Goal: Task Accomplishment & Management: Use online tool/utility

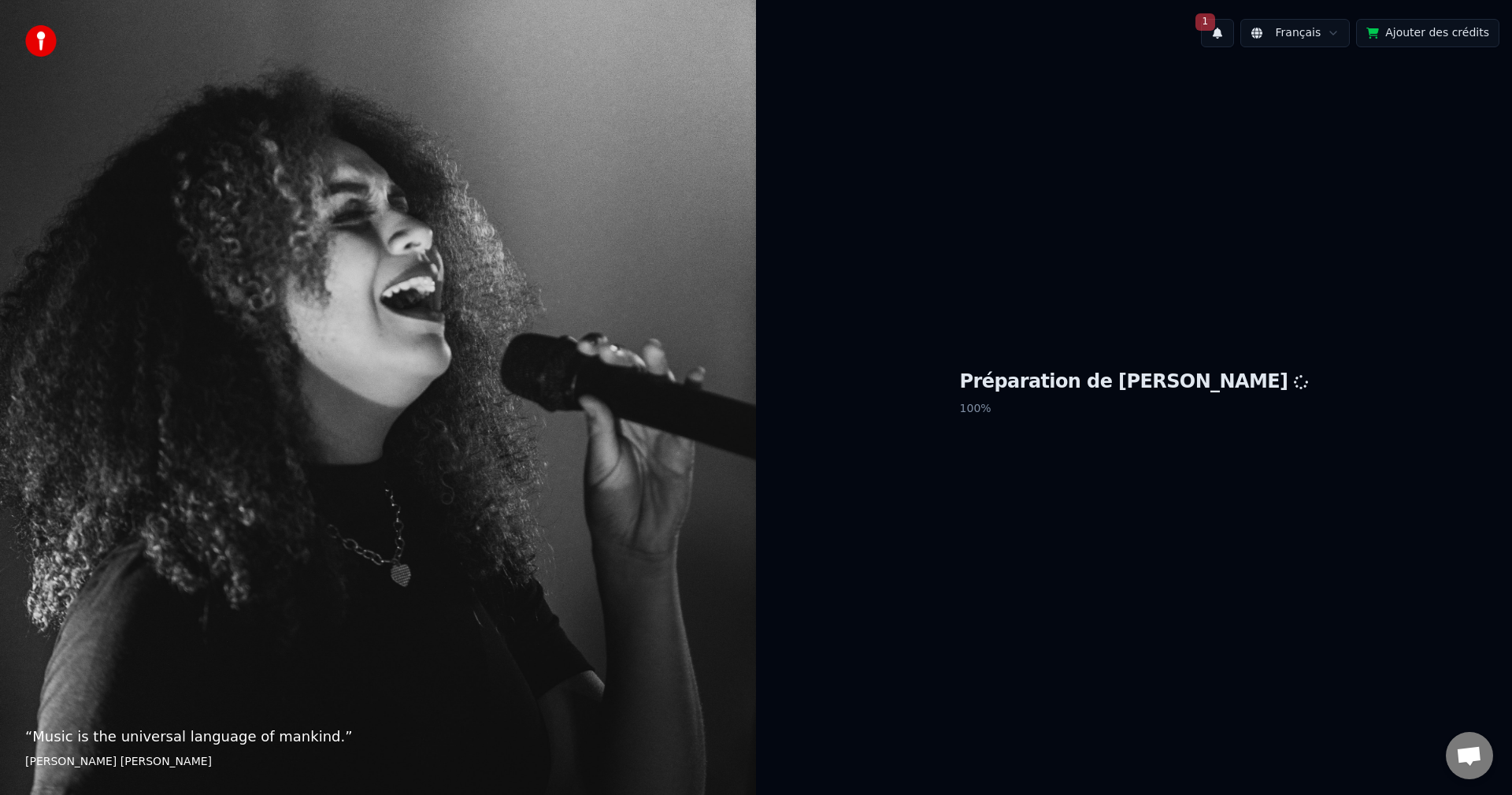
click at [1370, 370] on div "Préparation de Youka 100 %" at bounding box center [1134, 396] width 756 height 672
click at [1097, 501] on div "Préparation de Youka 100 %" at bounding box center [1134, 396] width 756 height 672
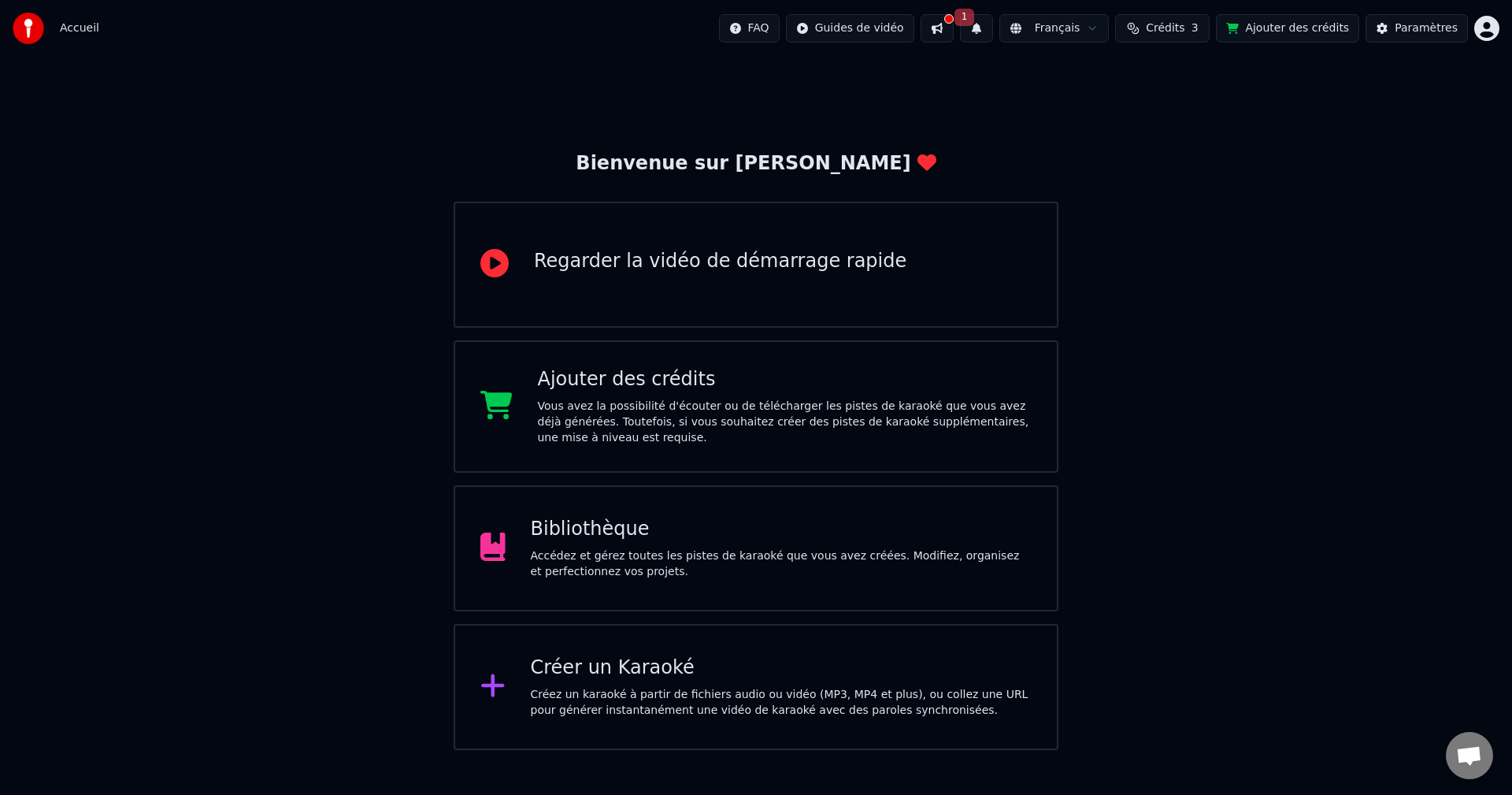
click at [968, 522] on div "Bibliothèque" at bounding box center [782, 529] width 502 height 25
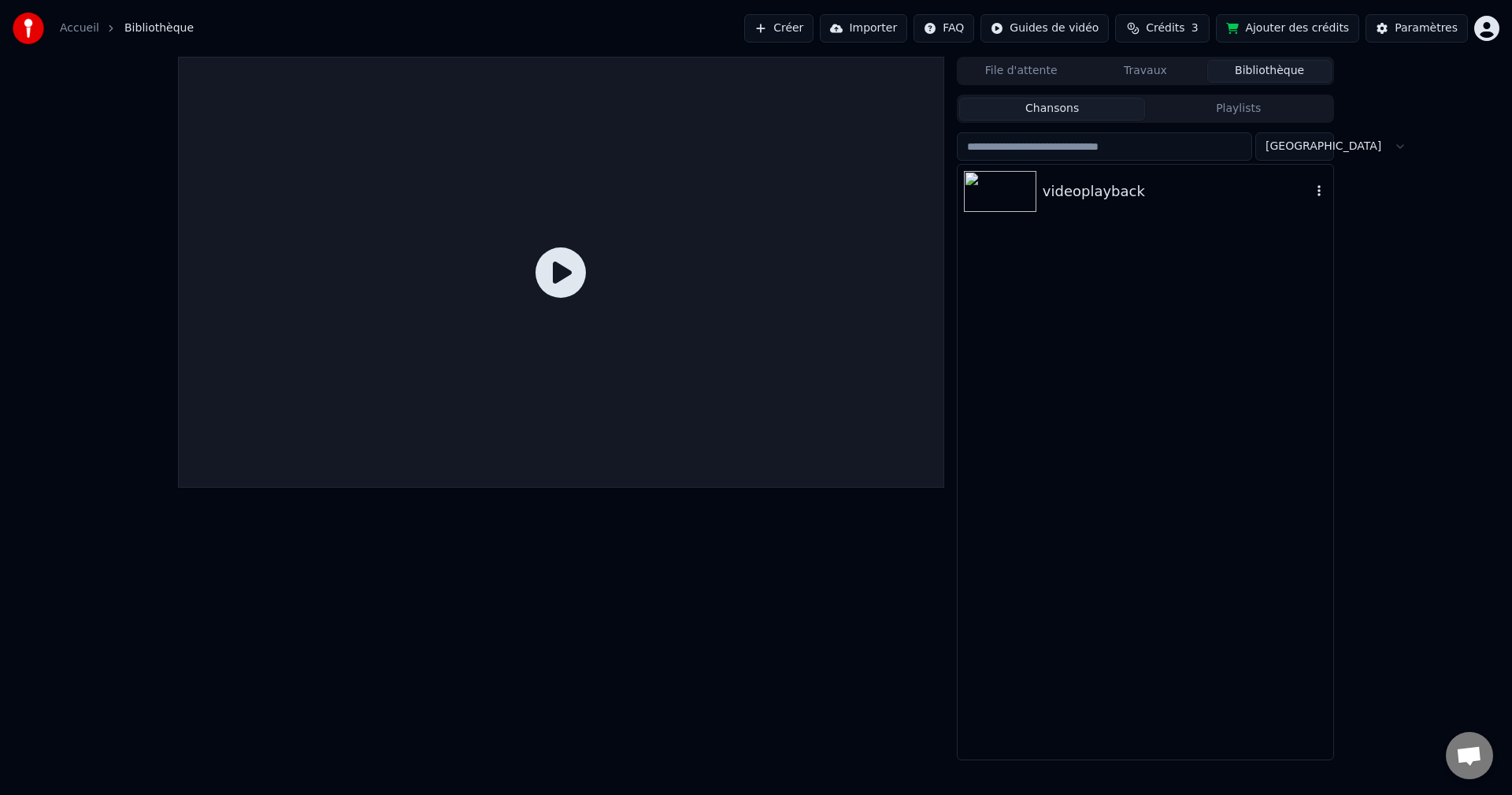
click at [1026, 198] on img at bounding box center [1000, 191] width 73 height 41
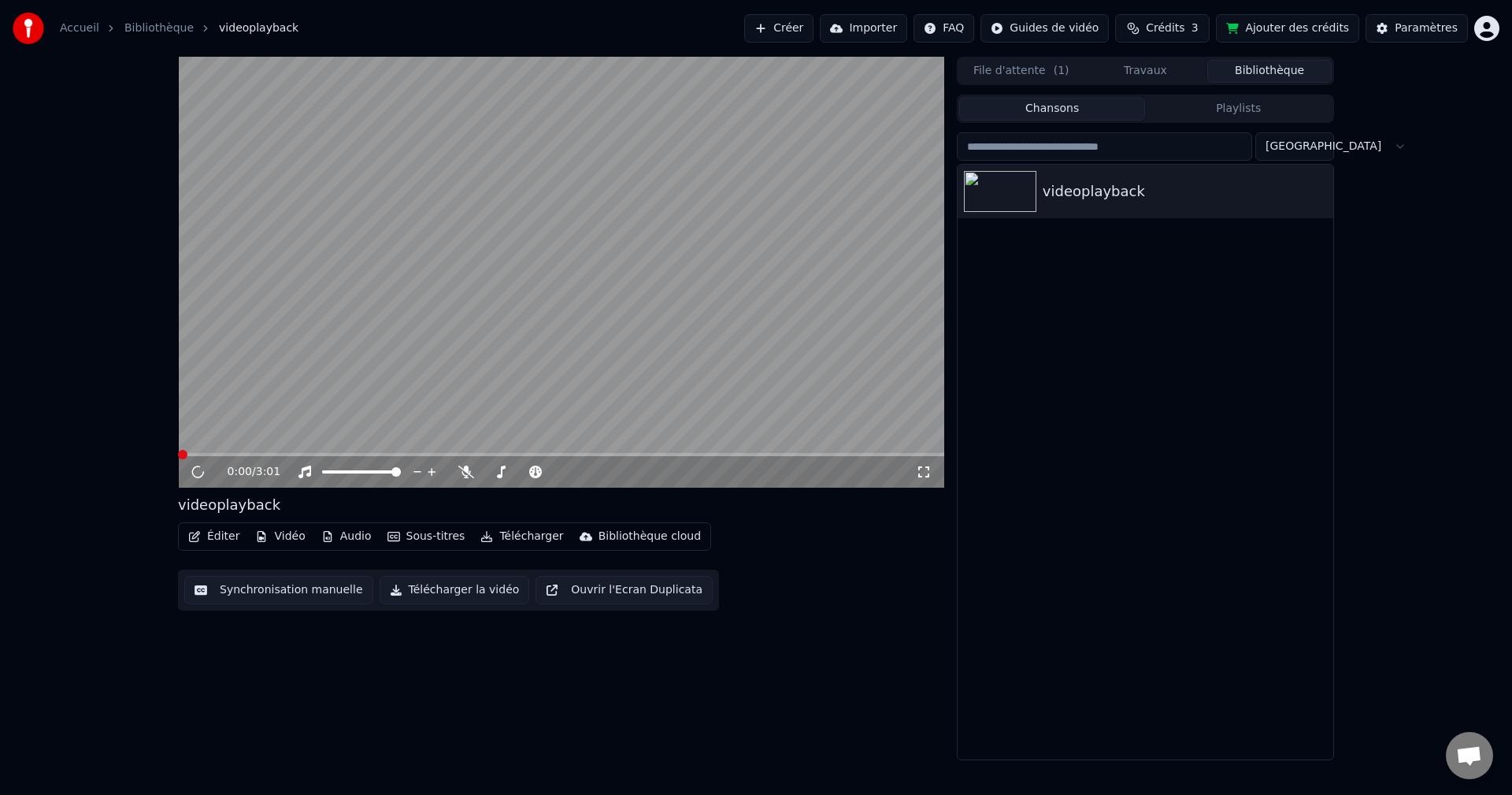
click at [293, 590] on button "Synchronisation manuelle" at bounding box center [278, 590] width 189 height 29
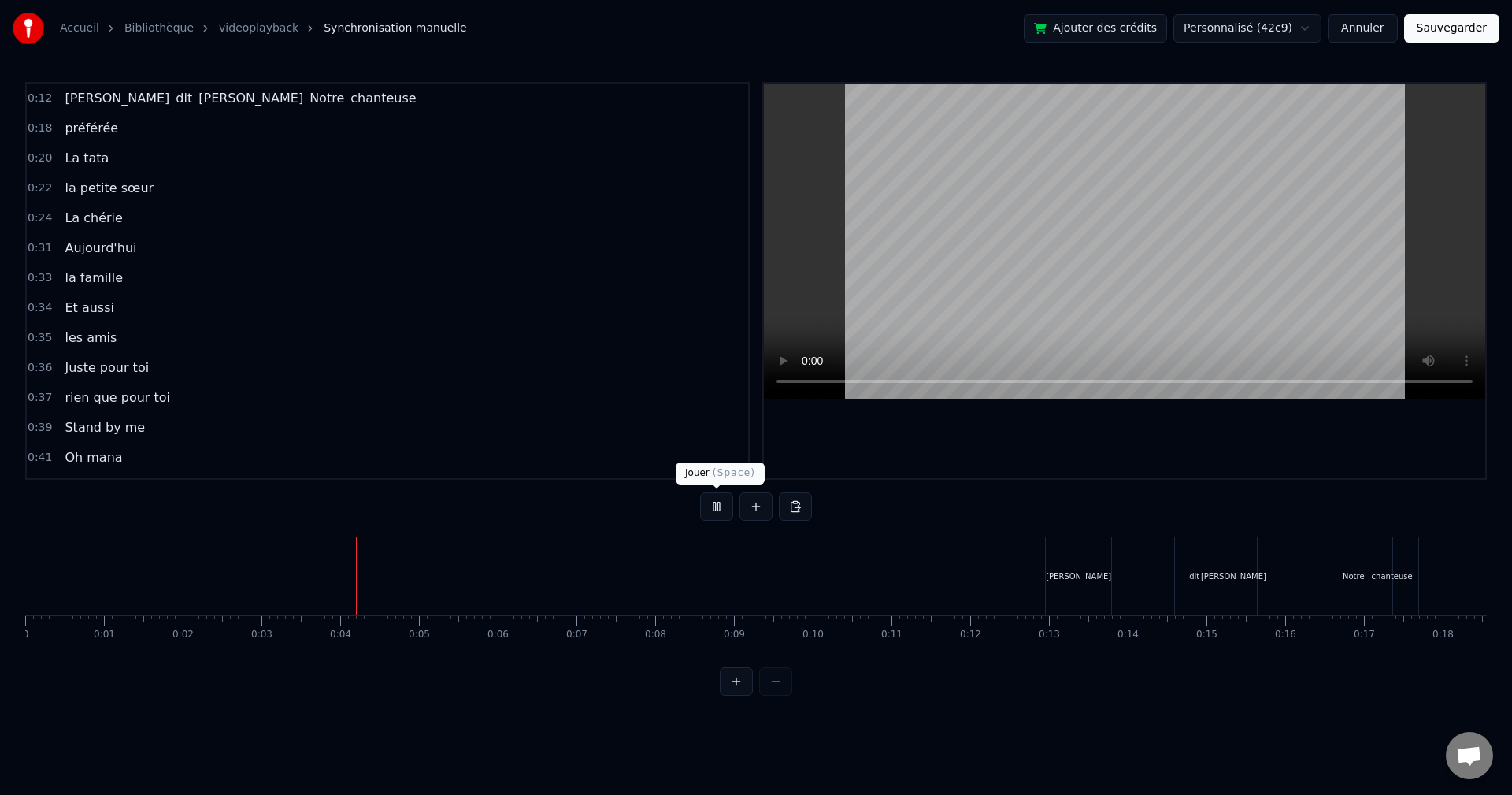
click at [714, 511] on button at bounding box center [716, 507] width 33 height 29
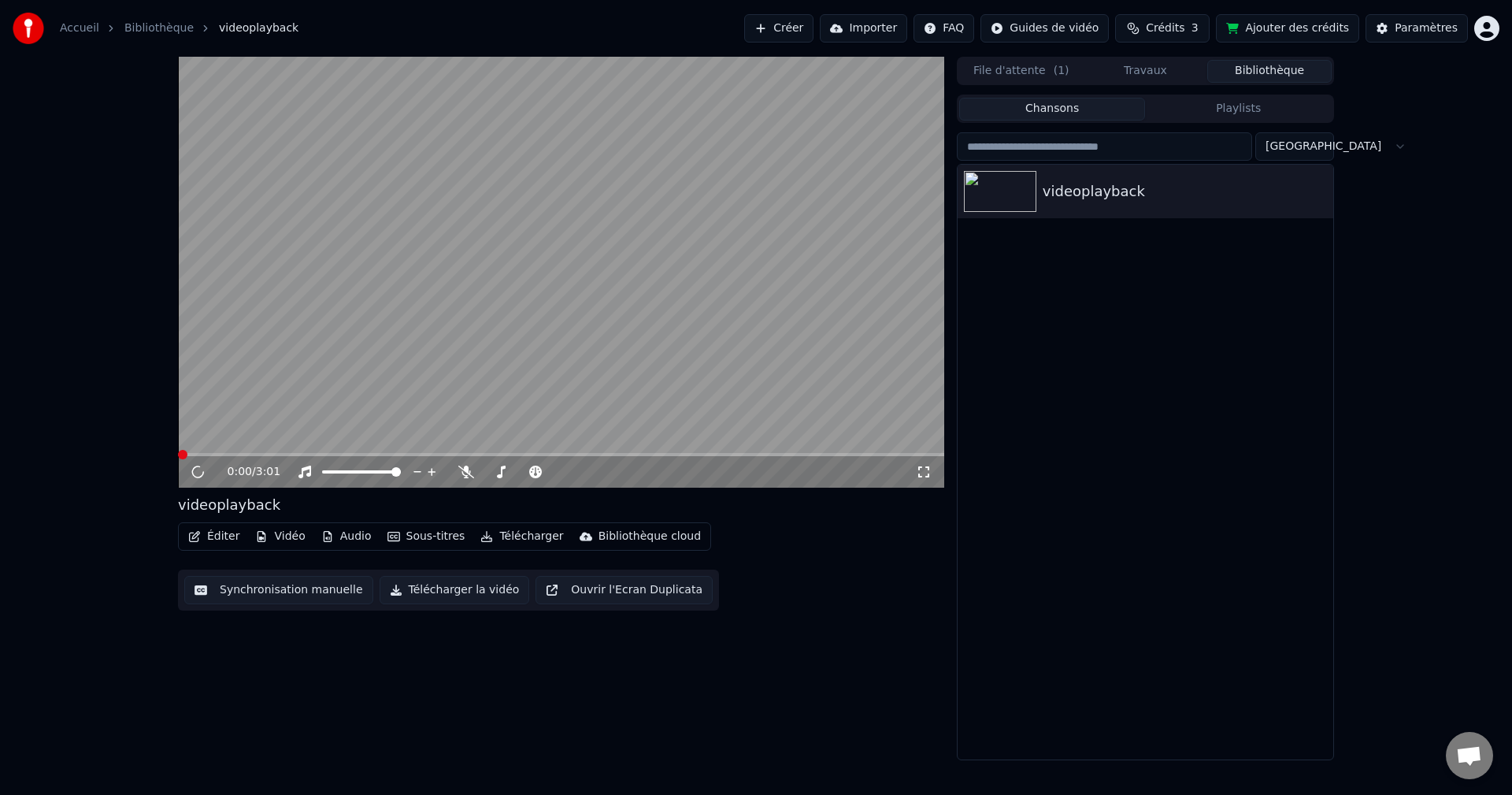
click at [282, 368] on video at bounding box center [561, 272] width 766 height 431
click at [196, 469] on icon at bounding box center [197, 471] width 8 height 10
click at [319, 598] on button "Synchronisation manuelle" at bounding box center [278, 590] width 189 height 29
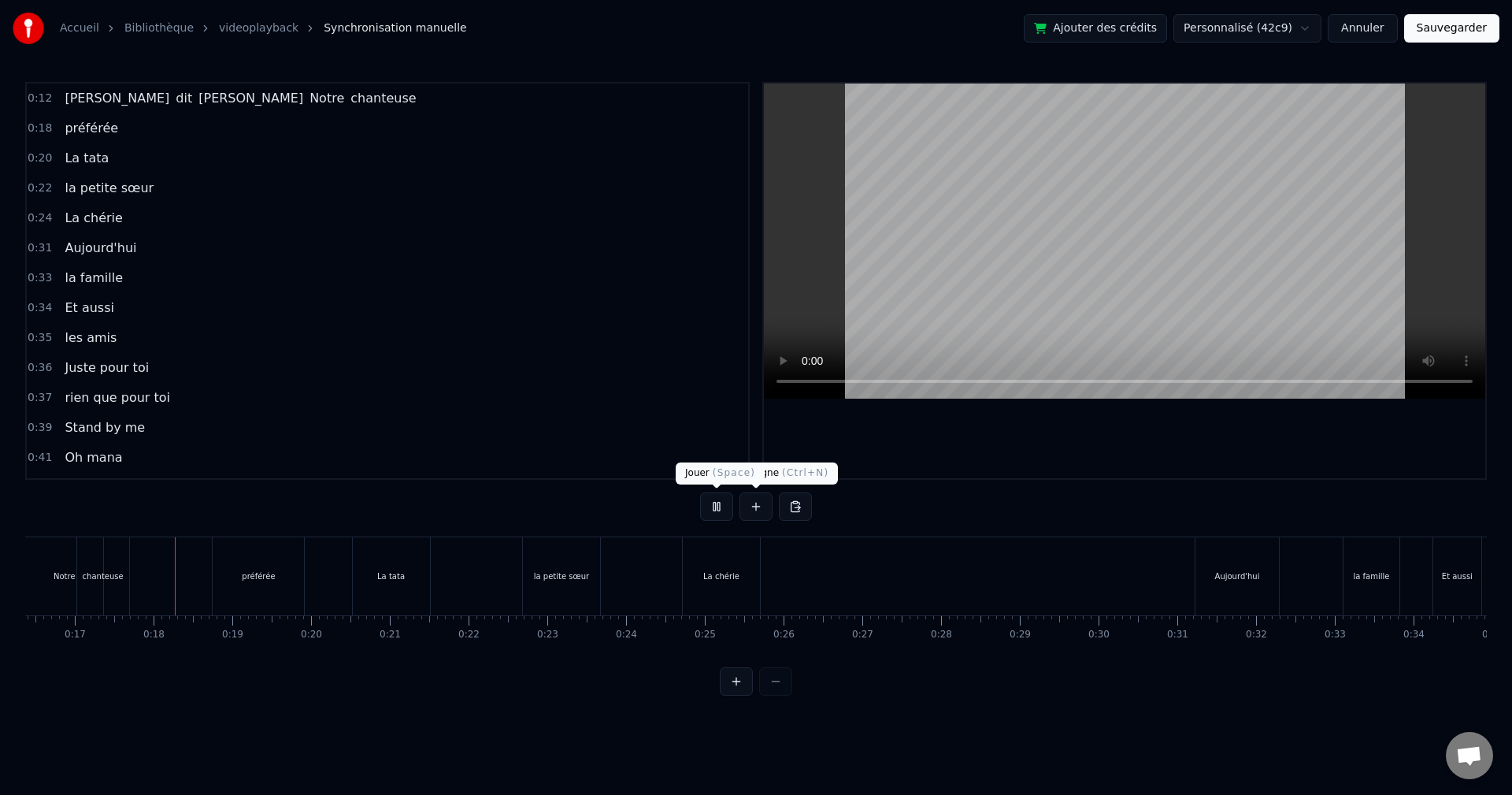
scroll to position [0, 1311]
click at [721, 502] on button at bounding box center [716, 507] width 33 height 29
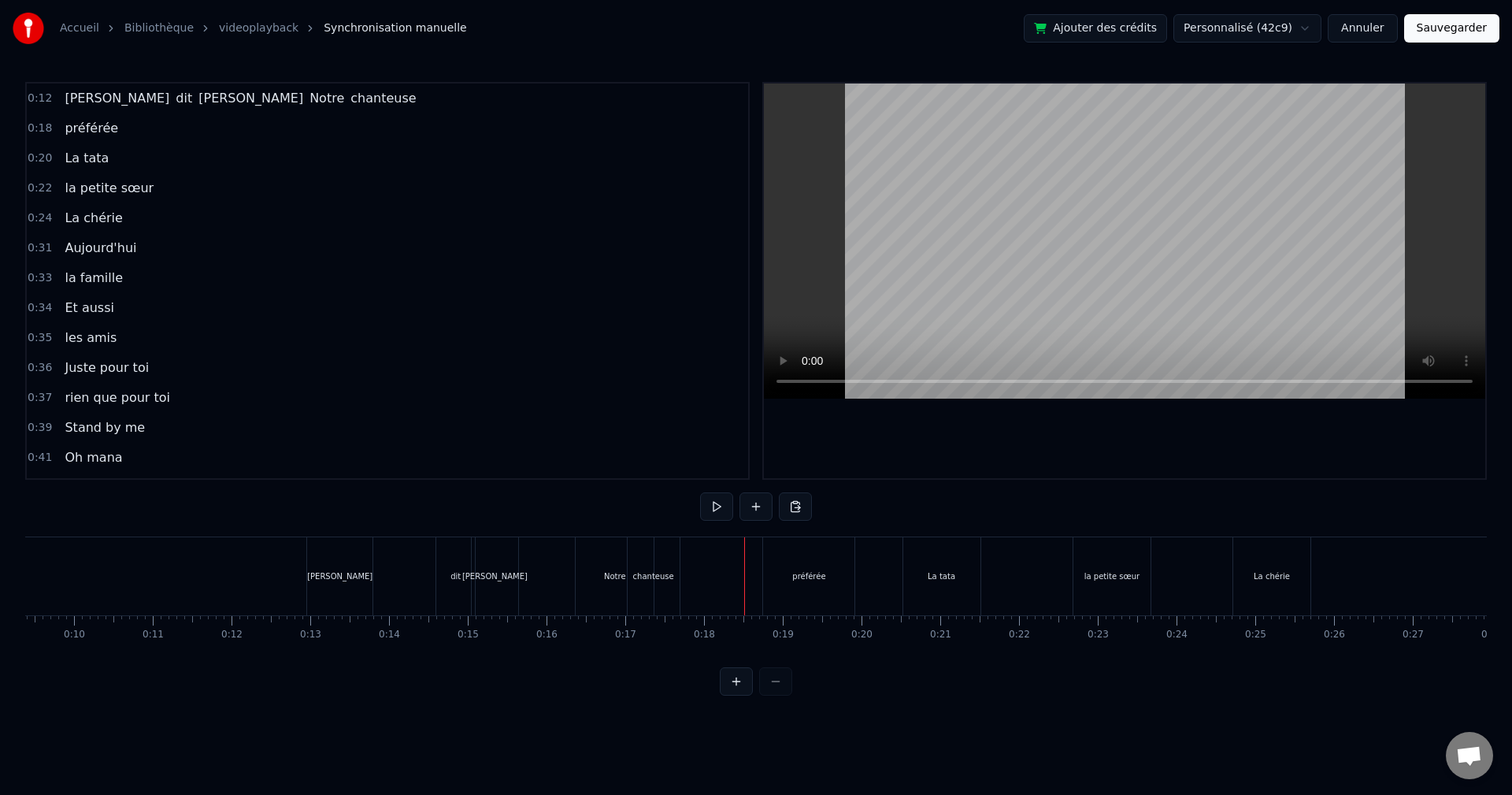
scroll to position [0, 644]
click at [580, 584] on div "[PERSON_NAME]" at bounding box center [590, 576] width 47 height 78
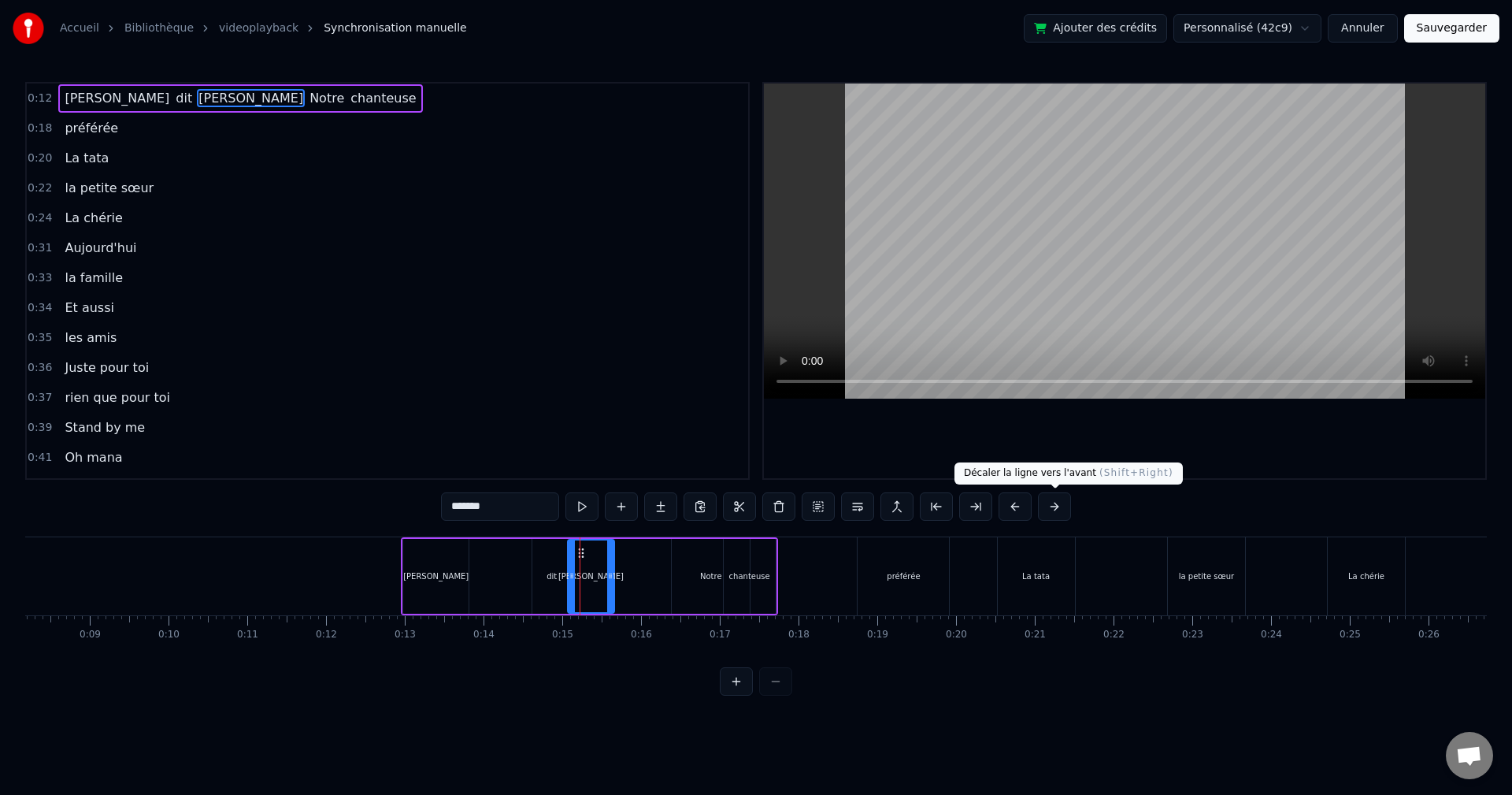
click at [1051, 510] on button at bounding box center [1054, 507] width 33 height 29
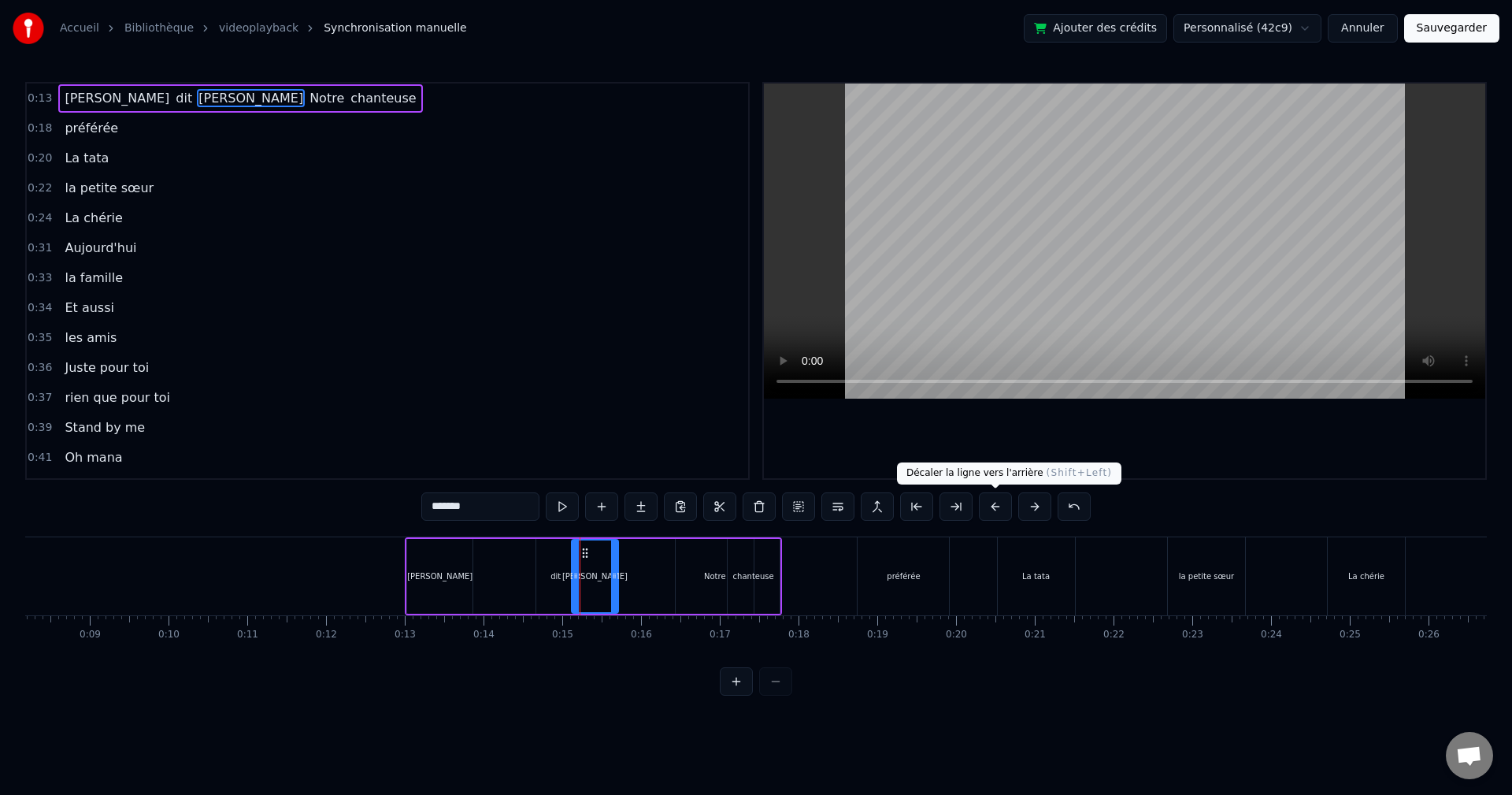
click at [994, 512] on button at bounding box center [995, 507] width 33 height 29
click at [521, 695] on div "0:12 Sabrina dit babette Notre chanteuse 0:18 préférée 0:20 La tata 0:22 la pet…" at bounding box center [756, 389] width 1462 height 614
click at [614, 581] on div "[PERSON_NAME]" at bounding box center [591, 575] width 48 height 74
click at [617, 579] on icon at bounding box center [617, 576] width 6 height 13
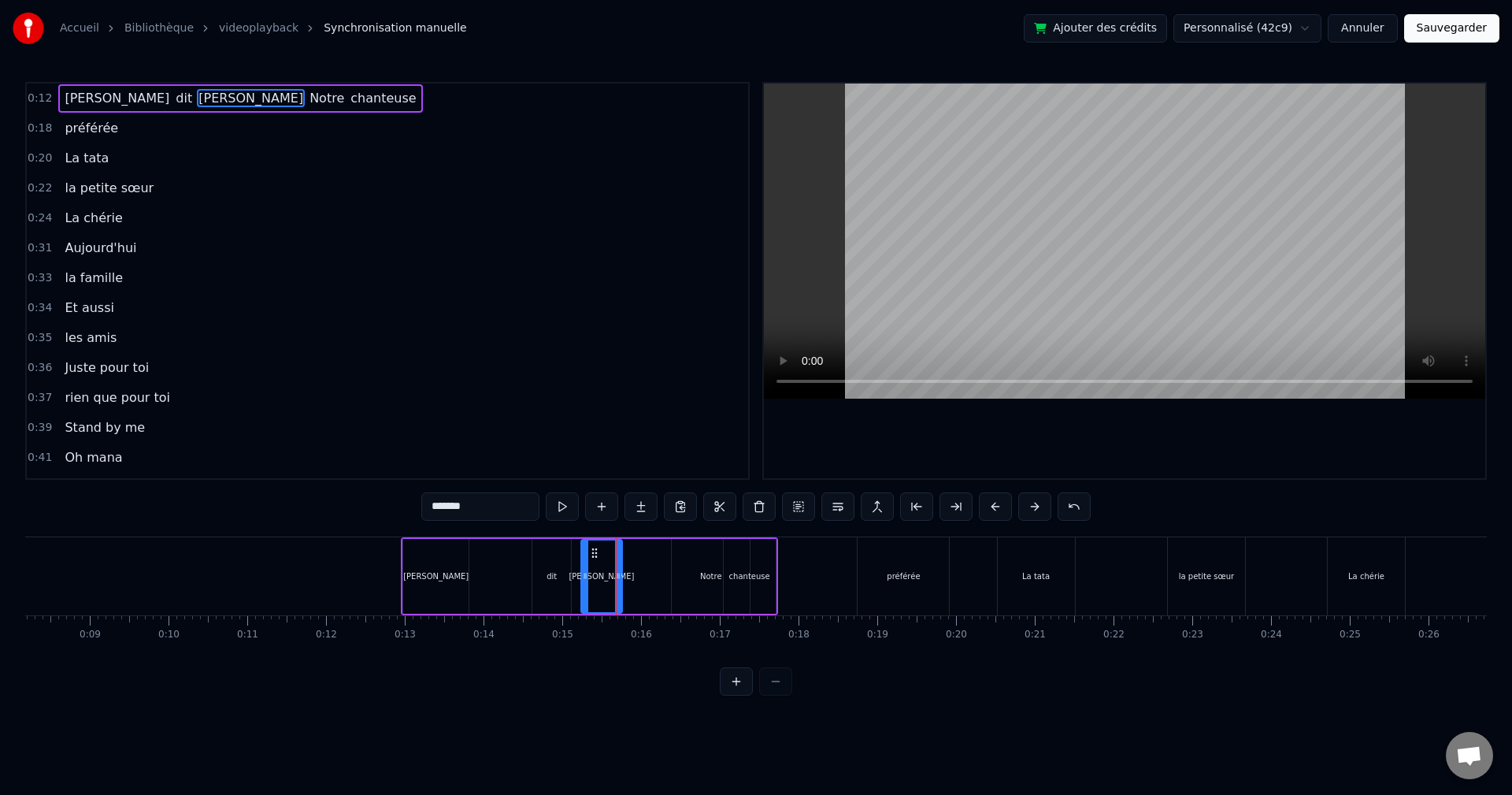
drag, startPoint x: 573, startPoint y: 582, endPoint x: 587, endPoint y: 582, distance: 14.0
click at [587, 582] on div at bounding box center [585, 576] width 6 height 72
drag, startPoint x: 546, startPoint y: 580, endPoint x: 556, endPoint y: 575, distance: 11.2
click at [547, 580] on div "dit" at bounding box center [551, 575] width 10 height 12
type input "***"
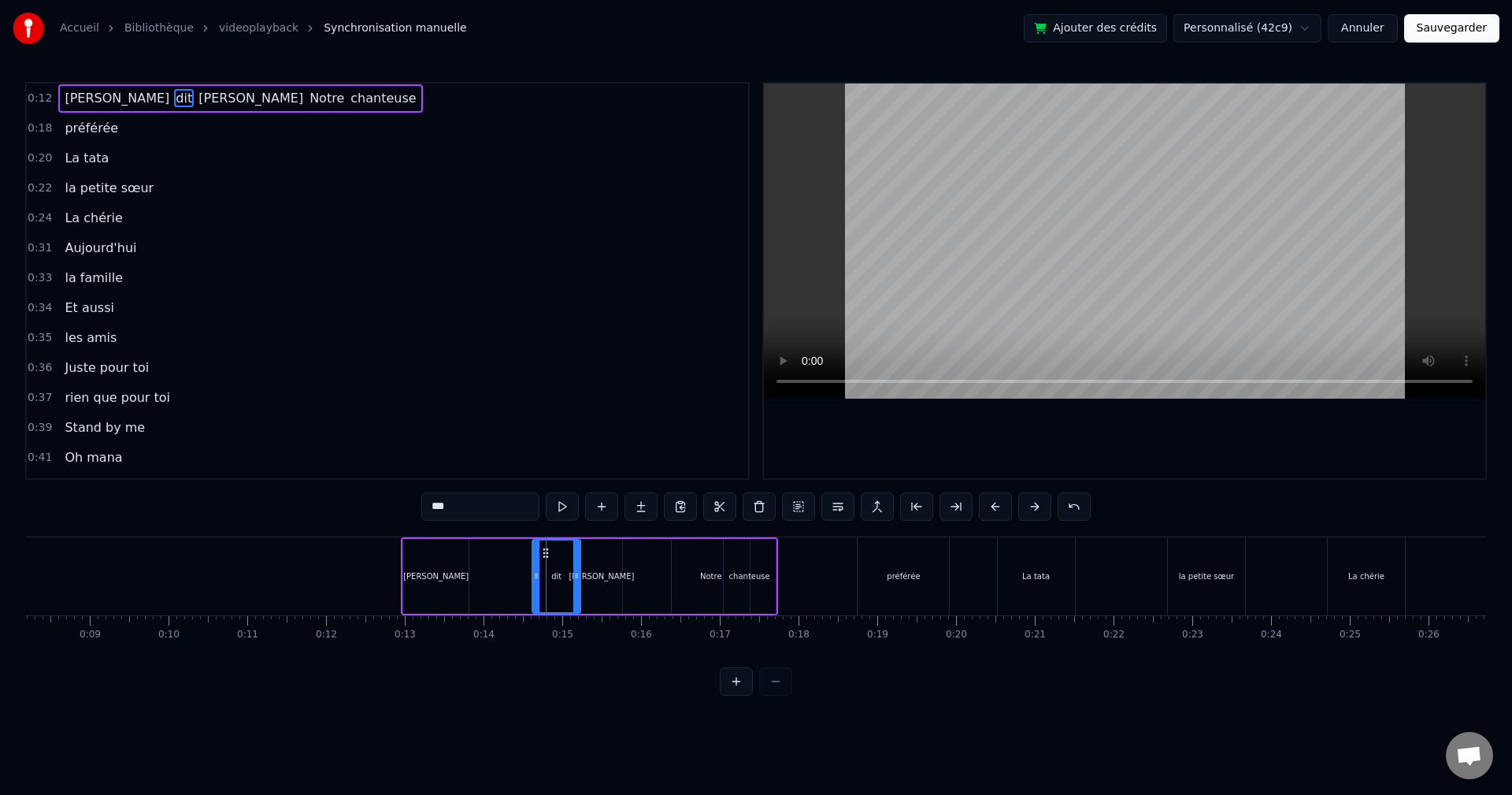
drag, startPoint x: 567, startPoint y: 574, endPoint x: 578, endPoint y: 574, distance: 11.0
click at [578, 574] on icon at bounding box center [576, 576] width 6 height 13
drag, startPoint x: 536, startPoint y: 576, endPoint x: 549, endPoint y: 575, distance: 13.0
click at [549, 575] on icon at bounding box center [549, 576] width 6 height 13
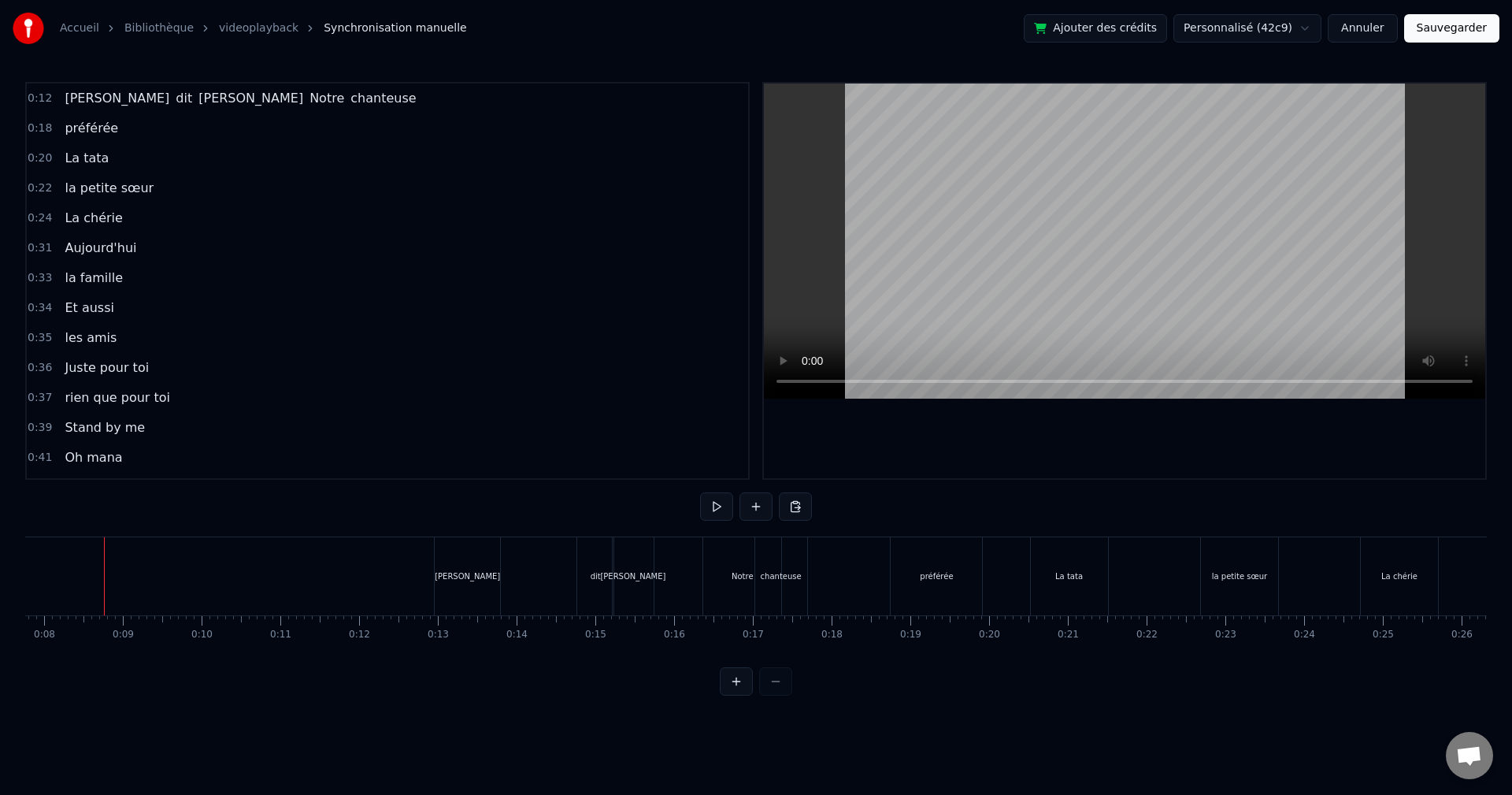
click at [984, 721] on html "Accueil Bibliothèque videoplayback Synchronisation manuelle Ajouter des crédits…" at bounding box center [756, 360] width 1512 height 721
click at [724, 512] on button at bounding box center [716, 507] width 33 height 29
click at [725, 499] on button at bounding box center [716, 507] width 33 height 29
click at [795, 571] on div "chanteuse" at bounding box center [782, 575] width 41 height 12
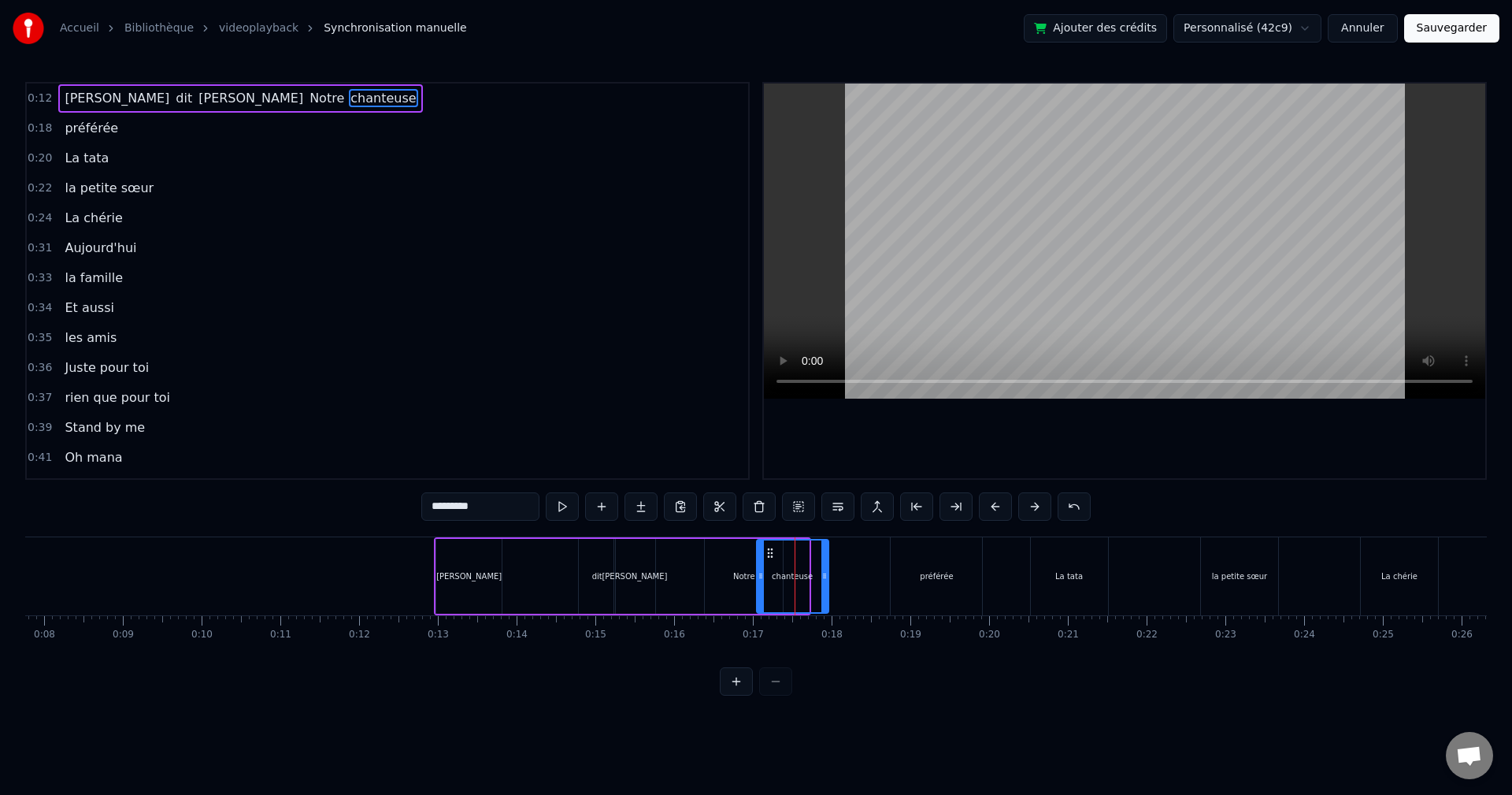
drag, startPoint x: 806, startPoint y: 576, endPoint x: 788, endPoint y: 577, distance: 18.0
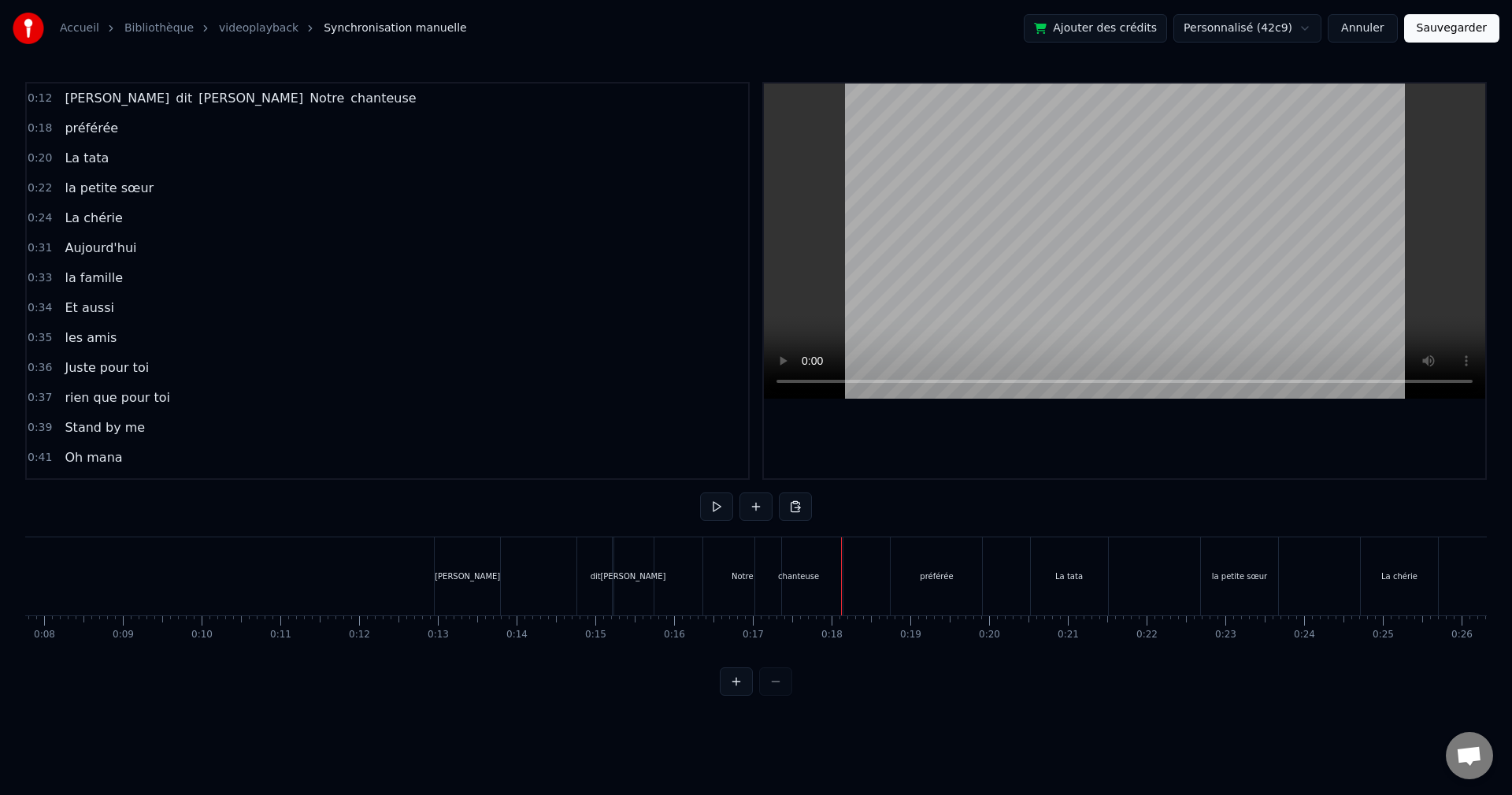
click at [782, 576] on div "chanteuse" at bounding box center [799, 575] width 41 height 12
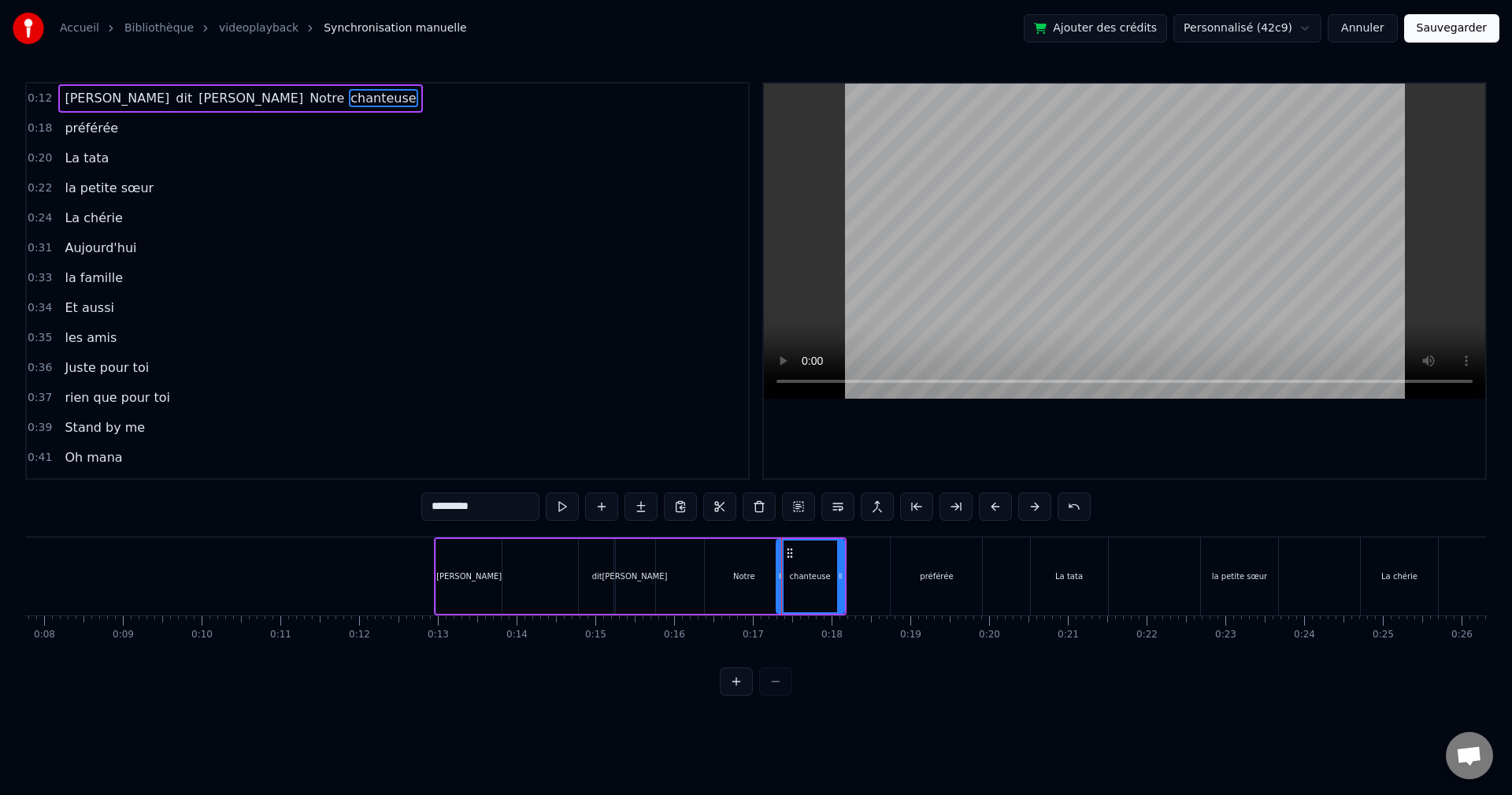
drag, startPoint x: 757, startPoint y: 576, endPoint x: 777, endPoint y: 572, distance: 20.4
click at [777, 572] on icon at bounding box center [780, 576] width 6 height 13
click at [752, 577] on div "Notre" at bounding box center [744, 575] width 22 height 12
type input "*****"
drag, startPoint x: 782, startPoint y: 571, endPoint x: 810, endPoint y: 572, distance: 28.0
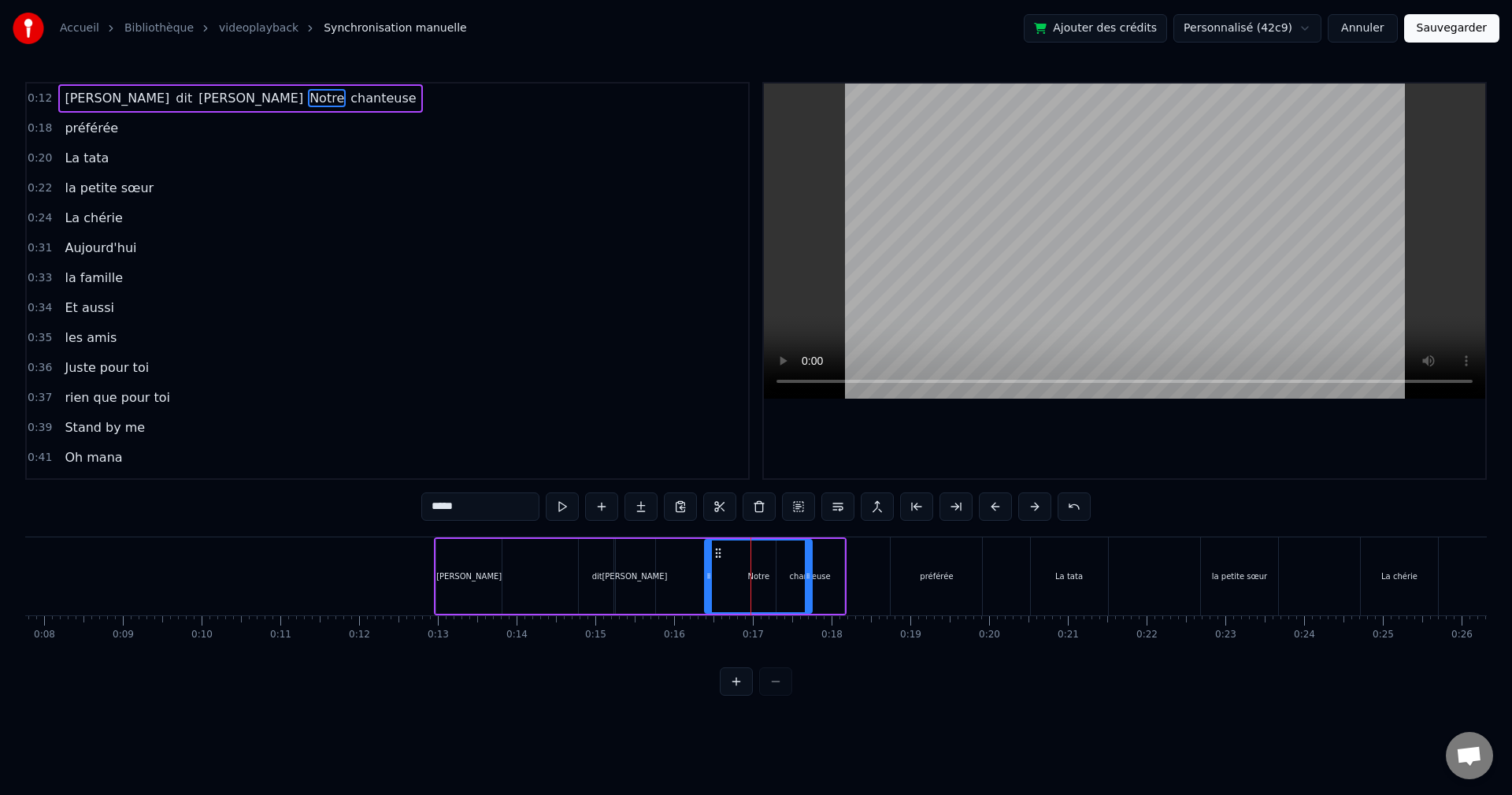
click at [810, 572] on icon at bounding box center [808, 576] width 6 height 13
drag, startPoint x: 711, startPoint y: 573, endPoint x: 737, endPoint y: 576, distance: 26.2
click at [737, 576] on icon at bounding box center [735, 576] width 6 height 13
drag, startPoint x: 329, startPoint y: 559, endPoint x: 398, endPoint y: 545, distance: 70.4
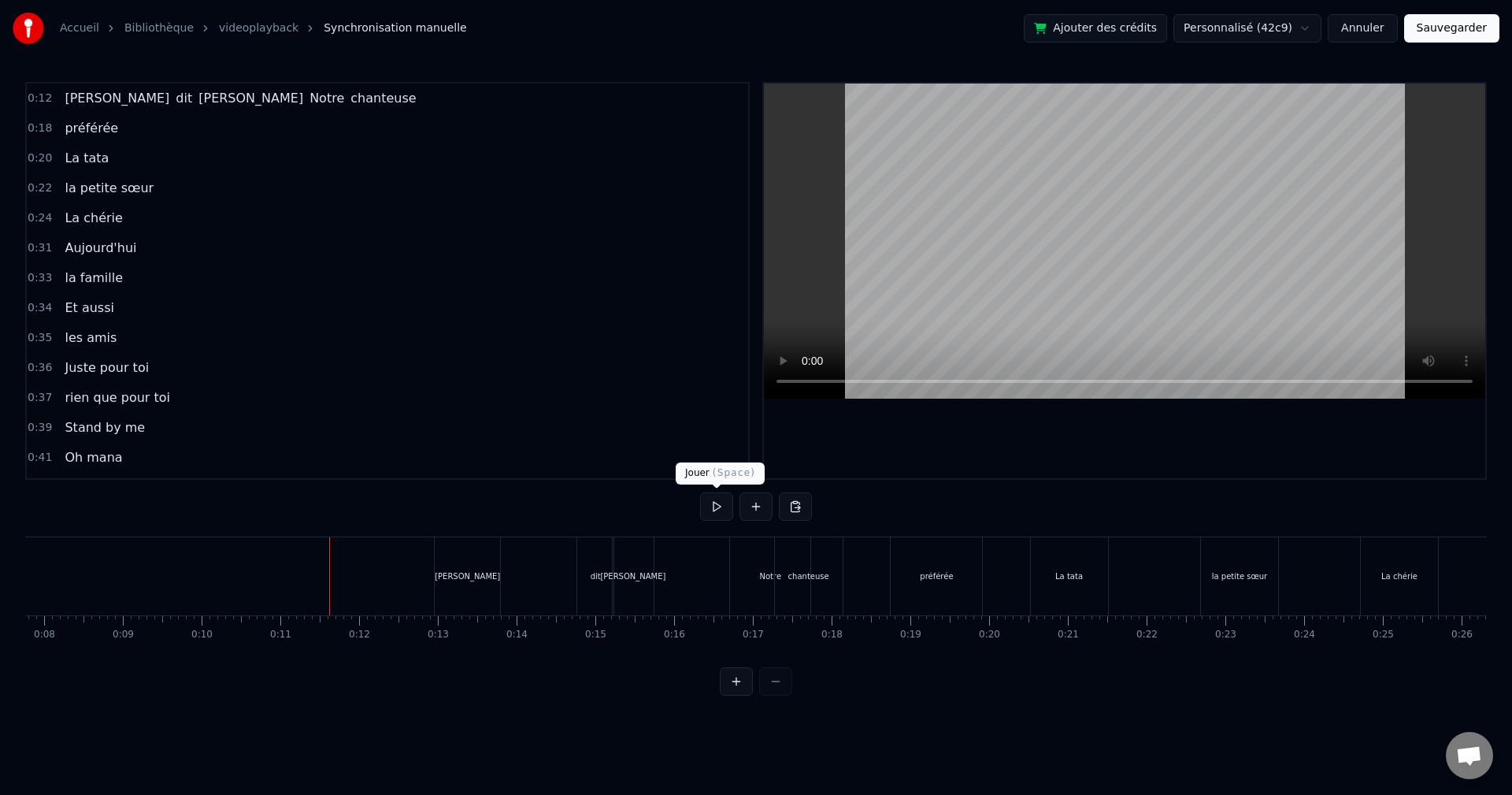
click at [715, 507] on button at bounding box center [716, 507] width 33 height 29
click at [717, 511] on button at bounding box center [716, 507] width 33 height 29
click at [800, 569] on div "chanteuse" at bounding box center [808, 576] width 67 height 78
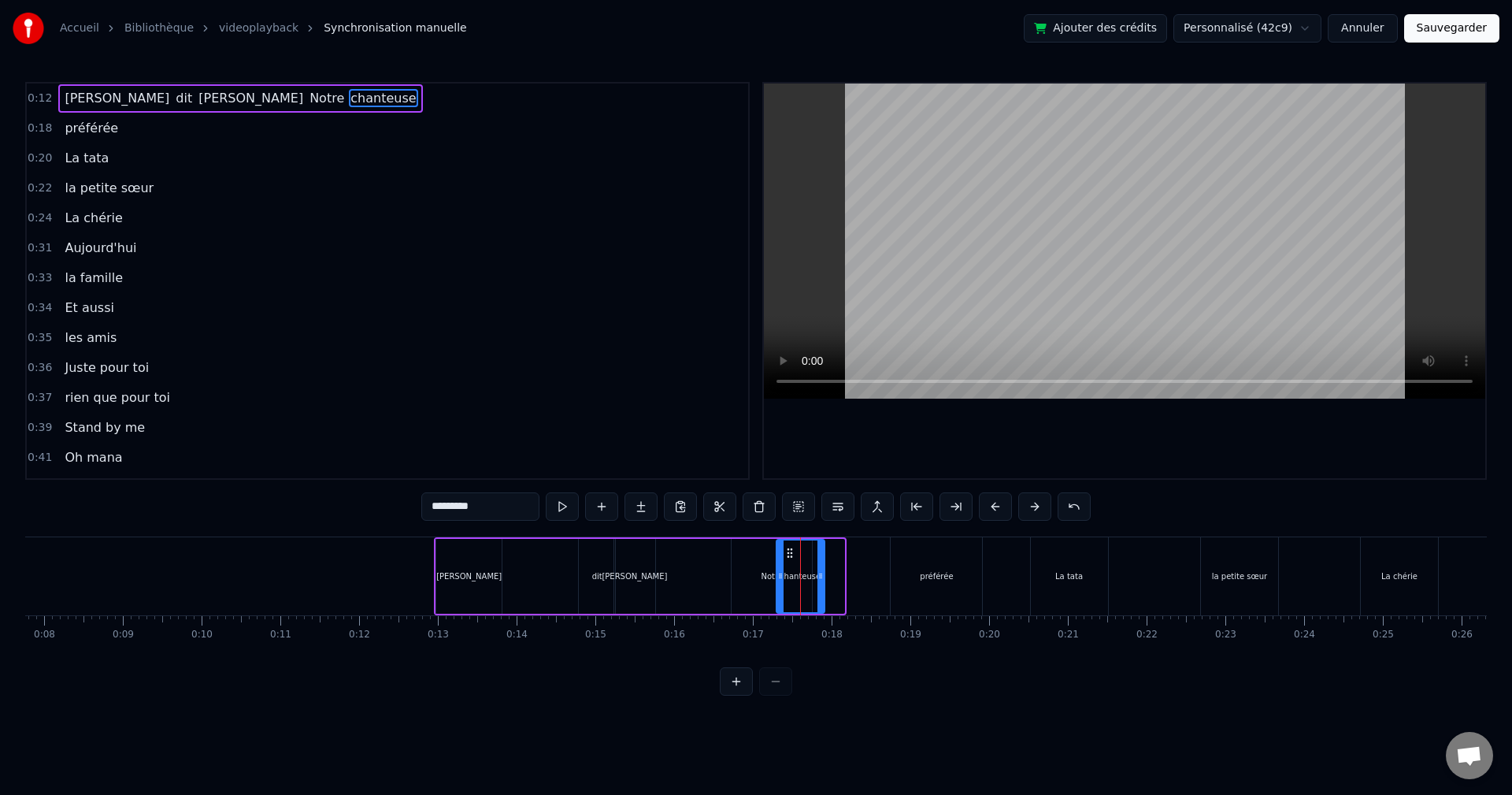
drag, startPoint x: 840, startPoint y: 576, endPoint x: 820, endPoint y: 579, distance: 20.2
click at [820, 579] on icon at bounding box center [820, 576] width 6 height 13
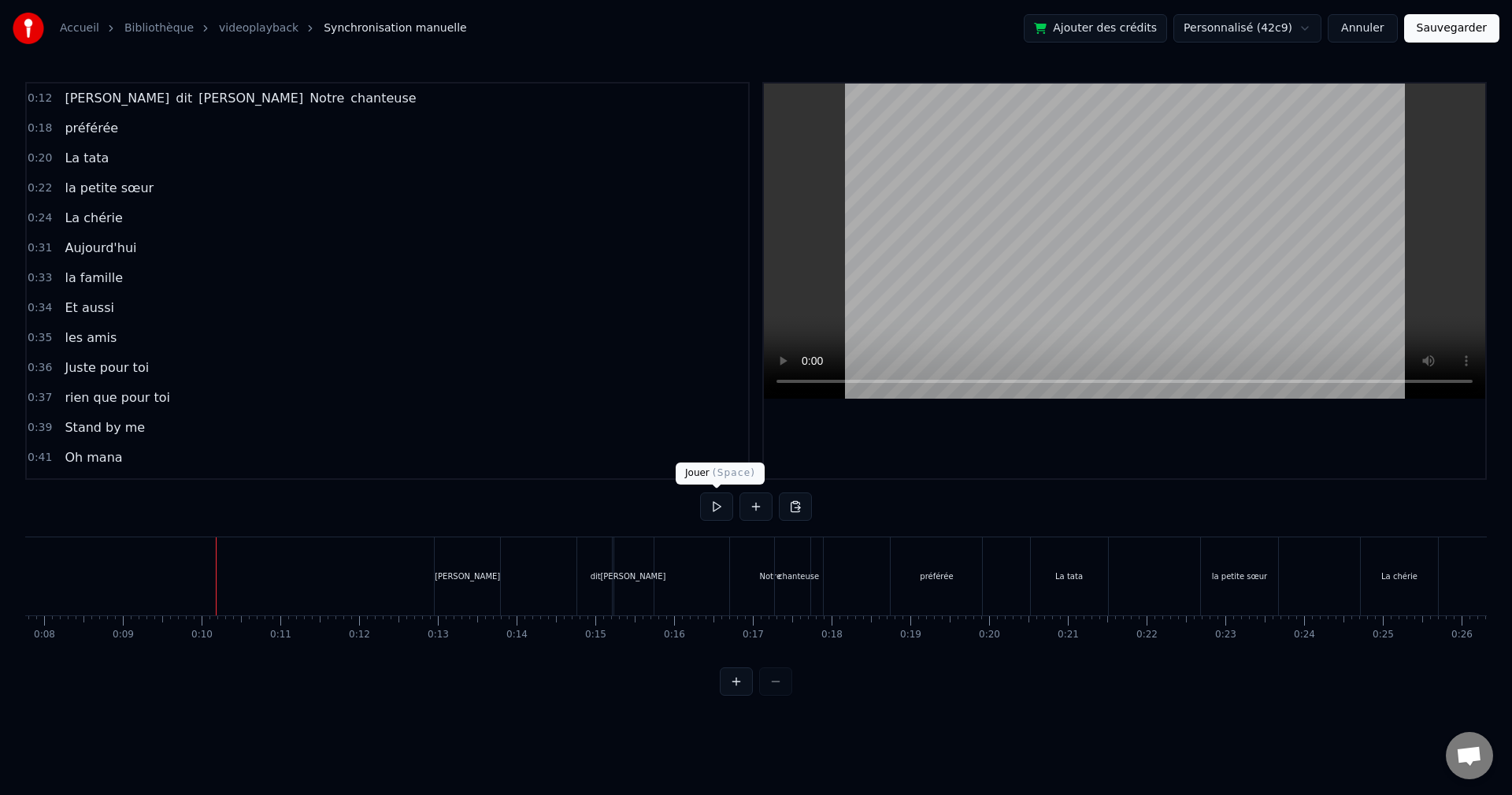
click at [714, 513] on button at bounding box center [716, 507] width 33 height 29
click at [944, 601] on div "préférée" at bounding box center [937, 576] width 92 height 78
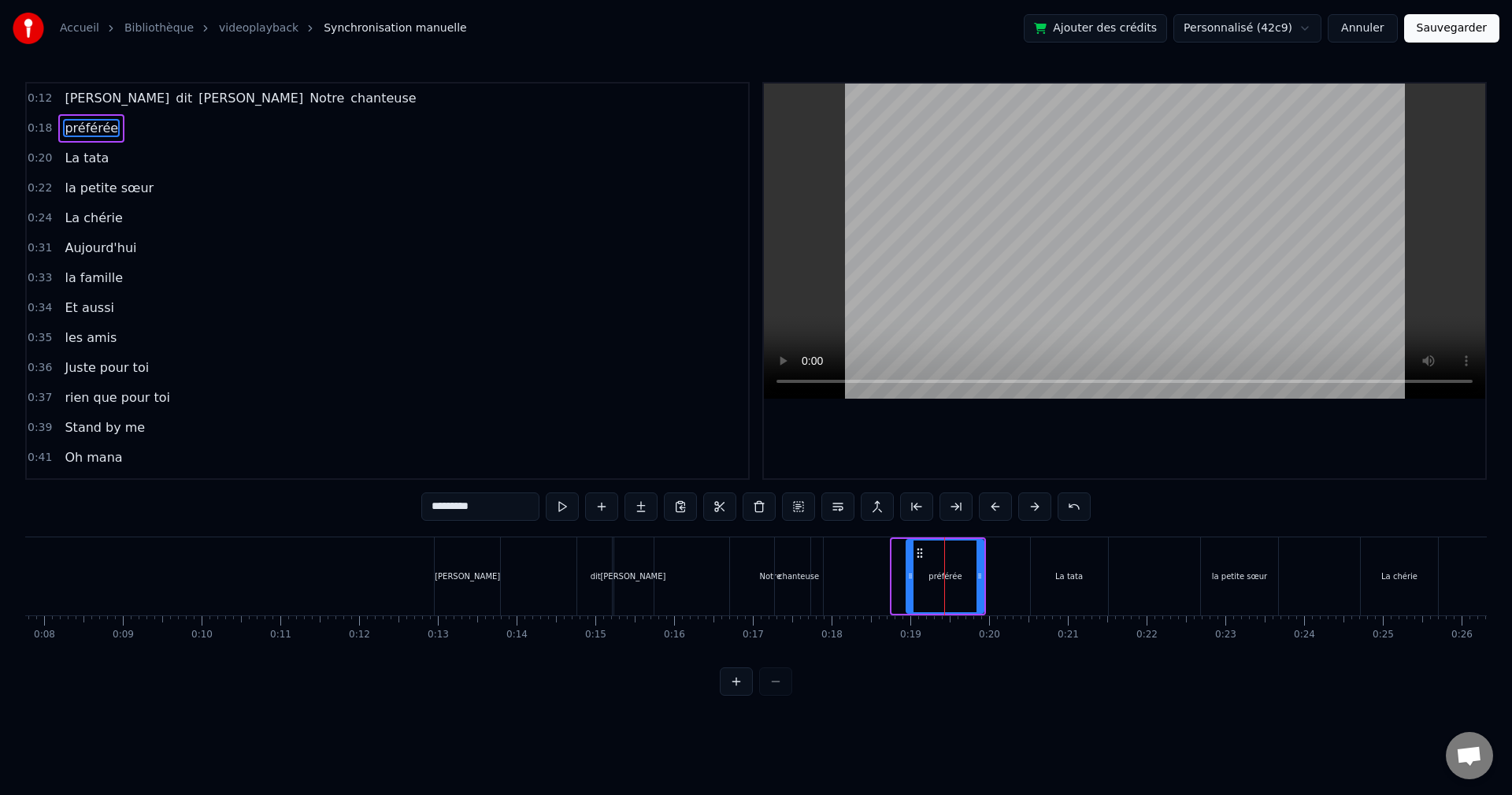
drag, startPoint x: 895, startPoint y: 576, endPoint x: 910, endPoint y: 575, distance: 15.0
click at [910, 575] on icon at bounding box center [910, 576] width 6 height 13
click at [677, 577] on div "[PERSON_NAME] dit [PERSON_NAME] Notre chanteuse" at bounding box center [630, 576] width 392 height 78
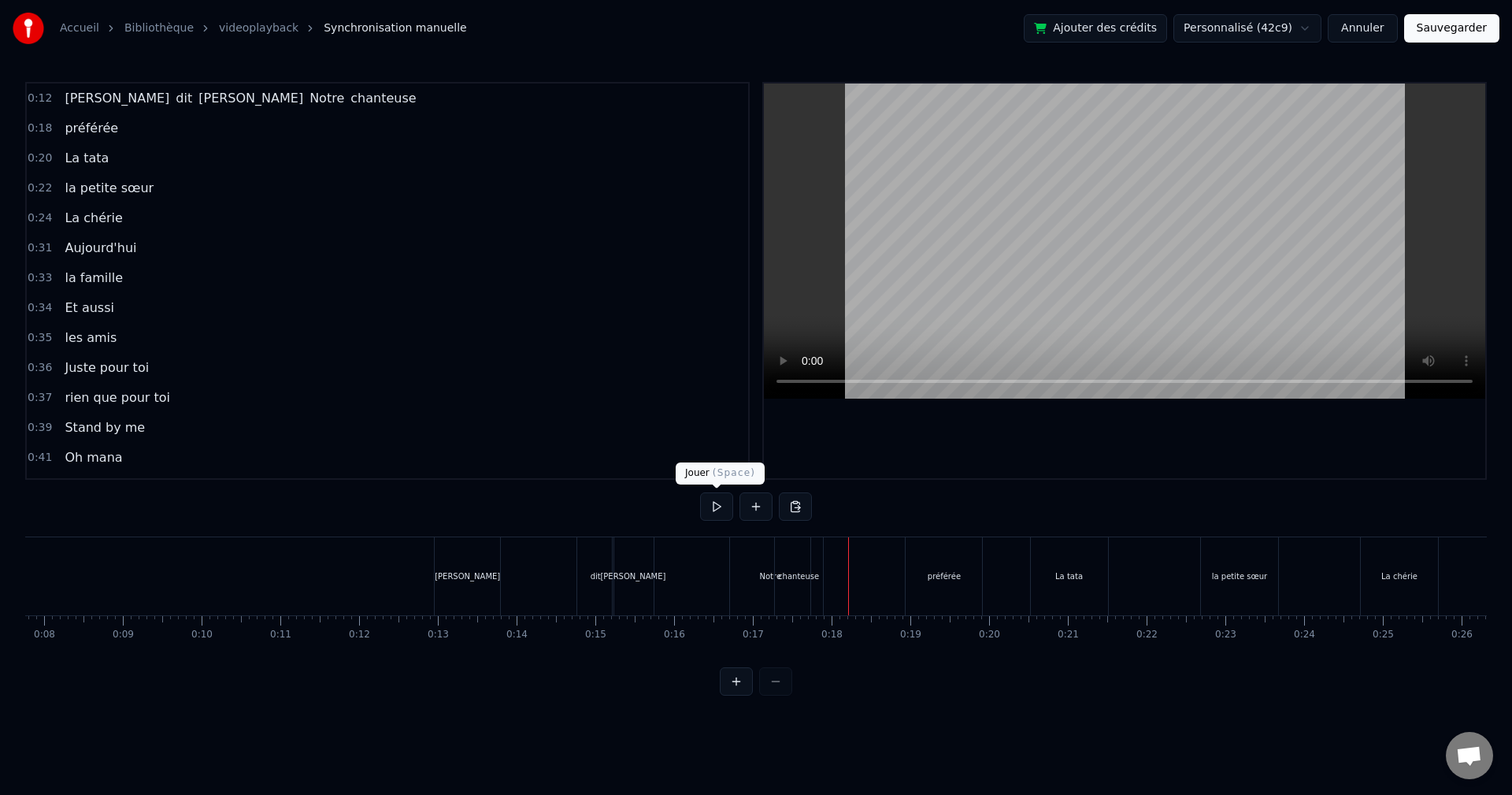
drag, startPoint x: 701, startPoint y: 505, endPoint x: 712, endPoint y: 506, distance: 11.0
click at [708, 505] on button at bounding box center [716, 507] width 33 height 29
click at [712, 506] on button at bounding box center [716, 507] width 33 height 29
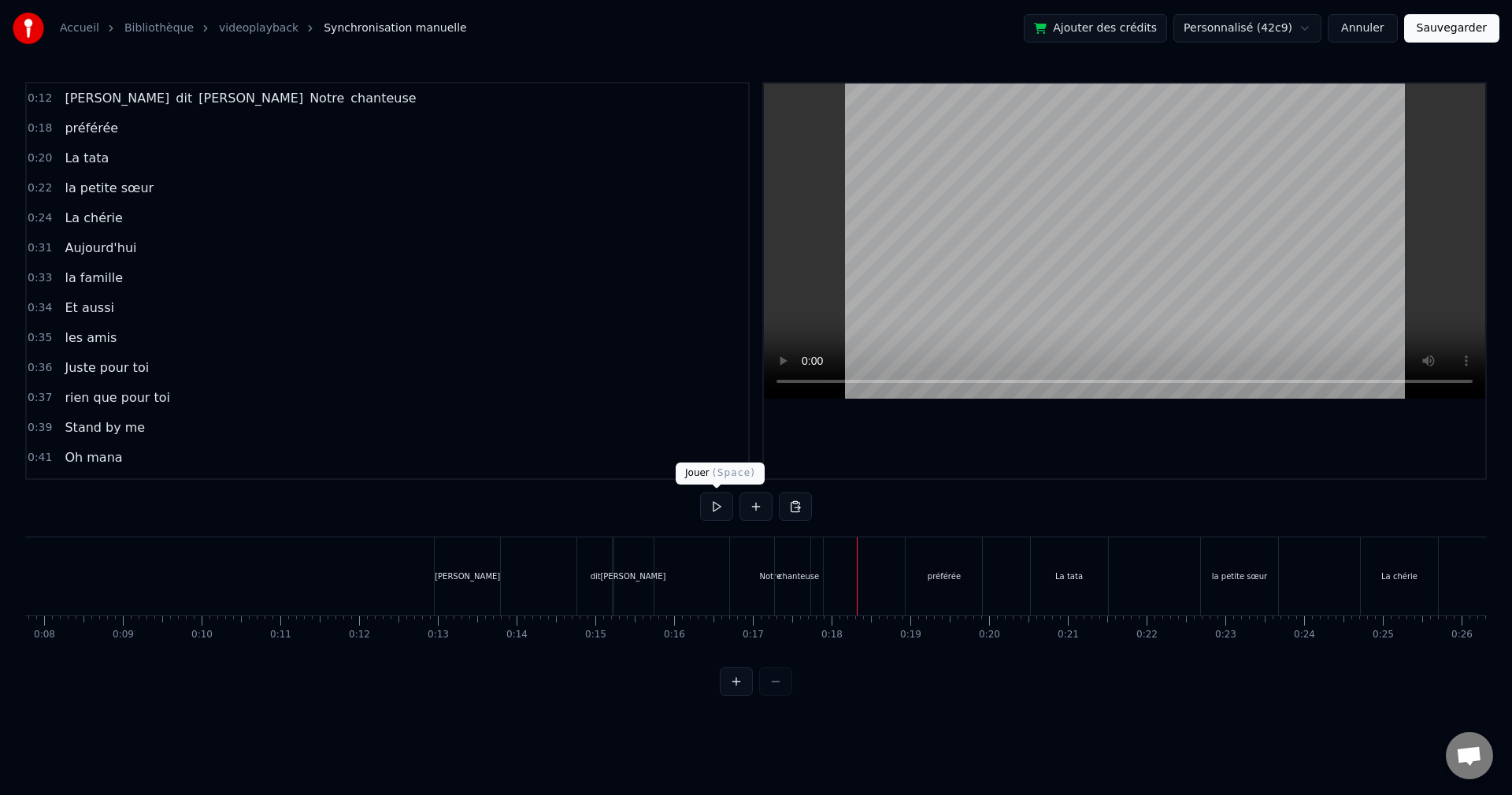
click at [704, 507] on button at bounding box center [716, 507] width 33 height 29
click at [716, 505] on button at bounding box center [716, 507] width 33 height 29
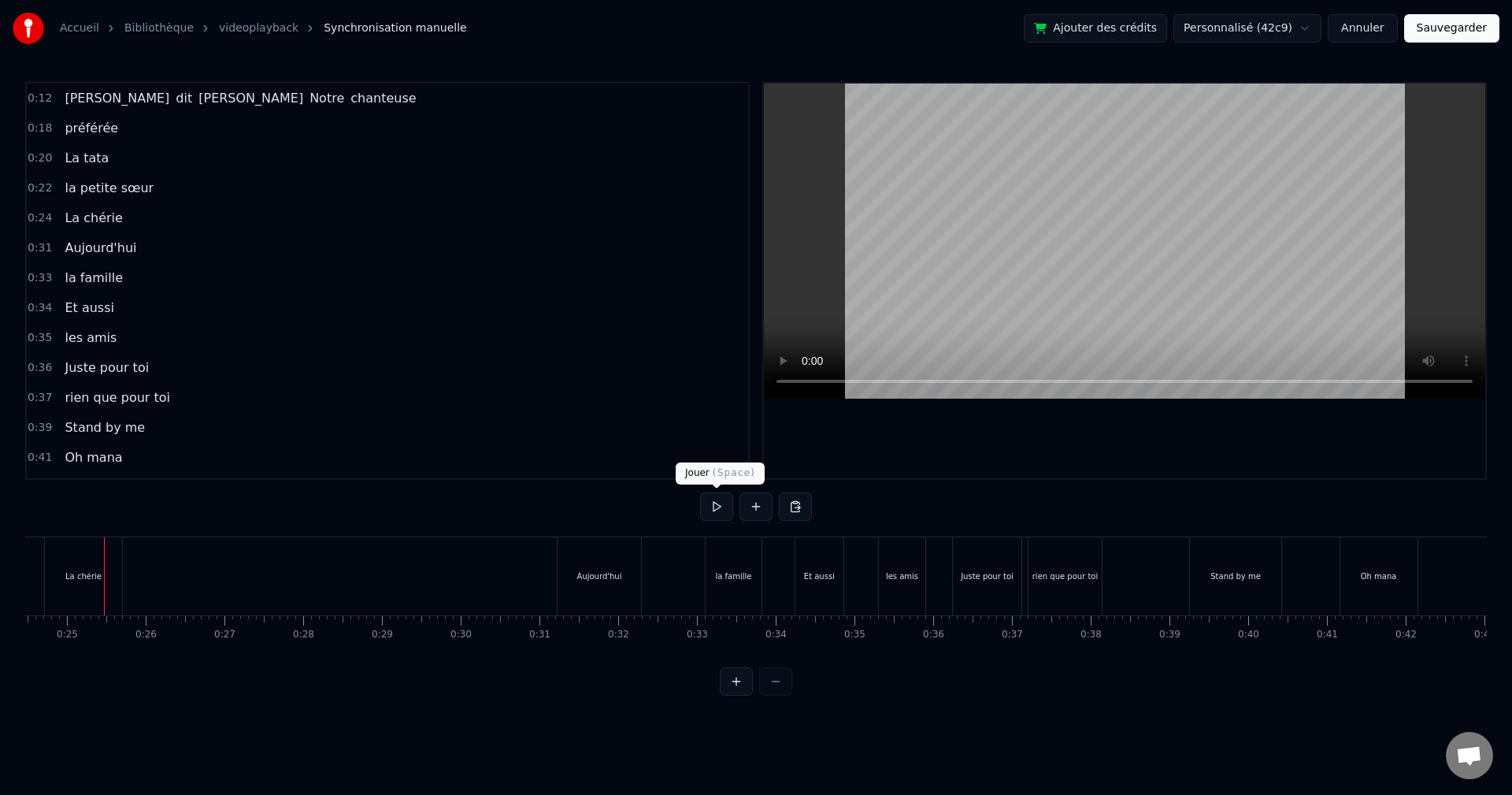
click at [718, 499] on button at bounding box center [716, 507] width 33 height 29
click at [715, 510] on button at bounding box center [716, 507] width 33 height 29
click at [711, 508] on button at bounding box center [716, 507] width 33 height 29
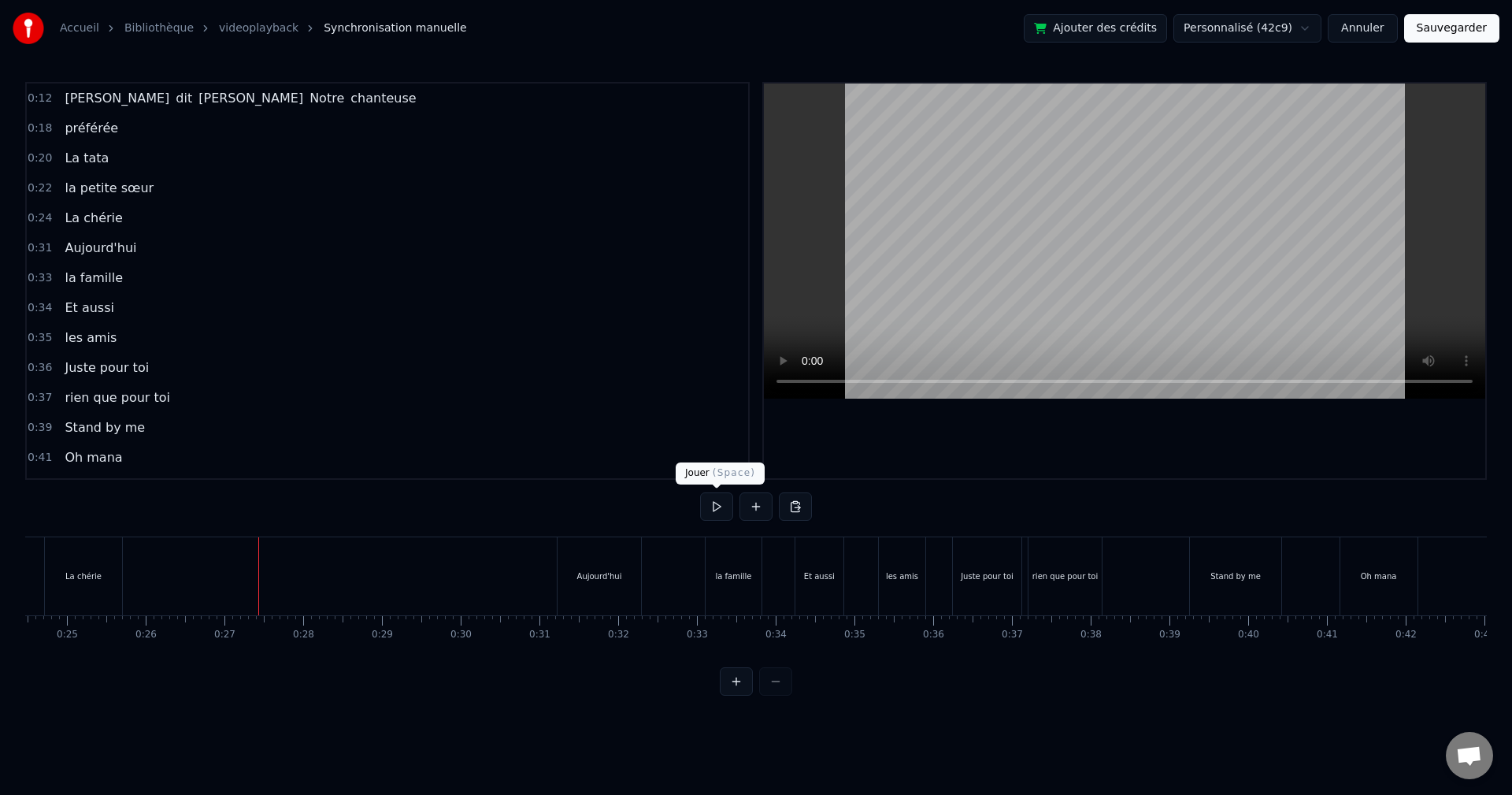
click at [710, 510] on button at bounding box center [716, 507] width 33 height 29
click at [1044, 576] on div "rien que pour toi" at bounding box center [1066, 575] width 66 height 12
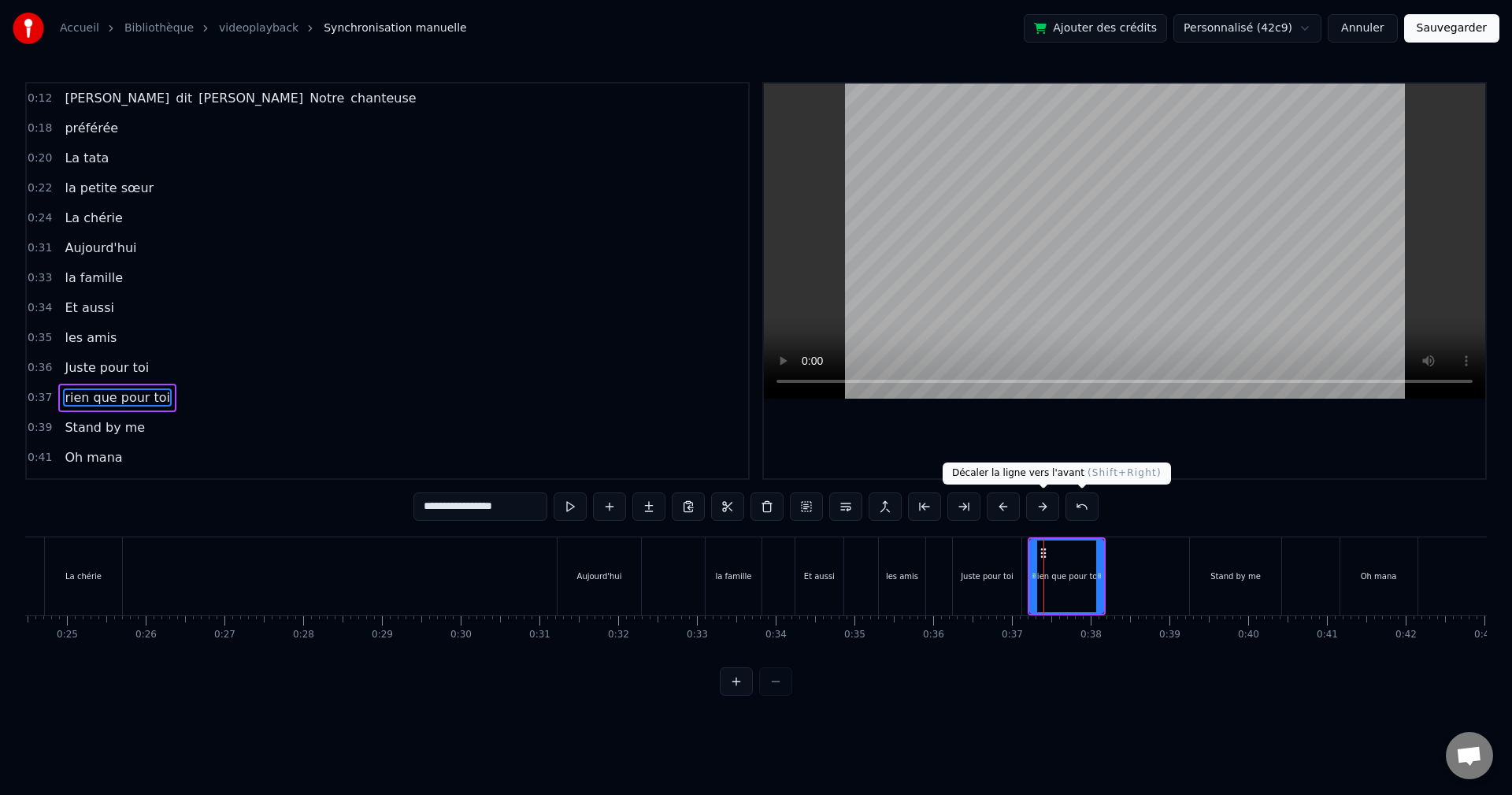
click at [1042, 499] on button at bounding box center [1043, 507] width 33 height 29
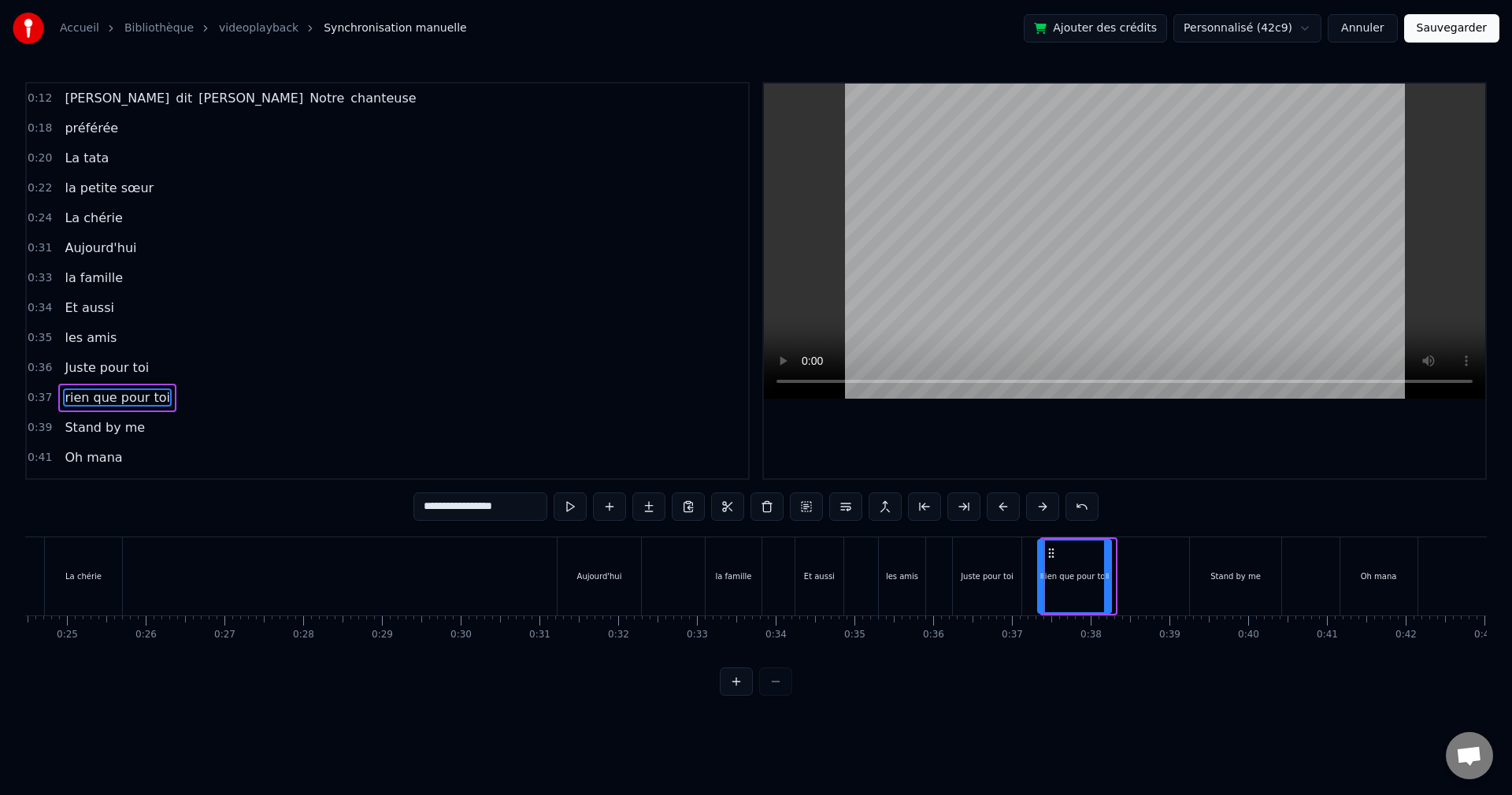
click at [1042, 499] on button at bounding box center [1043, 507] width 33 height 29
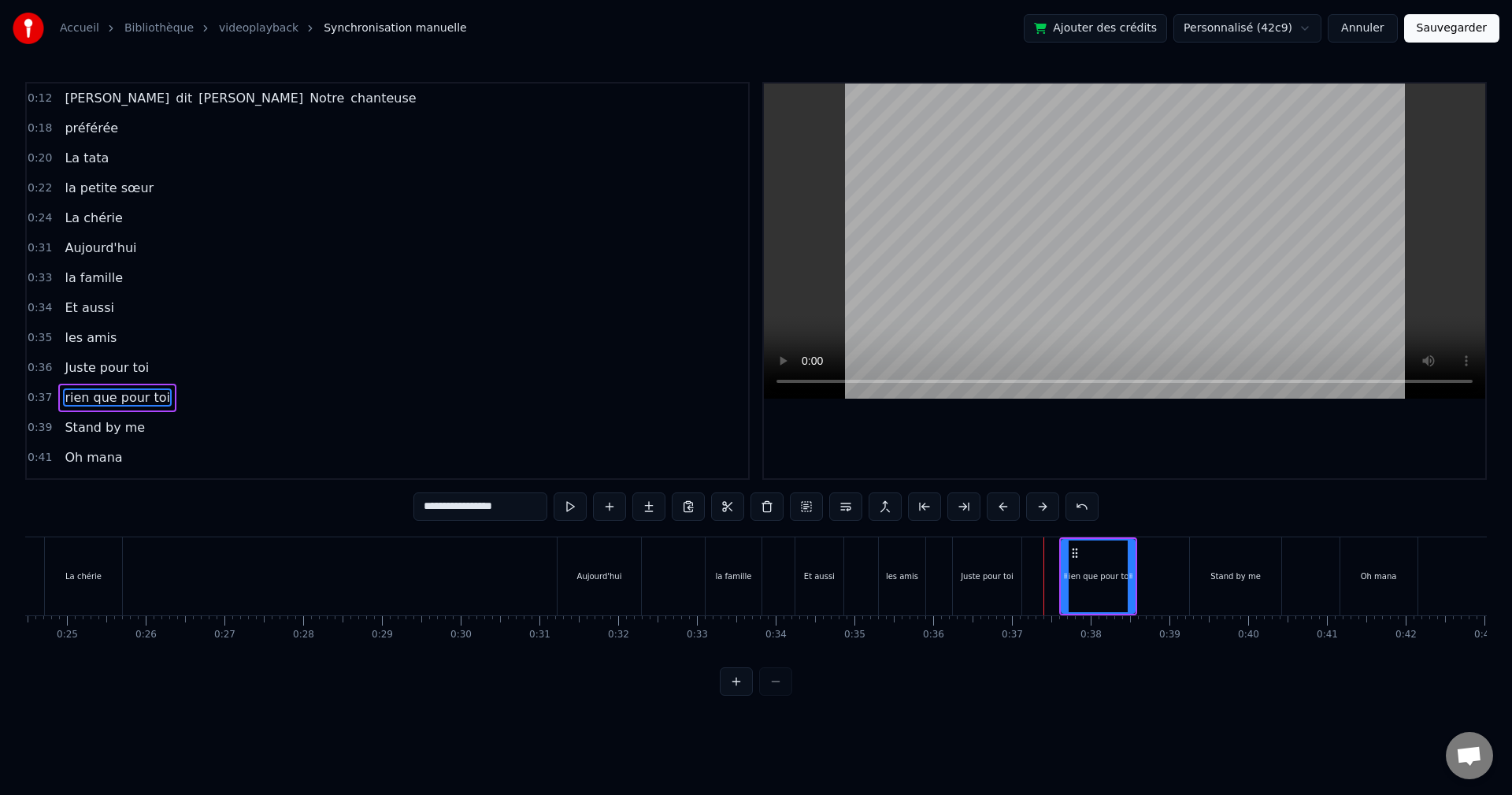
click at [1042, 499] on button at bounding box center [1043, 507] width 33 height 29
click at [1399, 595] on div "Oh mana" at bounding box center [1379, 576] width 77 height 78
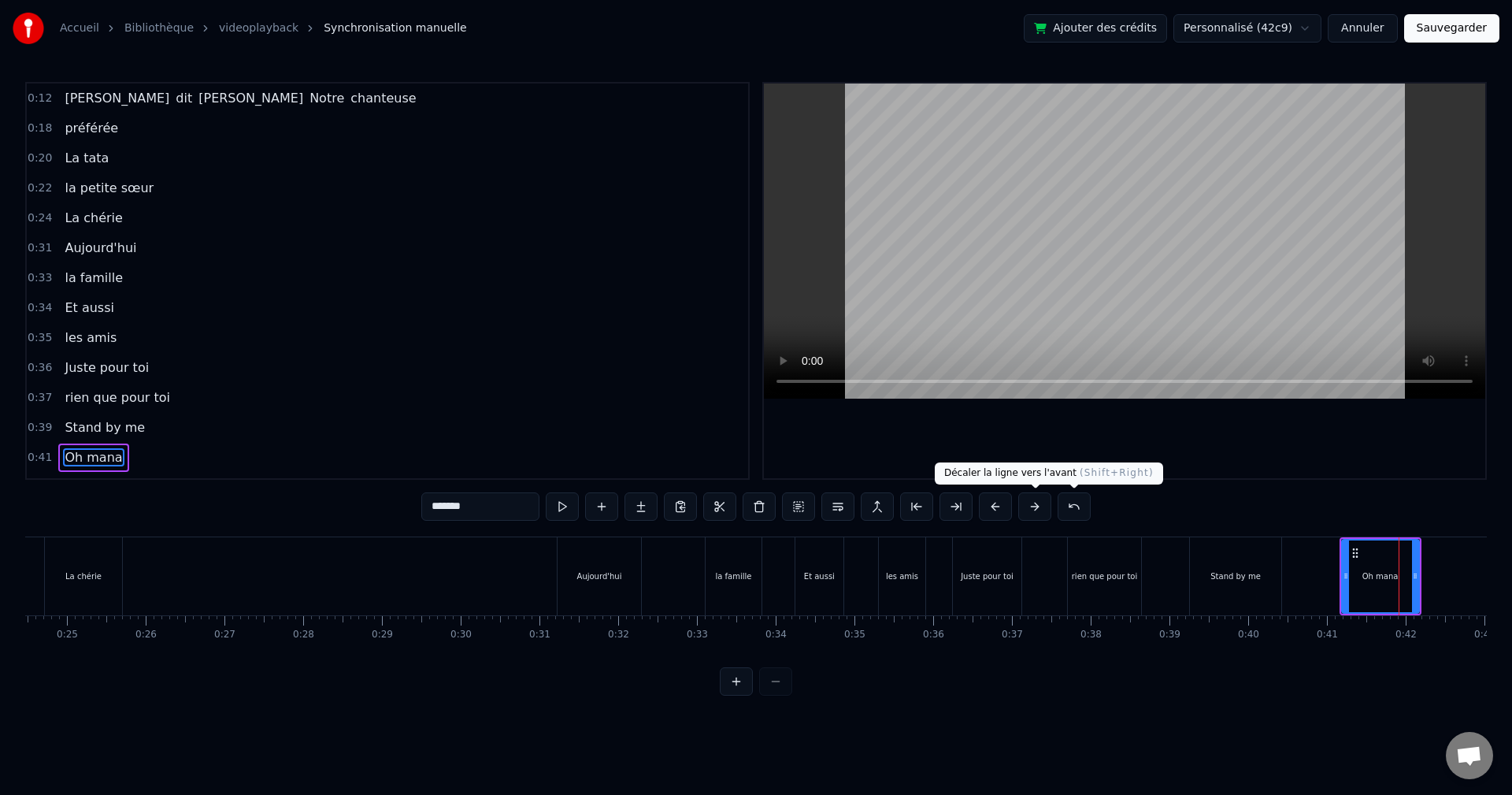
click at [1033, 509] on button at bounding box center [1035, 507] width 33 height 29
click at [1034, 507] on button at bounding box center [1035, 507] width 33 height 29
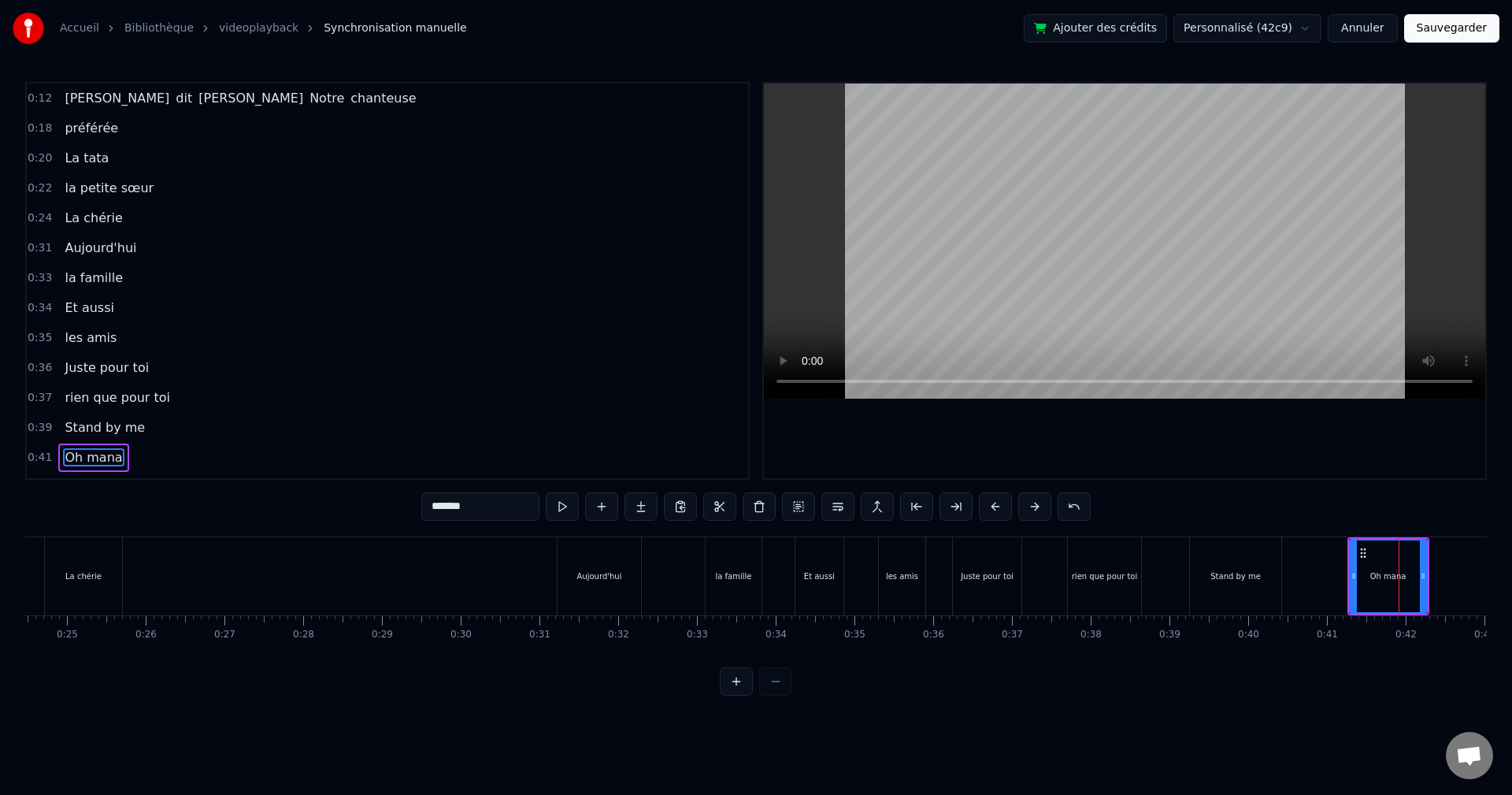
click at [1034, 507] on button at bounding box center [1035, 507] width 33 height 29
click at [1257, 571] on div "Stand by me" at bounding box center [1236, 575] width 50 height 12
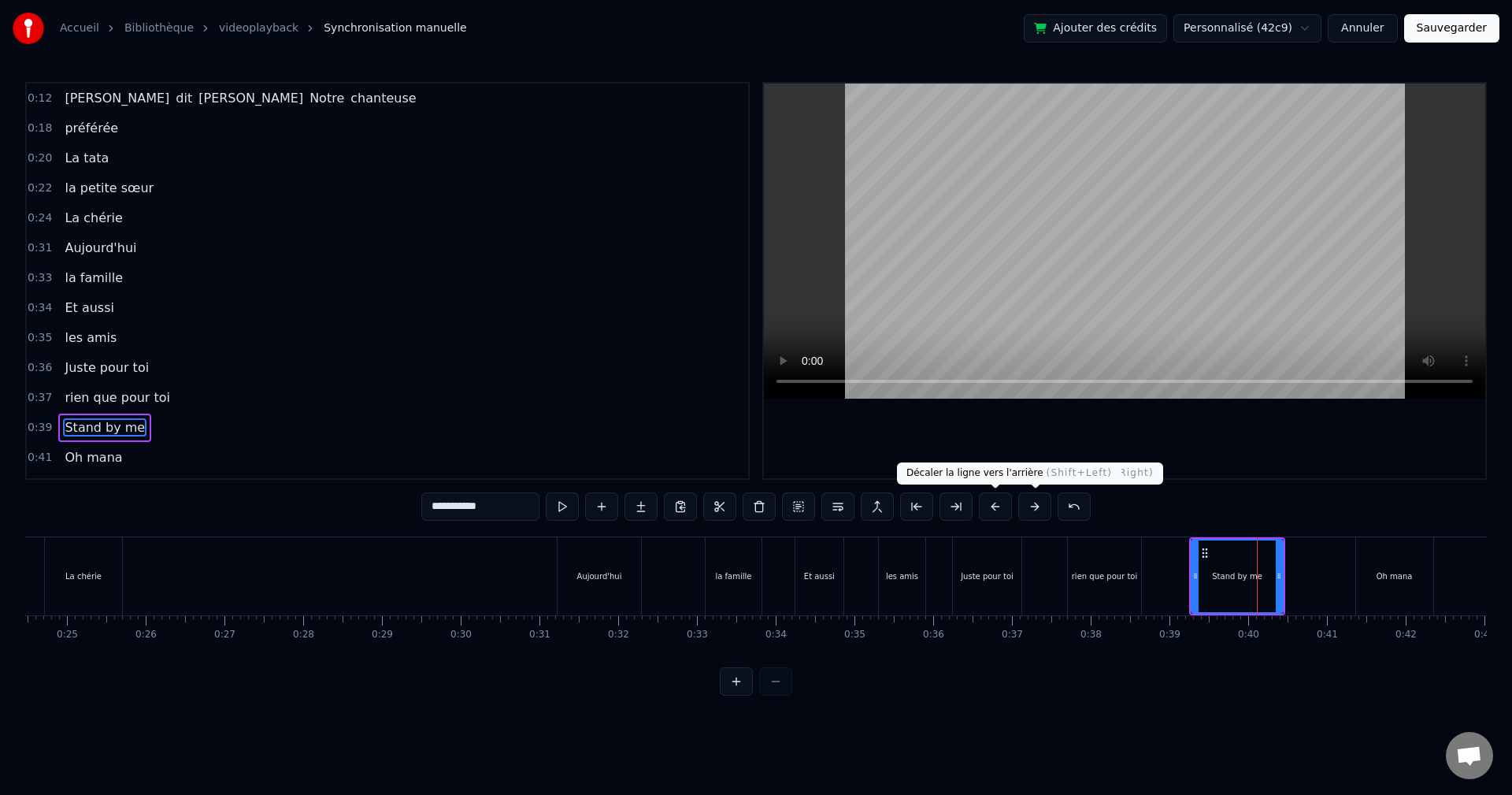
drag, startPoint x: 1009, startPoint y: 500, endPoint x: 1023, endPoint y: 499, distance: 14.0
click at [1009, 499] on button at bounding box center [995, 507] width 33 height 29
click at [1024, 499] on button at bounding box center [1035, 507] width 33 height 29
click at [1025, 499] on button at bounding box center [1035, 507] width 33 height 29
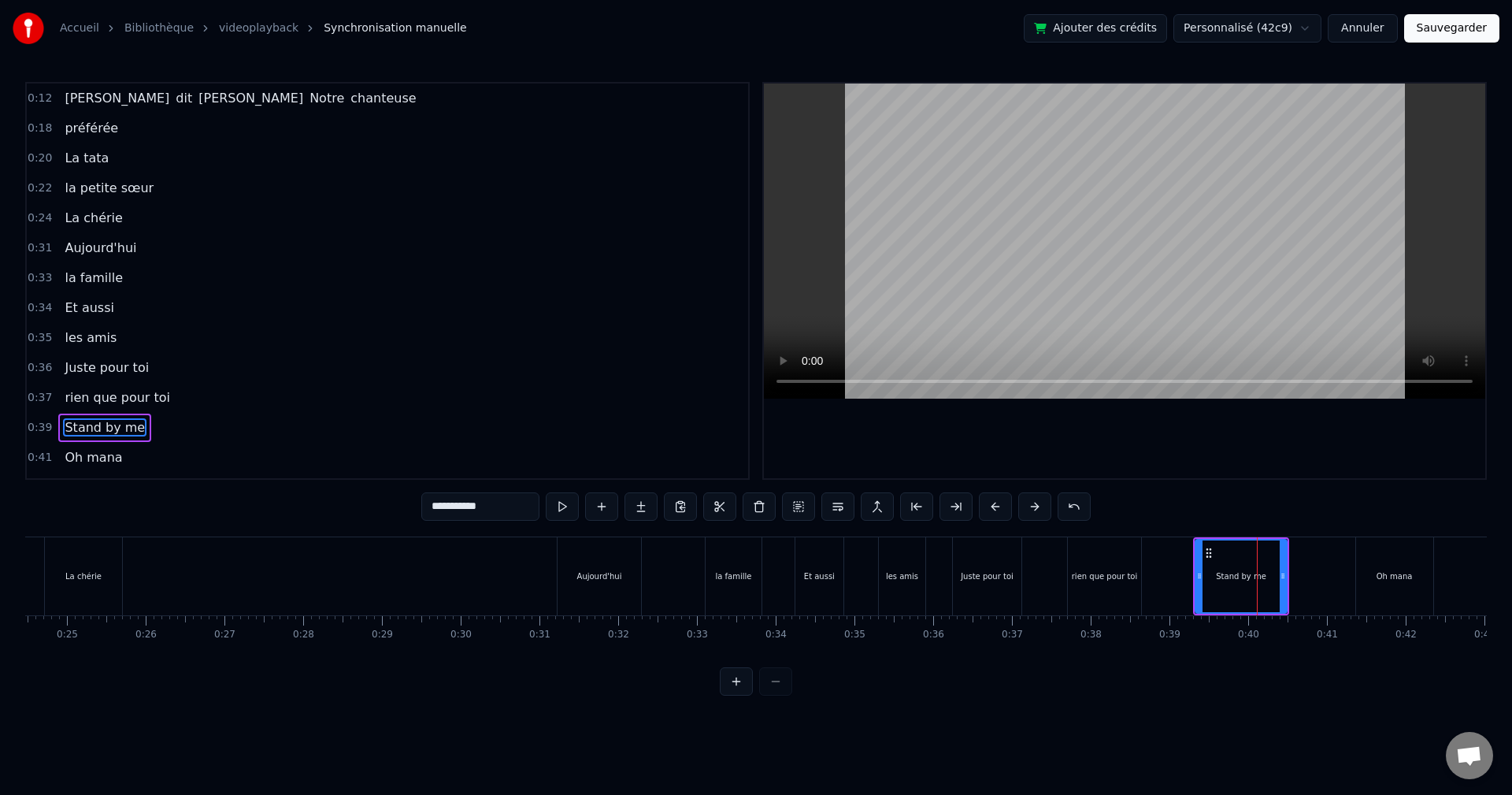
click at [1027, 502] on button at bounding box center [1035, 507] width 33 height 29
click at [1027, 502] on button at bounding box center [1035, 507] width 33 height 29
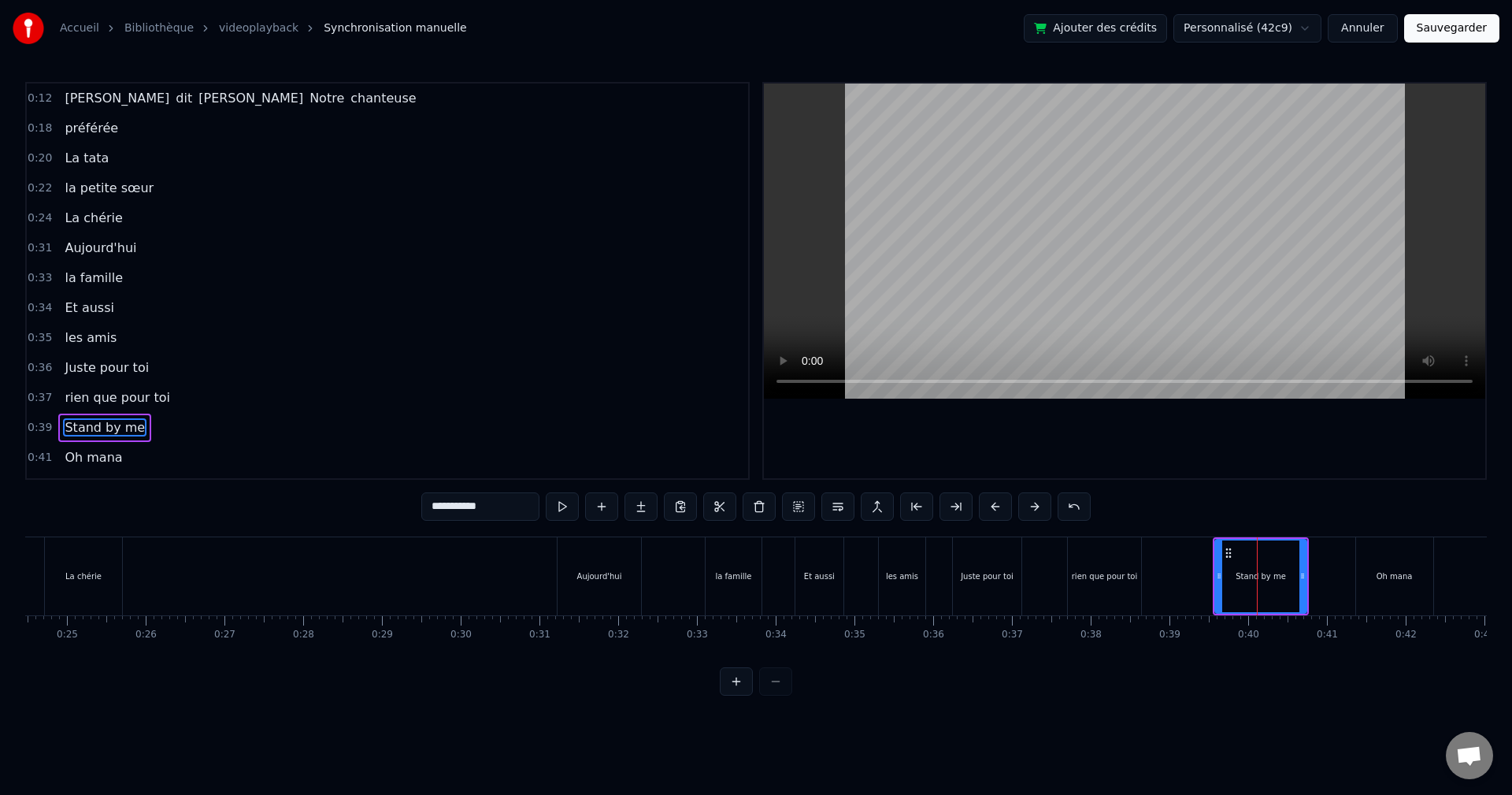
click at [1027, 504] on button at bounding box center [1035, 507] width 33 height 29
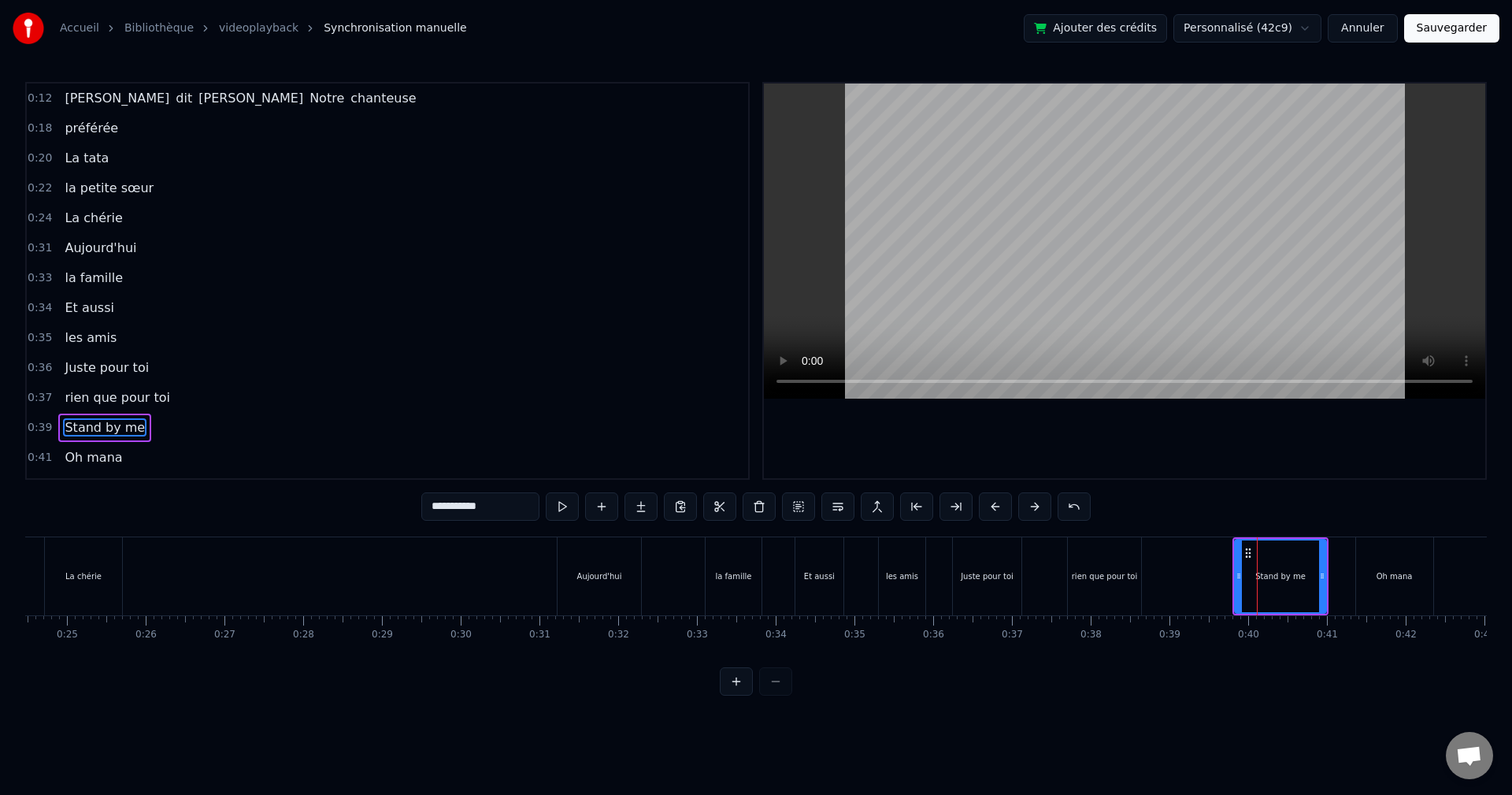
drag, startPoint x: 1106, startPoint y: 598, endPoint x: 1056, endPoint y: 546, distance: 72.1
click at [1106, 598] on div "rien que pour toi" at bounding box center [1105, 576] width 74 height 78
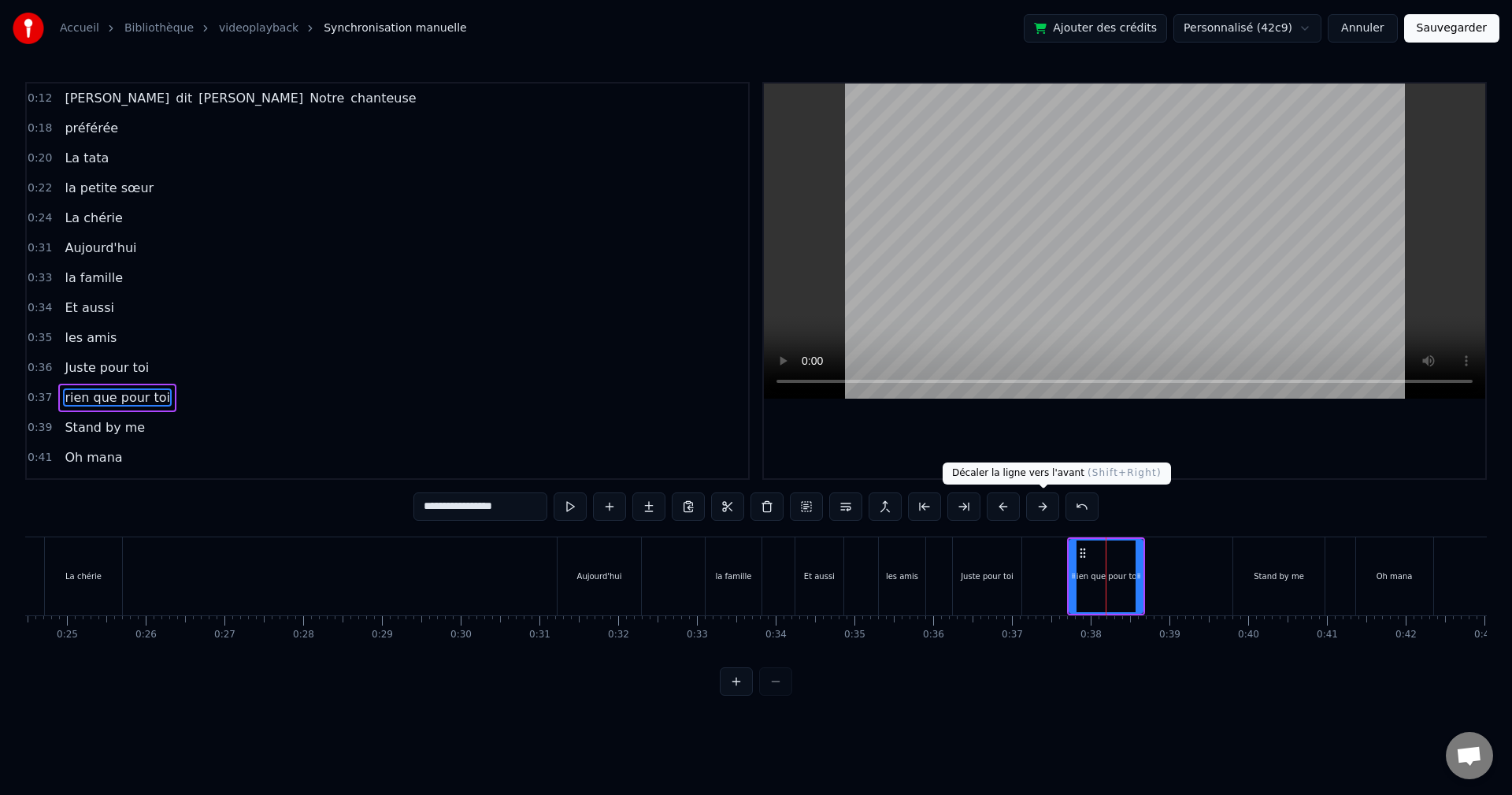
click at [1041, 511] on button at bounding box center [1043, 507] width 33 height 29
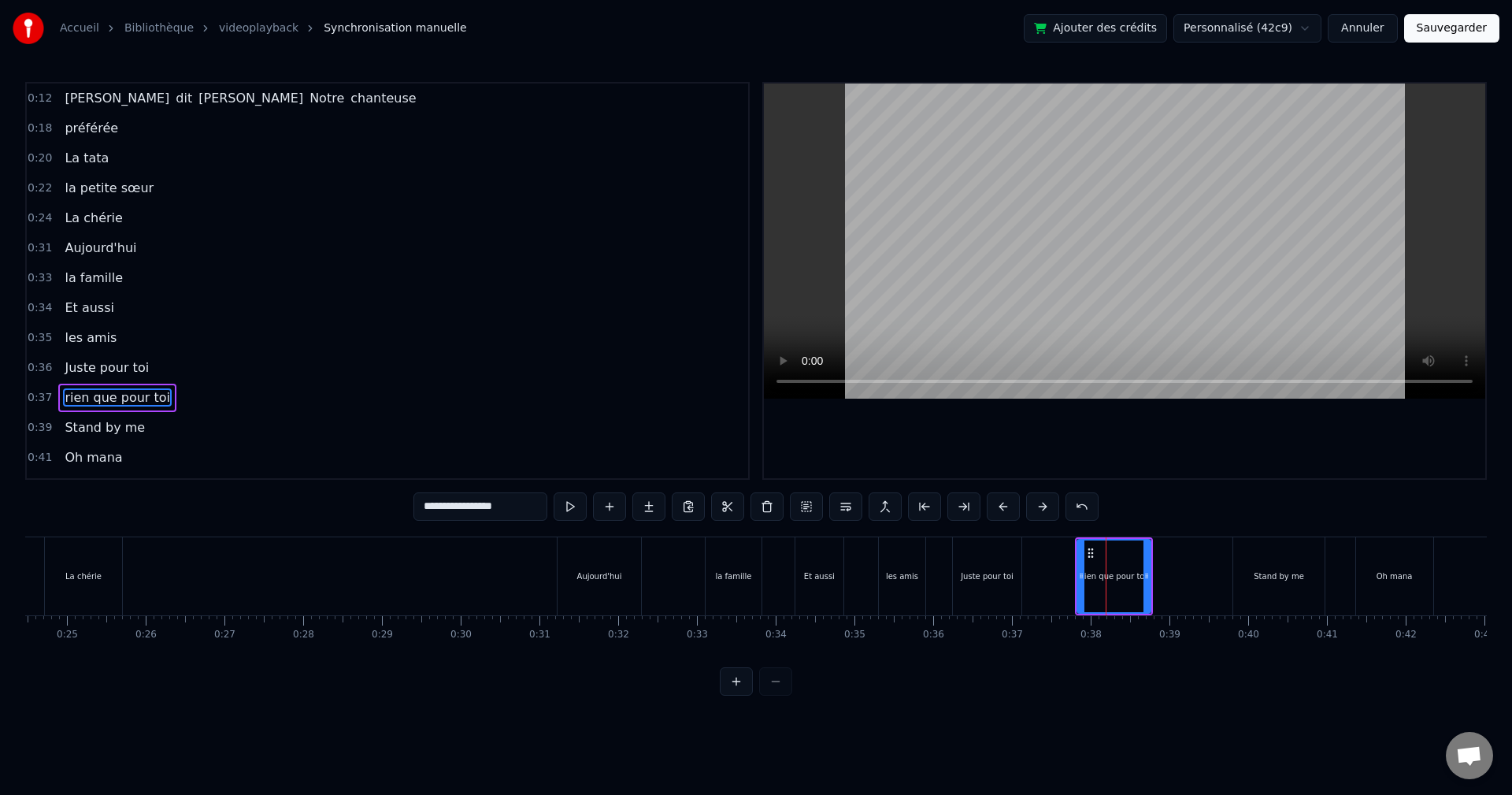
click at [1041, 511] on button at bounding box center [1043, 507] width 33 height 29
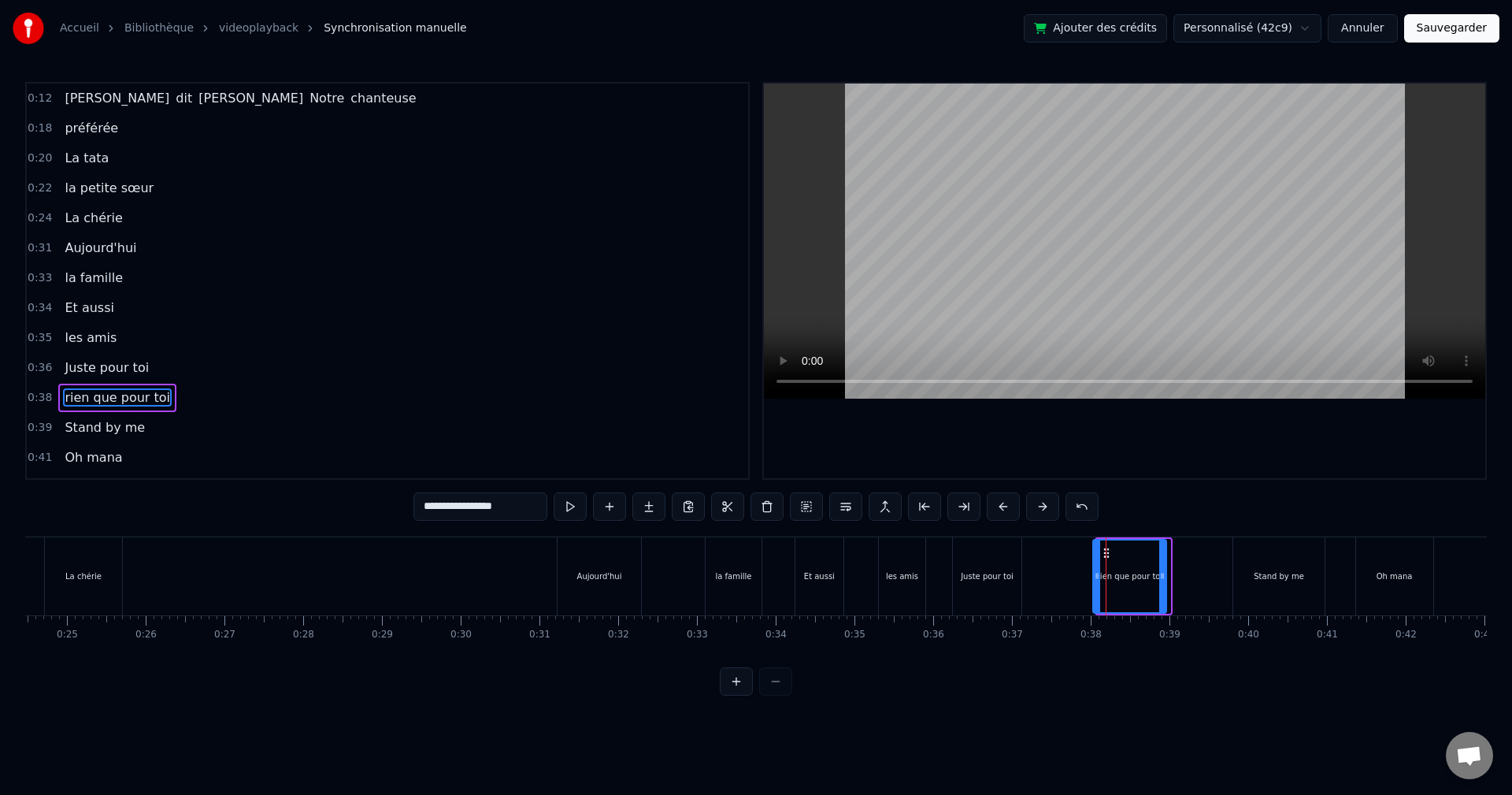
click at [1041, 511] on button at bounding box center [1043, 507] width 33 height 29
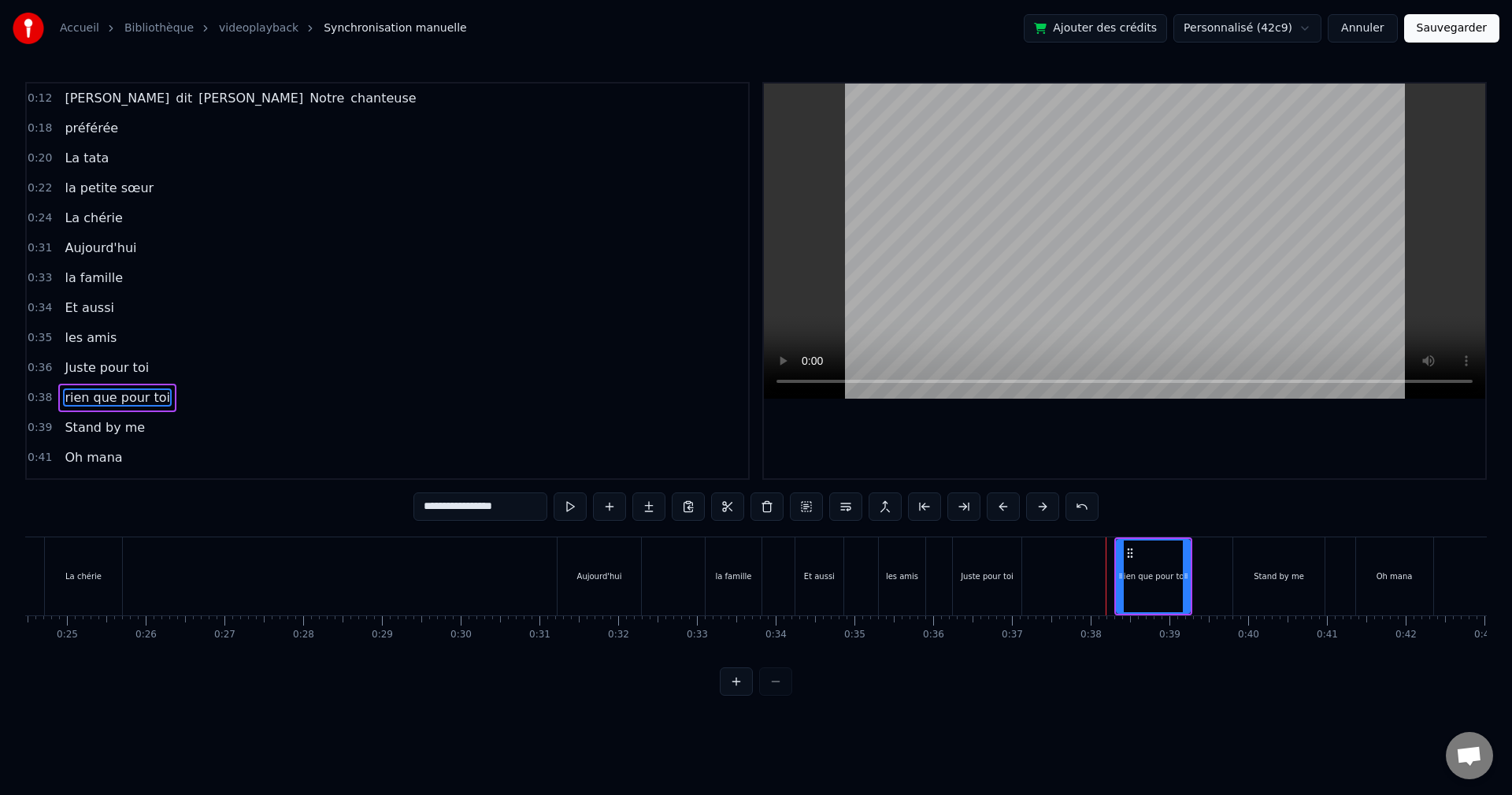
click at [1041, 511] on button at bounding box center [1043, 507] width 33 height 29
drag, startPoint x: 1014, startPoint y: 582, endPoint x: 1015, endPoint y: 566, distance: 16.0
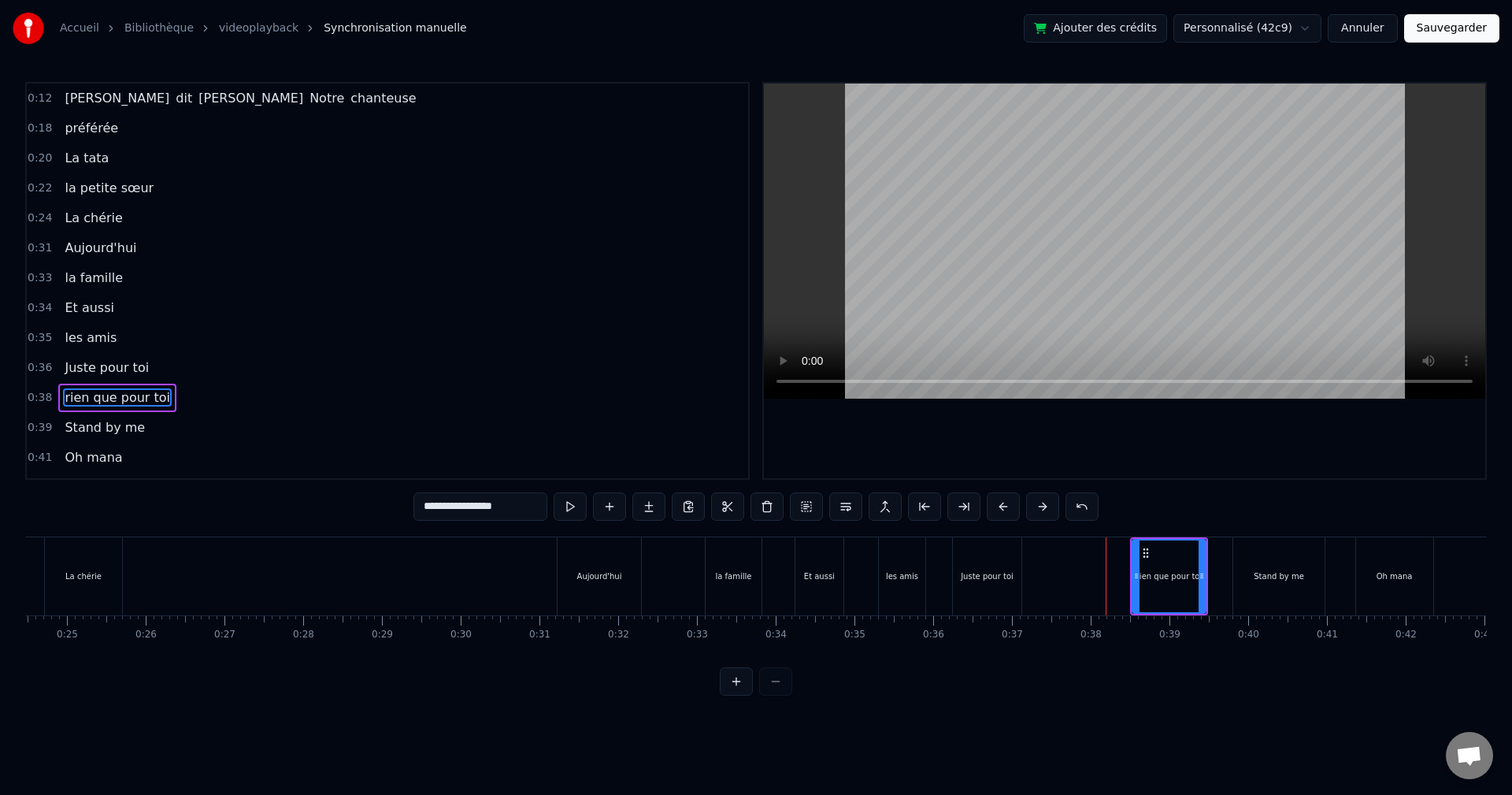
click at [1014, 581] on div "Juste pour toi" at bounding box center [987, 576] width 68 height 78
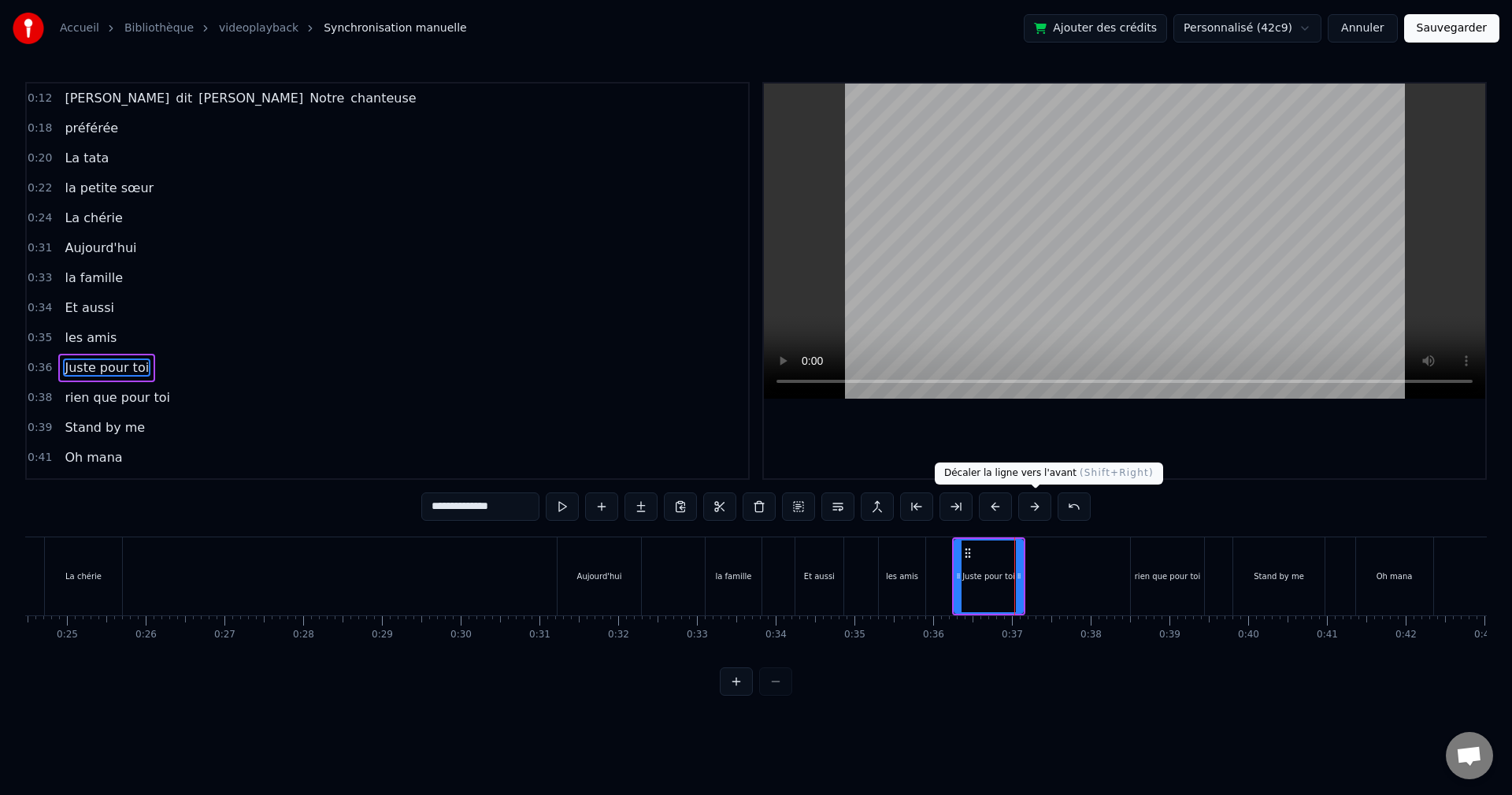
click at [1044, 504] on button at bounding box center [1035, 507] width 33 height 29
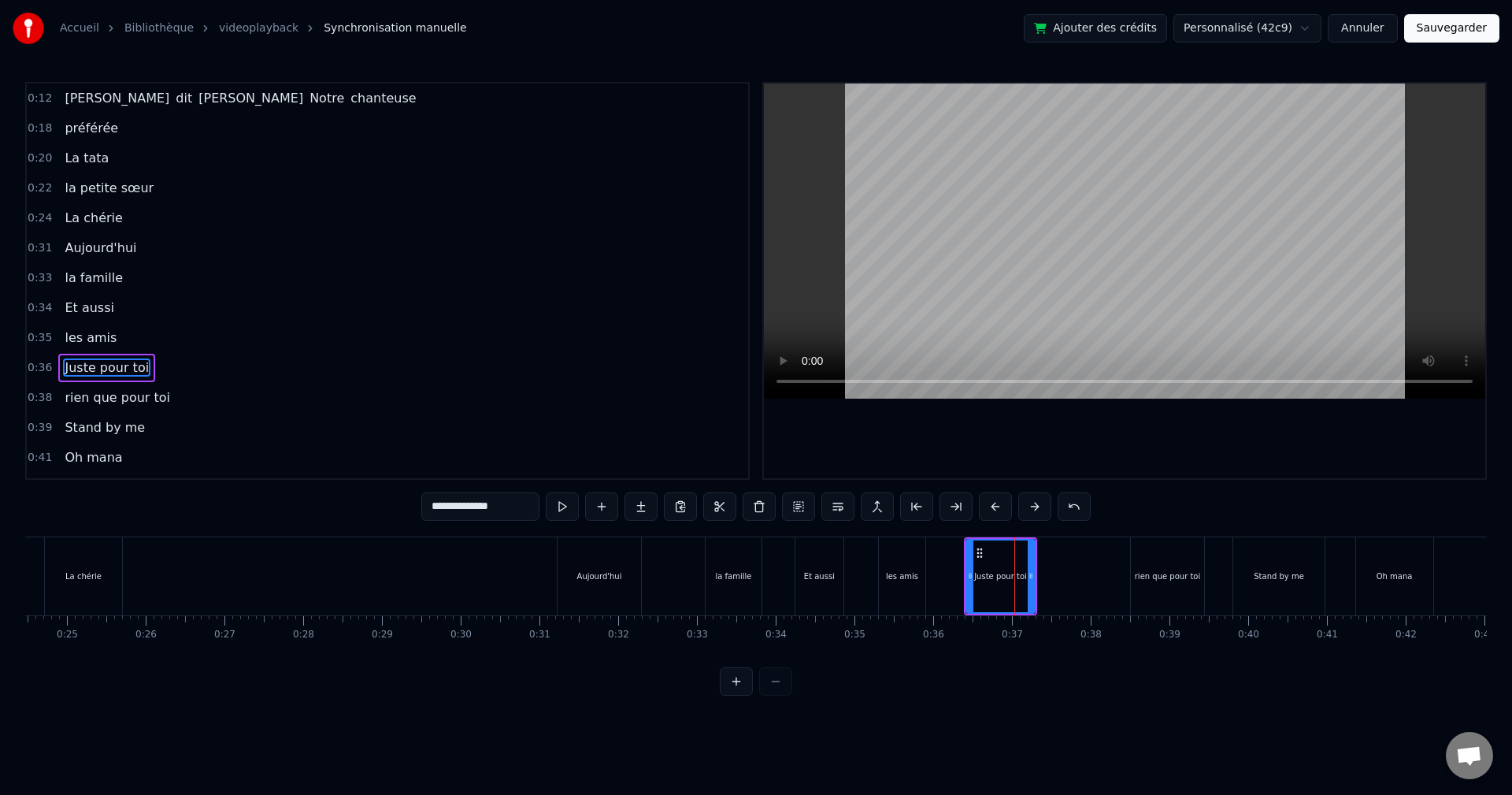
click at [1044, 504] on button at bounding box center [1035, 507] width 33 height 29
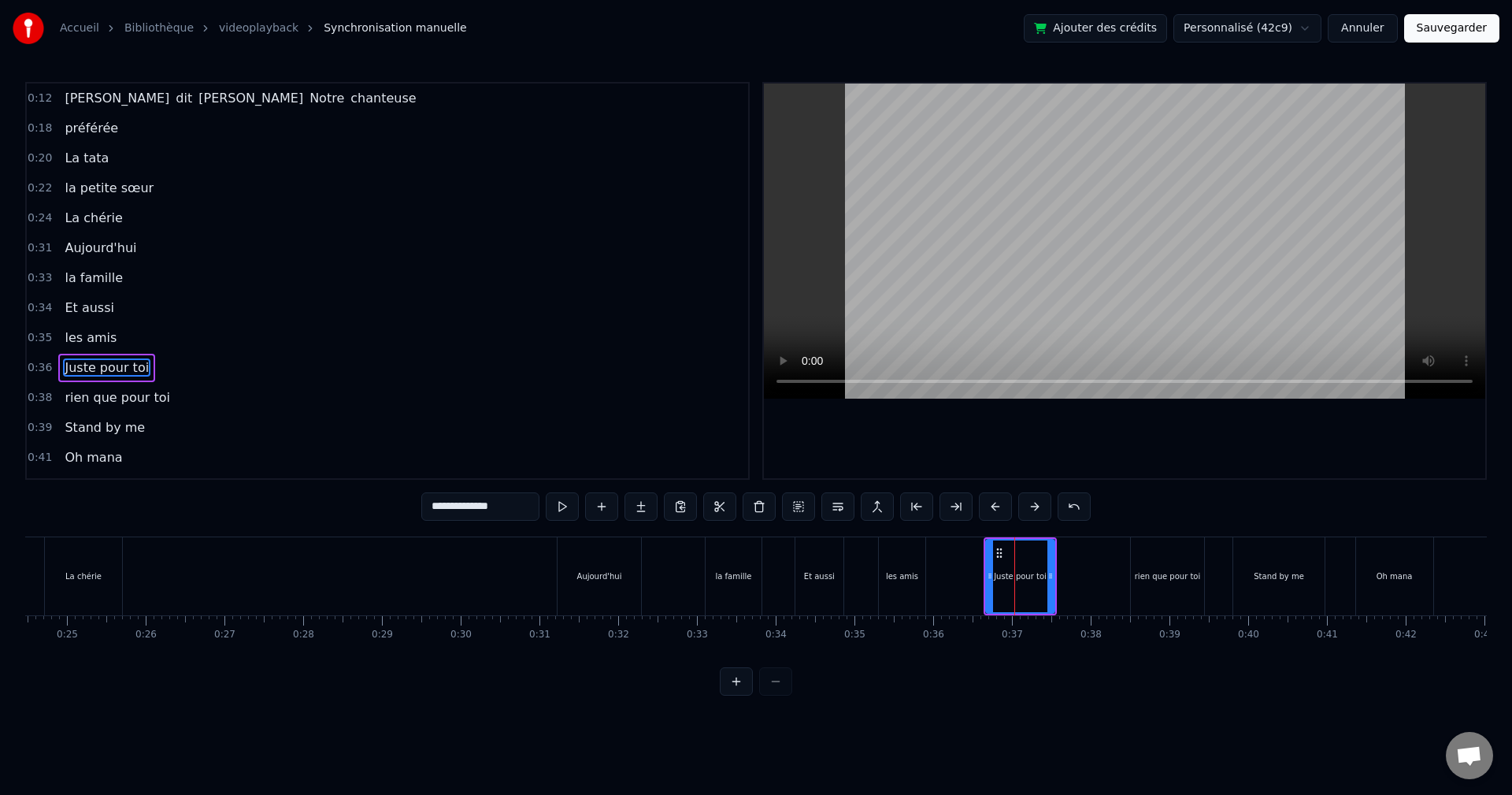
click at [1044, 504] on button at bounding box center [1035, 507] width 33 height 29
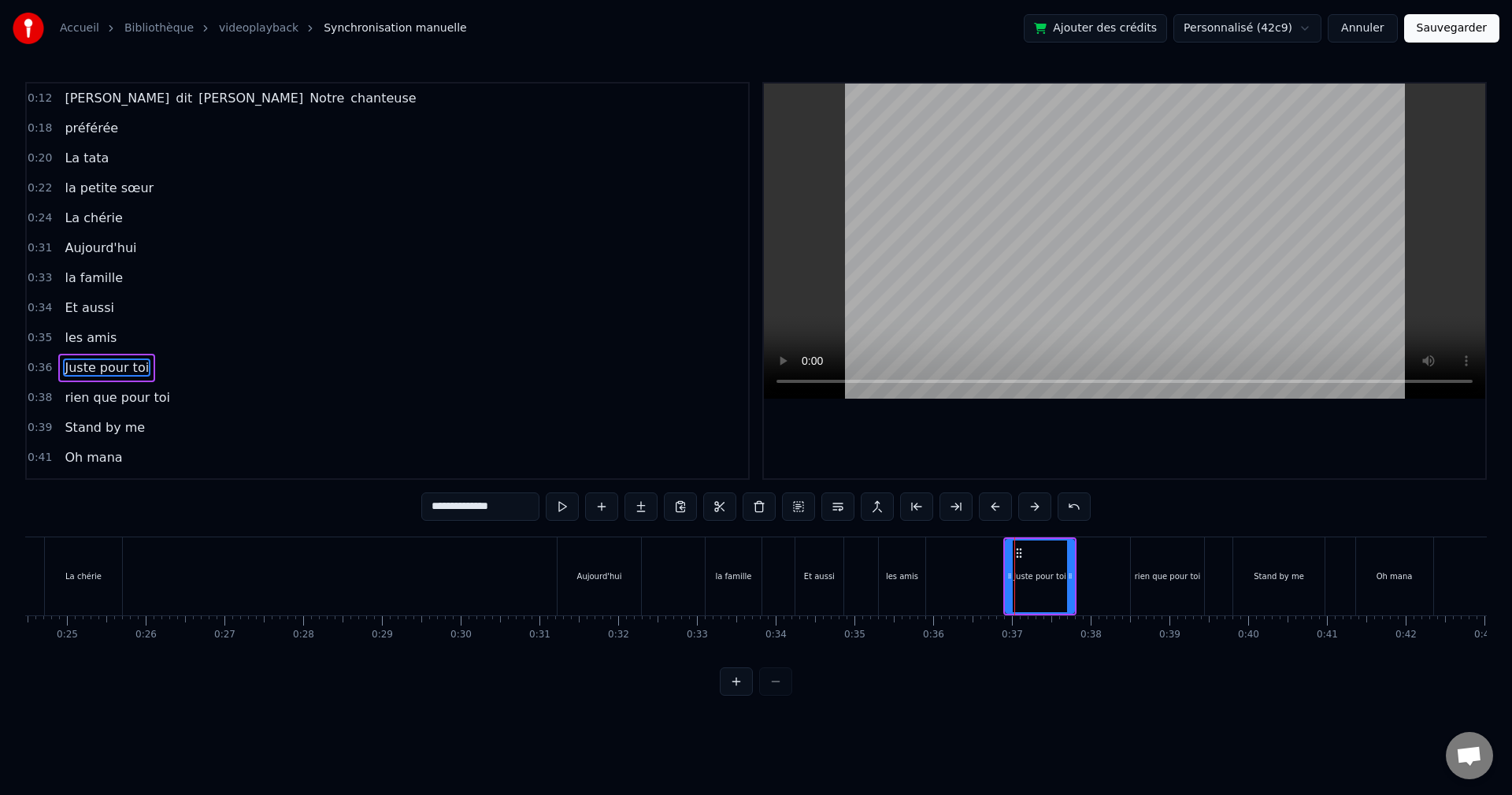
click at [1044, 504] on button at bounding box center [1035, 507] width 33 height 29
click at [1037, 509] on button at bounding box center [1035, 507] width 33 height 29
click at [918, 563] on div "les amis" at bounding box center [902, 576] width 47 height 78
type input "********"
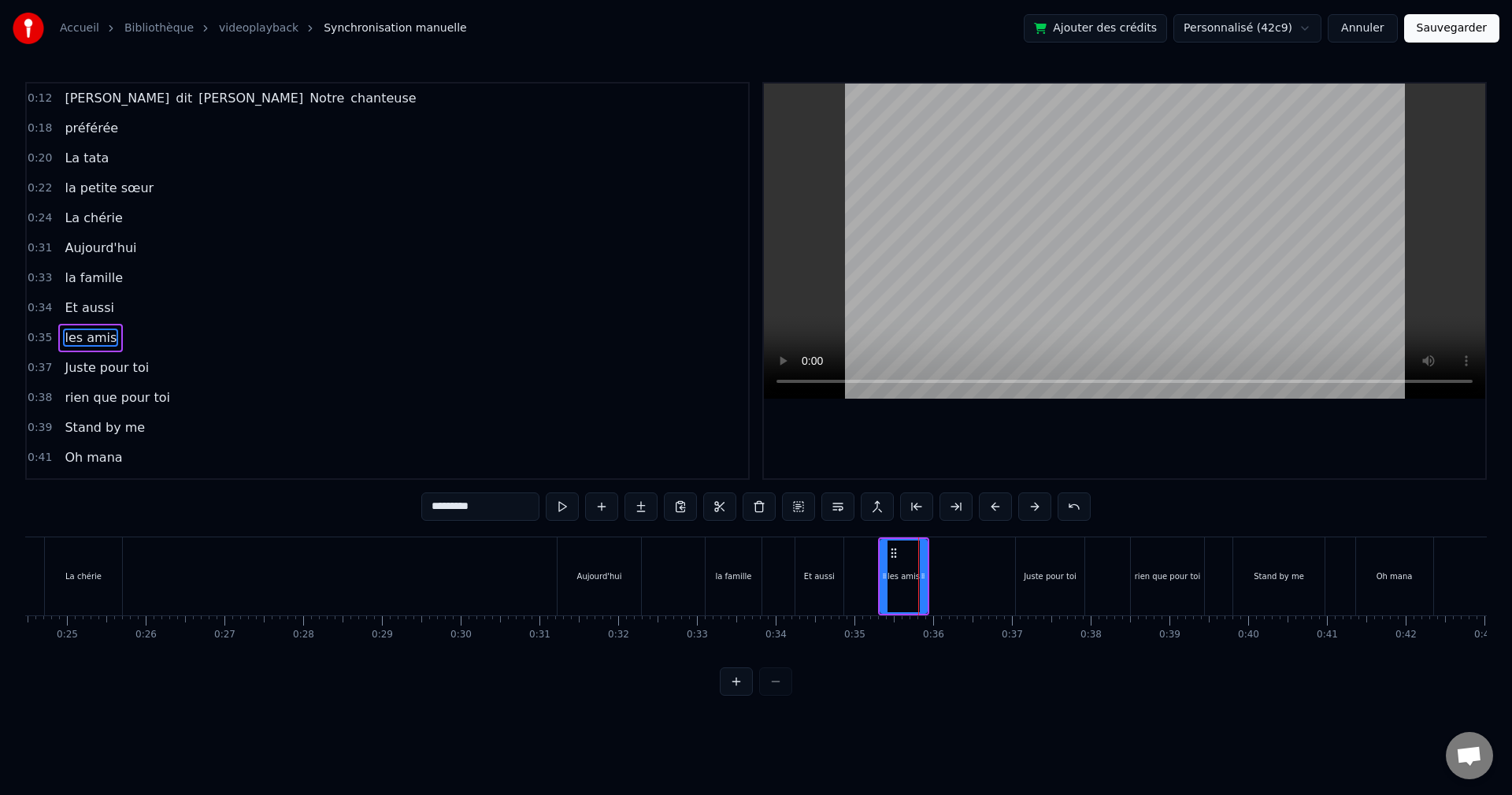
drag, startPoint x: 906, startPoint y: 570, endPoint x: 939, endPoint y: 574, distance: 33.2
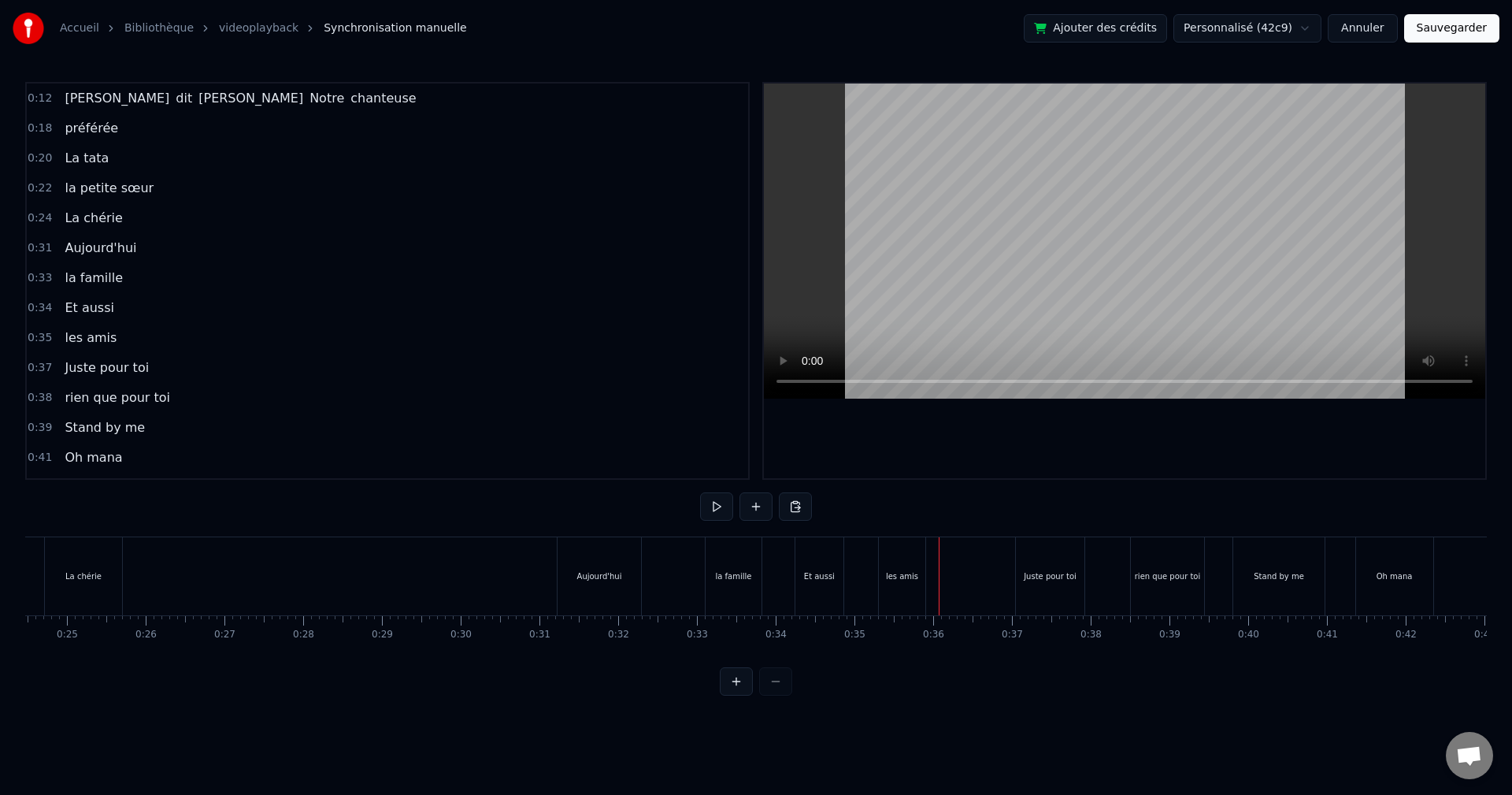
click at [913, 564] on div "les amis" at bounding box center [902, 576] width 47 height 78
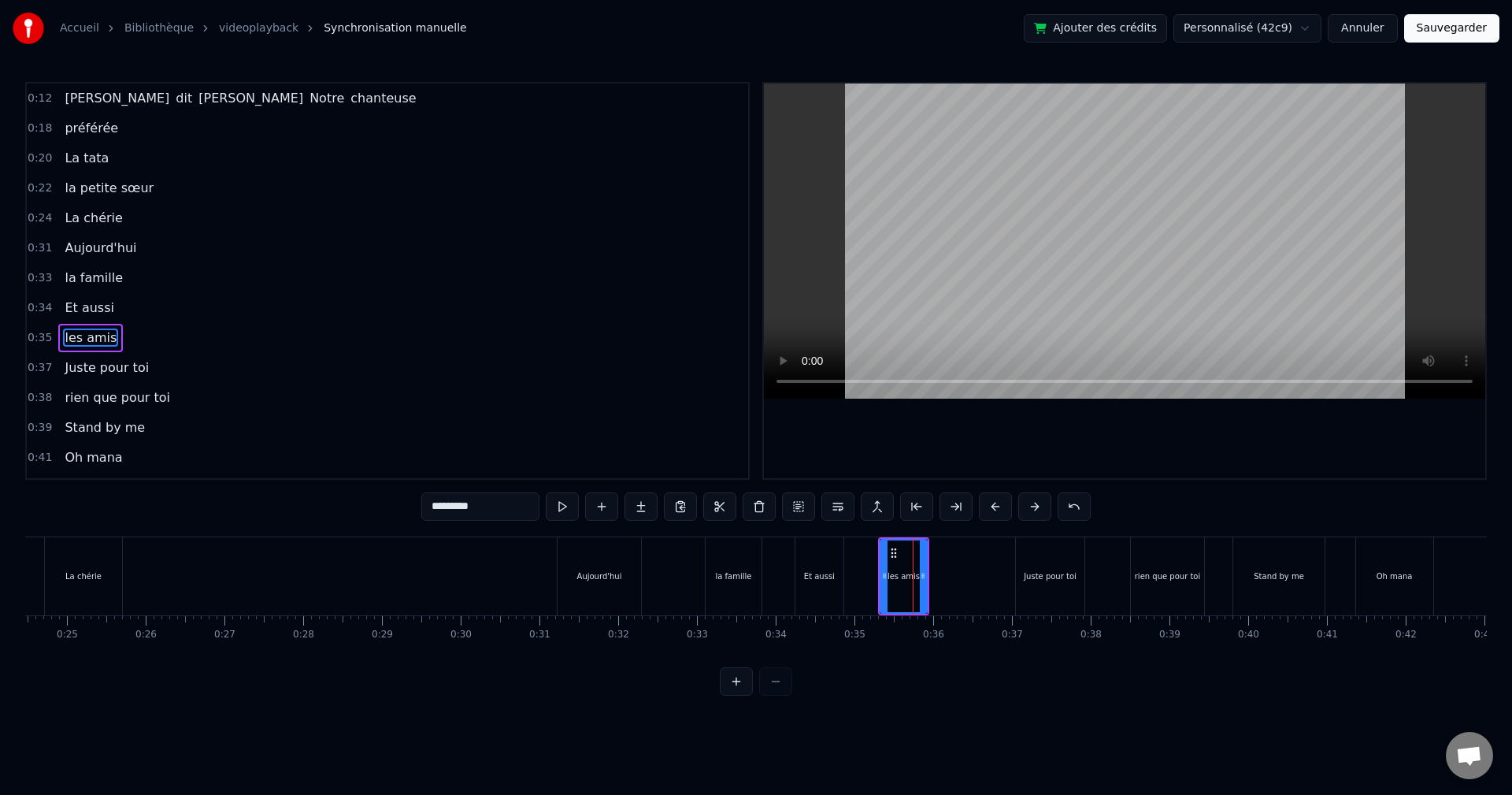
click at [1029, 502] on button at bounding box center [1035, 507] width 33 height 29
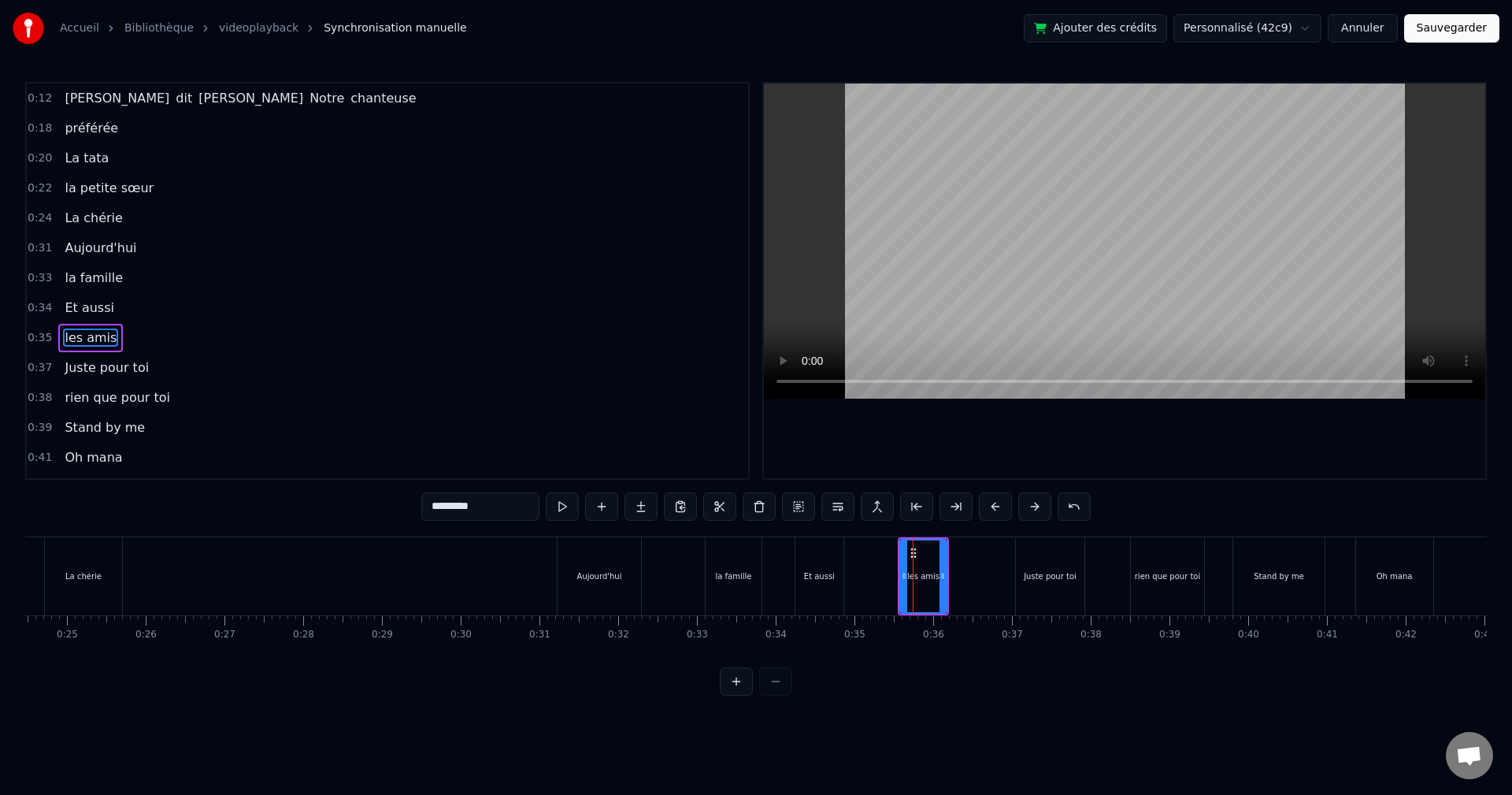
click at [1029, 502] on button at bounding box center [1035, 507] width 33 height 29
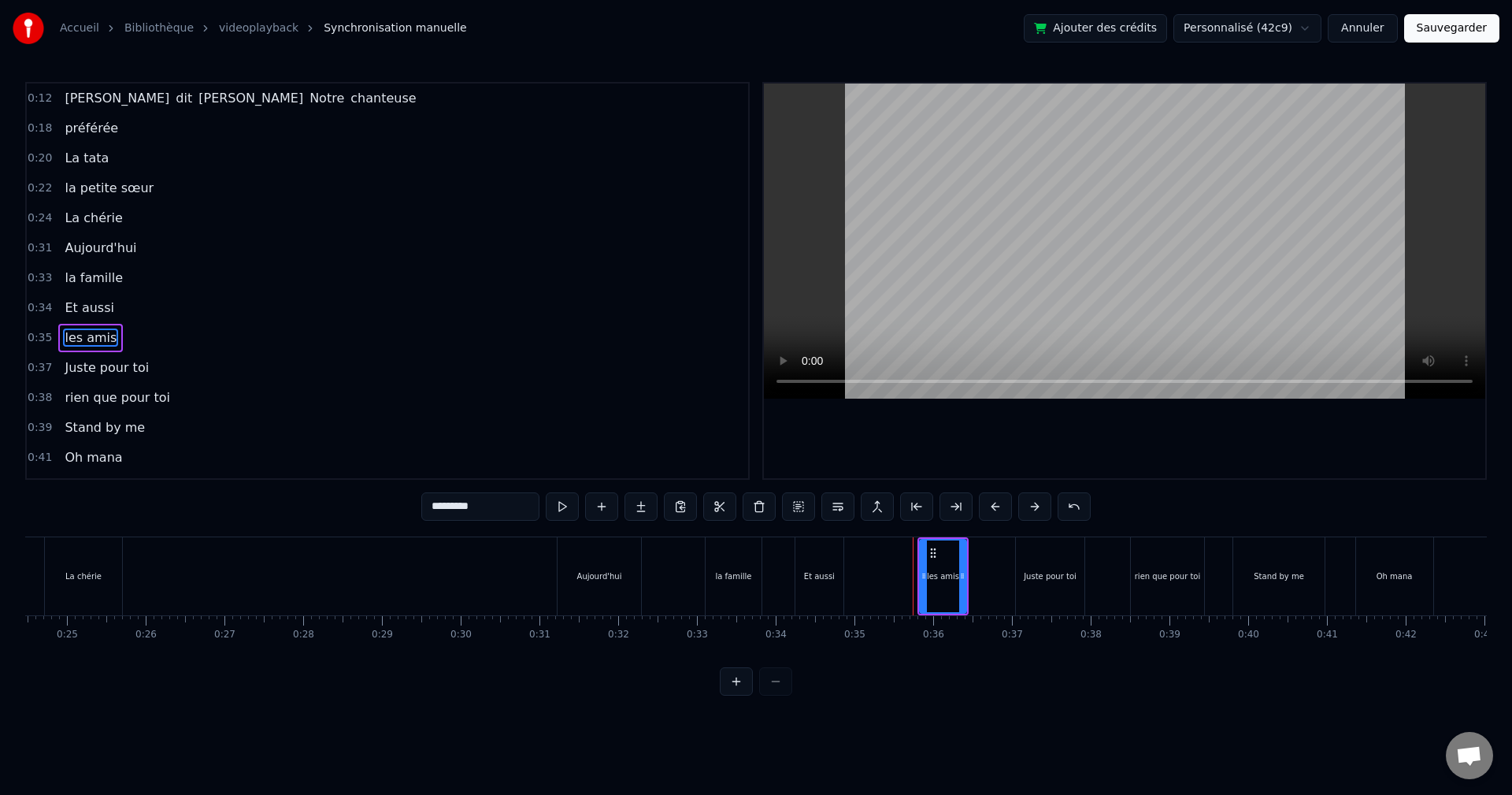
click at [1029, 502] on button at bounding box center [1035, 507] width 33 height 29
click at [826, 573] on div "Et aussi" at bounding box center [819, 575] width 31 height 12
type input "********"
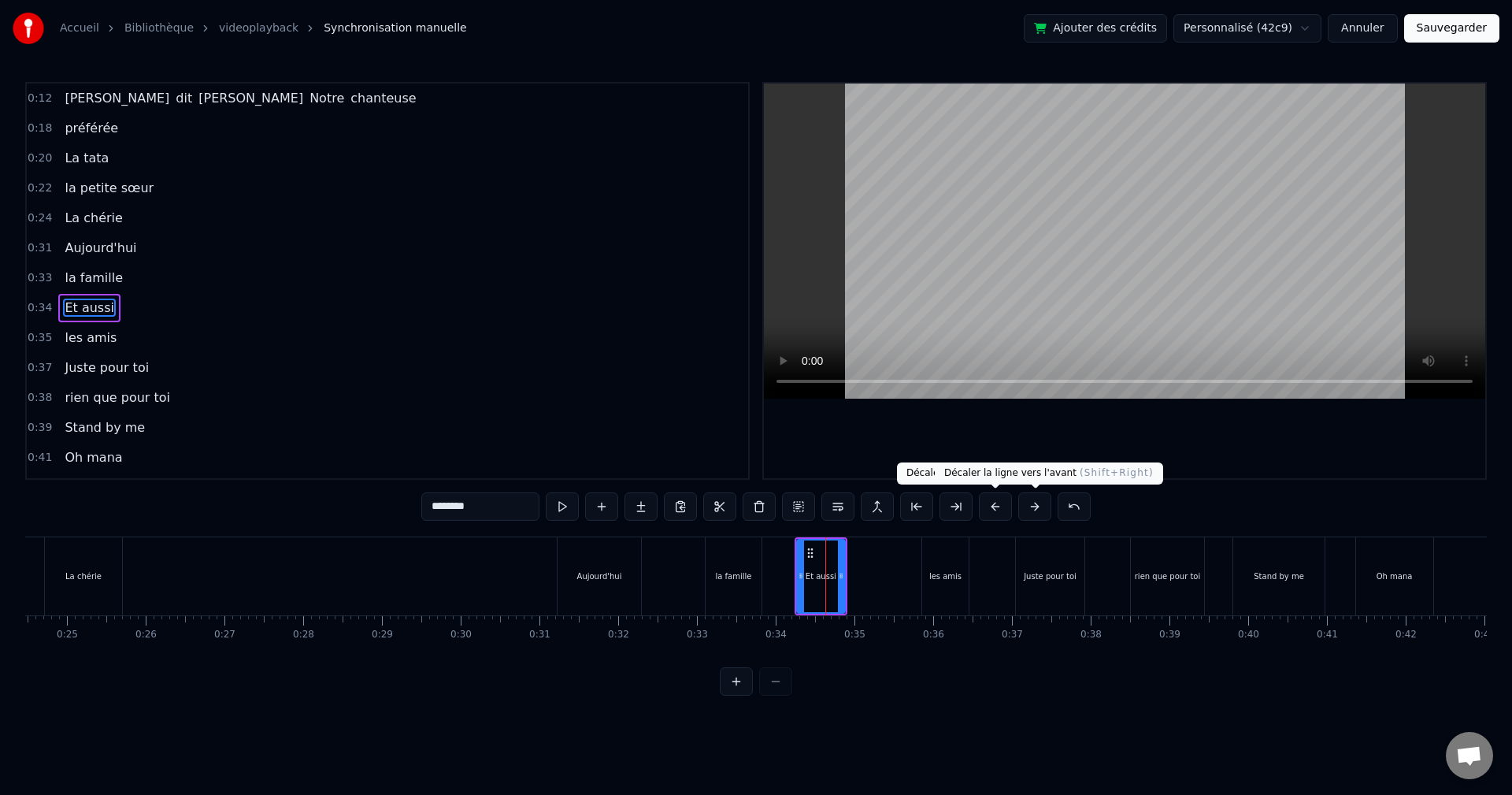
click at [1032, 504] on button at bounding box center [1035, 507] width 33 height 29
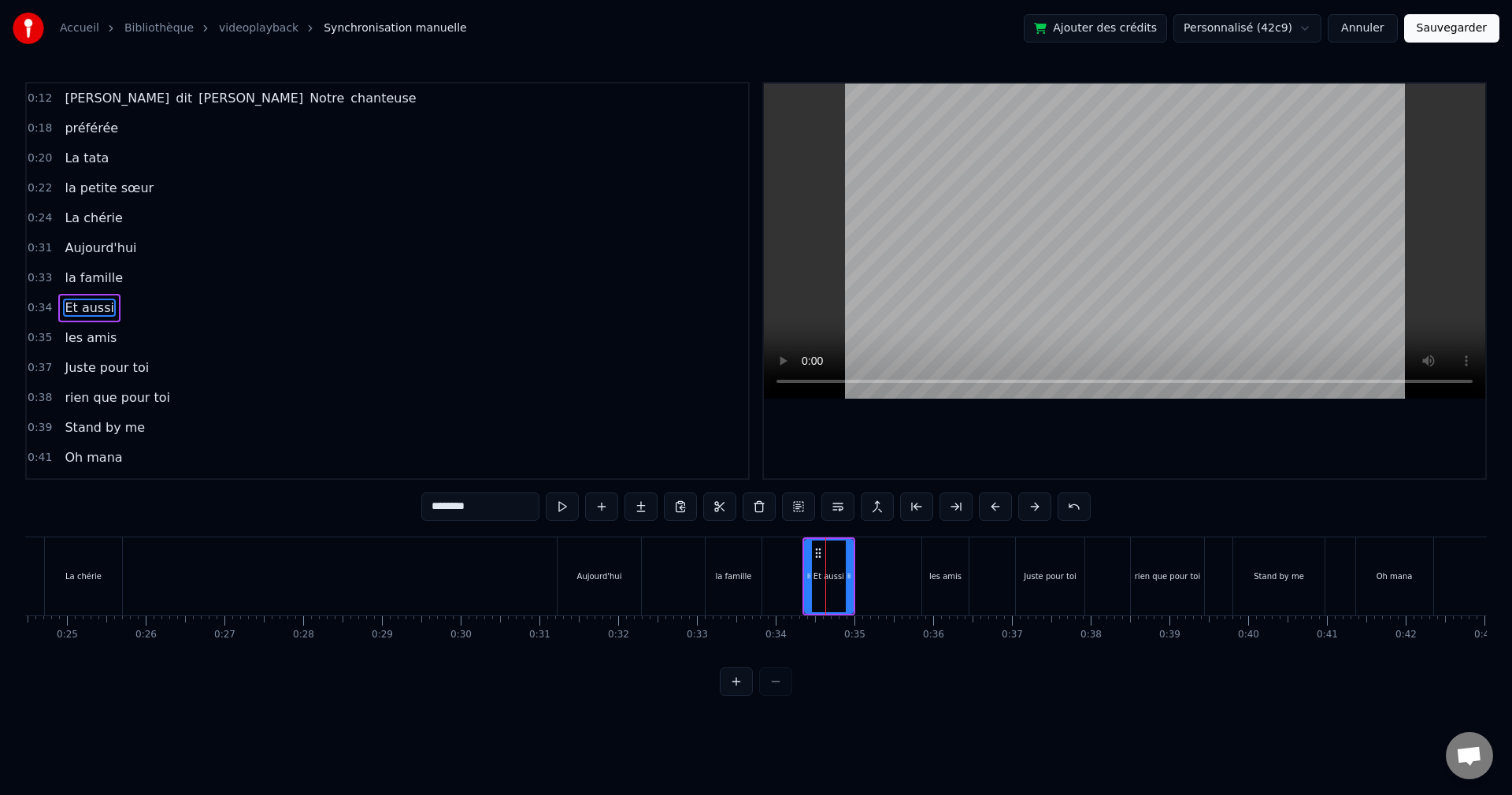
click at [1032, 504] on button at bounding box center [1035, 507] width 33 height 29
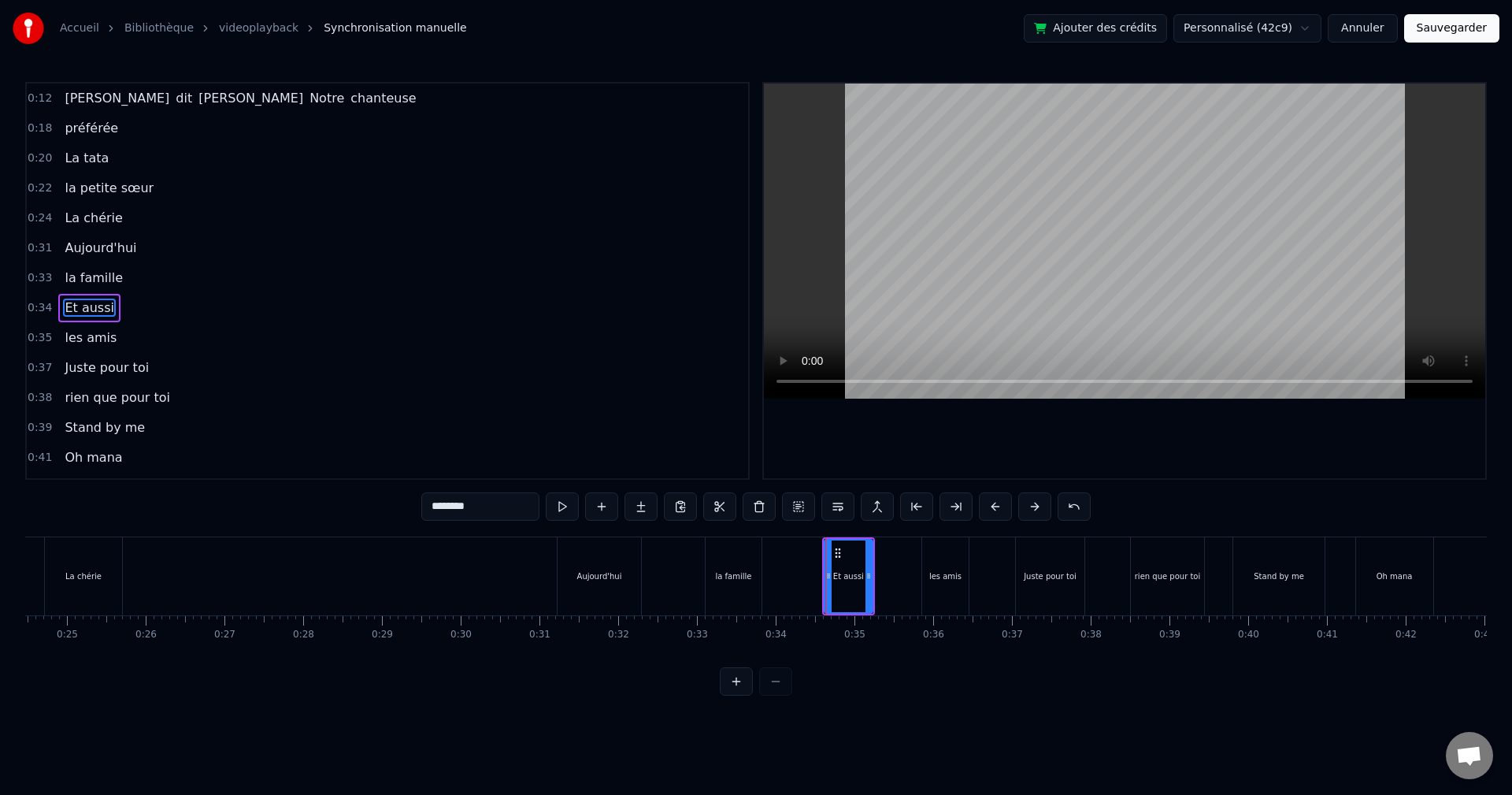
click at [1032, 504] on button at bounding box center [1035, 507] width 33 height 29
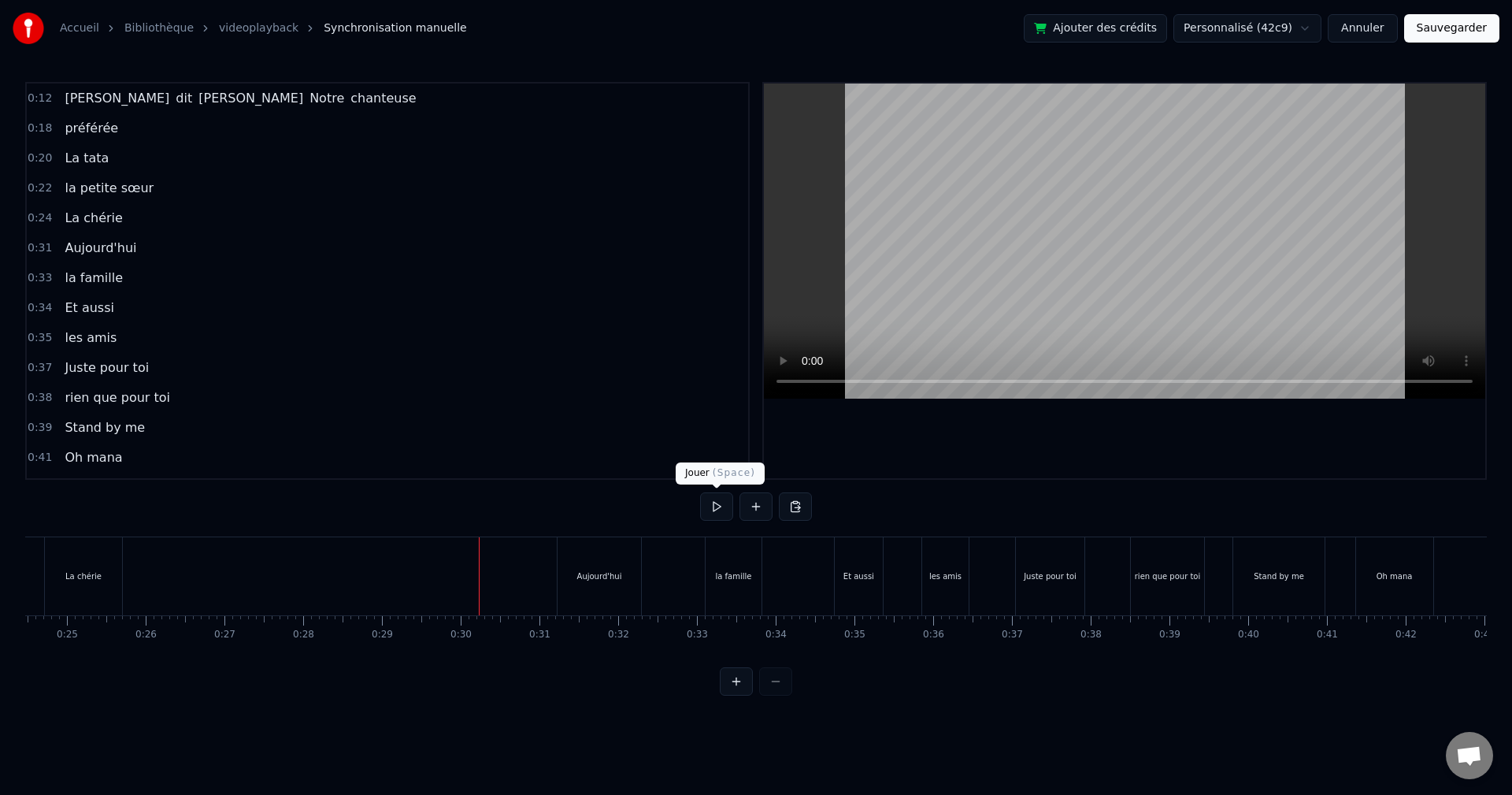
click at [712, 500] on button at bounding box center [716, 507] width 33 height 29
click at [717, 503] on button at bounding box center [716, 507] width 33 height 29
click at [845, 572] on div "Et aussi" at bounding box center [859, 575] width 31 height 12
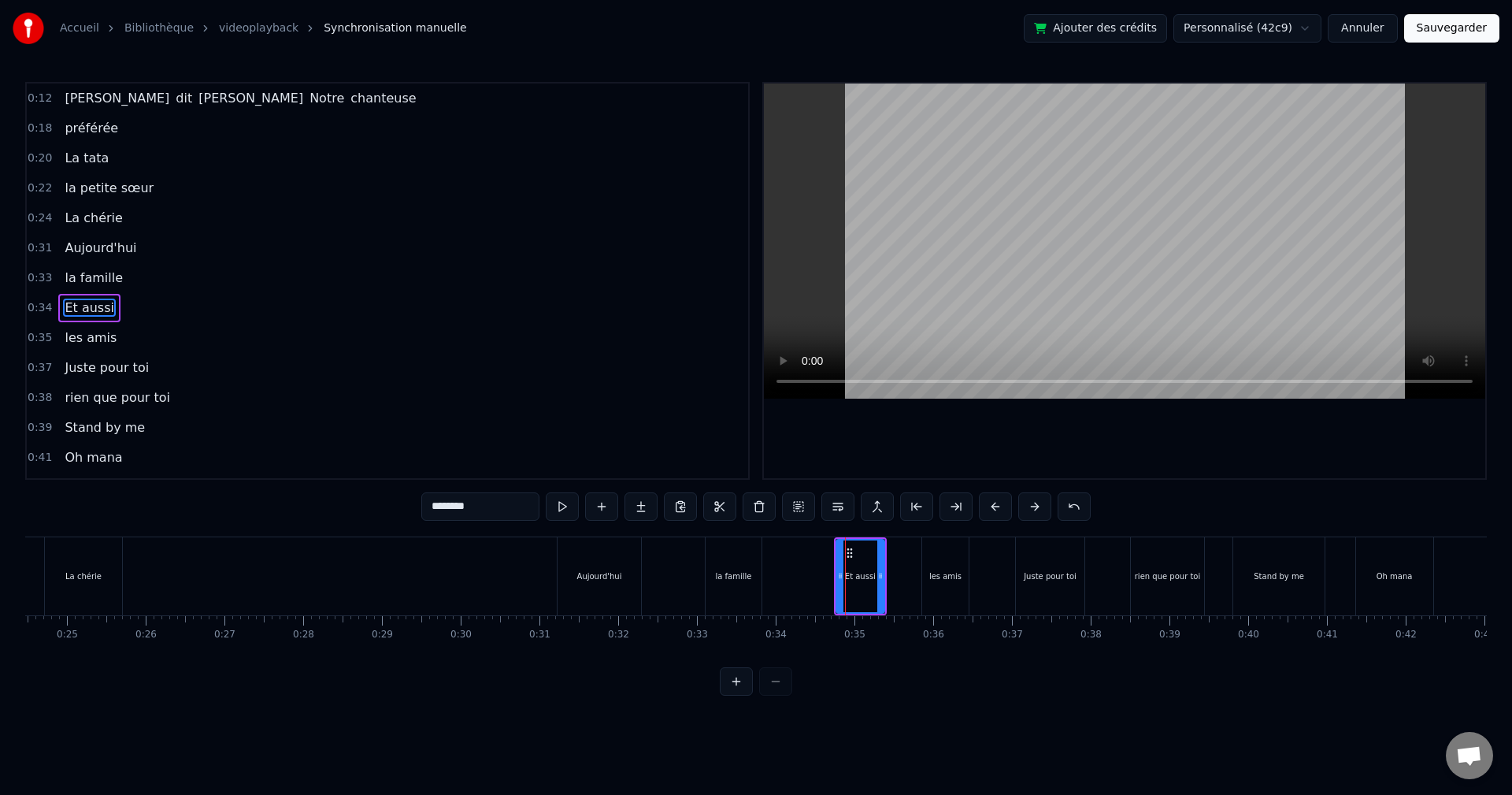
click at [1027, 508] on button at bounding box center [1035, 507] width 33 height 29
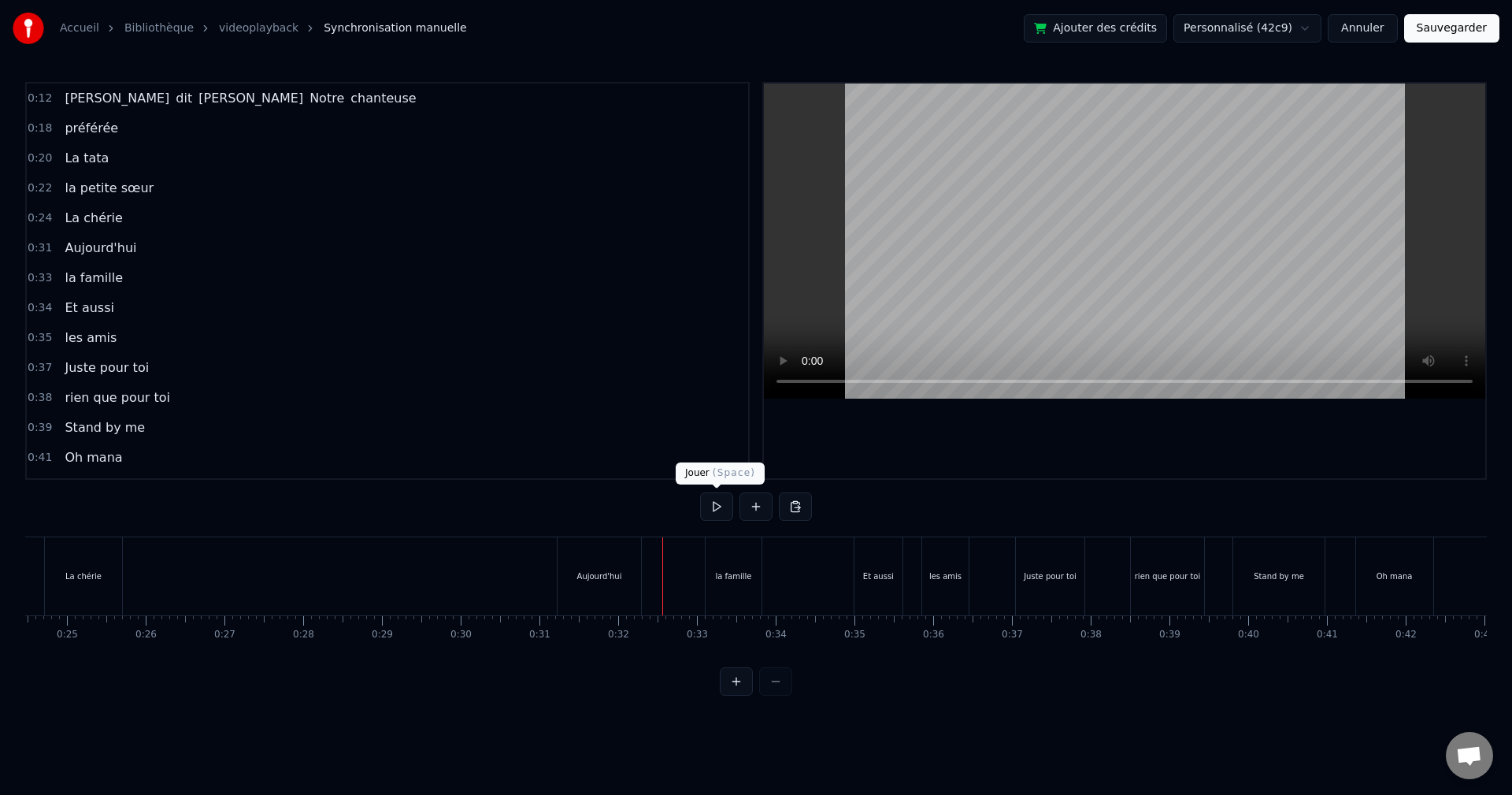
click at [711, 511] on button at bounding box center [716, 507] width 33 height 29
click at [708, 505] on button at bounding box center [716, 507] width 33 height 29
click at [718, 505] on button at bounding box center [716, 507] width 33 height 29
click at [1377, 572] on div "Oh mana" at bounding box center [1394, 576] width 77 height 78
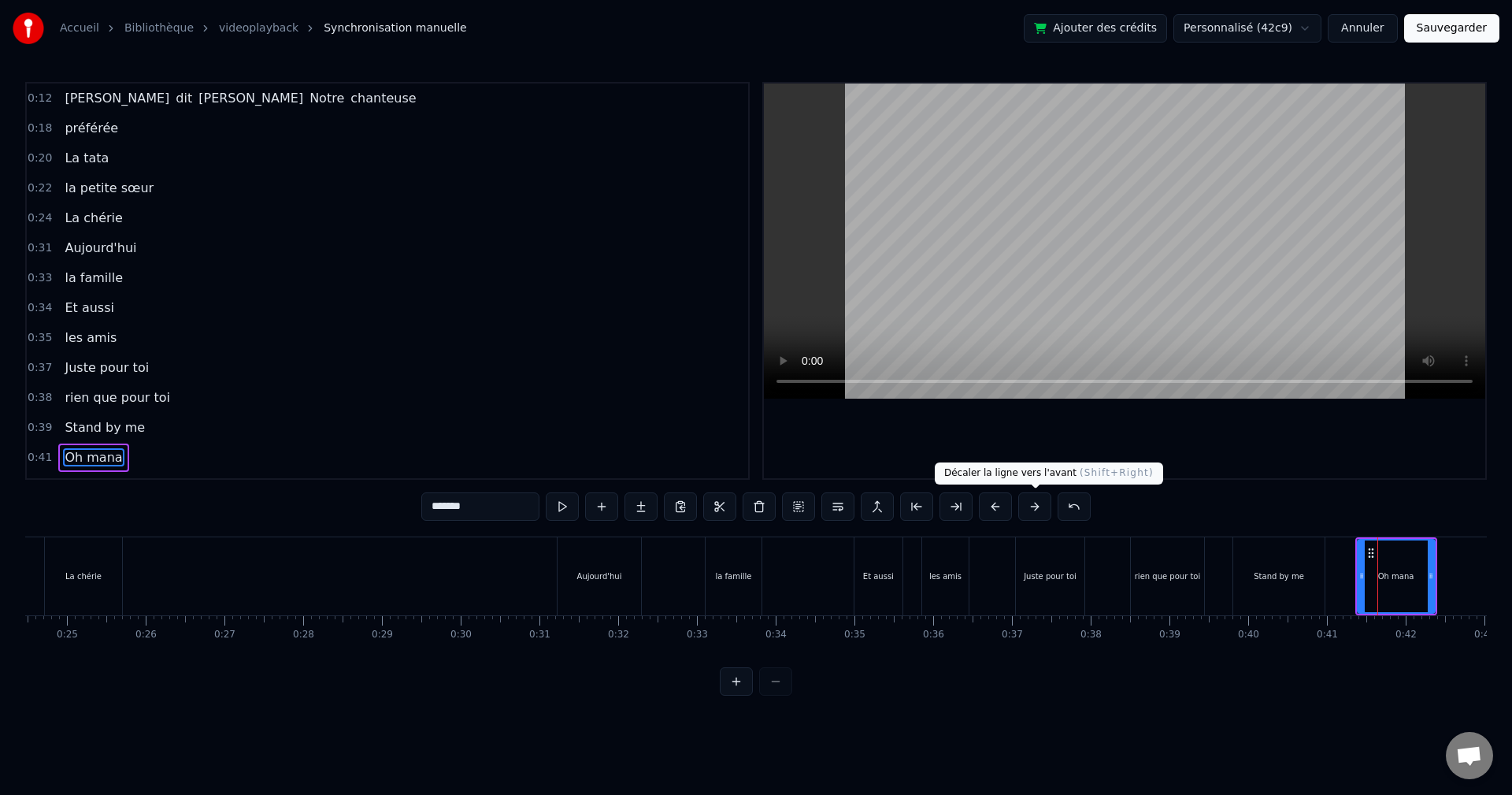
drag, startPoint x: 1026, startPoint y: 509, endPoint x: 1031, endPoint y: 502, distance: 8.6
click at [1027, 509] on button at bounding box center [1035, 507] width 33 height 29
click at [1031, 502] on button at bounding box center [1035, 507] width 33 height 29
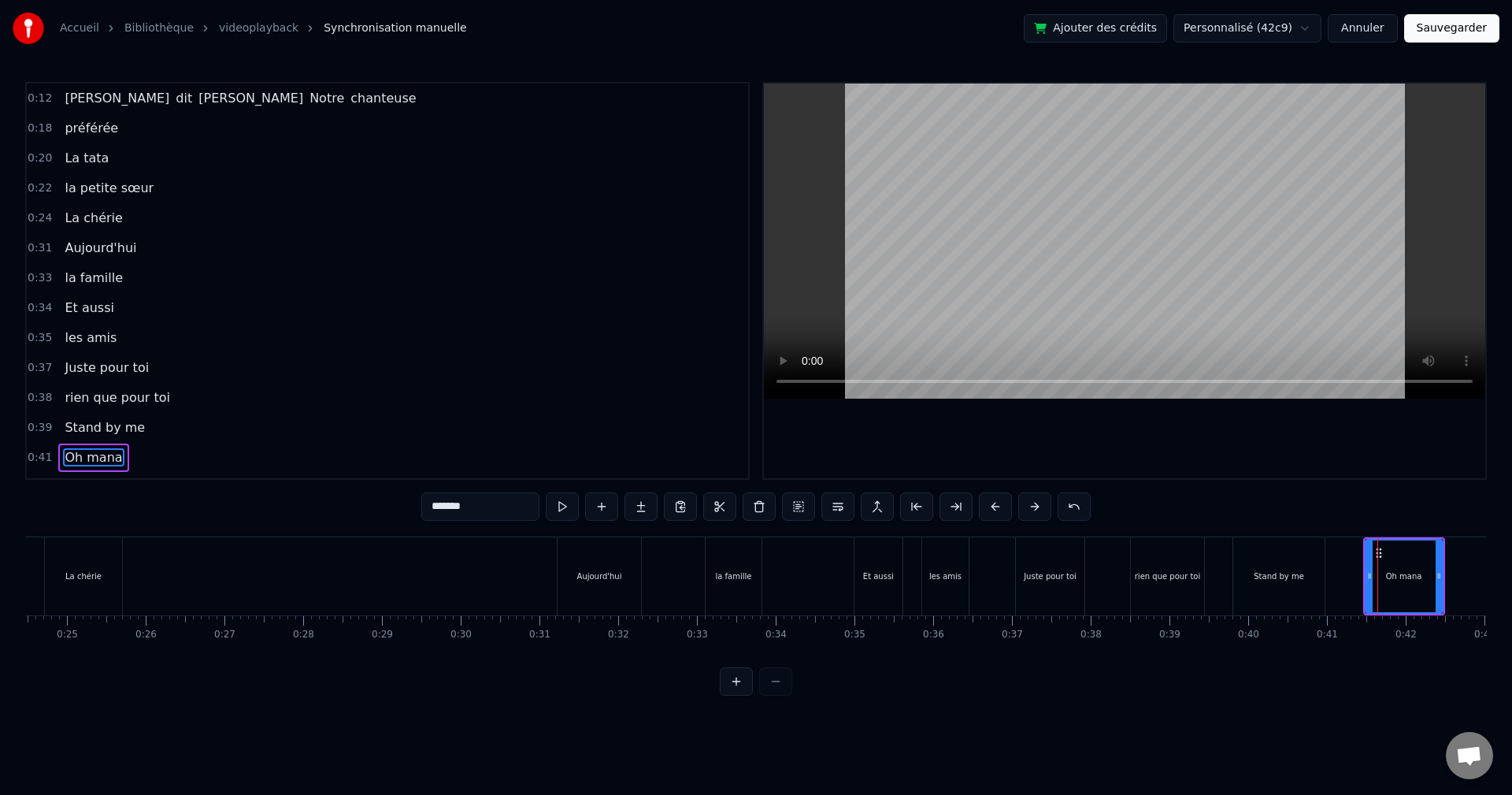
click at [1031, 502] on button at bounding box center [1035, 507] width 33 height 29
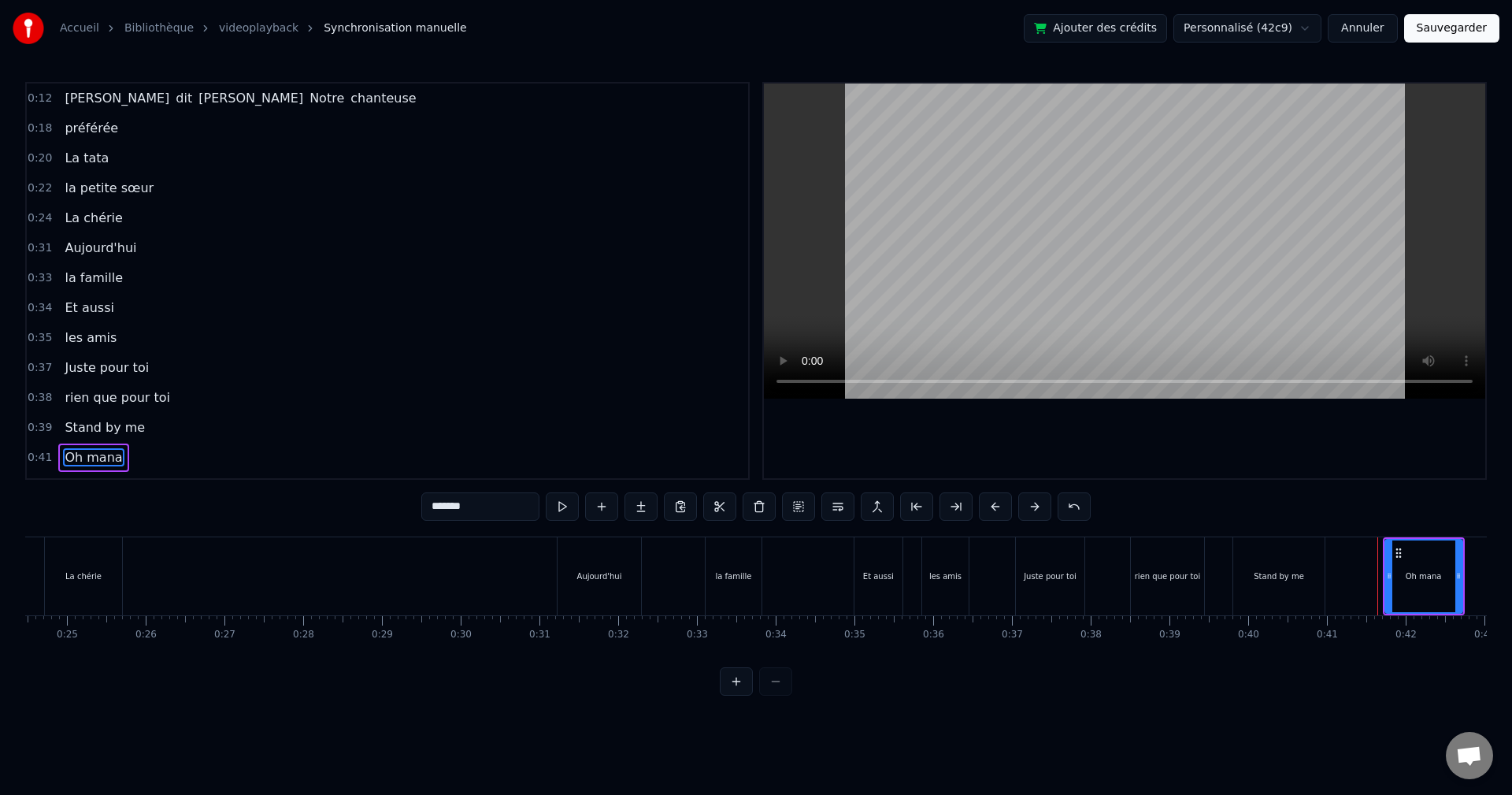
click at [1031, 502] on button at bounding box center [1035, 507] width 33 height 29
click at [1031, 501] on button at bounding box center [1035, 507] width 33 height 29
click at [1036, 500] on button at bounding box center [1035, 507] width 33 height 29
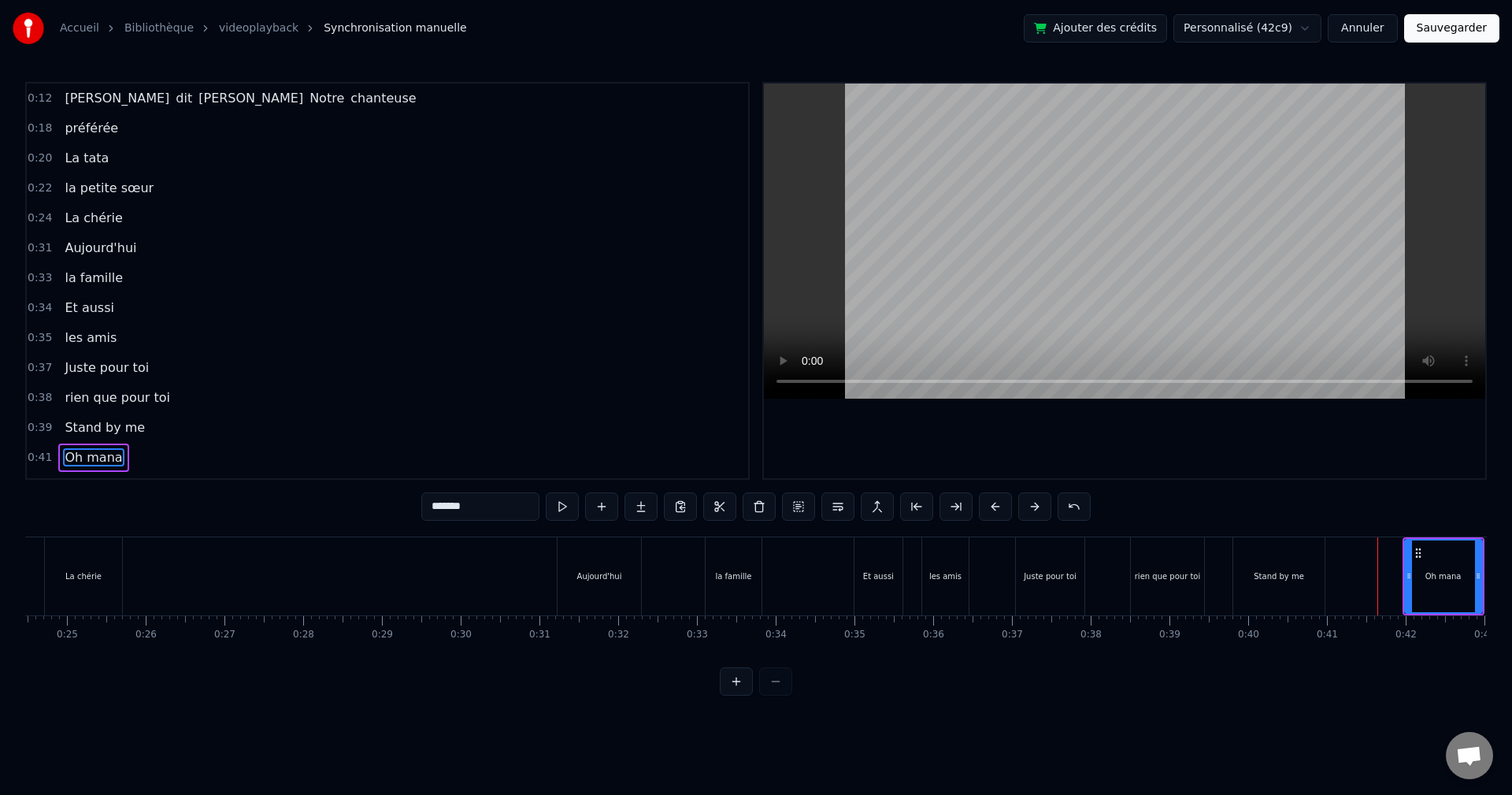
click at [1036, 500] on button at bounding box center [1035, 507] width 33 height 29
click at [1036, 500] on button at bounding box center [1035, 507] width 33 height 29
drag, startPoint x: 1036, startPoint y: 500, endPoint x: 1046, endPoint y: 506, distance: 11.7
click at [1046, 506] on button at bounding box center [1035, 507] width 33 height 29
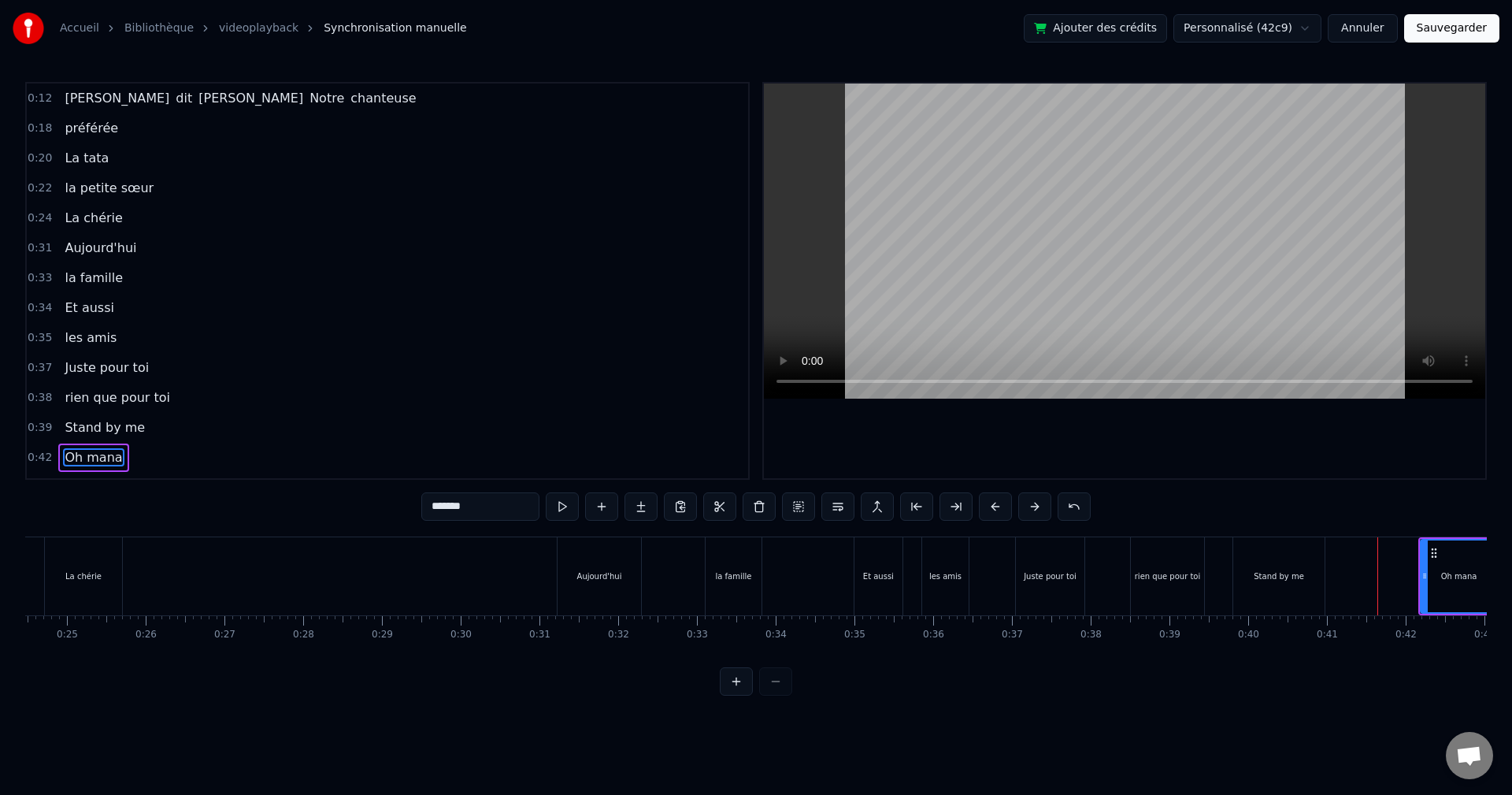
click at [1046, 506] on button at bounding box center [1035, 507] width 33 height 29
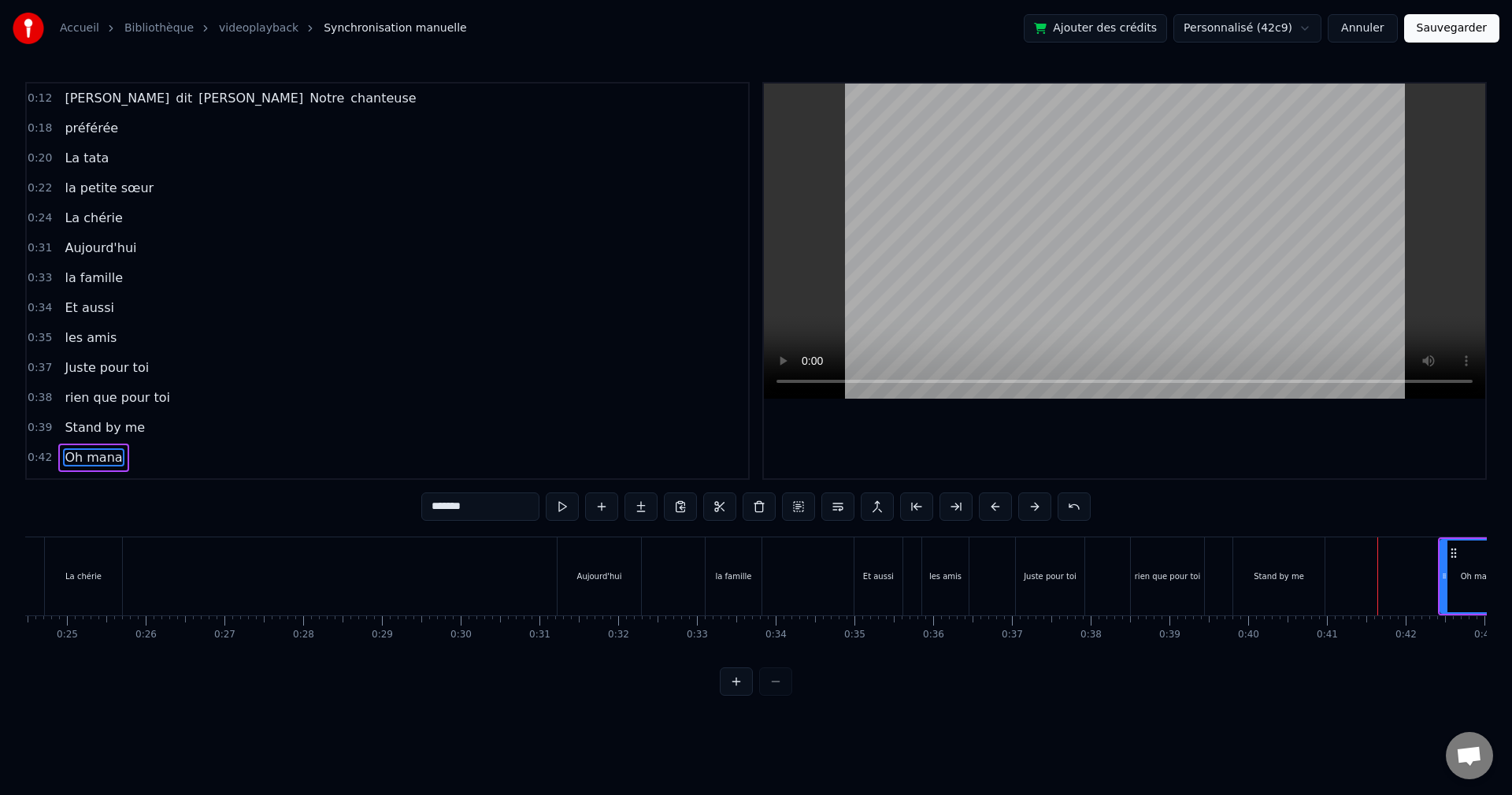
click at [1046, 506] on button at bounding box center [1035, 507] width 33 height 29
drag, startPoint x: 1046, startPoint y: 506, endPoint x: 1056, endPoint y: 518, distance: 15.6
click at [1051, 511] on button at bounding box center [1035, 507] width 33 height 29
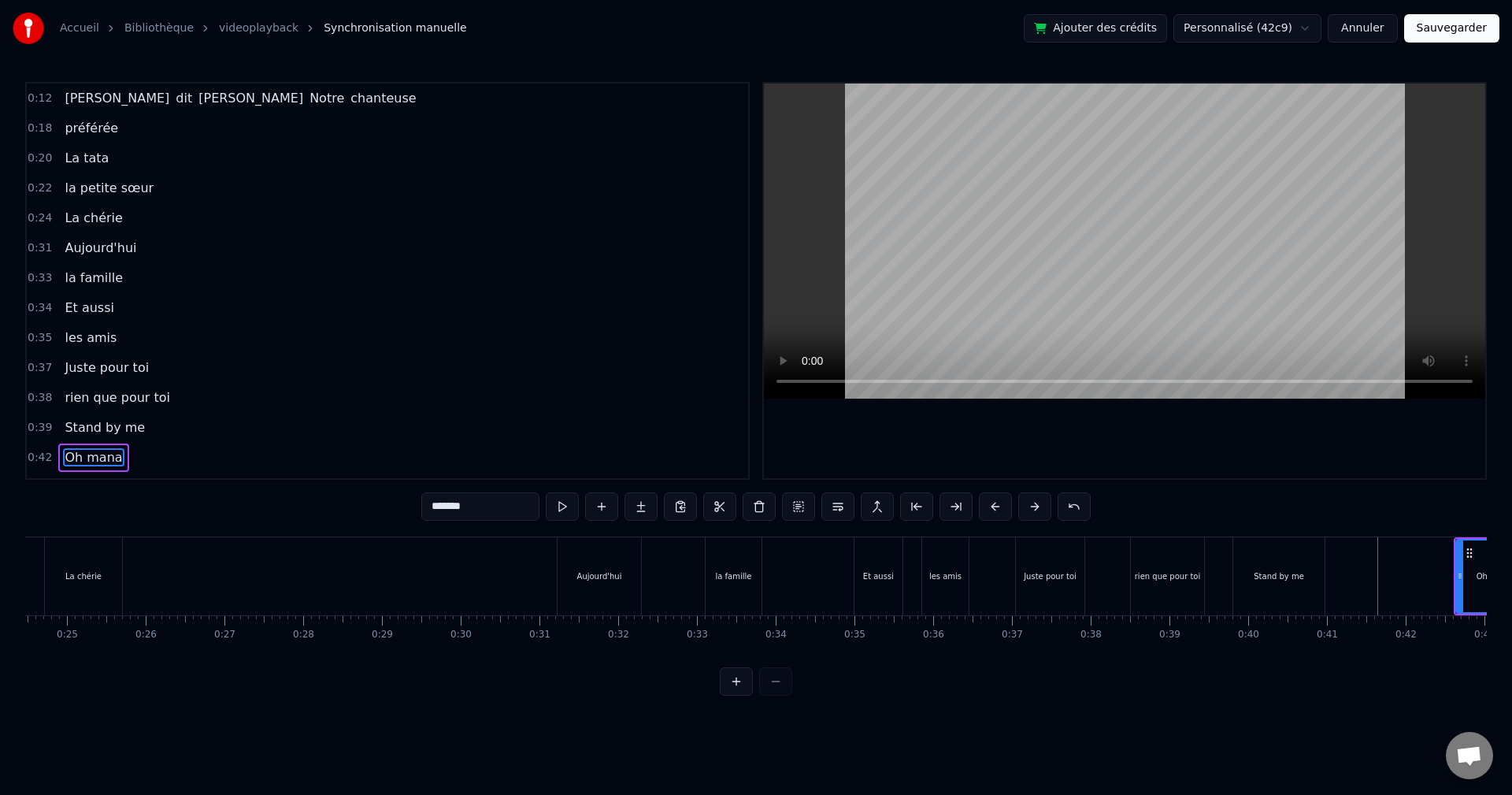
click at [1059, 520] on div "*******" at bounding box center [756, 508] width 669 height 31
drag, startPoint x: 1061, startPoint y: 524, endPoint x: 1067, endPoint y: 537, distance: 14.3
click at [1066, 536] on div "0:12 Sabrina dit babette Notre chanteuse 0:18 préférée 0:20 La tata 0:22 la pet…" at bounding box center [756, 389] width 1462 height 614
drag, startPoint x: 1067, startPoint y: 537, endPoint x: 1103, endPoint y: 567, distance: 46.9
click at [1077, 544] on div "Juste pour toi" at bounding box center [1050, 576] width 70 height 78
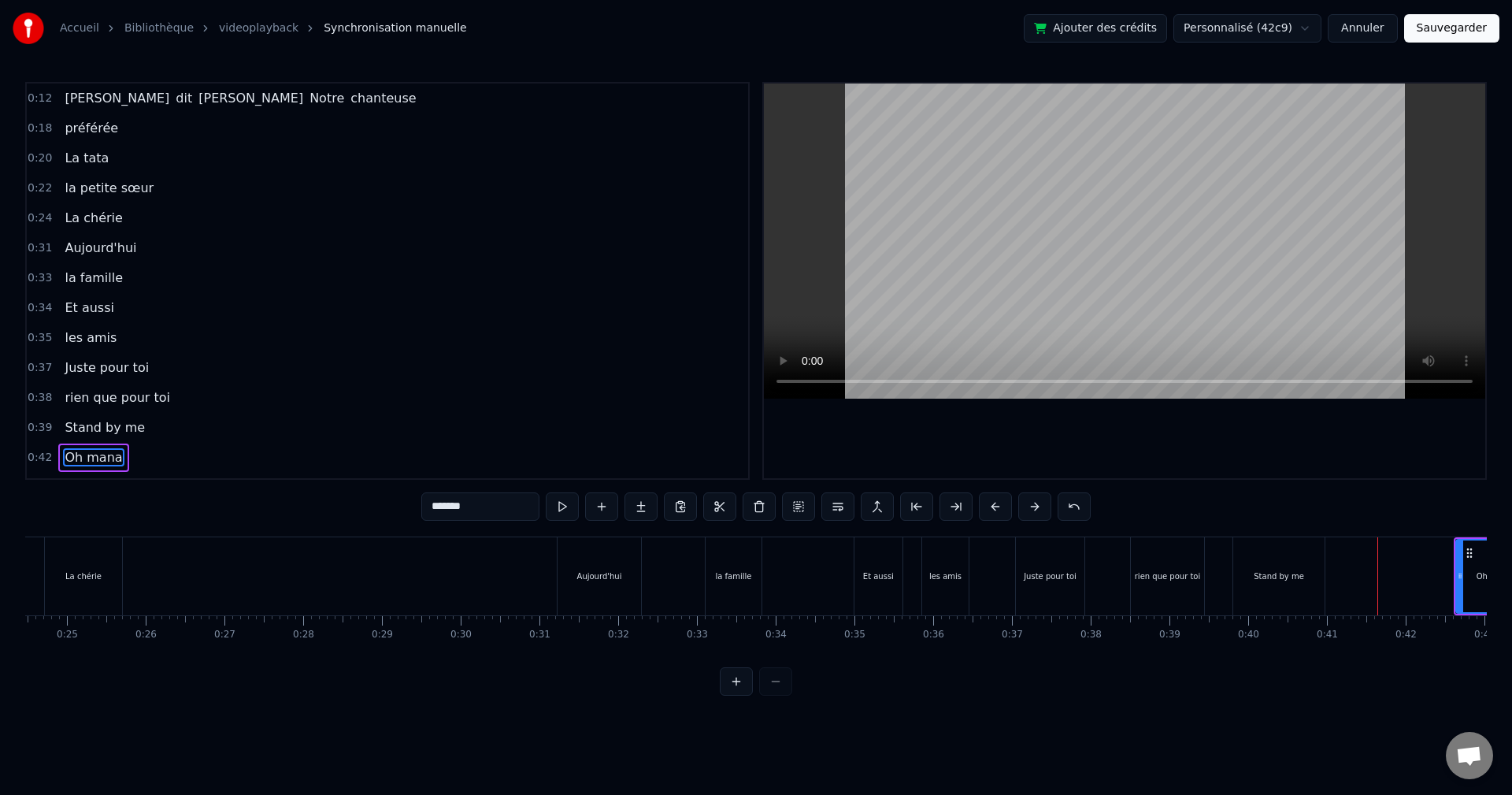
type input "**********"
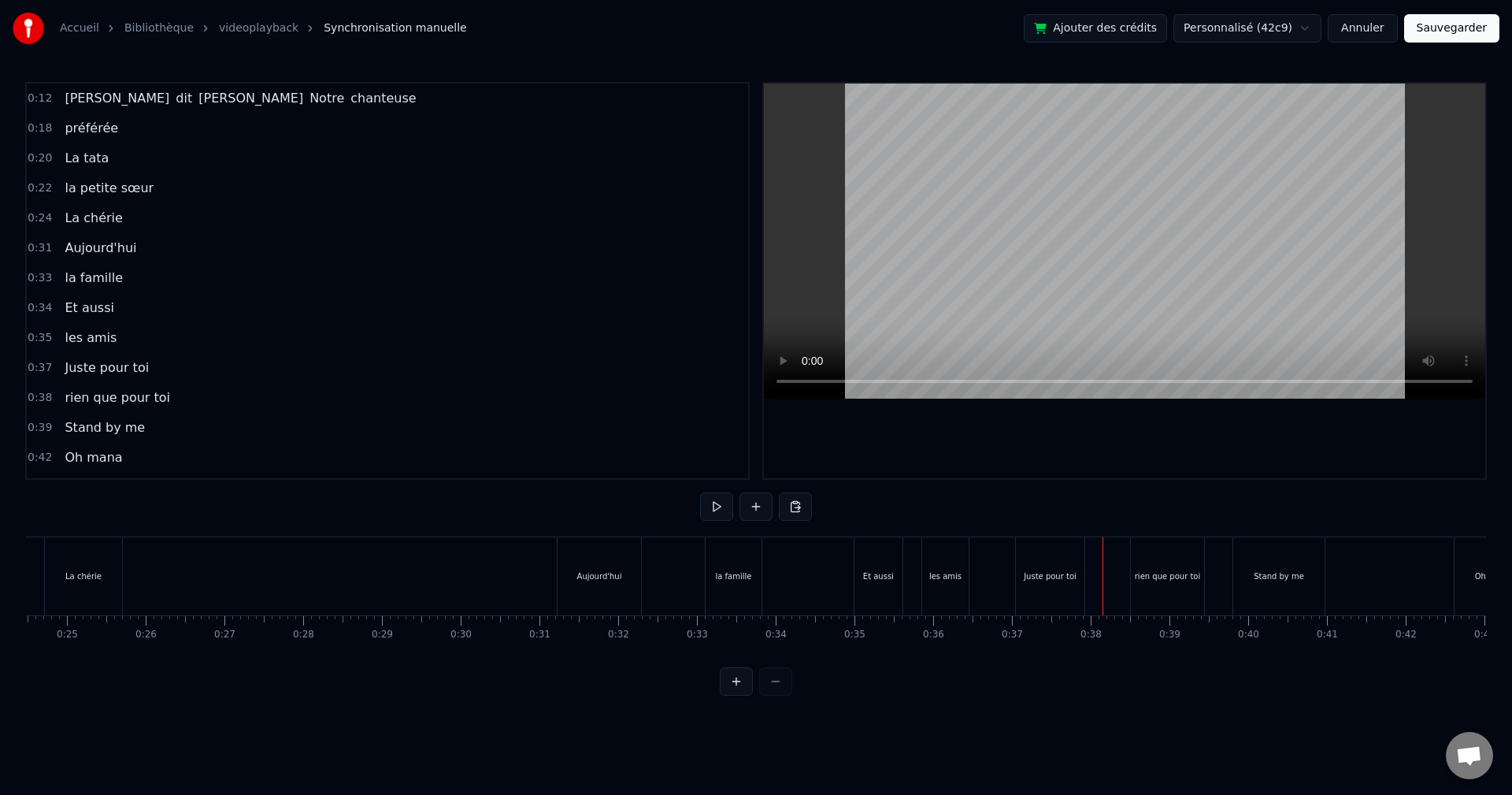
click at [1251, 578] on div "Stand by me" at bounding box center [1279, 576] width 92 height 78
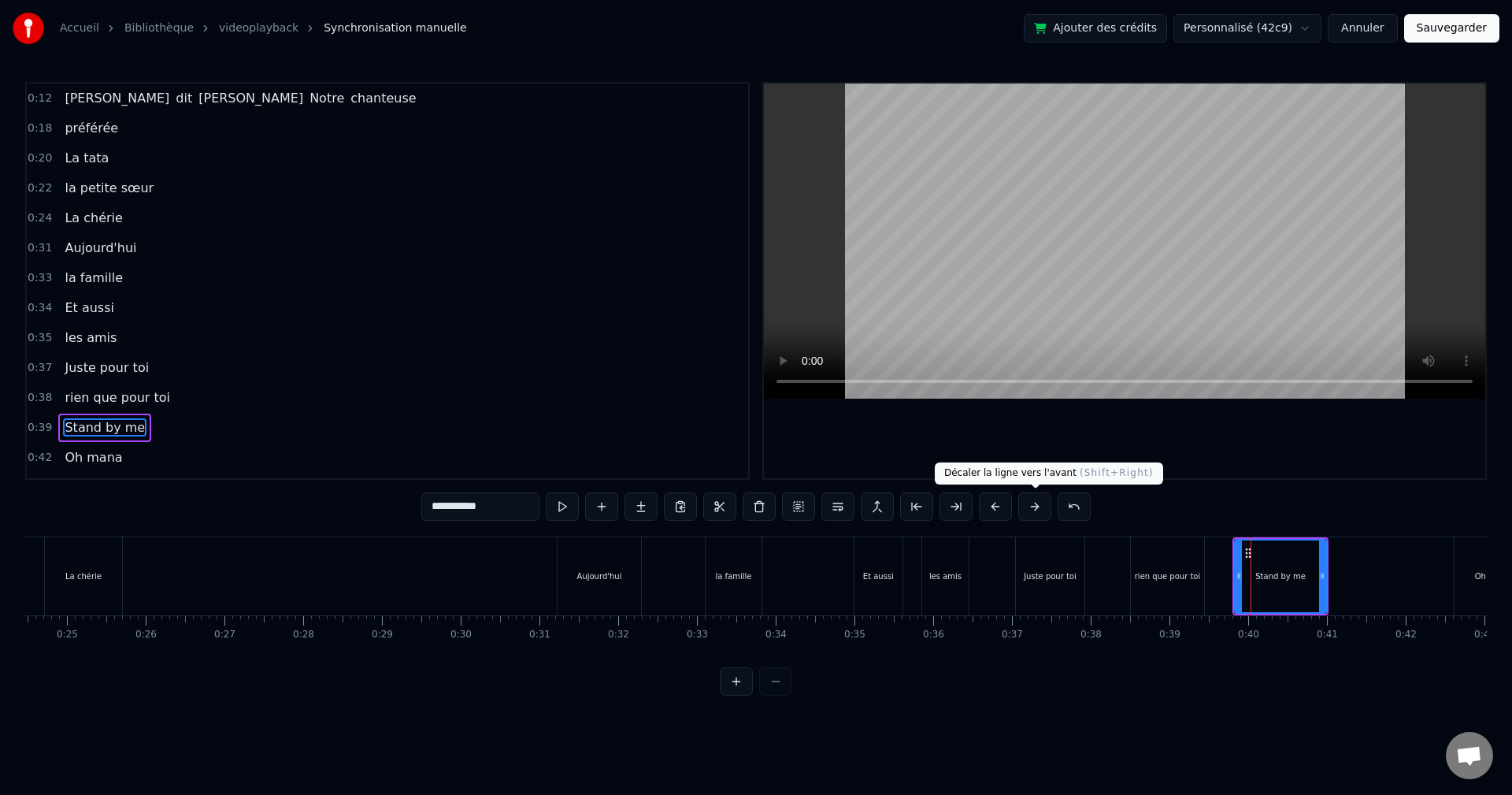
click at [1044, 499] on button at bounding box center [1035, 507] width 33 height 29
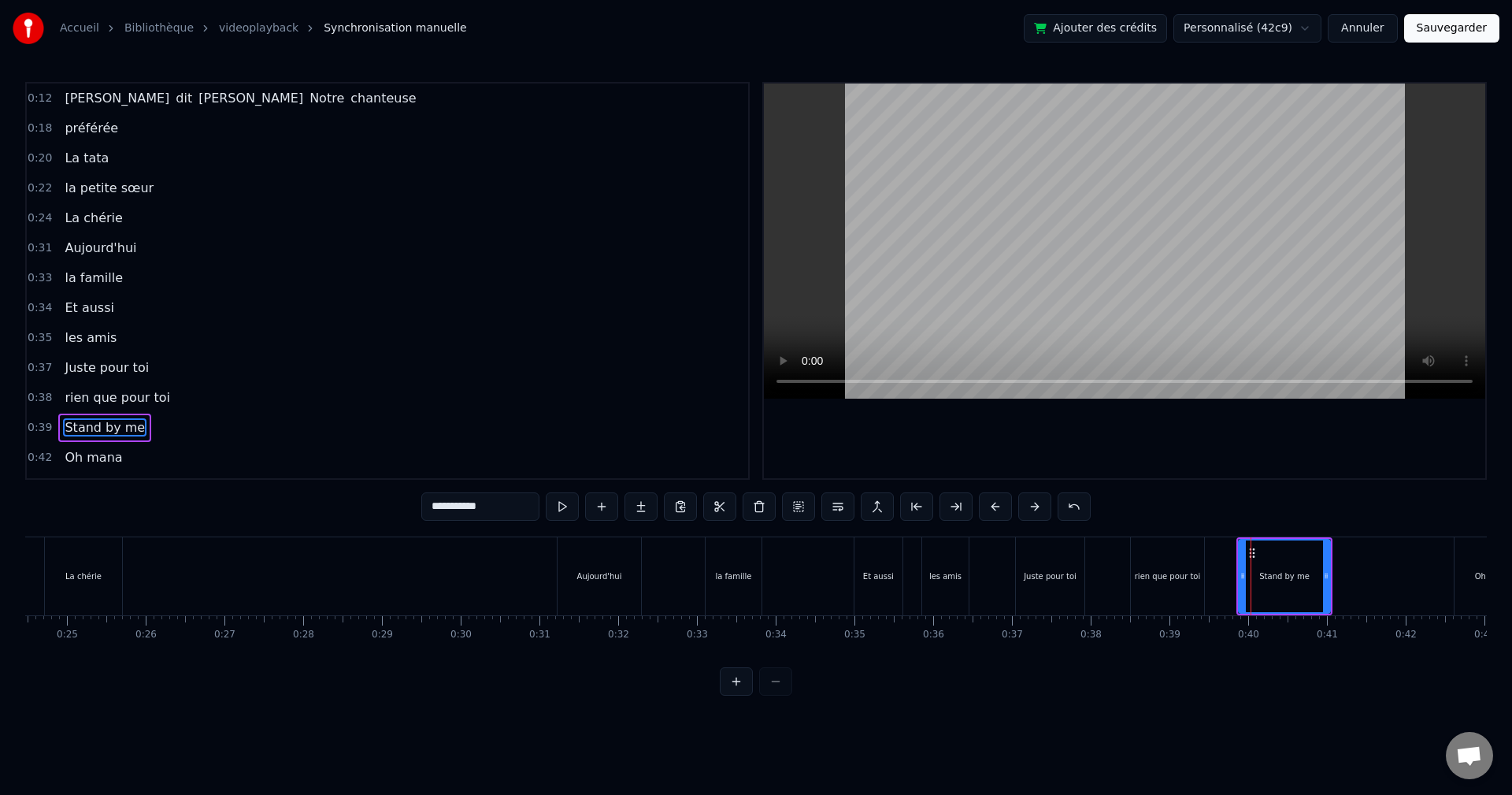
click at [1044, 499] on button at bounding box center [1035, 507] width 33 height 29
click at [1029, 510] on button at bounding box center [1035, 507] width 33 height 29
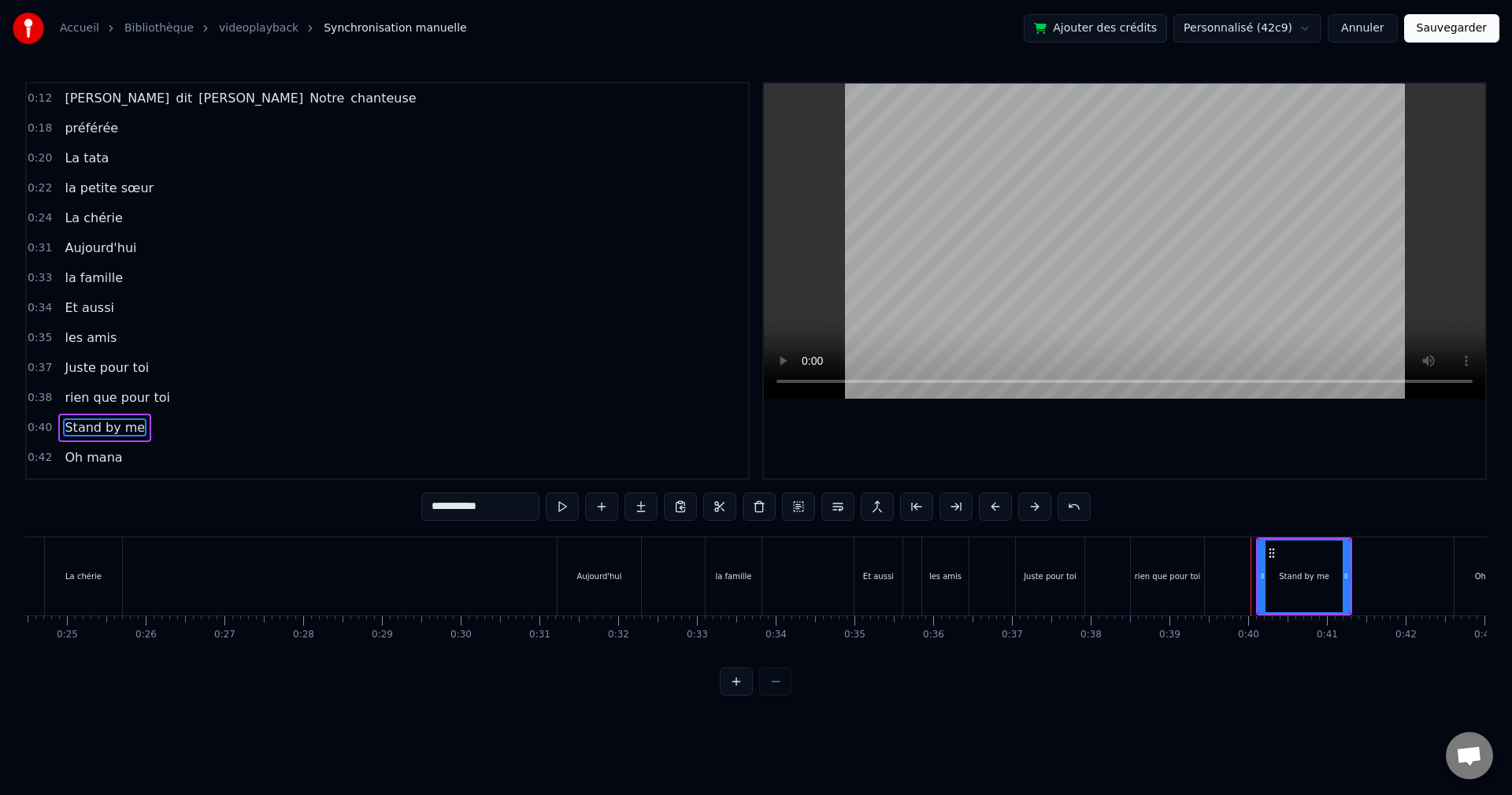
click at [1029, 510] on button at bounding box center [1035, 507] width 33 height 29
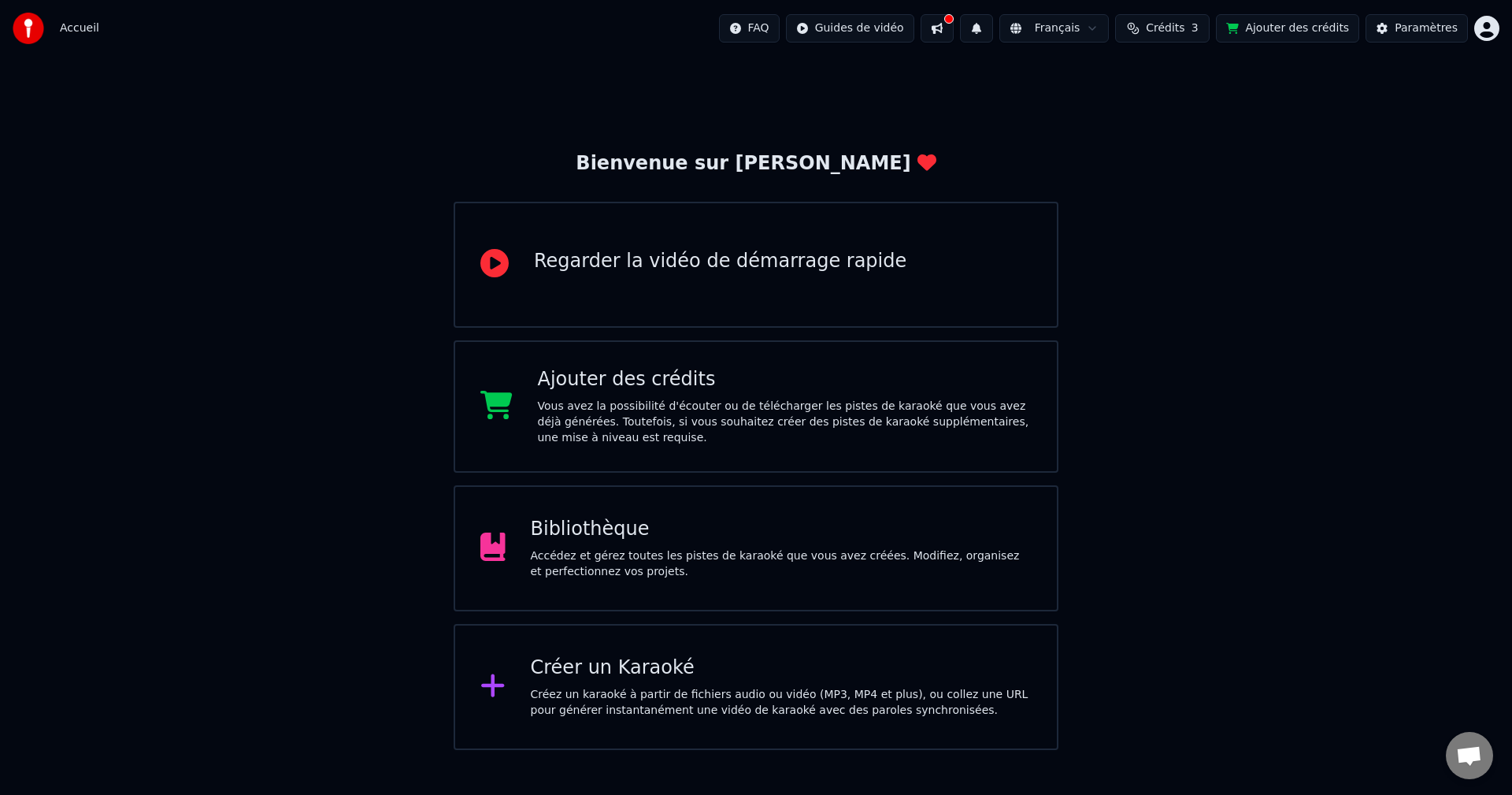
click at [745, 532] on div "Bibliothèque" at bounding box center [782, 529] width 502 height 25
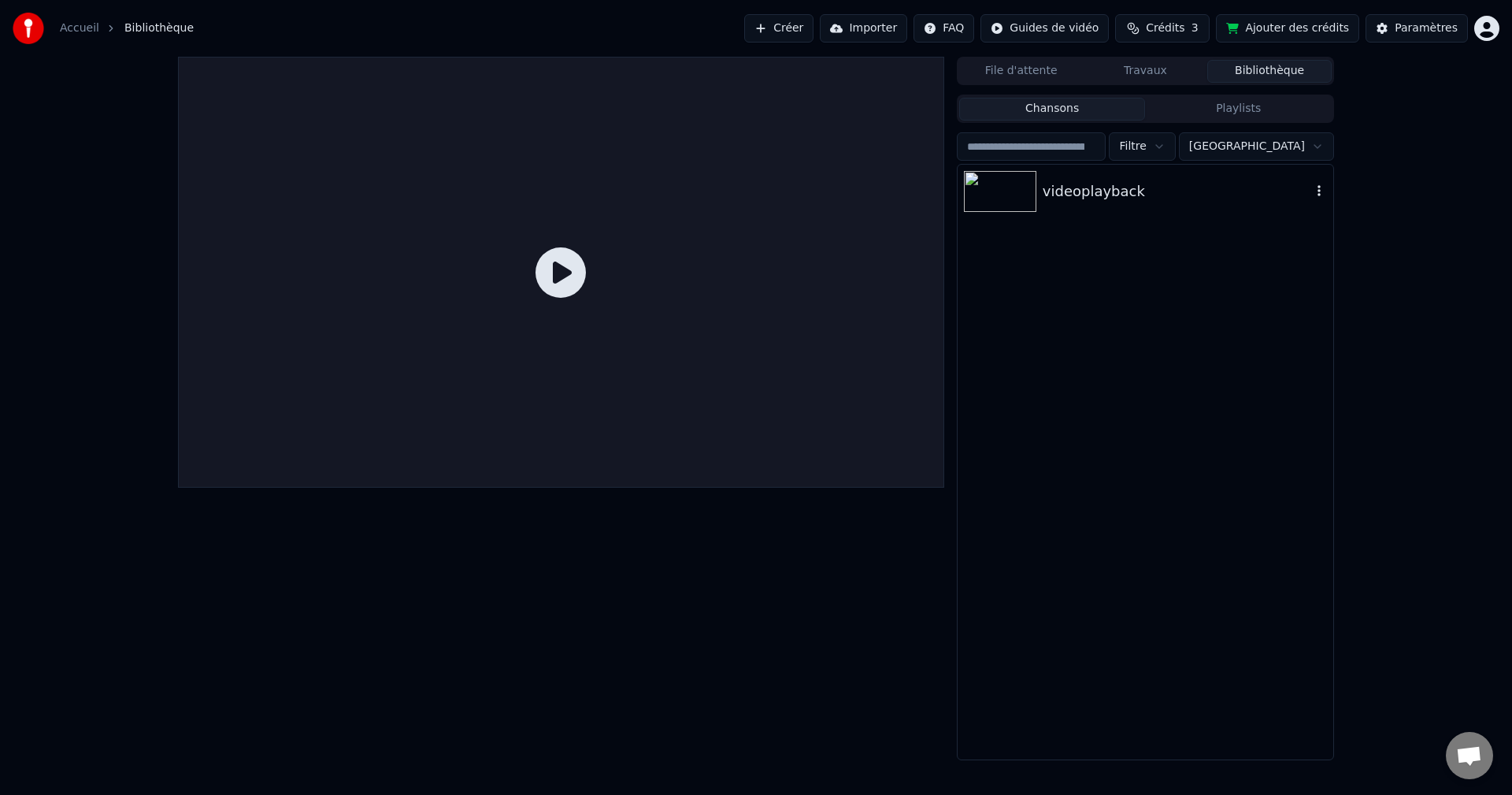
click at [1065, 203] on div "videoplayback" at bounding box center [1145, 191] width 376 height 54
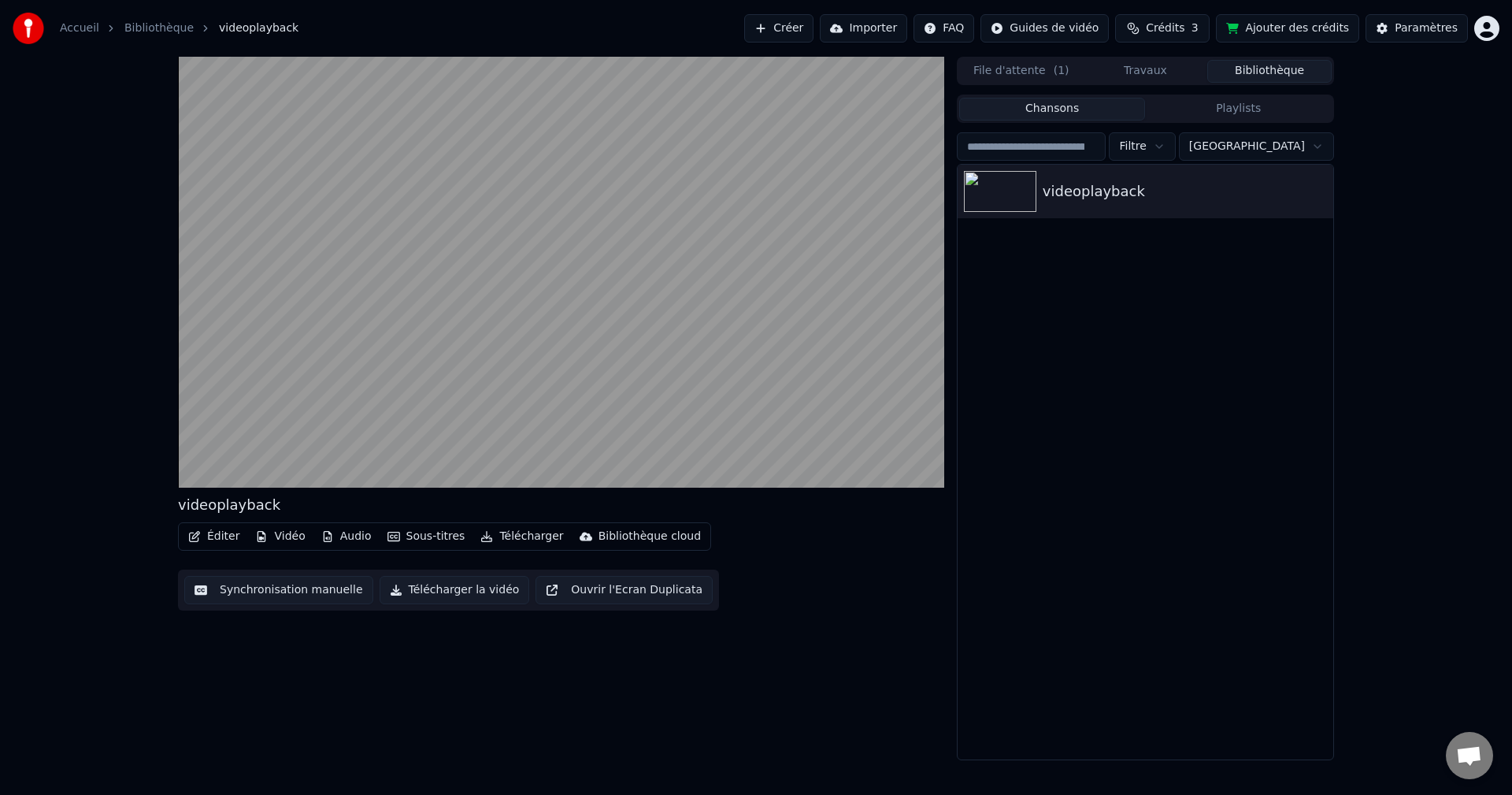
click at [292, 593] on button "Synchronisation manuelle" at bounding box center [278, 590] width 189 height 29
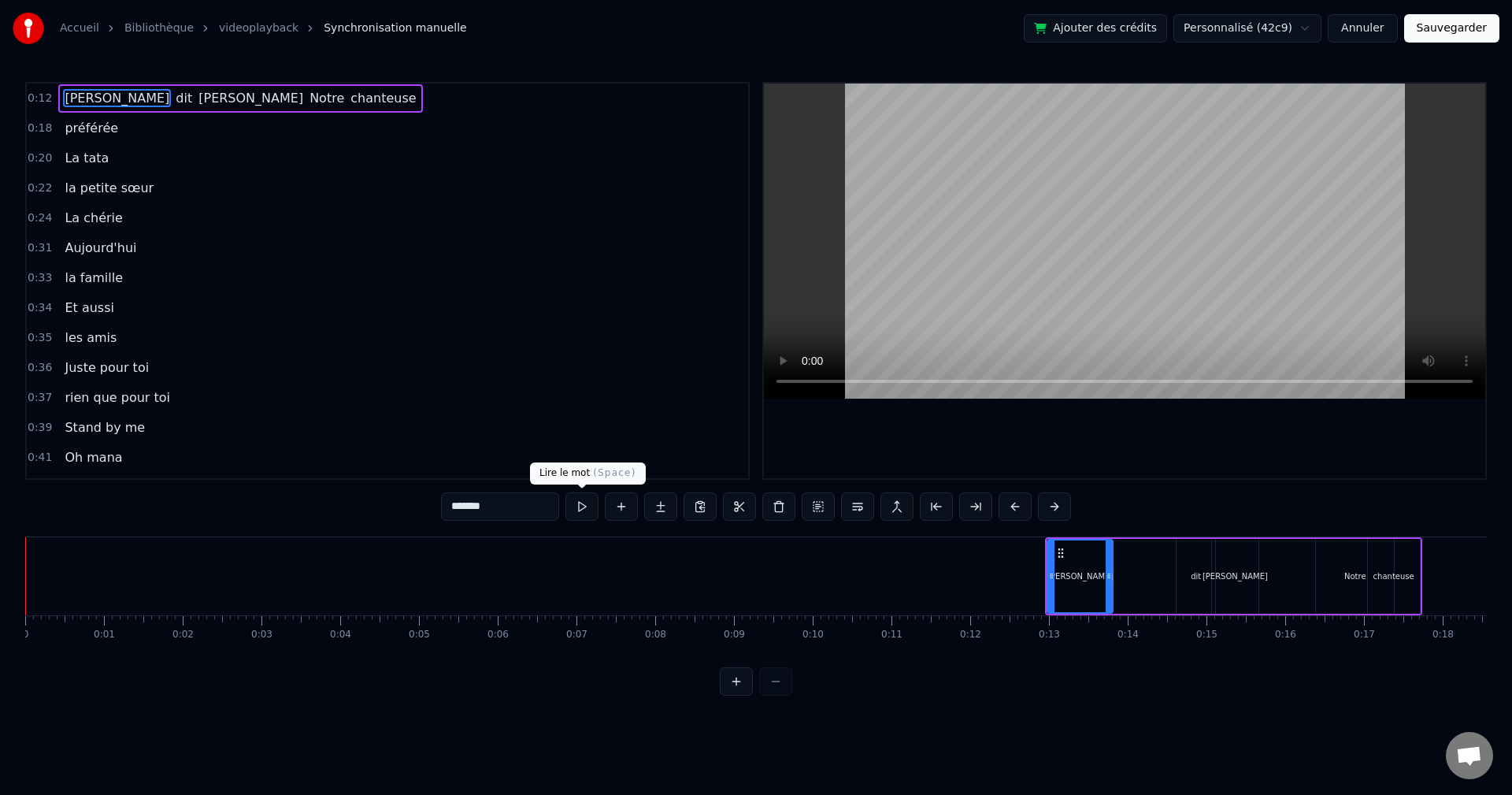
click at [580, 503] on button at bounding box center [581, 507] width 33 height 29
click at [584, 497] on button at bounding box center [581, 507] width 33 height 29
click at [1313, 721] on html "Accueil Bibliothèque videoplayback Synchronisation manuelle Ajouter des crédits…" at bounding box center [756, 360] width 1512 height 721
click at [1168, 576] on div "[PERSON_NAME] dit [PERSON_NAME] Notre chanteuse" at bounding box center [1234, 576] width 377 height 78
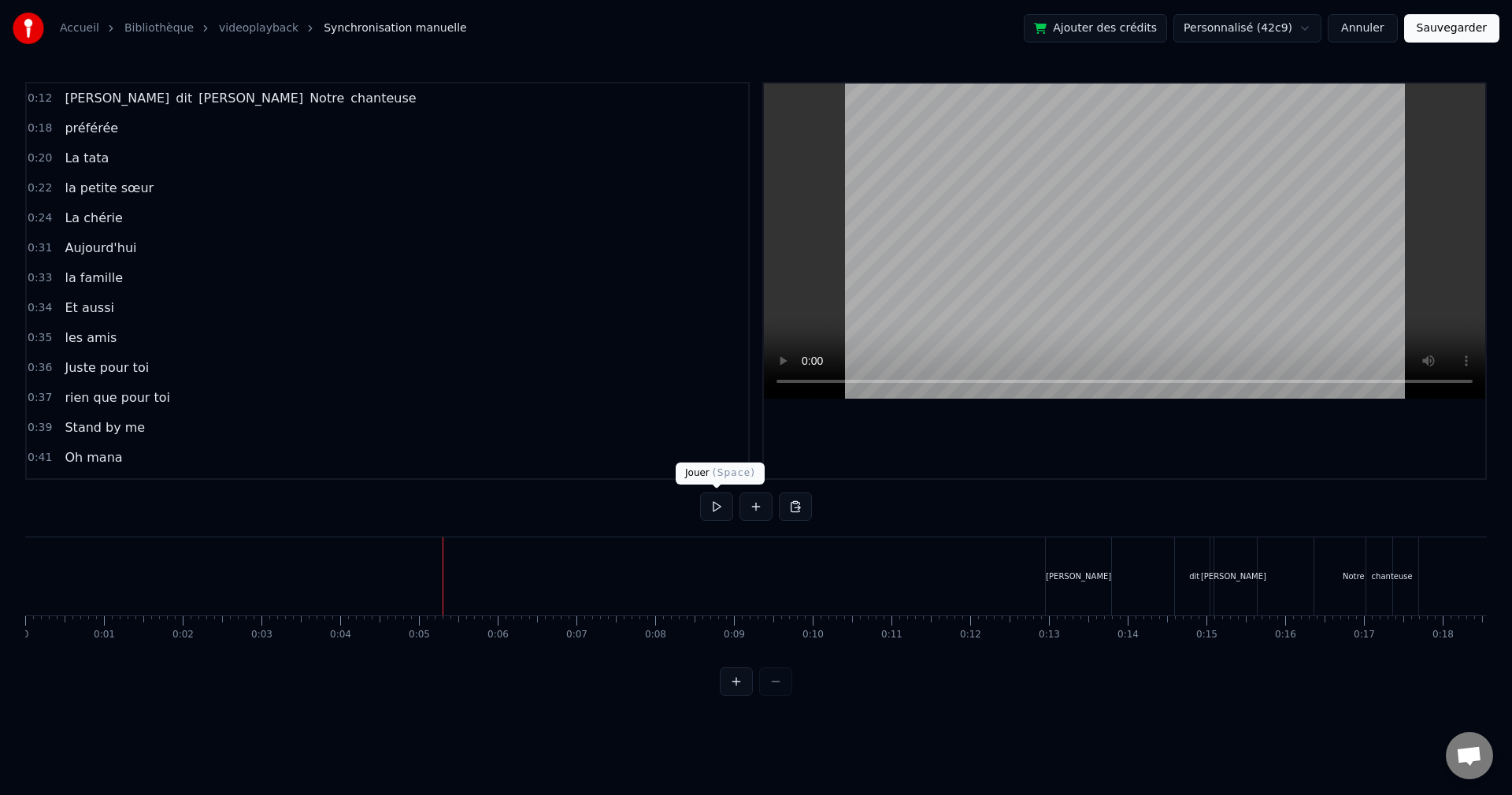
click at [731, 504] on button at bounding box center [716, 507] width 33 height 29
click at [719, 510] on button at bounding box center [716, 507] width 33 height 29
click at [709, 511] on button at bounding box center [716, 507] width 33 height 29
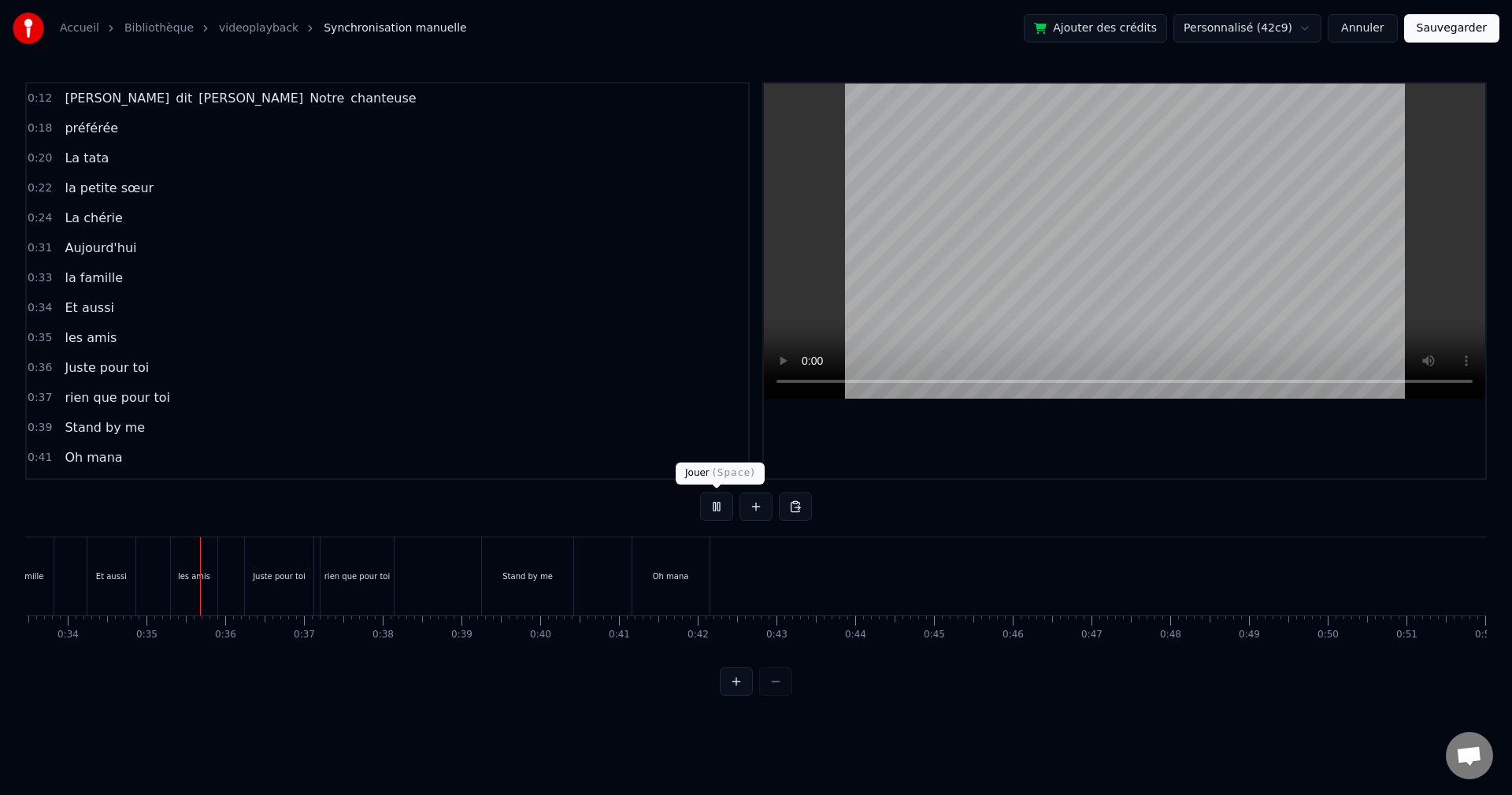
click at [718, 513] on button at bounding box center [716, 507] width 33 height 29
click at [647, 587] on div "Oh mana" at bounding box center [671, 576] width 77 height 78
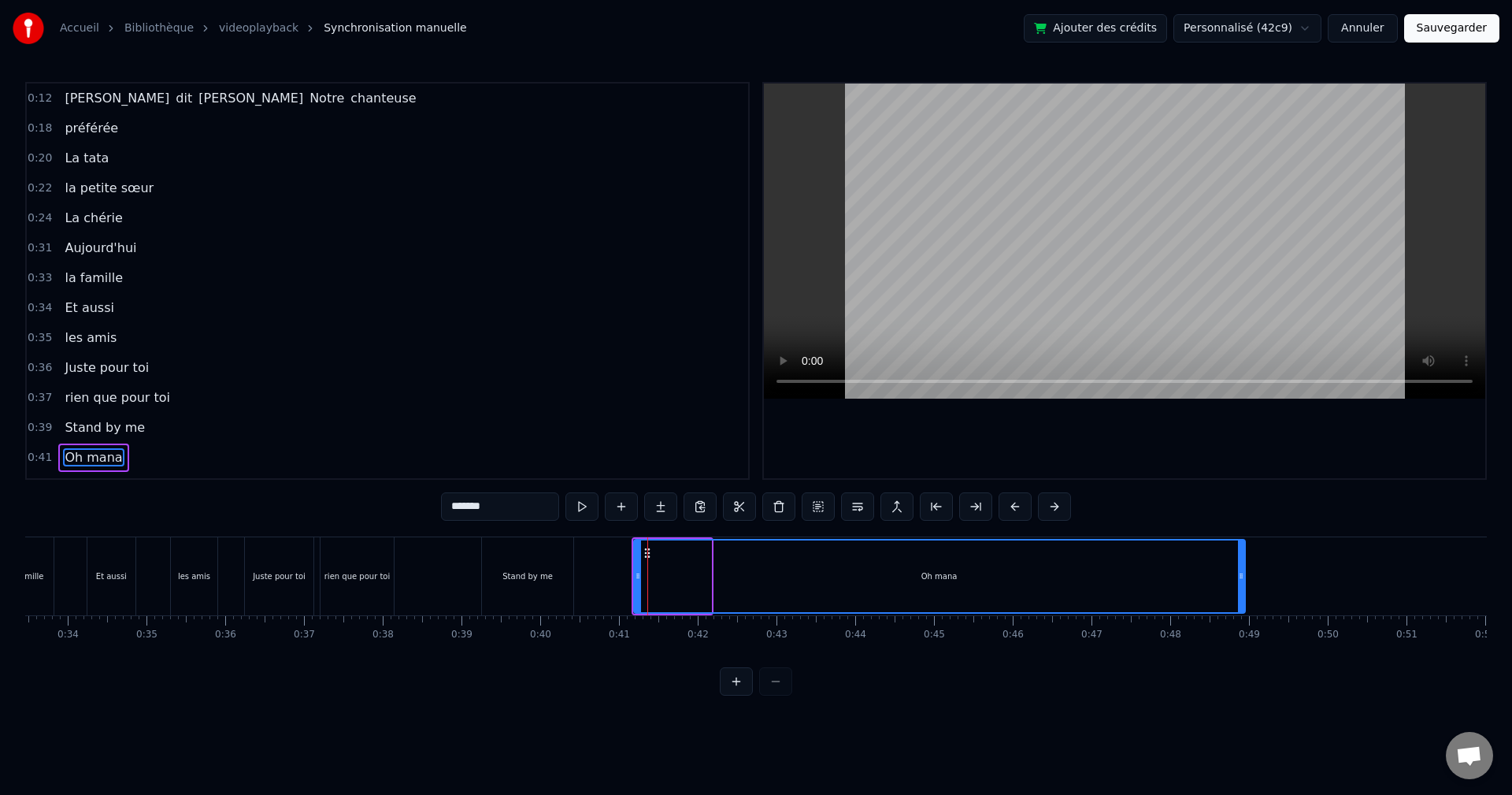
drag, startPoint x: 705, startPoint y: 580, endPoint x: 1134, endPoint y: 615, distance: 430.4
click at [1240, 601] on div at bounding box center [1241, 576] width 6 height 72
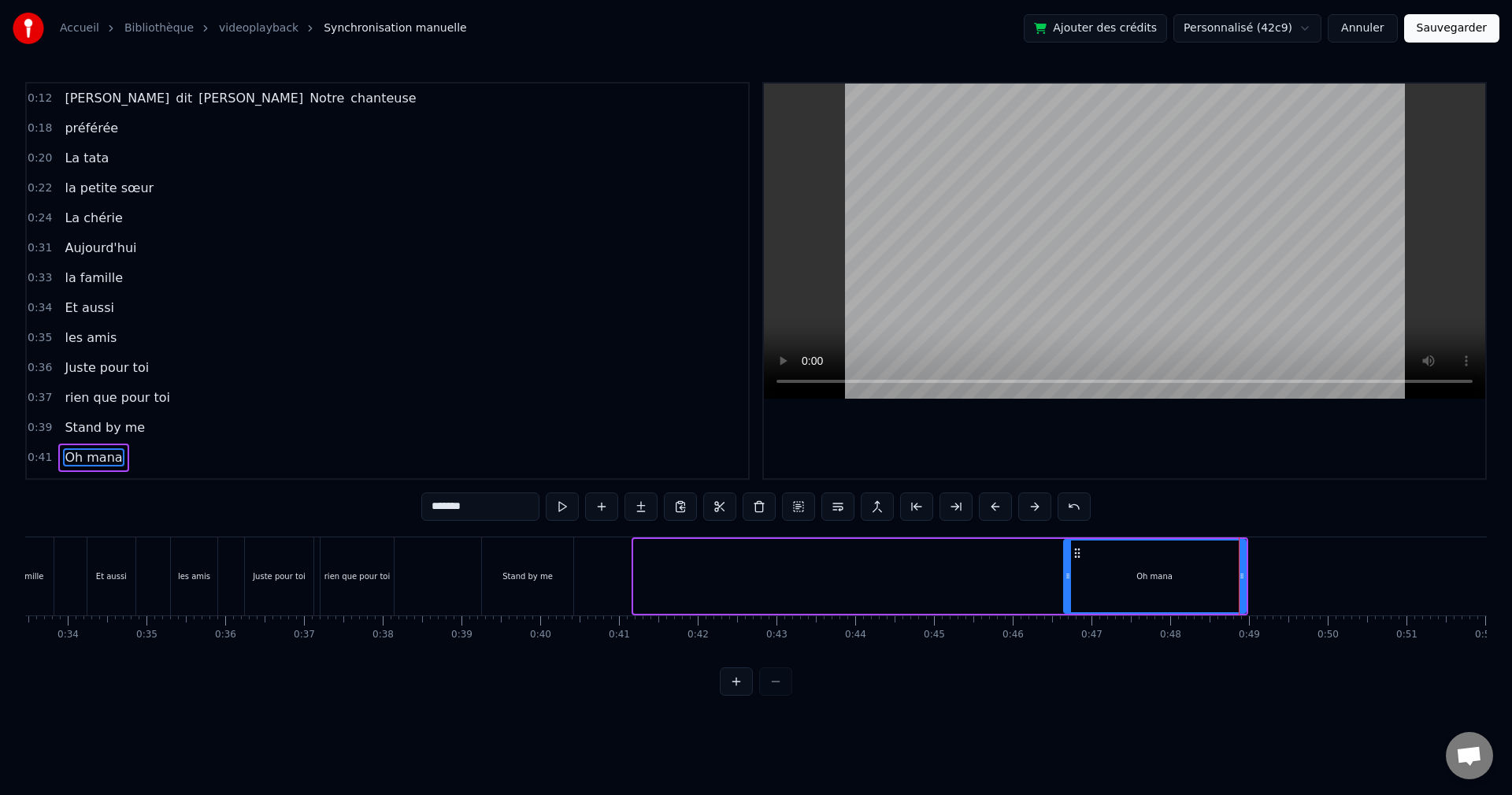
drag, startPoint x: 639, startPoint y: 576, endPoint x: 1069, endPoint y: 573, distance: 430.0
click at [1069, 573] on icon at bounding box center [1068, 576] width 6 height 13
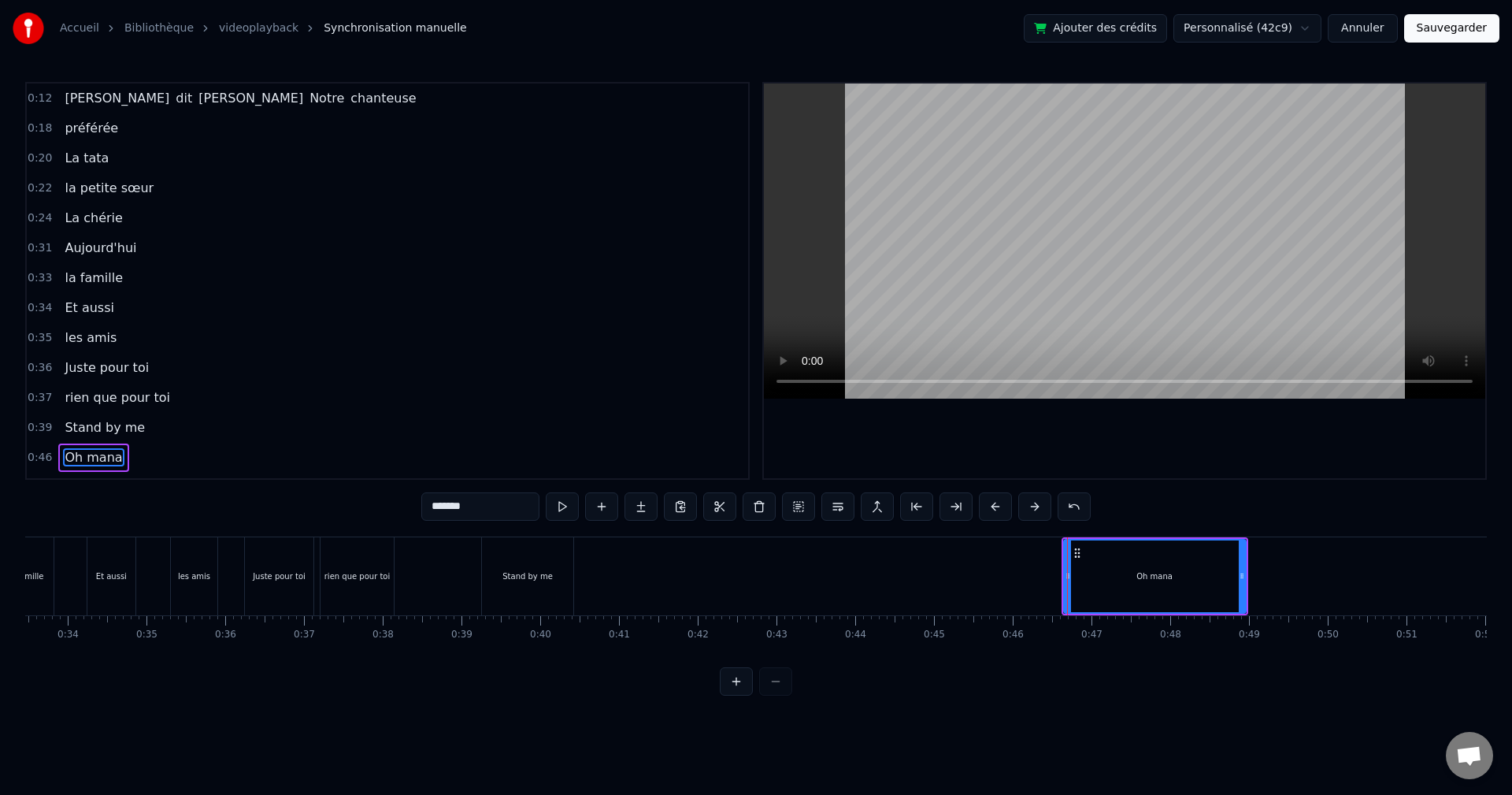
click at [530, 577] on div "Stand by me" at bounding box center [528, 575] width 50 height 12
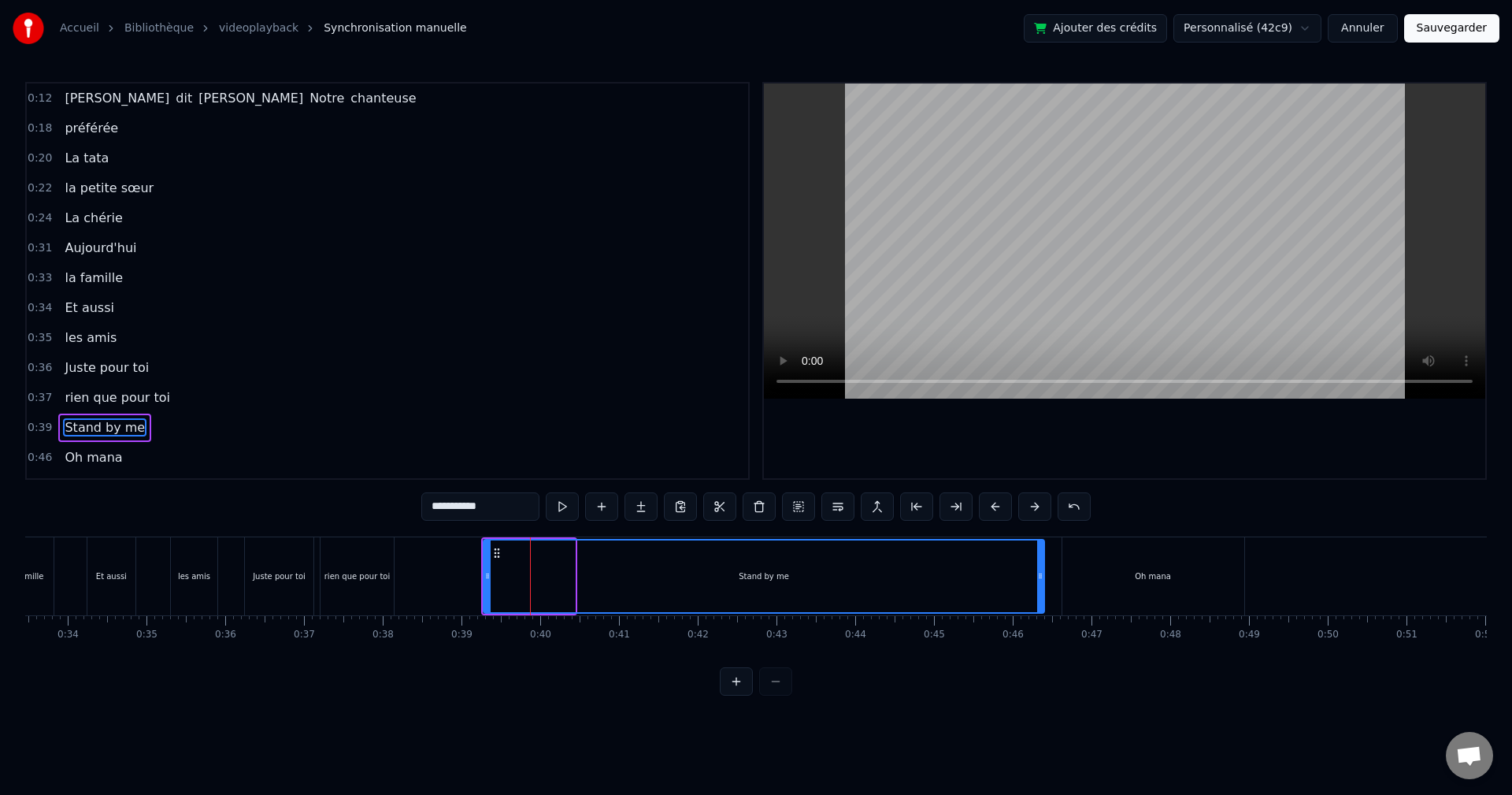
drag, startPoint x: 570, startPoint y: 582, endPoint x: 1039, endPoint y: 579, distance: 469.0
click at [1039, 579] on div at bounding box center [1040, 576] width 6 height 72
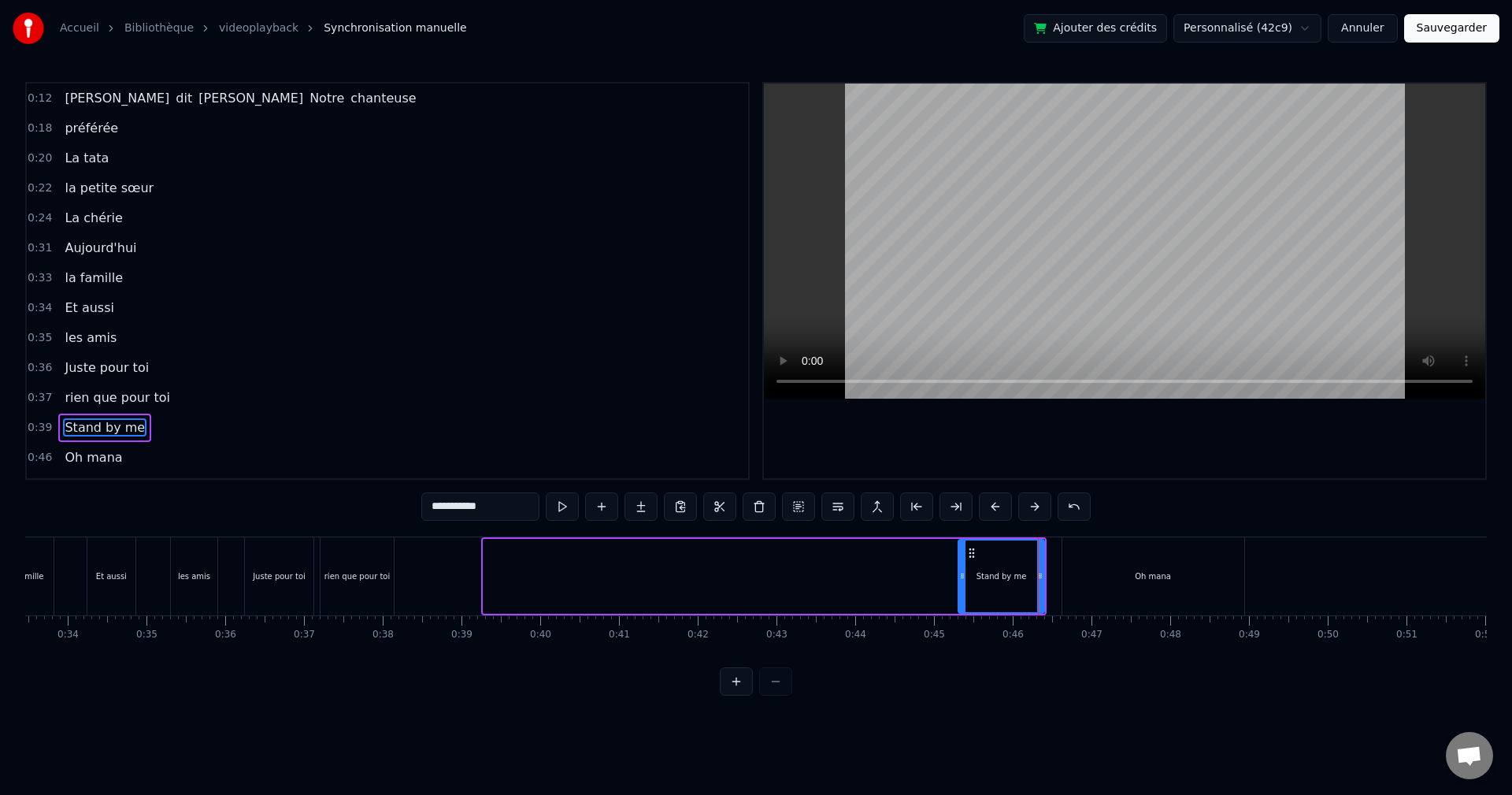
drag, startPoint x: 485, startPoint y: 579, endPoint x: 959, endPoint y: 575, distance: 474.0
click at [959, 575] on icon at bounding box center [962, 576] width 6 height 13
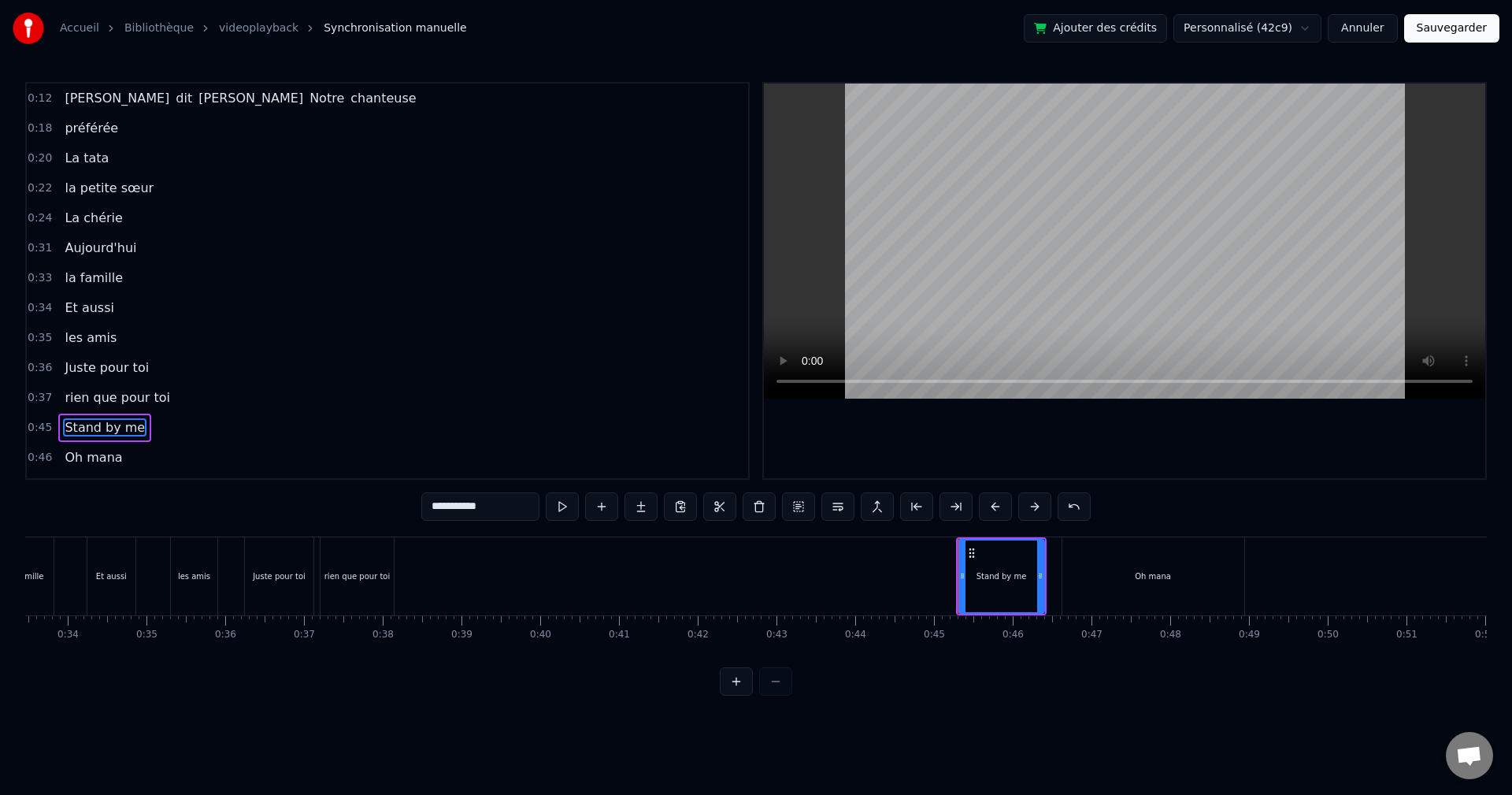
drag, startPoint x: 343, startPoint y: 569, endPoint x: 402, endPoint y: 565, distance: 59.1
click at [349, 566] on div "rien que pour toi" at bounding box center [357, 576] width 74 height 78
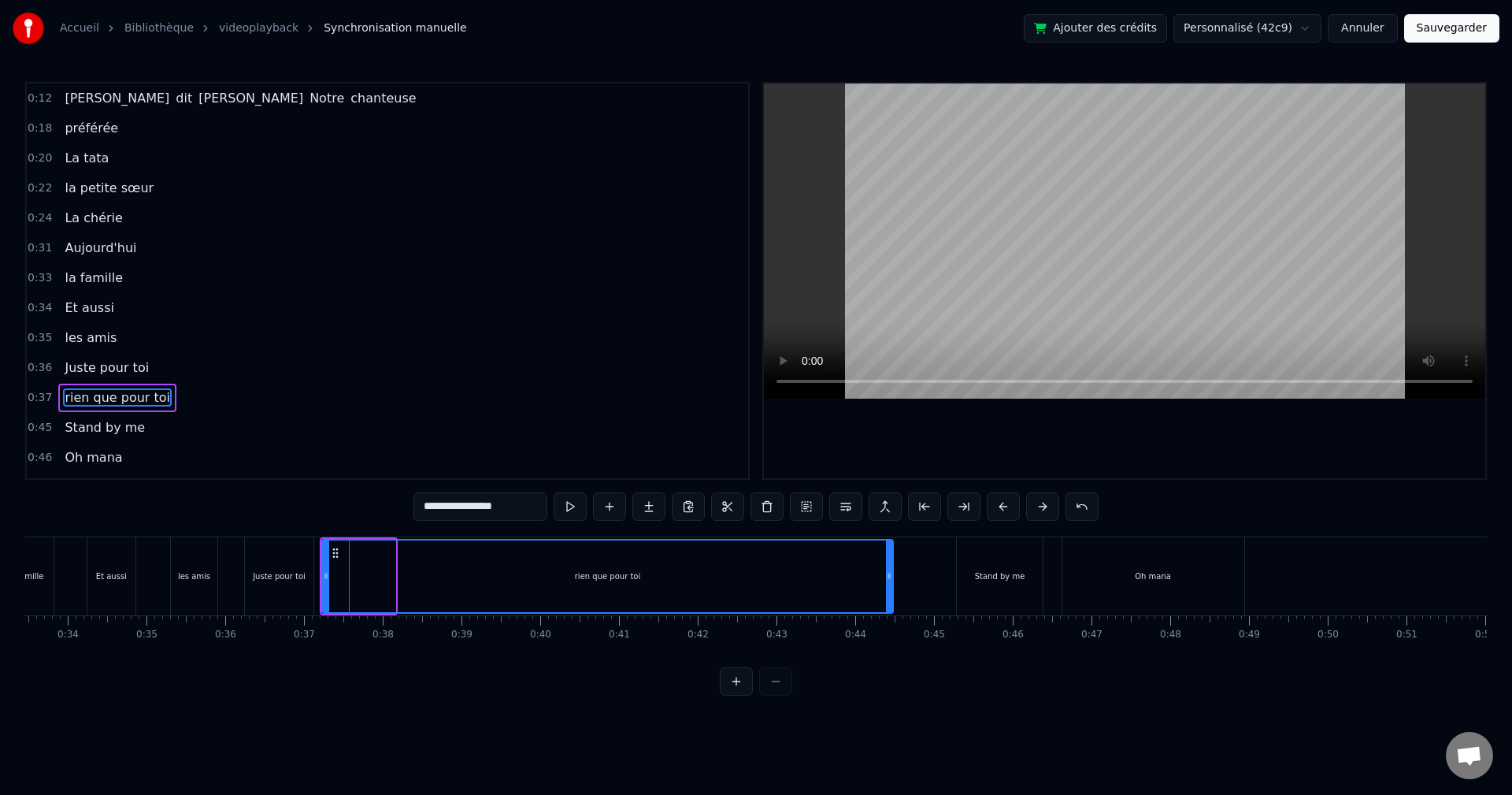
drag, startPoint x: 390, startPoint y: 578, endPoint x: 818, endPoint y: 576, distance: 428.0
click at [892, 576] on icon at bounding box center [888, 576] width 6 height 13
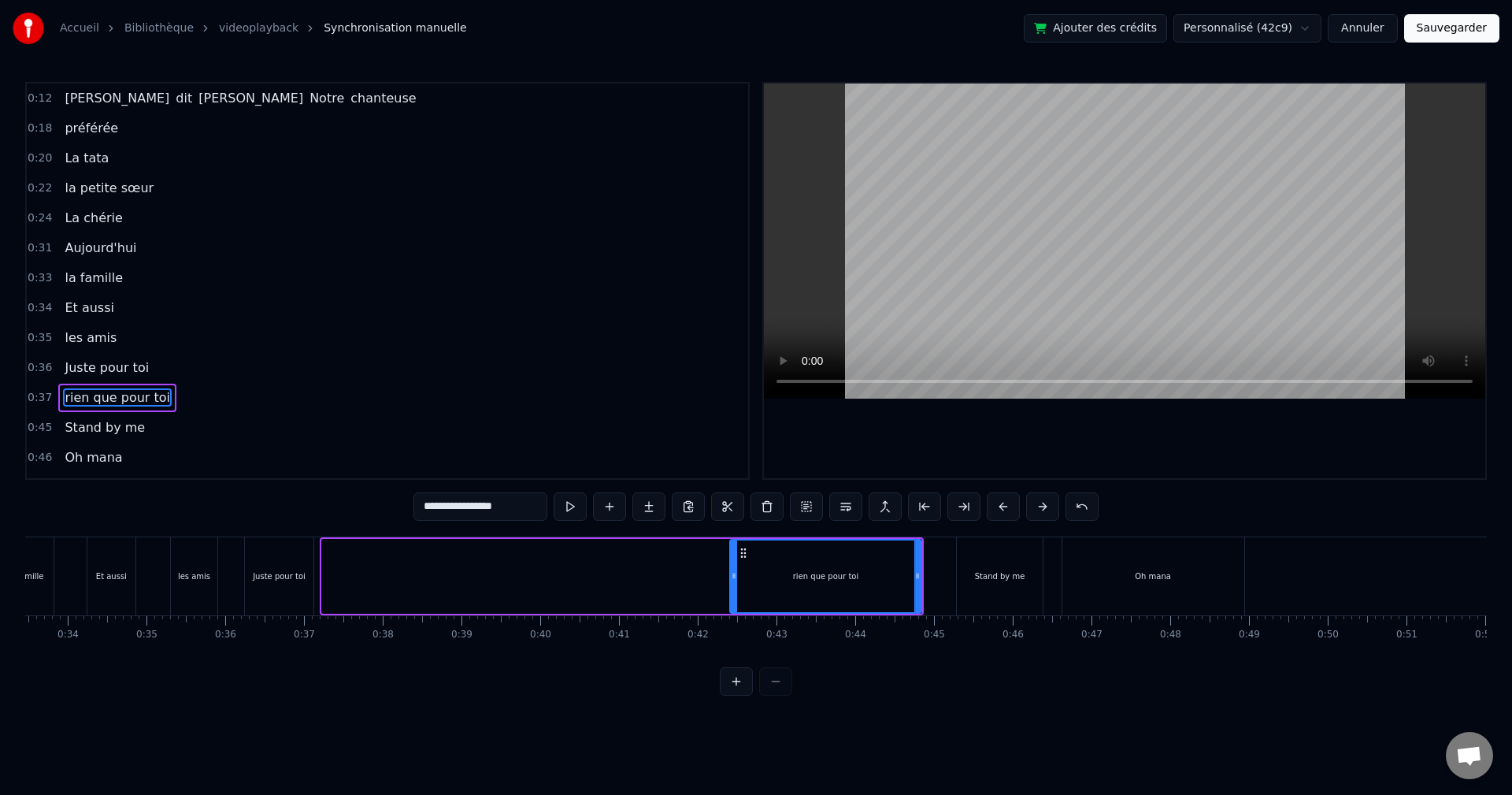
drag, startPoint x: 325, startPoint y: 576, endPoint x: 641, endPoint y: 595, distance: 316.6
click at [737, 581] on icon at bounding box center [733, 576] width 6 height 13
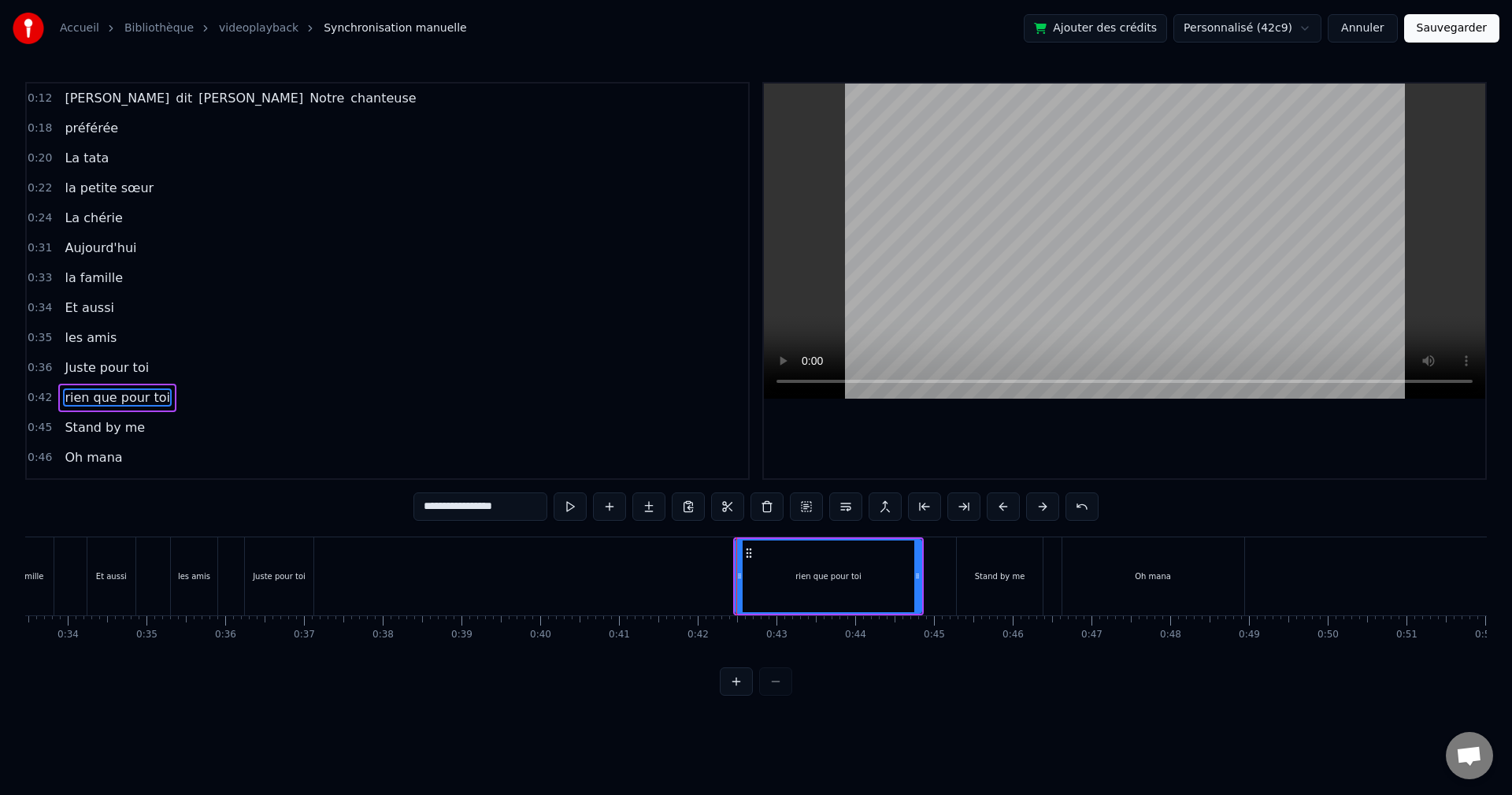
click at [263, 565] on div "Juste pour toi" at bounding box center [279, 576] width 68 height 78
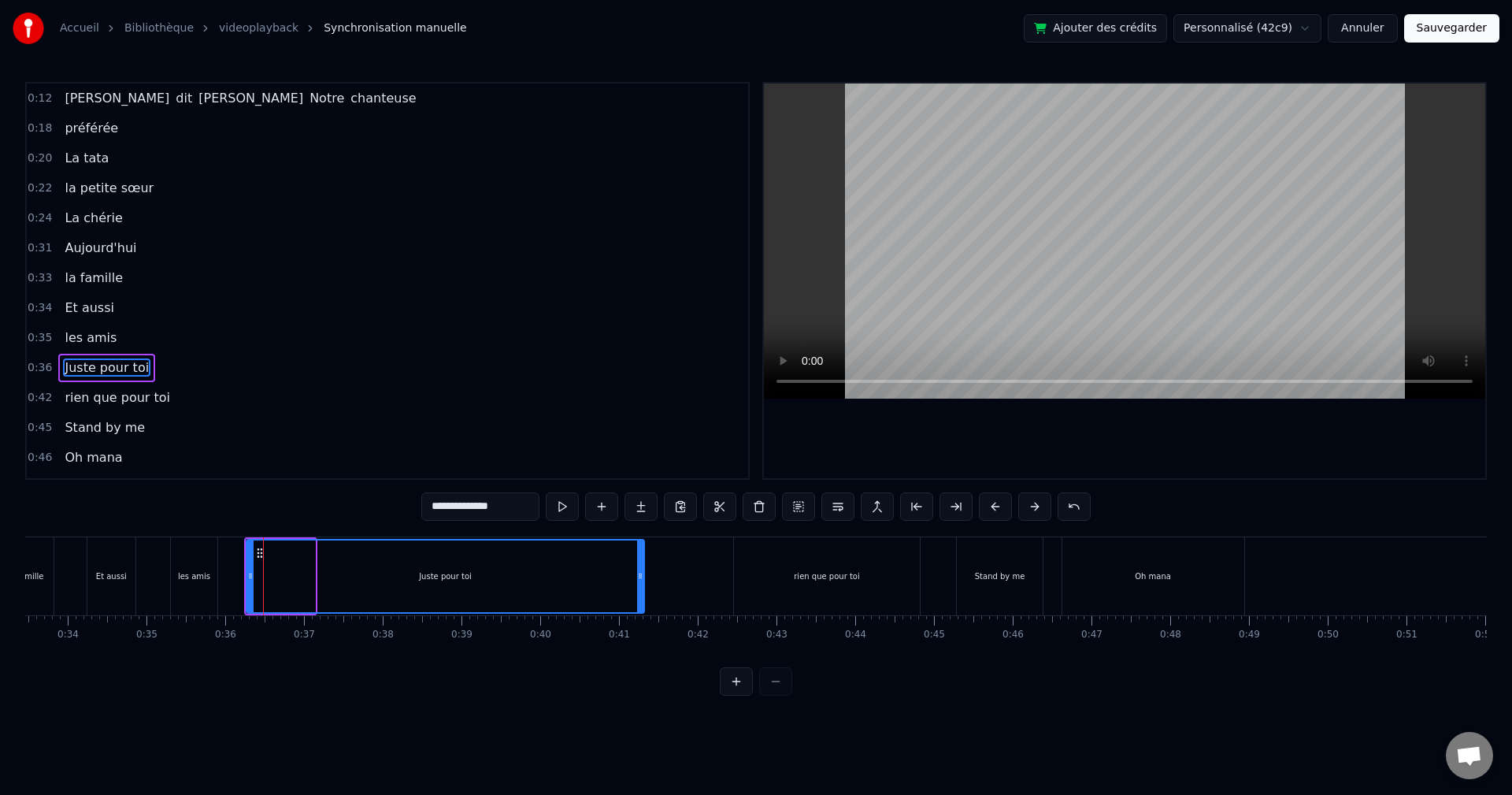
drag, startPoint x: 312, startPoint y: 574, endPoint x: 623, endPoint y: 570, distance: 311.0
click at [643, 570] on icon at bounding box center [640, 576] width 6 height 13
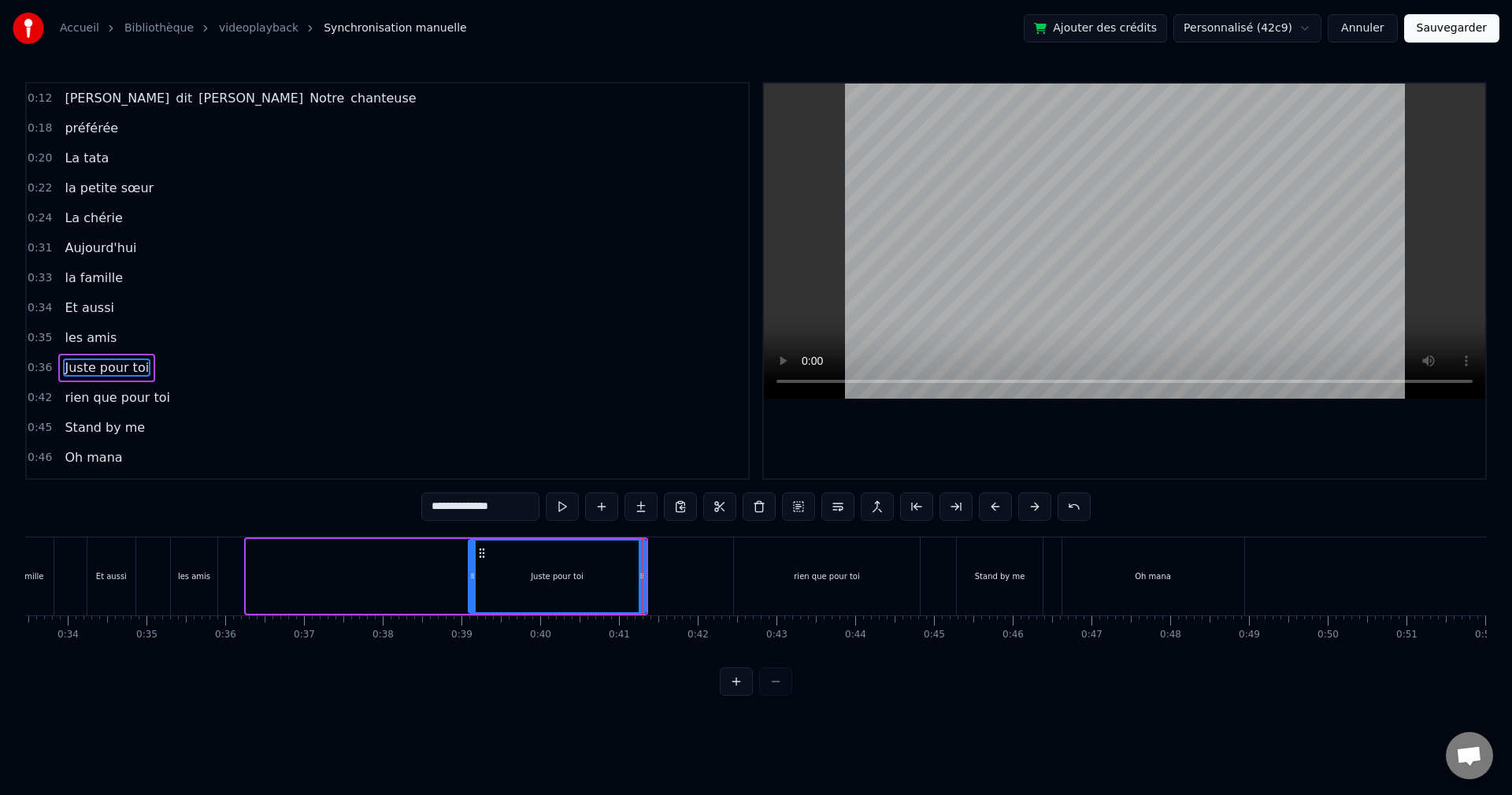
drag, startPoint x: 249, startPoint y: 575, endPoint x: 511, endPoint y: 574, distance: 262.0
click at [476, 574] on icon at bounding box center [472, 576] width 6 height 13
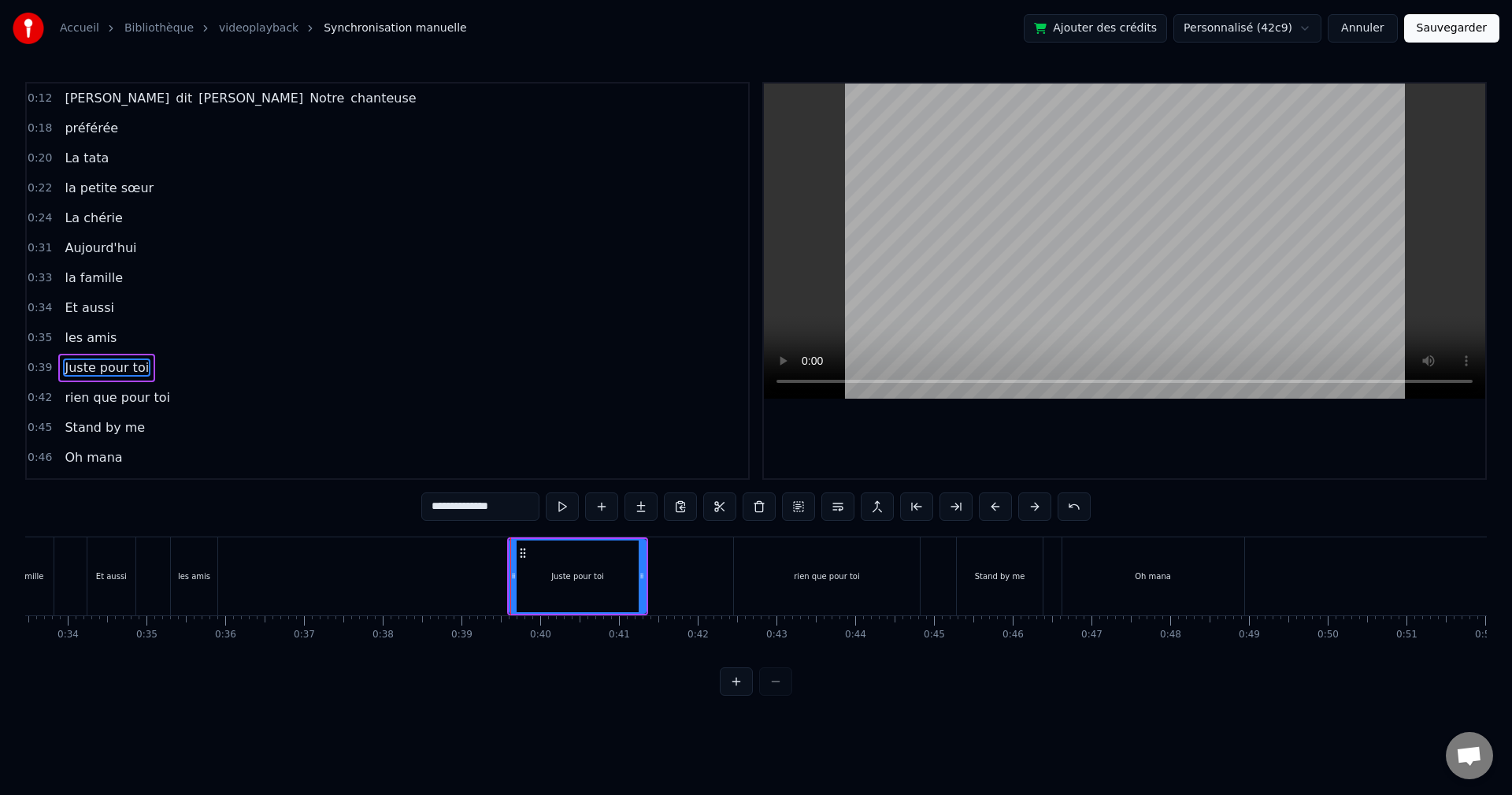
click at [208, 574] on div "les amis" at bounding box center [194, 576] width 47 height 78
type input "********"
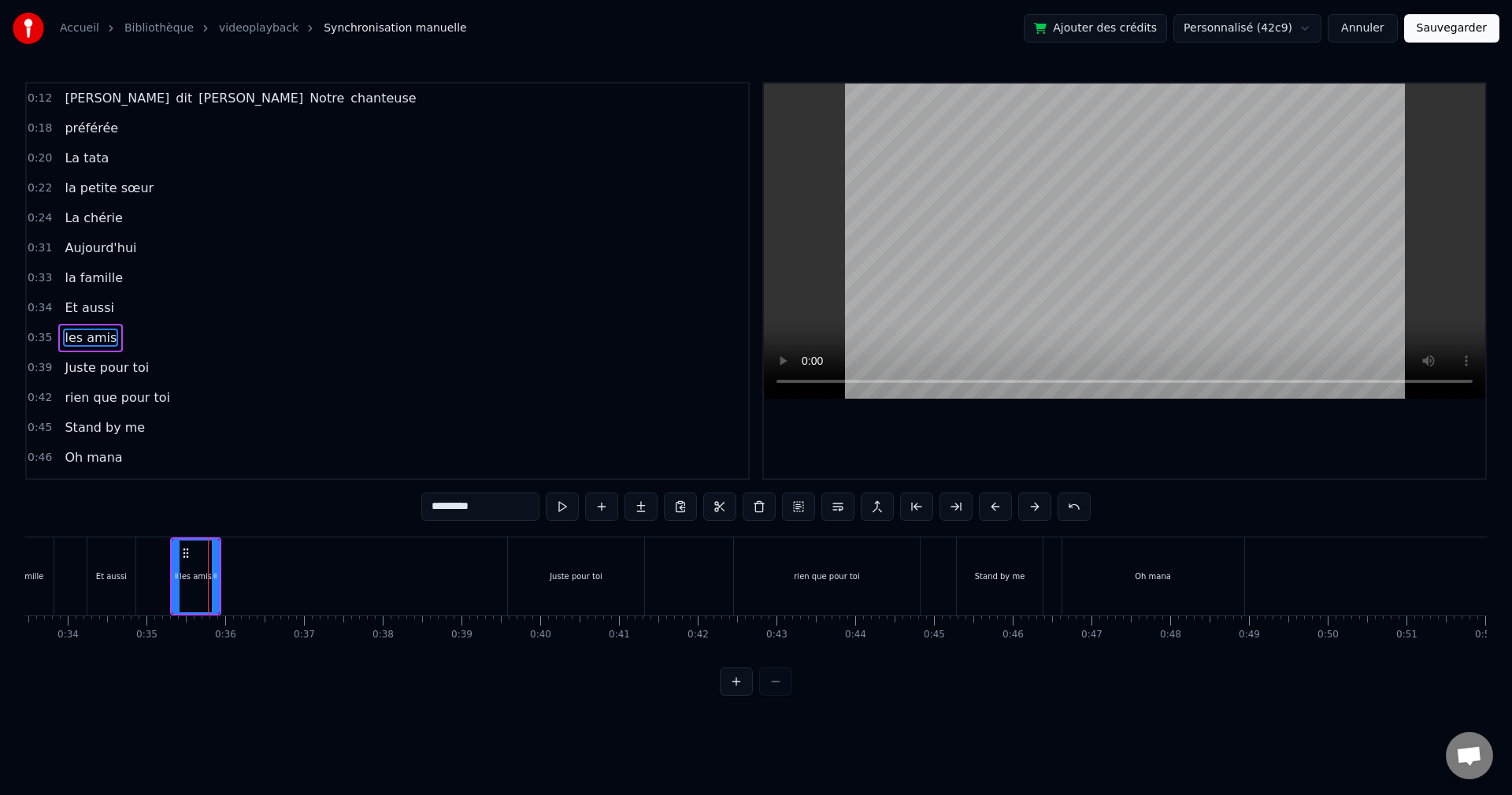
drag, startPoint x: 208, startPoint y: 574, endPoint x: 249, endPoint y: 574, distance: 41.0
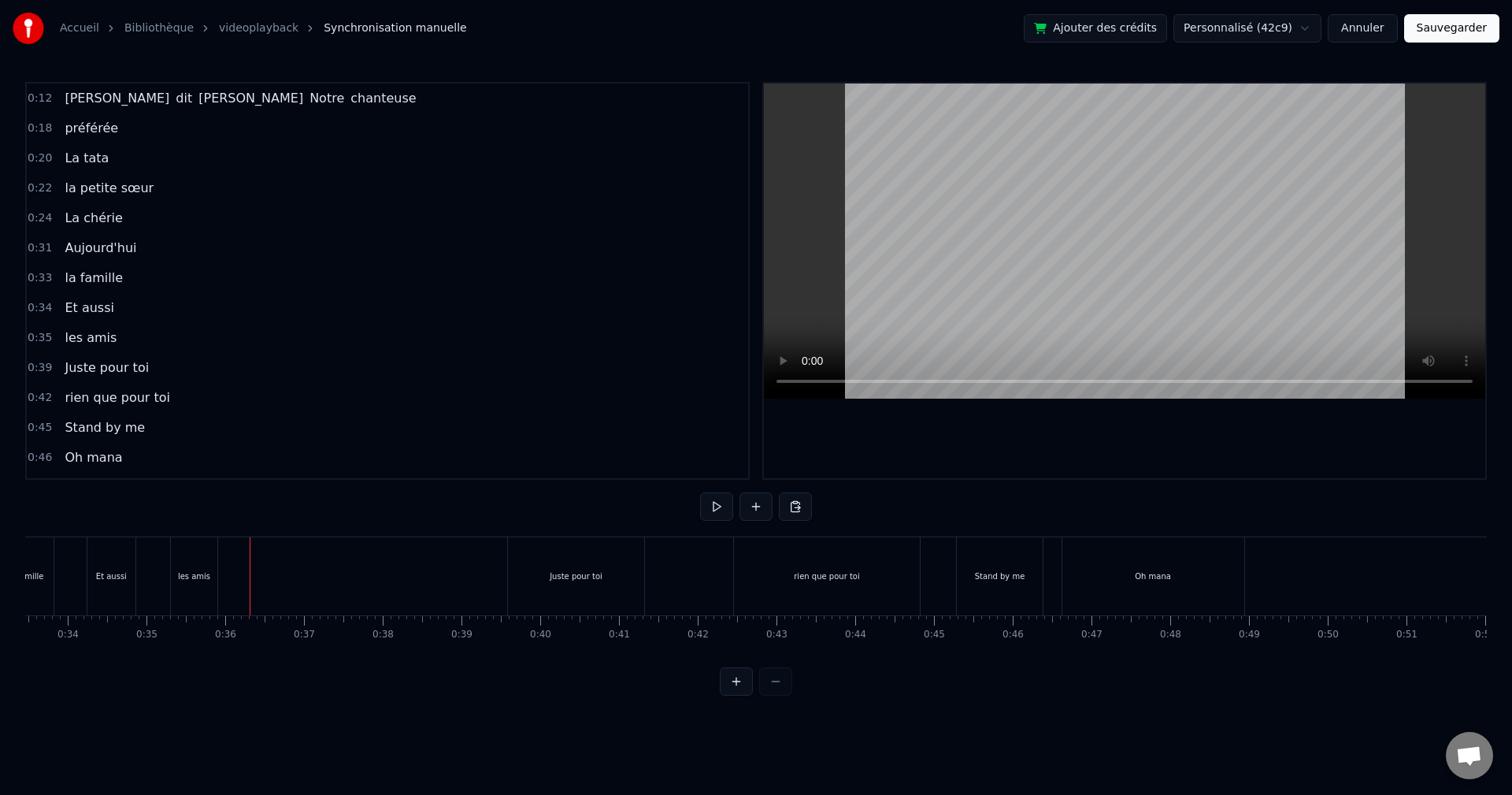
click at [204, 577] on div "les amis" at bounding box center [194, 575] width 32 height 12
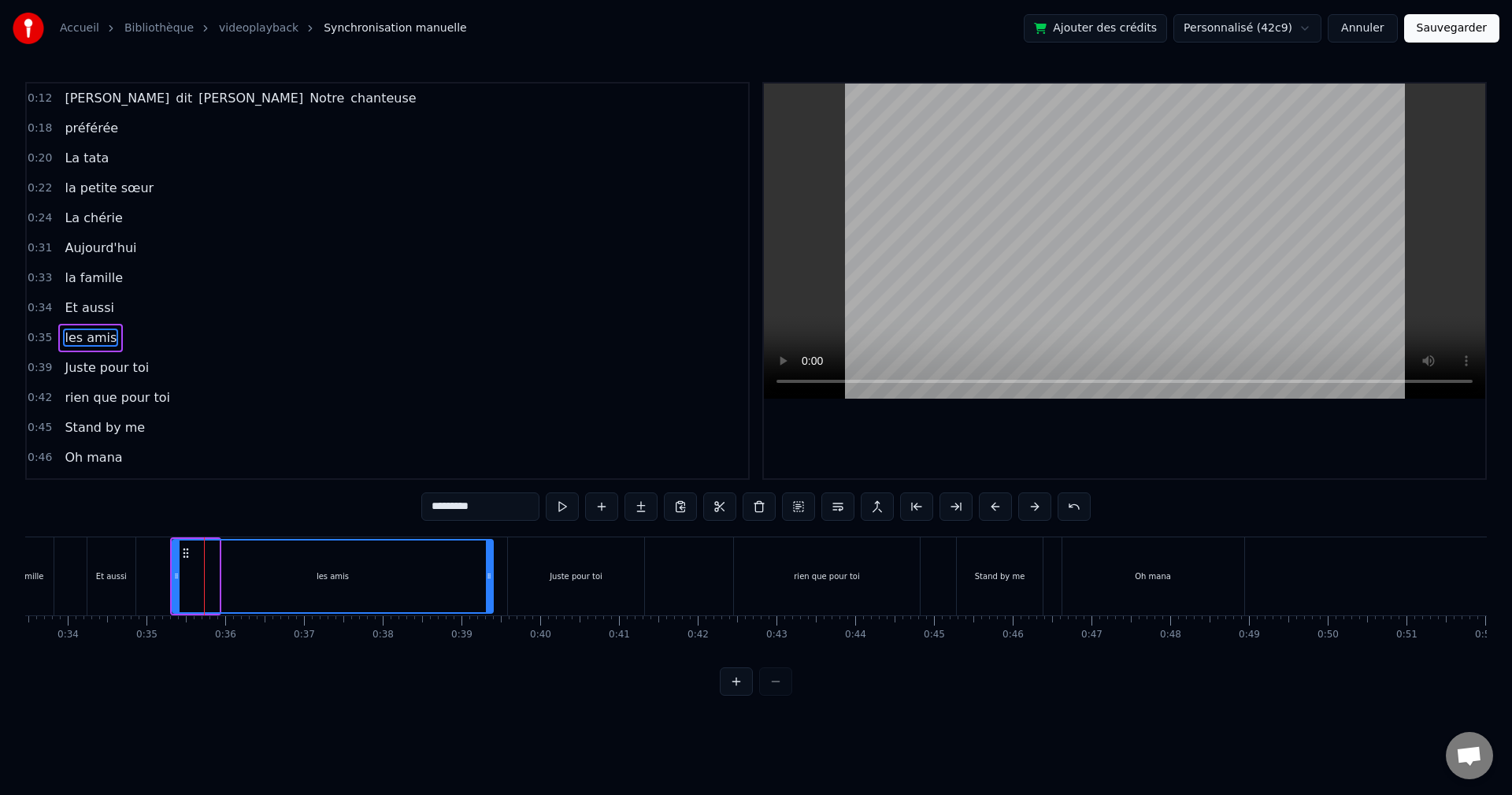
drag, startPoint x: 214, startPoint y: 580, endPoint x: 488, endPoint y: 591, distance: 274.2
click at [488, 591] on div at bounding box center [488, 576] width 6 height 72
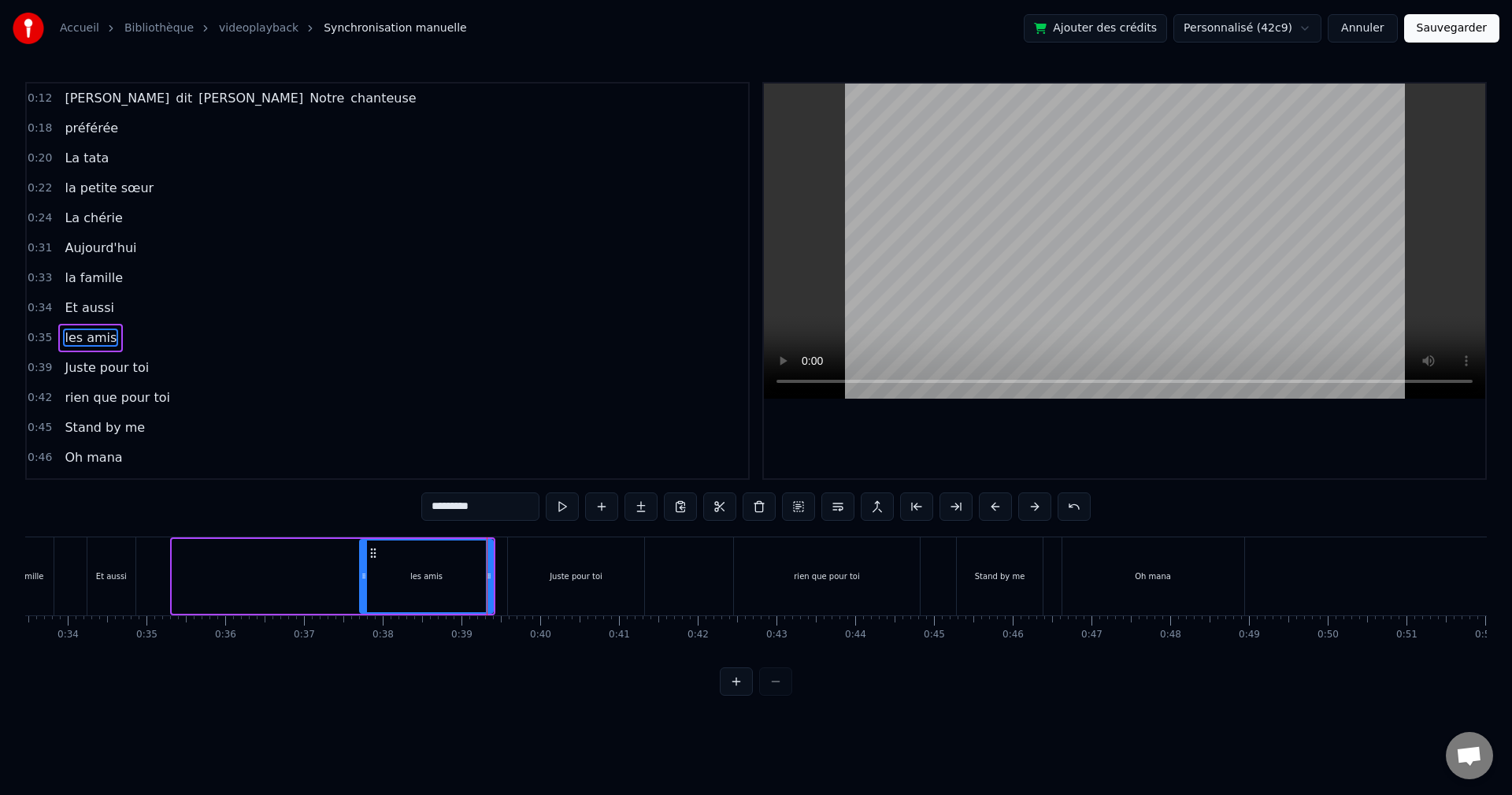
drag, startPoint x: 174, startPoint y: 579, endPoint x: 388, endPoint y: 579, distance: 214.0
click at [367, 579] on icon at bounding box center [363, 576] width 6 height 13
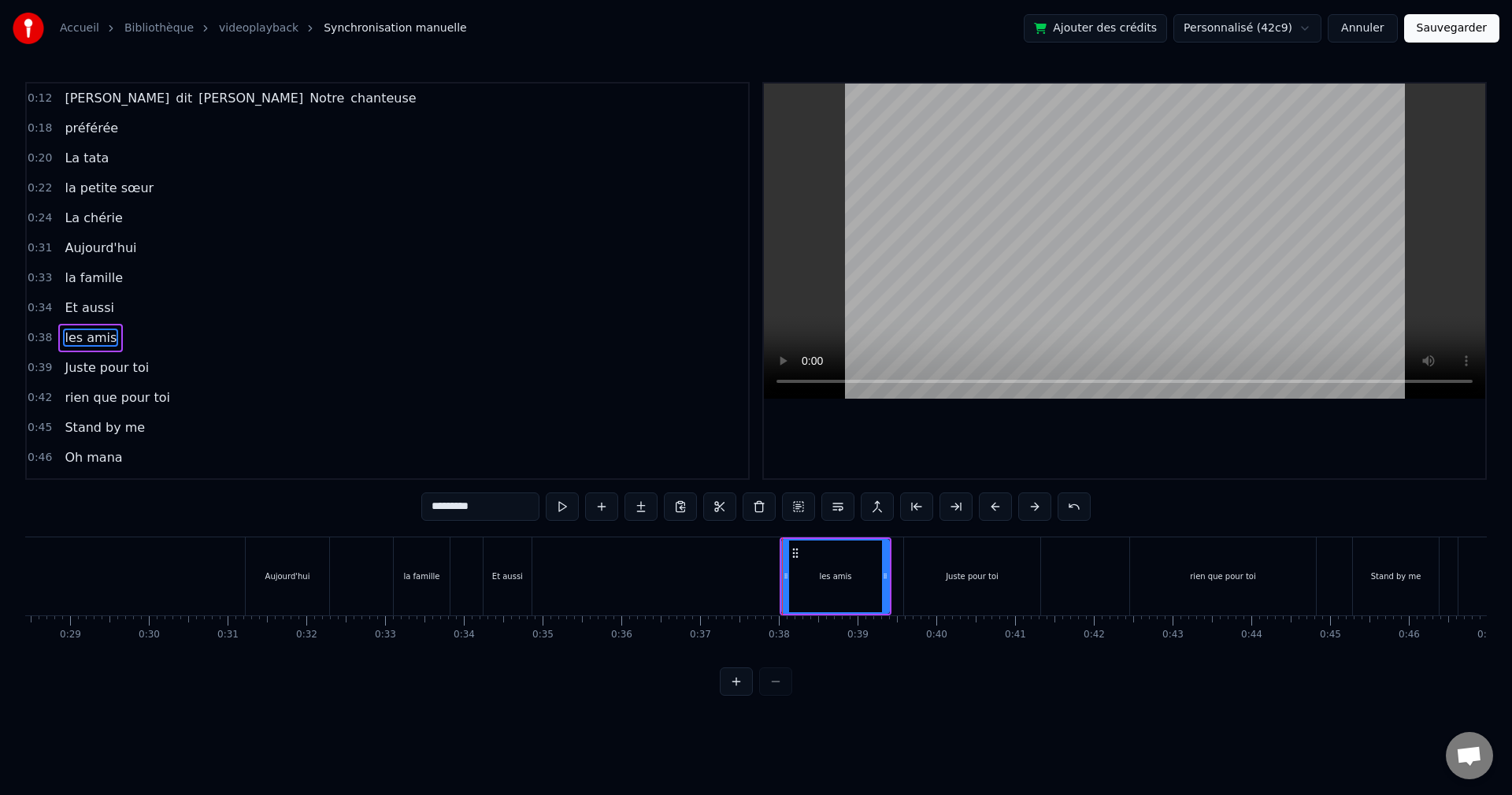
scroll to position [0, 2074]
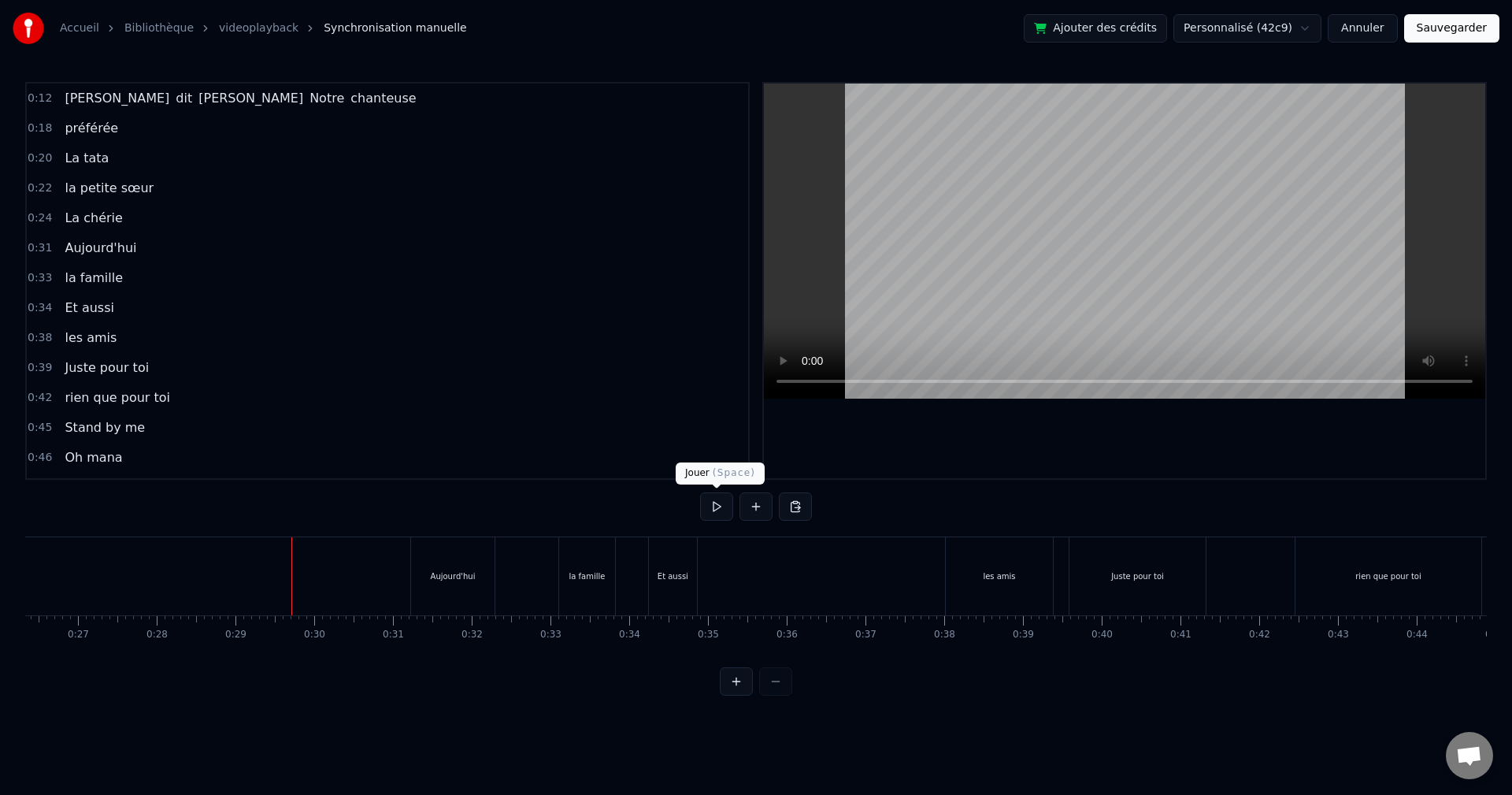
click at [708, 514] on button at bounding box center [716, 507] width 33 height 29
click at [713, 505] on button at bounding box center [716, 507] width 33 height 29
click at [677, 577] on div "Et aussi" at bounding box center [673, 575] width 31 height 12
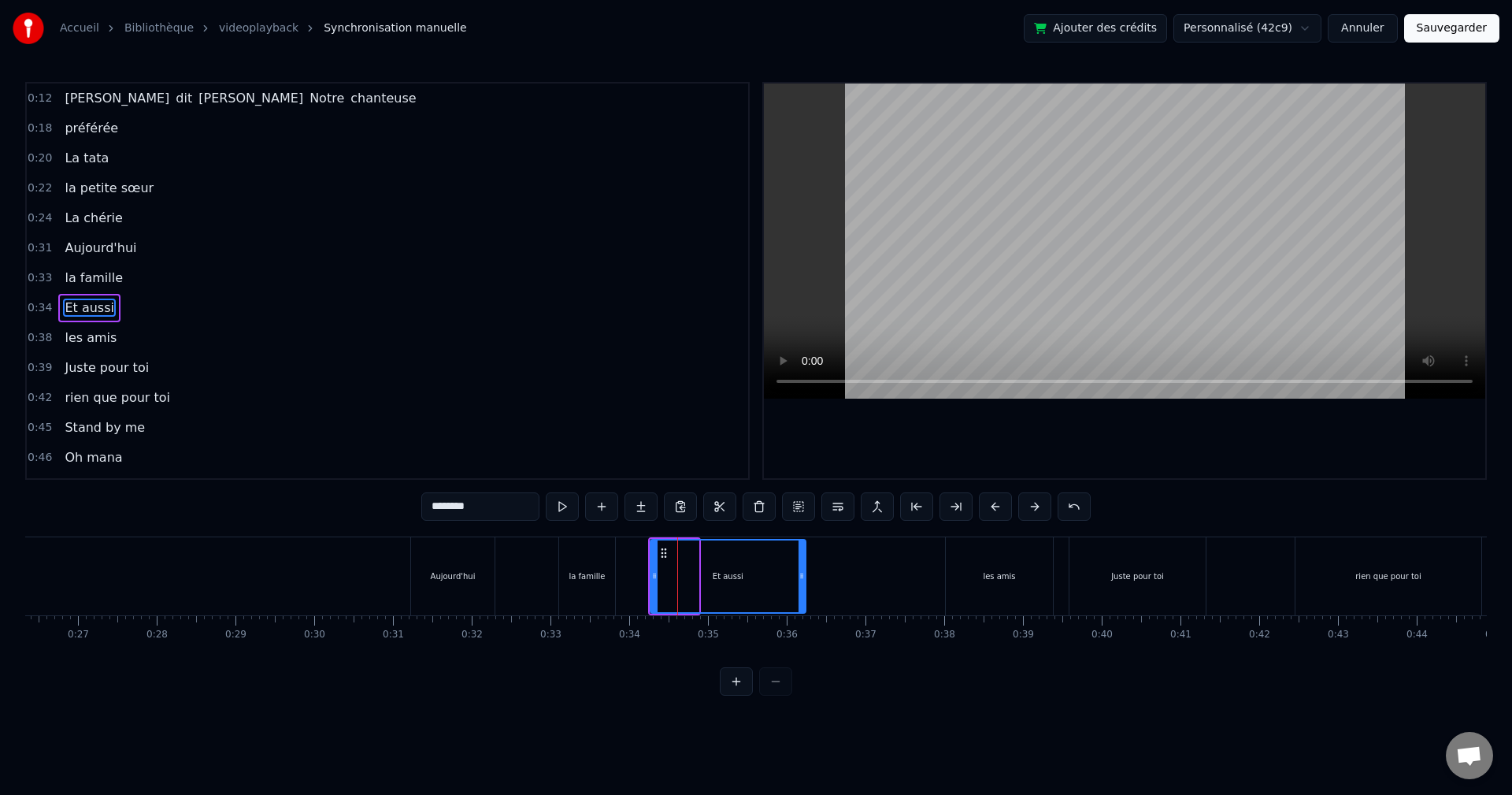
drag, startPoint x: 692, startPoint y: 576, endPoint x: 801, endPoint y: 581, distance: 109.1
click at [801, 581] on icon at bounding box center [801, 576] width 6 height 13
drag, startPoint x: 657, startPoint y: 576, endPoint x: 704, endPoint y: 574, distance: 47.0
click at [710, 572] on div "Et aussi" at bounding box center [747, 576] width 122 height 72
drag, startPoint x: 805, startPoint y: 585, endPoint x: 767, endPoint y: 590, distance: 38.3
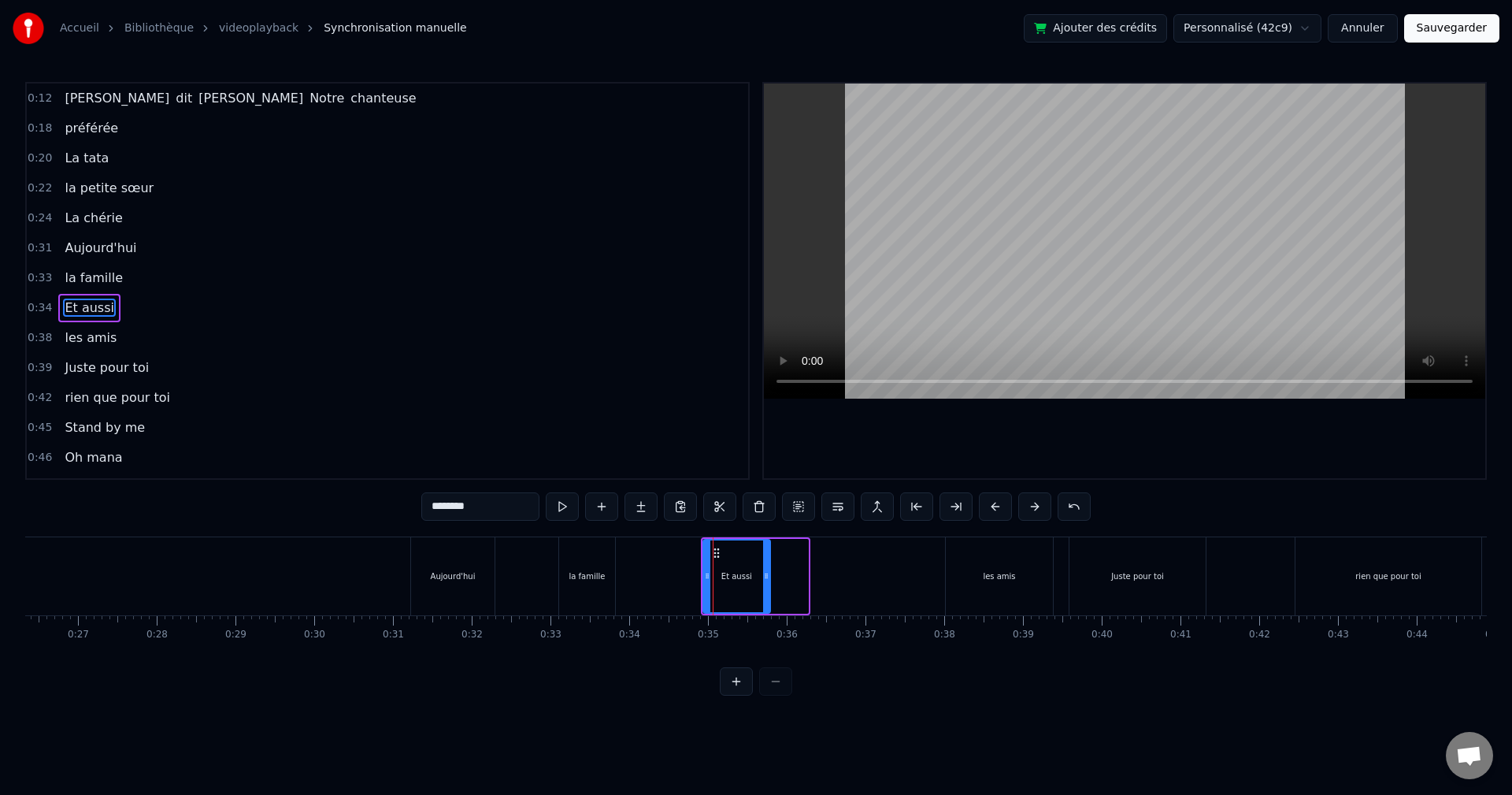
click at [767, 590] on div at bounding box center [765, 576] width 6 height 72
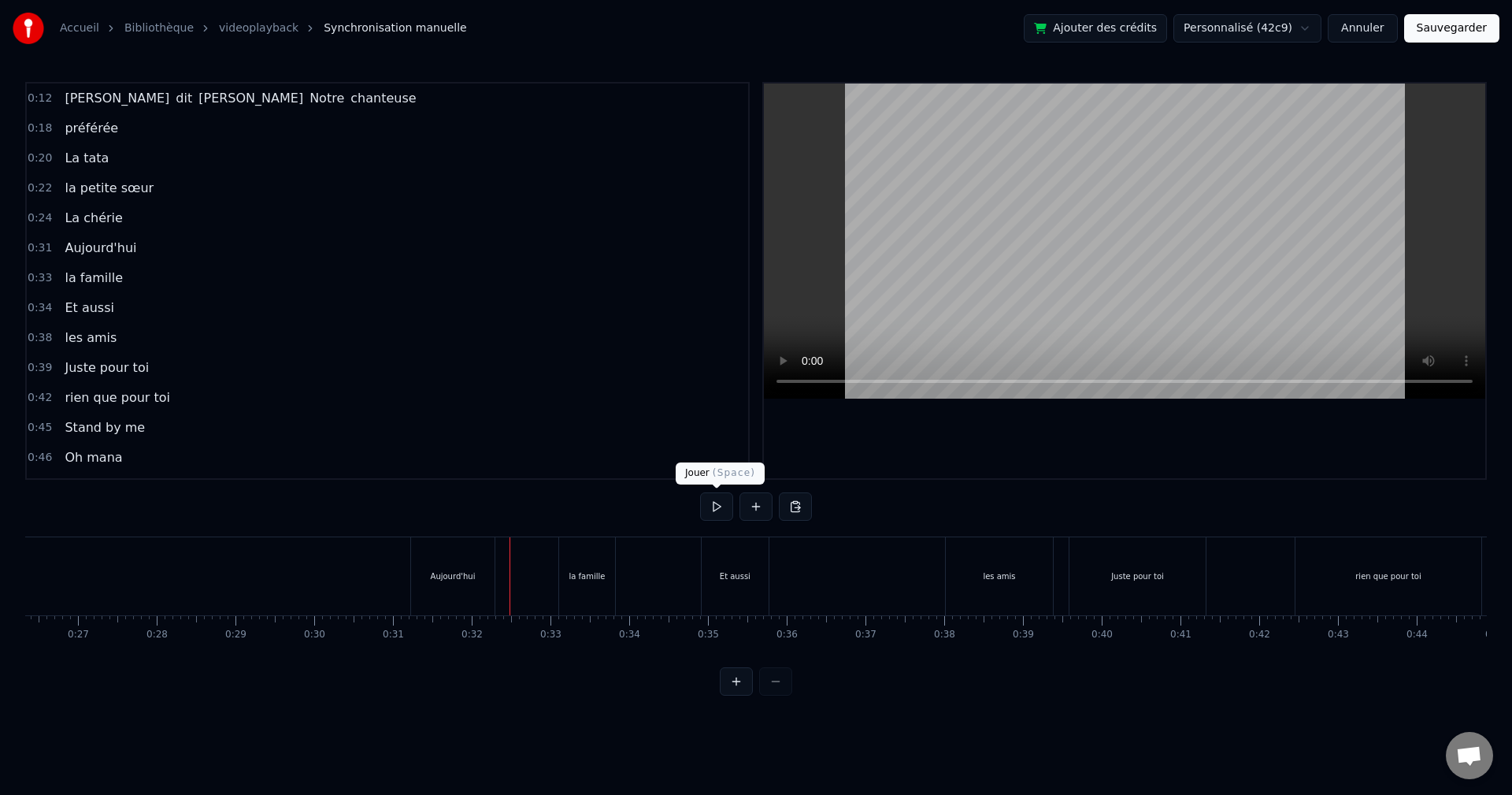
click at [706, 502] on button at bounding box center [716, 507] width 33 height 29
click at [735, 563] on div "Et aussi" at bounding box center [735, 576] width 67 height 78
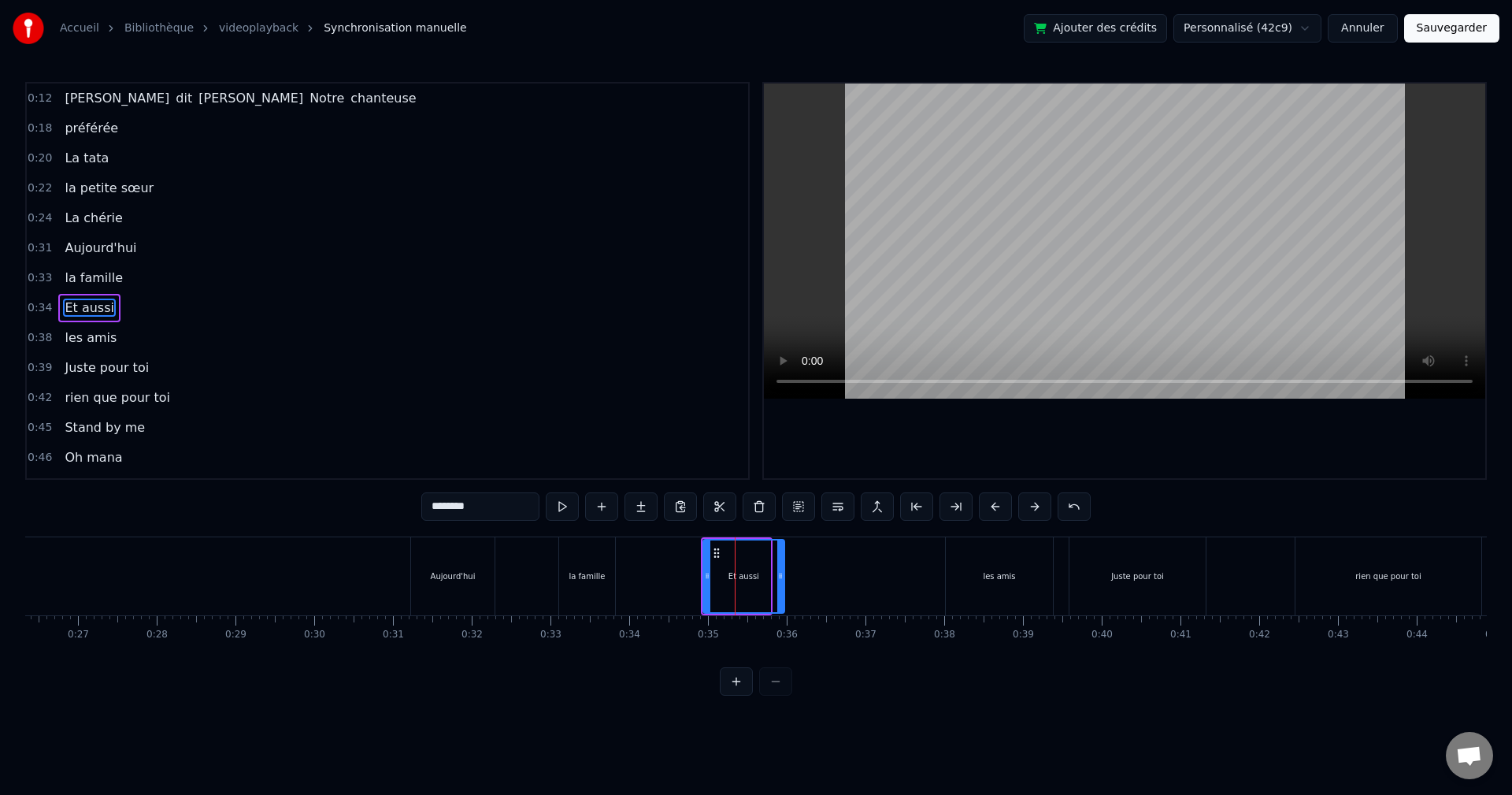
drag, startPoint x: 769, startPoint y: 580, endPoint x: 782, endPoint y: 580, distance: 13.0
click at [782, 580] on icon at bounding box center [780, 576] width 6 height 13
drag, startPoint x: 704, startPoint y: 574, endPoint x: 721, endPoint y: 578, distance: 17.5
click at [721, 578] on icon at bounding box center [724, 576] width 6 height 13
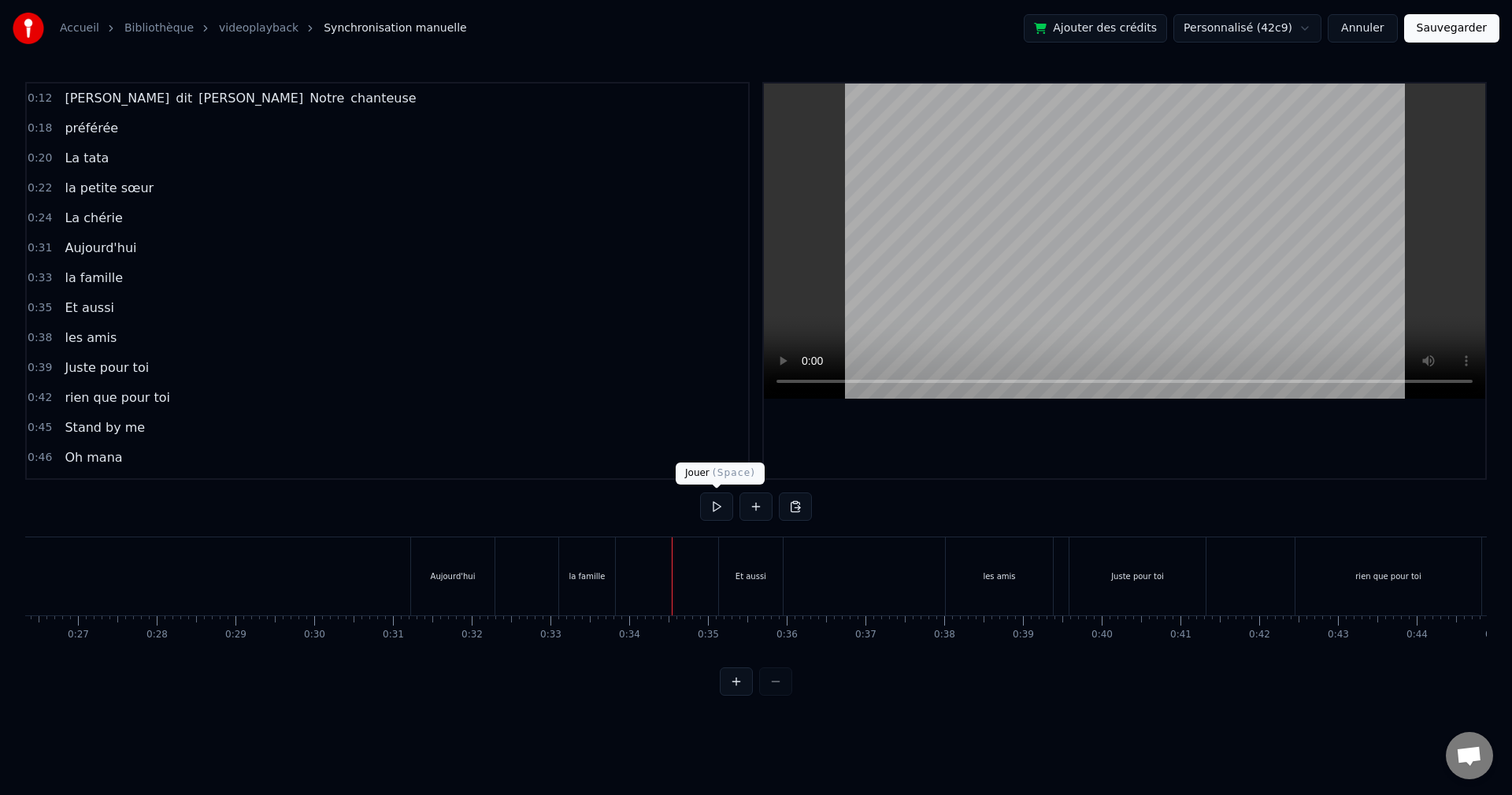
click at [723, 508] on button at bounding box center [716, 507] width 33 height 29
click at [994, 572] on div "les amis" at bounding box center [999, 575] width 32 height 12
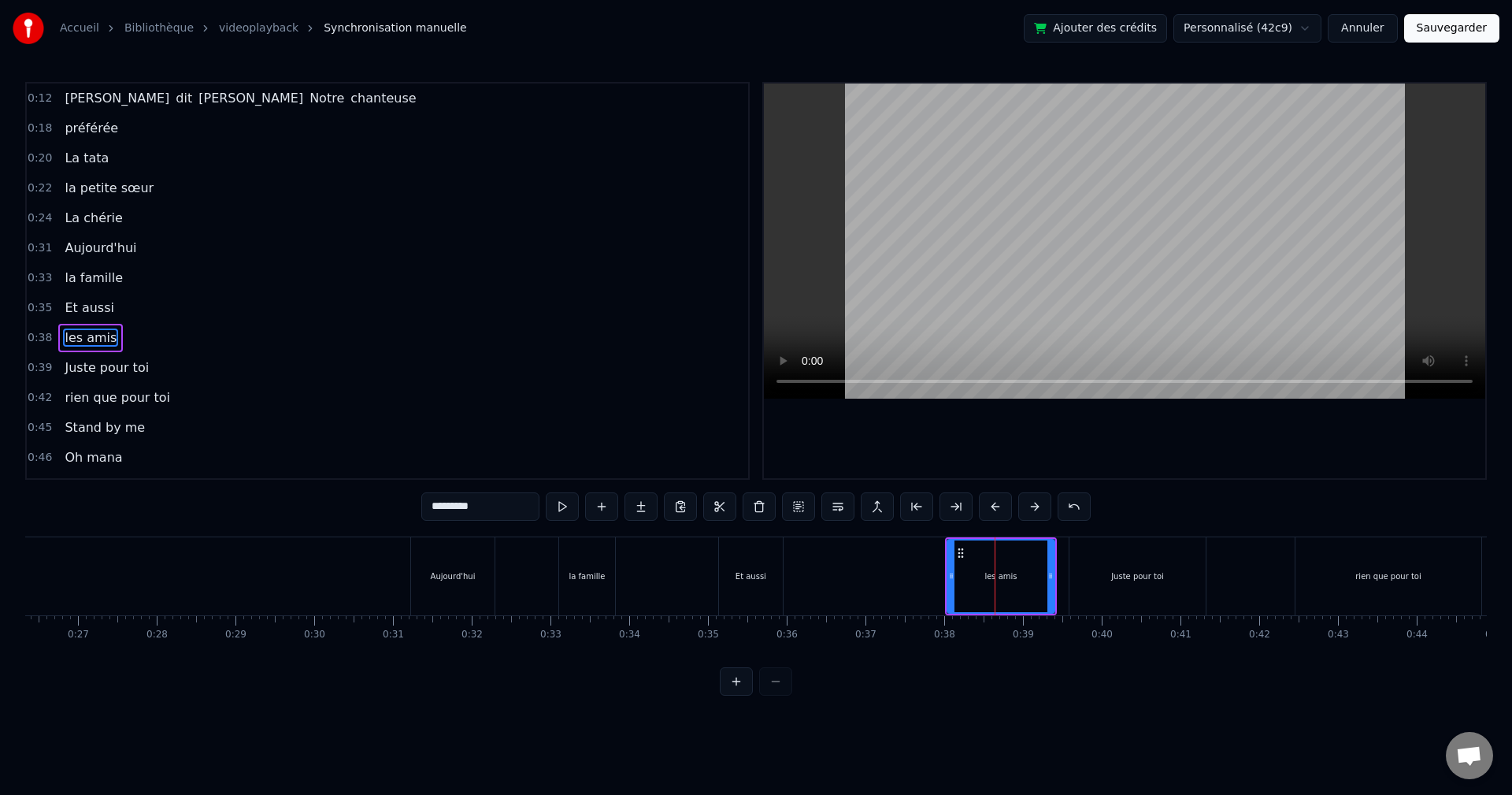
drag, startPoint x: 946, startPoint y: 572, endPoint x: 878, endPoint y: 572, distance: 68.0
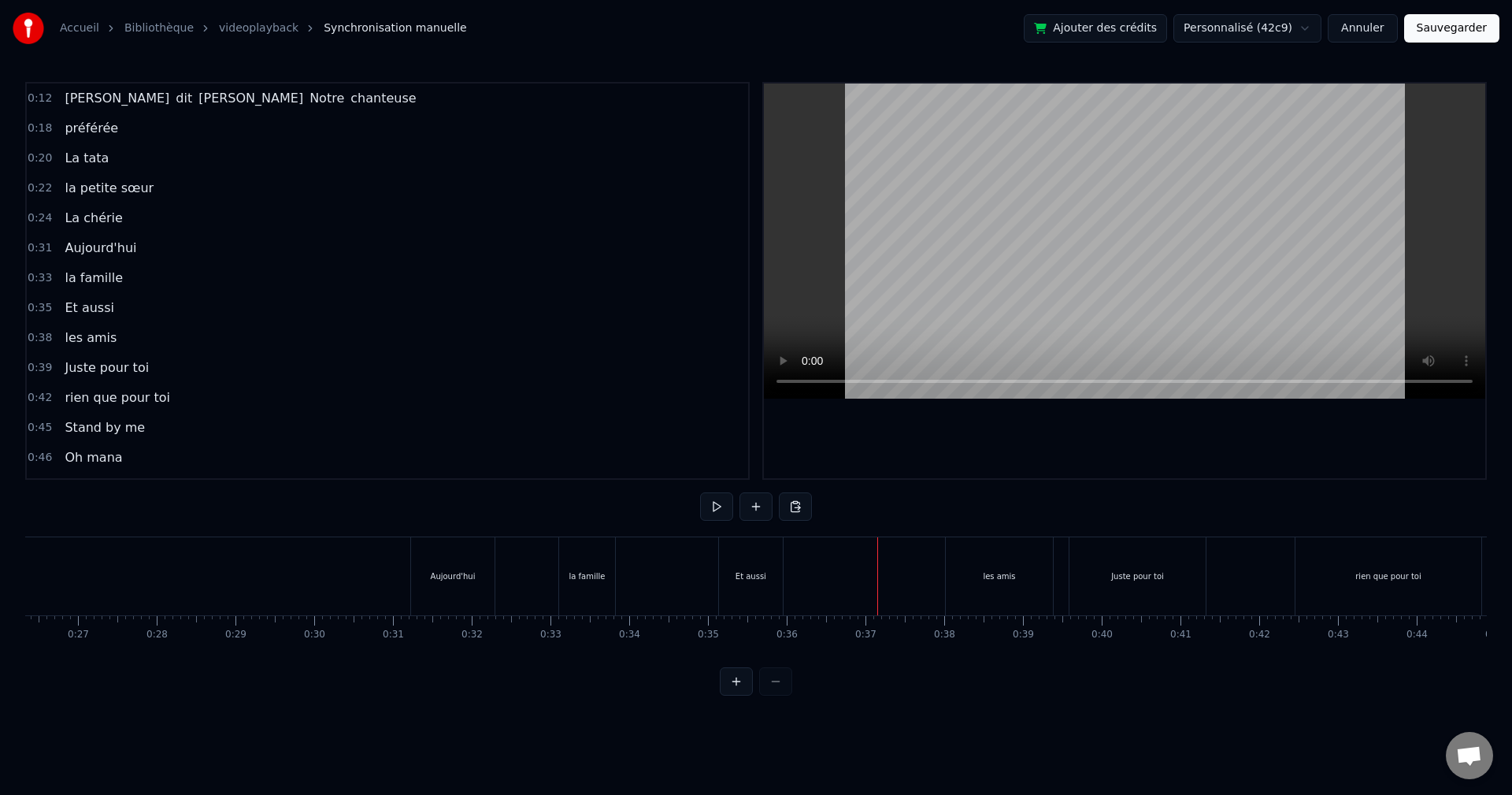
click at [957, 570] on div "les amis" at bounding box center [999, 576] width 107 height 78
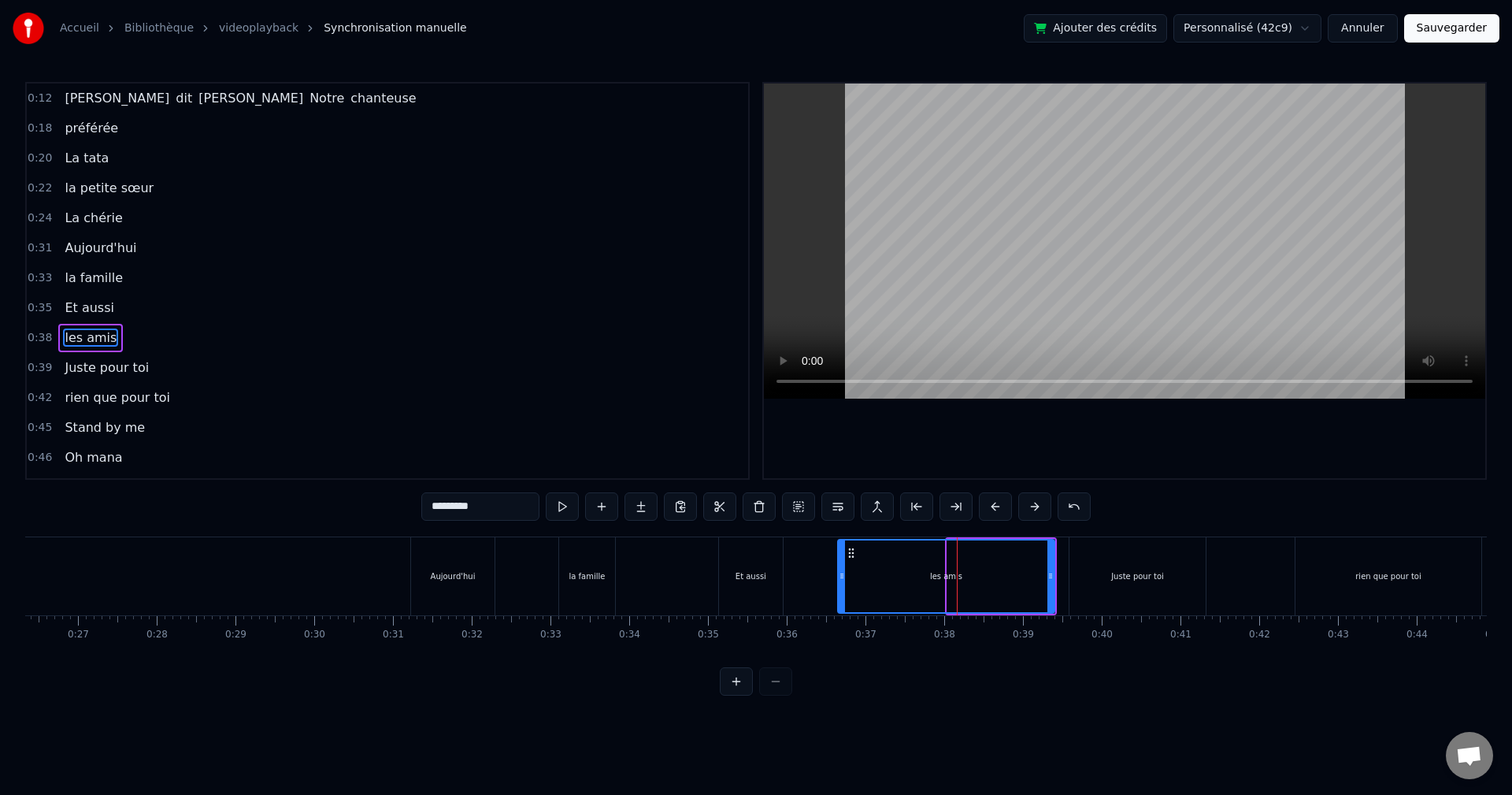
drag, startPoint x: 953, startPoint y: 572, endPoint x: 843, endPoint y: 581, distance: 110.4
click at [843, 581] on icon at bounding box center [842, 576] width 6 height 13
click at [1052, 573] on div "les amis" at bounding box center [946, 576] width 222 height 78
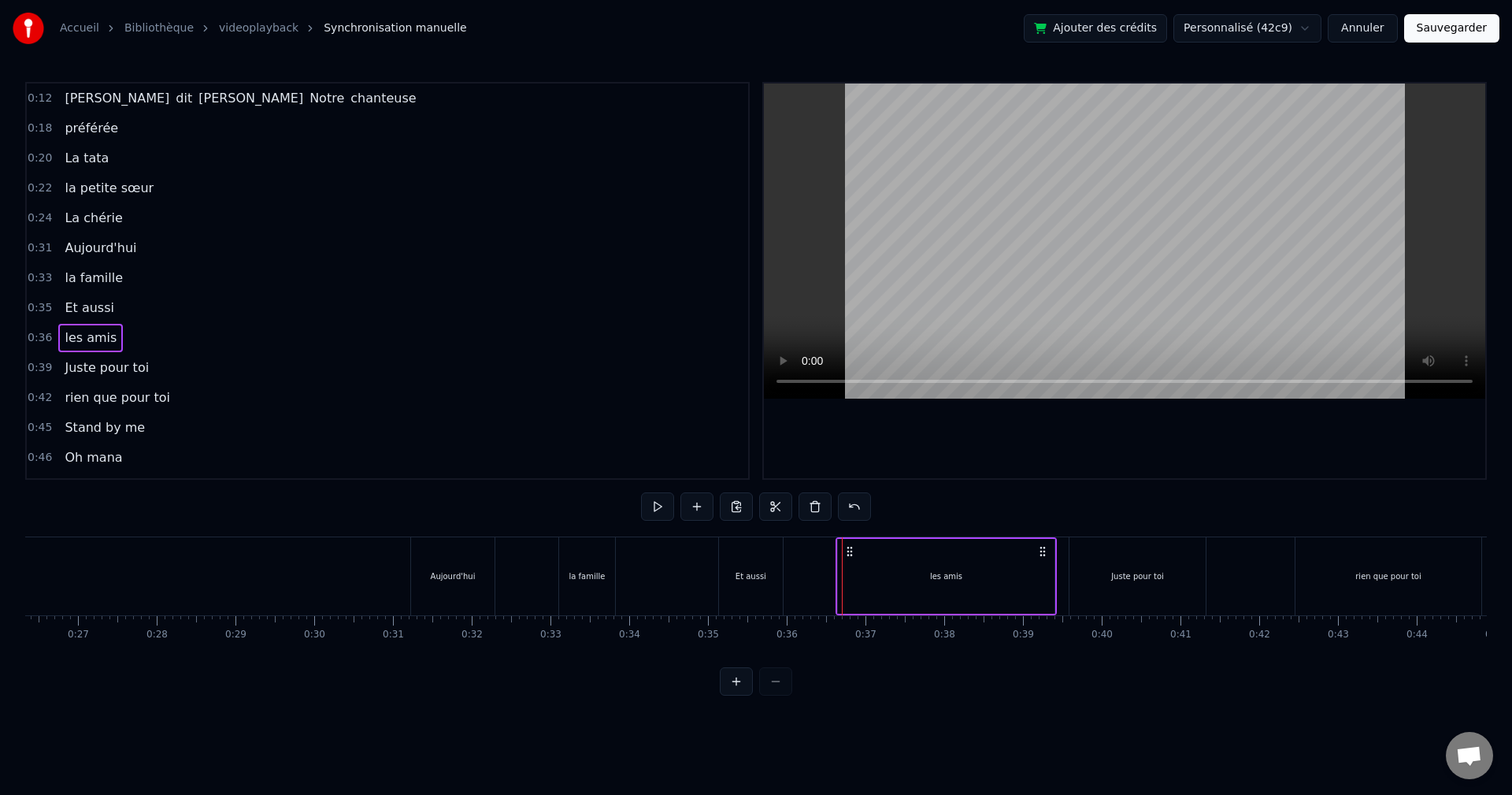
click at [1052, 573] on div "les amis" at bounding box center [946, 575] width 216 height 74
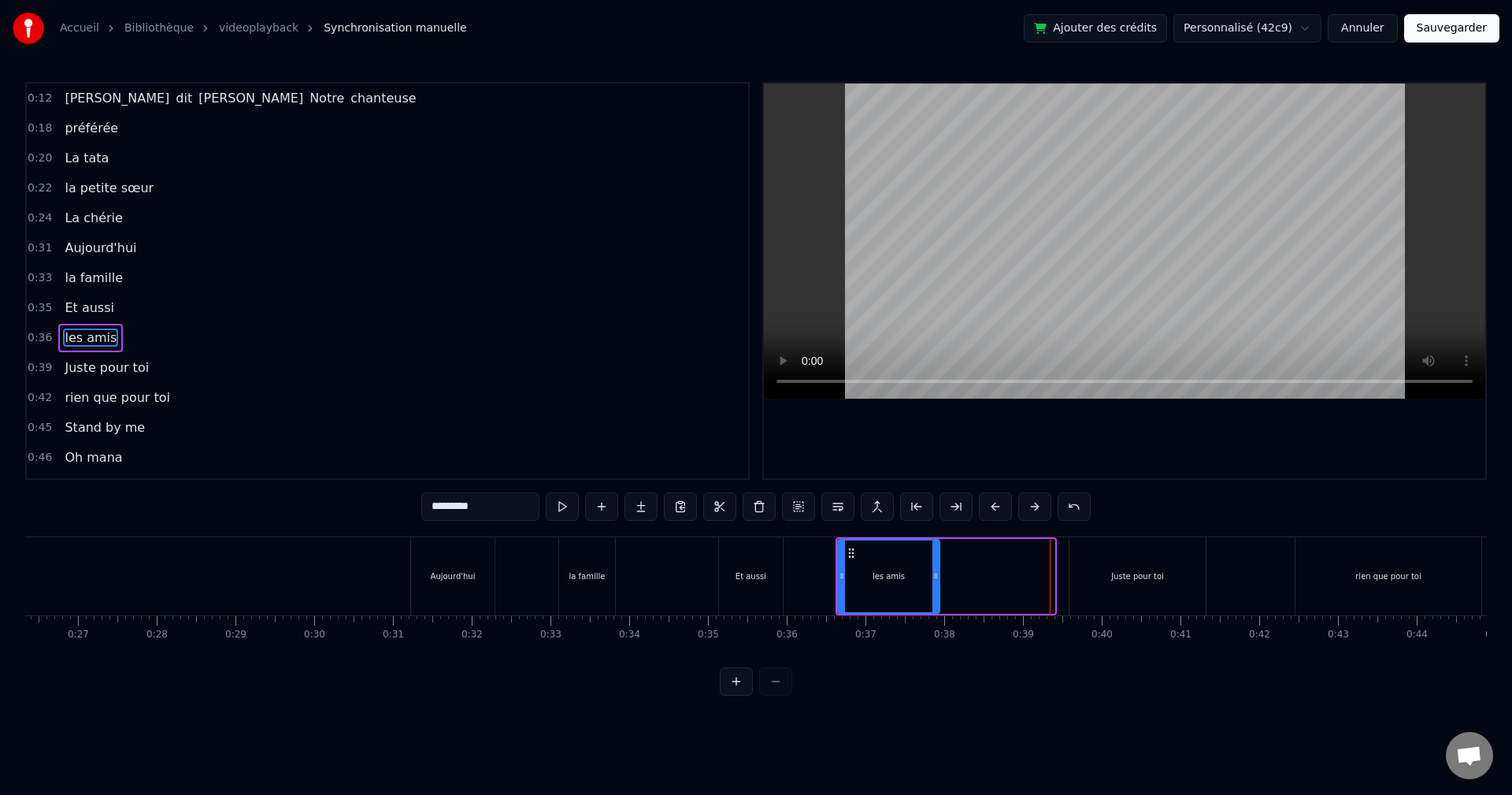
drag, startPoint x: 1046, startPoint y: 574, endPoint x: 936, endPoint y: 575, distance: 110.0
click at [936, 575] on icon at bounding box center [935, 576] width 6 height 13
drag, startPoint x: 840, startPoint y: 580, endPoint x: 871, endPoint y: 585, distance: 31.4
click at [871, 585] on div at bounding box center [872, 576] width 6 height 72
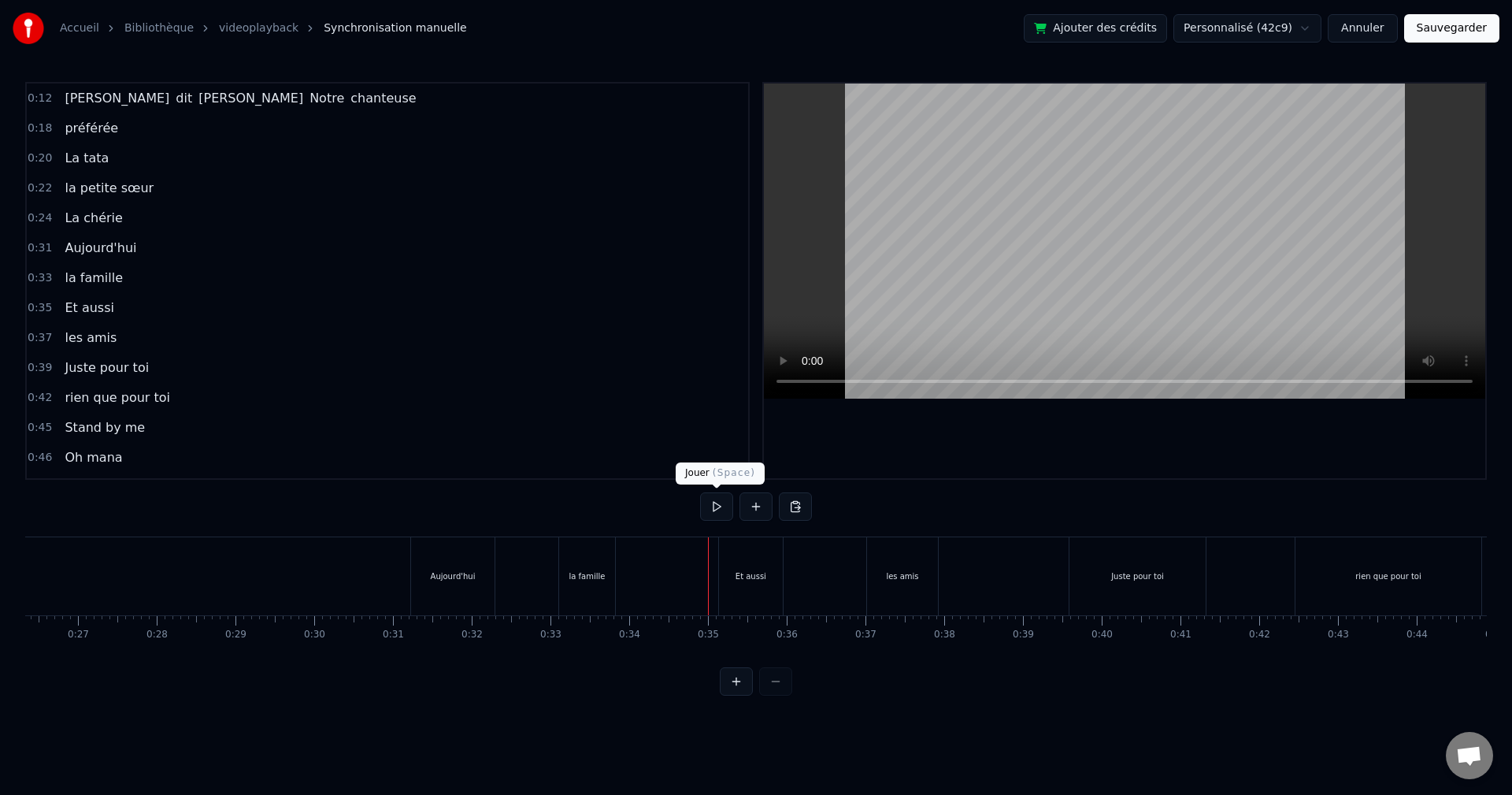
click at [717, 510] on button at bounding box center [716, 507] width 33 height 29
drag, startPoint x: 905, startPoint y: 576, endPoint x: 949, endPoint y: 577, distance: 44.0
click at [906, 576] on div "les amis" at bounding box center [902, 575] width 32 height 12
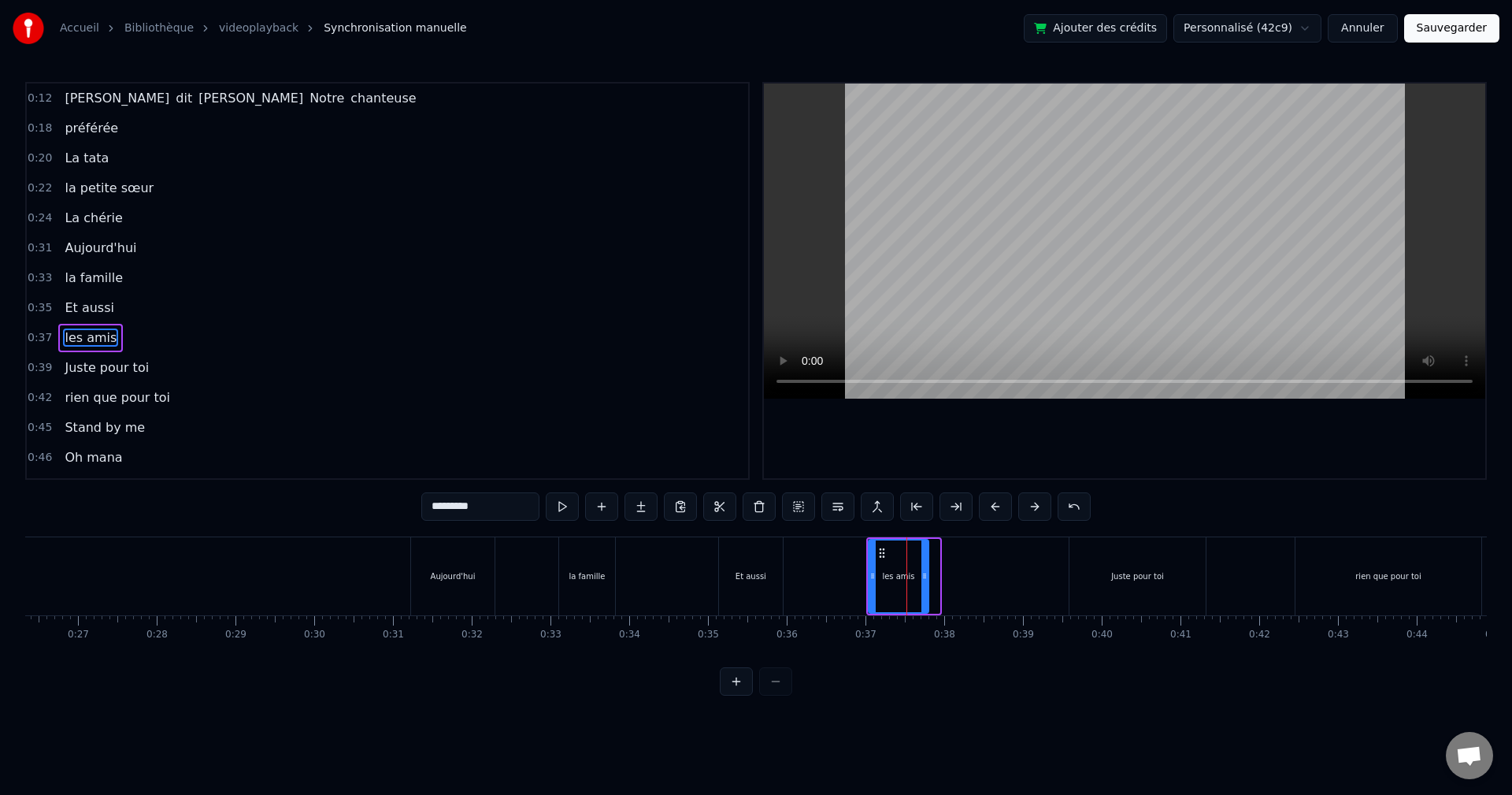
drag, startPoint x: 937, startPoint y: 570, endPoint x: 925, endPoint y: 570, distance: 12.0
click at [925, 570] on icon at bounding box center [924, 576] width 6 height 13
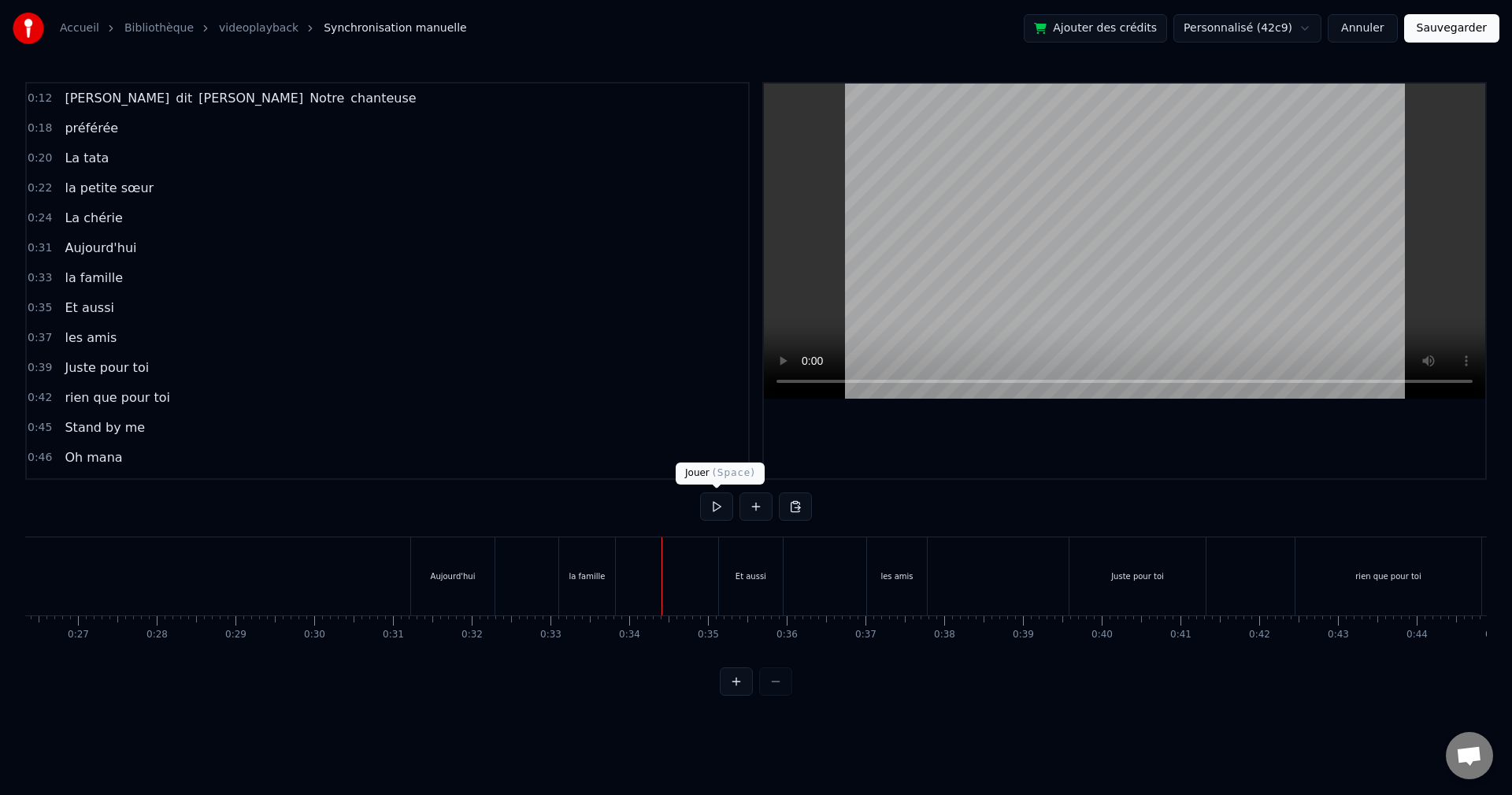
click at [721, 504] on button at bounding box center [716, 507] width 33 height 29
click at [710, 506] on button at bounding box center [716, 507] width 33 height 29
click at [1105, 581] on div "Juste pour toi" at bounding box center [1138, 576] width 136 height 78
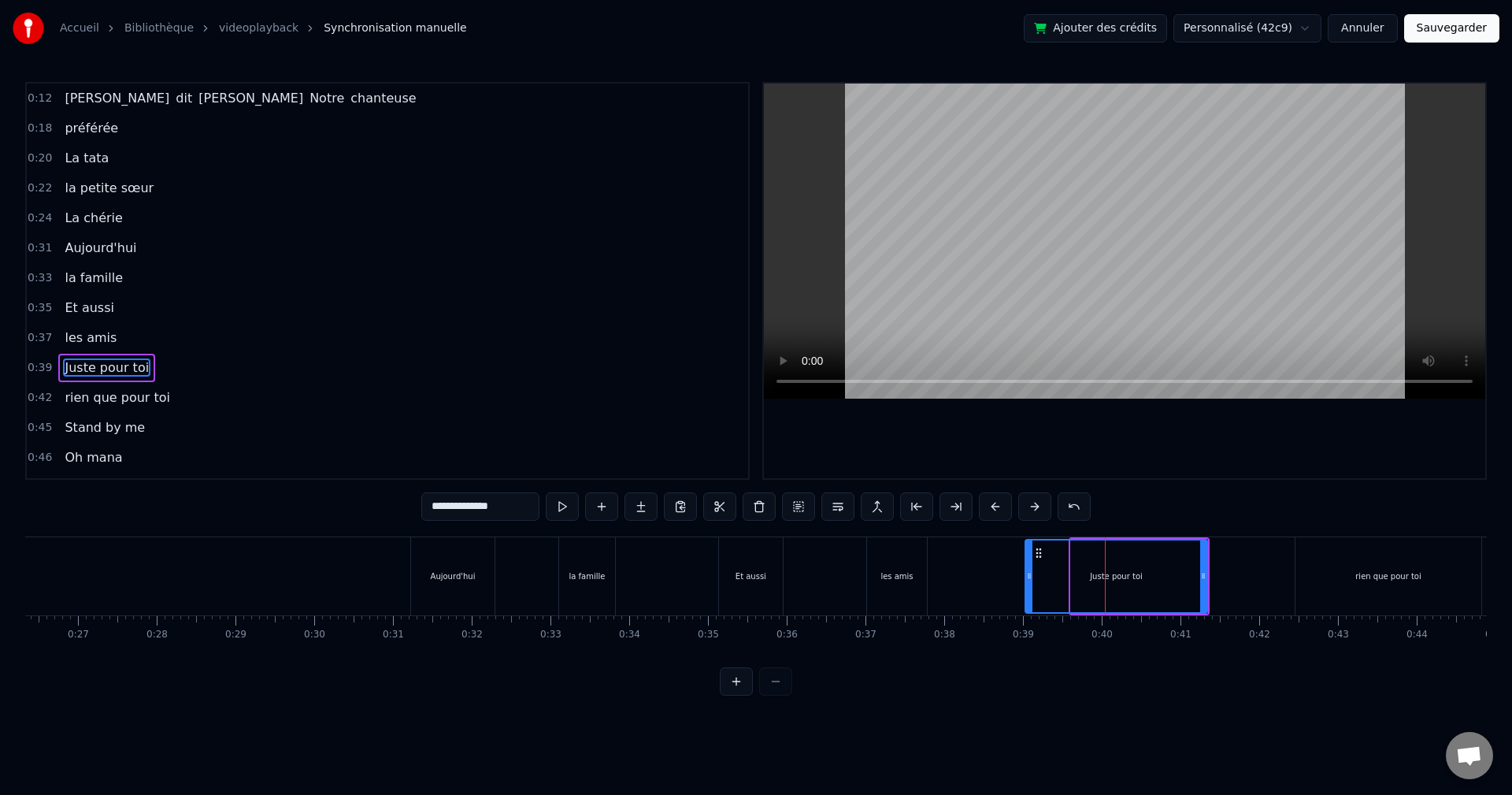
drag, startPoint x: 1071, startPoint y: 579, endPoint x: 1017, endPoint y: 579, distance: 54.0
click at [1027, 579] on icon at bounding box center [1029, 576] width 6 height 13
drag, startPoint x: 1202, startPoint y: 575, endPoint x: 1091, endPoint y: 574, distance: 111.0
click at [1114, 574] on icon at bounding box center [1117, 576] width 6 height 13
drag, startPoint x: 1020, startPoint y: 574, endPoint x: 1051, endPoint y: 576, distance: 31.1
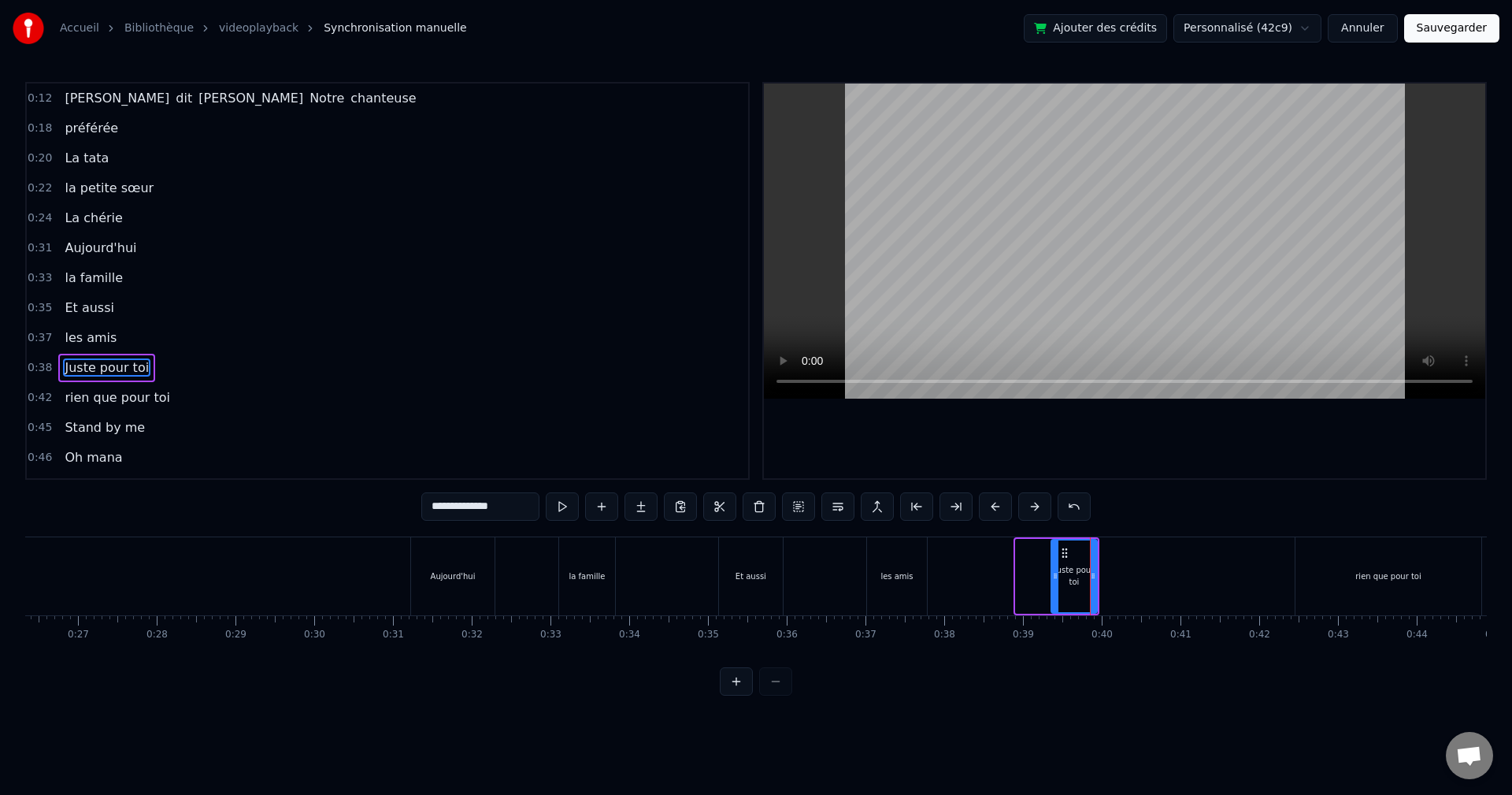
click at [1053, 576] on icon at bounding box center [1055, 576] width 6 height 13
drag, startPoint x: 1092, startPoint y: 576, endPoint x: 1110, endPoint y: 576, distance: 18.0
click at [1110, 576] on icon at bounding box center [1111, 576] width 6 height 13
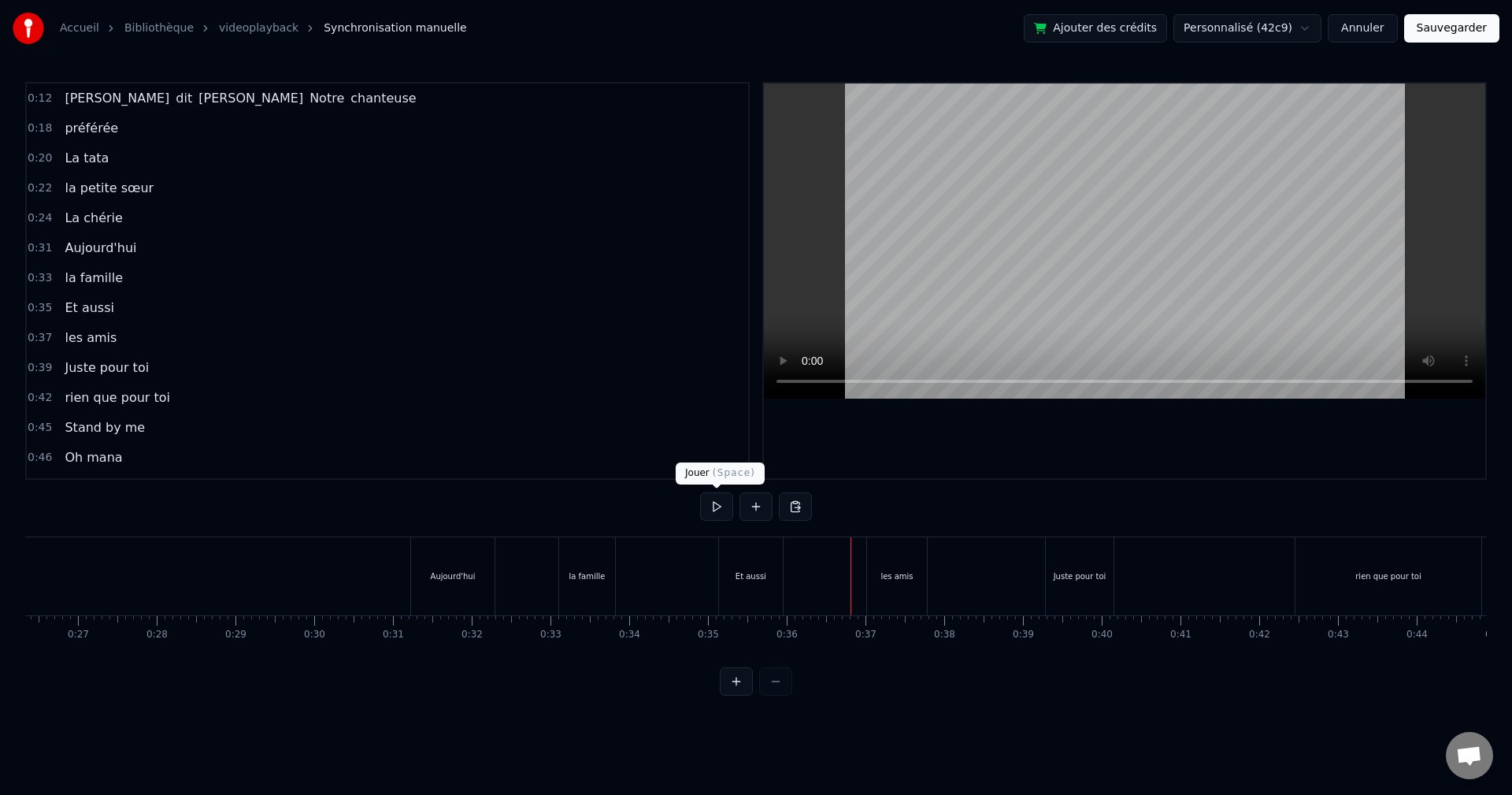
click at [712, 511] on button at bounding box center [716, 507] width 33 height 29
click at [716, 506] on button at bounding box center [716, 507] width 33 height 29
click at [1374, 576] on div "rien que pour toi" at bounding box center [1388, 575] width 66 height 12
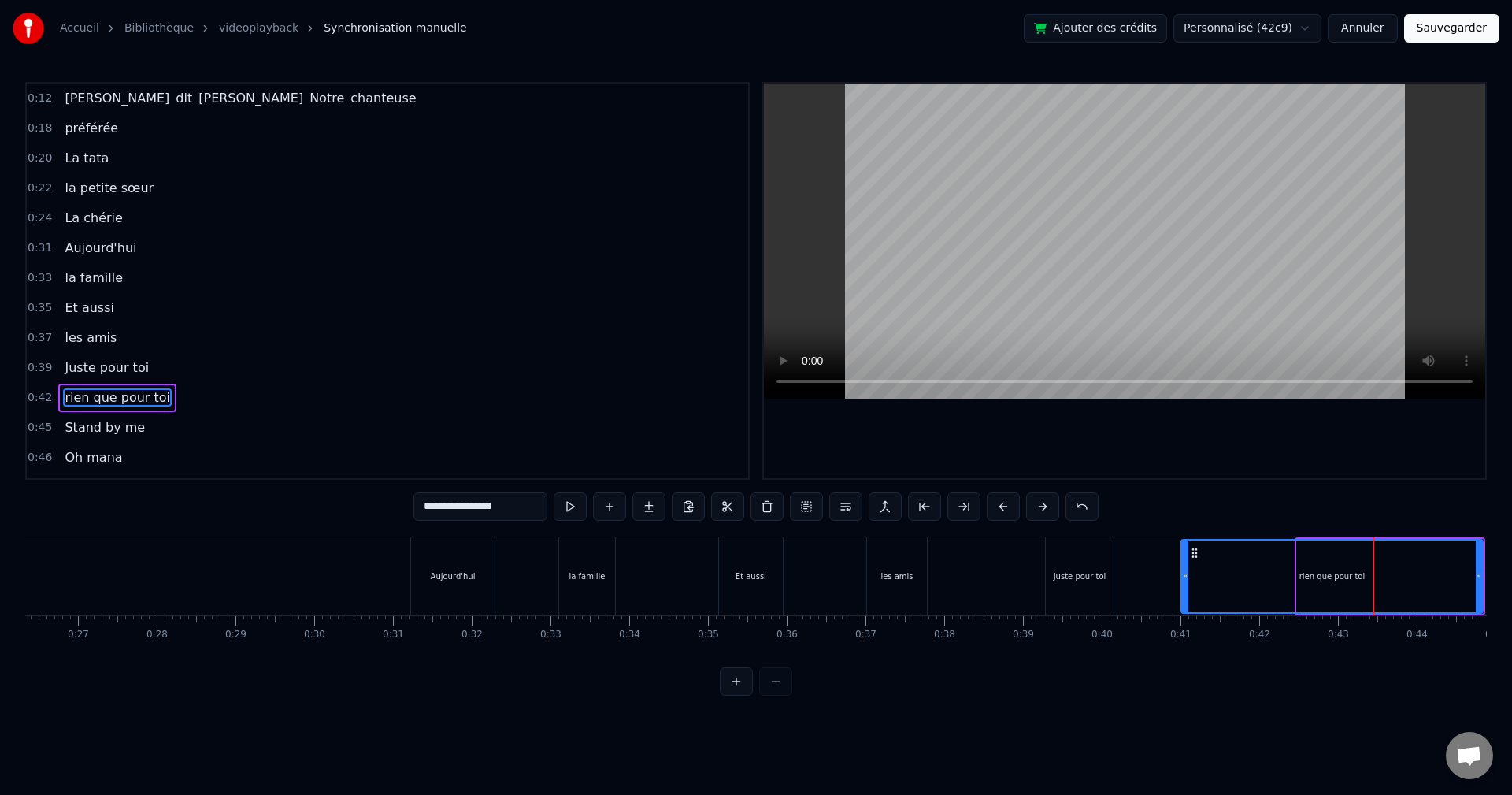
drag, startPoint x: 1298, startPoint y: 576, endPoint x: 1177, endPoint y: 575, distance: 121.0
click at [1182, 575] on icon at bounding box center [1184, 576] width 6 height 13
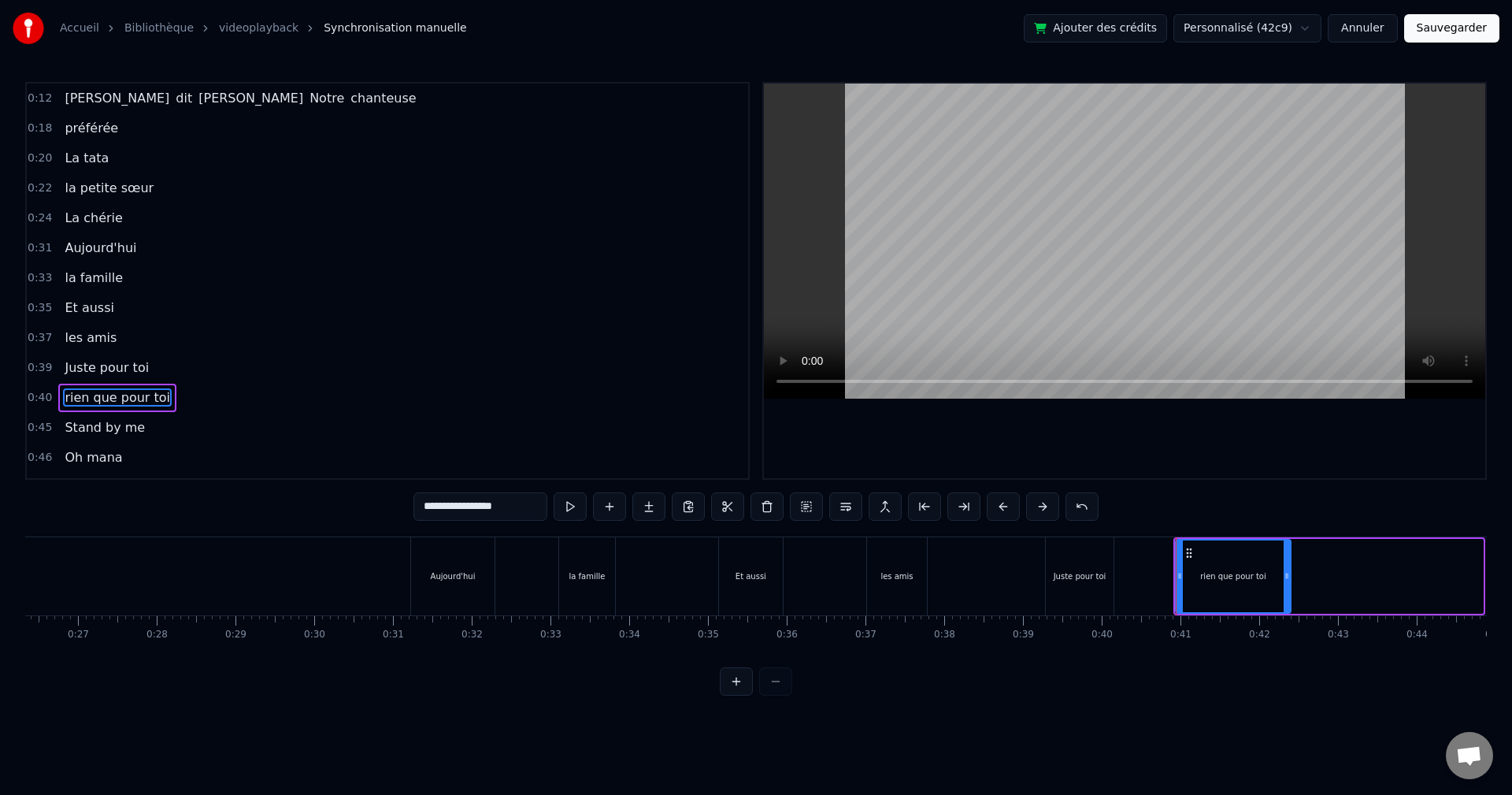
drag, startPoint x: 1478, startPoint y: 572, endPoint x: 1283, endPoint y: 577, distance: 195.1
click at [1284, 577] on icon at bounding box center [1287, 576] width 6 height 13
drag, startPoint x: 1176, startPoint y: 572, endPoint x: 1210, endPoint y: 575, distance: 34.1
click at [1210, 575] on div "rien que pour toi" at bounding box center [1231, 575] width 113 height 74
drag, startPoint x: 1181, startPoint y: 574, endPoint x: 1225, endPoint y: 576, distance: 44.0
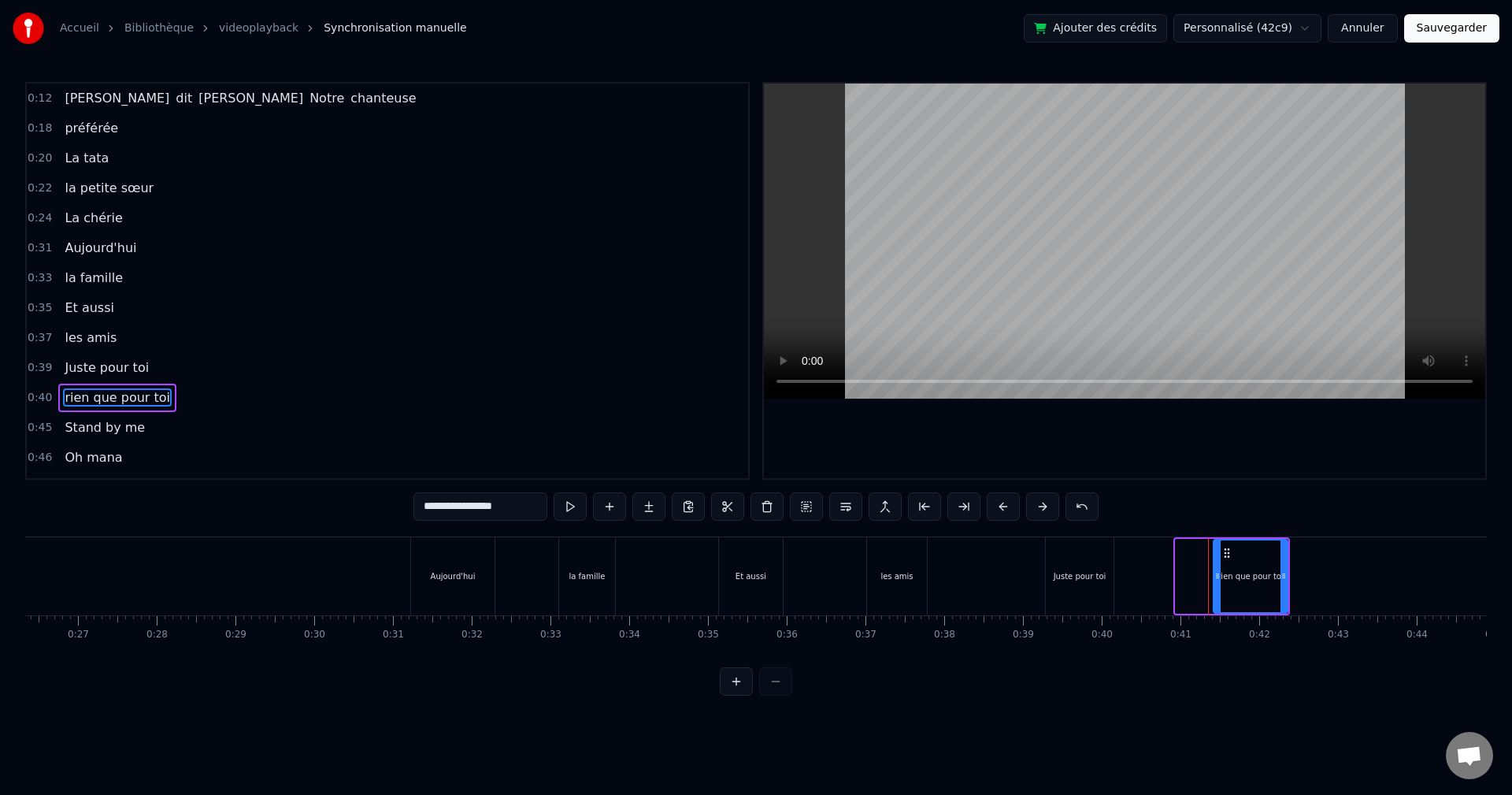
click at [1220, 576] on icon at bounding box center [1217, 576] width 6 height 13
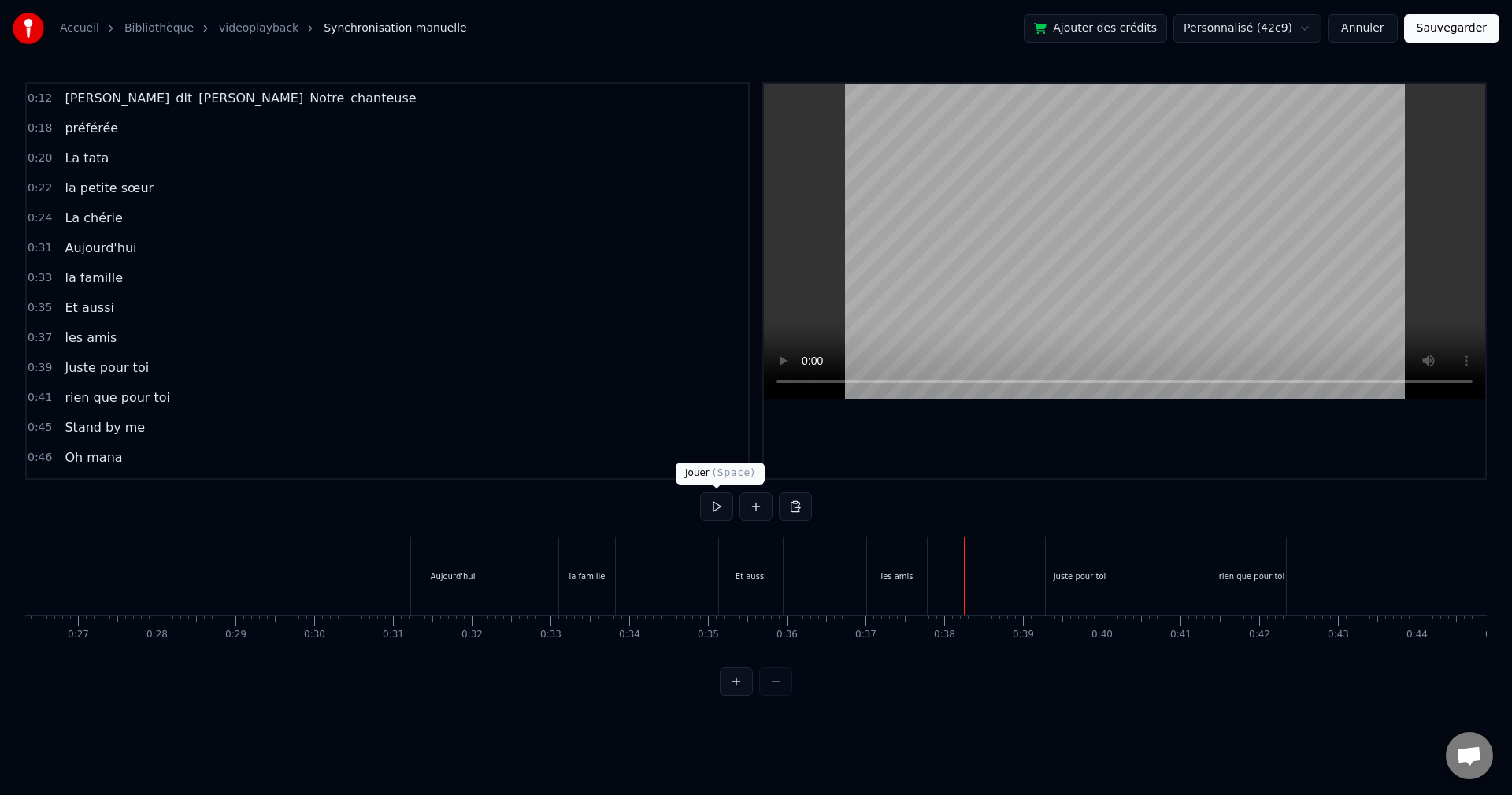
click at [712, 511] on button at bounding box center [716, 507] width 33 height 29
click at [726, 509] on button at bounding box center [716, 507] width 33 height 29
click at [1259, 572] on div "rien que pour toi" at bounding box center [1253, 575] width 66 height 12
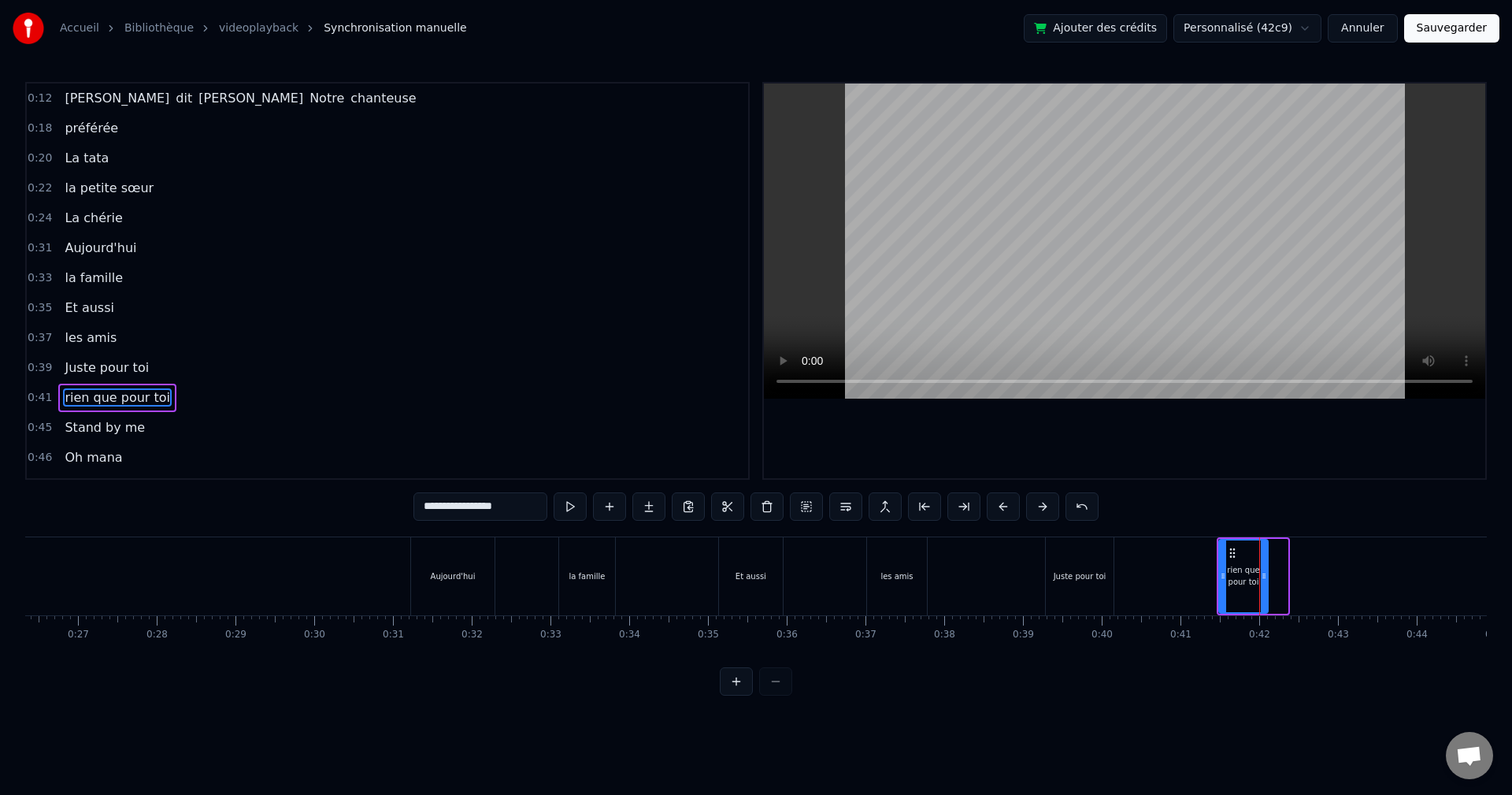
drag, startPoint x: 1285, startPoint y: 572, endPoint x: 1263, endPoint y: 570, distance: 22.1
click at [1263, 570] on icon at bounding box center [1263, 576] width 6 height 13
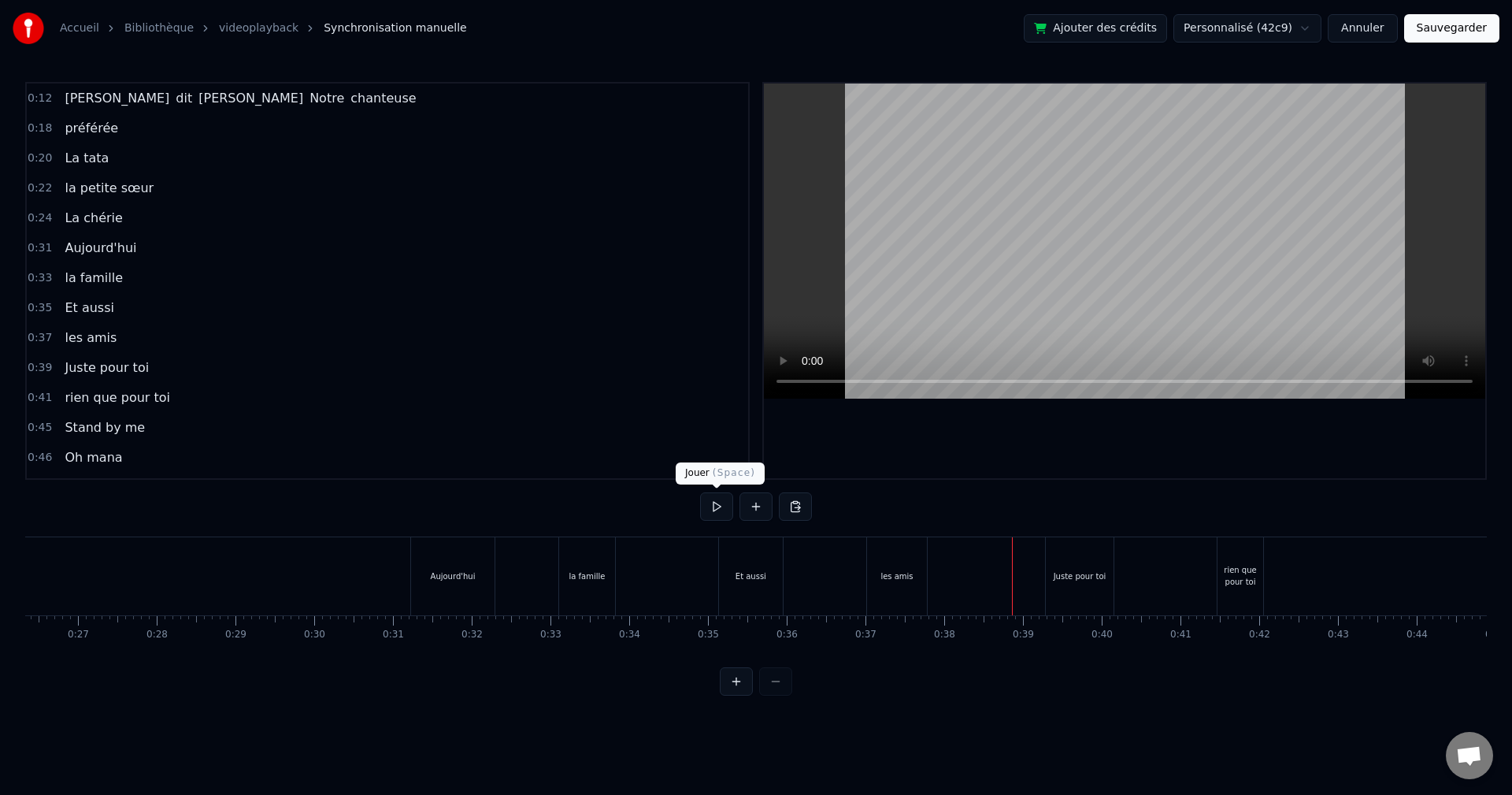
click at [703, 506] on button at bounding box center [716, 507] width 33 height 29
click at [1079, 560] on div "Juste pour toi" at bounding box center [1079, 576] width 67 height 78
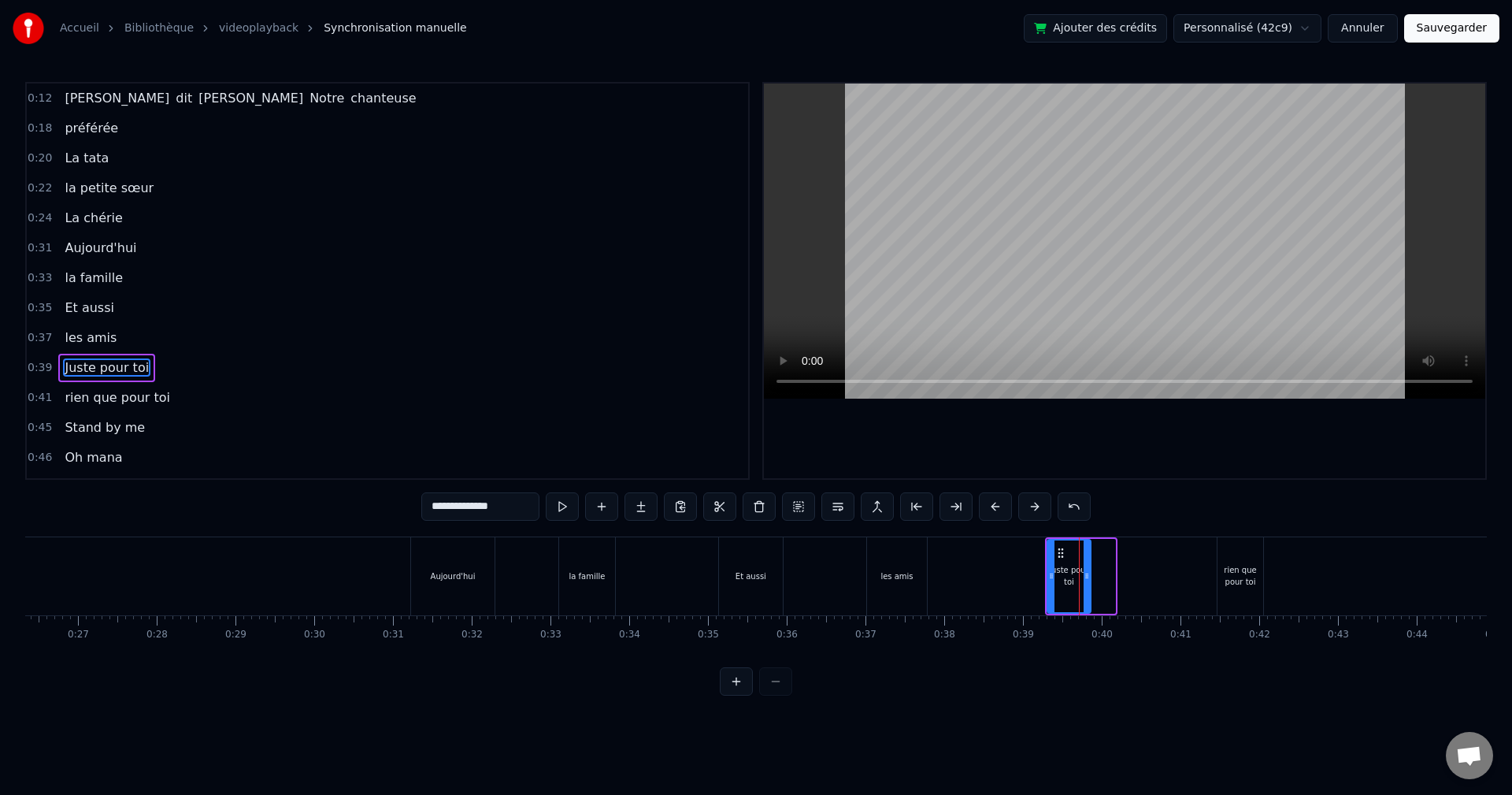
drag, startPoint x: 1110, startPoint y: 572, endPoint x: 1086, endPoint y: 568, distance: 24.3
click at [1086, 568] on div at bounding box center [1087, 576] width 6 height 72
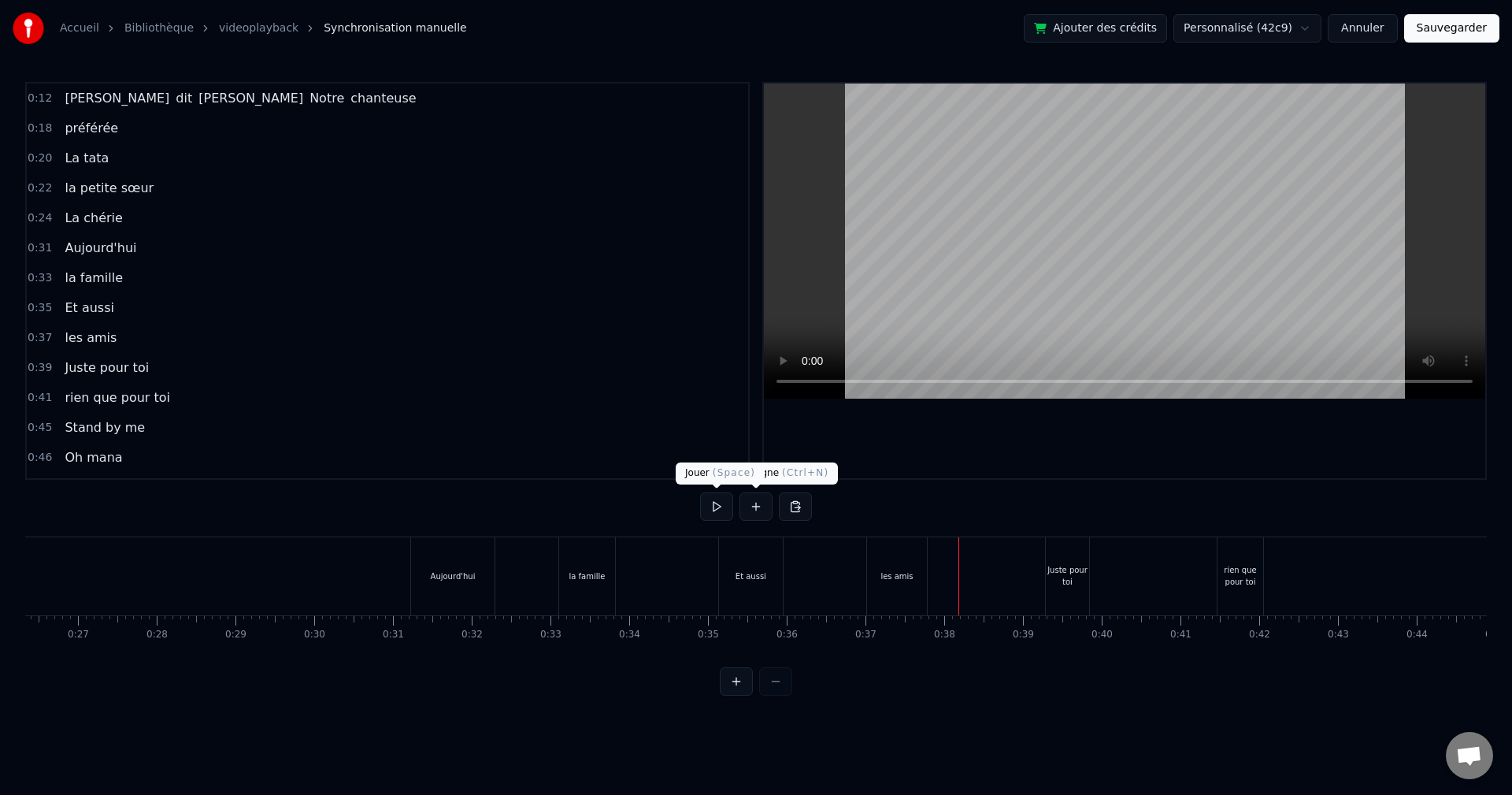
click at [719, 502] on button at bounding box center [716, 507] width 33 height 29
click at [712, 510] on button at bounding box center [716, 507] width 33 height 29
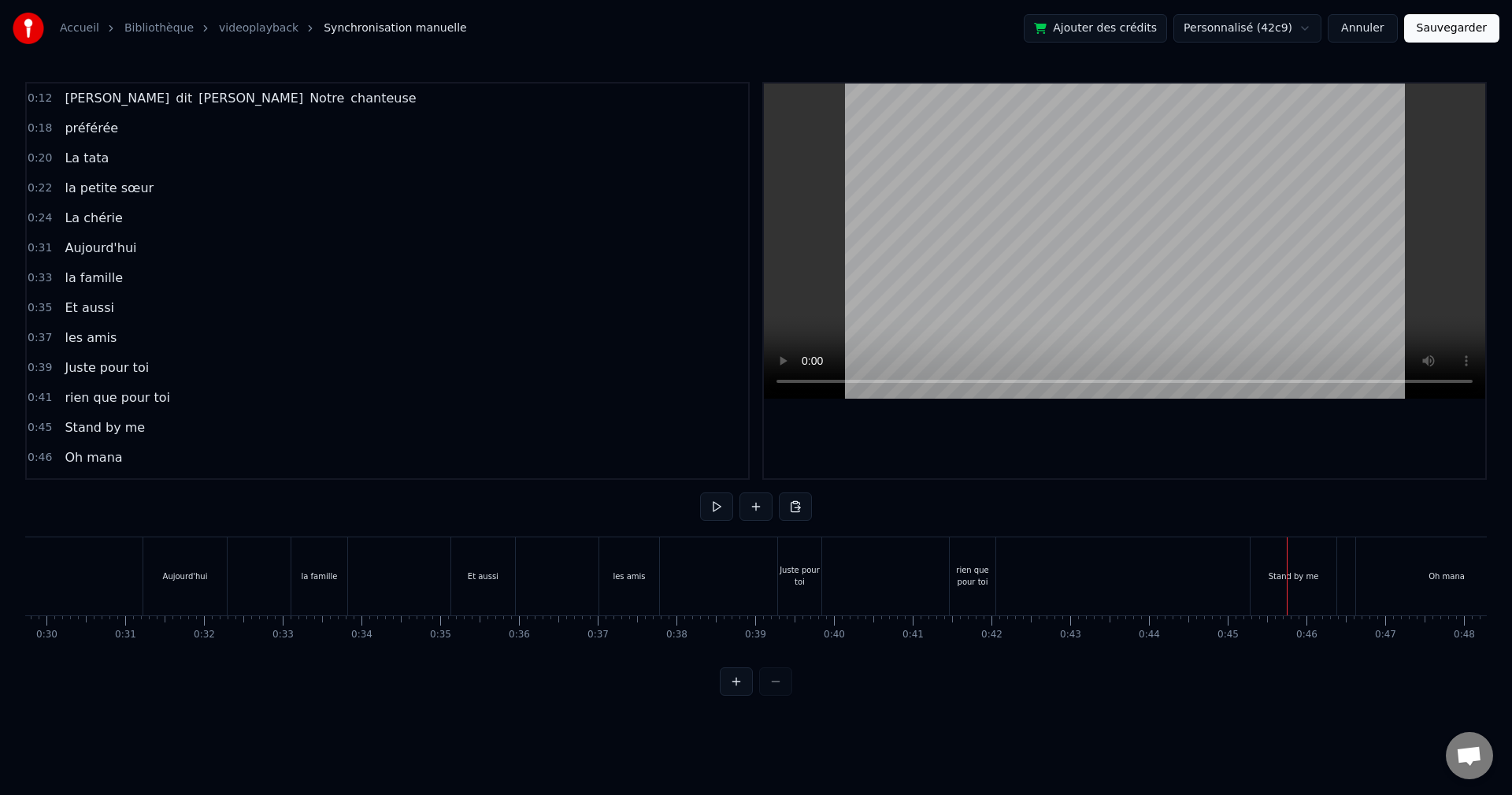
scroll to position [0, 2381]
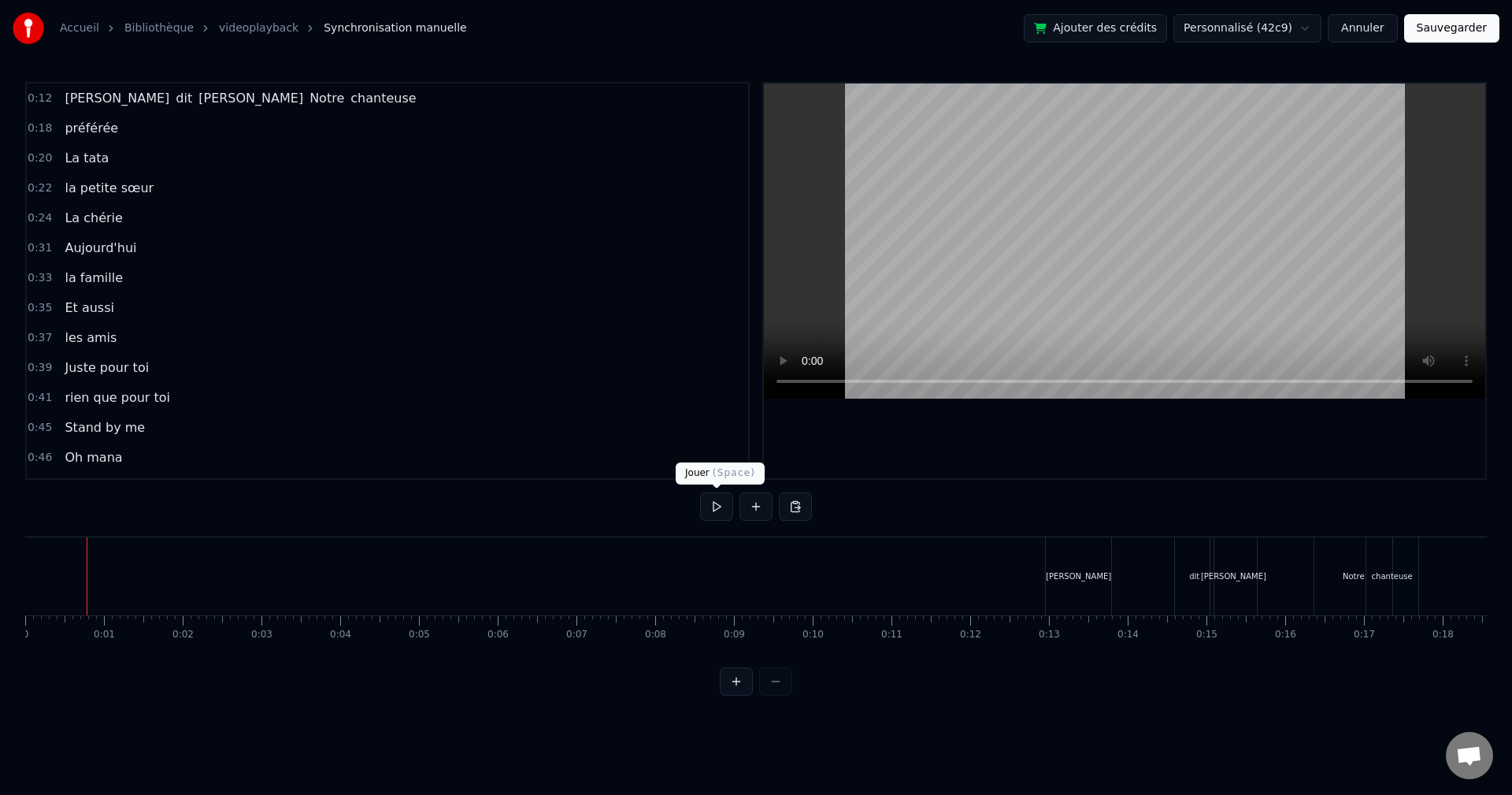
click at [718, 500] on button at bounding box center [716, 507] width 33 height 29
click at [712, 511] on button at bounding box center [716, 507] width 33 height 29
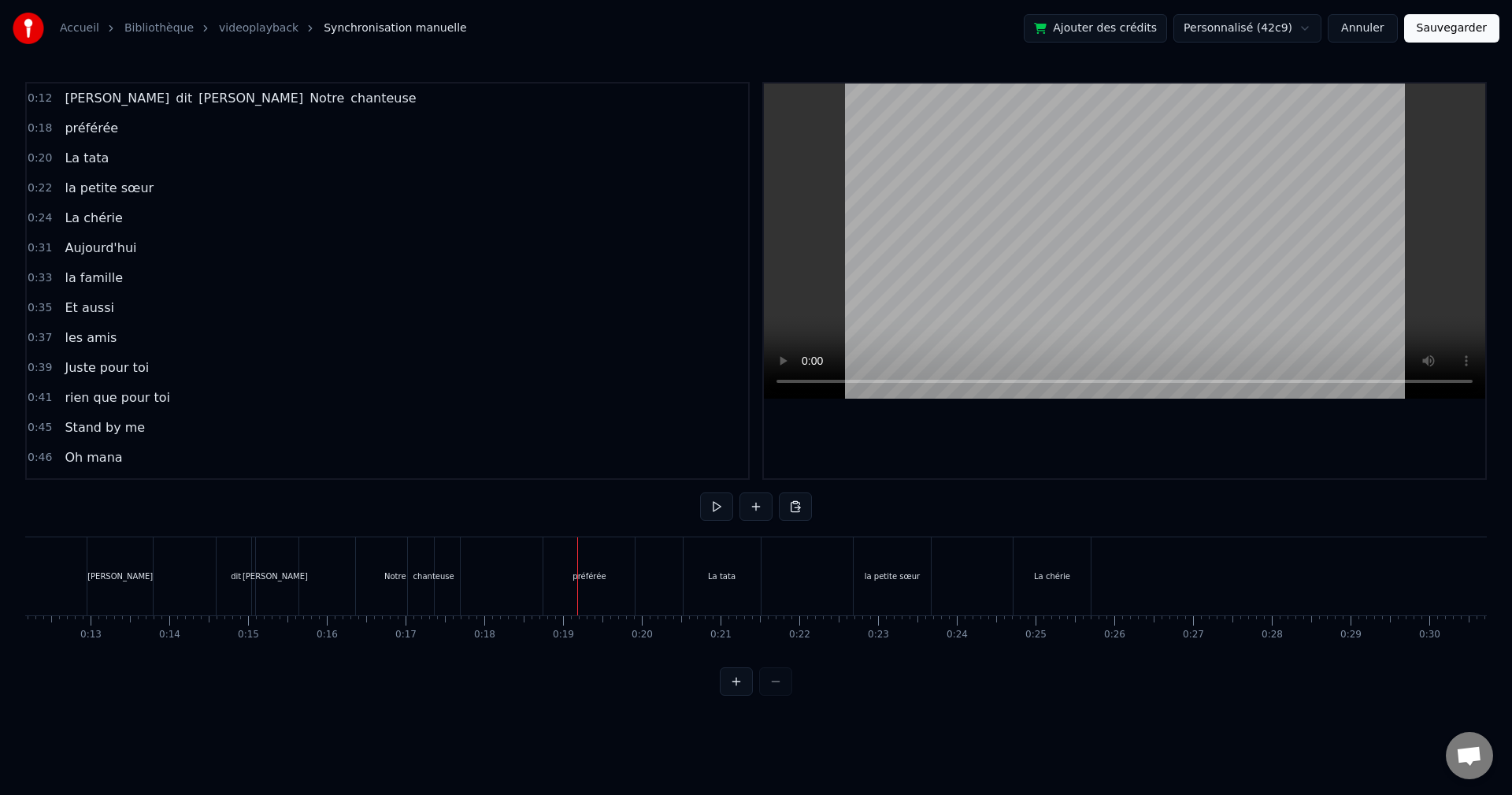
click at [417, 585] on div "chanteuse" at bounding box center [434, 576] width 52 height 78
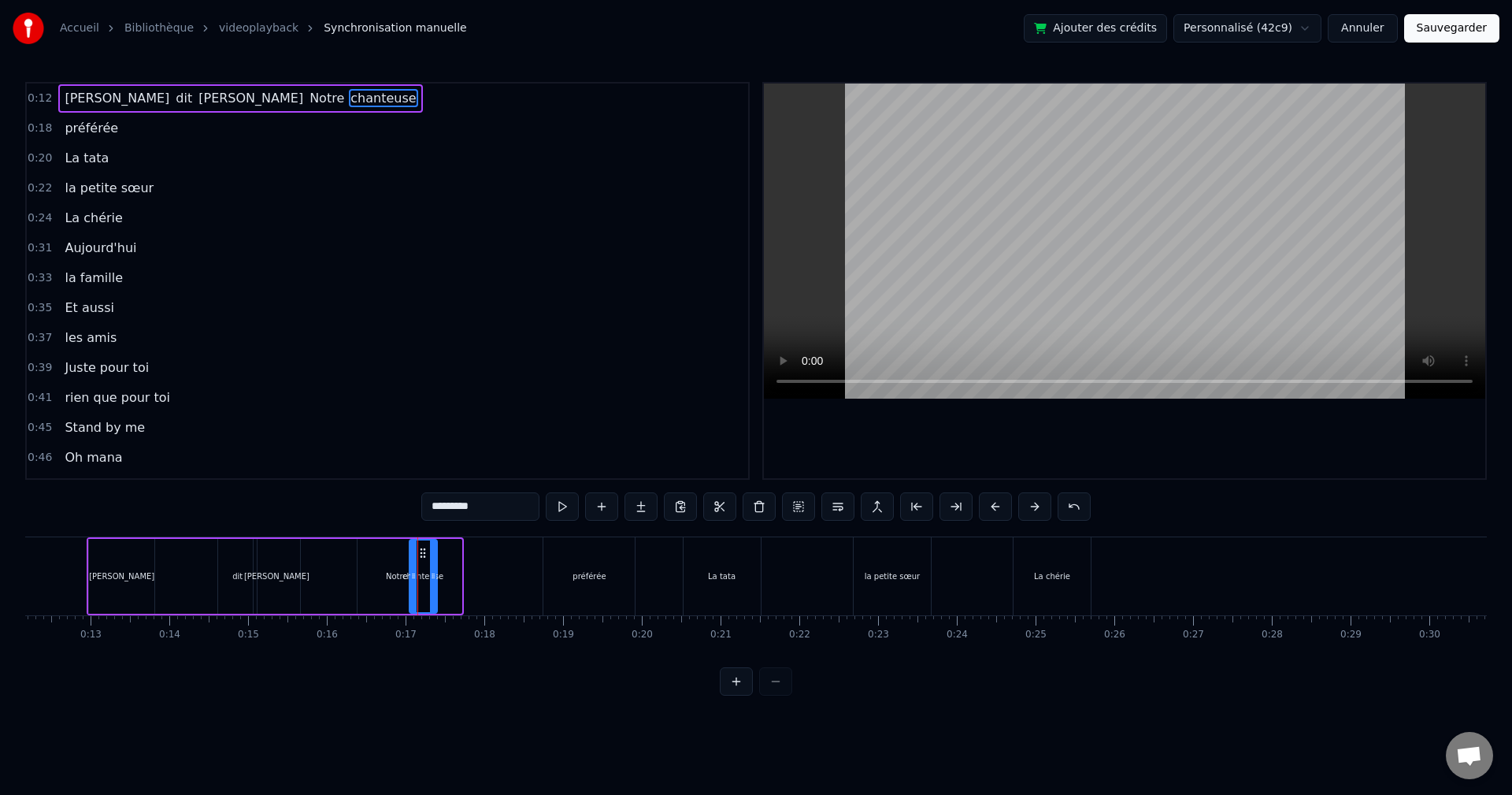
drag, startPoint x: 456, startPoint y: 580, endPoint x: 432, endPoint y: 583, distance: 24.2
click at [432, 583] on div at bounding box center [433, 576] width 6 height 72
click at [398, 583] on div "Notre" at bounding box center [396, 575] width 78 height 74
type input "*****"
drag, startPoint x: 431, startPoint y: 578, endPoint x: 420, endPoint y: 581, distance: 11.4
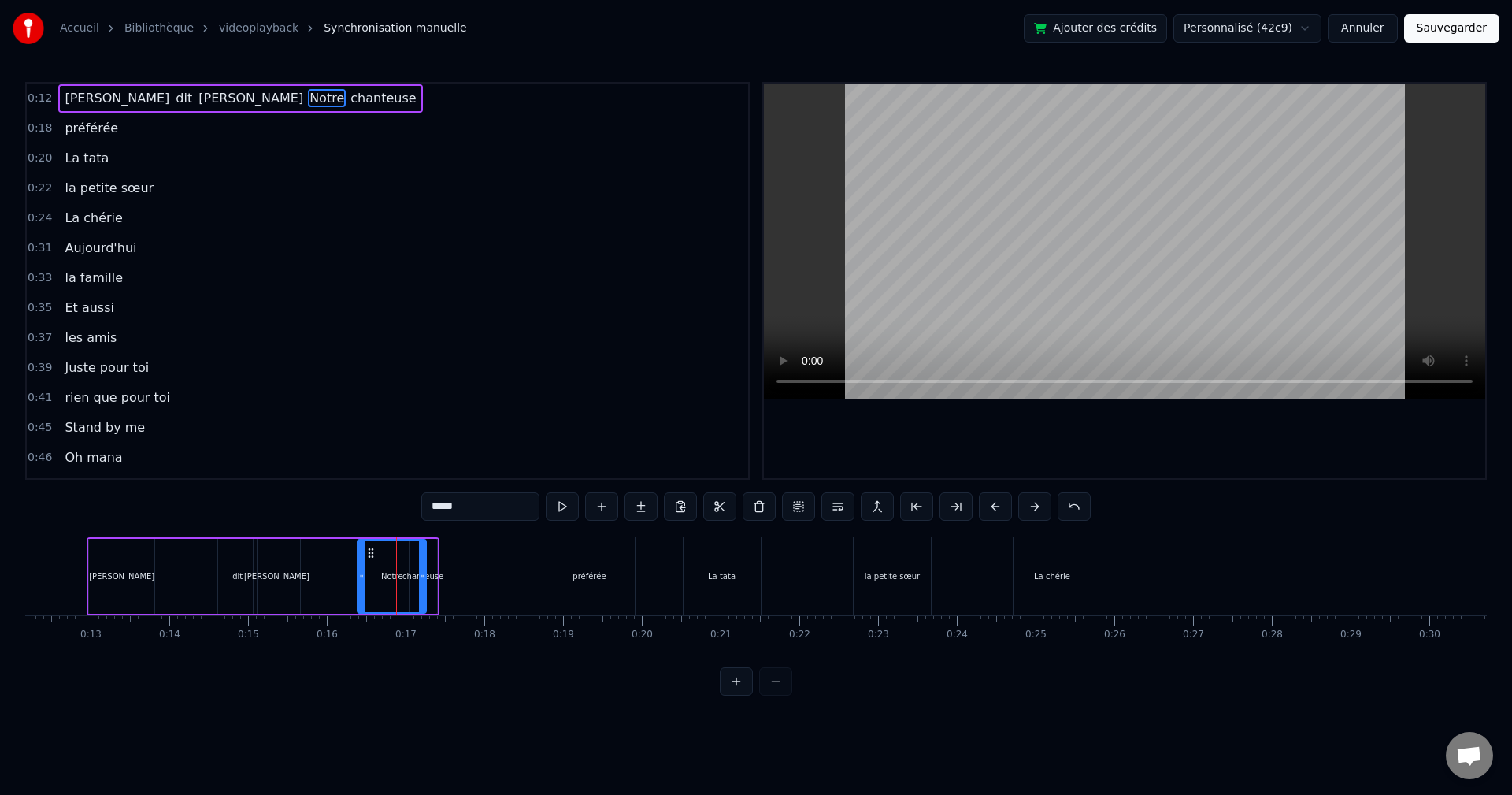
click at [420, 581] on icon at bounding box center [422, 576] width 6 height 13
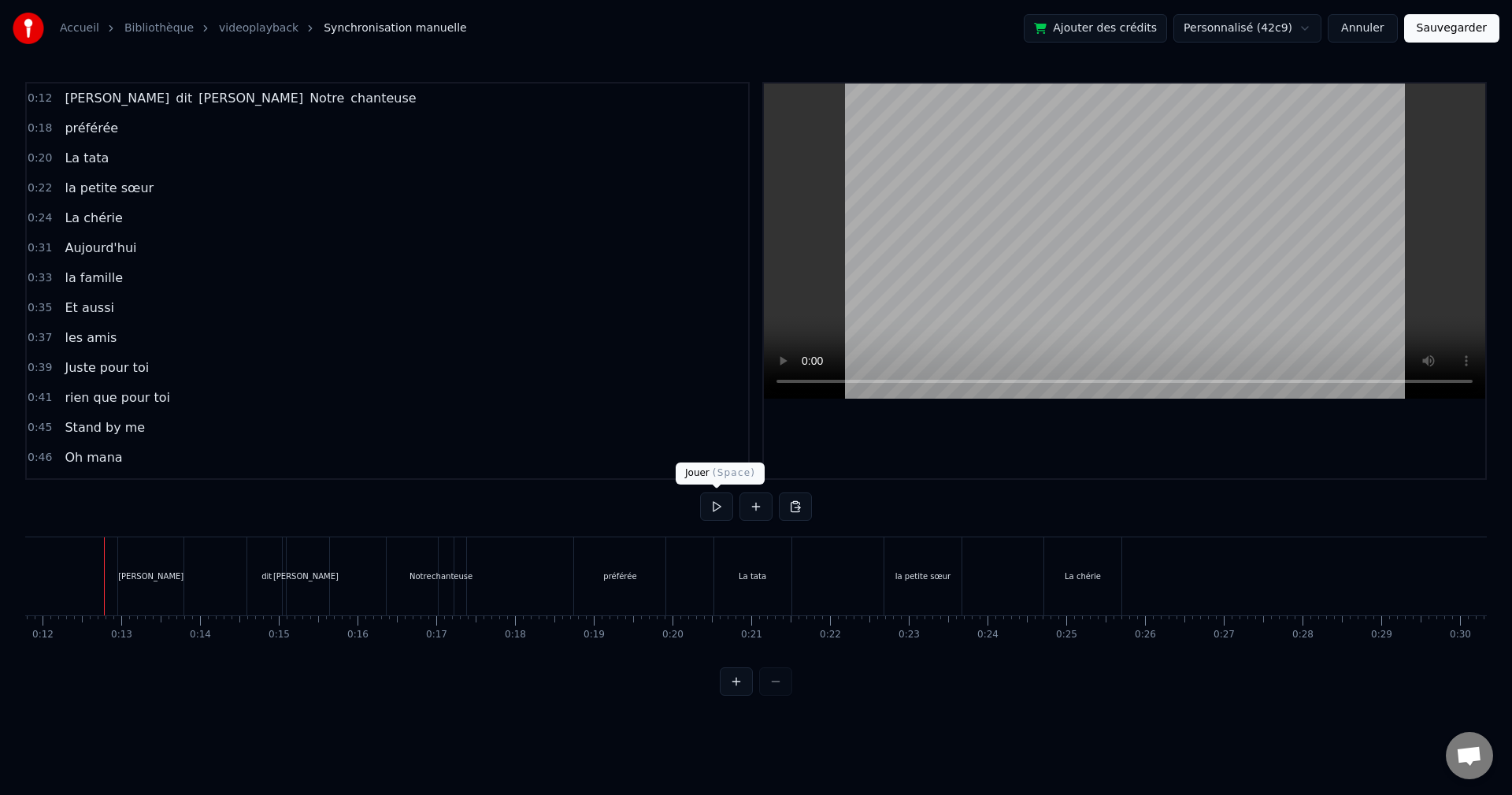
click at [712, 505] on button at bounding box center [716, 507] width 33 height 29
click at [722, 503] on button at bounding box center [716, 507] width 33 height 29
click at [414, 569] on div "Notre" at bounding box center [420, 576] width 67 height 78
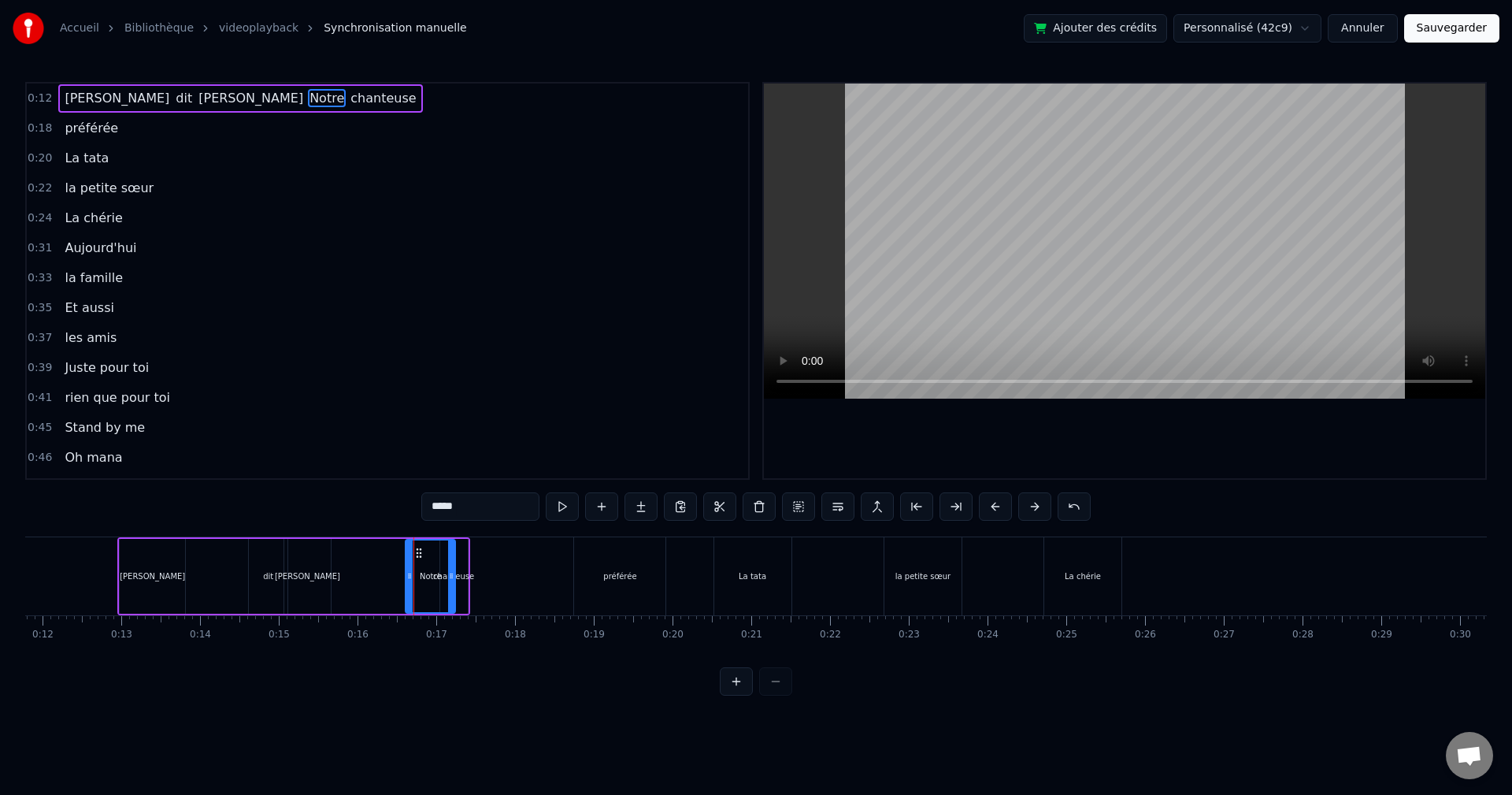
drag, startPoint x: 393, startPoint y: 576, endPoint x: 410, endPoint y: 576, distance: 17.0
click at [410, 576] on circle at bounding box center [410, 576] width 1 height 1
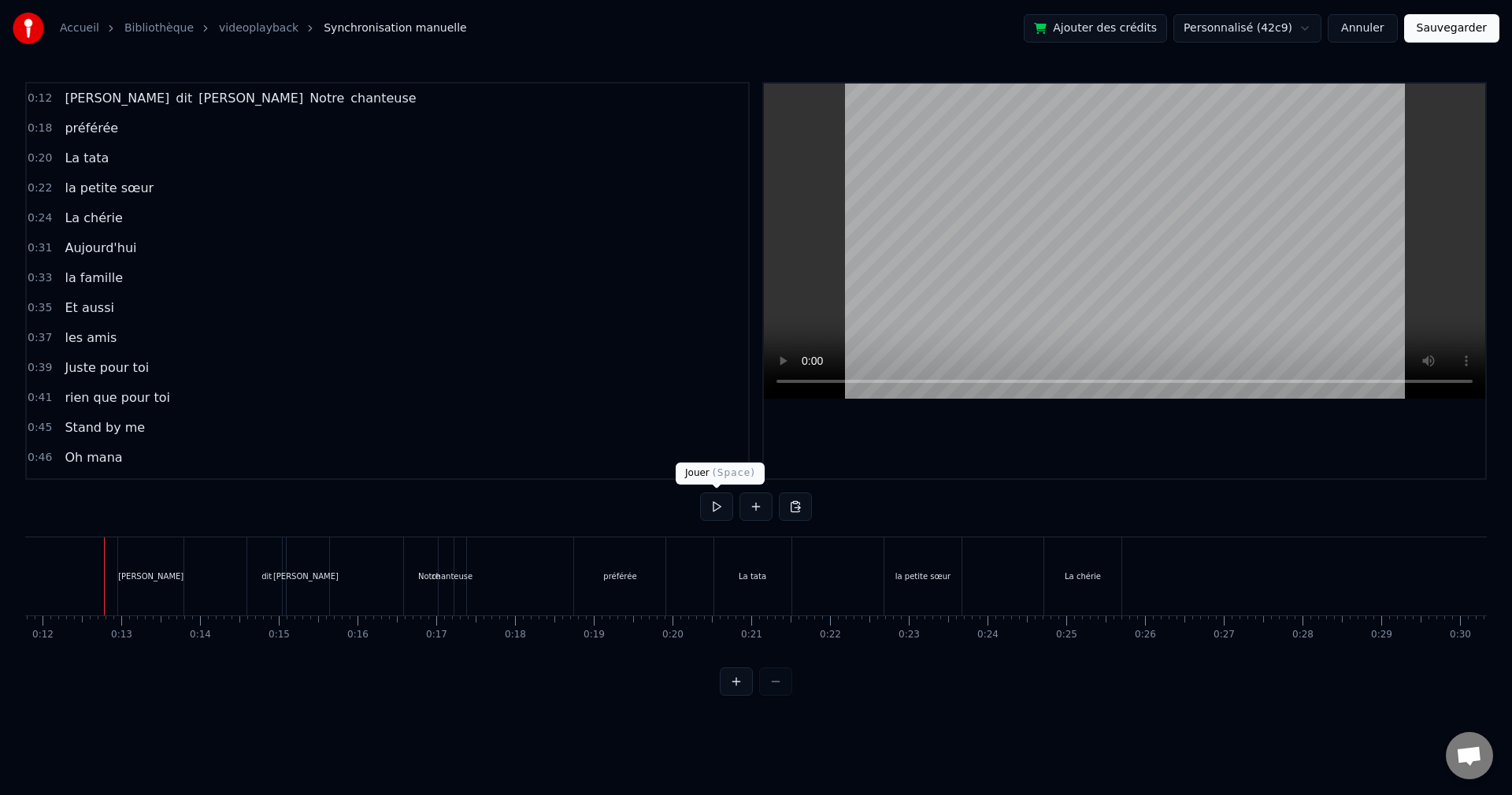
click at [728, 513] on button at bounding box center [716, 507] width 33 height 29
click at [726, 506] on button at bounding box center [716, 507] width 33 height 29
click at [730, 572] on div "La tata" at bounding box center [753, 576] width 77 height 78
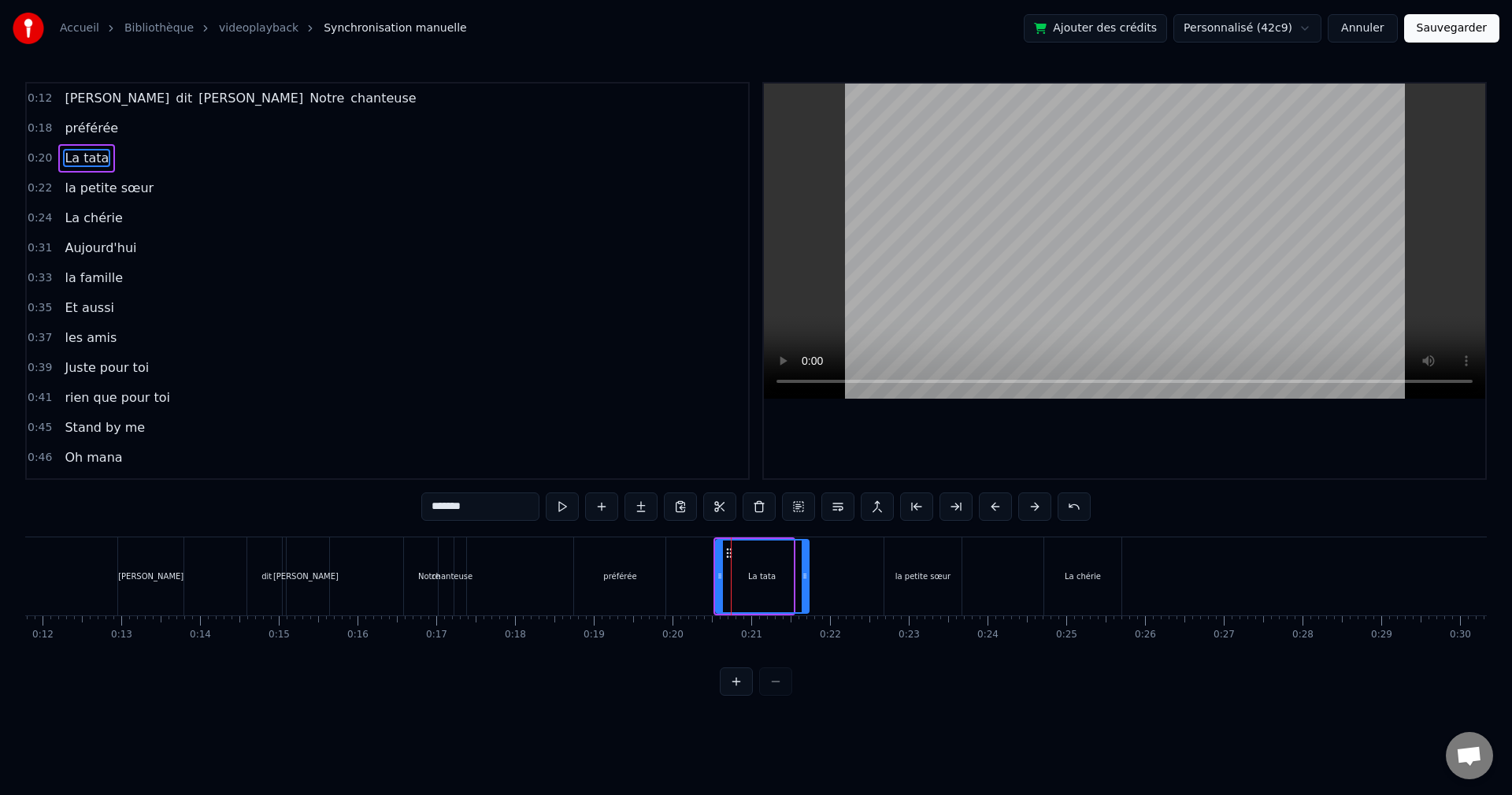
drag, startPoint x: 788, startPoint y: 574, endPoint x: 803, endPoint y: 572, distance: 15.1
click at [803, 572] on icon at bounding box center [804, 576] width 6 height 13
drag, startPoint x: 719, startPoint y: 578, endPoint x: 743, endPoint y: 576, distance: 24.1
click at [750, 575] on icon at bounding box center [747, 576] width 6 height 13
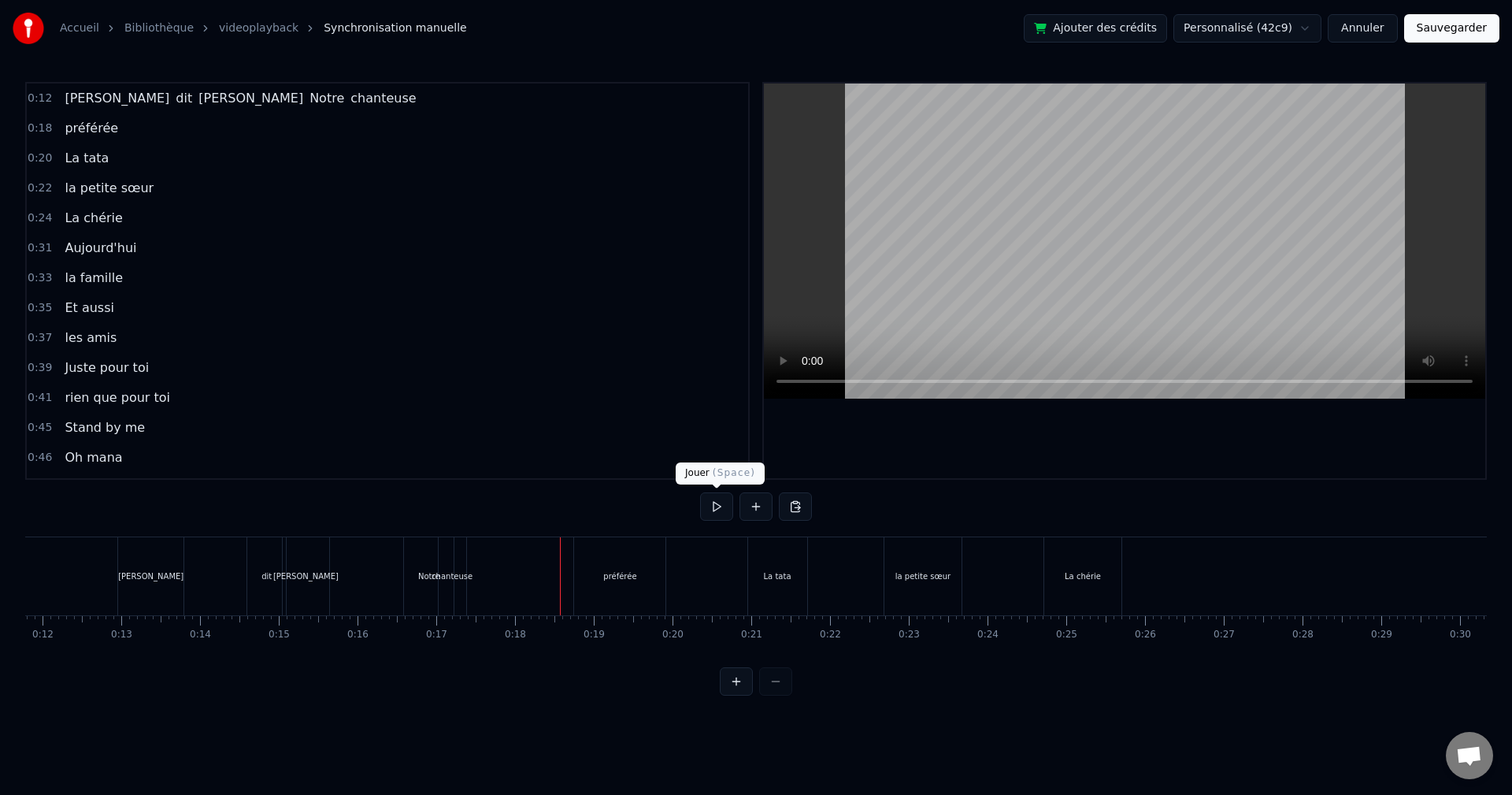
click at [713, 511] on button at bounding box center [716, 507] width 33 height 29
click at [646, 571] on div "préférée" at bounding box center [620, 576] width 92 height 78
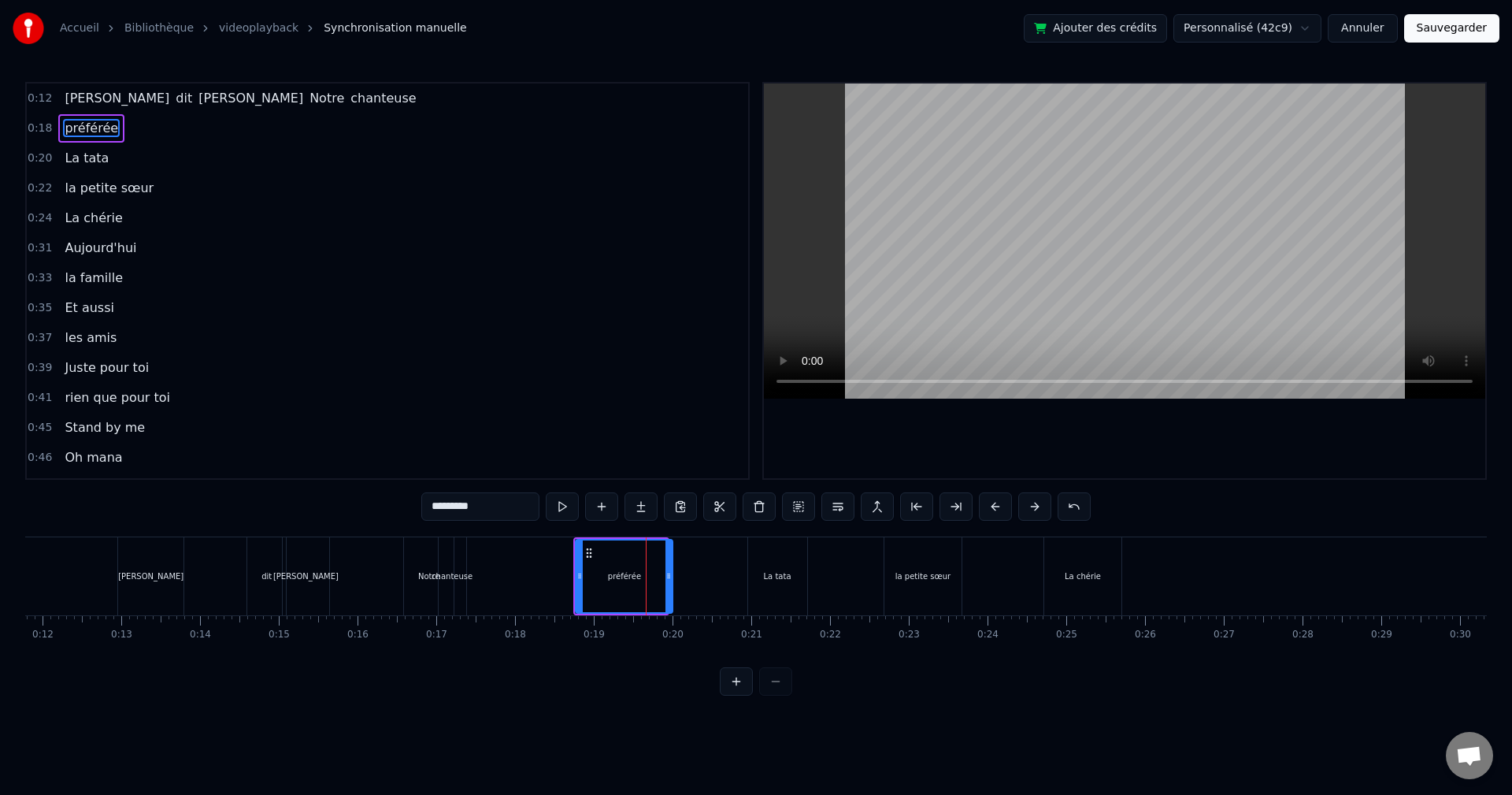
click at [669, 570] on icon at bounding box center [669, 576] width 6 height 13
drag, startPoint x: 582, startPoint y: 570, endPoint x: 620, endPoint y: 559, distance: 39.6
click at [609, 565] on div at bounding box center [606, 576] width 6 height 72
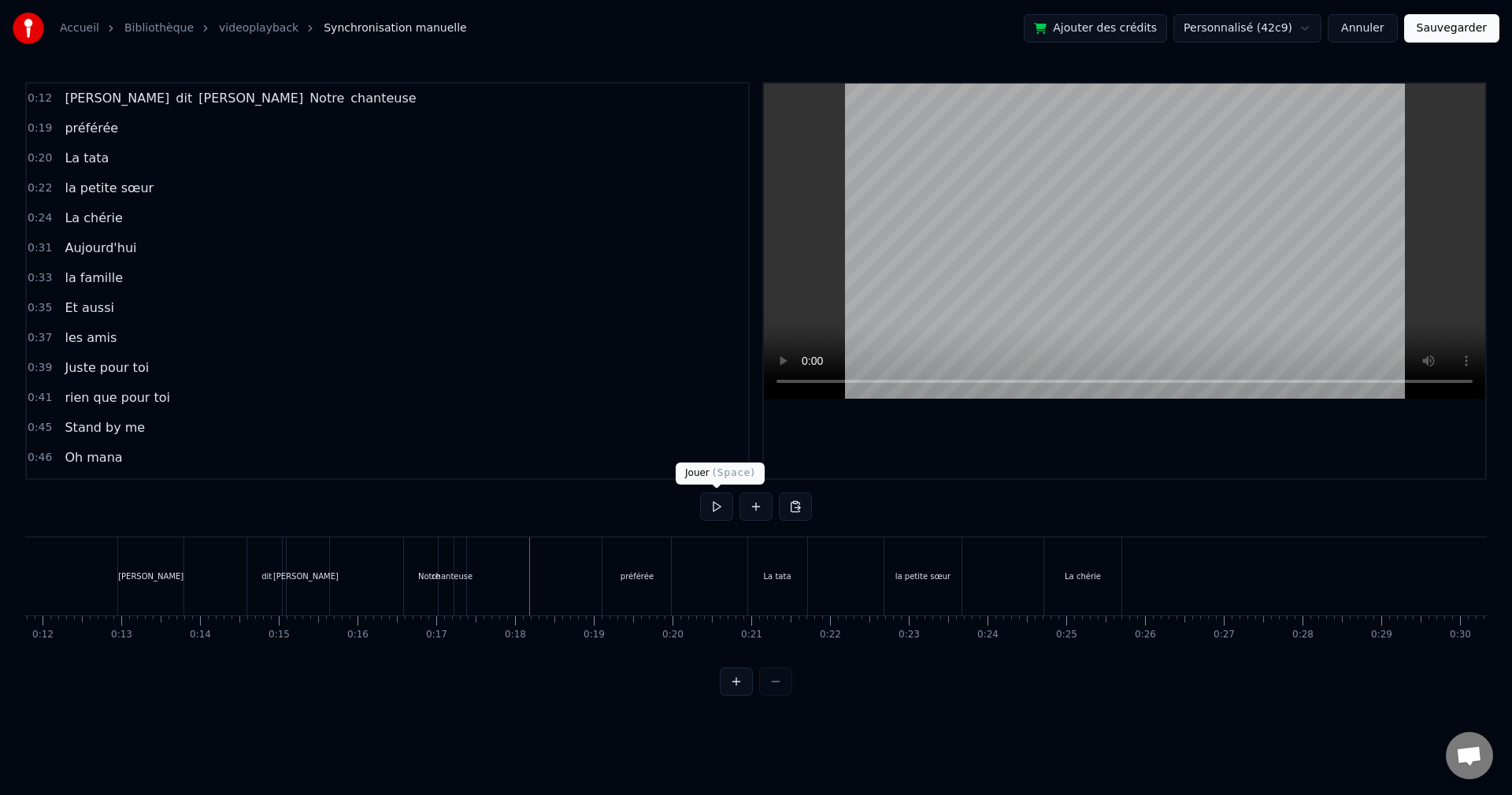
click at [701, 504] on button at bounding box center [716, 507] width 33 height 29
click at [710, 515] on button at bounding box center [716, 507] width 33 height 29
click at [923, 576] on div "la petite sœur" at bounding box center [922, 575] width 55 height 12
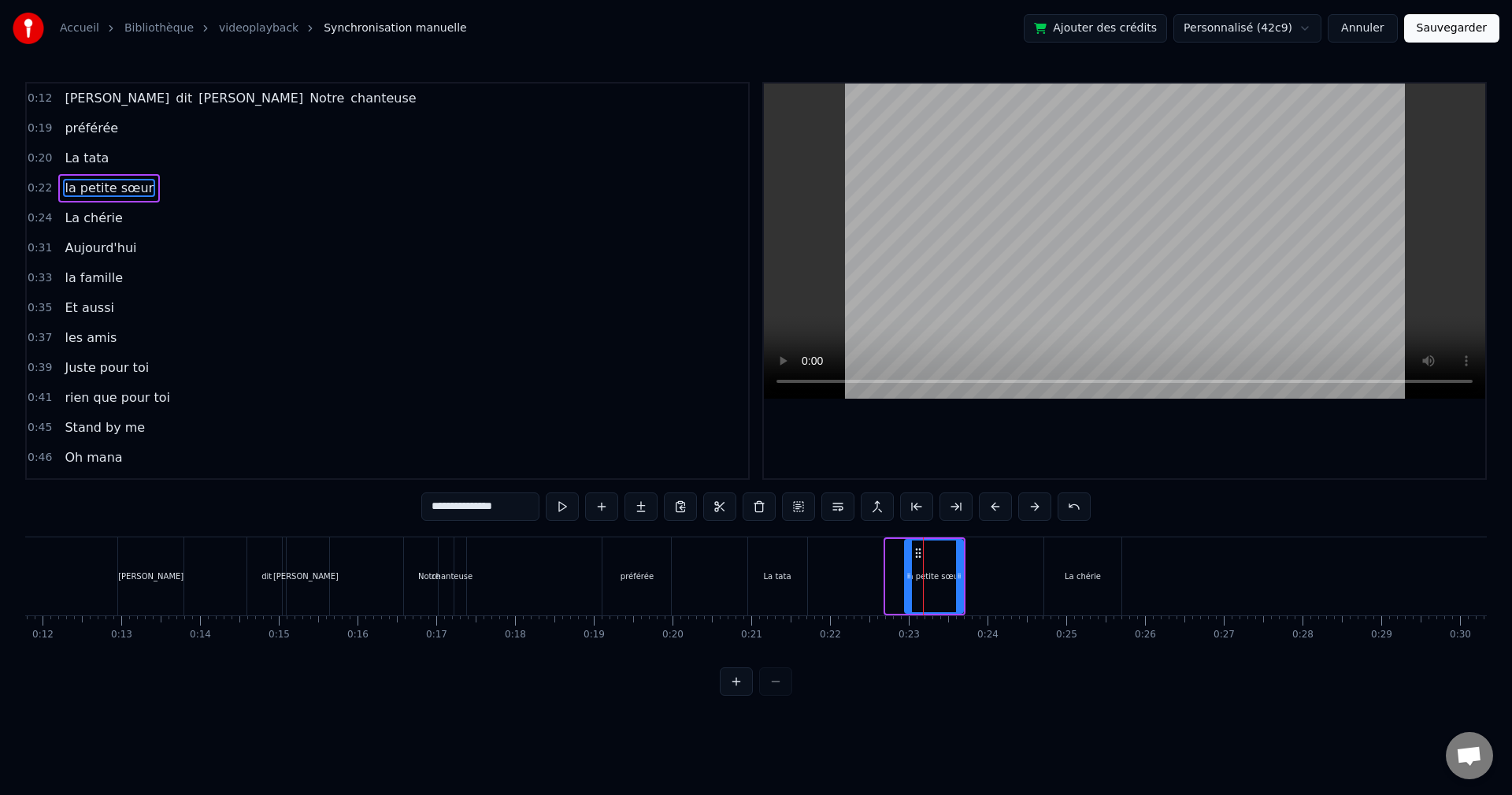
drag, startPoint x: 889, startPoint y: 574, endPoint x: 909, endPoint y: 572, distance: 20.1
click at [909, 572] on icon at bounding box center [908, 576] width 6 height 13
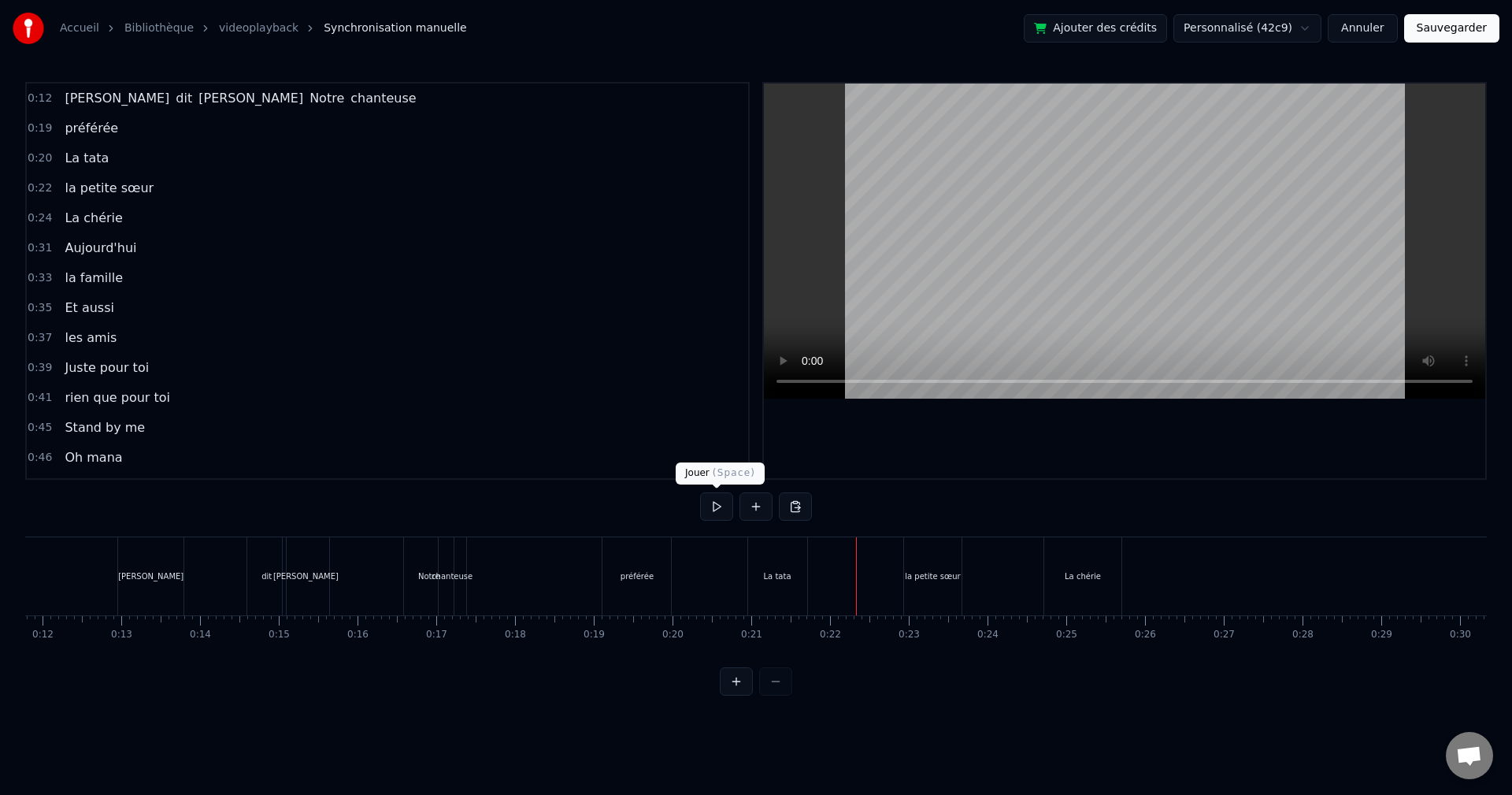
click at [712, 497] on button at bounding box center [716, 507] width 33 height 29
click at [720, 502] on button at bounding box center [716, 507] width 33 height 29
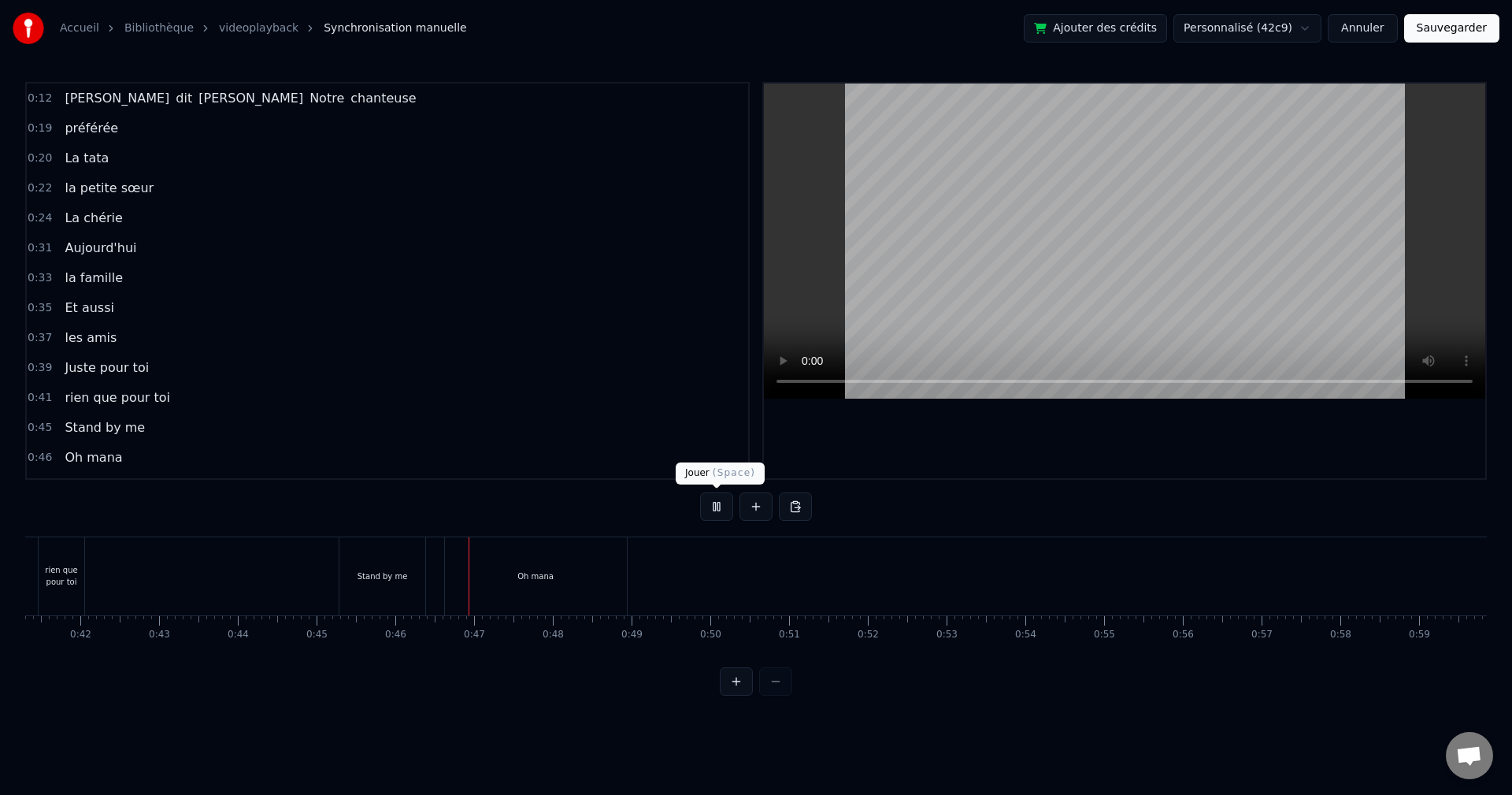
scroll to position [0, 3572]
click at [718, 511] on button at bounding box center [716, 507] width 33 height 29
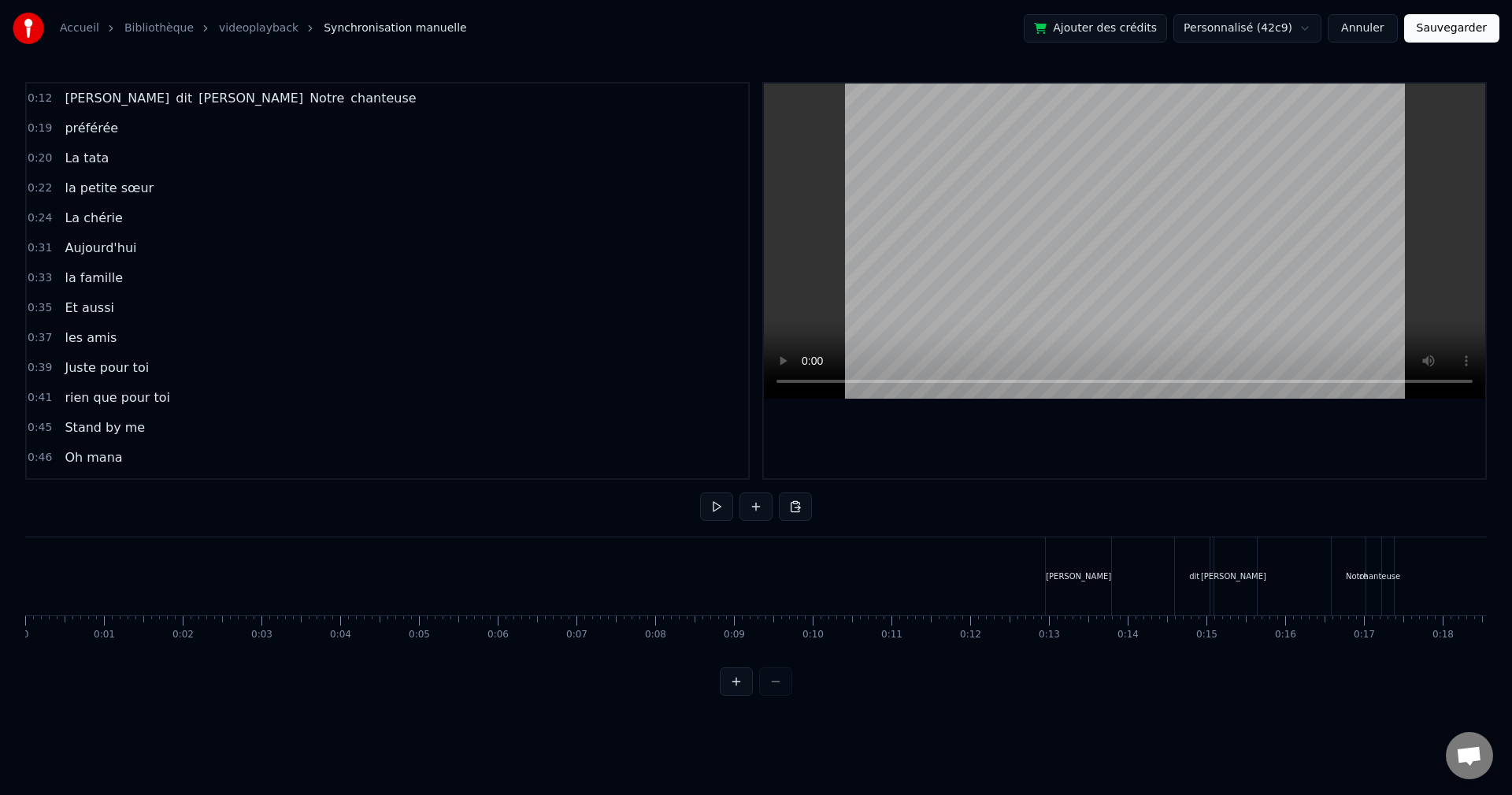
click at [116, 89] on div "[PERSON_NAME] dit [PERSON_NAME] Notre chanteuse" at bounding box center [240, 99] width 363 height 29
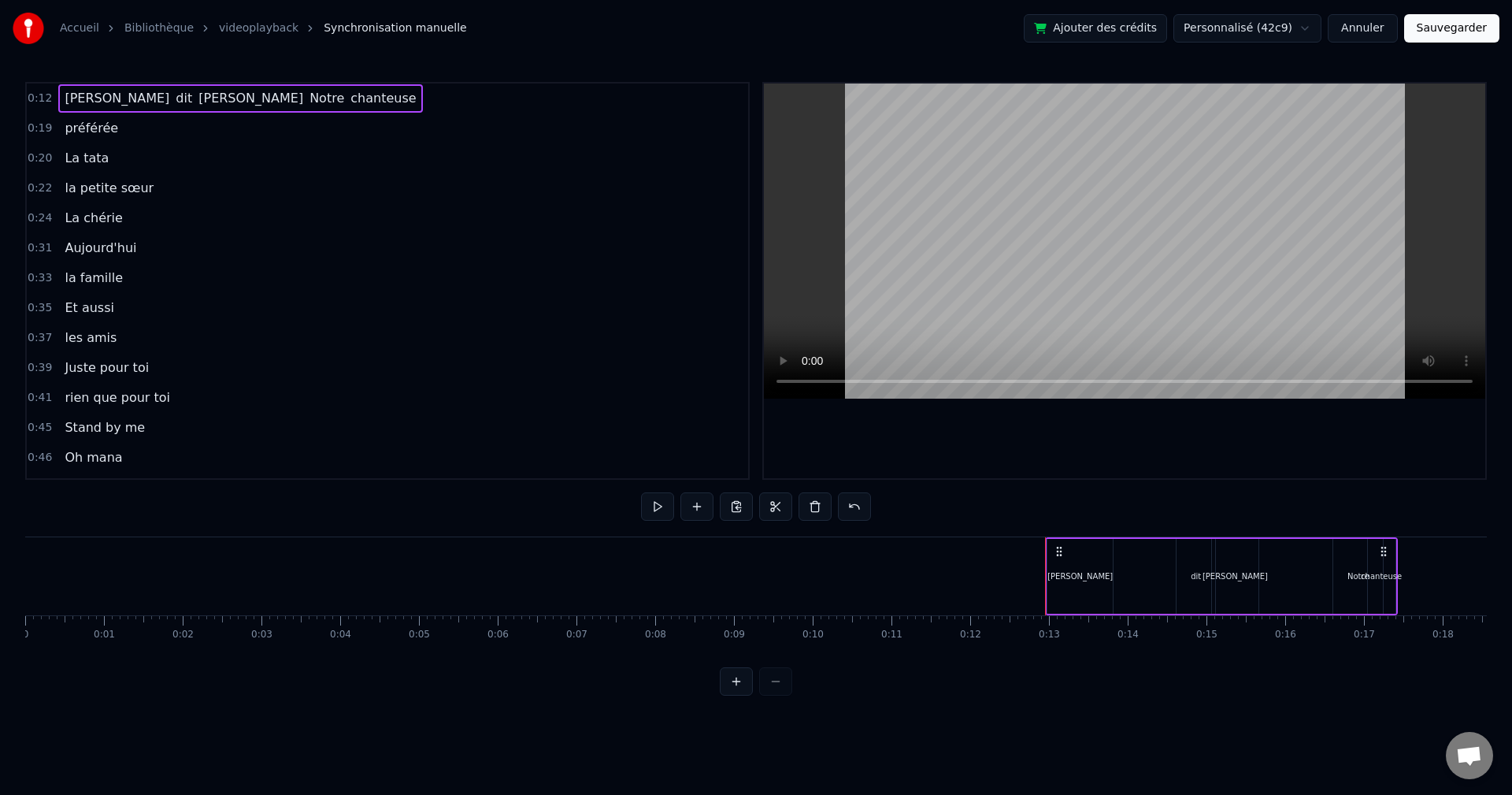
click at [117, 109] on div "[PERSON_NAME] dit [PERSON_NAME] Notre chanteuse" at bounding box center [240, 99] width 363 height 29
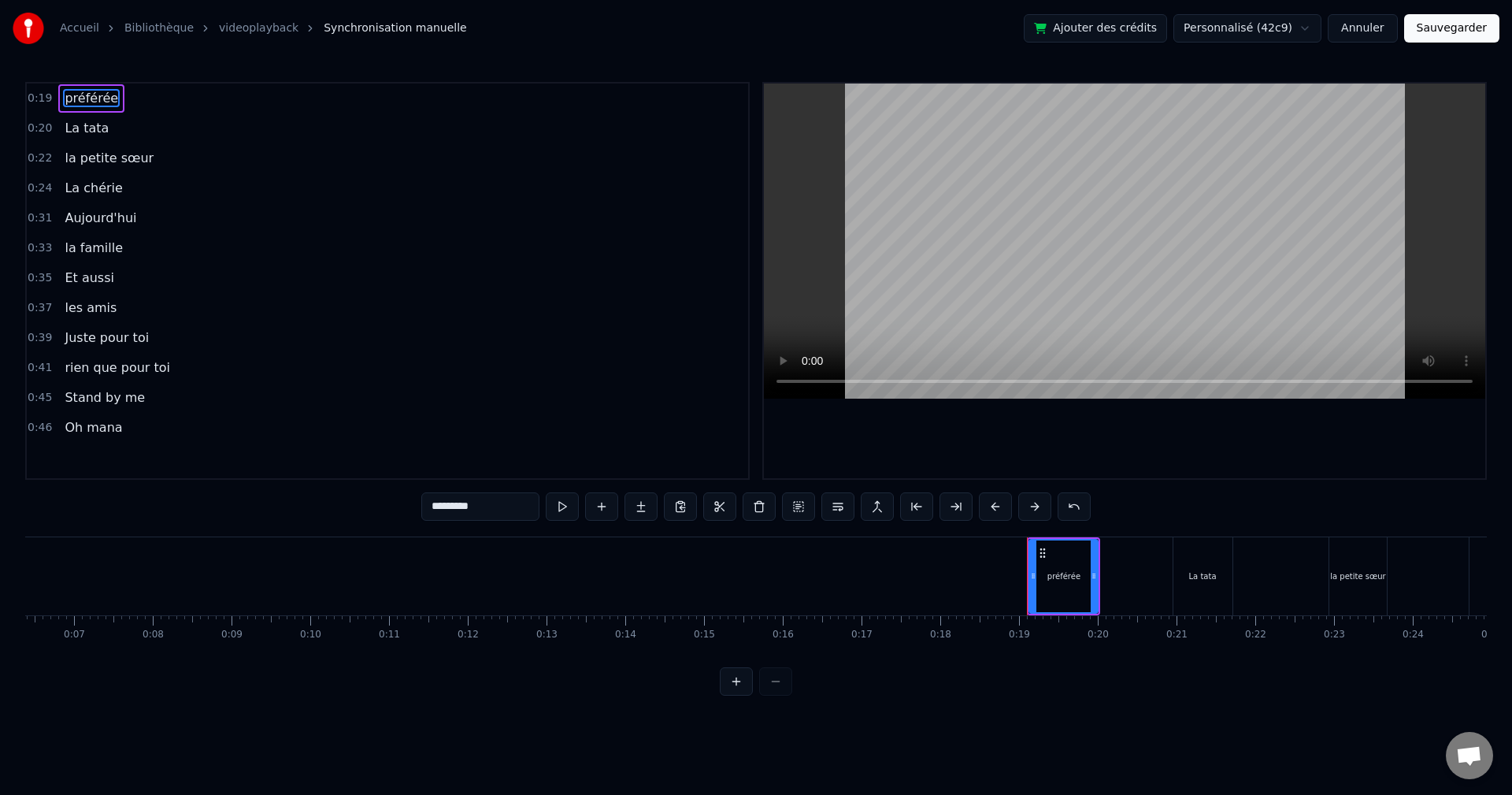
scroll to position [0, 392]
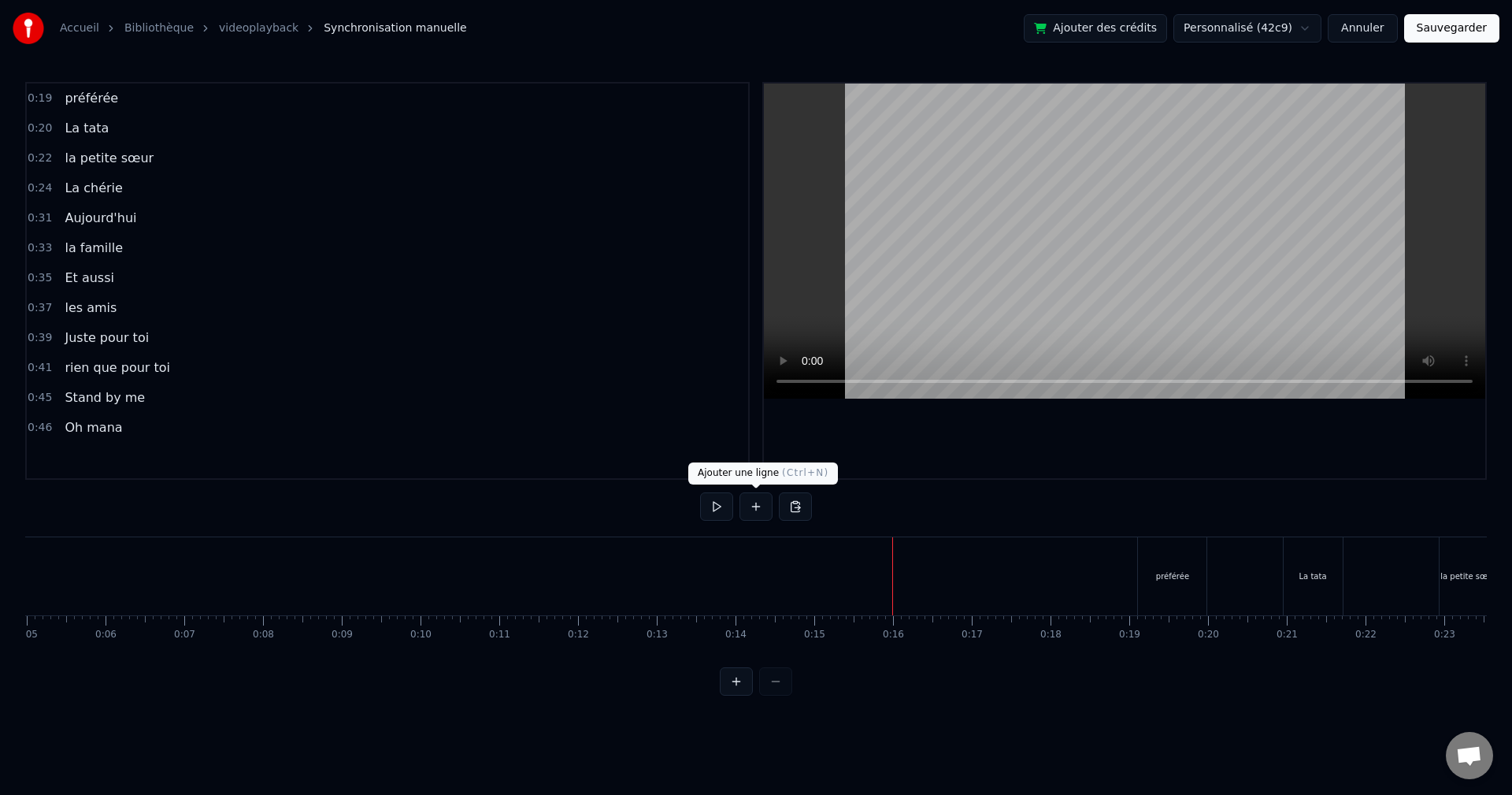
click at [750, 510] on button at bounding box center [756, 507] width 33 height 29
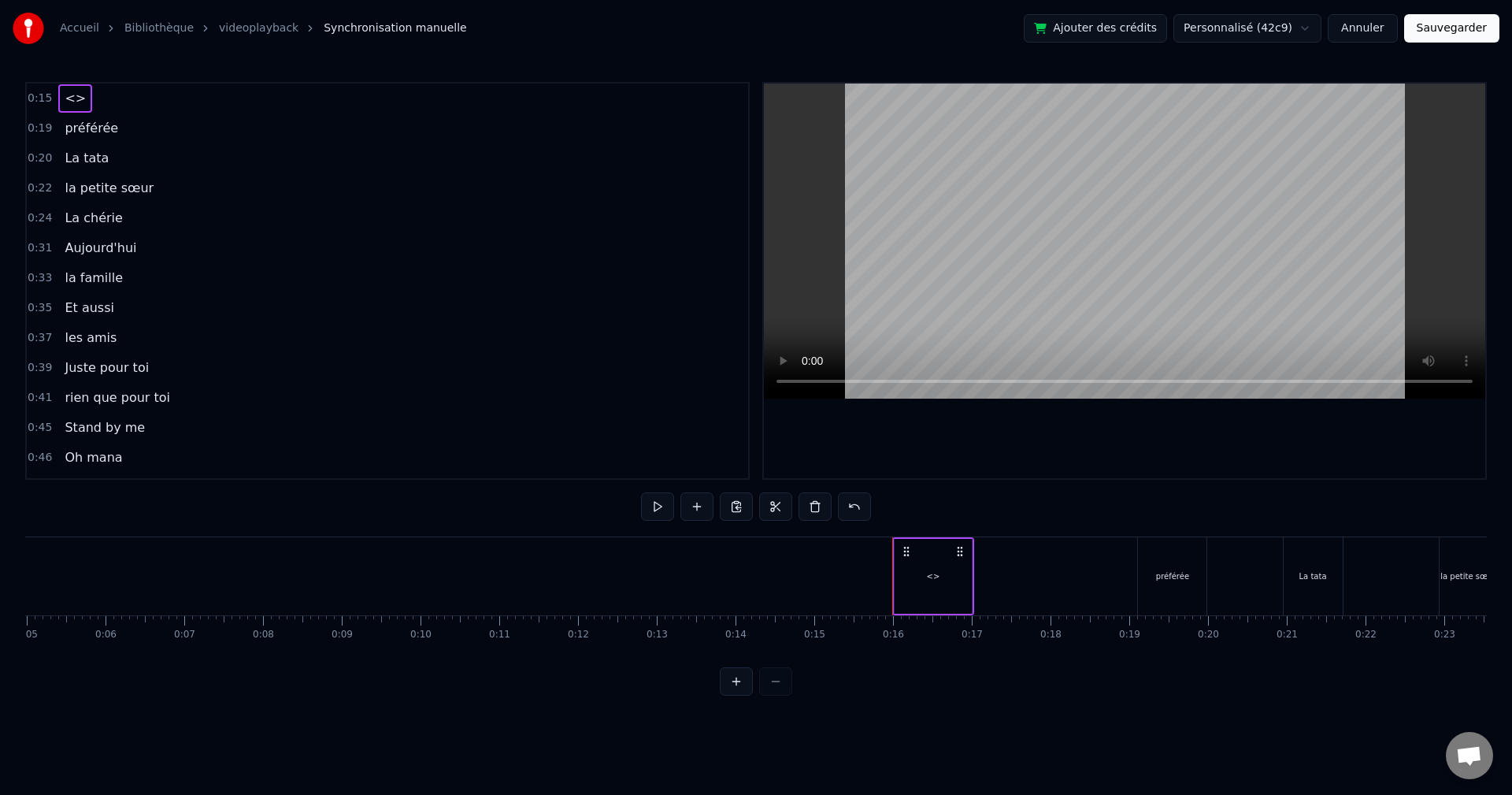
click at [73, 92] on span "<>" at bounding box center [74, 98] width 24 height 18
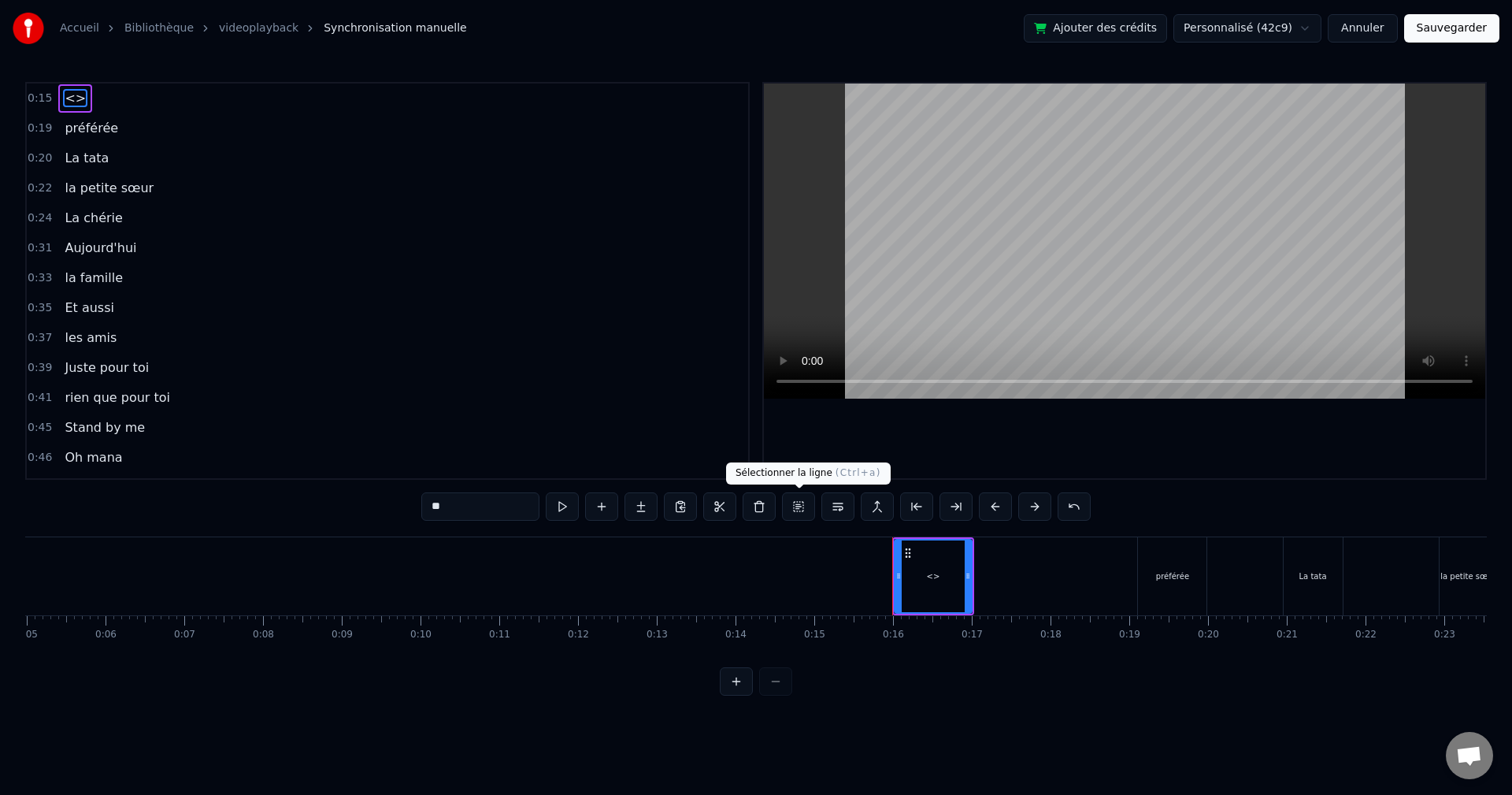
type input "********"
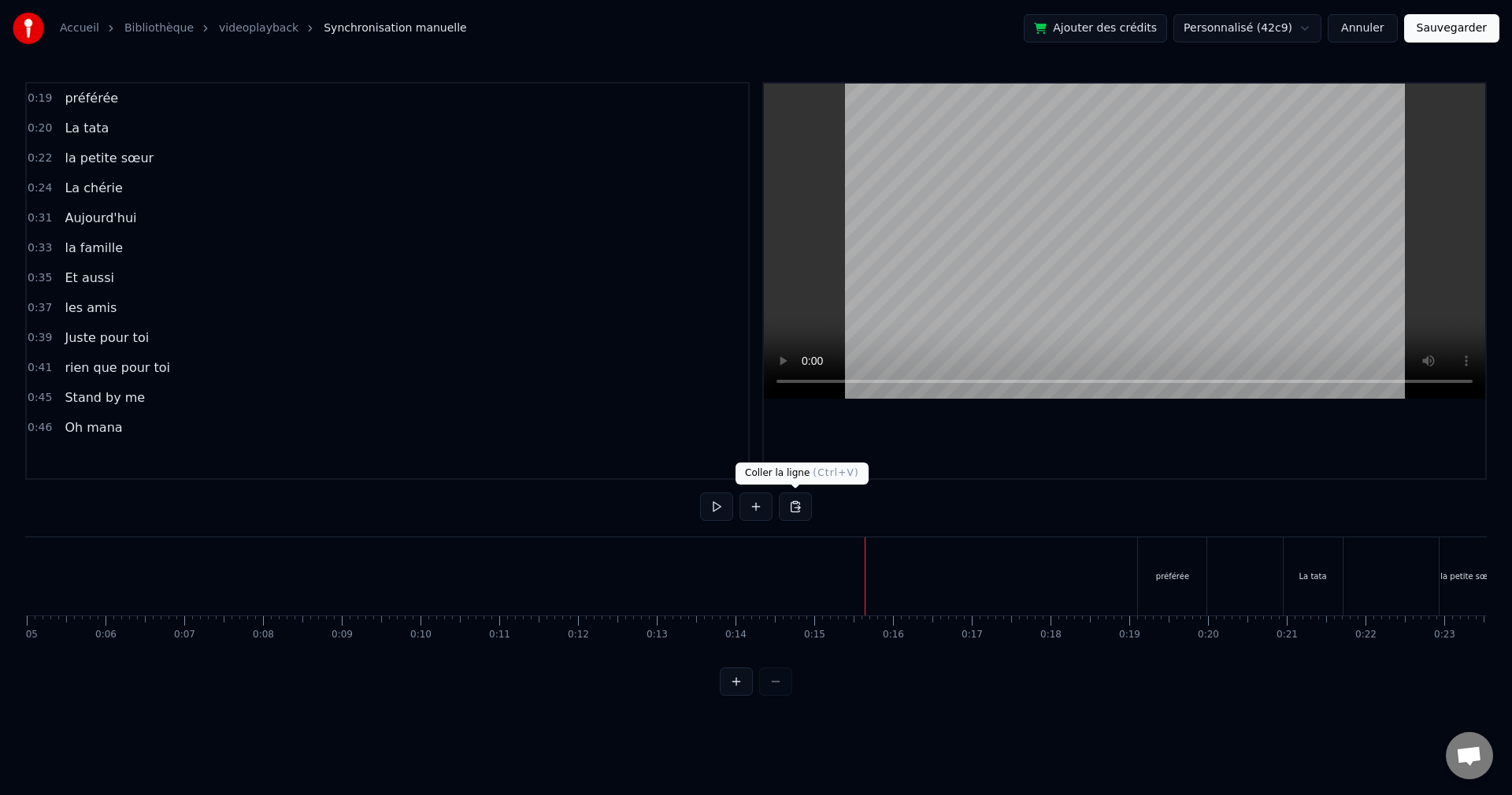
click at [795, 510] on button at bounding box center [795, 507] width 33 height 29
click at [750, 510] on button at bounding box center [756, 507] width 33 height 29
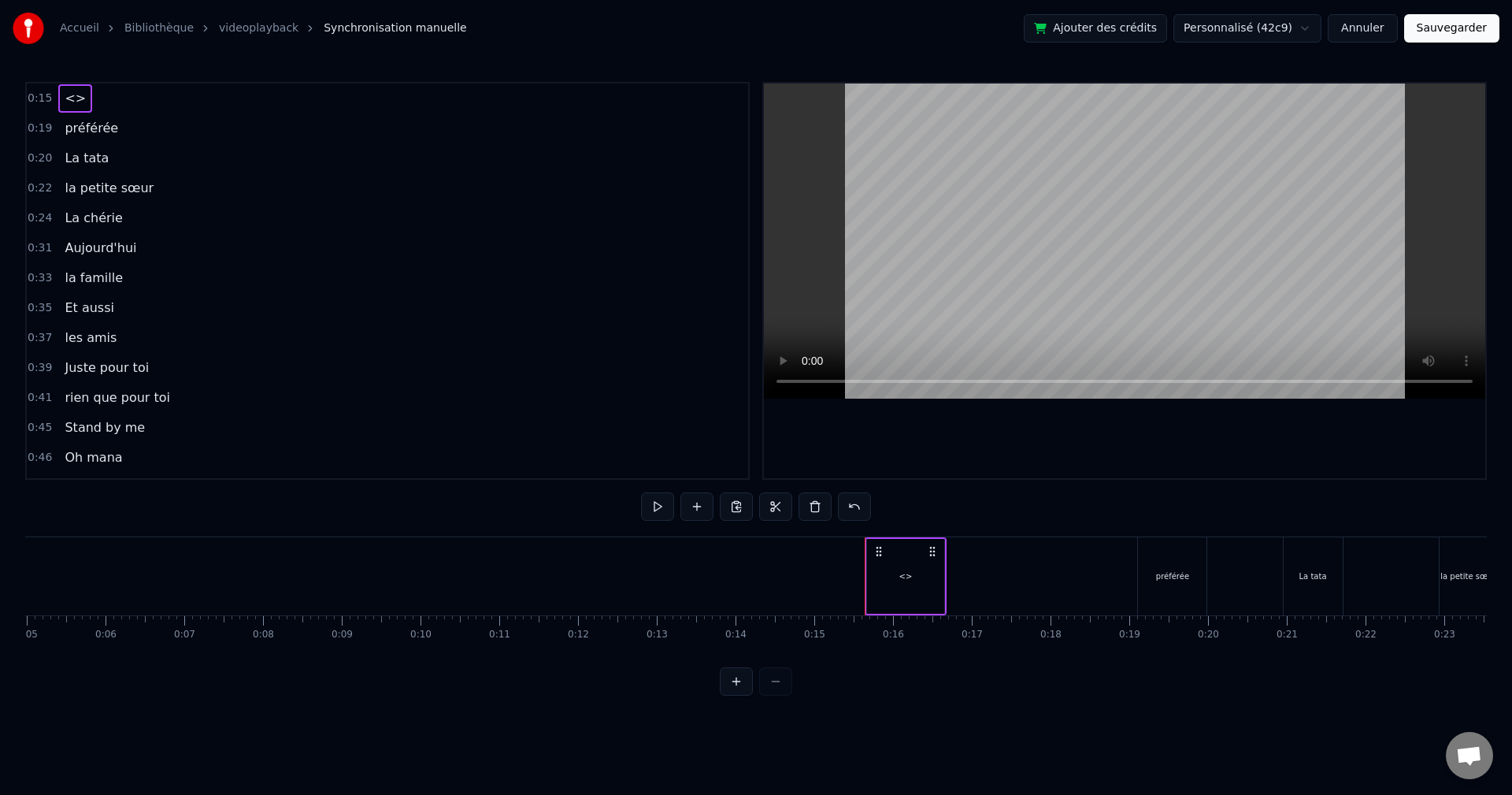
drag, startPoint x: 914, startPoint y: 591, endPoint x: 782, endPoint y: 544, distance: 140.1
click at [911, 590] on div "<>" at bounding box center [905, 575] width 77 height 74
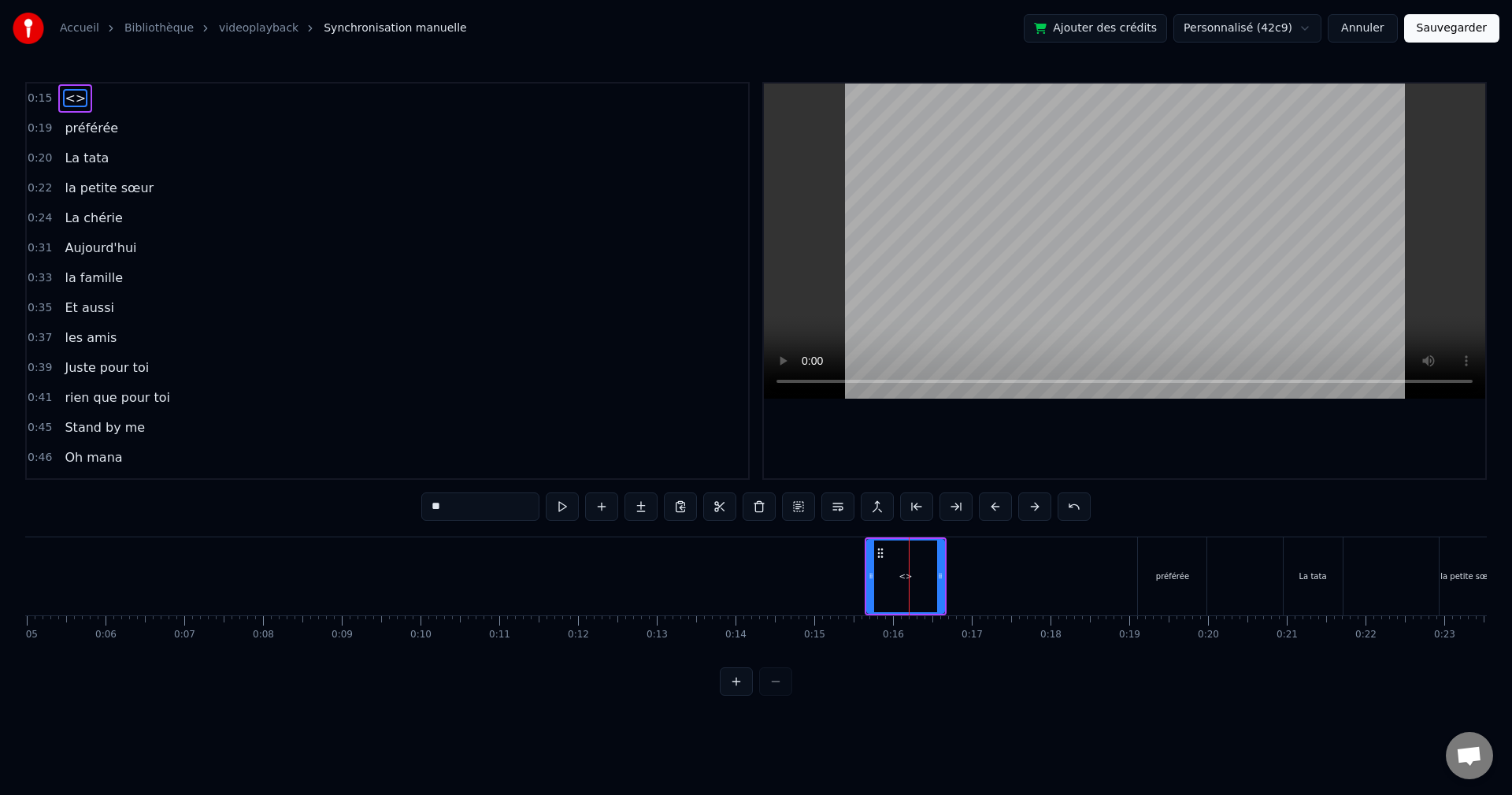
drag, startPoint x: 476, startPoint y: 517, endPoint x: 357, endPoint y: 518, distance: 119.0
click at [359, 518] on div "0:15 <> 0:19 préférée 0:20 La tata 0:22 la petite sœur 0:24 La chérie 0:31 [DAT…" at bounding box center [756, 389] width 1462 height 614
click at [456, 505] on input "**" at bounding box center [481, 507] width 118 height 29
paste input "*****"
type input "*******"
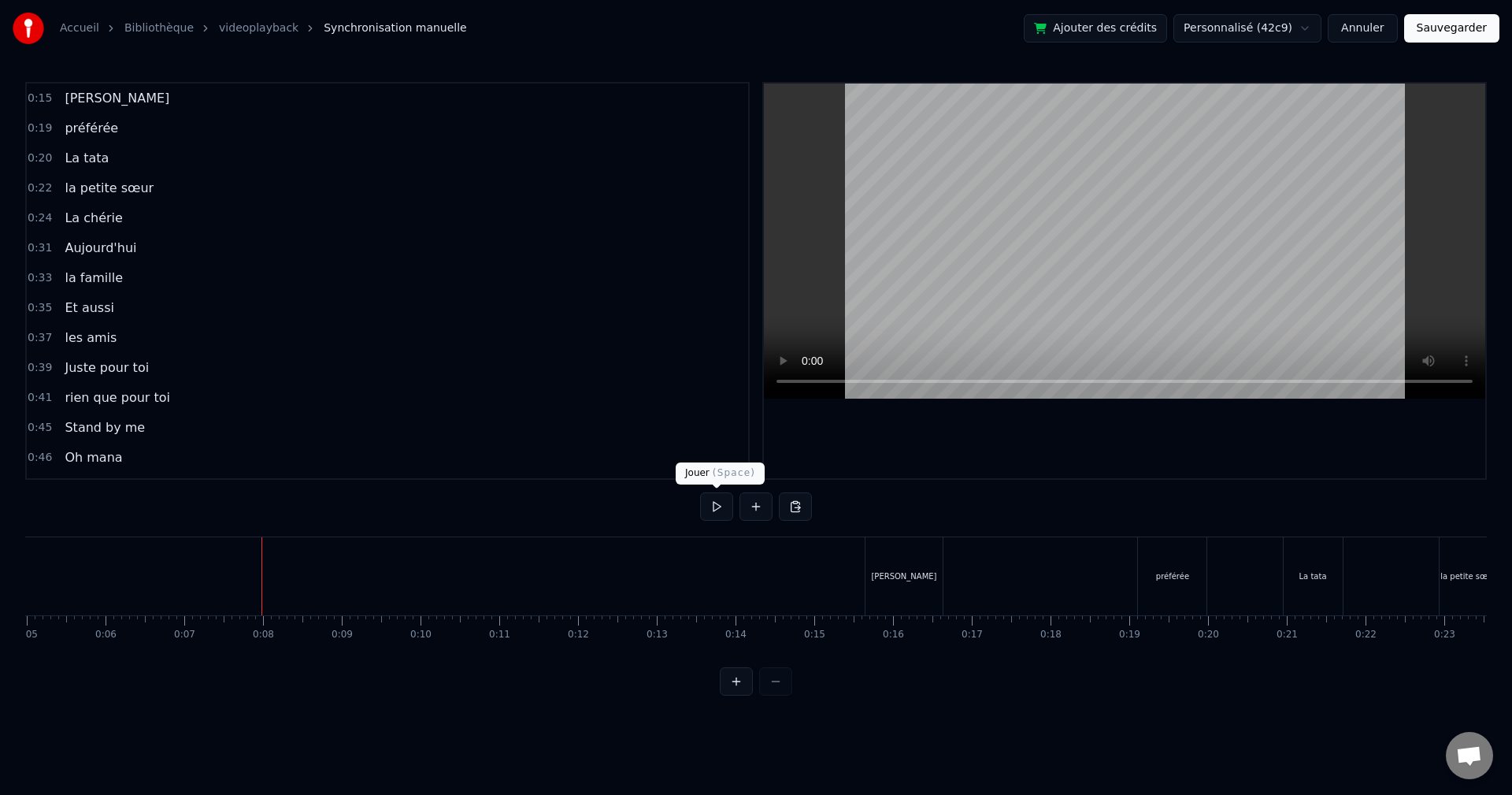
click at [713, 507] on button at bounding box center [716, 507] width 33 height 29
click at [713, 510] on button at bounding box center [716, 507] width 33 height 29
click at [895, 575] on div "[PERSON_NAME]" at bounding box center [904, 575] width 66 height 12
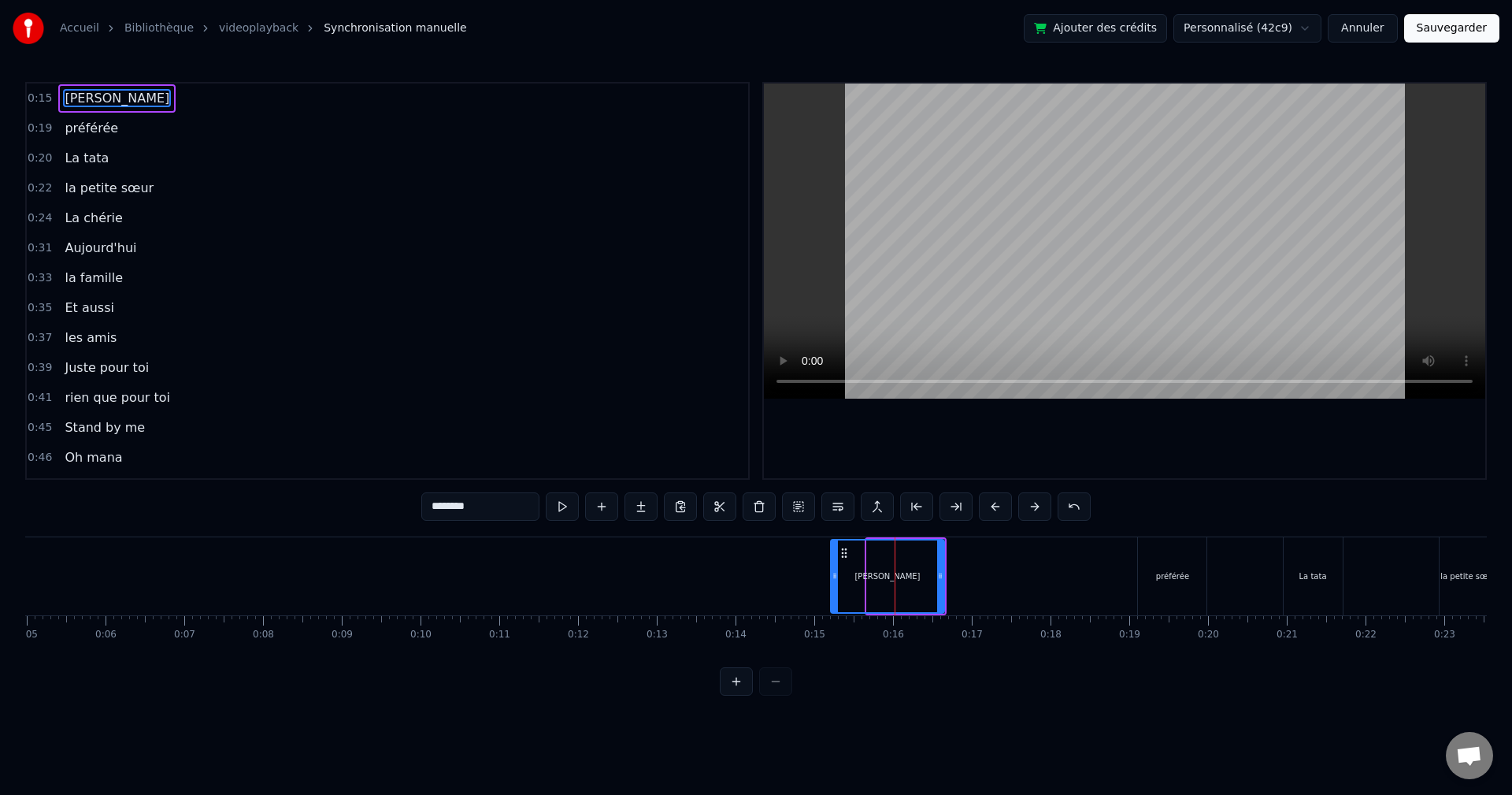
drag, startPoint x: 872, startPoint y: 579, endPoint x: 835, endPoint y: 569, distance: 38.3
click at [835, 569] on div at bounding box center [835, 576] width 6 height 72
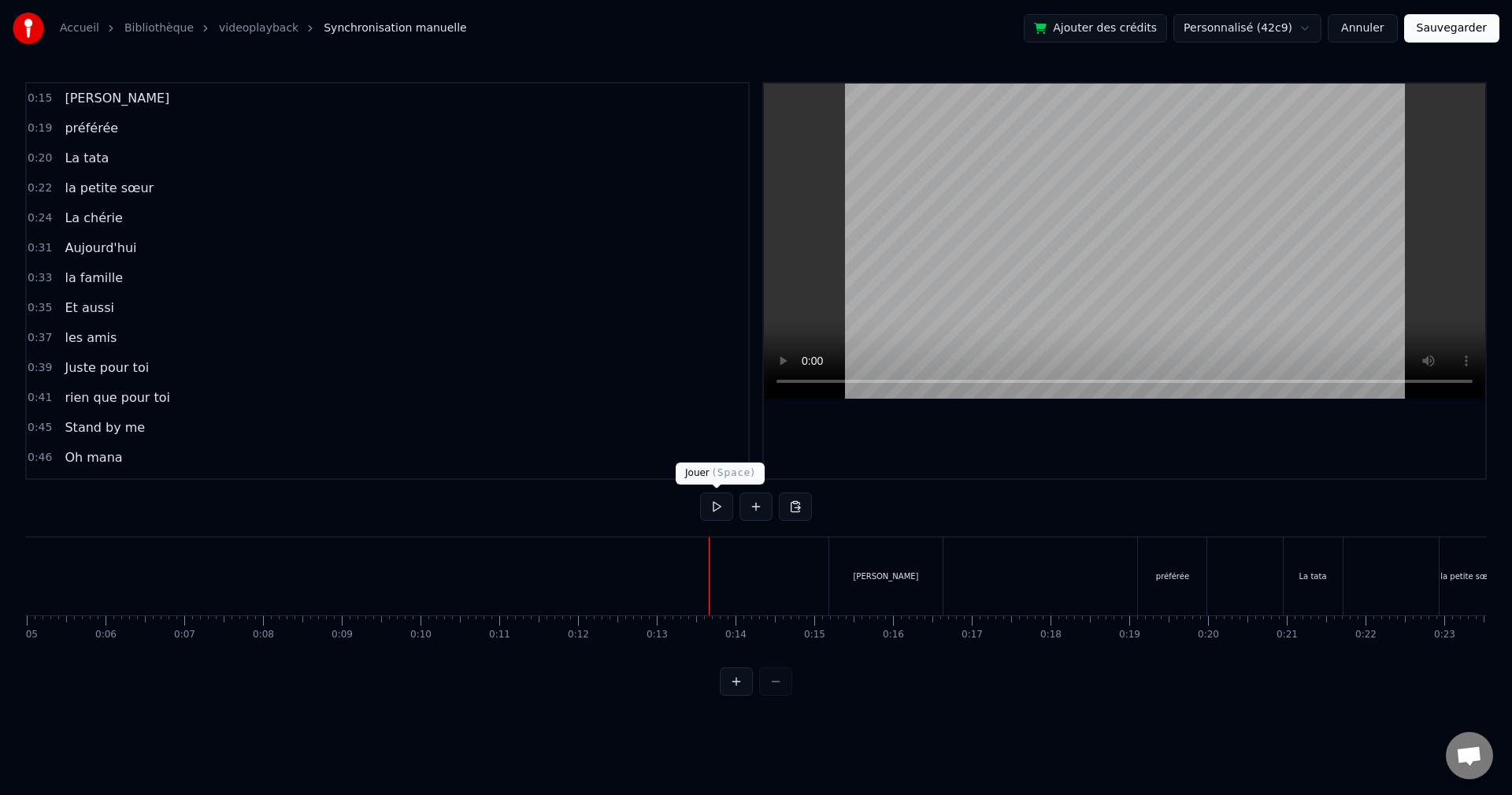
click at [716, 510] on button at bounding box center [716, 507] width 33 height 29
click at [723, 513] on button at bounding box center [716, 507] width 33 height 29
click at [884, 581] on div "[PERSON_NAME]" at bounding box center [885, 575] width 66 height 12
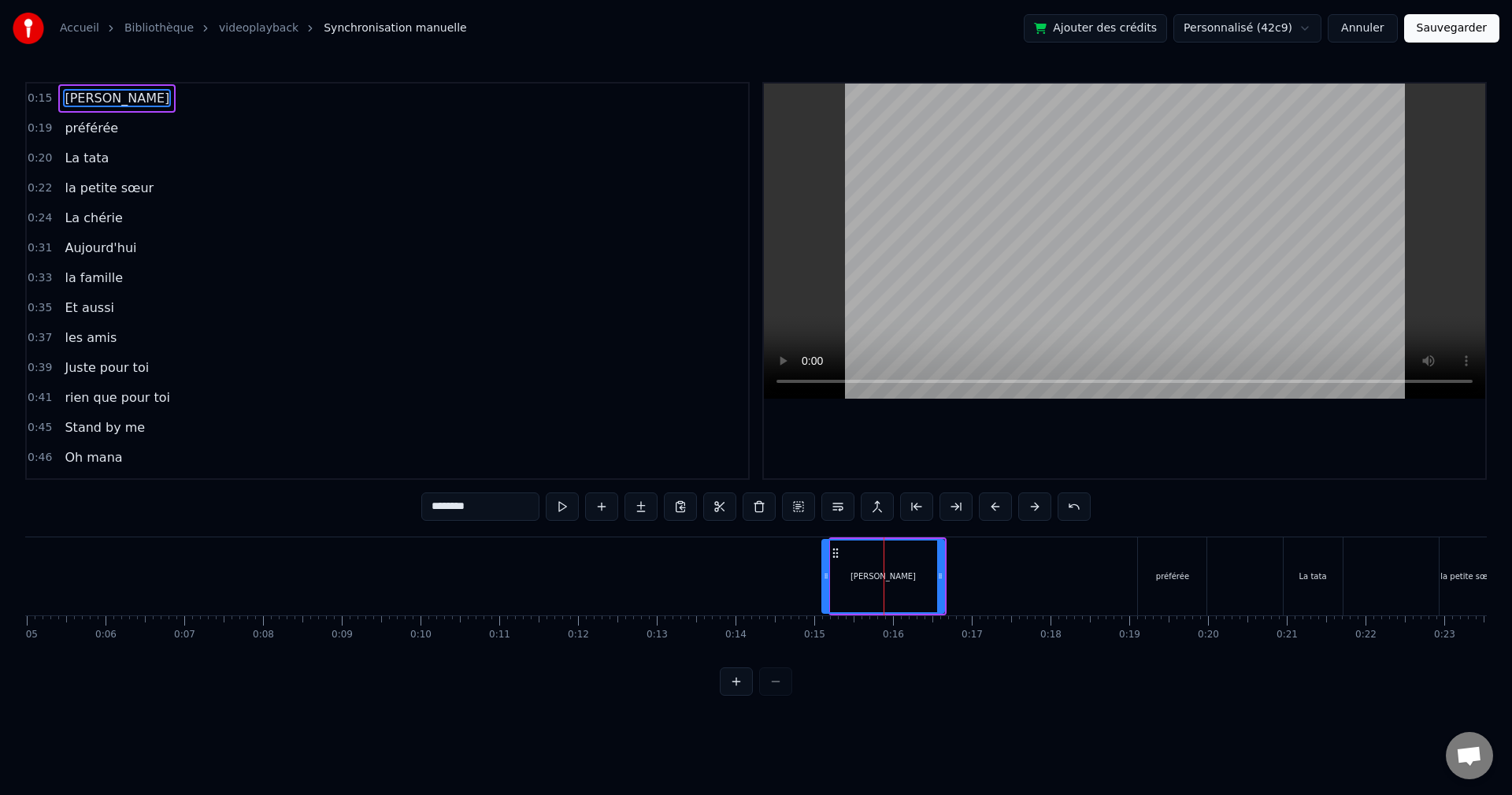
drag, startPoint x: 832, startPoint y: 574, endPoint x: 815, endPoint y: 570, distance: 17.5
click at [823, 570] on icon at bounding box center [826, 576] width 6 height 13
drag, startPoint x: 940, startPoint y: 575, endPoint x: 889, endPoint y: 577, distance: 51.0
click at [897, 575] on icon at bounding box center [898, 576] width 6 height 13
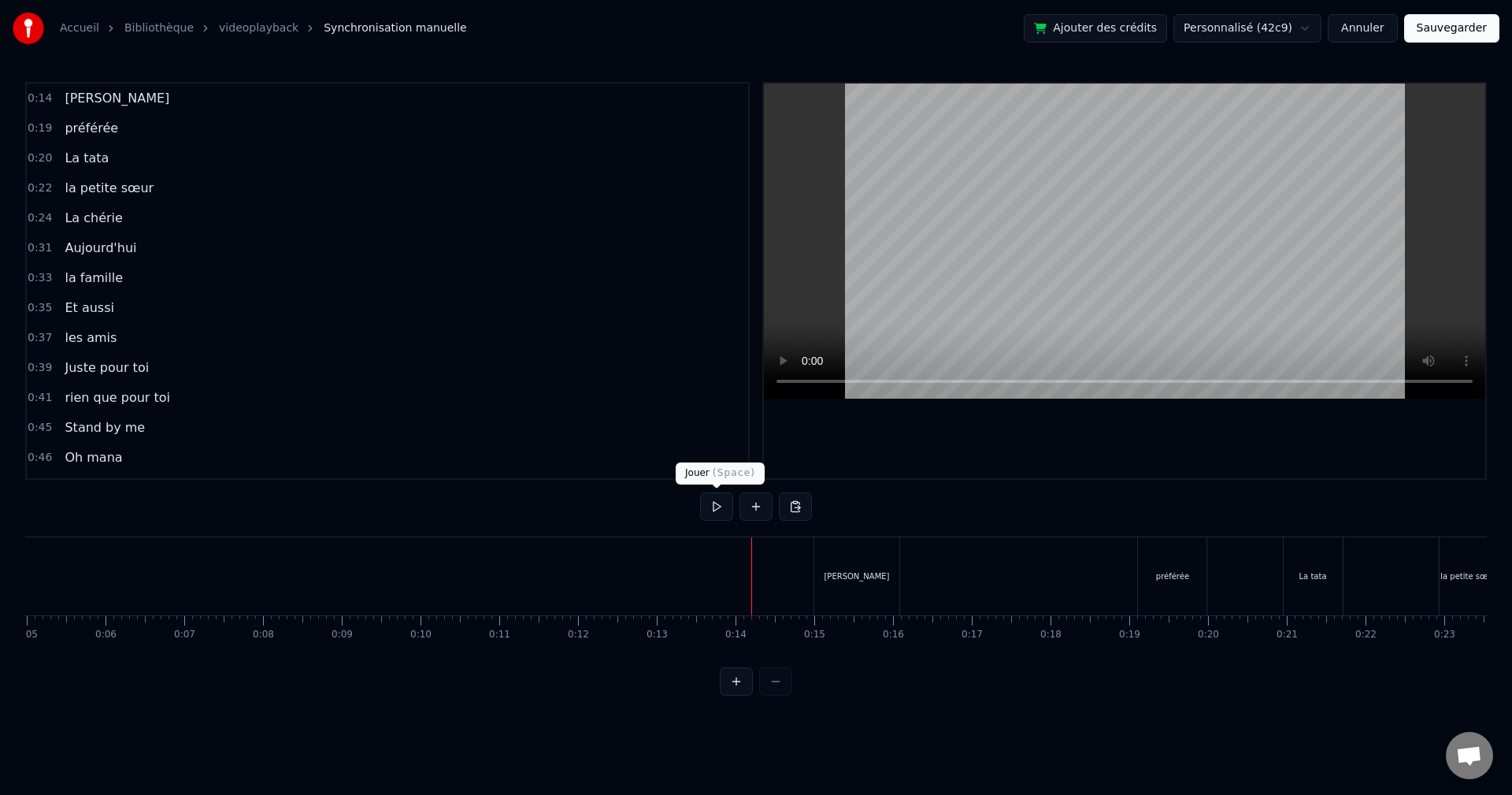
click at [721, 507] on button at bounding box center [716, 507] width 33 height 29
click at [718, 511] on button at bounding box center [716, 507] width 33 height 29
click at [718, 511] on button at bounding box center [716, 507] width 33 height 29
click at [718, 502] on button at bounding box center [716, 507] width 33 height 29
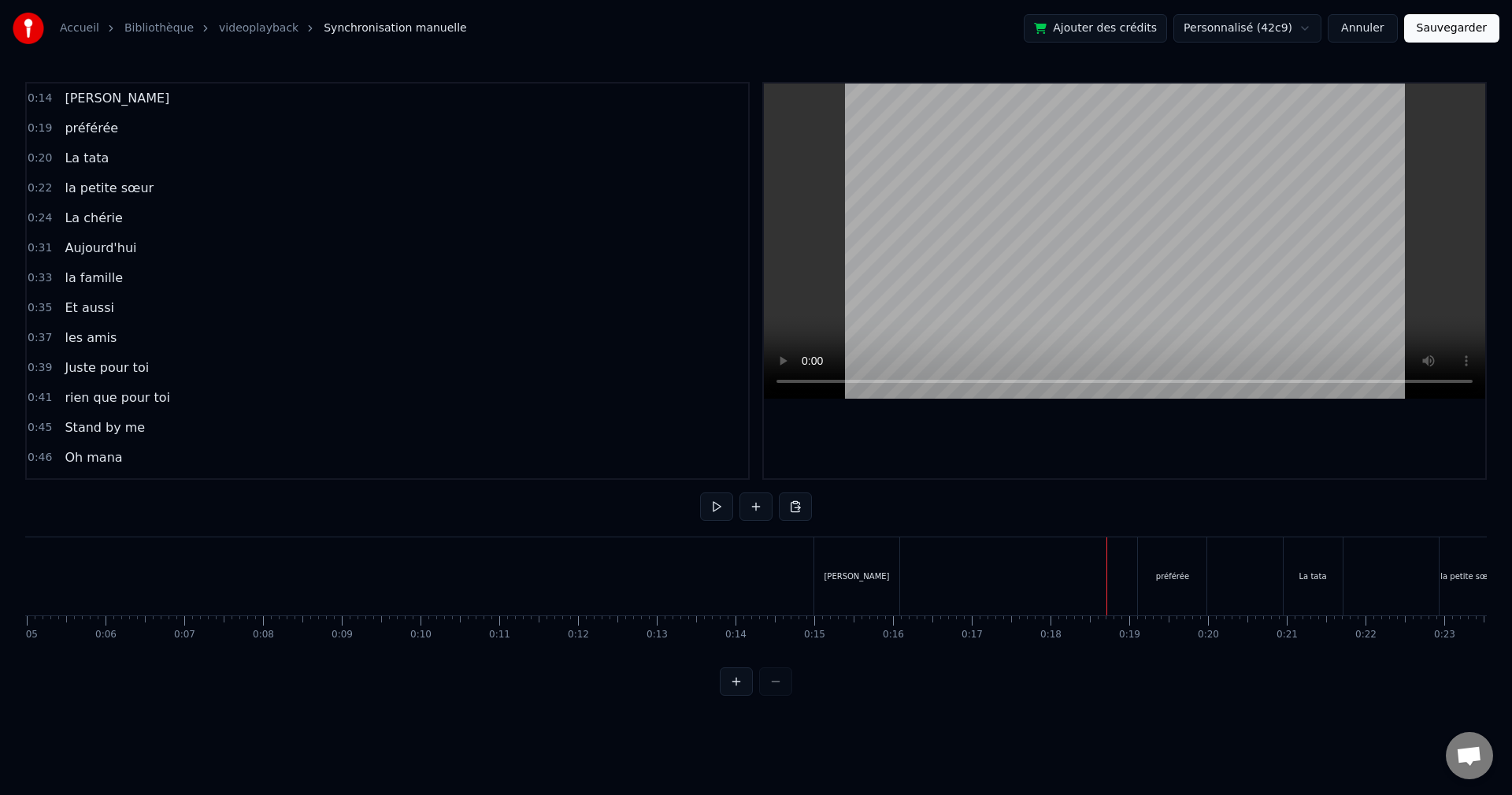
click at [720, 512] on button at bounding box center [716, 507] width 33 height 29
click at [716, 502] on button at bounding box center [716, 507] width 33 height 29
click at [1202, 579] on div "préférée" at bounding box center [1172, 576] width 68 height 78
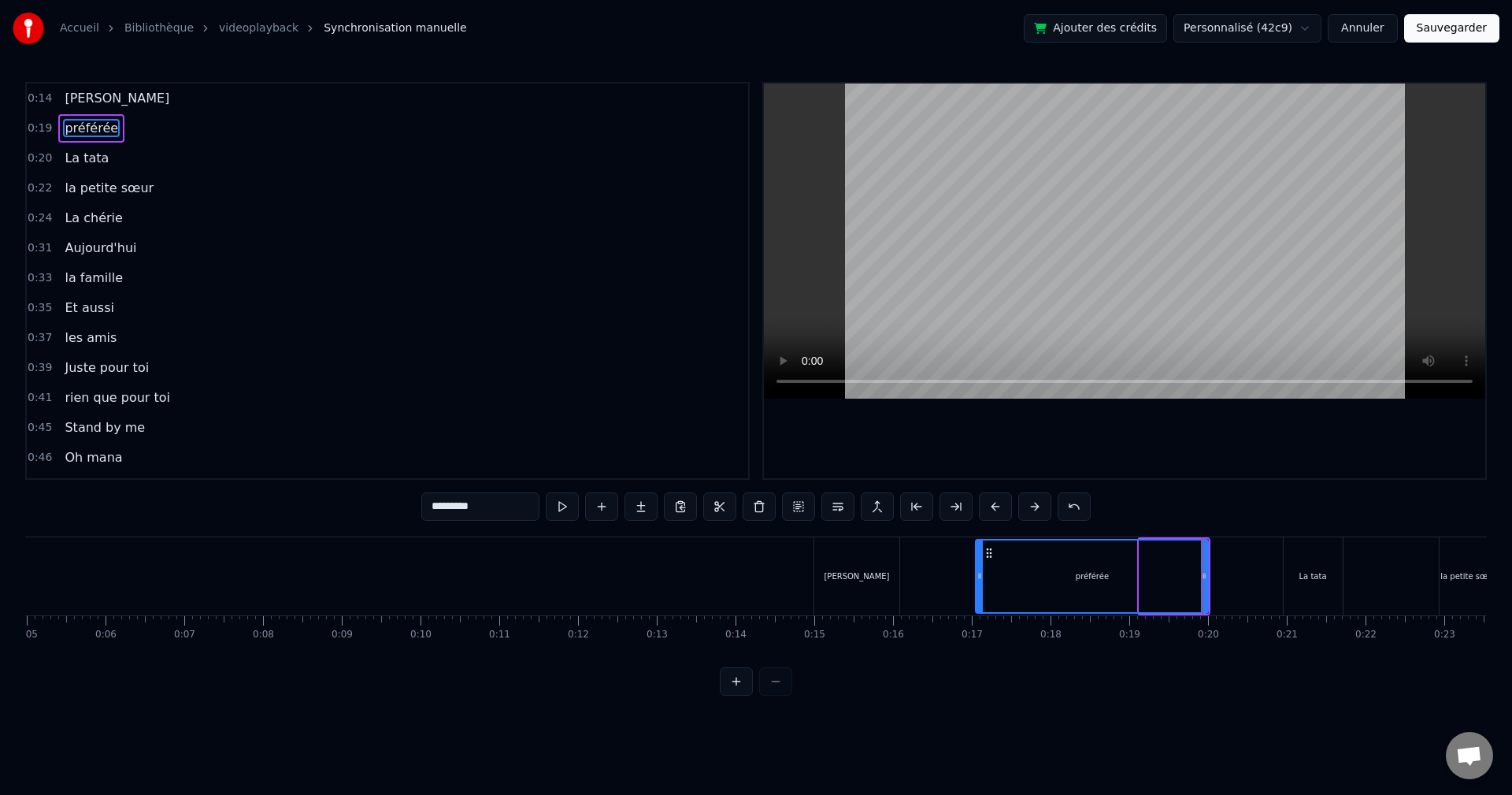
drag, startPoint x: 1143, startPoint y: 570, endPoint x: 979, endPoint y: 565, distance: 164.1
click at [979, 565] on div at bounding box center [979, 576] width 6 height 72
drag, startPoint x: 1203, startPoint y: 584, endPoint x: 1039, endPoint y: 576, distance: 164.2
click at [1039, 576] on div at bounding box center [1039, 576] width 6 height 72
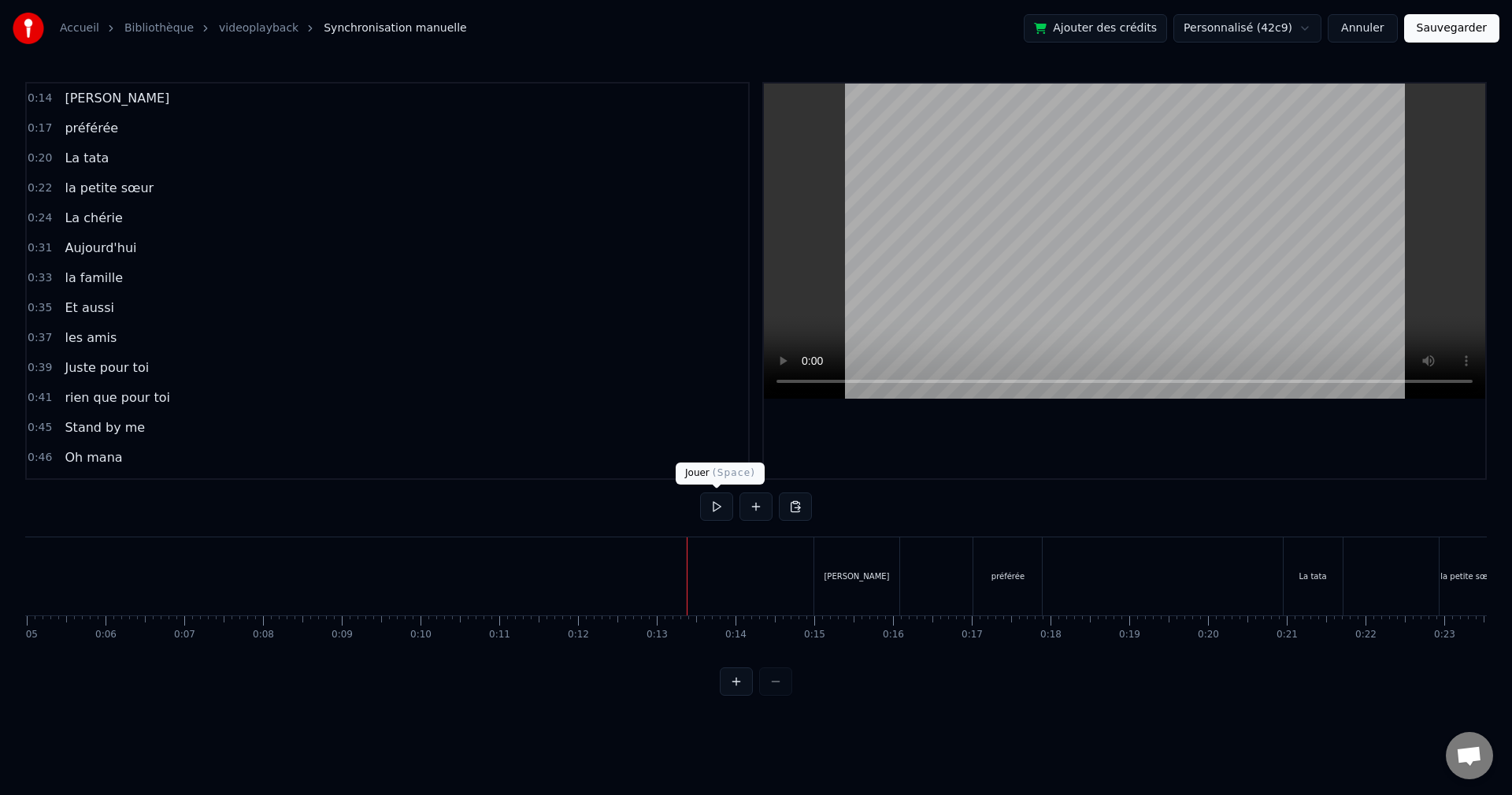
click at [724, 510] on button at bounding box center [716, 507] width 33 height 29
click at [722, 507] on button at bounding box center [716, 507] width 33 height 29
click at [1027, 575] on div "préférée" at bounding box center [1008, 576] width 68 height 78
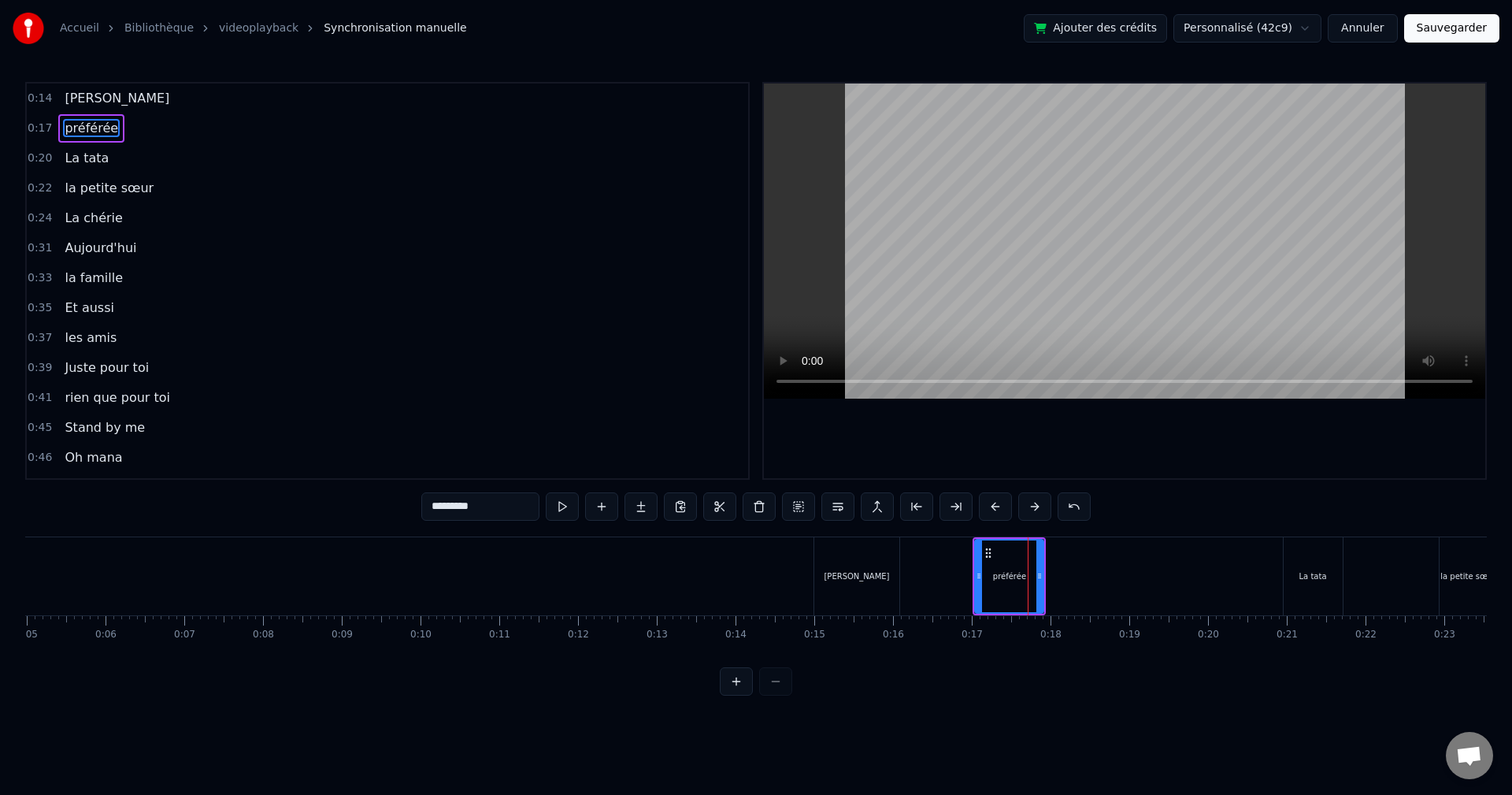
click at [1034, 508] on button at bounding box center [1035, 507] width 33 height 29
drag, startPoint x: 1059, startPoint y: 584, endPoint x: 1265, endPoint y: 582, distance: 206.0
click at [1246, 582] on div at bounding box center [1243, 576] width 6 height 72
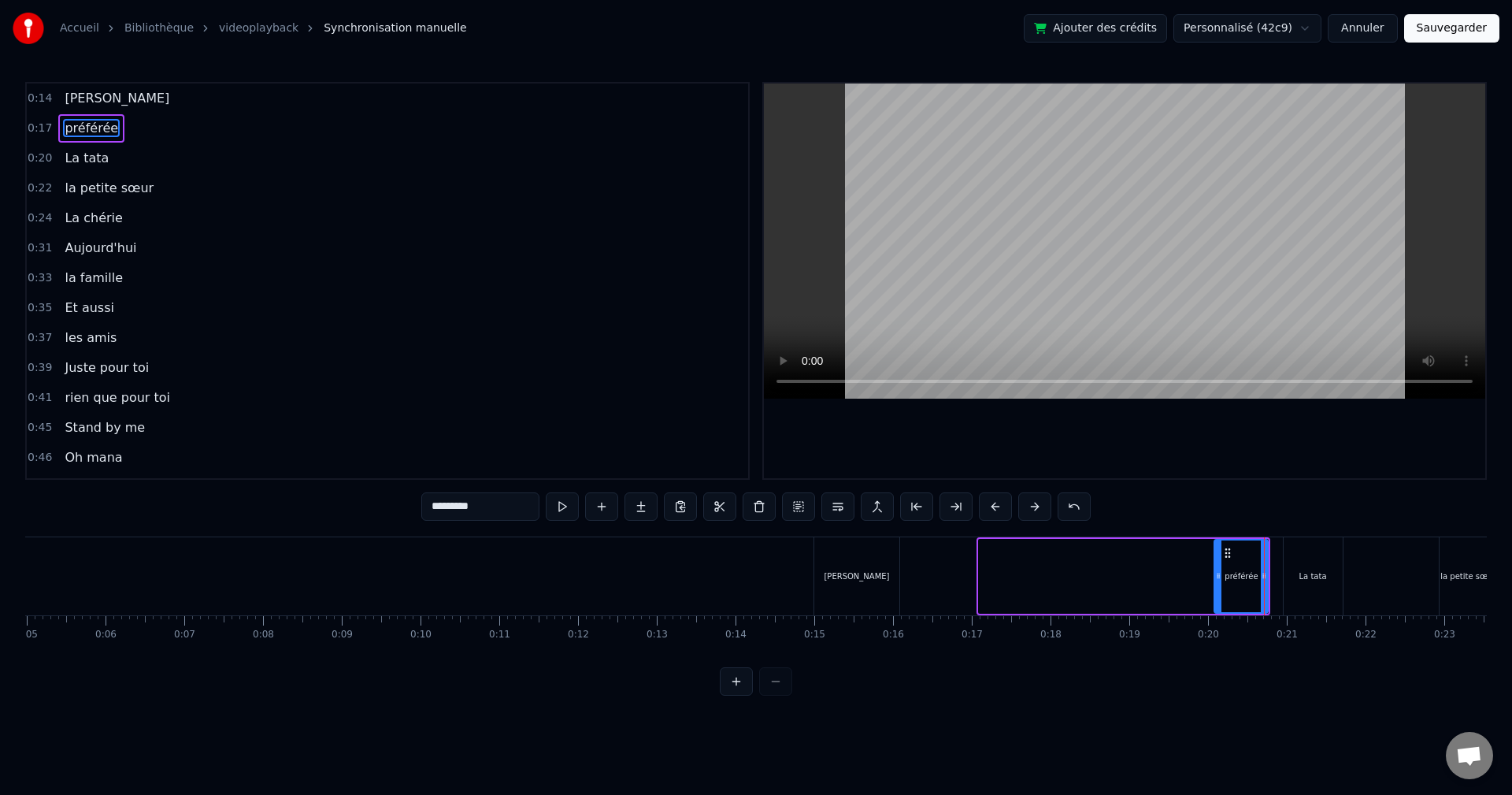
drag, startPoint x: 980, startPoint y: 572, endPoint x: 1228, endPoint y: 581, distance: 248.2
click at [1221, 581] on icon at bounding box center [1218, 576] width 6 height 13
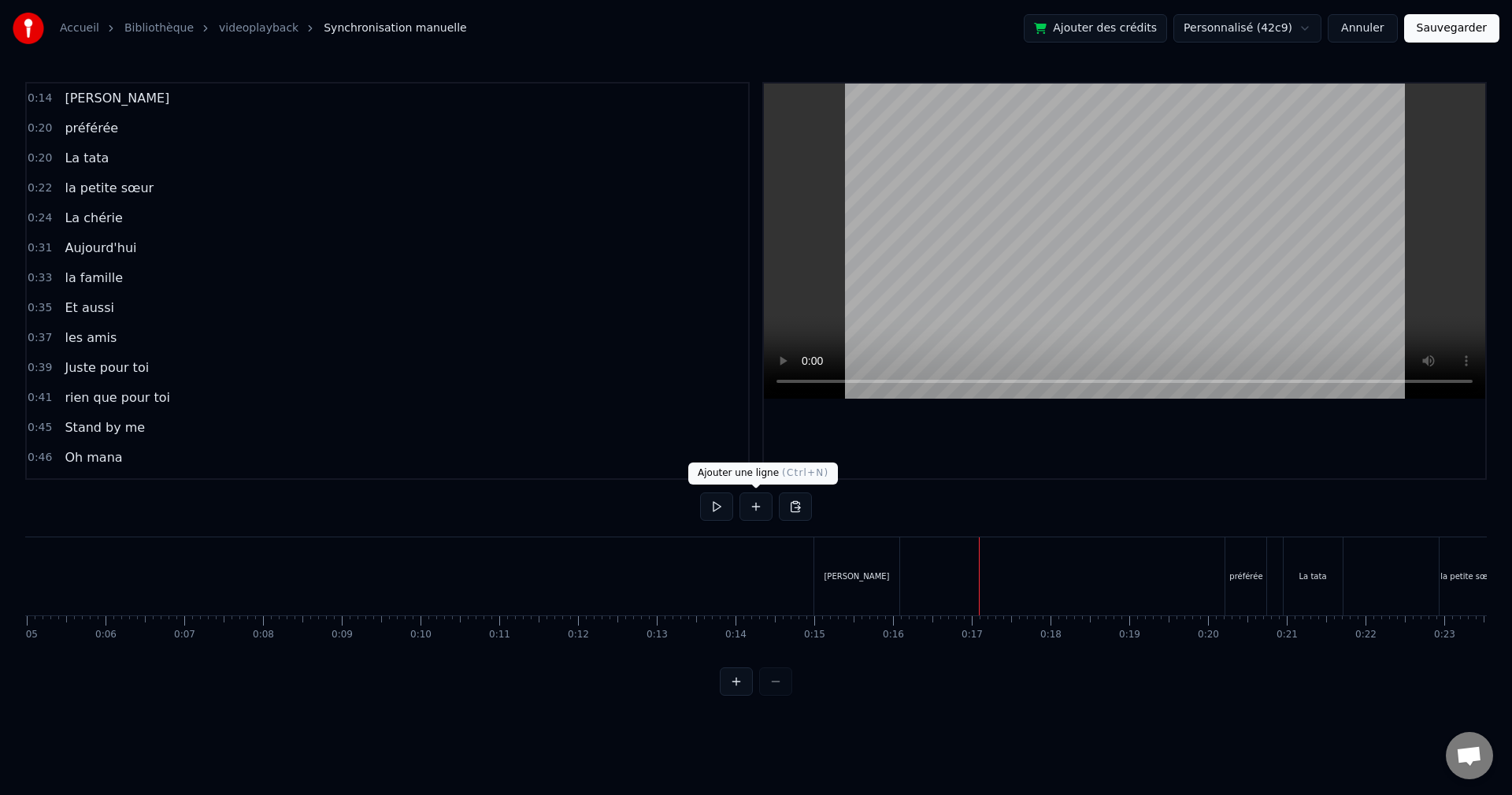
click at [763, 509] on button at bounding box center [756, 507] width 33 height 29
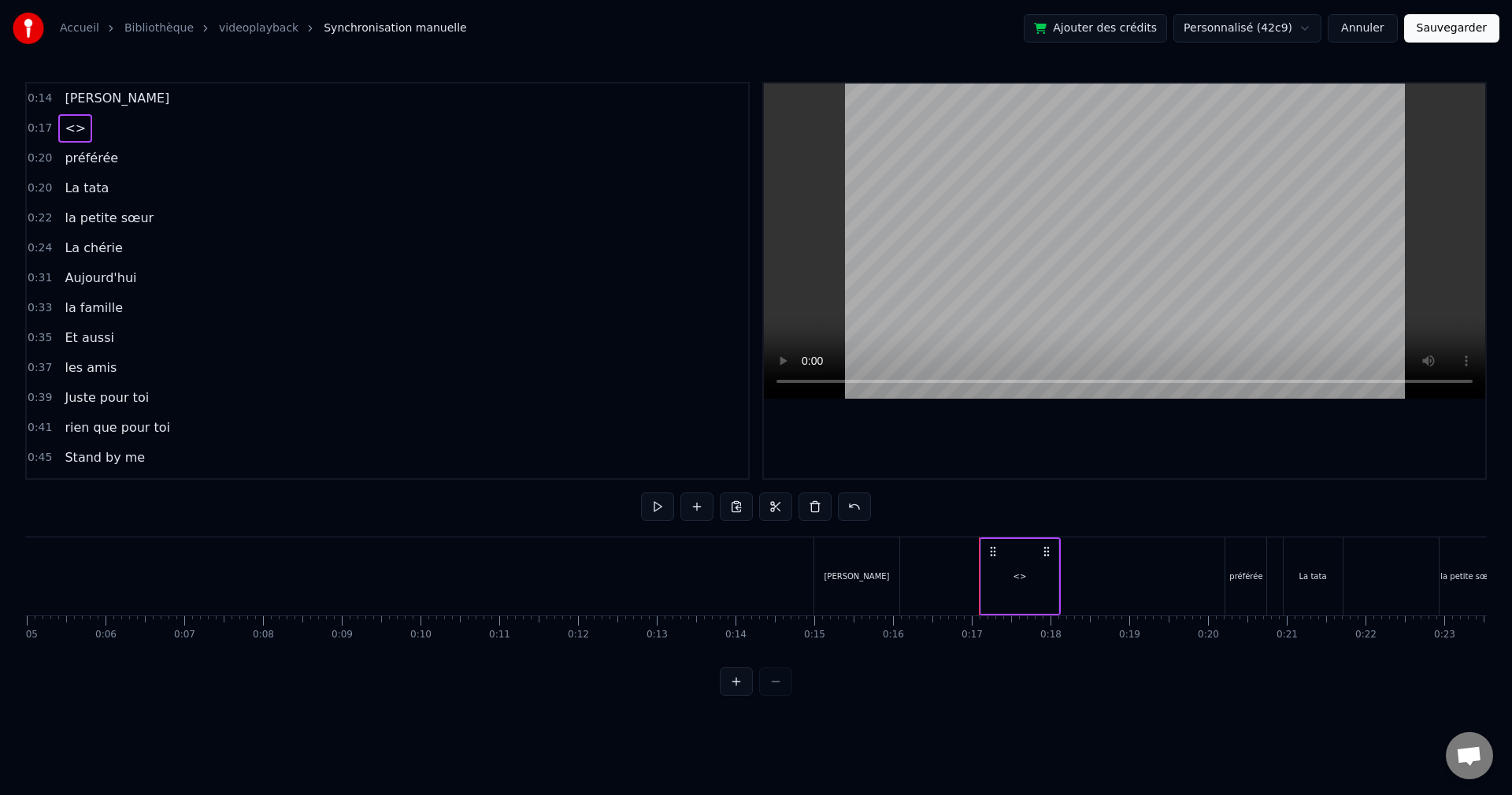
click at [1014, 570] on div "<>" at bounding box center [1020, 575] width 77 height 74
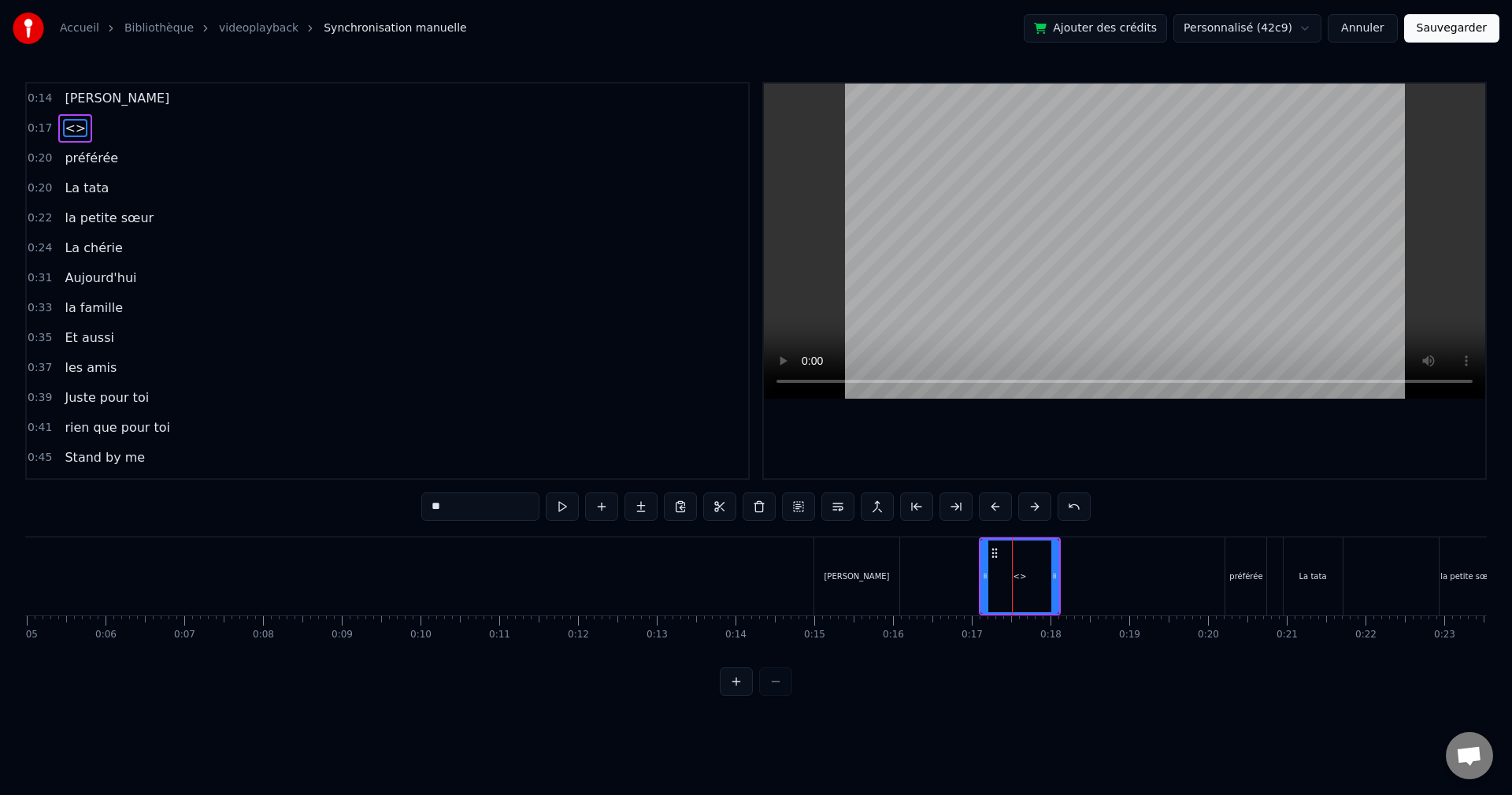
drag, startPoint x: 498, startPoint y: 508, endPoint x: 398, endPoint y: 510, distance: 100.0
click at [398, 510] on div "0:14 [PERSON_NAME] 0:17 <> 0:20 préférée 0:20 La tata 0:22 la petite sœur 0:24 …" at bounding box center [756, 389] width 1462 height 614
paste input "**********"
type input "**********"
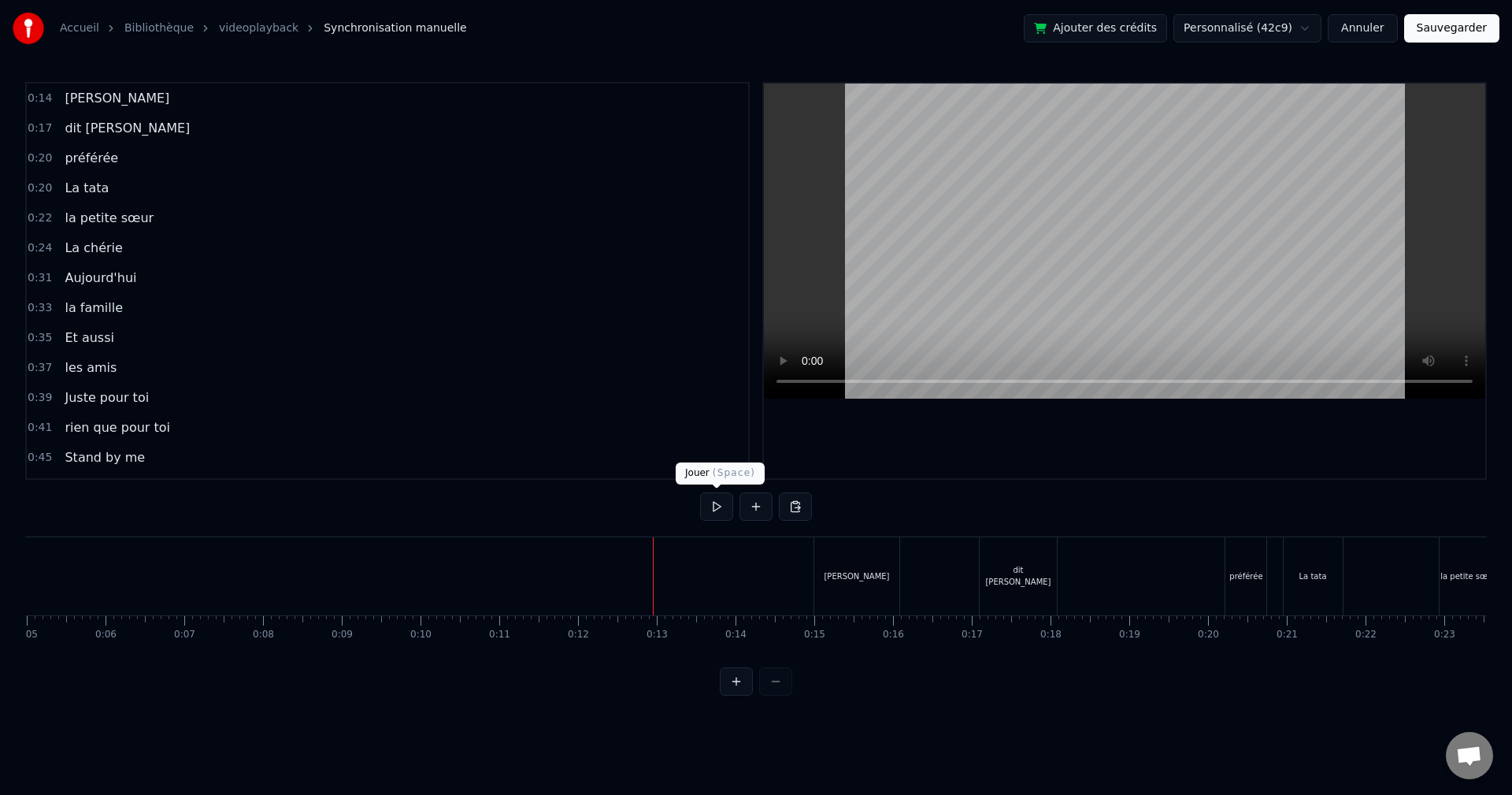
click at [707, 505] on button at bounding box center [716, 507] width 33 height 29
click at [726, 510] on button at bounding box center [716, 507] width 33 height 29
click at [1310, 576] on div "La tata" at bounding box center [1313, 575] width 28 height 12
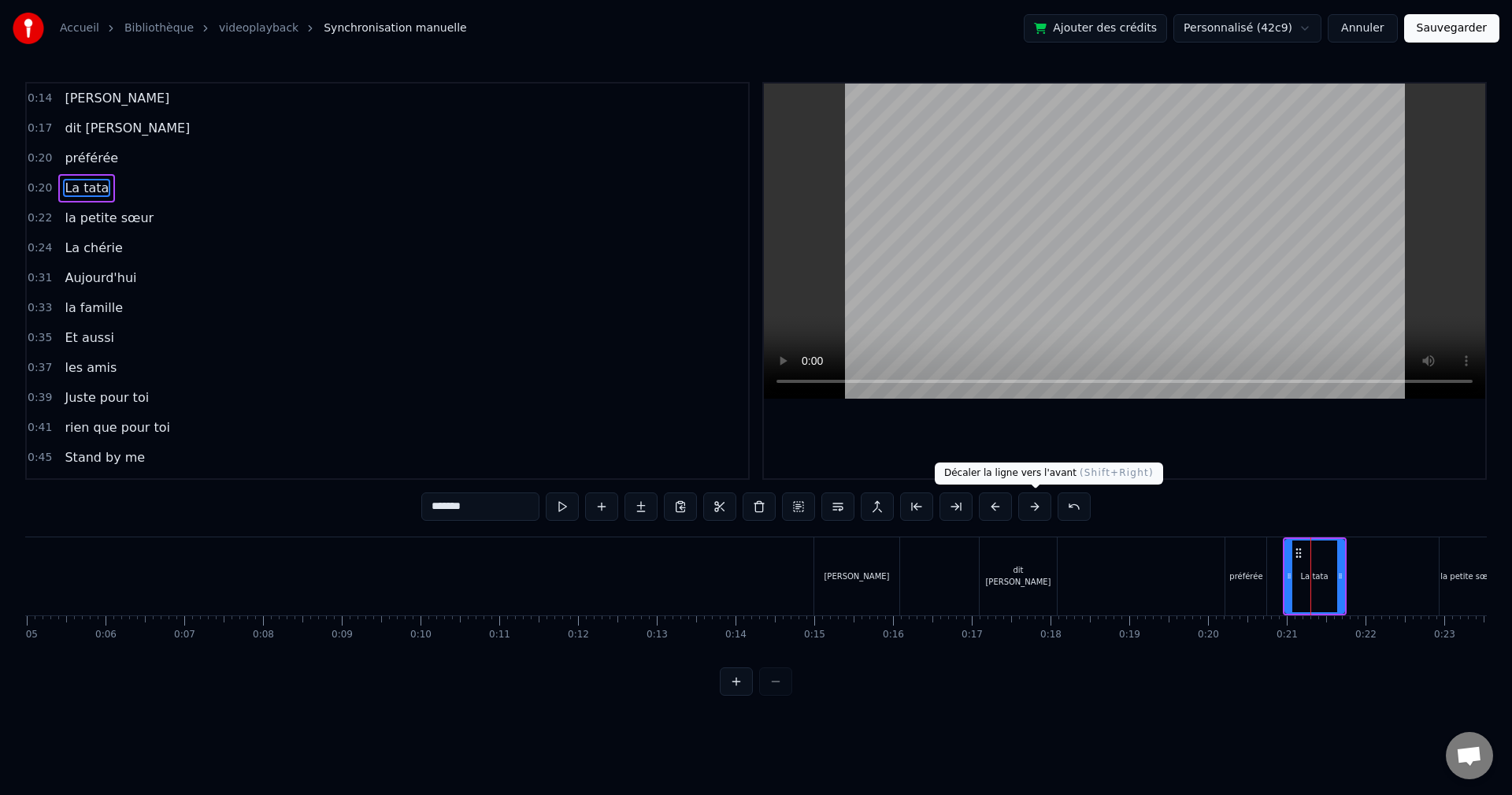
click at [1037, 504] on button at bounding box center [1035, 507] width 33 height 29
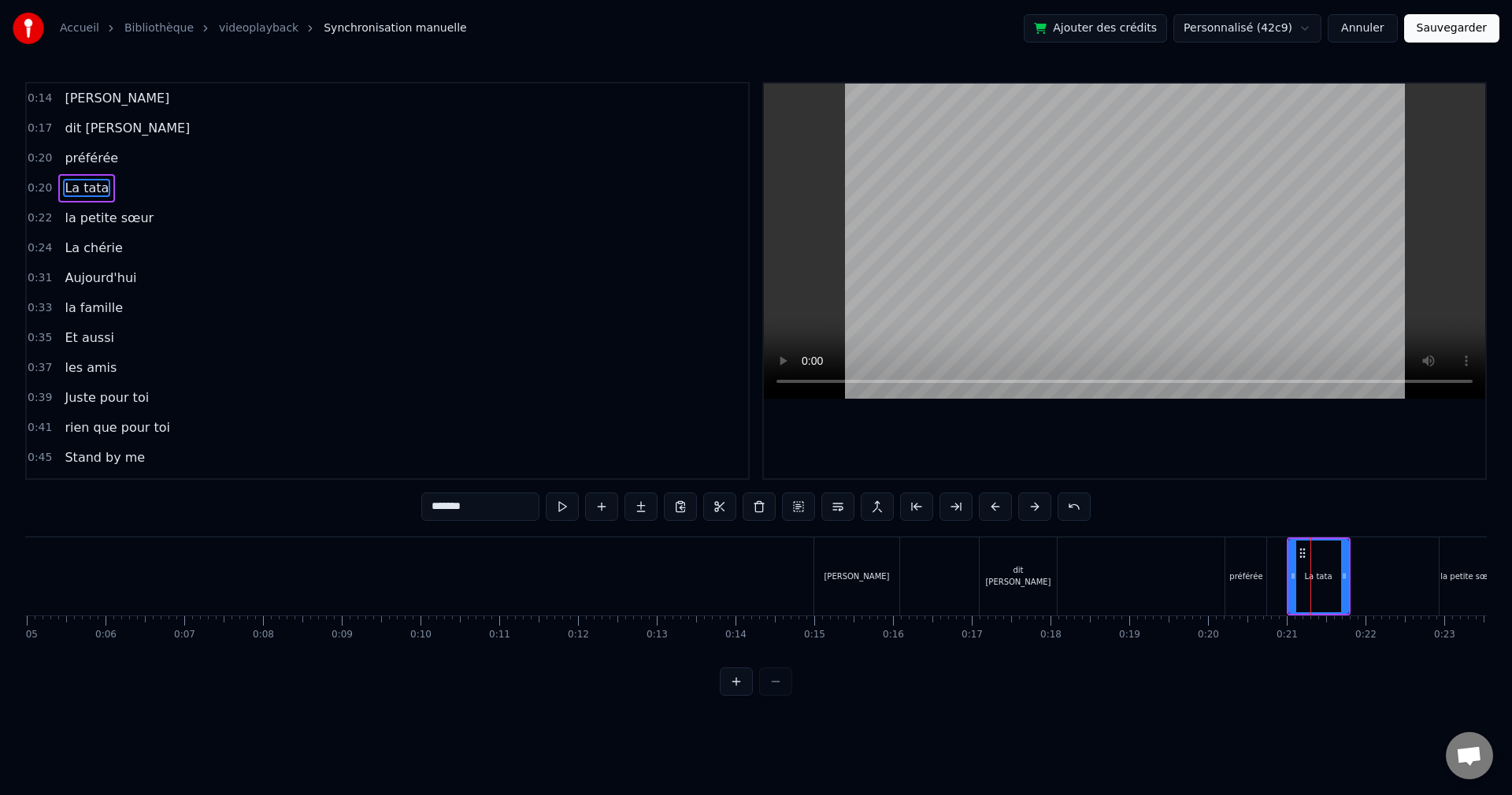
click at [1037, 504] on button at bounding box center [1035, 507] width 33 height 29
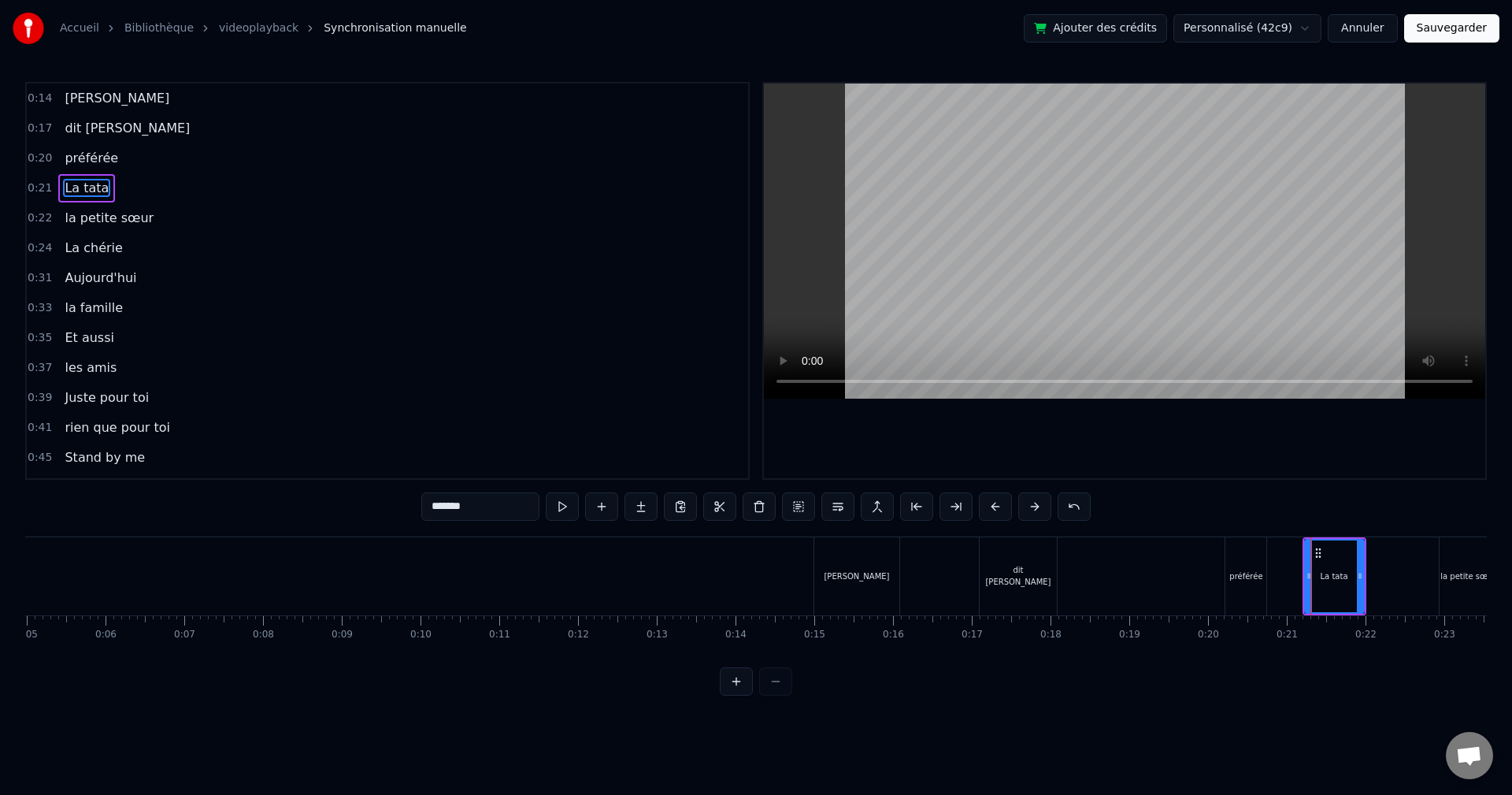
click at [1037, 504] on button at bounding box center [1035, 507] width 33 height 29
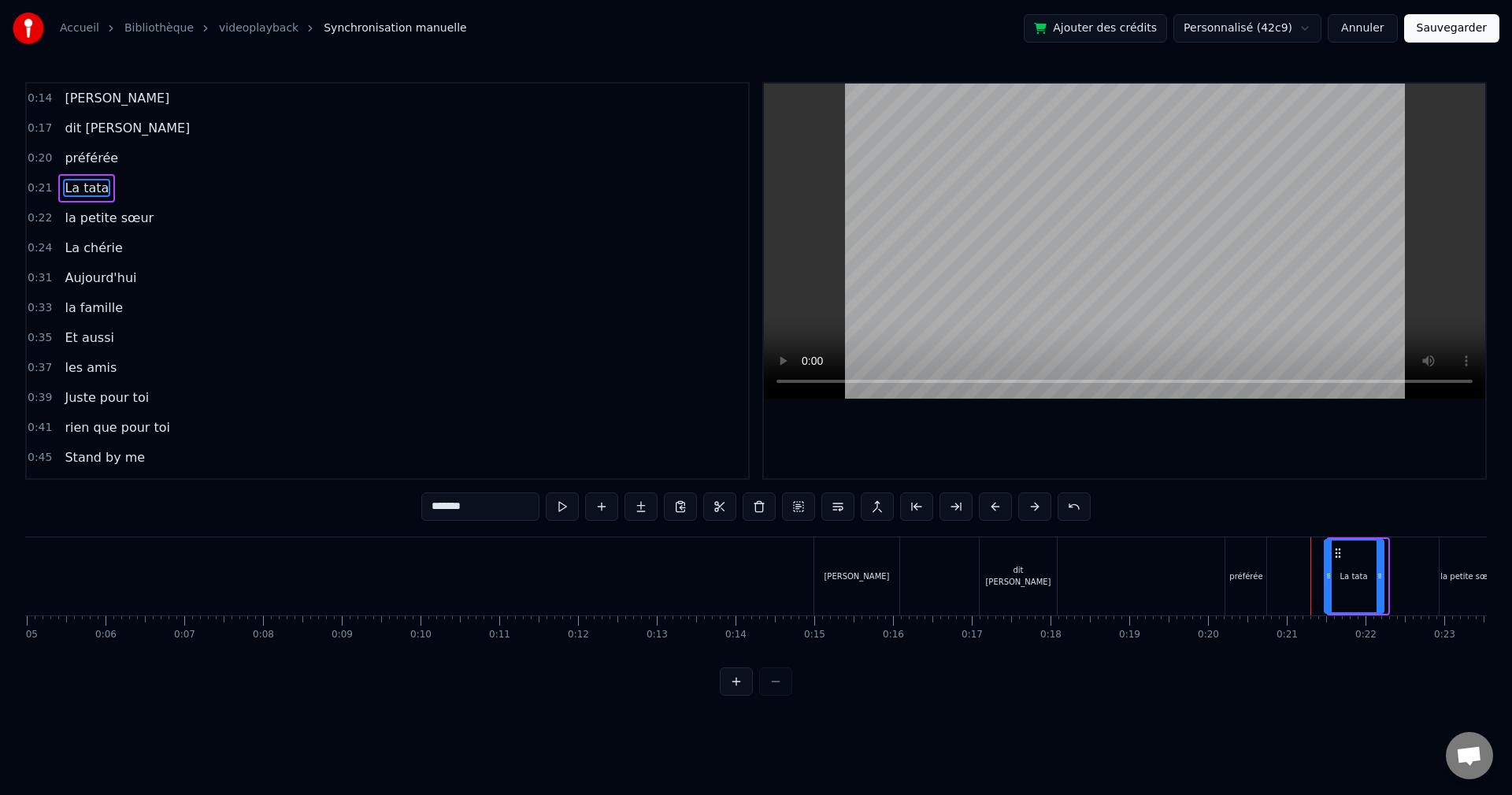
click at [1037, 504] on button at bounding box center [1035, 507] width 33 height 29
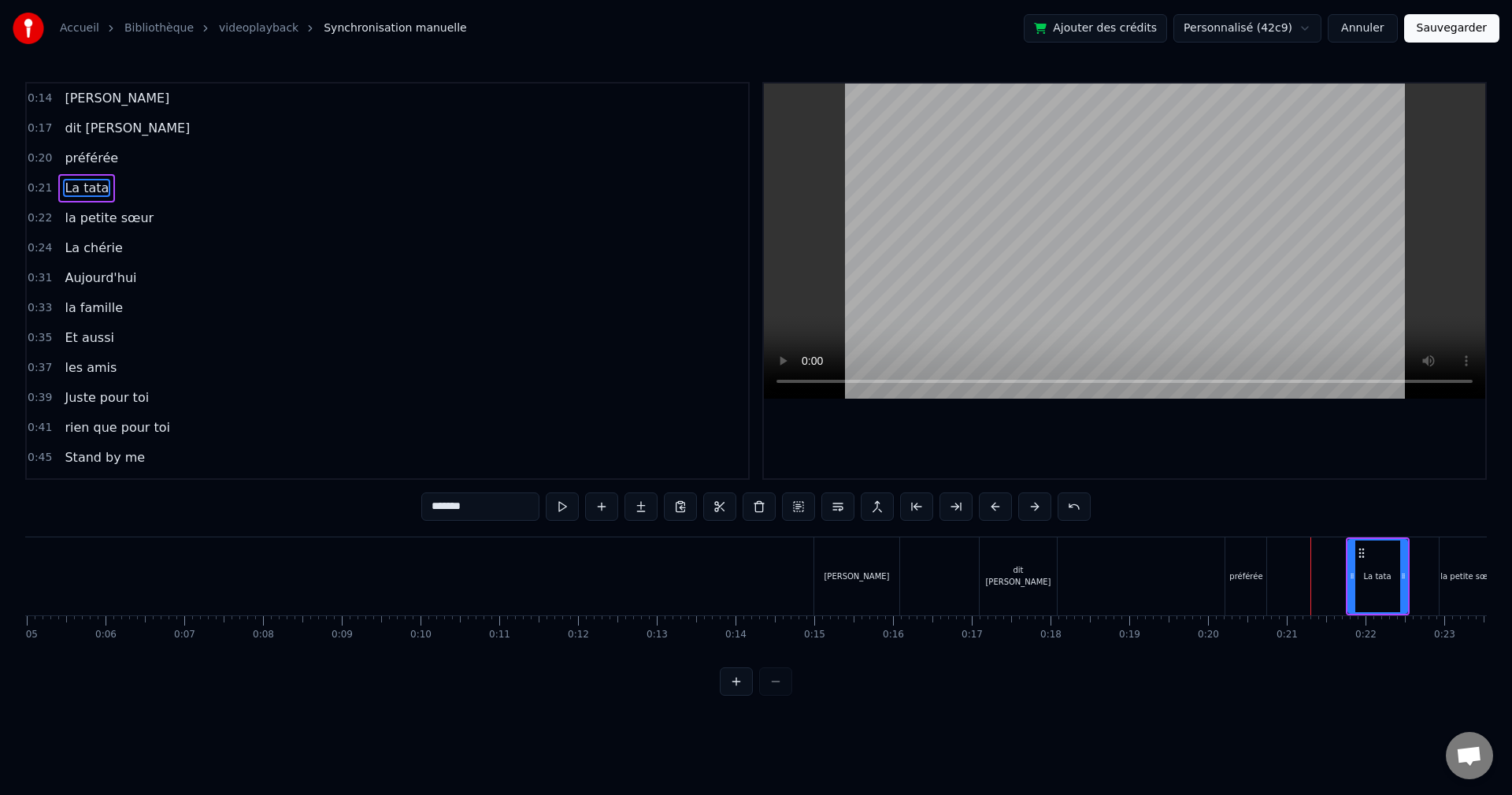
click at [1037, 504] on button at bounding box center [1035, 507] width 33 height 29
drag, startPoint x: 1037, startPoint y: 504, endPoint x: 1232, endPoint y: 553, distance: 201.1
click at [1038, 504] on button at bounding box center [1035, 507] width 33 height 29
click at [1263, 590] on div "préférée" at bounding box center [1246, 576] width 41 height 78
type input "********"
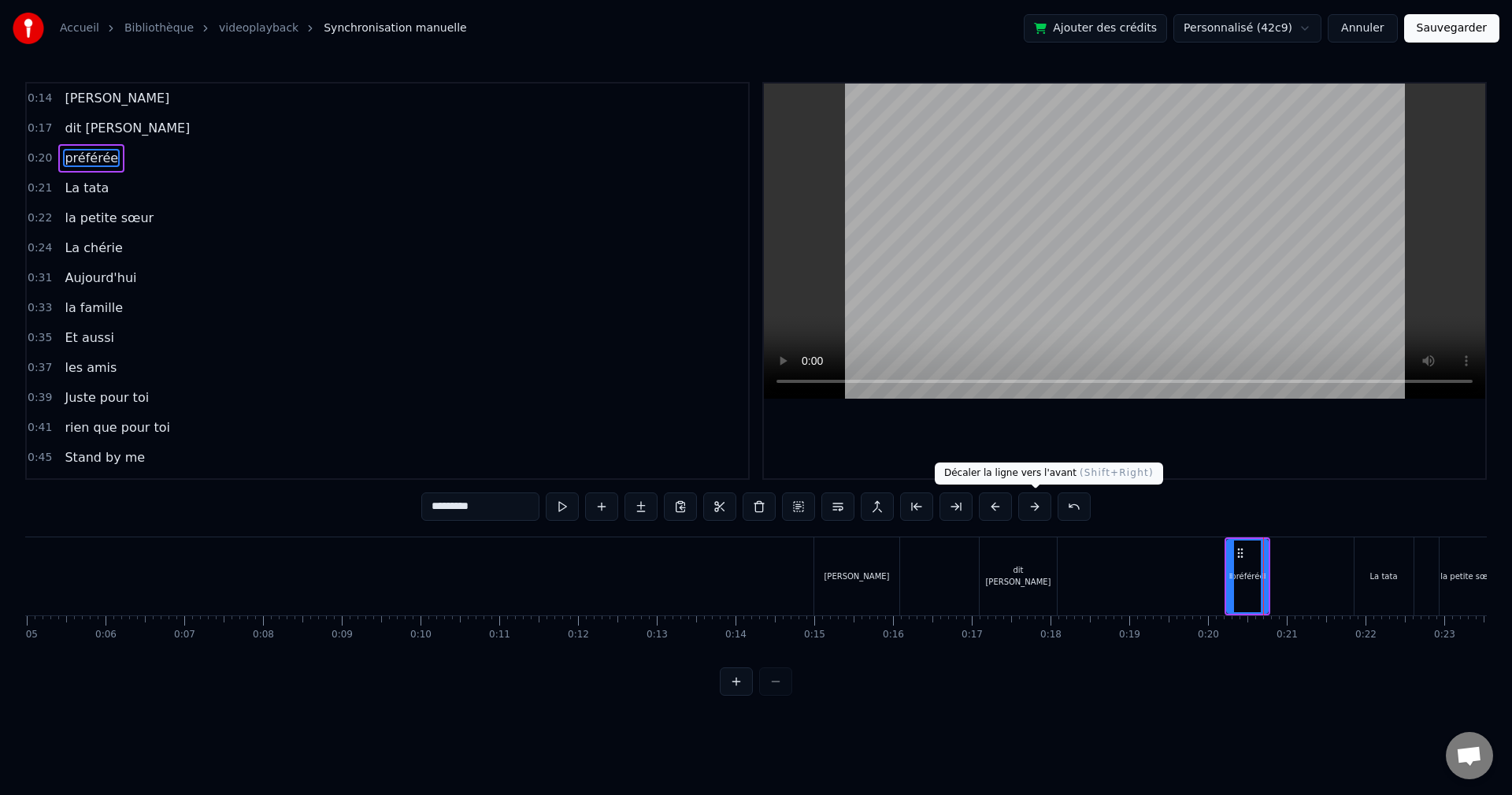
click at [1031, 505] on button at bounding box center [1035, 507] width 33 height 29
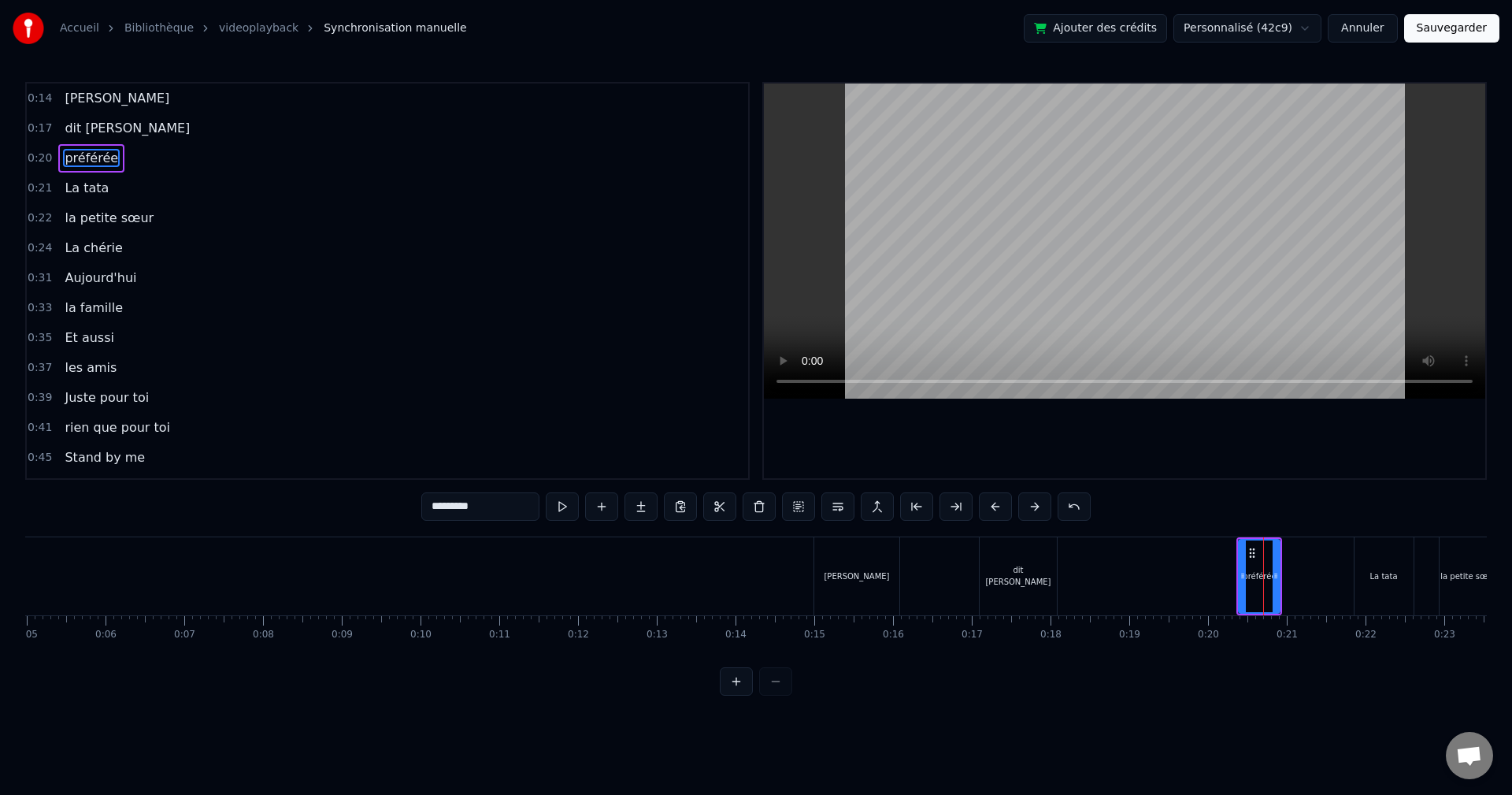
click at [1031, 505] on button at bounding box center [1035, 507] width 33 height 29
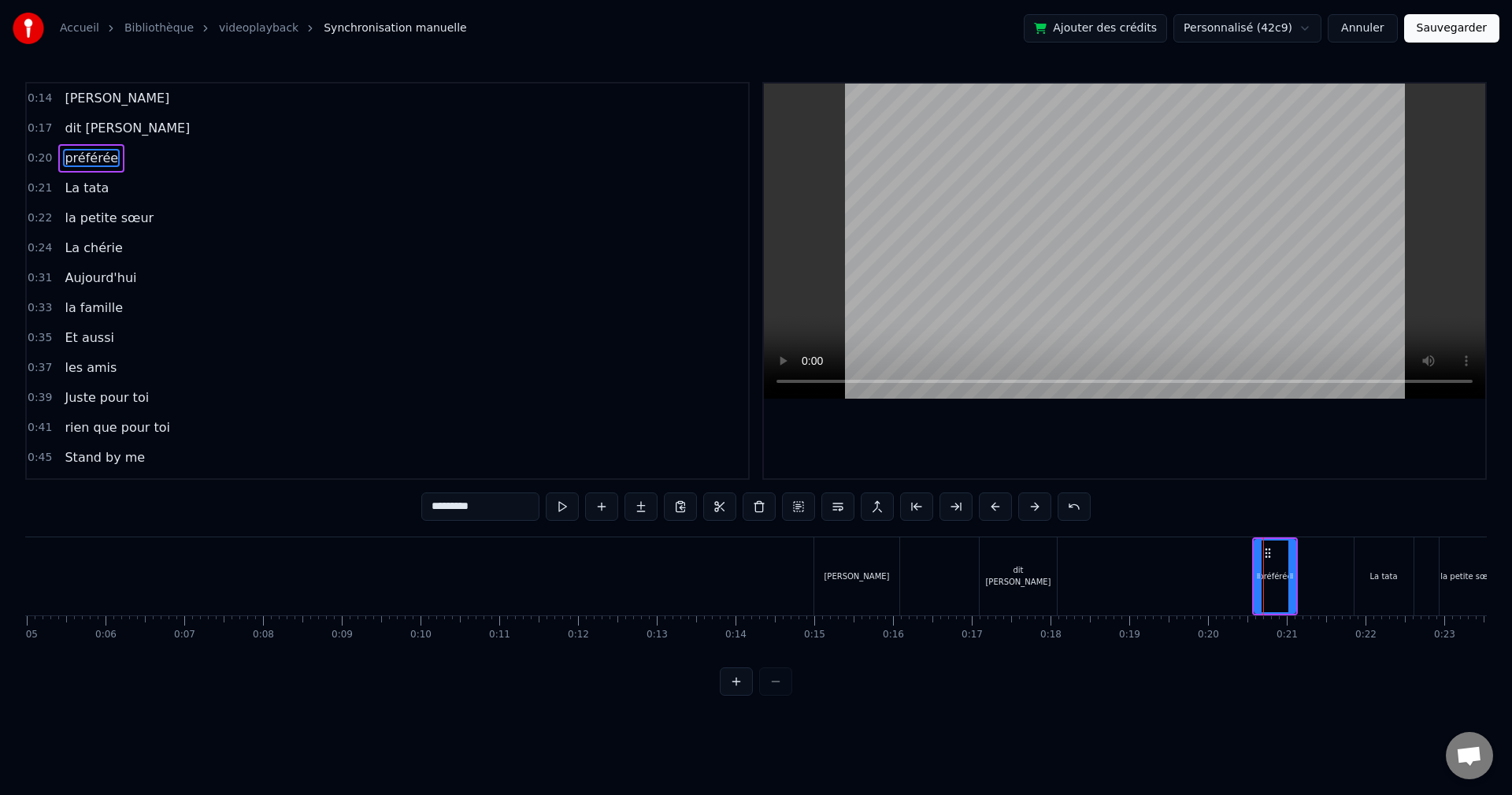
click at [1031, 505] on button at bounding box center [1035, 507] width 33 height 29
click at [1032, 509] on button at bounding box center [1035, 507] width 33 height 29
click at [1036, 518] on button at bounding box center [1035, 507] width 33 height 29
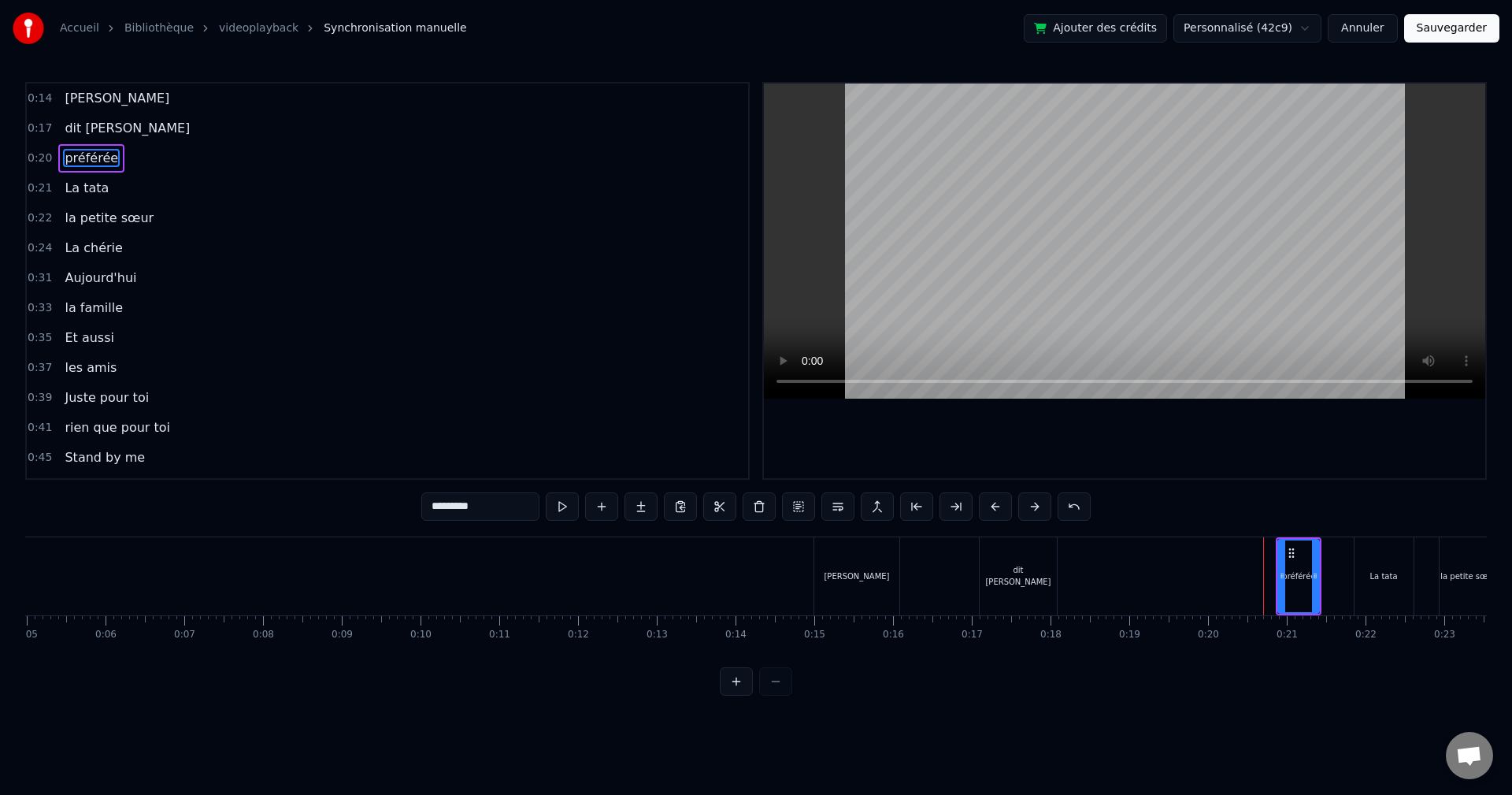
click at [1036, 518] on button at bounding box center [1035, 507] width 33 height 29
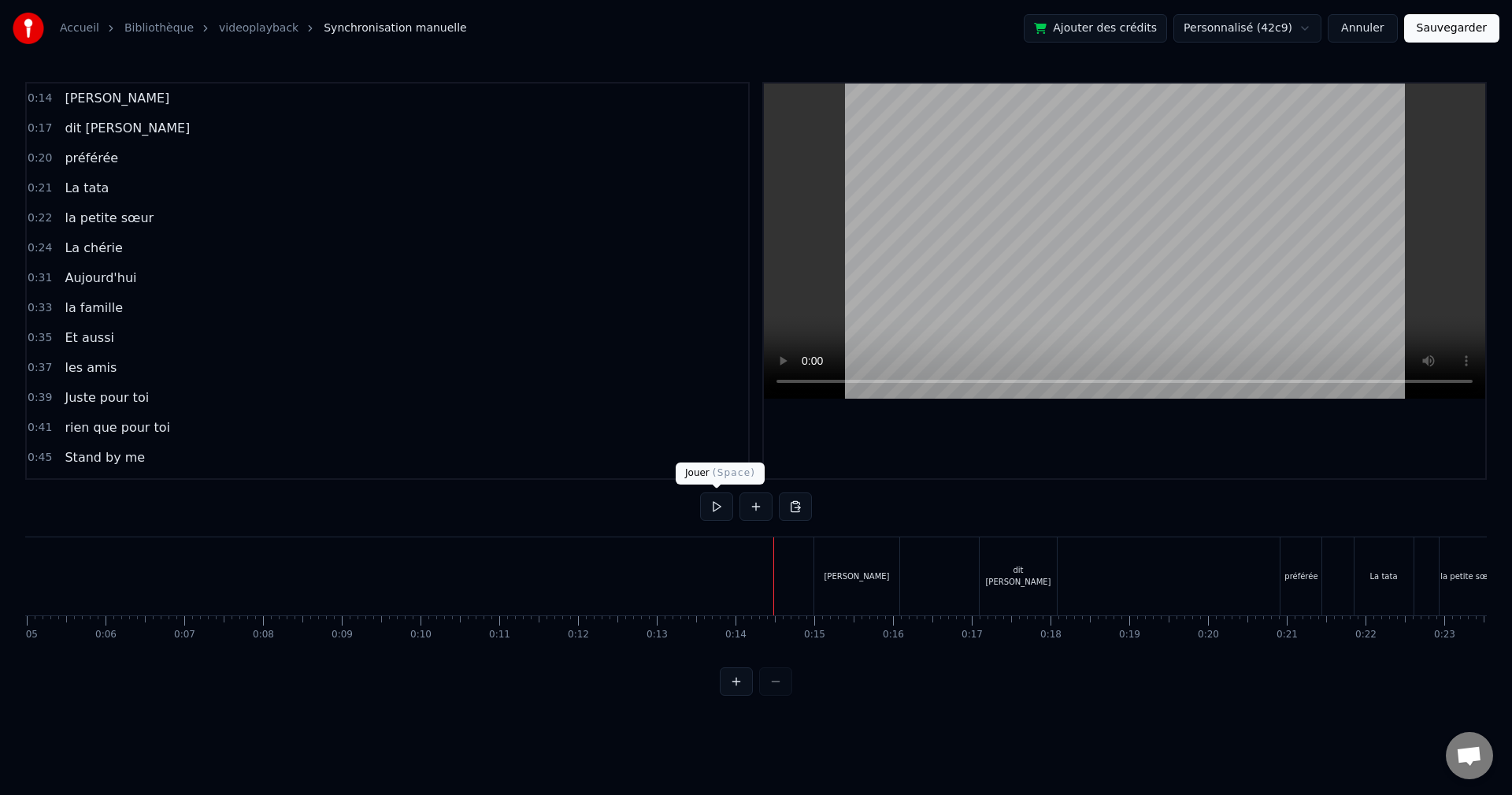
click at [704, 512] on button at bounding box center [716, 507] width 33 height 29
click at [718, 503] on button at bounding box center [716, 507] width 33 height 29
click at [1283, 580] on div "préférée" at bounding box center [1301, 576] width 41 height 78
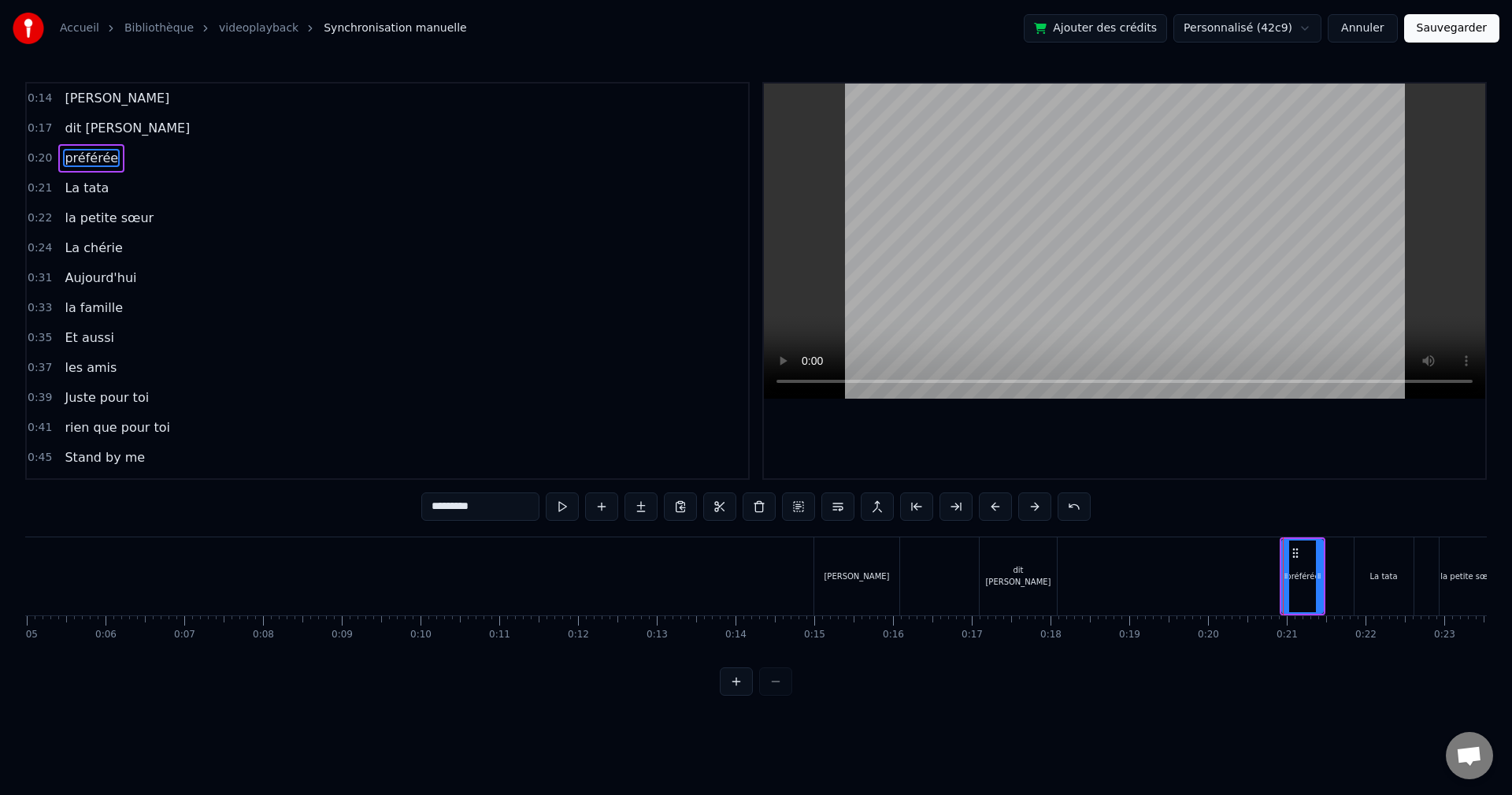
drag, startPoint x: 1281, startPoint y: 576, endPoint x: 1250, endPoint y: 572, distance: 31.3
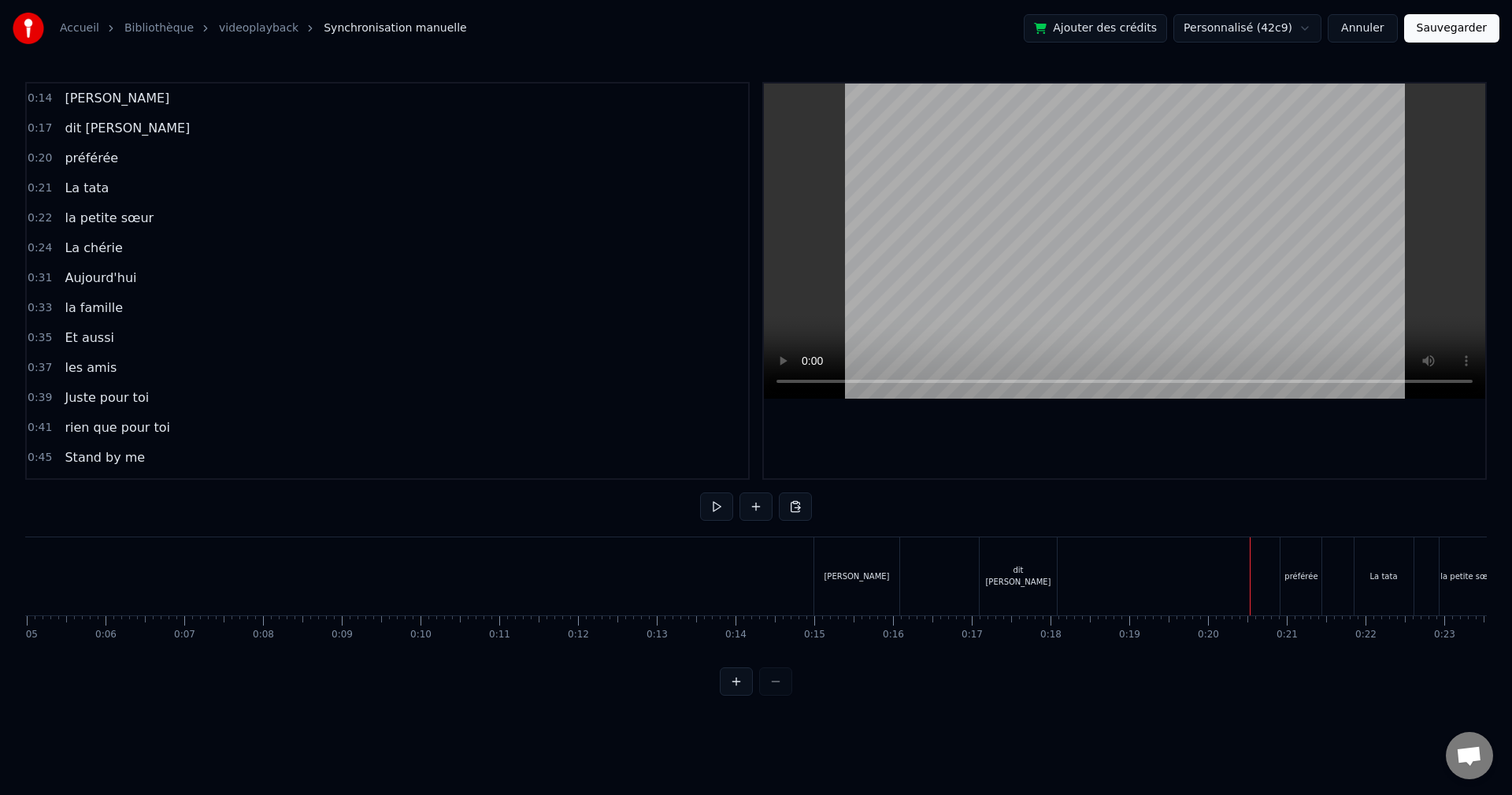
click at [1298, 578] on div "préférée" at bounding box center [1300, 575] width 33 height 12
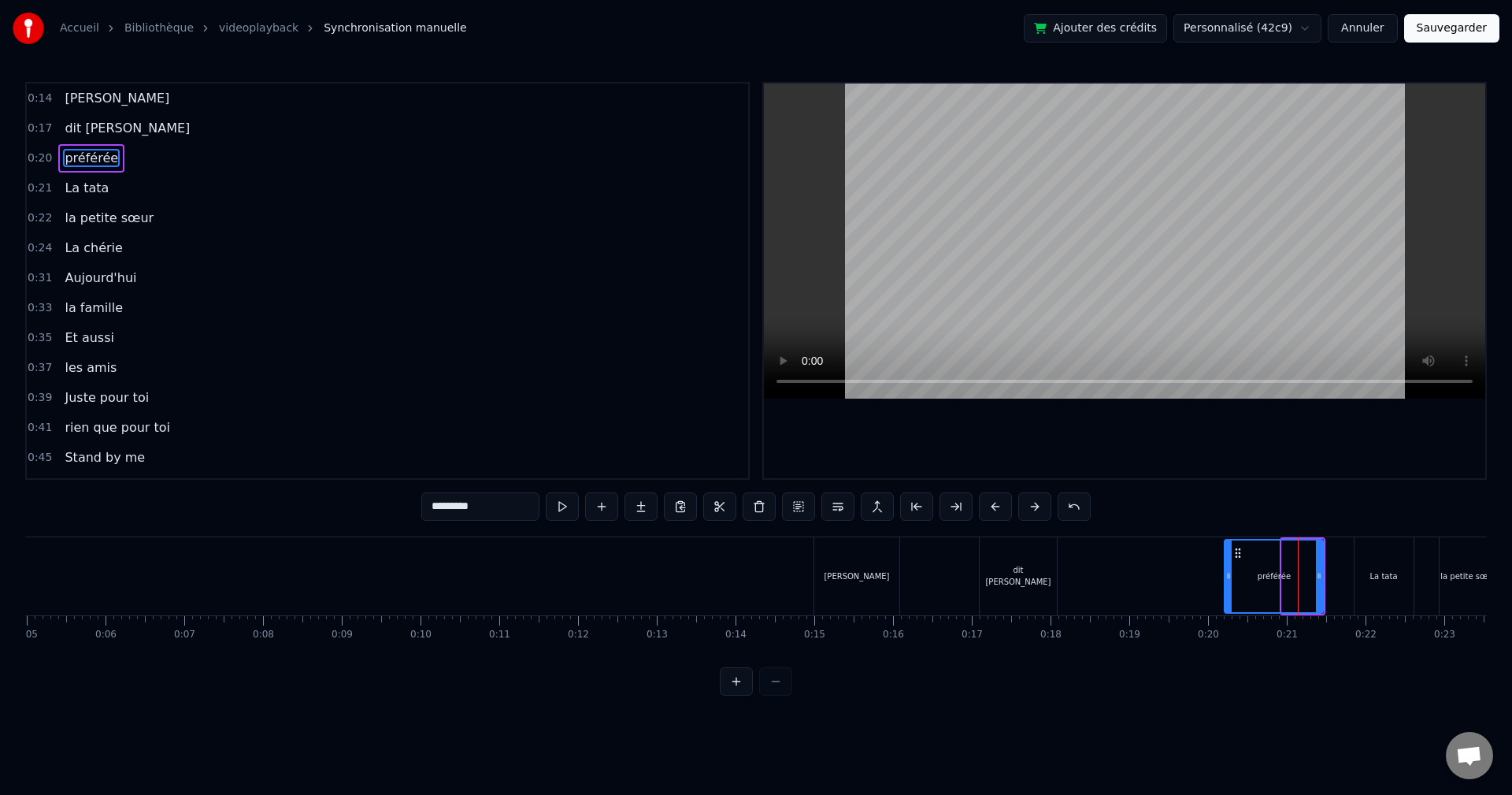
drag, startPoint x: 1284, startPoint y: 575, endPoint x: 1210, endPoint y: 569, distance: 74.2
click at [1226, 570] on icon at bounding box center [1228, 576] width 6 height 13
drag, startPoint x: 1323, startPoint y: 585, endPoint x: 1265, endPoint y: 581, distance: 58.1
click at [1265, 581] on div at bounding box center [1262, 576] width 6 height 72
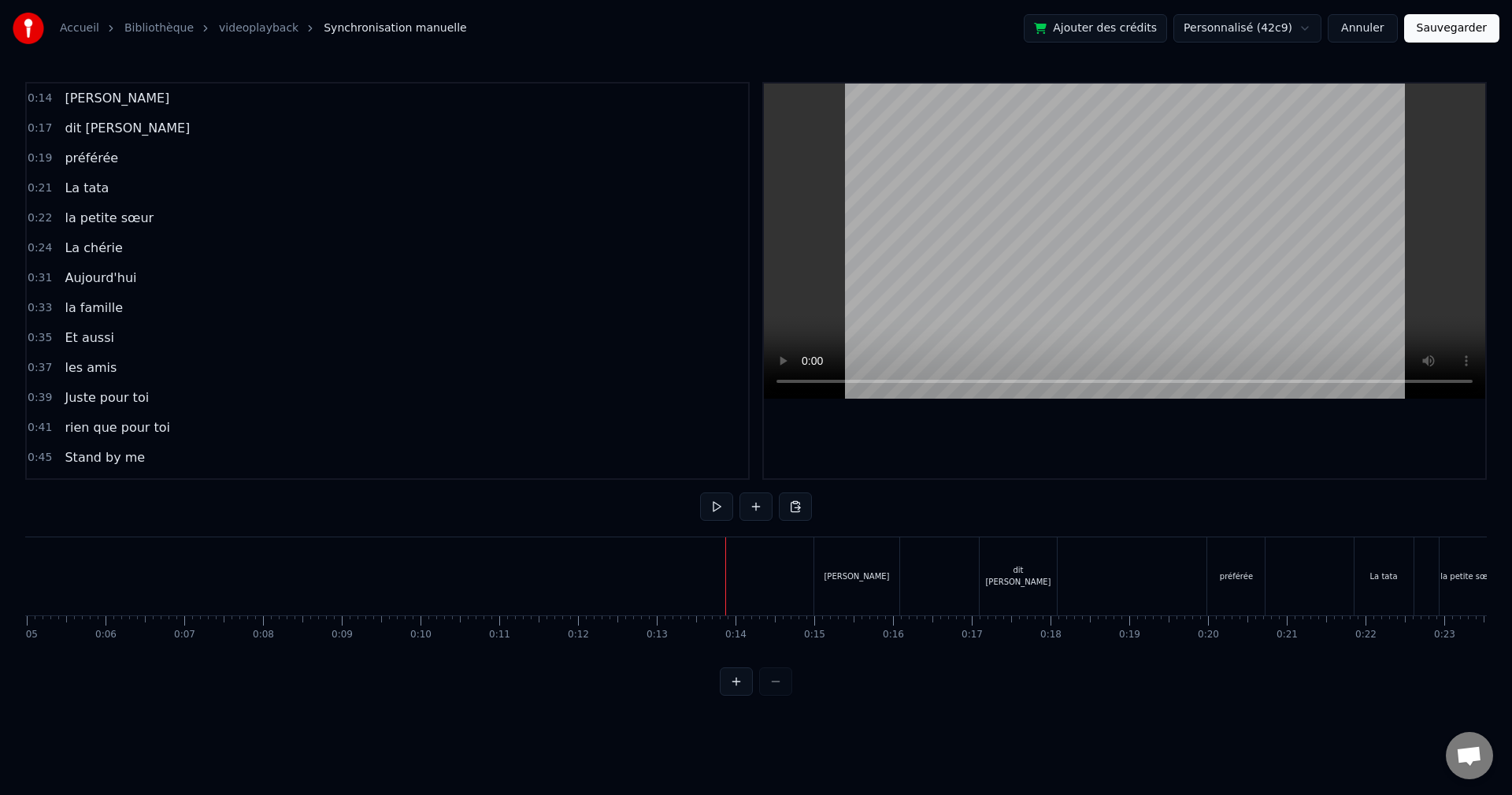
click at [1254, 579] on div "préférée" at bounding box center [1236, 576] width 57 height 78
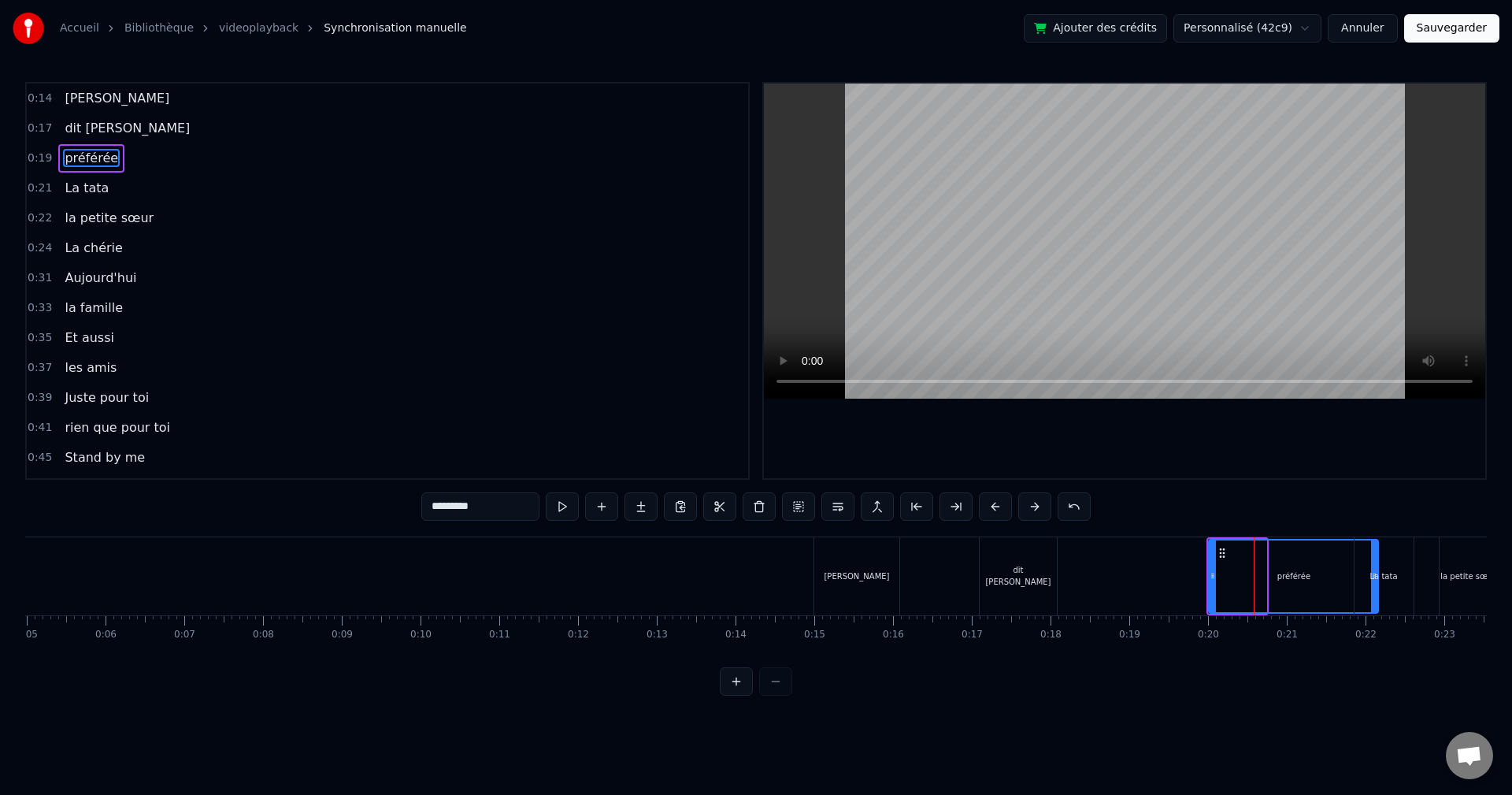
drag, startPoint x: 1261, startPoint y: 575, endPoint x: 1373, endPoint y: 582, distance: 112.2
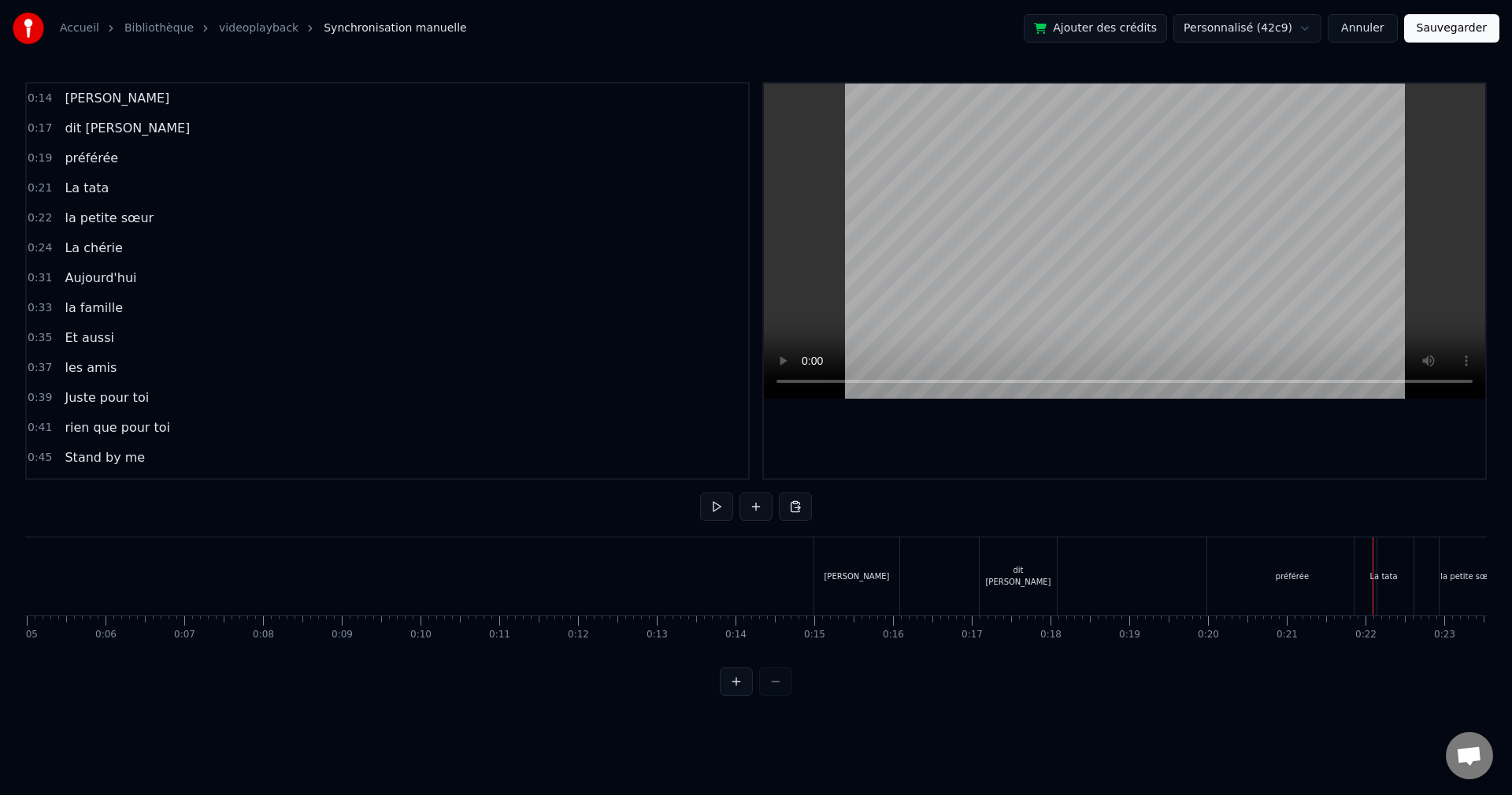
click at [1216, 581] on div "préférée" at bounding box center [1291, 576] width 170 height 78
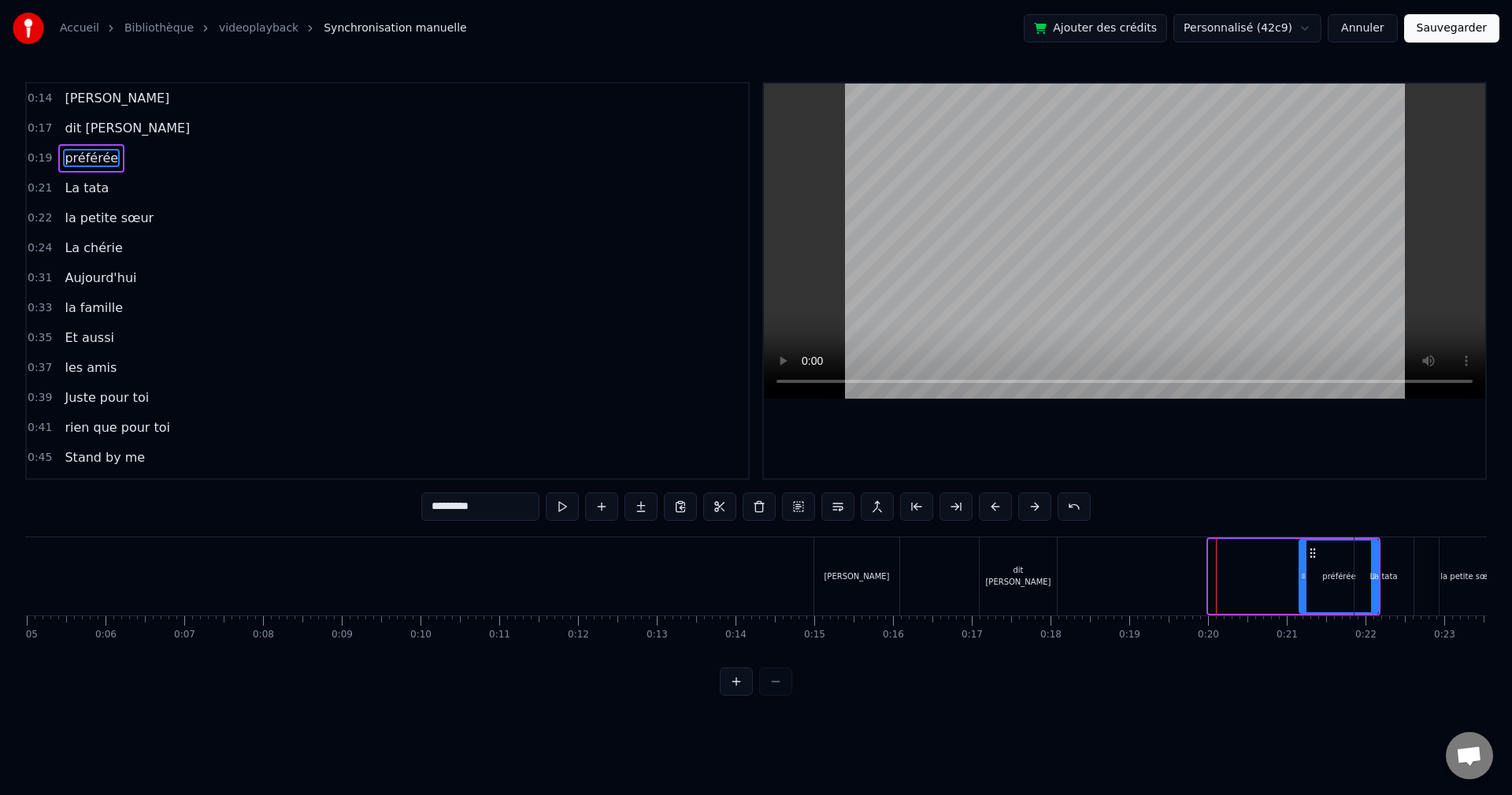
drag, startPoint x: 1212, startPoint y: 577, endPoint x: 1303, endPoint y: 574, distance: 91.0
click at [1303, 574] on icon at bounding box center [1303, 576] width 6 height 13
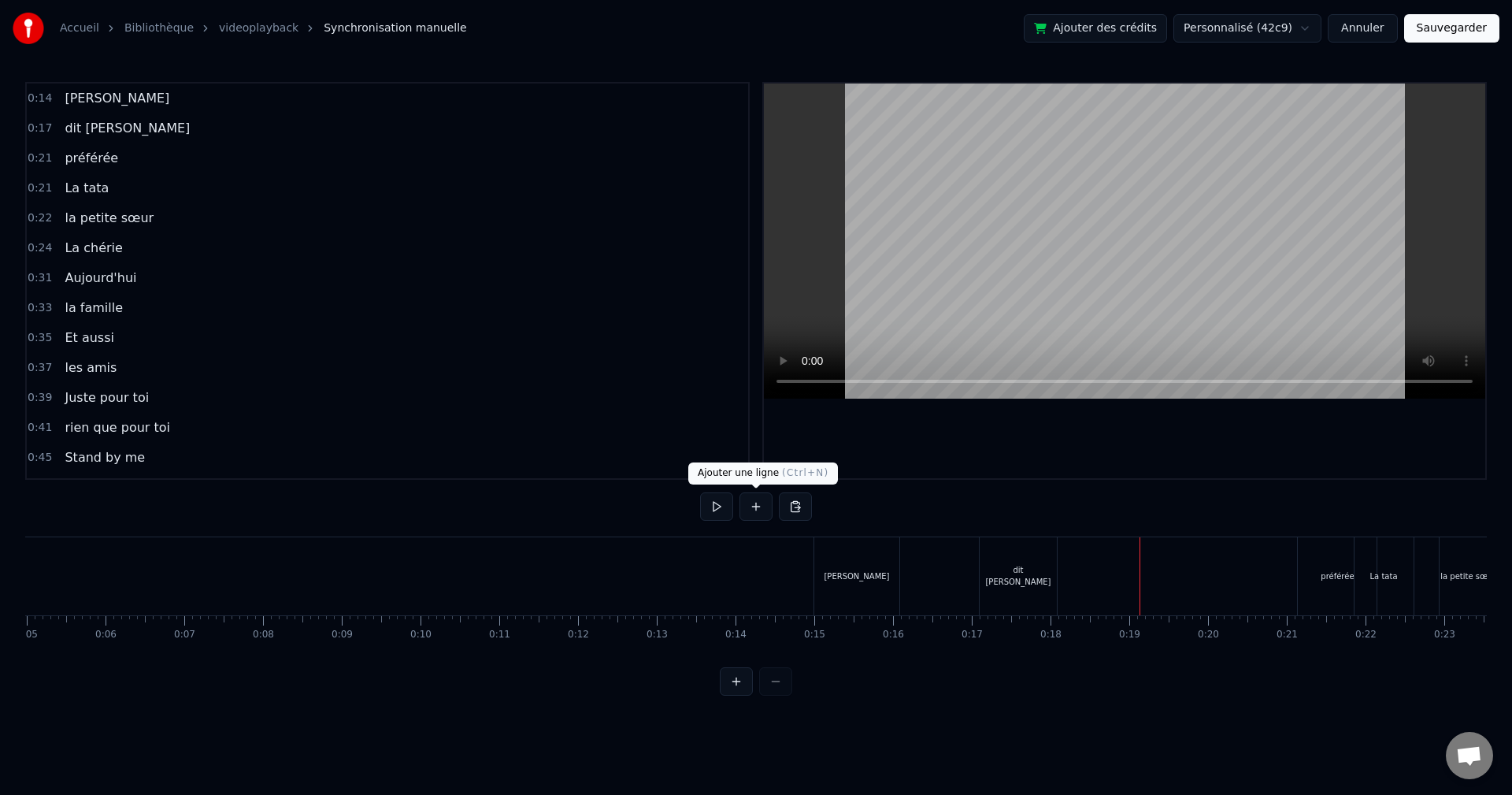
click at [742, 505] on button at bounding box center [756, 507] width 33 height 29
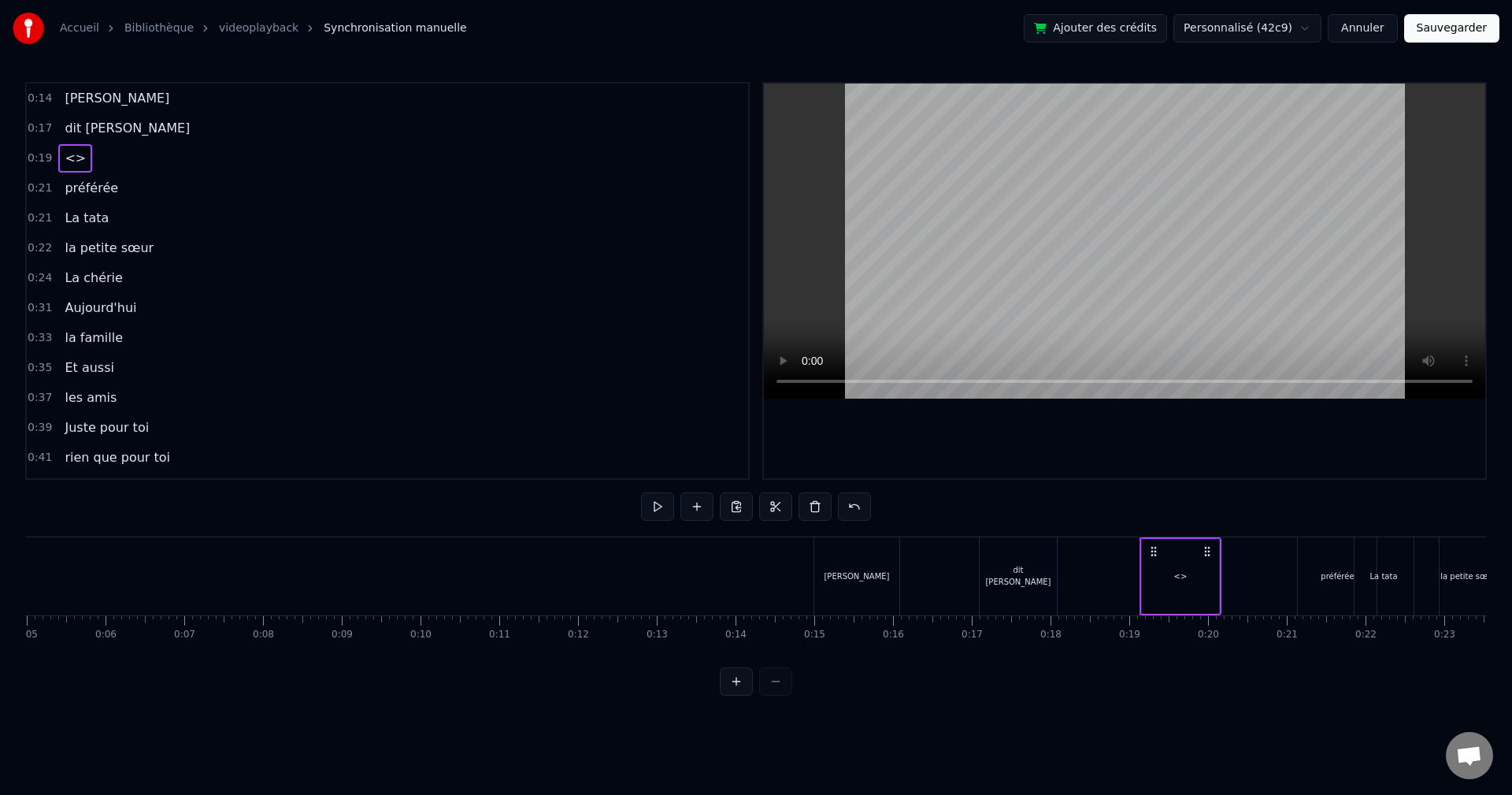
drag, startPoint x: 1181, startPoint y: 572, endPoint x: 1155, endPoint y: 571, distance: 26.0
click at [1176, 572] on div "<>" at bounding box center [1181, 575] width 13 height 12
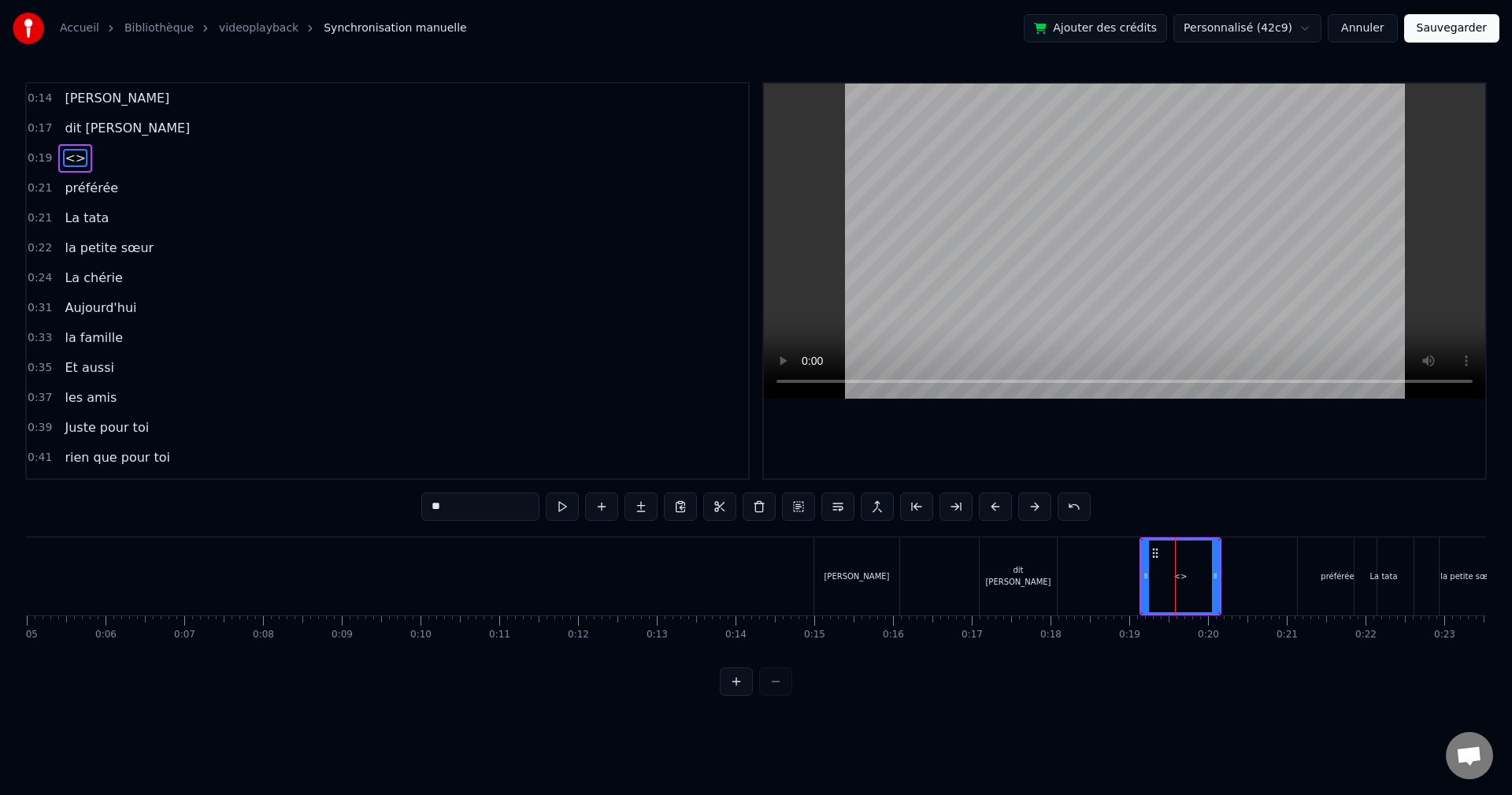
drag, startPoint x: 502, startPoint y: 511, endPoint x: 408, endPoint y: 506, distance: 94.1
click at [408, 506] on div "0:14 [PERSON_NAME] 0:17 dit [PERSON_NAME] 0:19 <> 0:21 préférée 0:21 La tata 0:…" at bounding box center [756, 389] width 1462 height 614
paste input "**********"
type input "**********"
drag, startPoint x: 692, startPoint y: 559, endPoint x: 644, endPoint y: 544, distance: 50.3
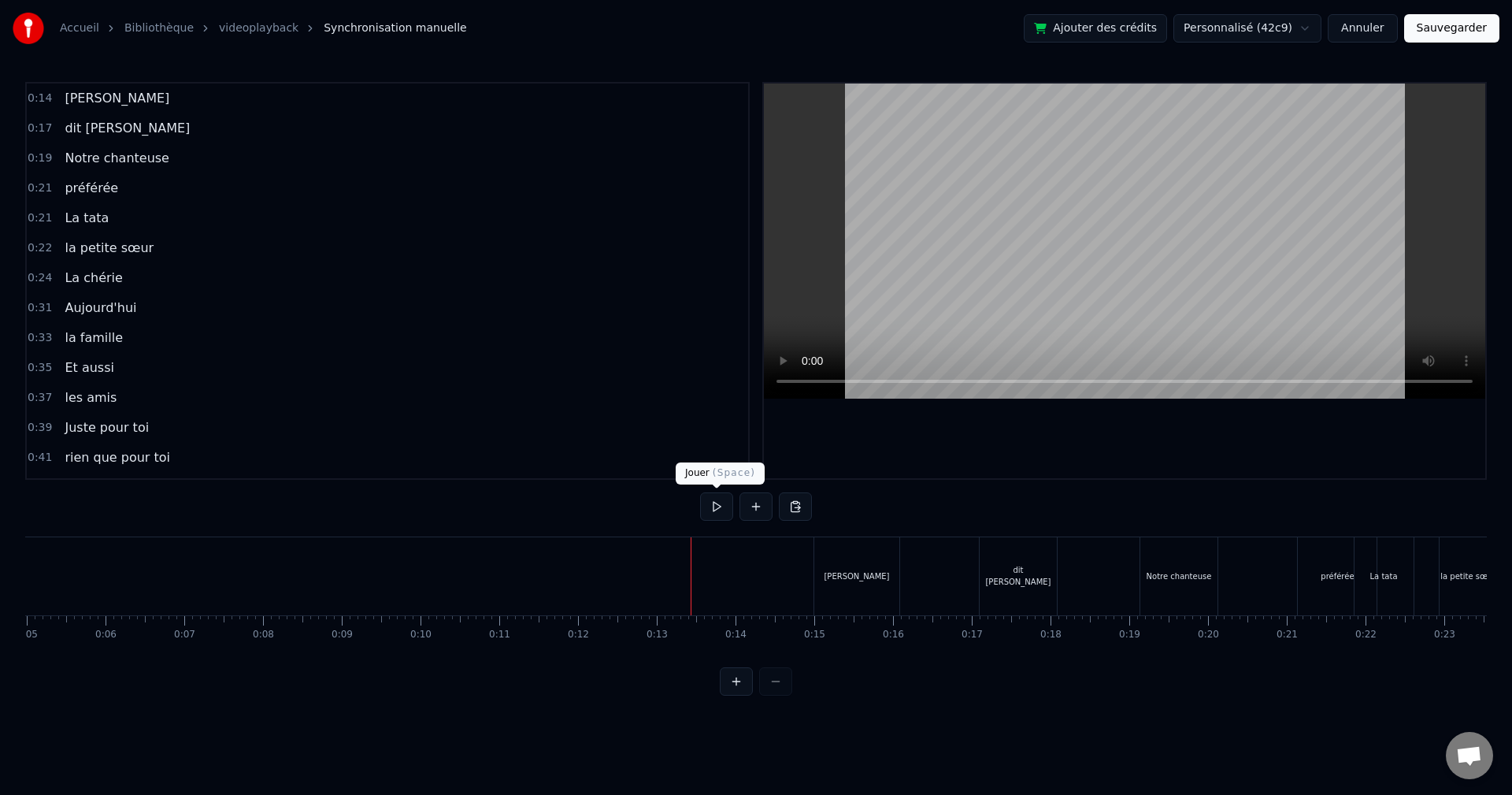
click at [714, 506] on button at bounding box center [716, 507] width 33 height 29
click at [719, 505] on button at bounding box center [716, 507] width 33 height 29
click at [943, 223] on video at bounding box center [1124, 240] width 721 height 315
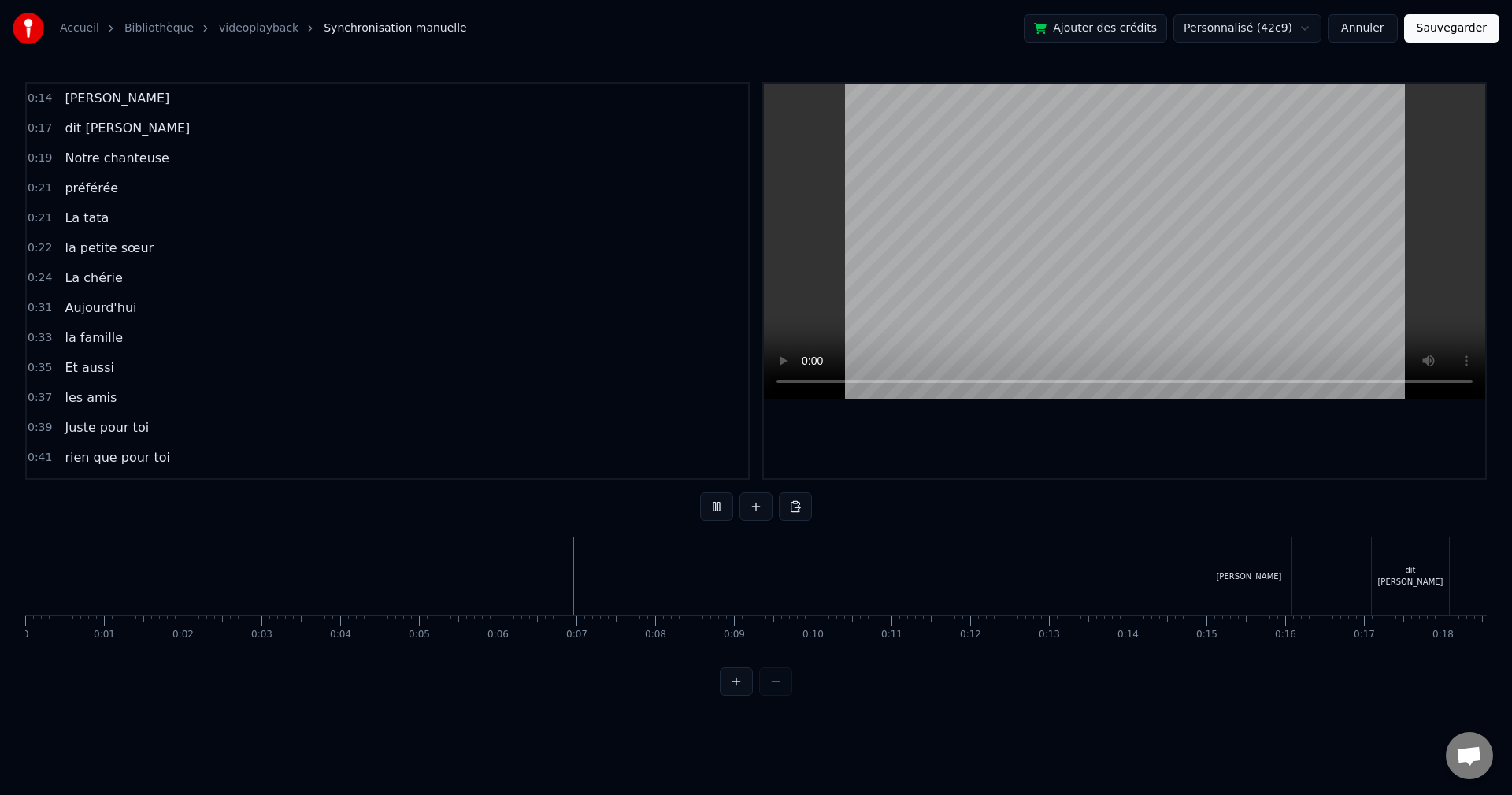
drag, startPoint x: 157, startPoint y: 667, endPoint x: 229, endPoint y: 666, distance: 72.0
click at [229, 666] on div "0:14 [PERSON_NAME] 0:17 dit [PERSON_NAME] 0:19 Notre chanteuse 0:21 préférée 0:…" at bounding box center [756, 389] width 1462 height 614
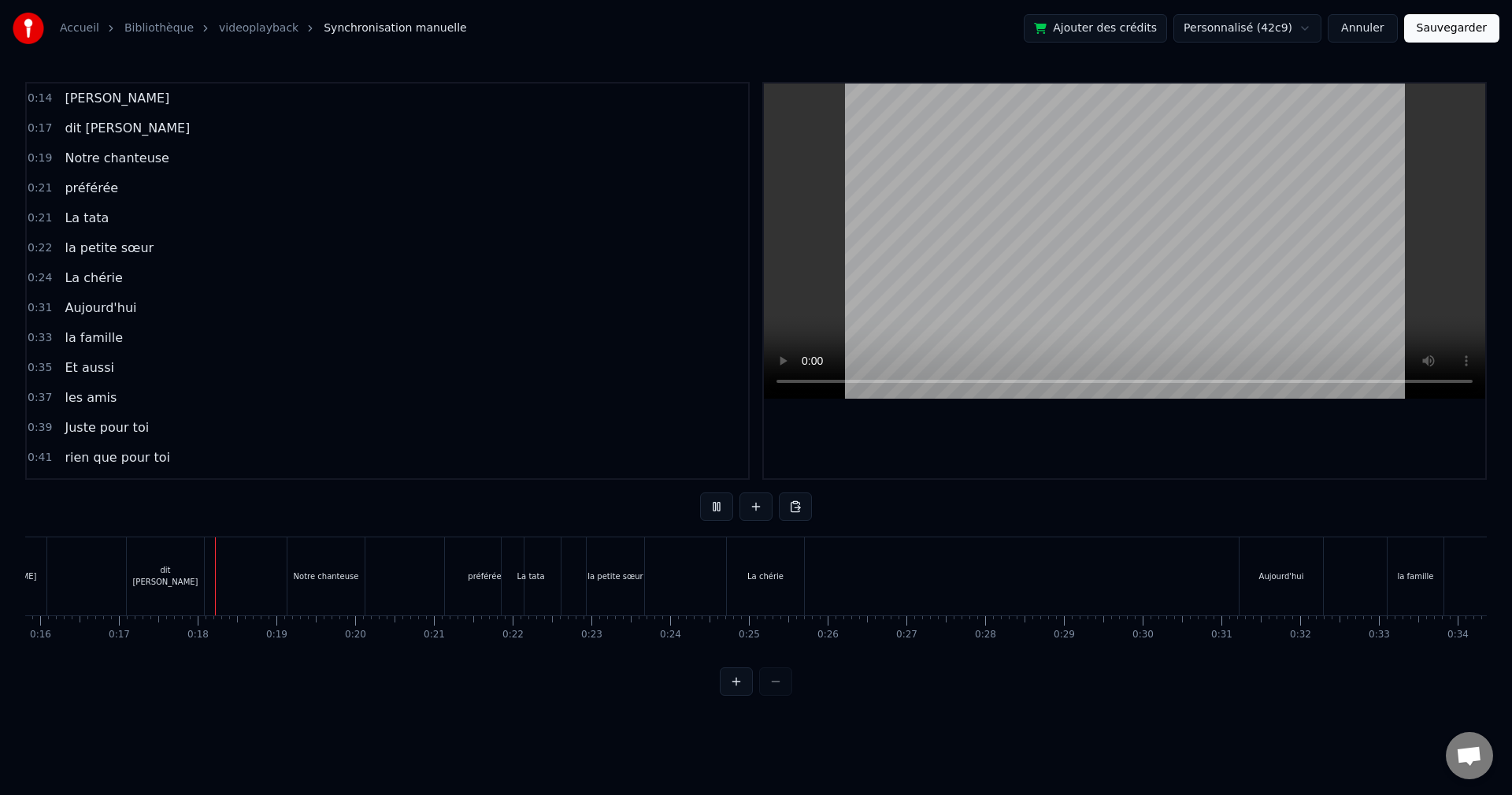
scroll to position [0, 1322]
click at [708, 511] on button at bounding box center [716, 507] width 33 height 29
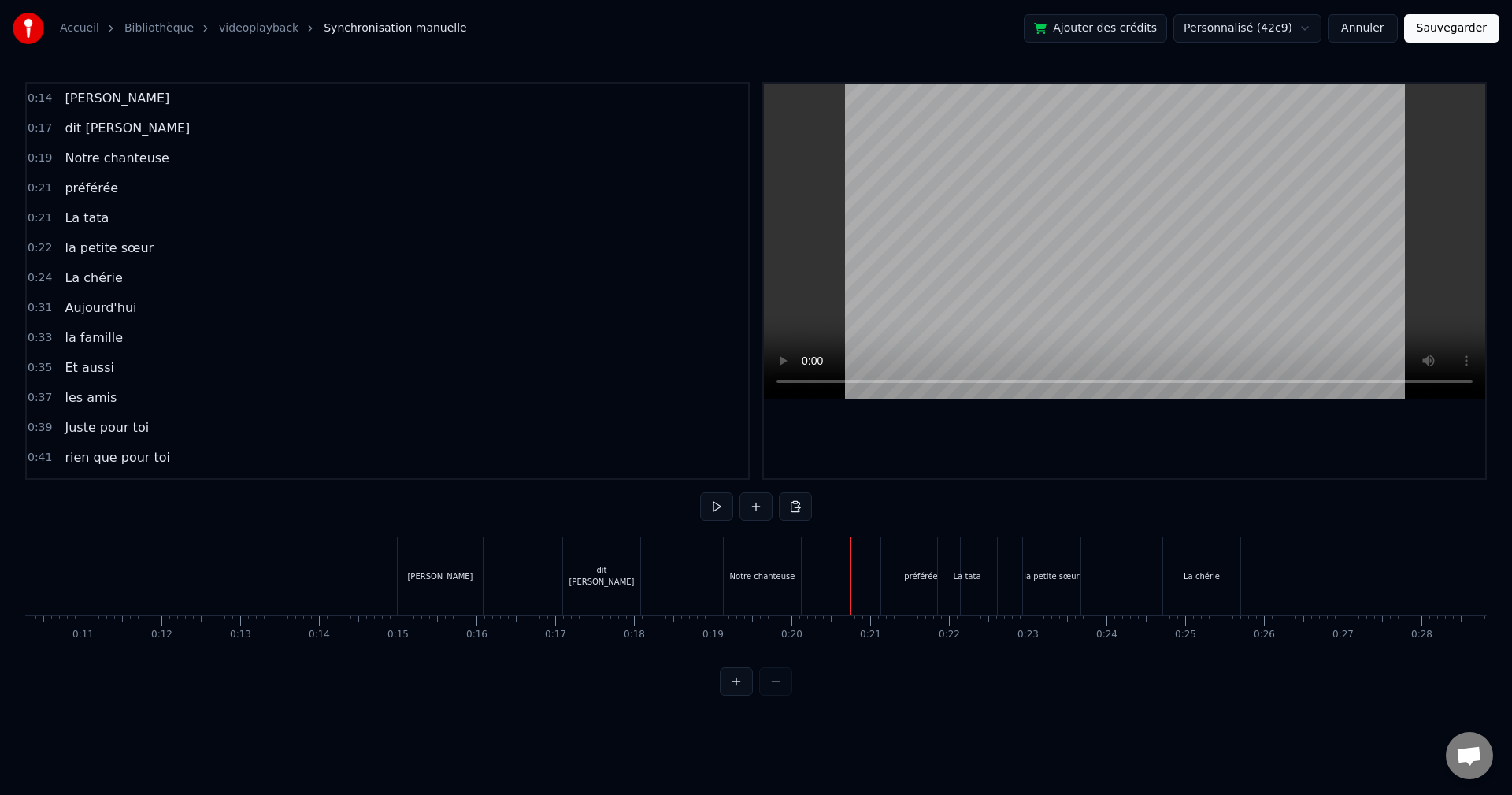
click at [711, 506] on button at bounding box center [716, 507] width 33 height 29
click at [1224, 574] on div "La chérie" at bounding box center [1202, 576] width 77 height 78
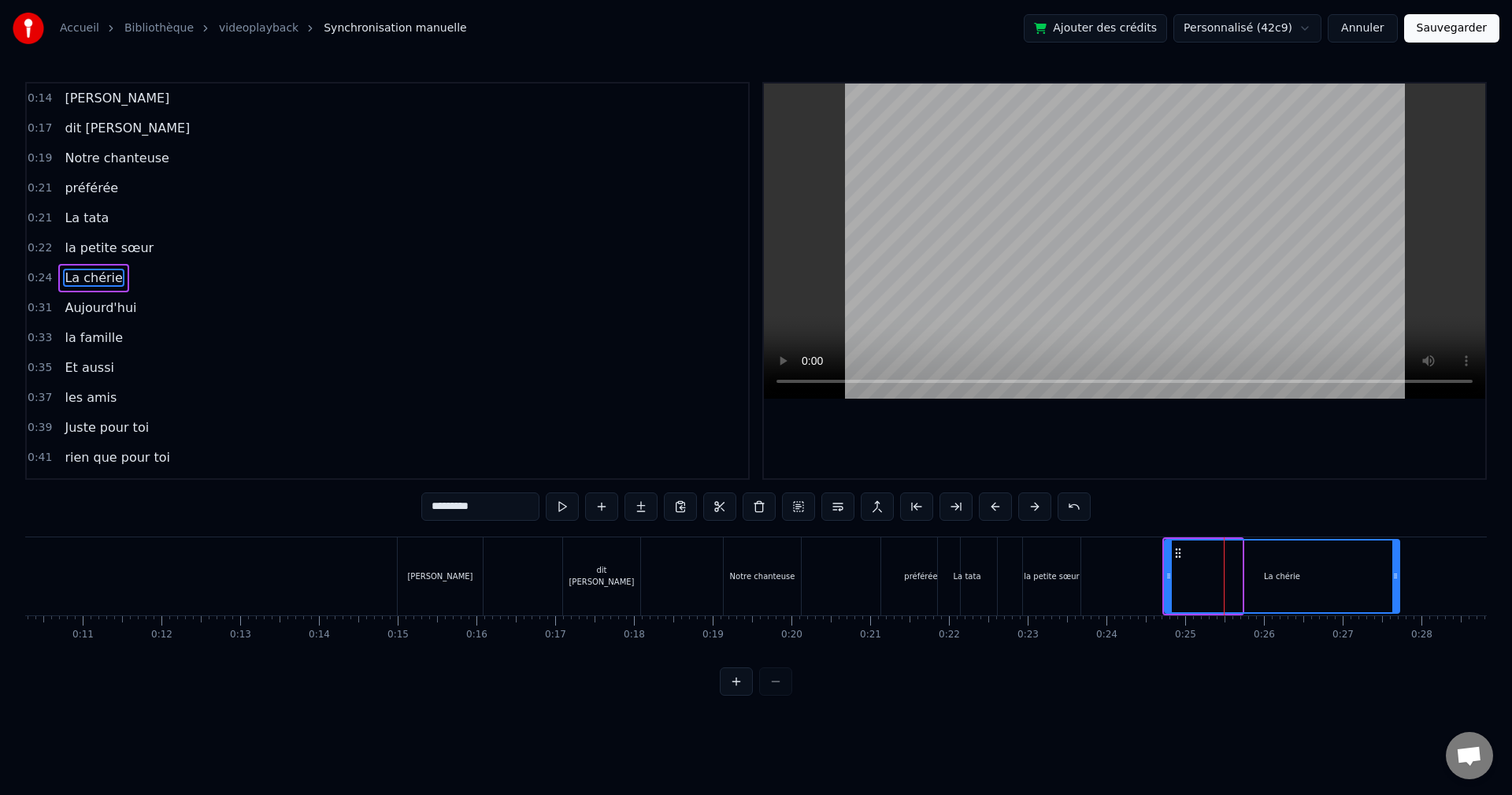
drag, startPoint x: 1239, startPoint y: 578, endPoint x: 1434, endPoint y: 576, distance: 195.0
click at [1399, 576] on icon at bounding box center [1395, 576] width 6 height 13
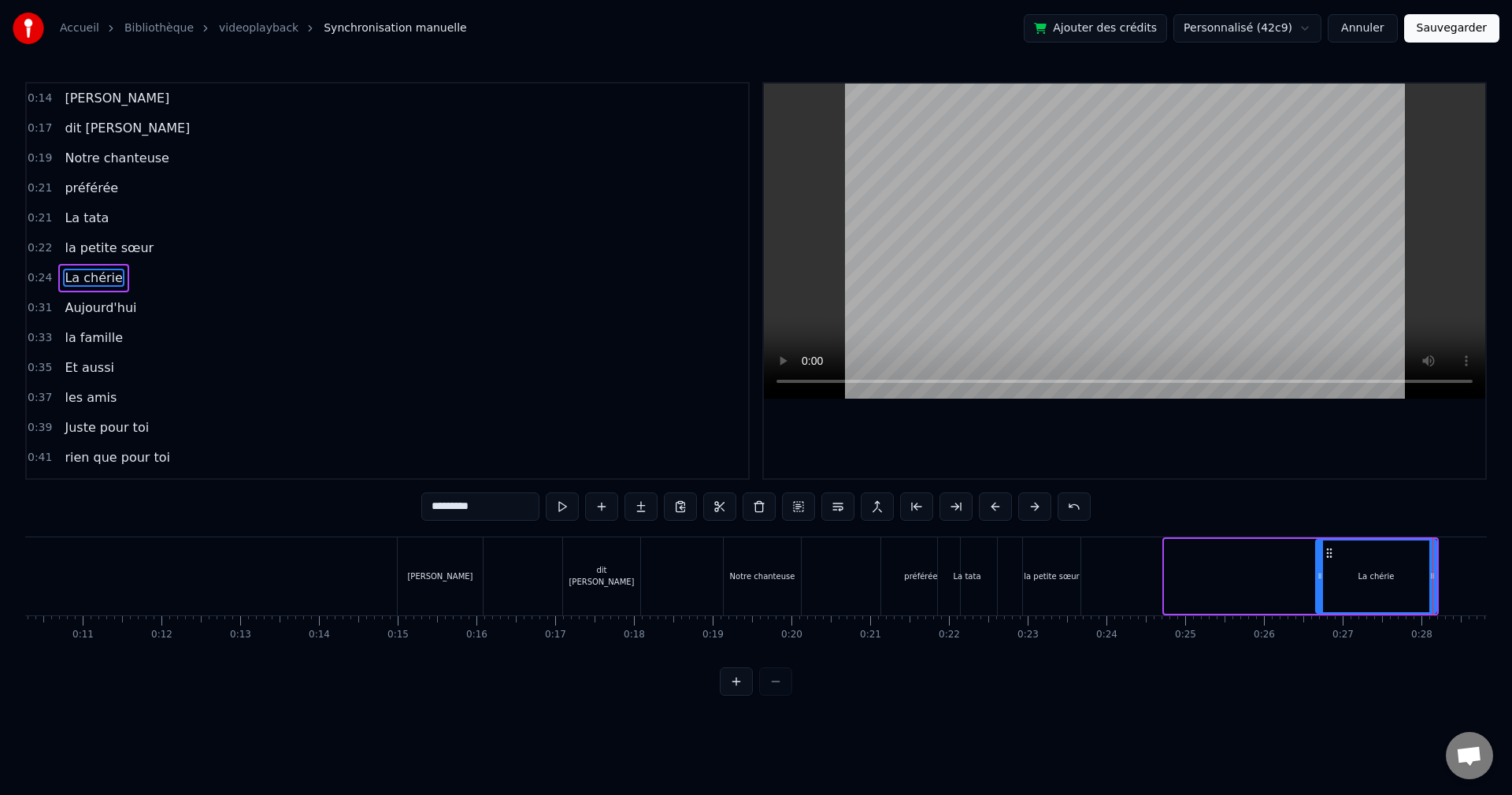
drag, startPoint x: 1171, startPoint y: 582, endPoint x: 1369, endPoint y: 582, distance: 198.0
click at [1323, 582] on div at bounding box center [1319, 576] width 6 height 72
click at [1063, 572] on div "la petite sœur" at bounding box center [1051, 575] width 55 height 12
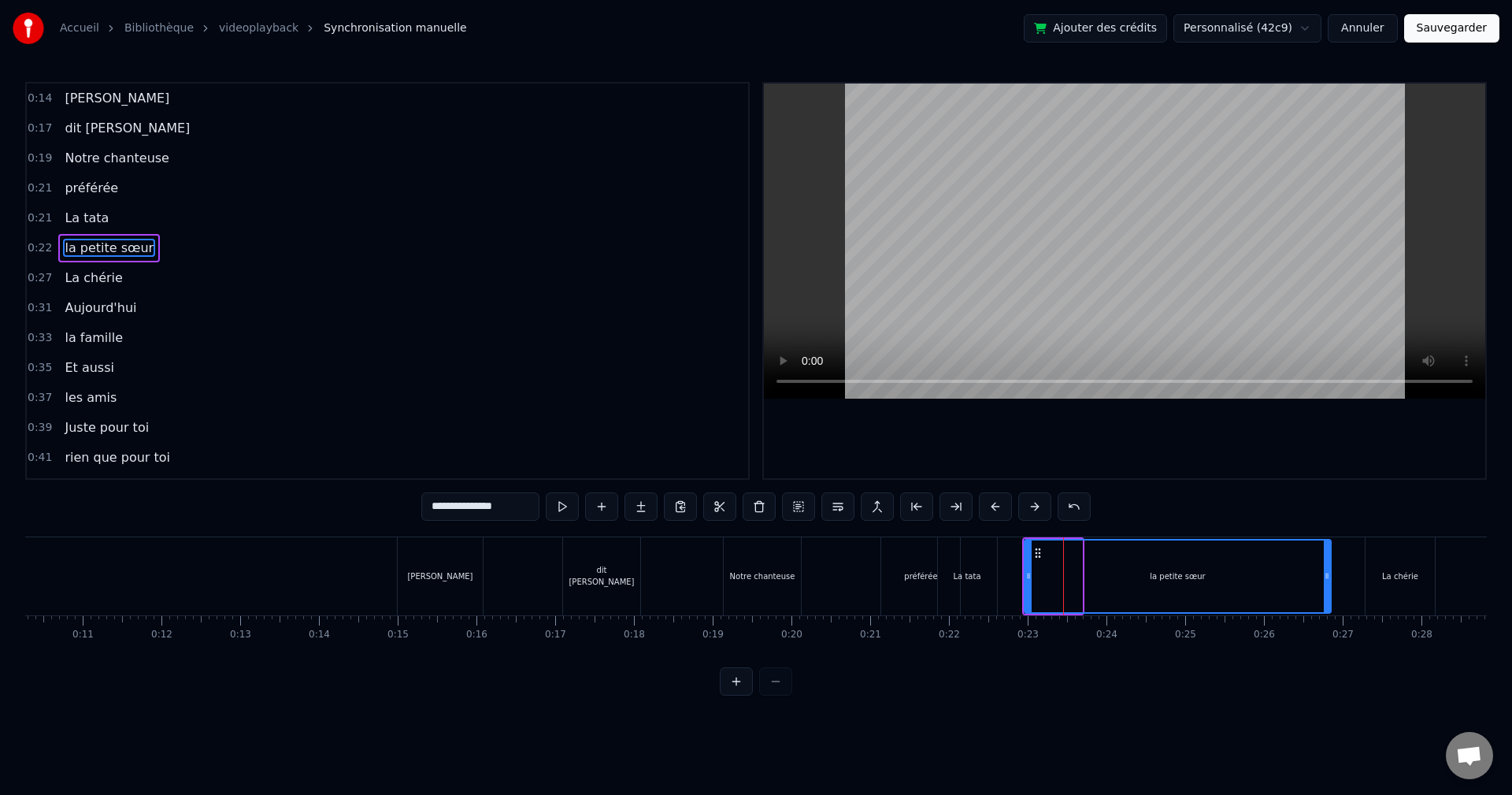
drag, startPoint x: 1078, startPoint y: 575, endPoint x: 1327, endPoint y: 572, distance: 249.0
click at [1327, 572] on icon at bounding box center [1326, 576] width 6 height 13
click at [1032, 572] on icon at bounding box center [1035, 576] width 6 height 13
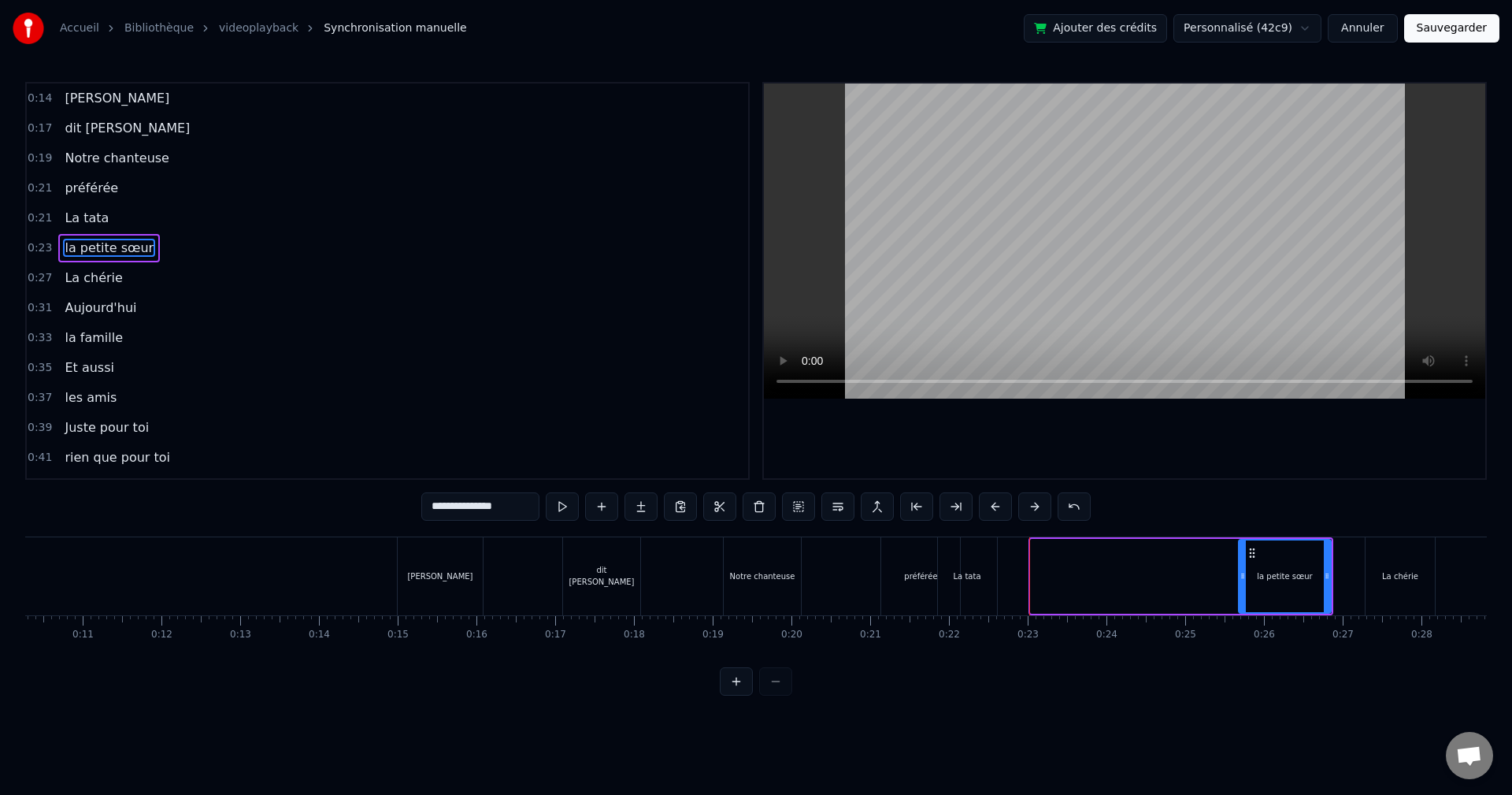
drag, startPoint x: 1033, startPoint y: 572, endPoint x: 1251, endPoint y: 572, distance: 218.0
click at [1245, 572] on icon at bounding box center [1242, 576] width 6 height 13
click at [982, 577] on div "La tata" at bounding box center [967, 576] width 59 height 78
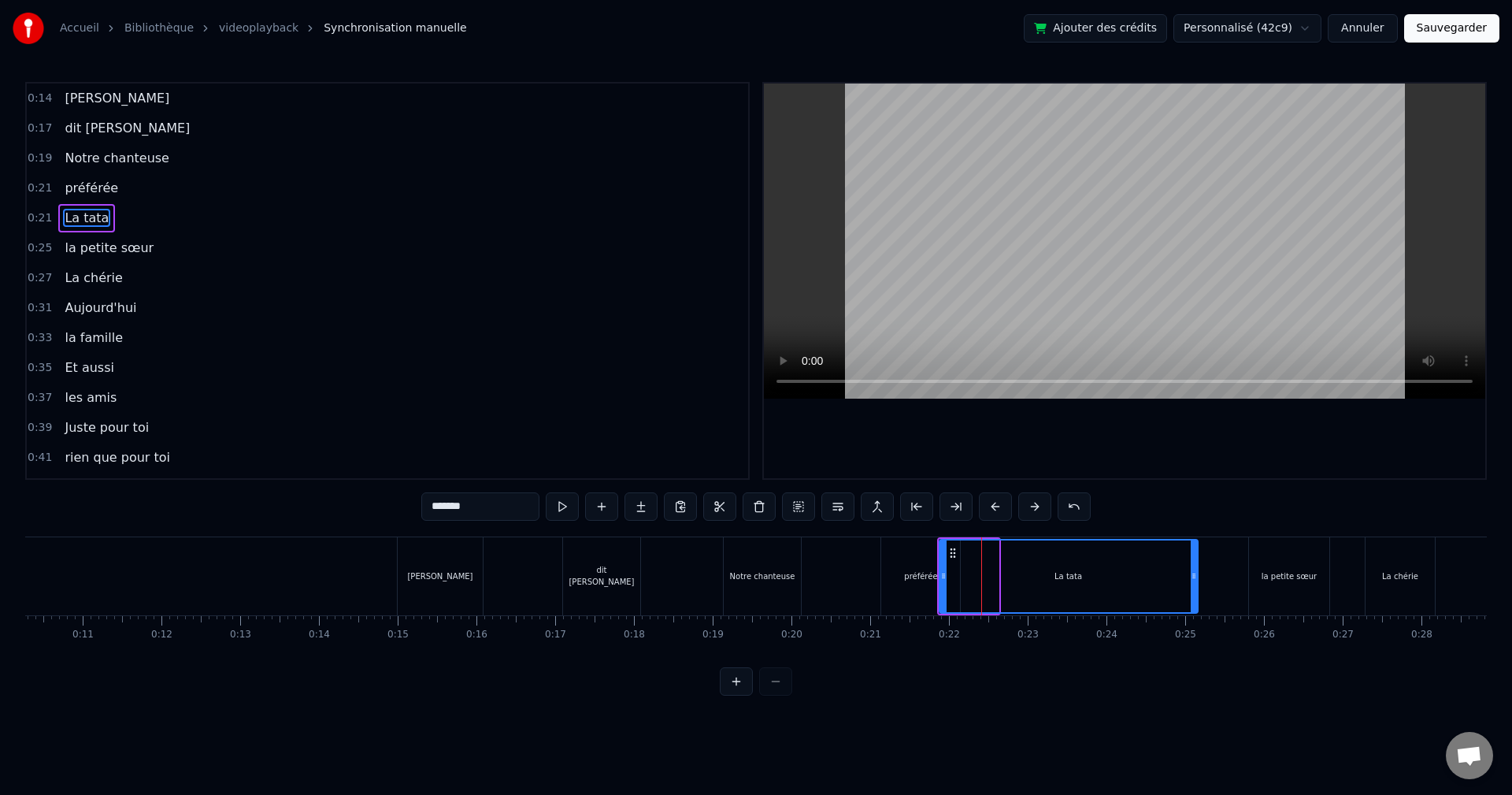
drag, startPoint x: 993, startPoint y: 576, endPoint x: 1210, endPoint y: 575, distance: 217.0
click at [1197, 575] on icon at bounding box center [1193, 576] width 6 height 13
drag, startPoint x: 940, startPoint y: 574, endPoint x: 1011, endPoint y: 573, distance: 71.0
click at [1153, 573] on icon at bounding box center [1156, 576] width 6 height 13
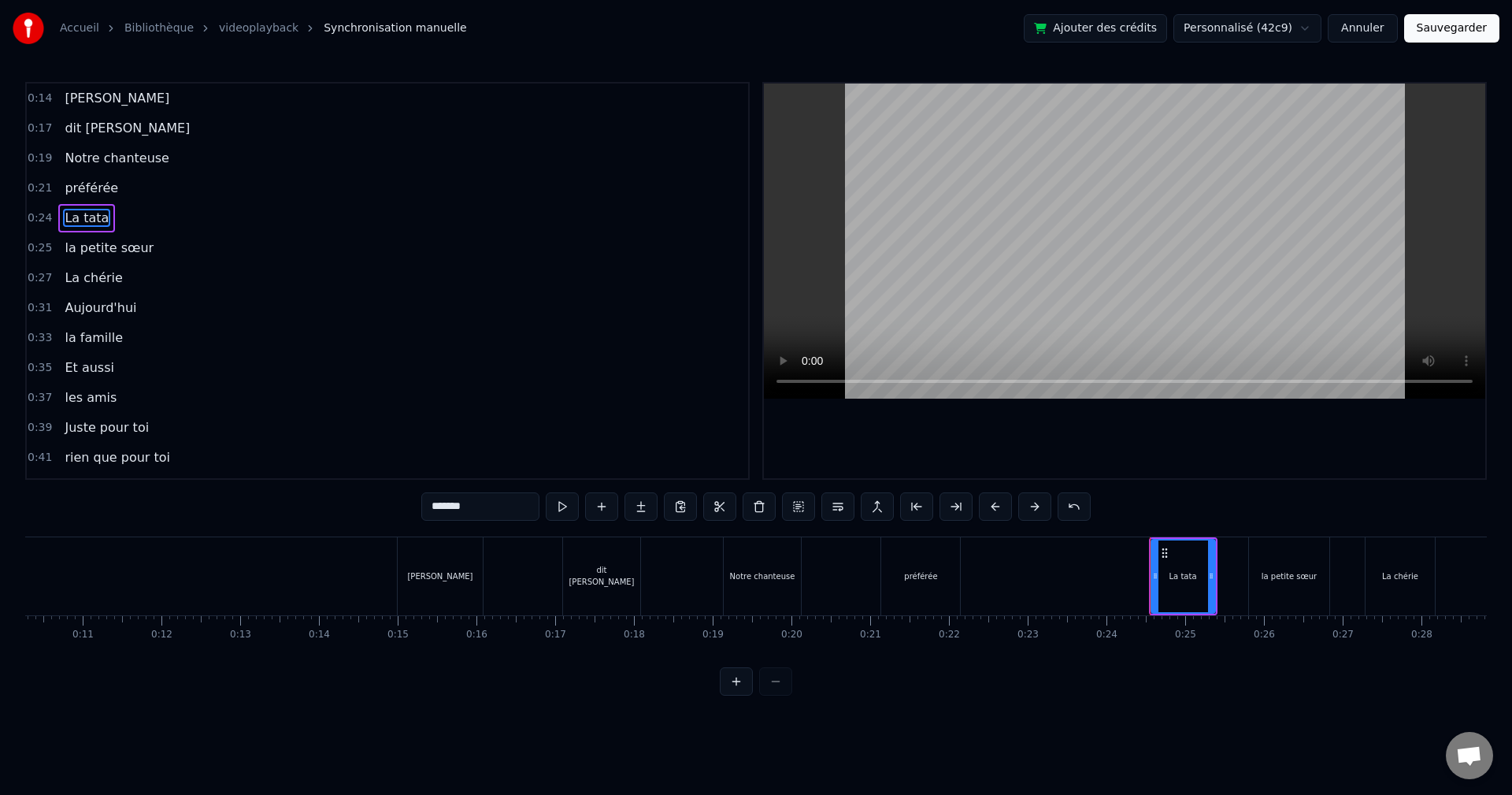
click at [940, 573] on div "préférée" at bounding box center [921, 576] width 79 height 78
type input "********"
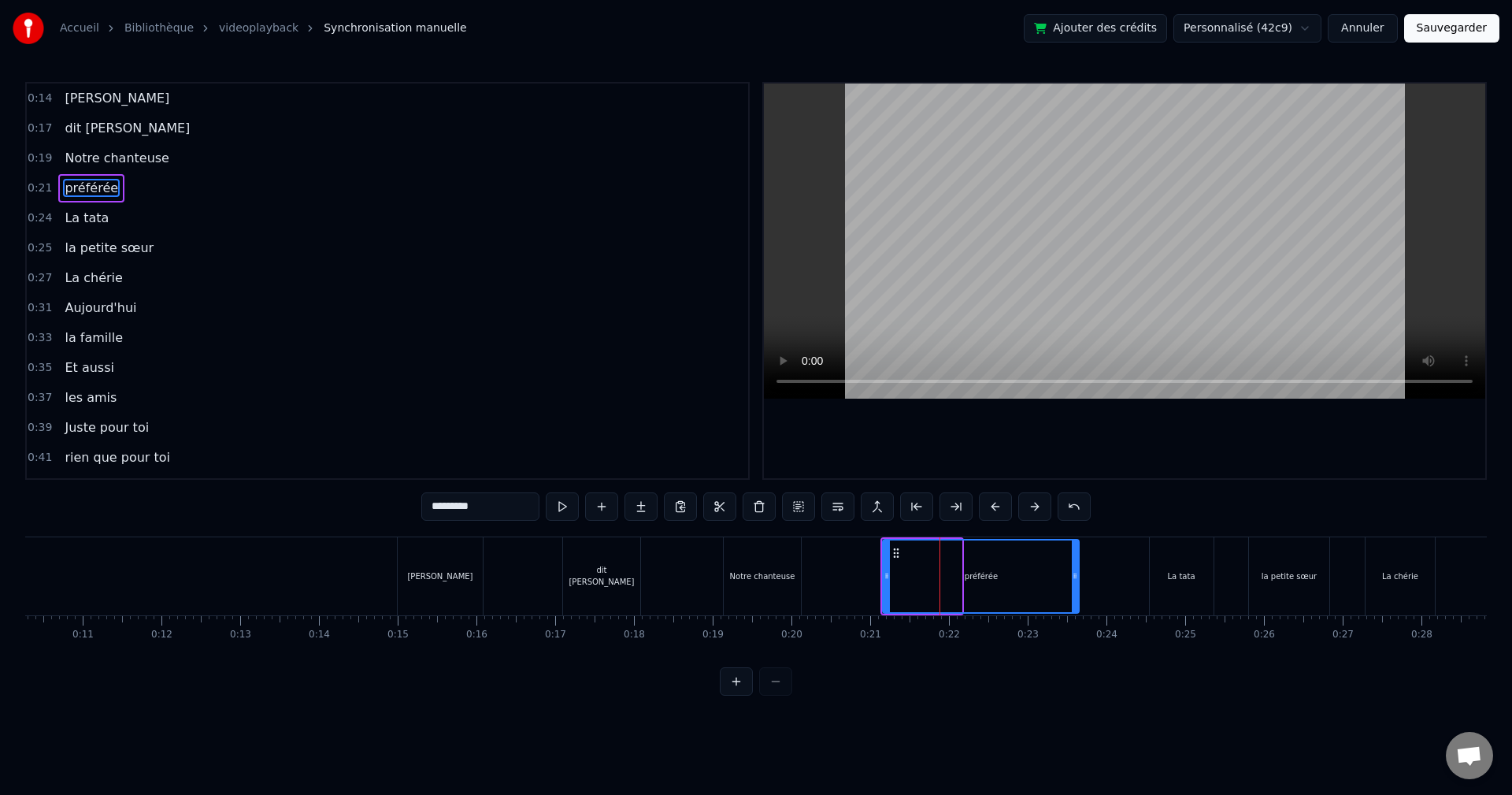
drag, startPoint x: 958, startPoint y: 570, endPoint x: 1108, endPoint y: 573, distance: 150.0
click at [1078, 573] on icon at bounding box center [1074, 576] width 6 height 13
click at [881, 576] on div "préférée" at bounding box center [997, 576] width 234 height 78
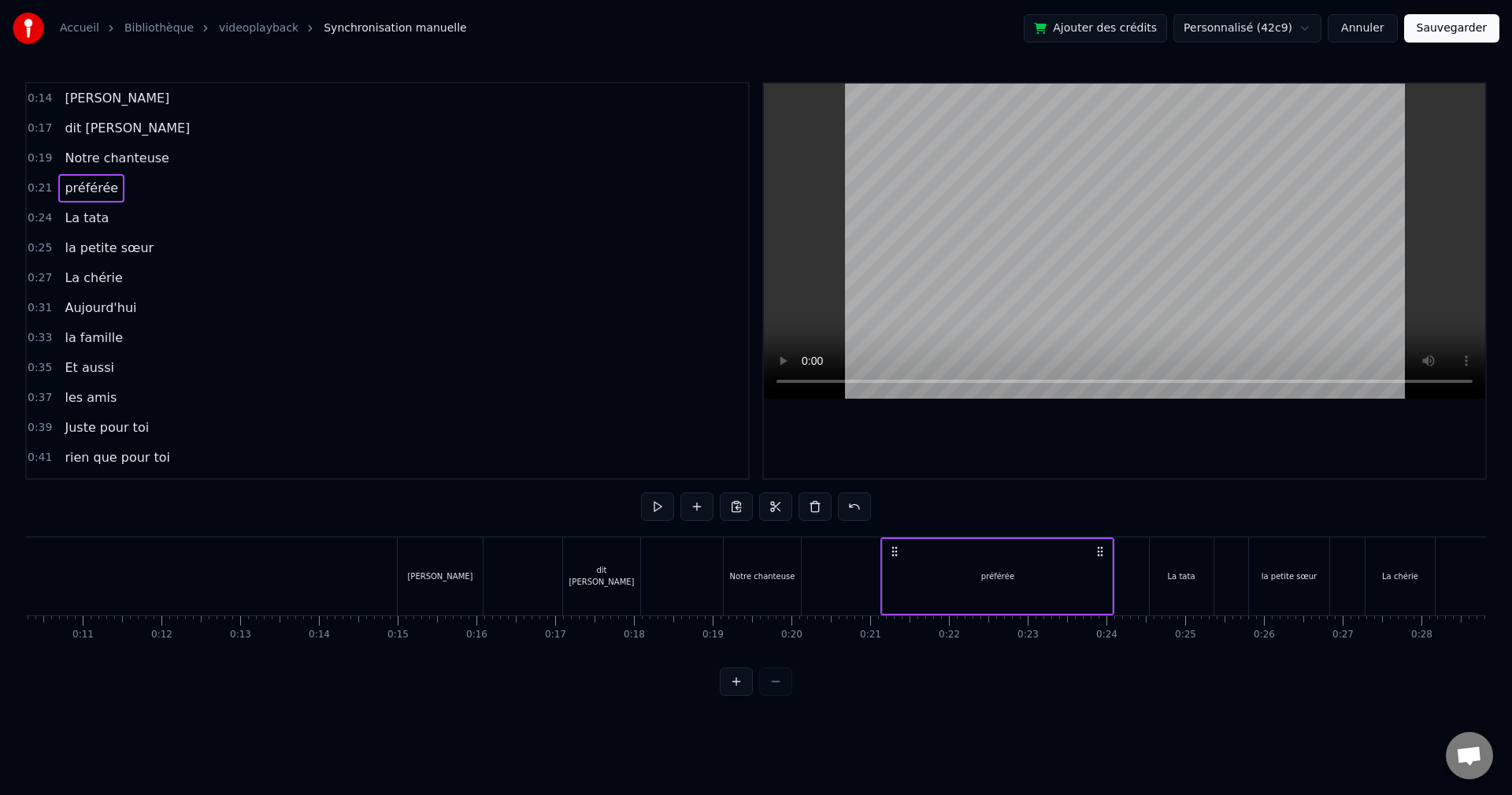
click at [885, 575] on div "préférée" at bounding box center [997, 575] width 229 height 74
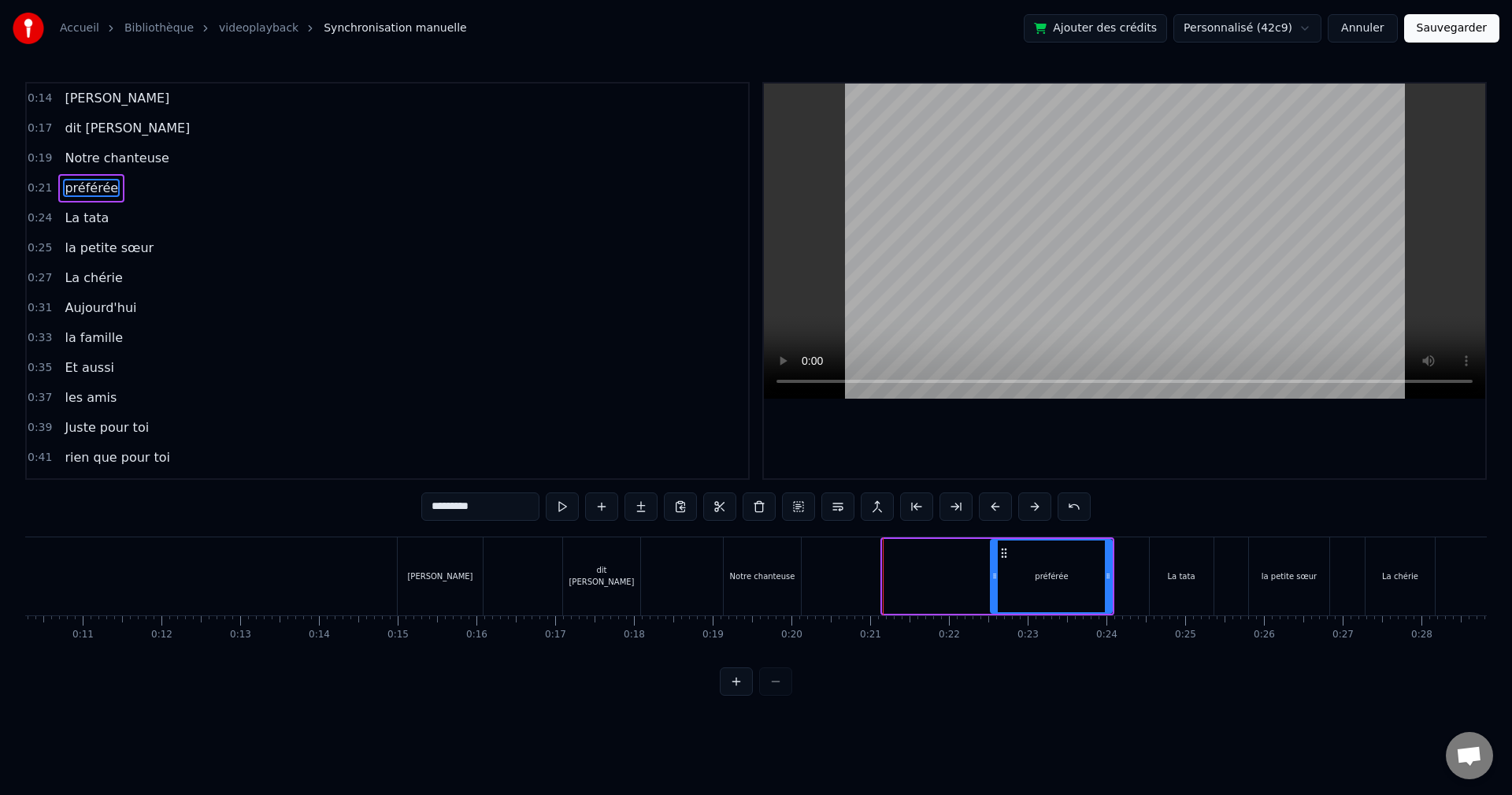
drag, startPoint x: 885, startPoint y: 572, endPoint x: 973, endPoint y: 582, distance: 88.6
click at [998, 582] on div at bounding box center [994, 576] width 6 height 72
click at [791, 574] on div "Notre chanteuse" at bounding box center [763, 576] width 77 height 78
type input "**********"
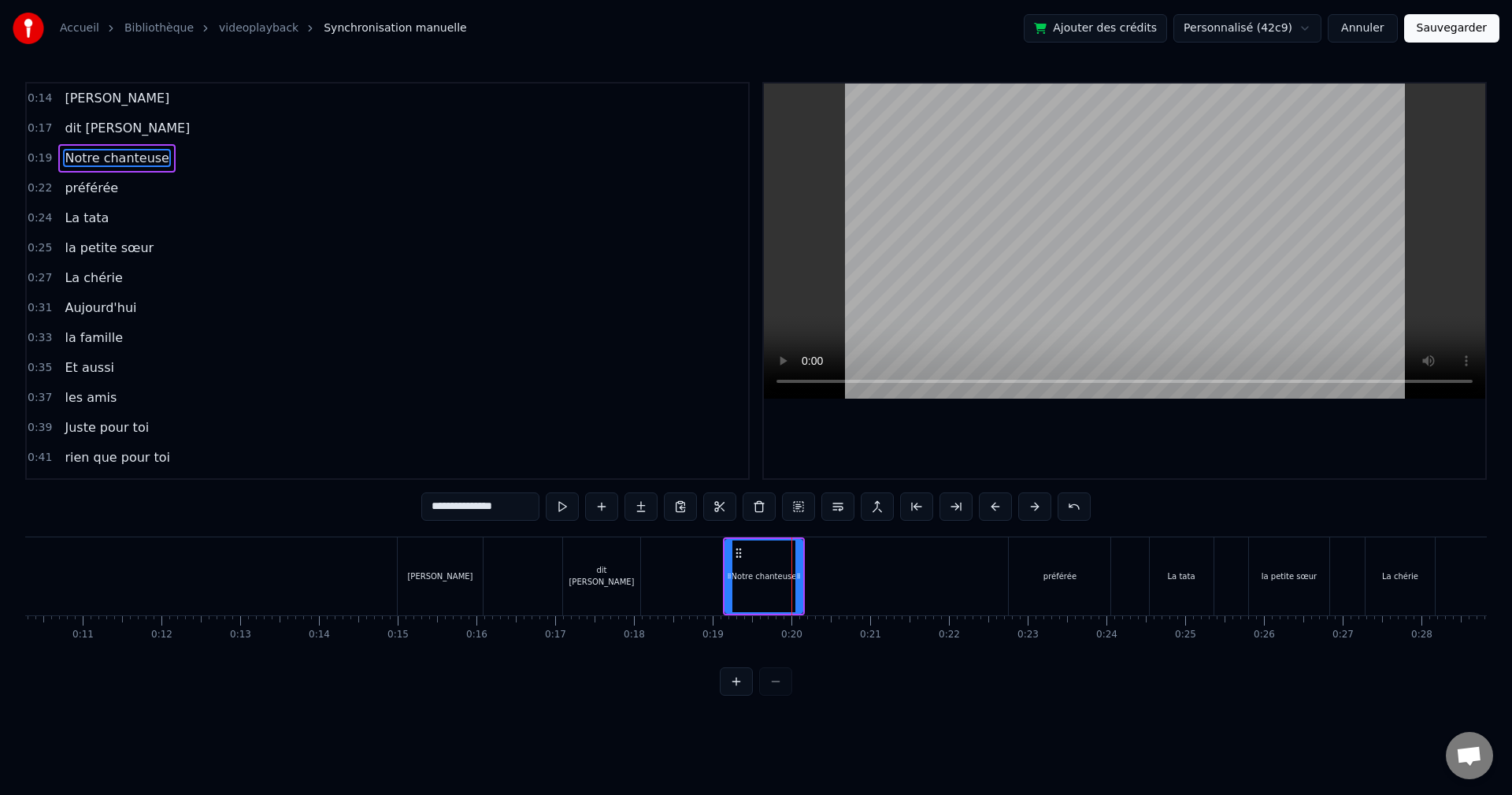
drag, startPoint x: 801, startPoint y: 575, endPoint x: 843, endPoint y: 576, distance: 42.0
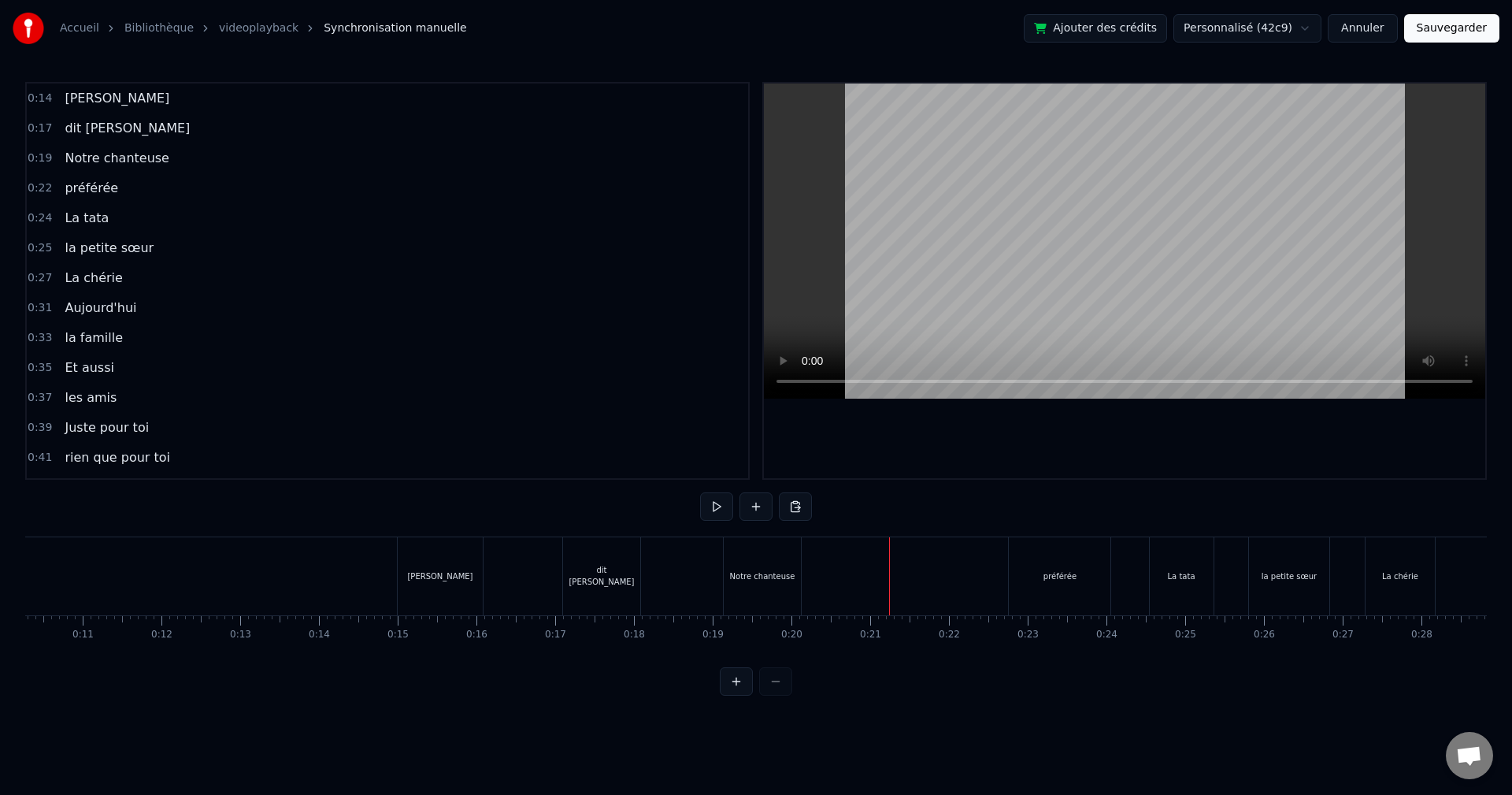
click at [796, 576] on div "Notre chanteuse" at bounding box center [763, 576] width 77 height 78
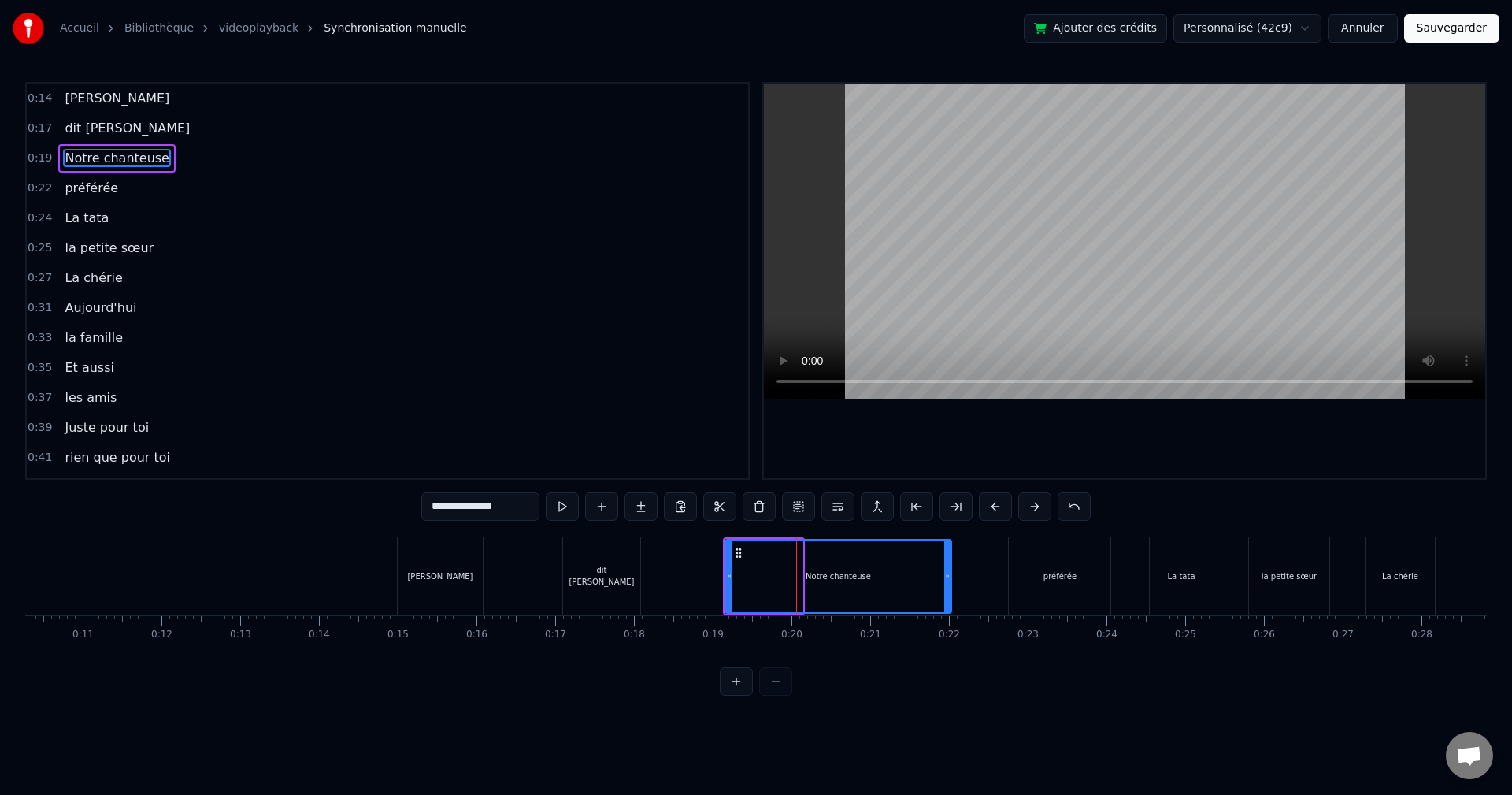
drag, startPoint x: 801, startPoint y: 576, endPoint x: 951, endPoint y: 578, distance: 150.0
click at [951, 578] on div "Notre chanteuse" at bounding box center [838, 575] width 228 height 74
drag, startPoint x: 729, startPoint y: 572, endPoint x: 880, endPoint y: 582, distance: 151.3
click at [880, 582] on div at bounding box center [880, 576] width 6 height 72
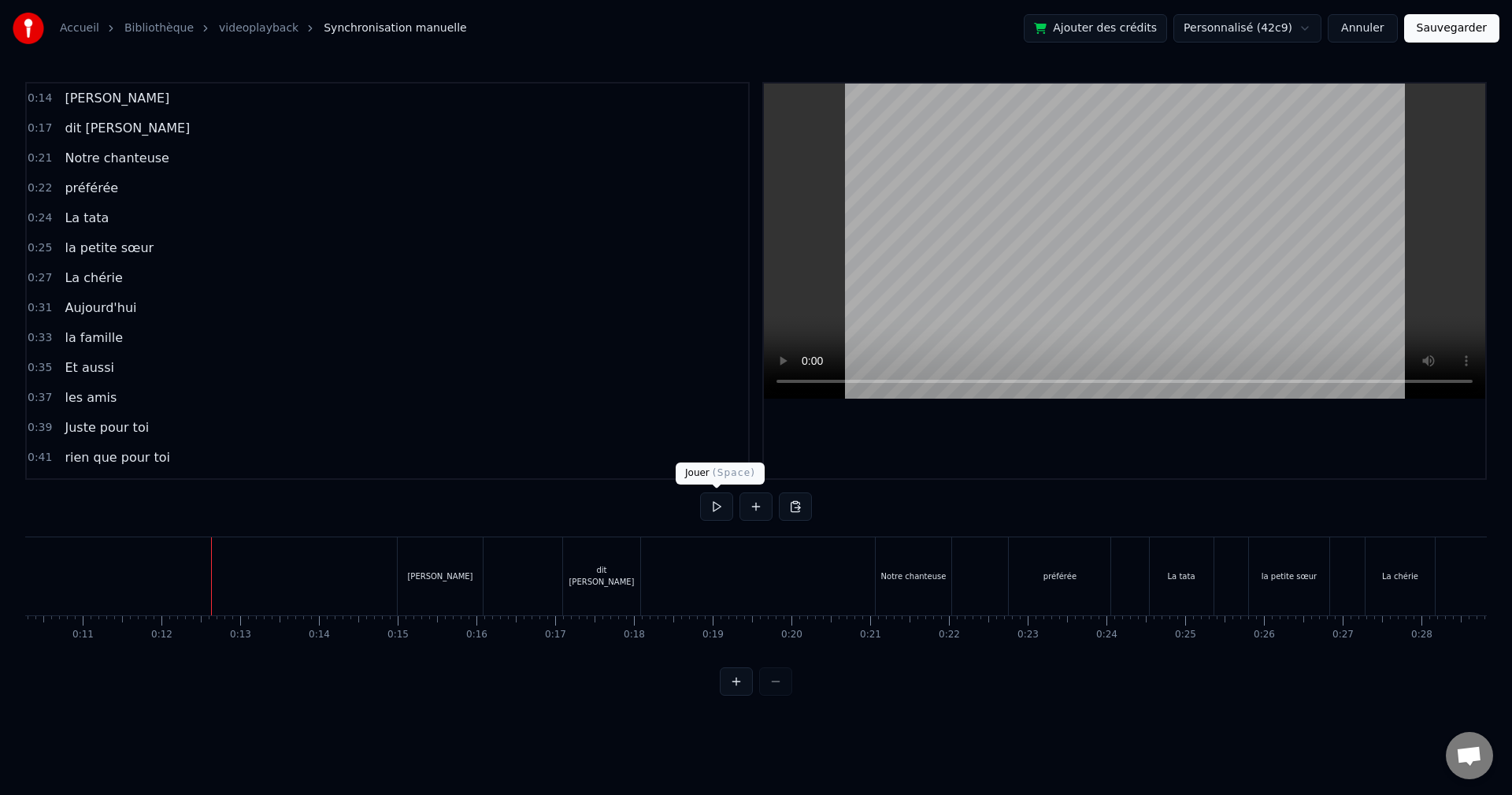
click at [704, 507] on button at bounding box center [716, 507] width 33 height 29
click at [704, 509] on button at bounding box center [716, 507] width 33 height 29
click at [710, 508] on button at bounding box center [716, 507] width 33 height 29
click at [925, 570] on div "Notre chanteuse" at bounding box center [913, 576] width 75 height 78
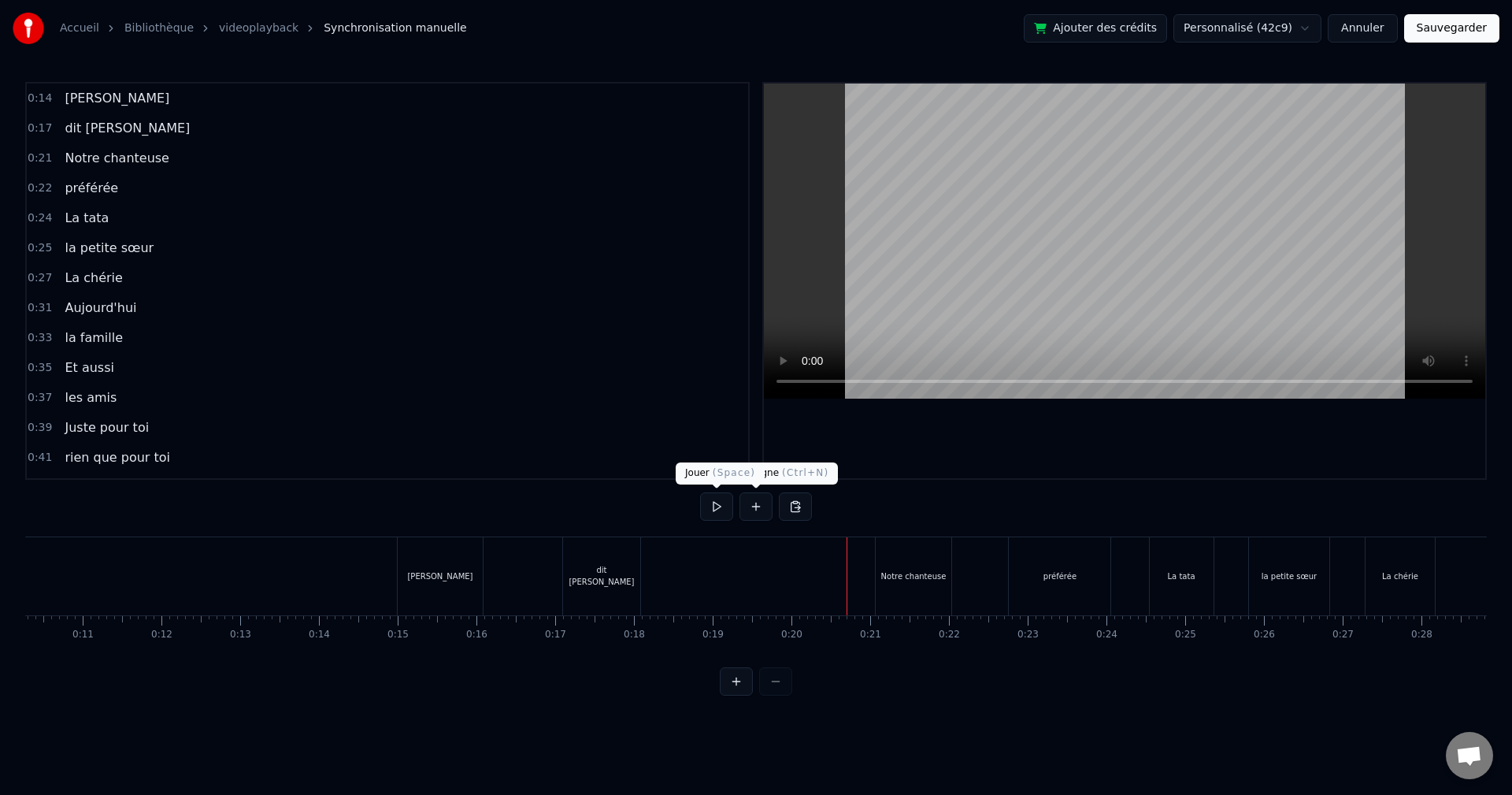
click at [689, 495] on div "0:14 [PERSON_NAME] 0:17 dit [PERSON_NAME] 0:21 Notre chanteuse 0:22 préférée 0:…" at bounding box center [756, 389] width 1462 height 614
click at [710, 500] on button at bounding box center [716, 507] width 33 height 29
click at [715, 509] on button at bounding box center [716, 507] width 33 height 29
click at [885, 576] on div "Notre chanteuse" at bounding box center [913, 576] width 75 height 78
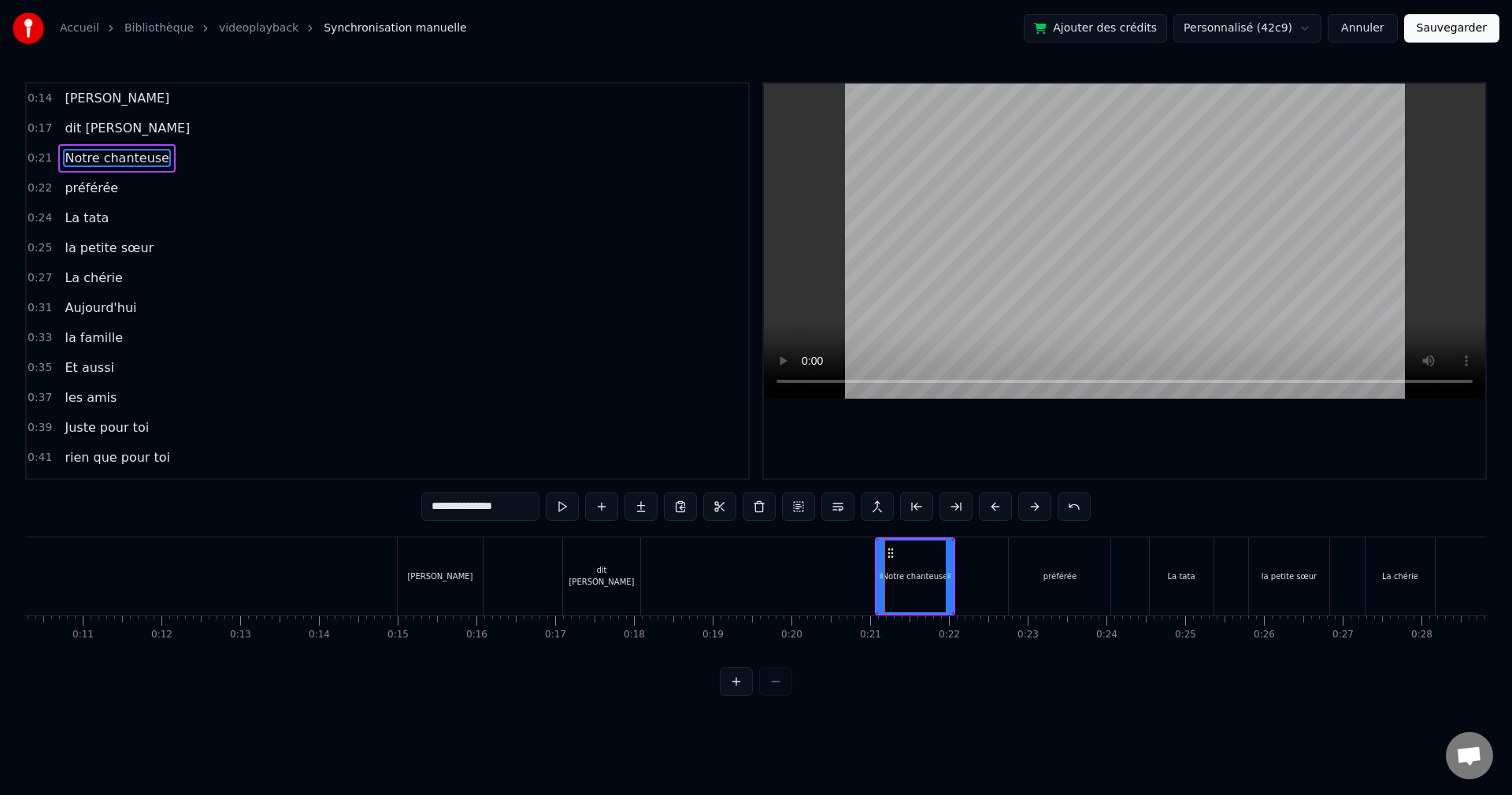
click at [878, 576] on div "Notre chanteuse" at bounding box center [915, 575] width 77 height 74
drag, startPoint x: 878, startPoint y: 573, endPoint x: 903, endPoint y: 576, distance: 25.2
click at [894, 575] on icon at bounding box center [890, 576] width 6 height 13
drag, startPoint x: 948, startPoint y: 580, endPoint x: 970, endPoint y: 582, distance: 22.1
click at [970, 582] on div at bounding box center [971, 576] width 6 height 72
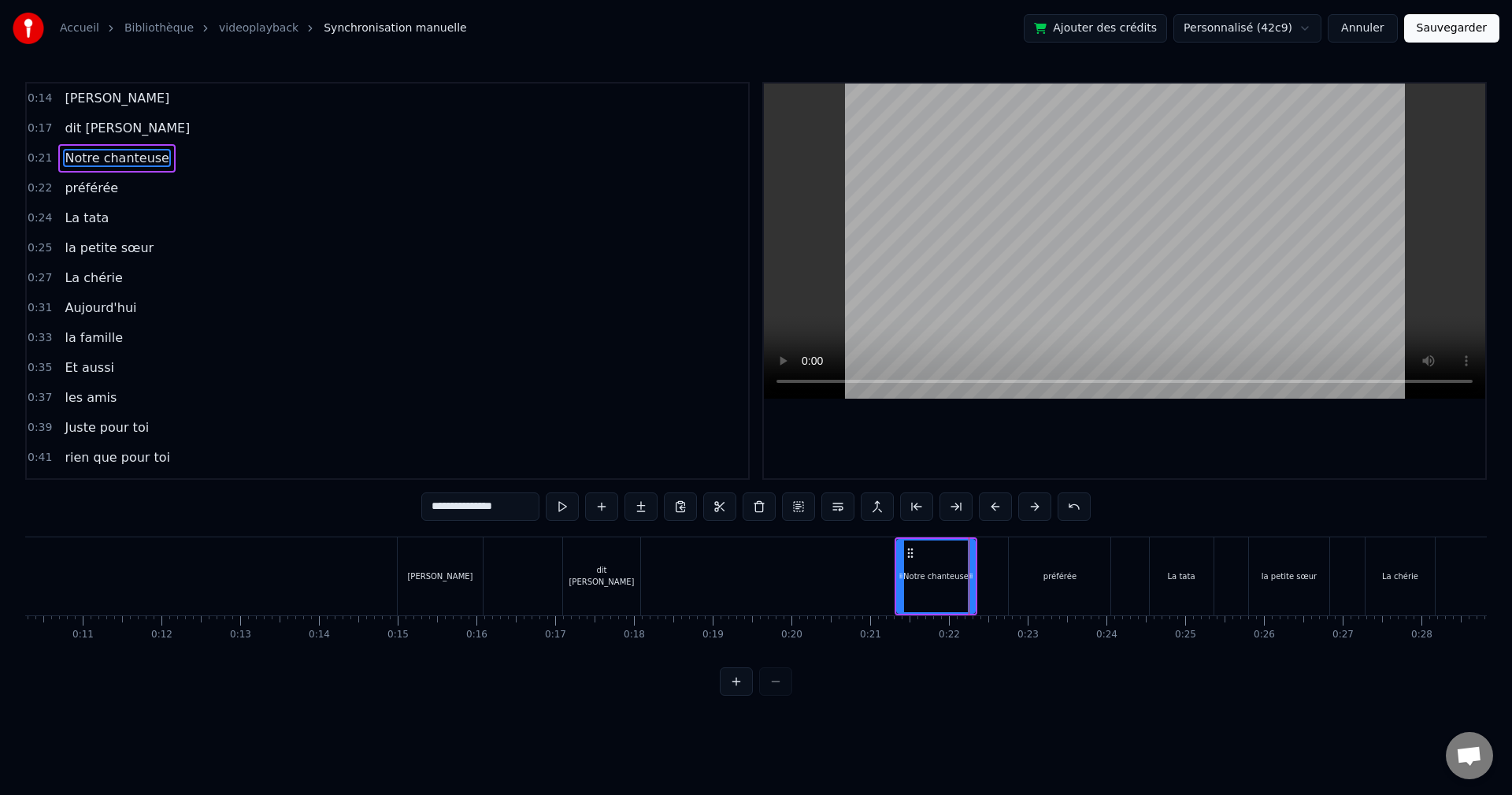
drag, startPoint x: 171, startPoint y: 600, endPoint x: 224, endPoint y: 581, distance: 56.3
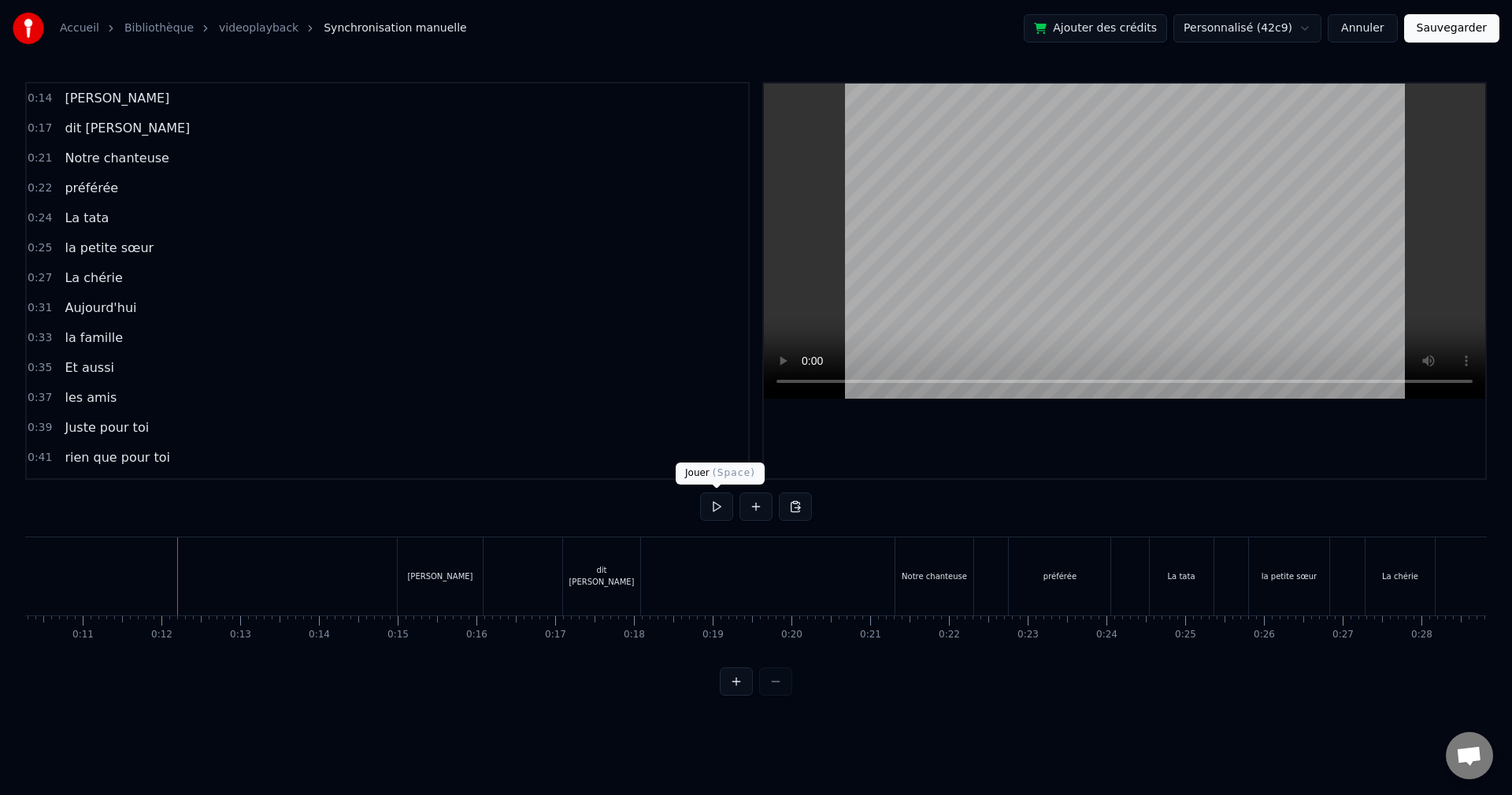
click at [730, 505] on button at bounding box center [716, 507] width 33 height 29
click at [718, 503] on button at bounding box center [716, 507] width 33 height 29
click at [719, 508] on button at bounding box center [716, 507] width 33 height 29
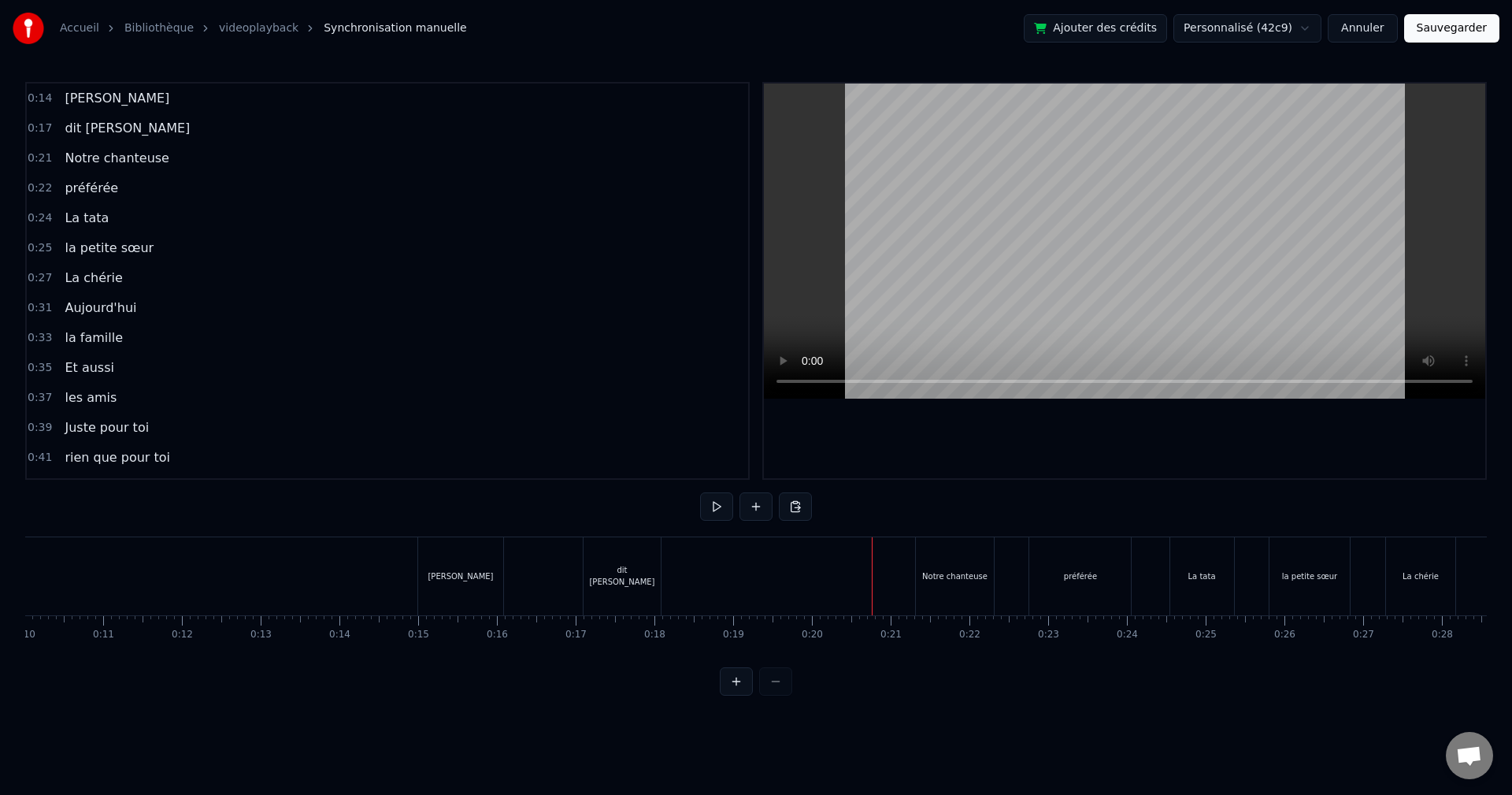
drag, startPoint x: 939, startPoint y: 595, endPoint x: 928, endPoint y: 584, distance: 15.6
click at [939, 595] on div "Notre chanteuse" at bounding box center [955, 576] width 78 height 78
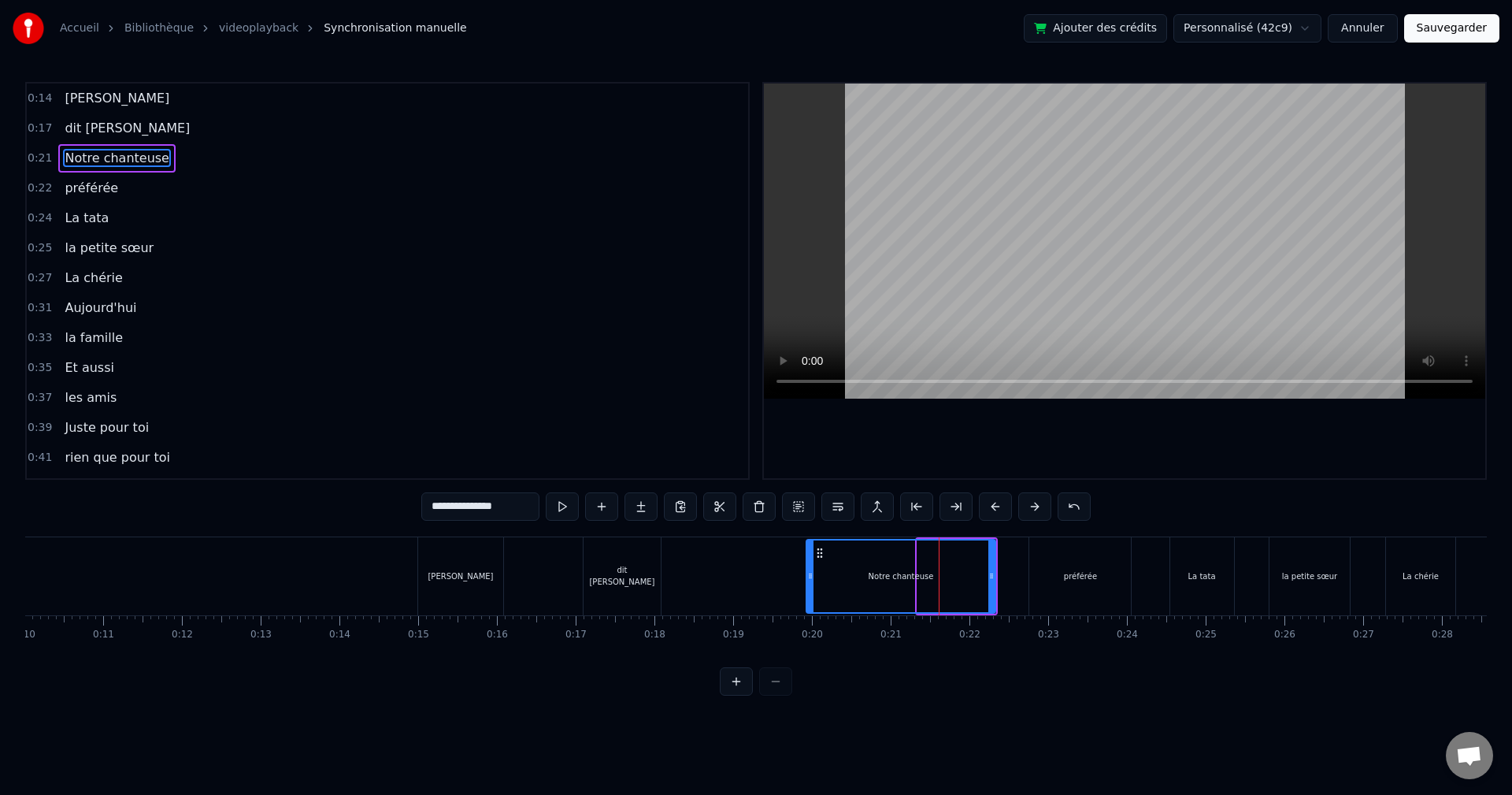
drag, startPoint x: 918, startPoint y: 577, endPoint x: 808, endPoint y: 574, distance: 110.0
click at [808, 574] on icon at bounding box center [810, 576] width 6 height 13
drag, startPoint x: 991, startPoint y: 574, endPoint x: 538, endPoint y: 518, distance: 456.4
click at [904, 570] on icon at bounding box center [905, 576] width 6 height 13
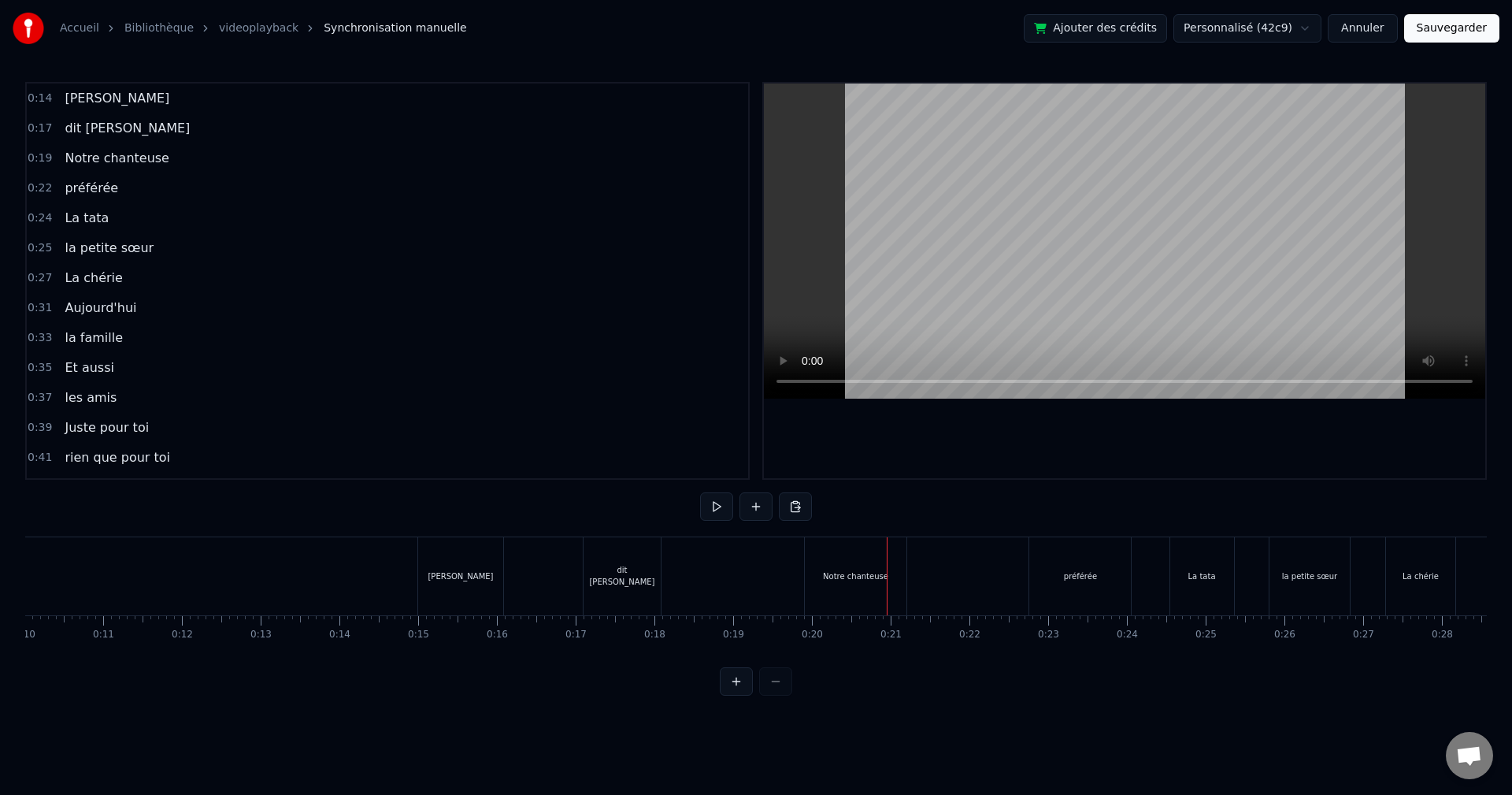
drag, startPoint x: 65, startPoint y: 569, endPoint x: 136, endPoint y: 577, distance: 71.4
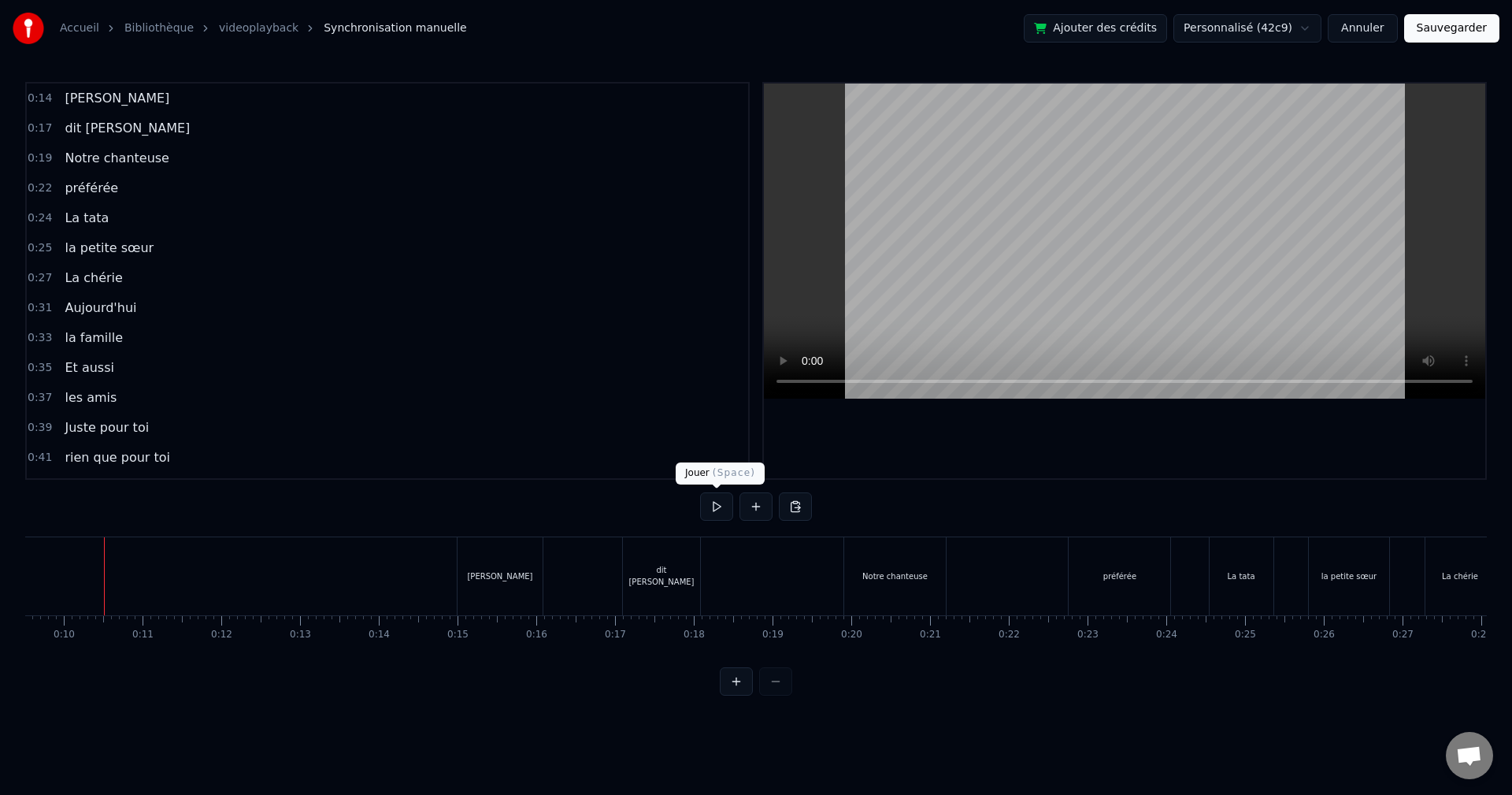
click at [718, 508] on button at bounding box center [716, 507] width 33 height 29
click at [711, 507] on button at bounding box center [716, 507] width 33 height 29
click at [679, 559] on div "dit [PERSON_NAME]" at bounding box center [661, 576] width 77 height 78
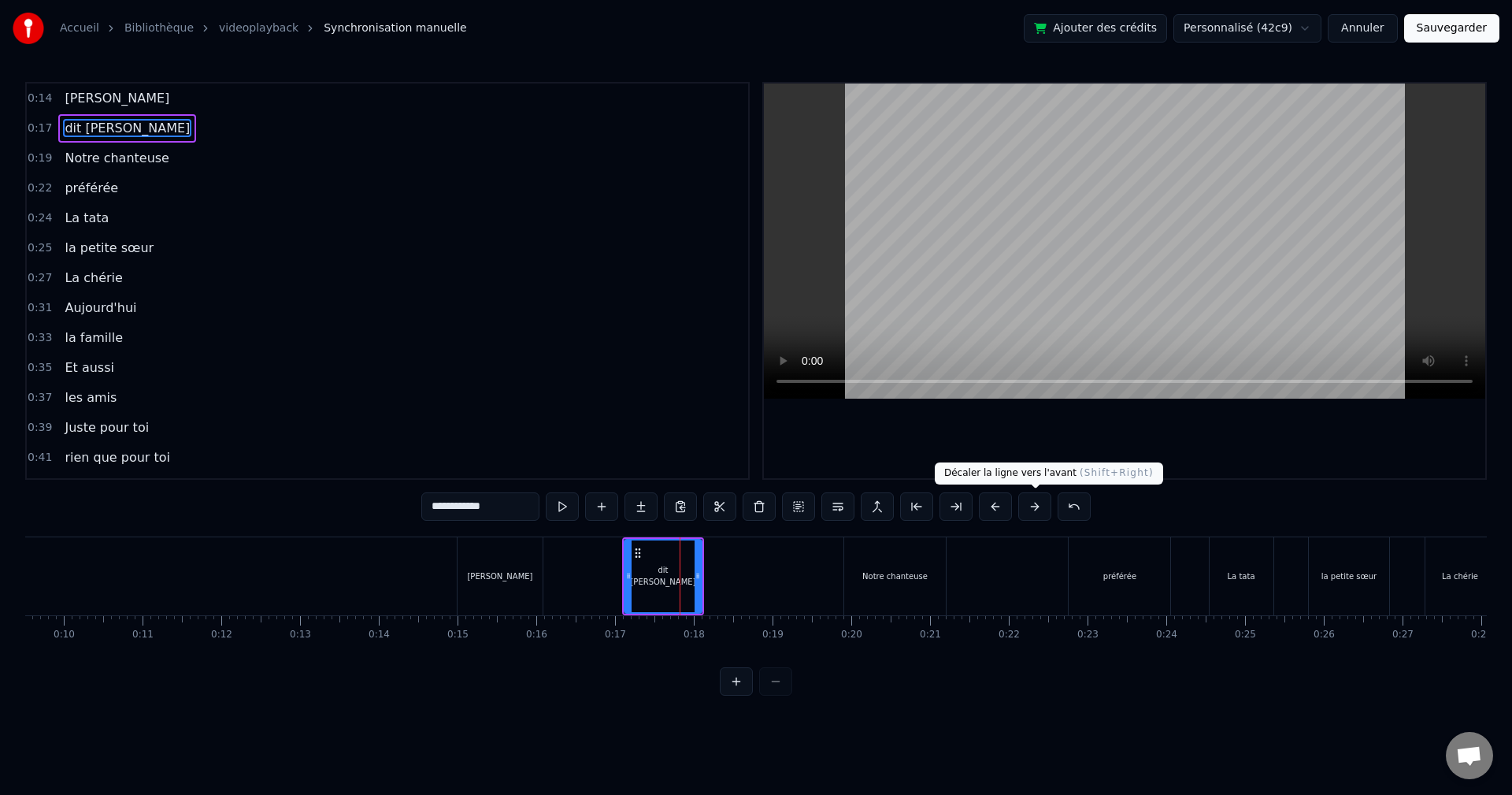
click at [1028, 505] on button at bounding box center [1035, 507] width 33 height 29
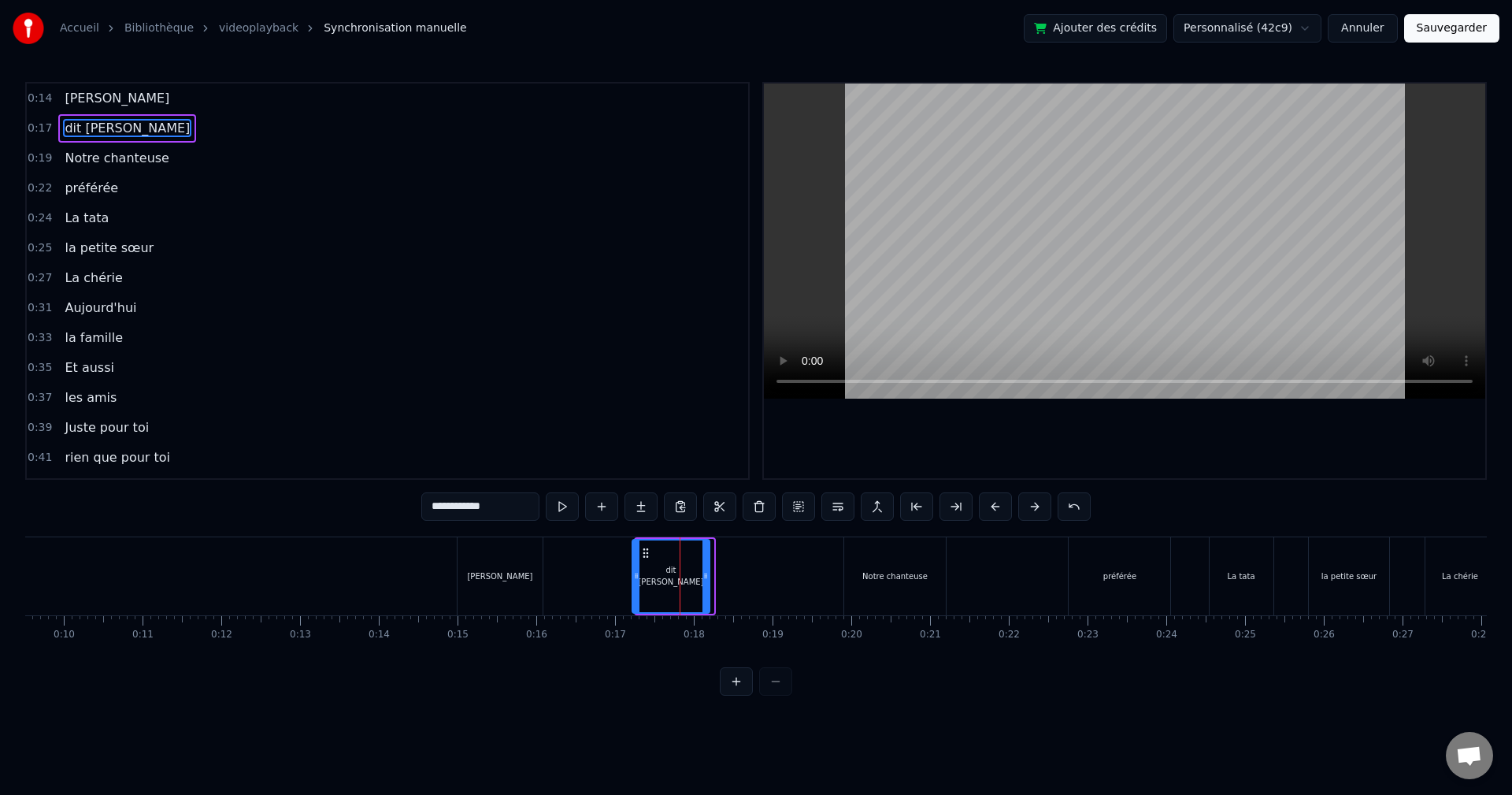
click at [1028, 505] on button at bounding box center [1035, 507] width 33 height 29
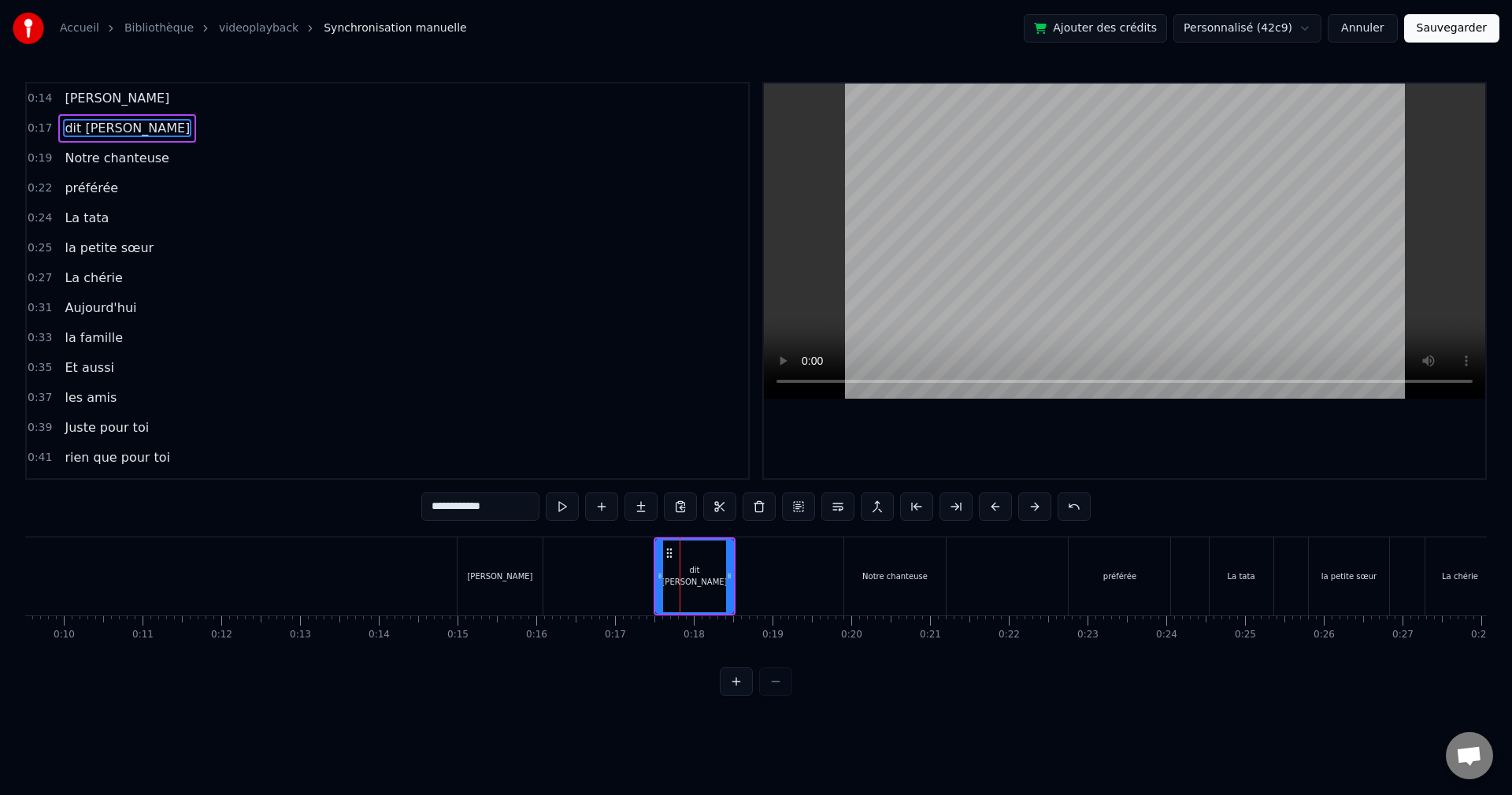
click at [931, 572] on div "Notre chanteuse" at bounding box center [895, 576] width 101 height 78
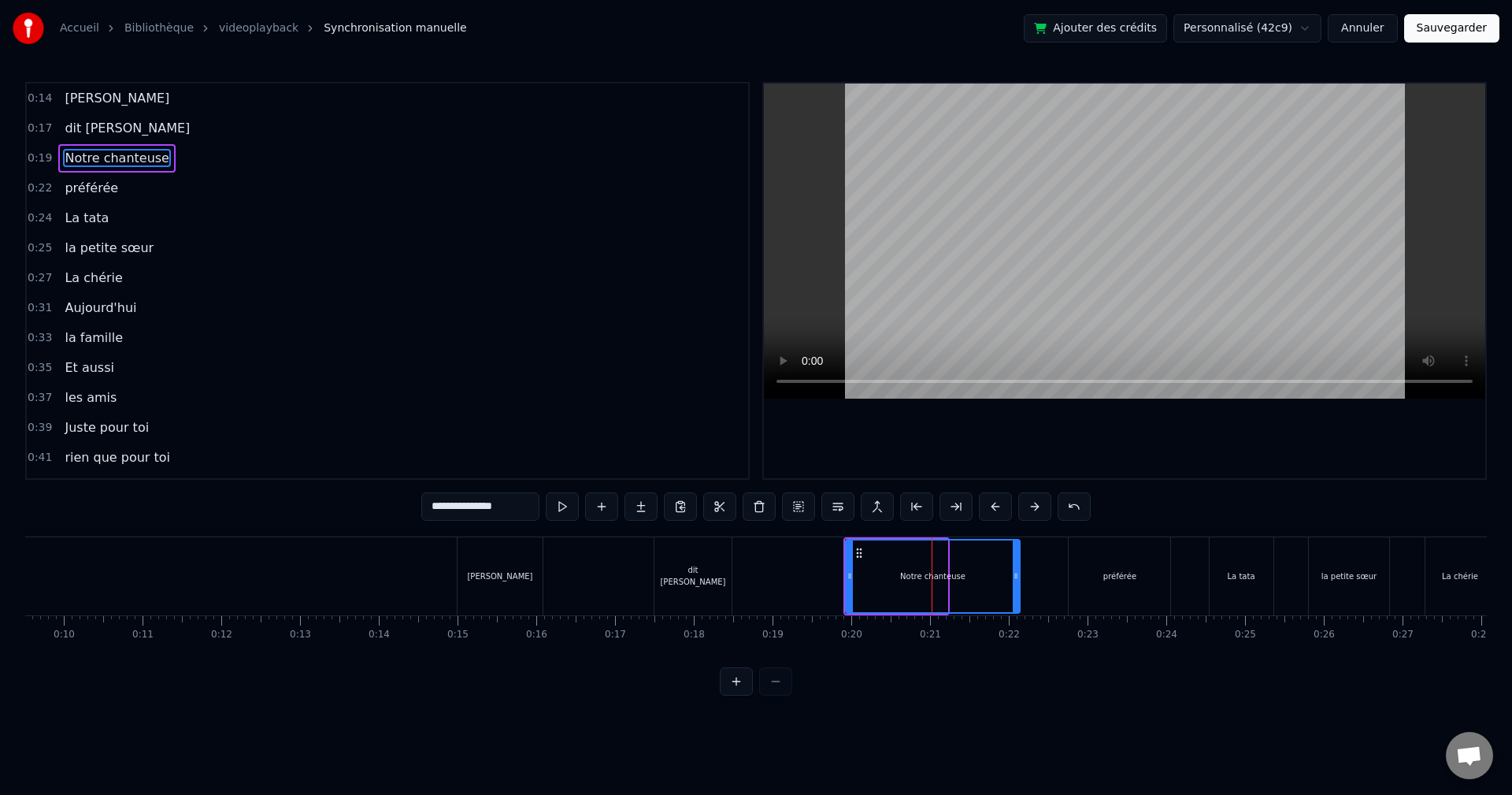
drag, startPoint x: 943, startPoint y: 571, endPoint x: 1057, endPoint y: 579, distance: 114.3
click at [1019, 579] on icon at bounding box center [1016, 576] width 6 height 13
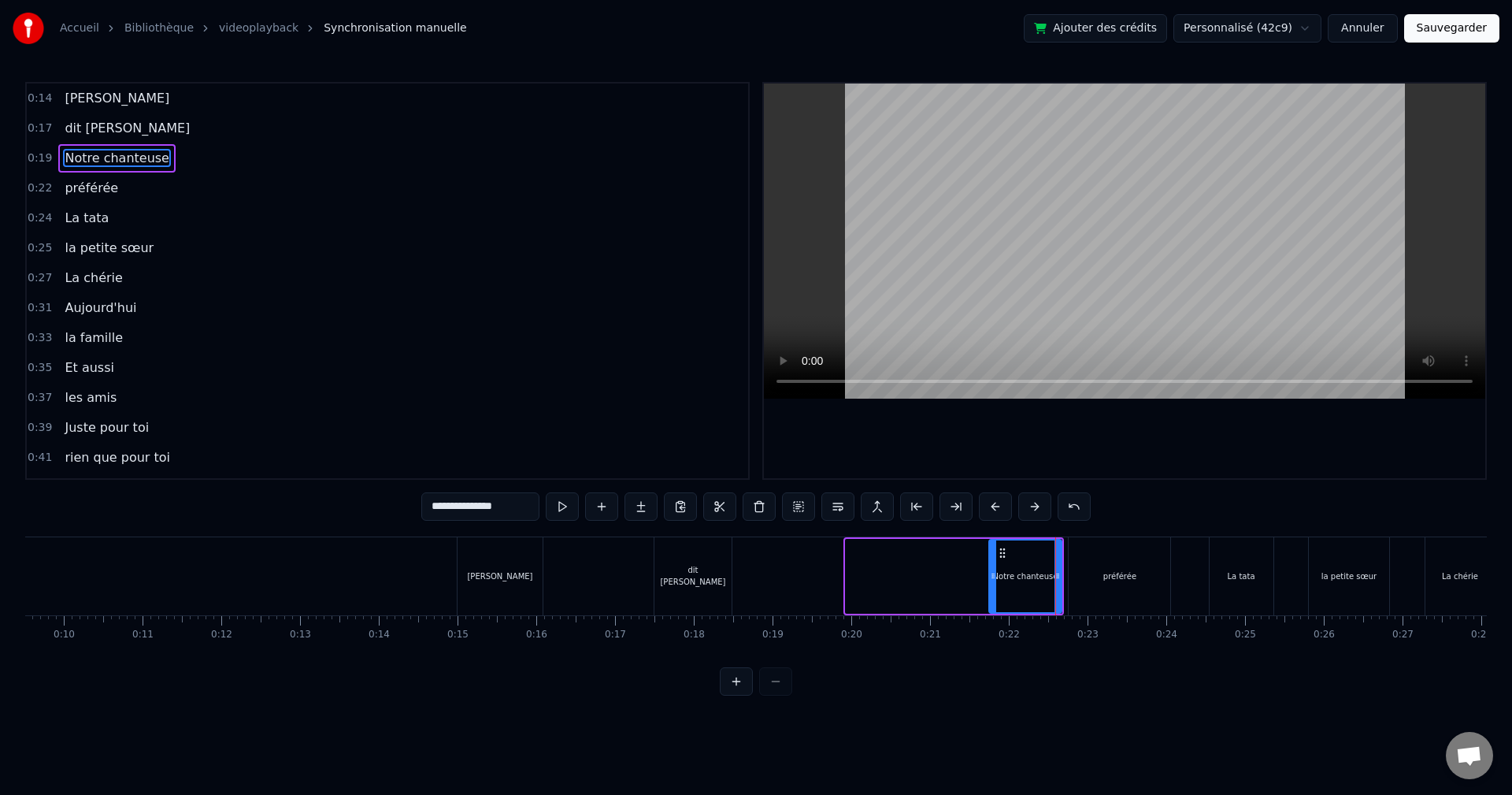
drag, startPoint x: 848, startPoint y: 572, endPoint x: 997, endPoint y: 573, distance: 149.0
click at [996, 573] on icon at bounding box center [992, 576] width 6 height 13
click at [730, 574] on div "dit [PERSON_NAME]" at bounding box center [693, 576] width 77 height 78
type input "**********"
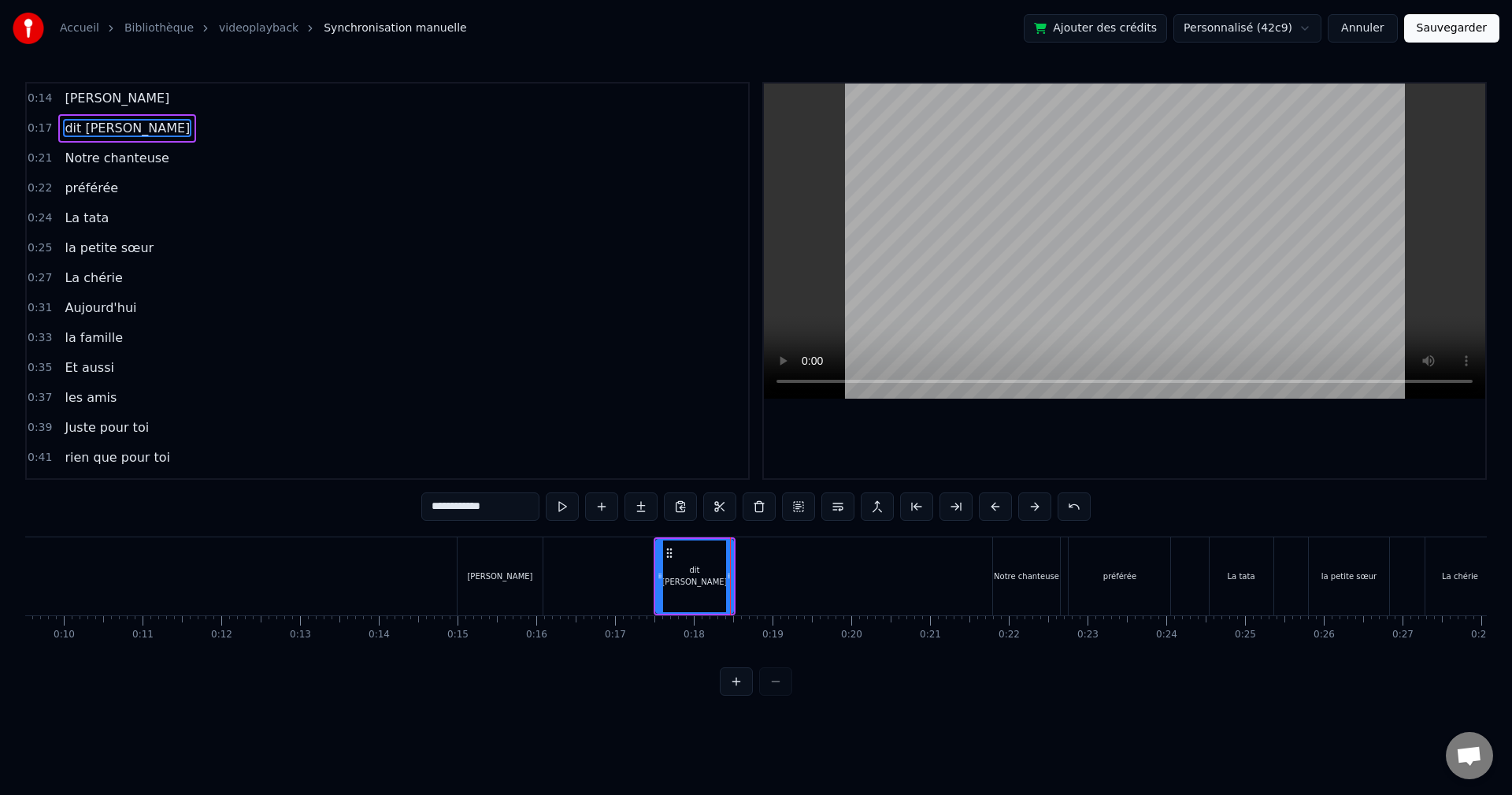
drag, startPoint x: 730, startPoint y: 574, endPoint x: 757, endPoint y: 576, distance: 27.1
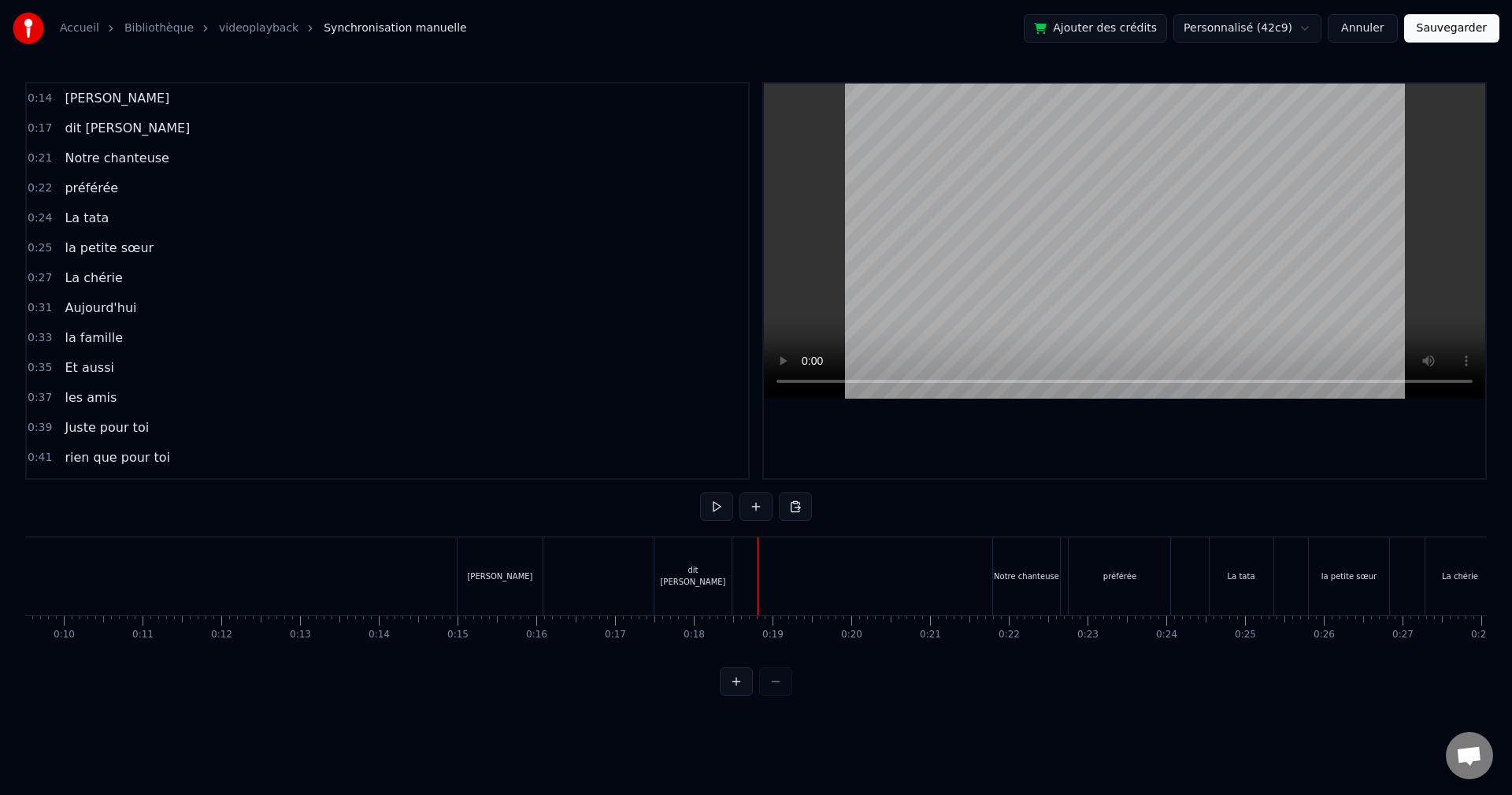
click at [724, 572] on div "dit [PERSON_NAME]" at bounding box center [693, 576] width 77 height 78
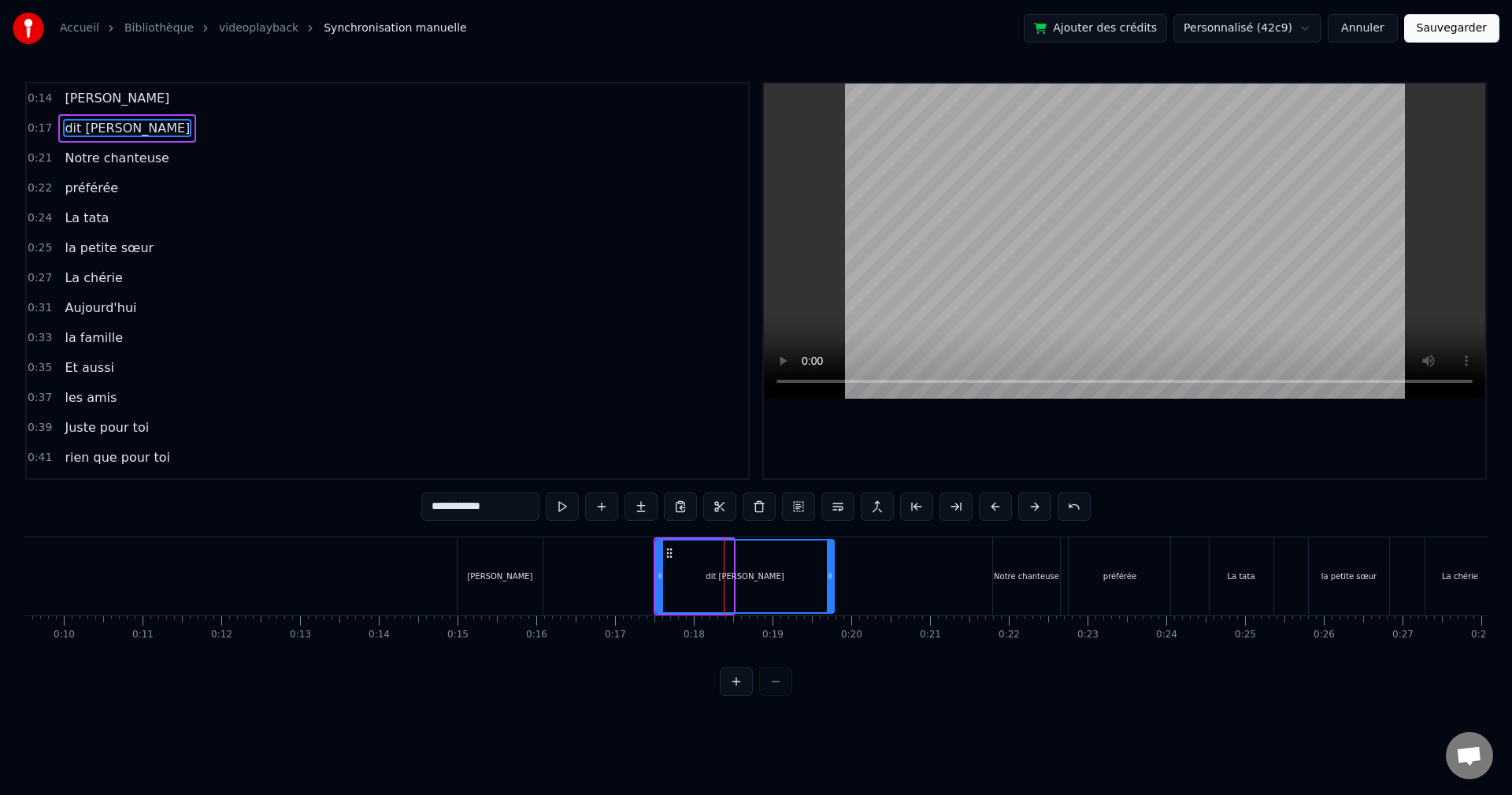
drag, startPoint x: 729, startPoint y: 571, endPoint x: 912, endPoint y: 572, distance: 183.0
click at [834, 572] on icon at bounding box center [830, 576] width 6 height 13
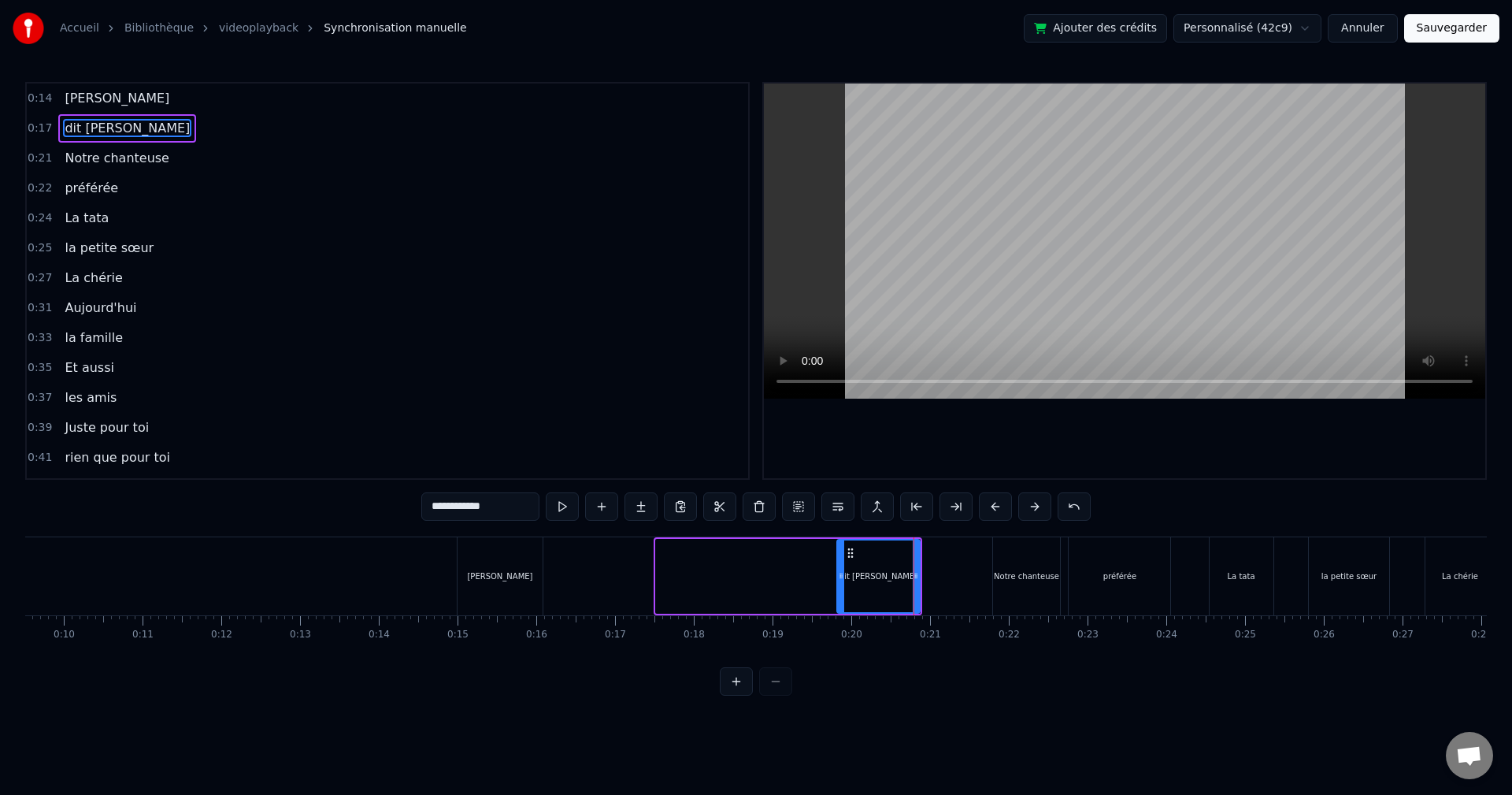
drag, startPoint x: 659, startPoint y: 572, endPoint x: 840, endPoint y: 579, distance: 181.1
click at [840, 579] on icon at bounding box center [841, 576] width 6 height 13
click at [511, 582] on div "[PERSON_NAME]" at bounding box center [500, 576] width 85 height 78
type input "*******"
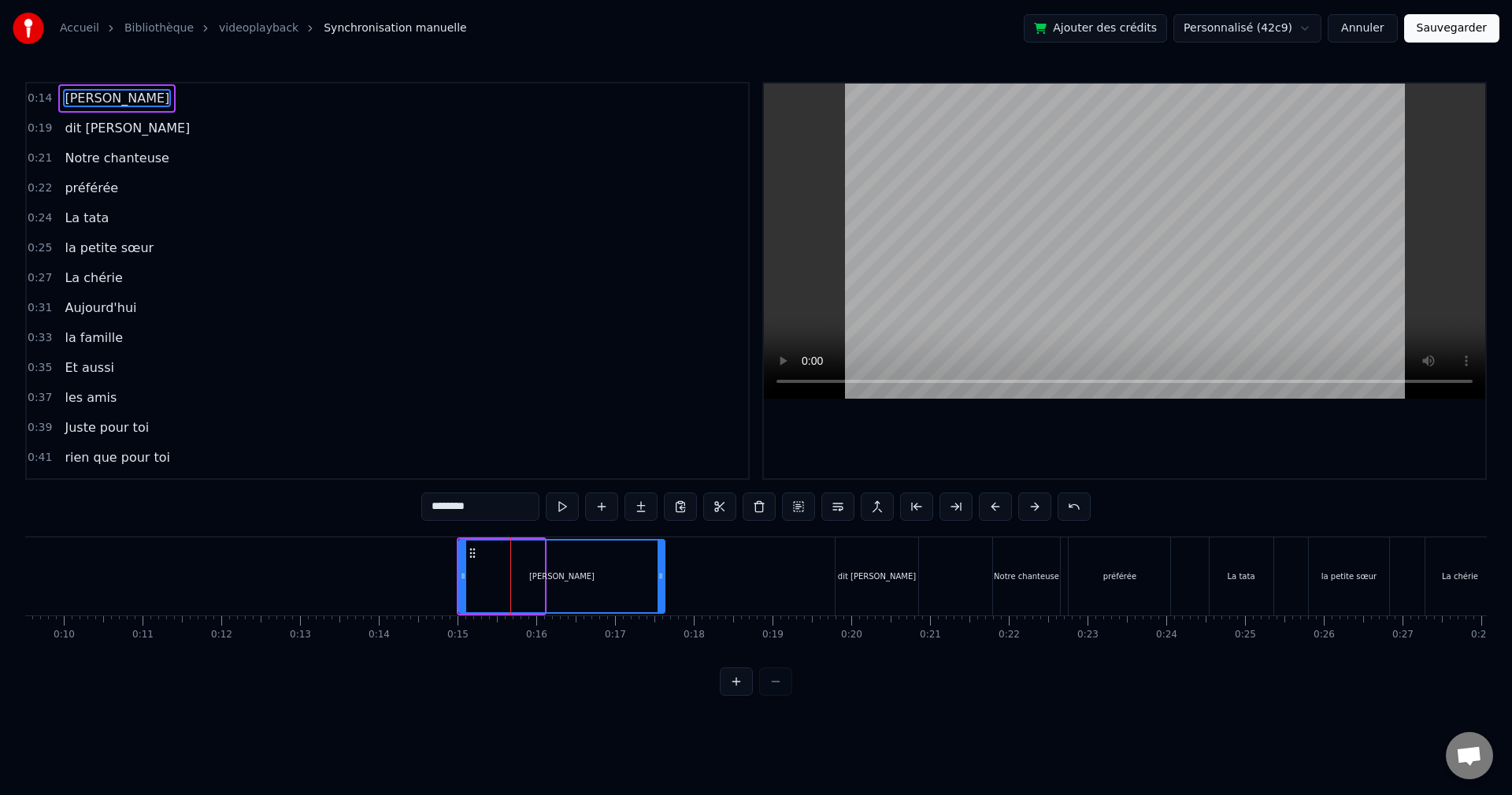
drag, startPoint x: 540, startPoint y: 579, endPoint x: 660, endPoint y: 581, distance: 120.0
click at [660, 581] on icon at bounding box center [660, 576] width 6 height 13
drag, startPoint x: 460, startPoint y: 581, endPoint x: 539, endPoint y: 584, distance: 79.1
click at [590, 587] on div at bounding box center [589, 576] width 6 height 72
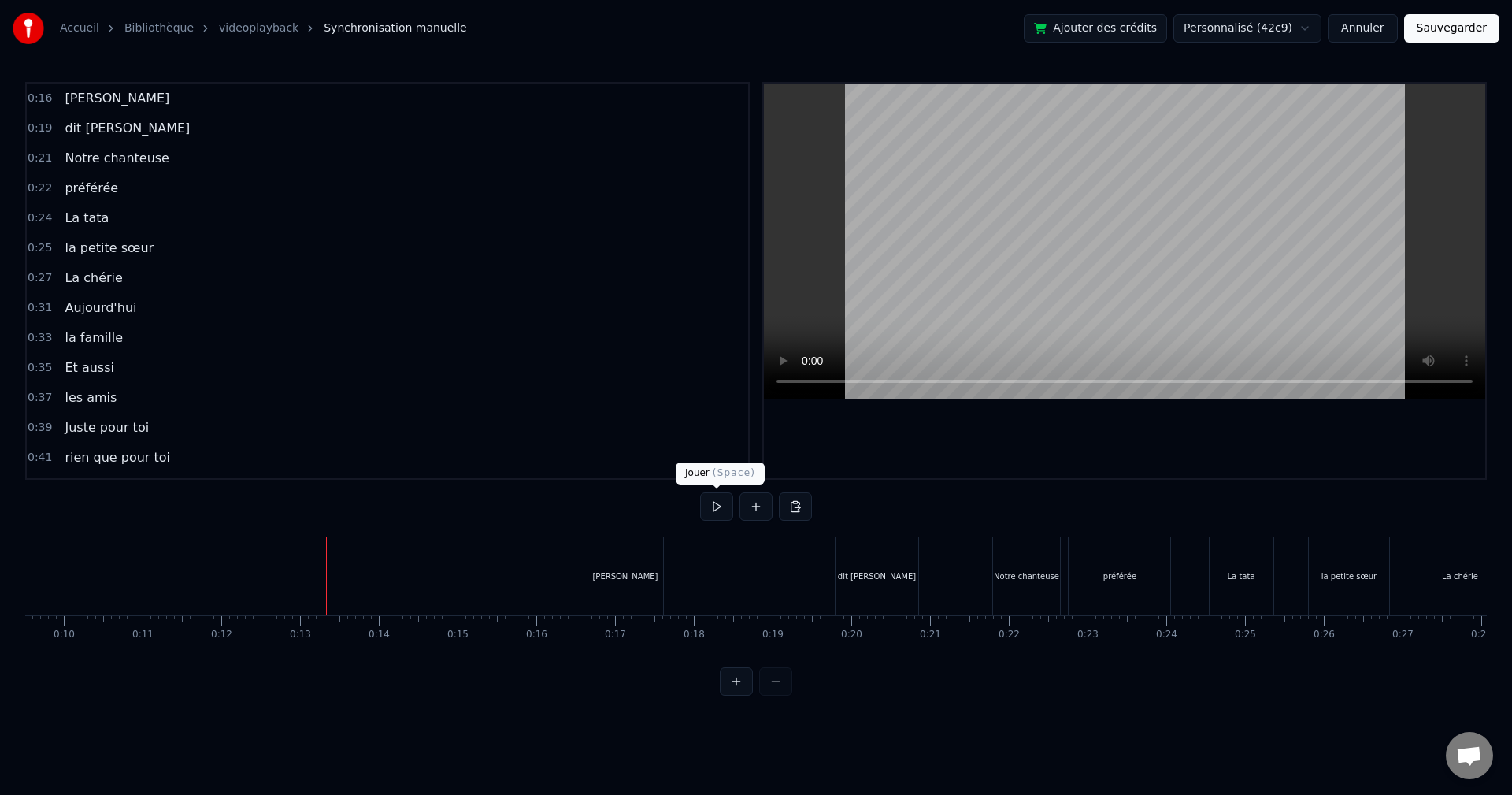
click at [724, 501] on button at bounding box center [716, 507] width 33 height 29
click at [717, 505] on button at bounding box center [716, 507] width 33 height 29
click at [653, 568] on div "[PERSON_NAME]" at bounding box center [625, 576] width 75 height 78
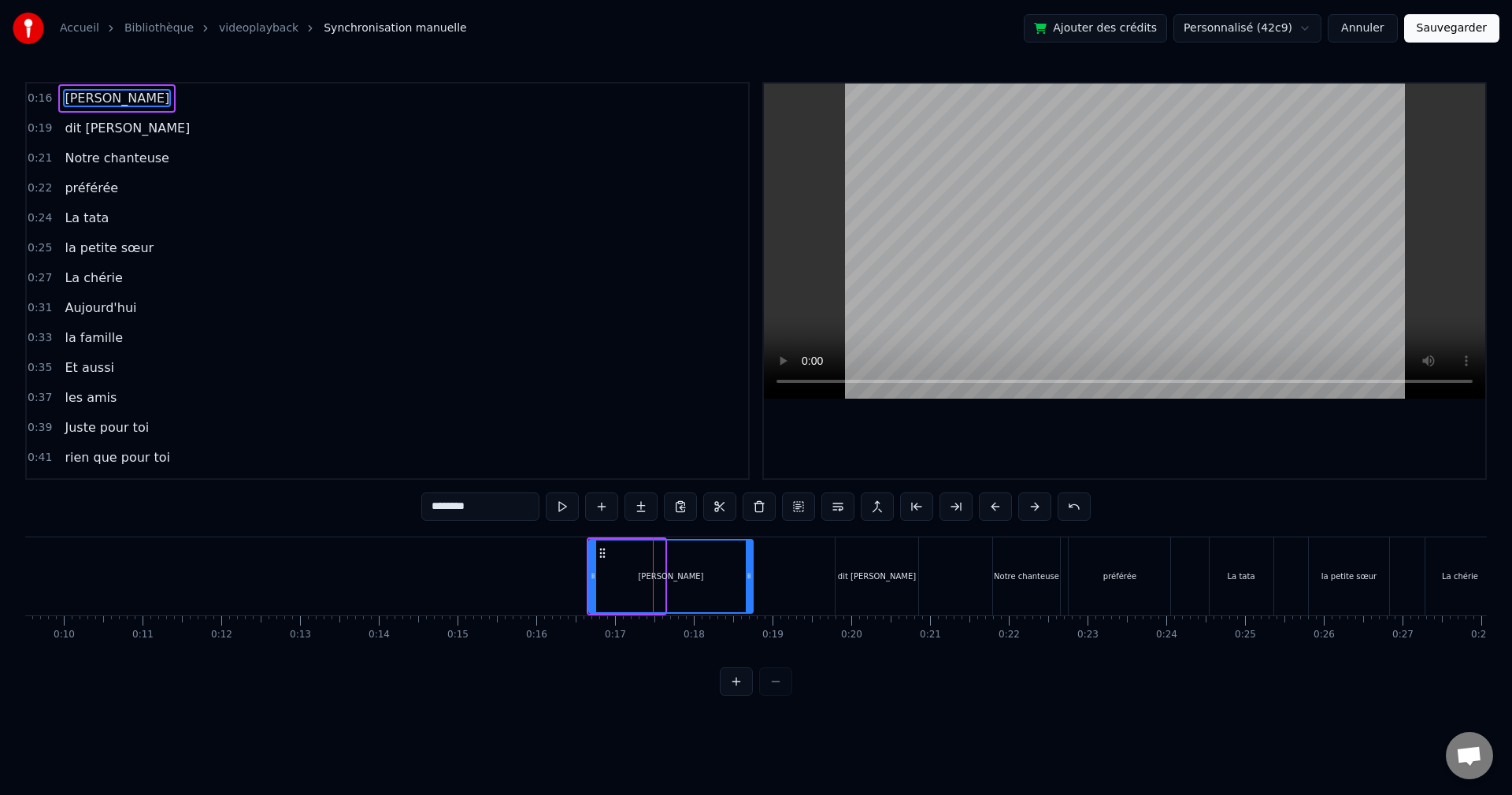
drag, startPoint x: 663, startPoint y: 570, endPoint x: 752, endPoint y: 568, distance: 89.0
click at [752, 568] on div at bounding box center [748, 576] width 6 height 72
drag, startPoint x: 595, startPoint y: 571, endPoint x: 670, endPoint y: 576, distance: 75.2
click at [651, 576] on icon at bounding box center [650, 576] width 6 height 13
drag, startPoint x: 751, startPoint y: 580, endPoint x: 654, endPoint y: 571, distance: 97.4
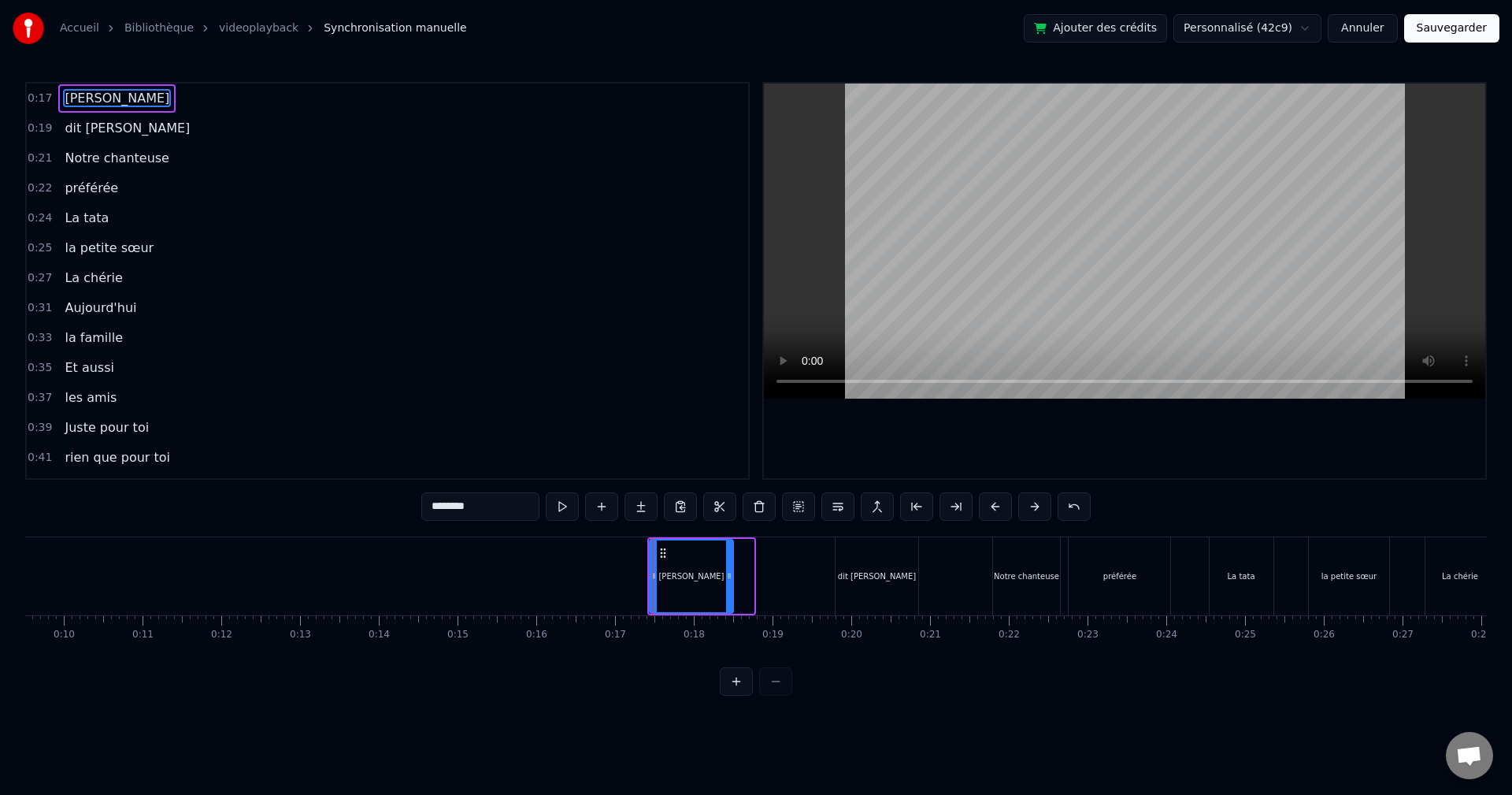
click at [726, 581] on icon at bounding box center [729, 576] width 6 height 13
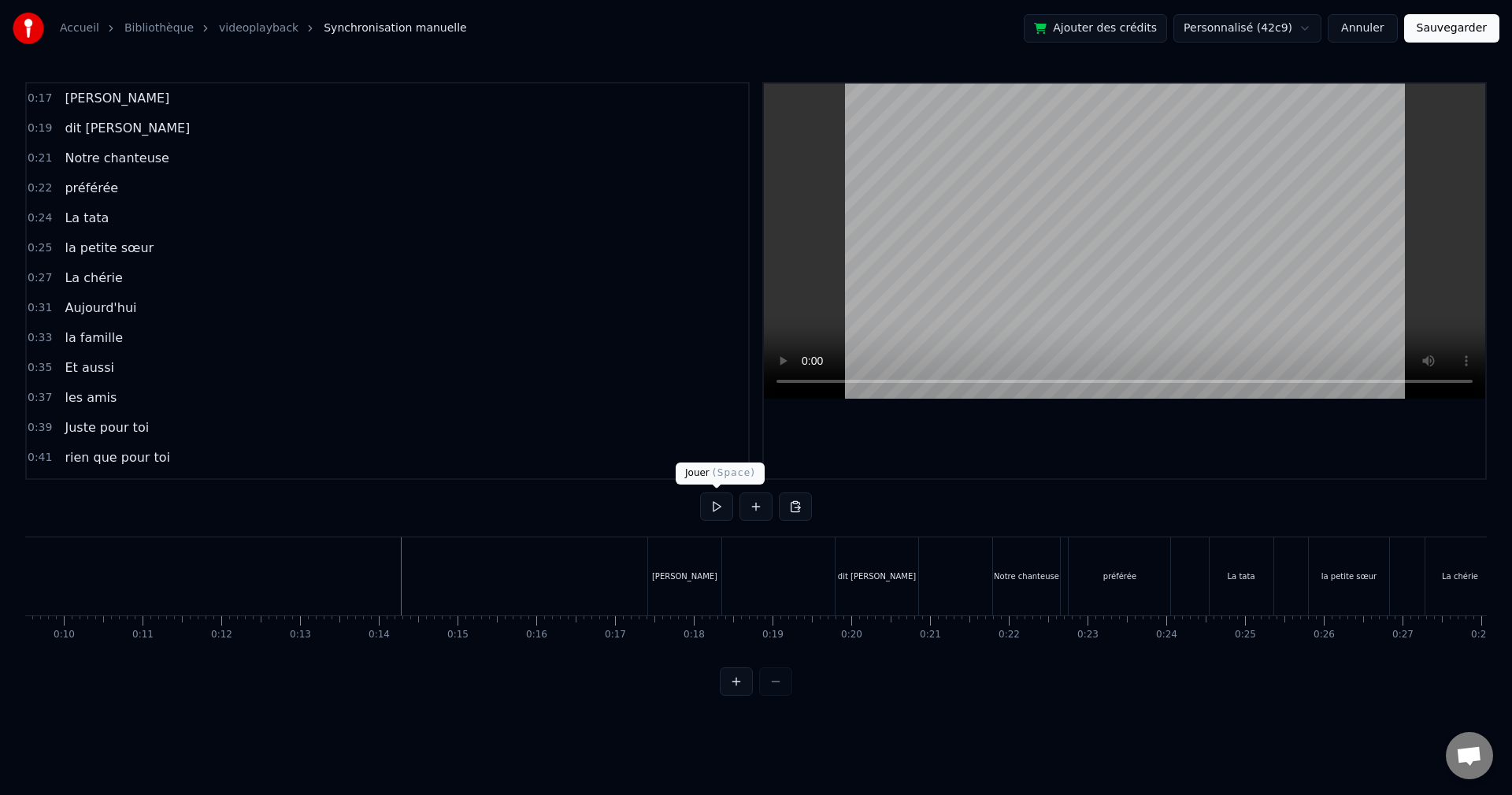
click at [712, 504] on button at bounding box center [716, 507] width 33 height 29
click at [716, 505] on button at bounding box center [716, 507] width 33 height 29
click at [682, 591] on div "[PERSON_NAME]" at bounding box center [685, 576] width 74 height 78
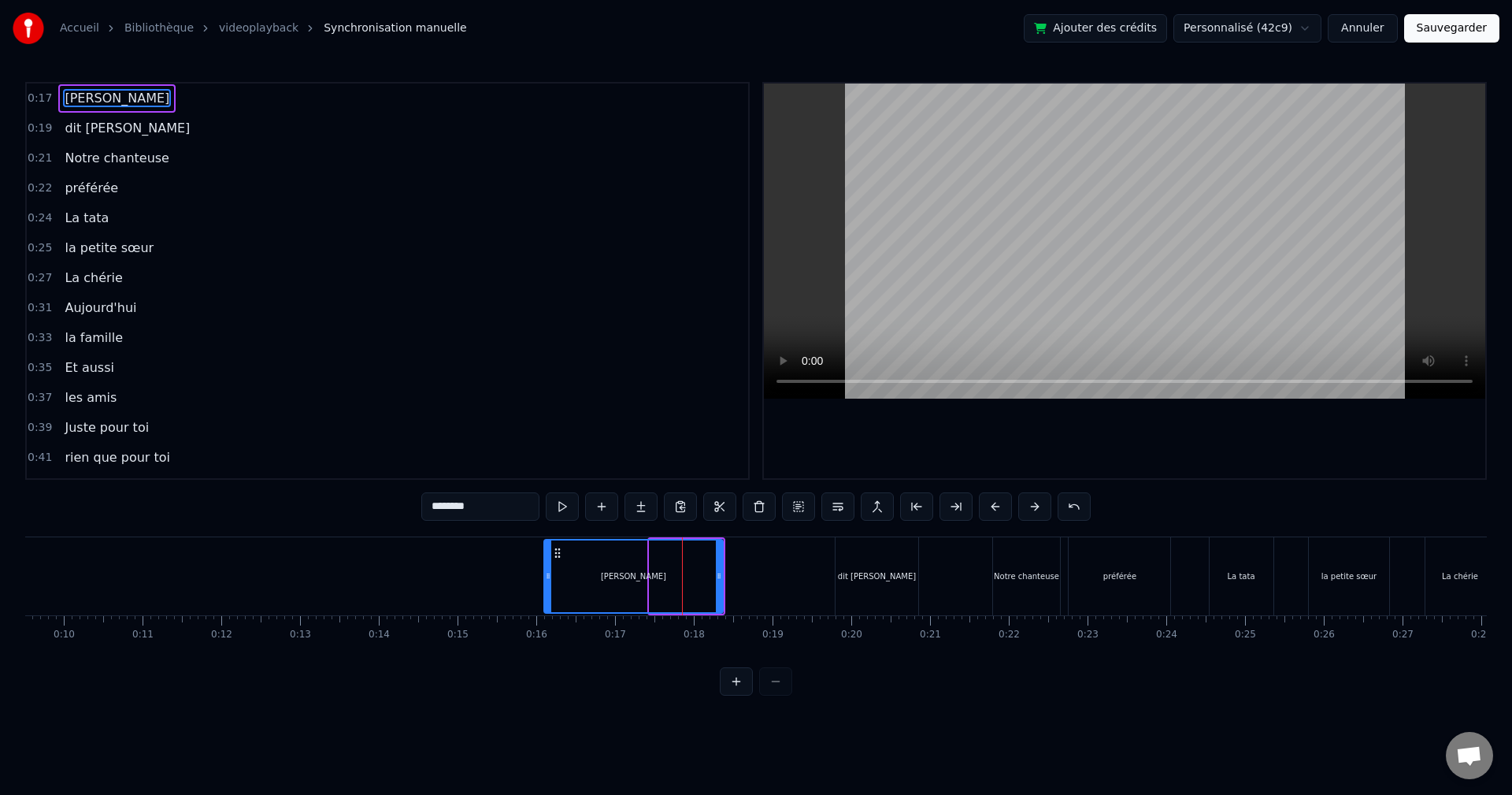
drag, startPoint x: 651, startPoint y: 574, endPoint x: 545, endPoint y: 578, distance: 106.1
click at [545, 578] on icon at bounding box center [547, 576] width 6 height 13
drag, startPoint x: 720, startPoint y: 572, endPoint x: 585, endPoint y: 571, distance: 135.0
click at [601, 572] on icon at bounding box center [604, 576] width 6 height 13
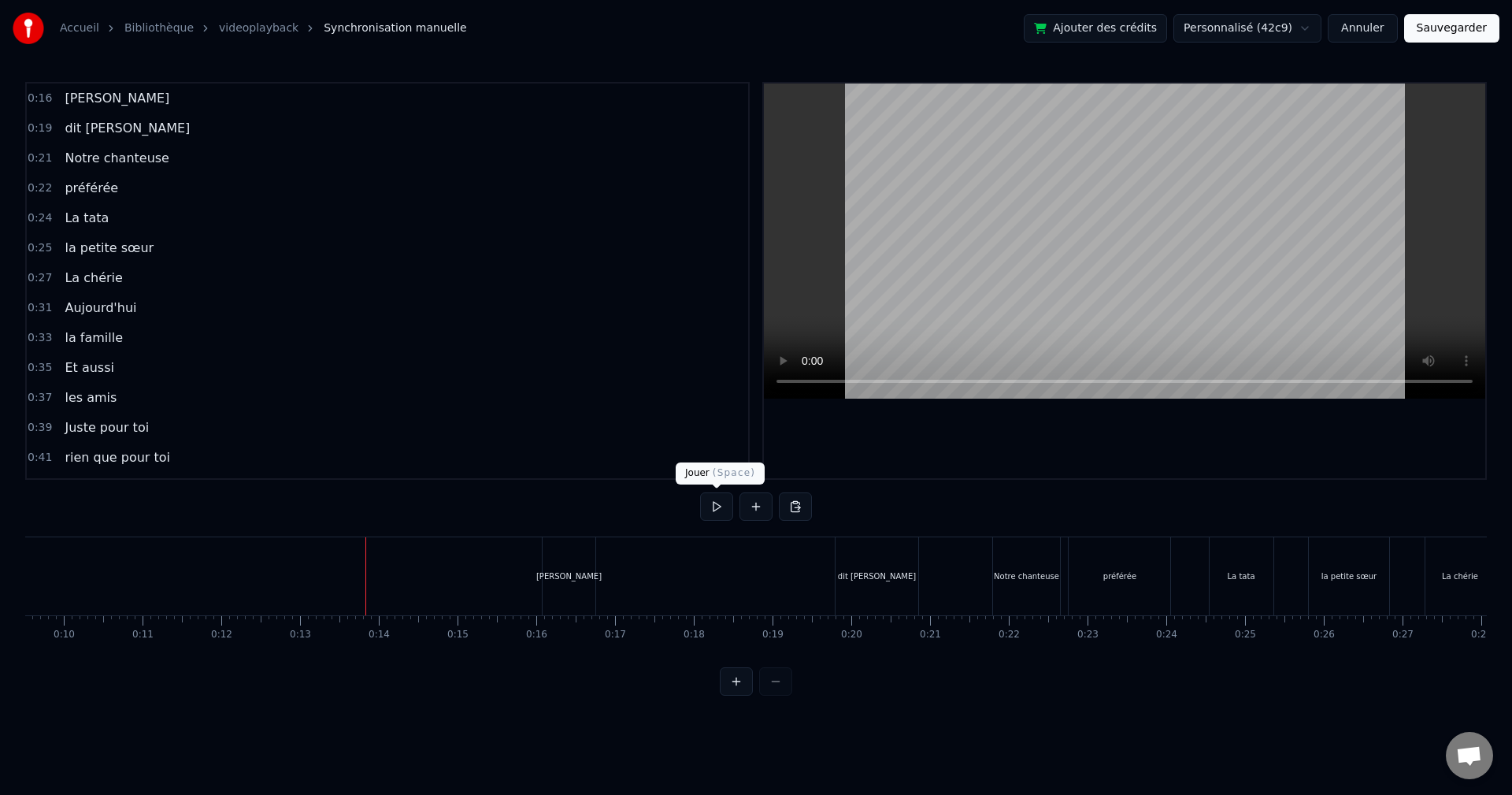
click at [731, 497] on button at bounding box center [716, 507] width 33 height 29
click at [725, 505] on button at bounding box center [716, 507] width 33 height 29
click at [581, 569] on div "[PERSON_NAME]" at bounding box center [569, 576] width 53 height 78
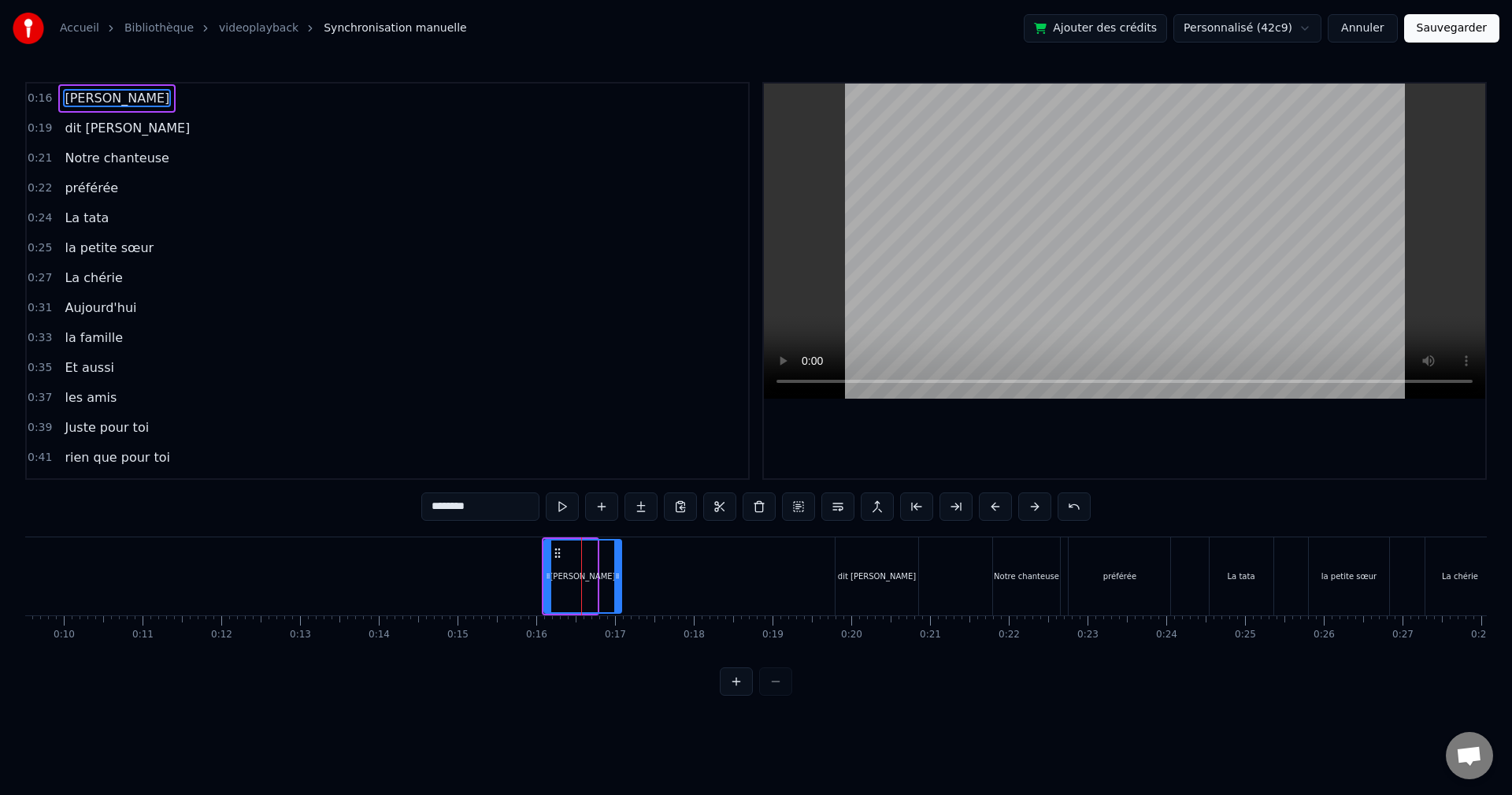
drag, startPoint x: 595, startPoint y: 572, endPoint x: 631, endPoint y: 570, distance: 36.1
click at [621, 570] on icon at bounding box center [617, 576] width 6 height 13
drag, startPoint x: 546, startPoint y: 572, endPoint x: 571, endPoint y: 572, distance: 25.0
click at [571, 572] on icon at bounding box center [567, 576] width 6 height 13
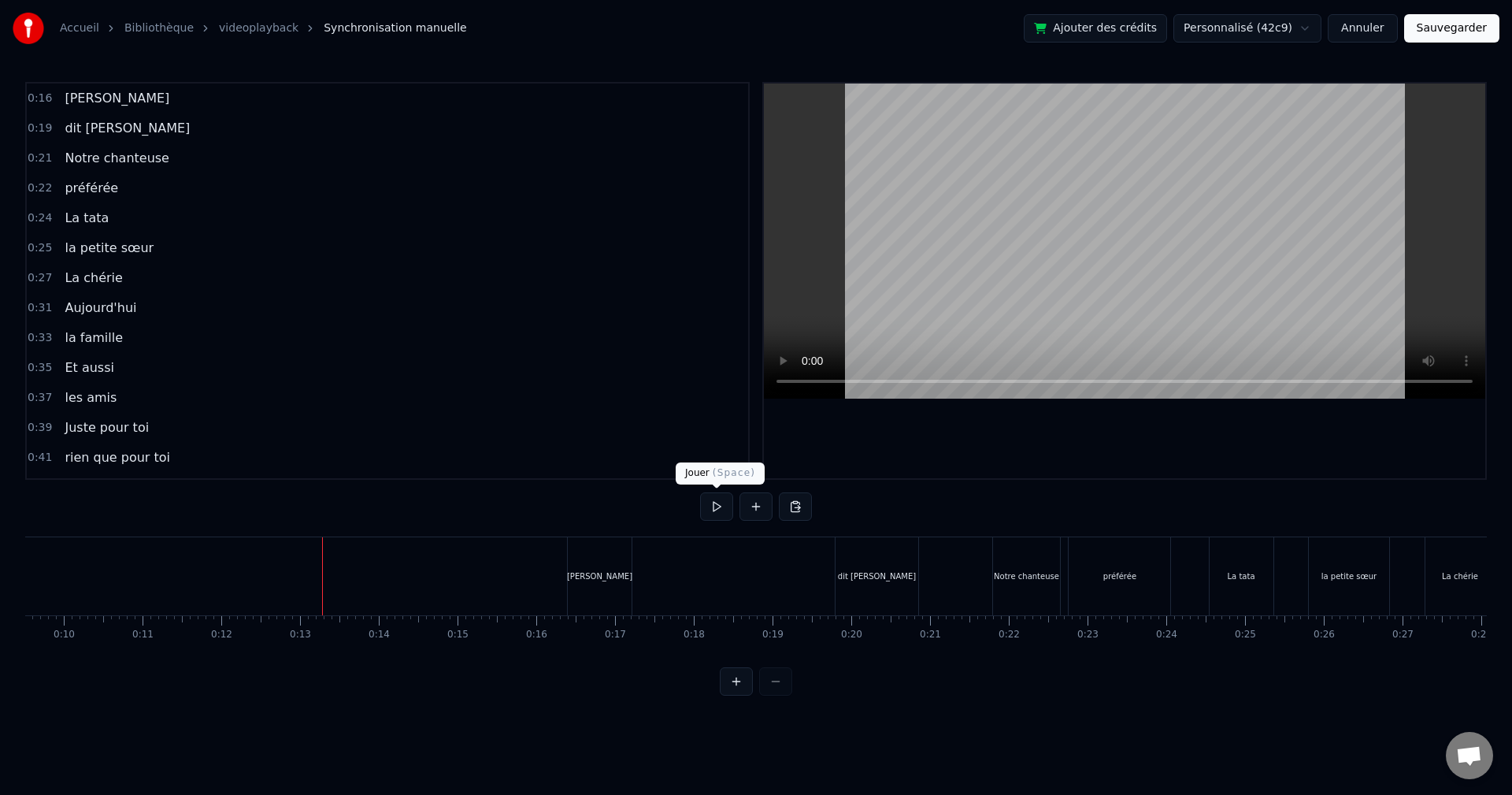
click at [724, 504] on button at bounding box center [716, 507] width 33 height 29
click at [724, 503] on button at bounding box center [716, 507] width 33 height 29
click at [612, 587] on div "[PERSON_NAME]" at bounding box center [599, 576] width 64 height 78
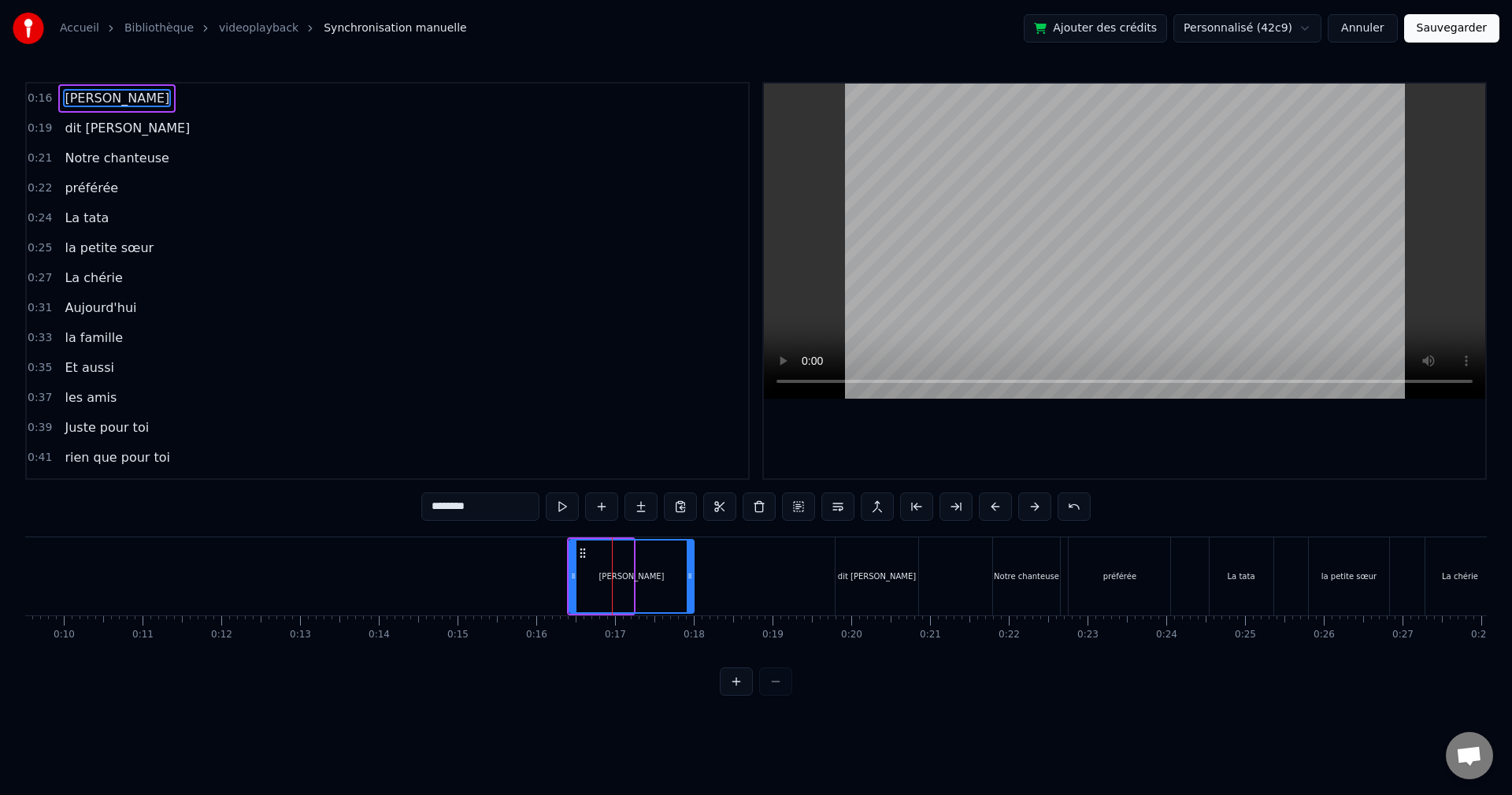
drag, startPoint x: 632, startPoint y: 576, endPoint x: 695, endPoint y: 571, distance: 63.2
click at [693, 571] on icon at bounding box center [689, 576] width 6 height 13
drag, startPoint x: 570, startPoint y: 571, endPoint x: 592, endPoint y: 571, distance: 22.0
click at [592, 571] on div "[PERSON_NAME]" at bounding box center [634, 575] width 129 height 74
drag, startPoint x: 573, startPoint y: 573, endPoint x: 641, endPoint y: 573, distance: 68.0
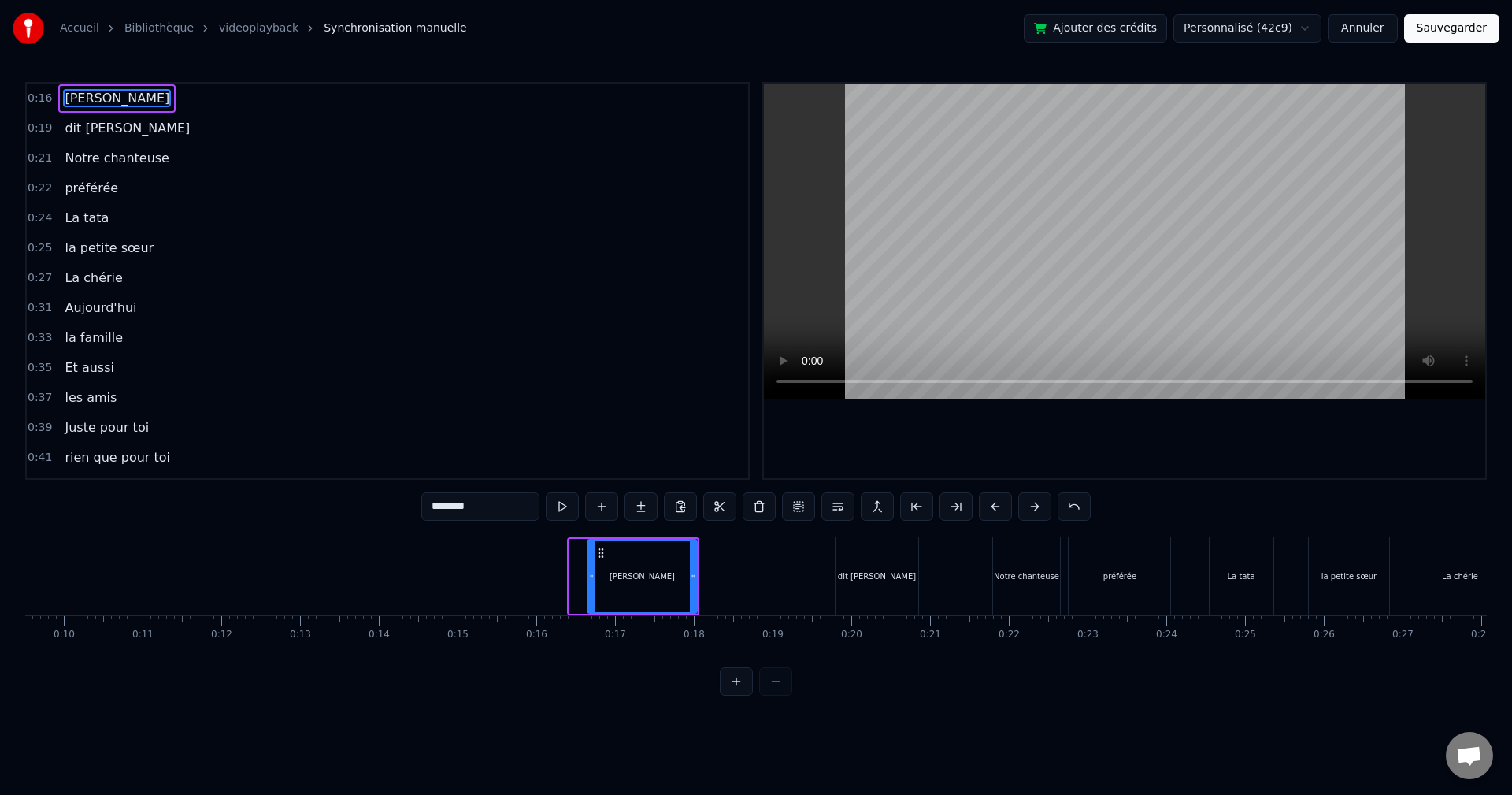
click at [595, 573] on icon at bounding box center [591, 576] width 6 height 13
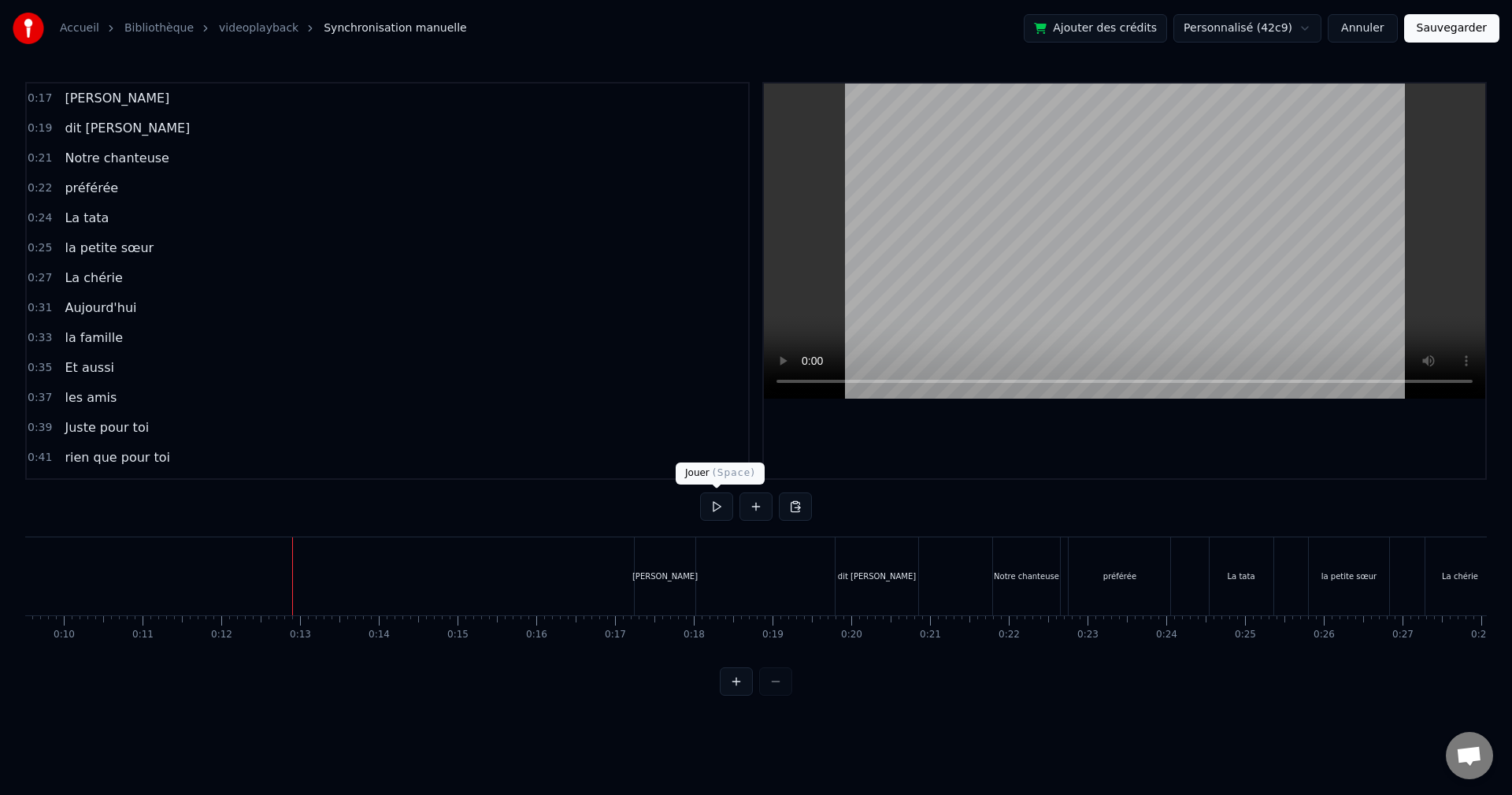
click at [726, 505] on button at bounding box center [716, 507] width 33 height 29
click at [721, 505] on button at bounding box center [716, 507] width 33 height 29
click at [848, 570] on div "dit [PERSON_NAME]" at bounding box center [877, 576] width 83 height 78
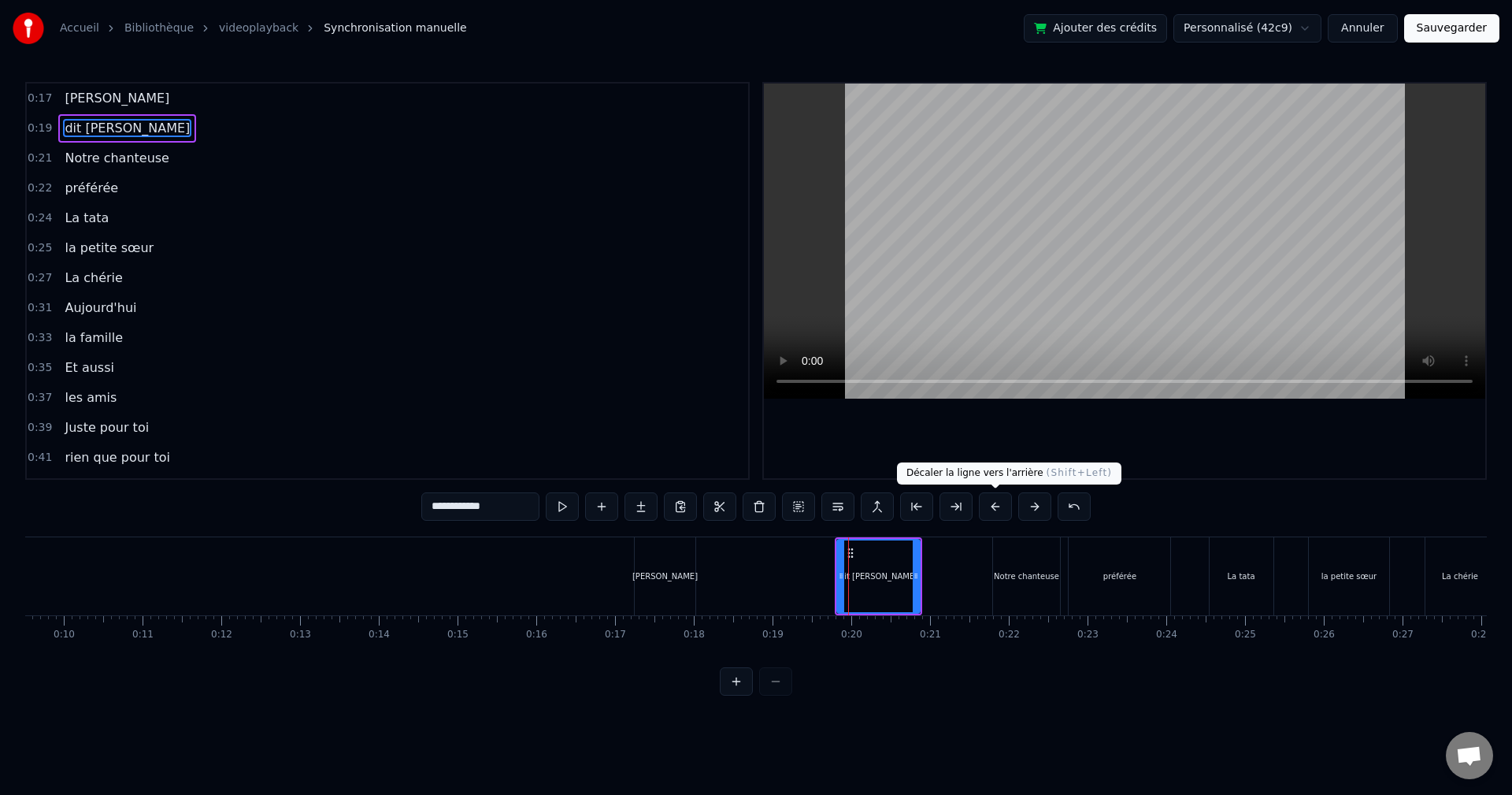
click at [1003, 505] on button at bounding box center [995, 507] width 33 height 29
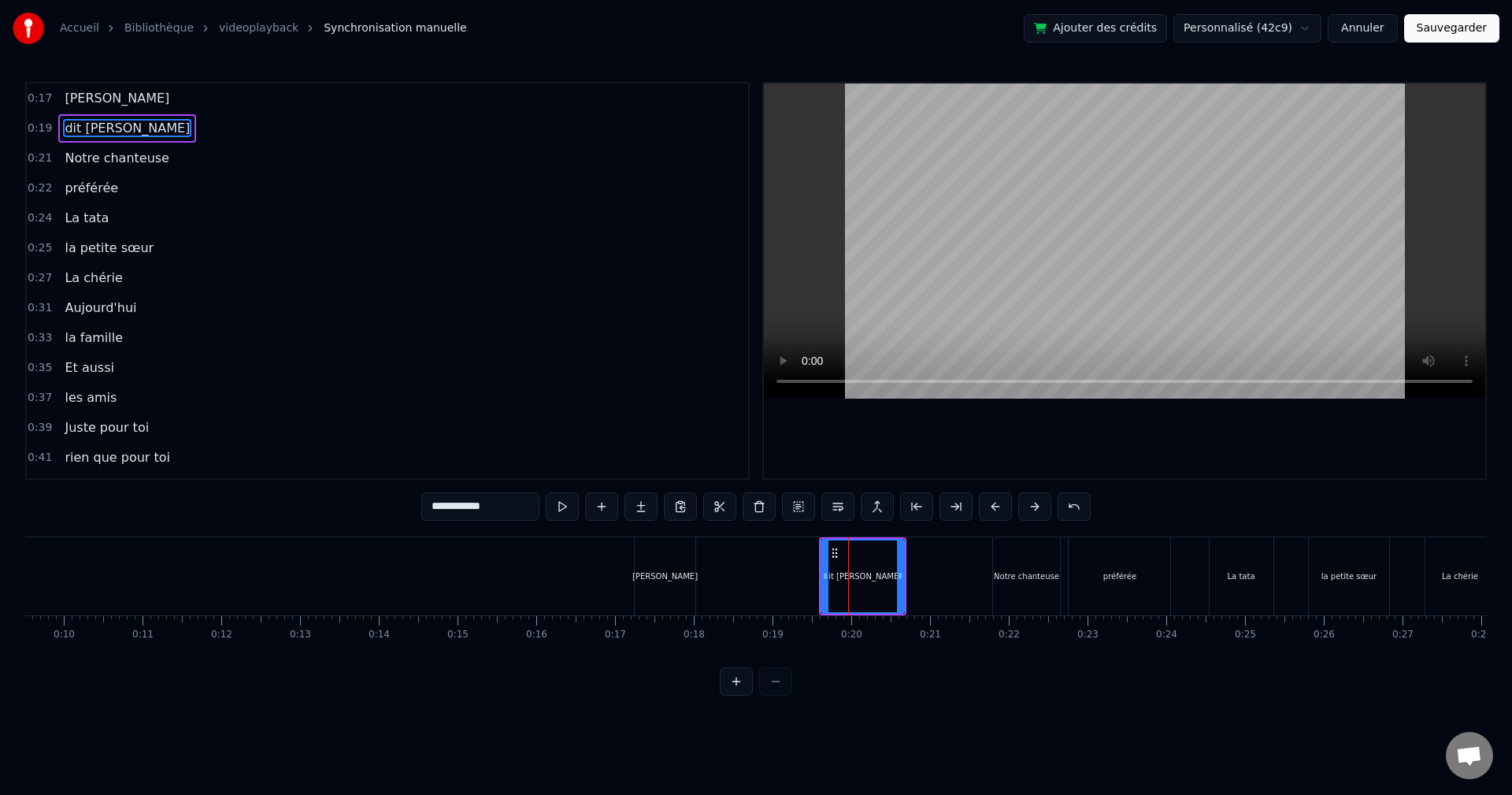
click at [1003, 505] on button at bounding box center [995, 507] width 33 height 29
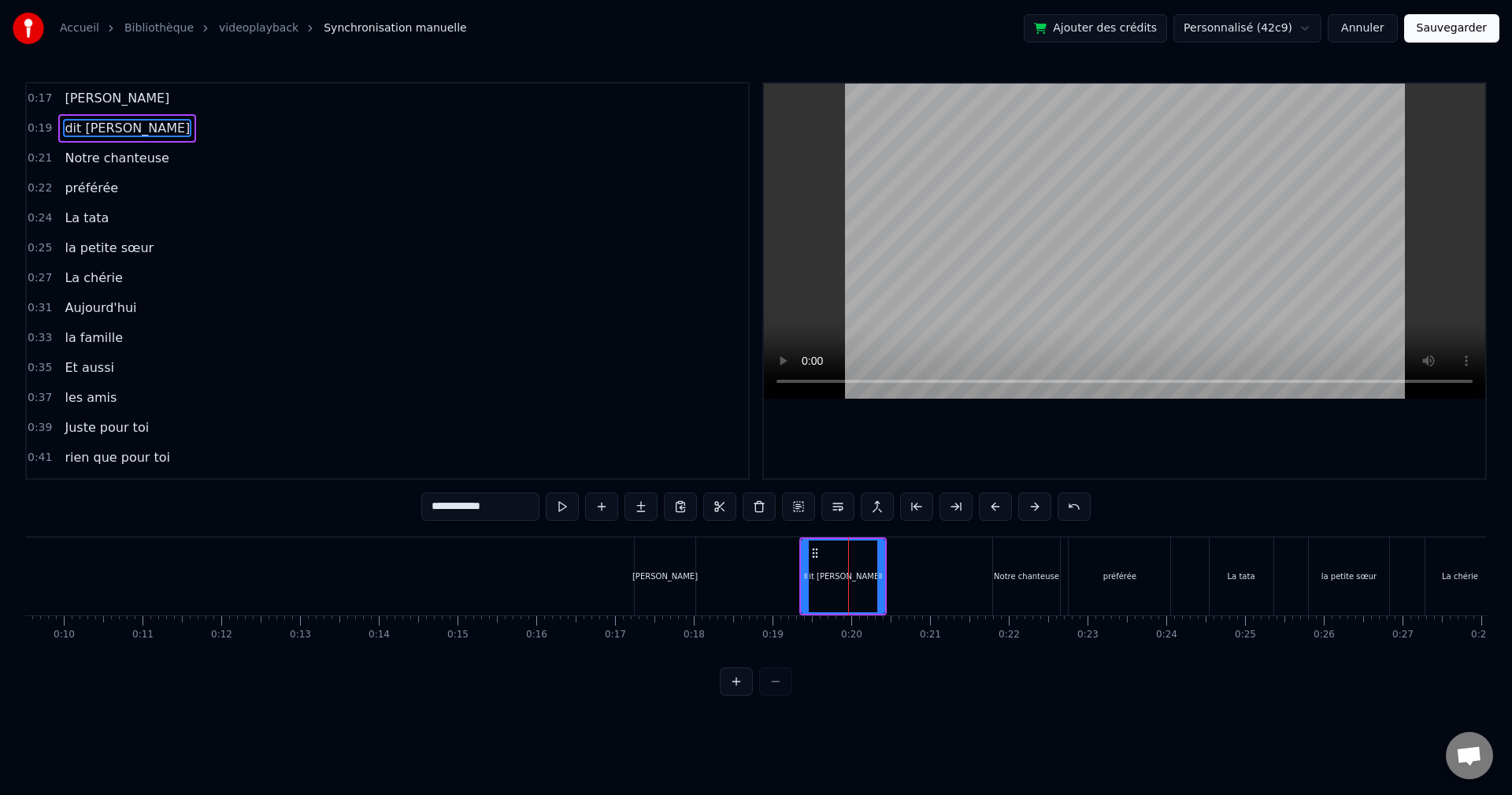
click at [1003, 505] on button at bounding box center [995, 507] width 33 height 29
drag, startPoint x: 1003, startPoint y: 505, endPoint x: 957, endPoint y: 520, distance: 48.4
click at [1001, 507] on button at bounding box center [995, 507] width 33 height 29
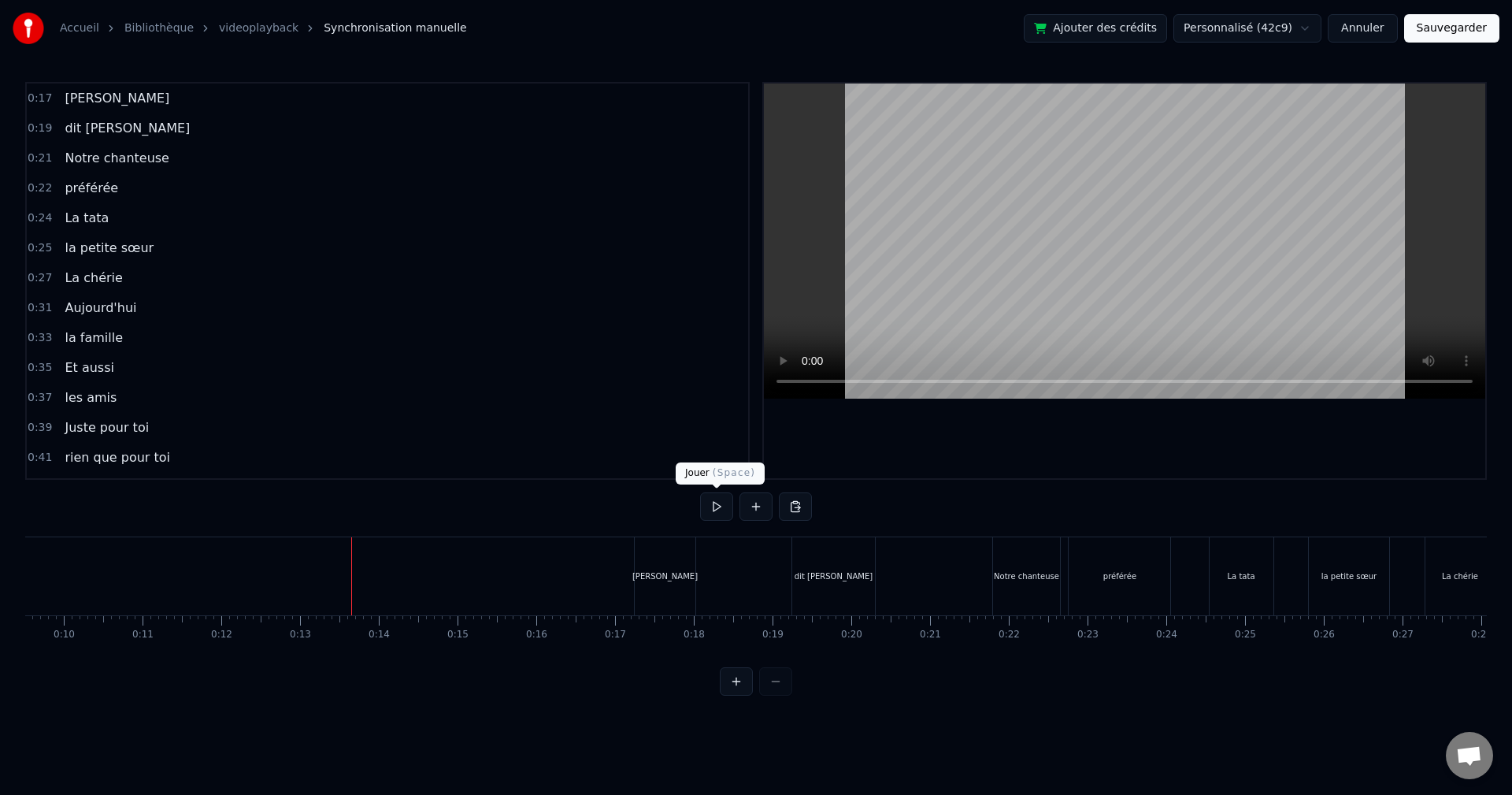
click at [716, 503] on button at bounding box center [716, 507] width 33 height 29
click at [715, 507] on button at bounding box center [716, 507] width 33 height 29
click at [994, 570] on div "Notre chanteuse" at bounding box center [1027, 576] width 67 height 78
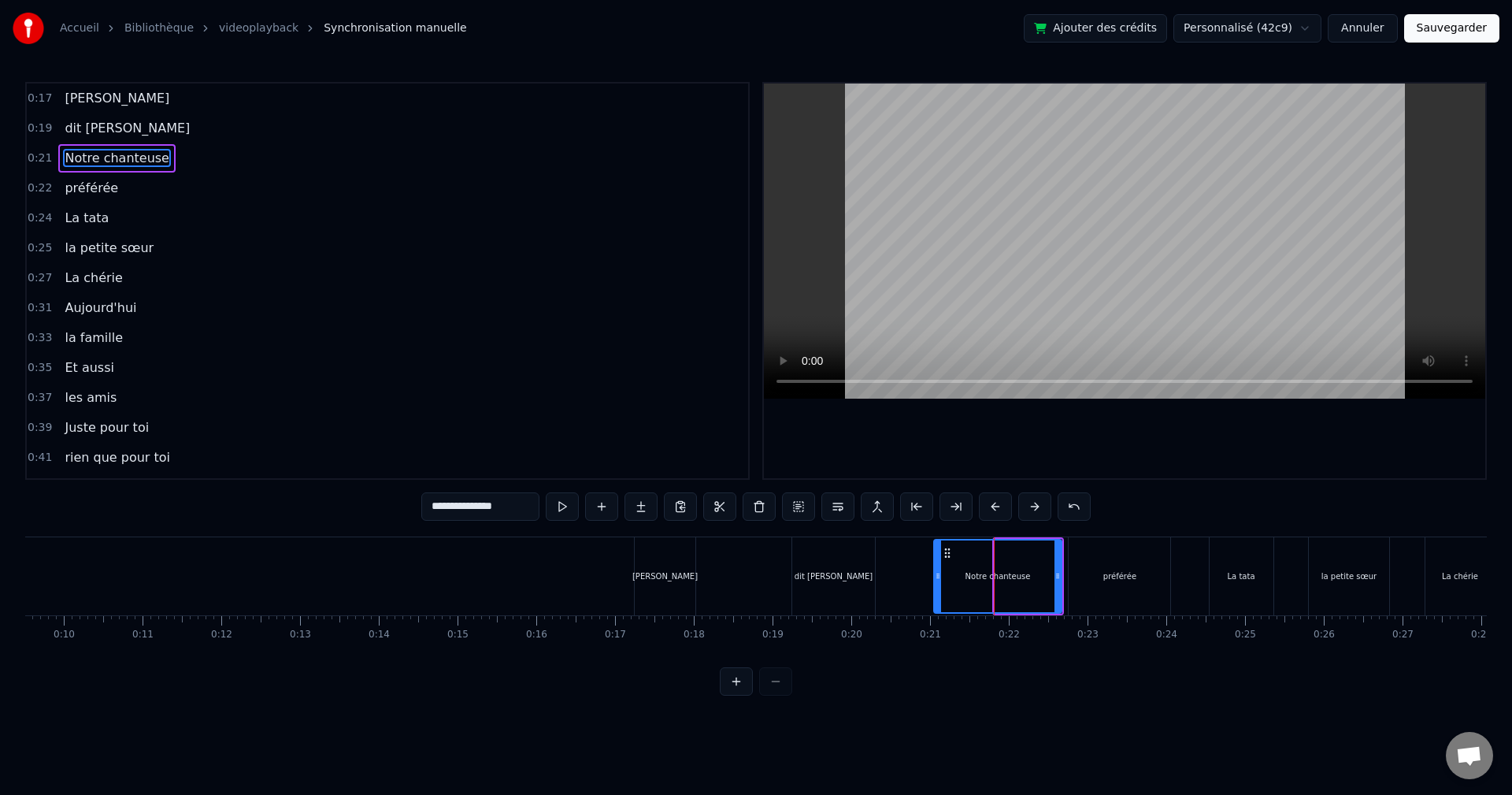
drag, startPoint x: 996, startPoint y: 574, endPoint x: 943, endPoint y: 563, distance: 54.1
click at [940, 563] on div at bounding box center [938, 576] width 6 height 72
drag, startPoint x: 1055, startPoint y: 576, endPoint x: 988, endPoint y: 571, distance: 67.2
click at [988, 571] on icon at bounding box center [991, 576] width 6 height 13
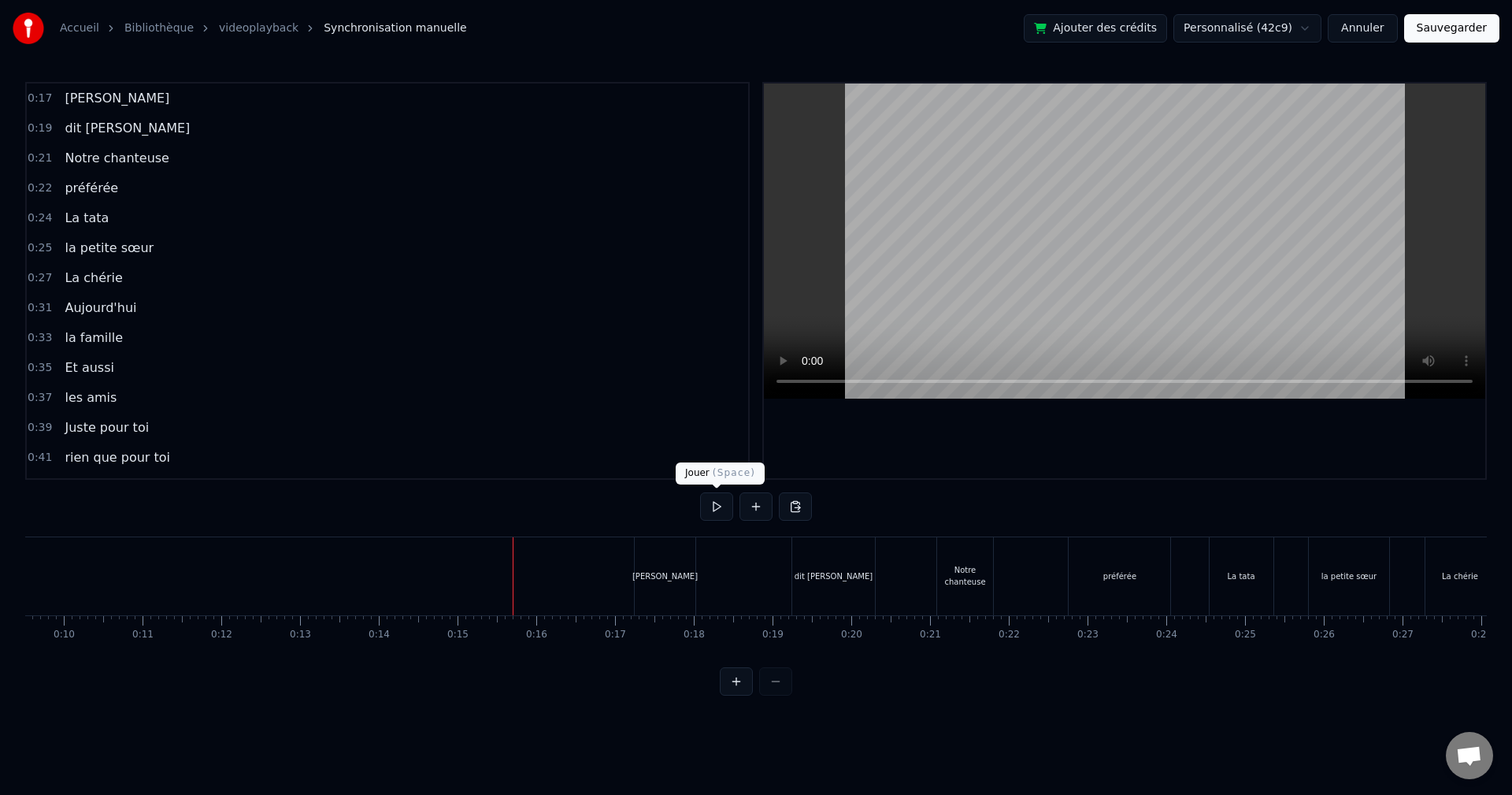
click at [711, 507] on button at bounding box center [716, 507] width 33 height 29
click at [718, 502] on button at bounding box center [716, 507] width 33 height 29
click at [712, 502] on button at bounding box center [716, 507] width 33 height 29
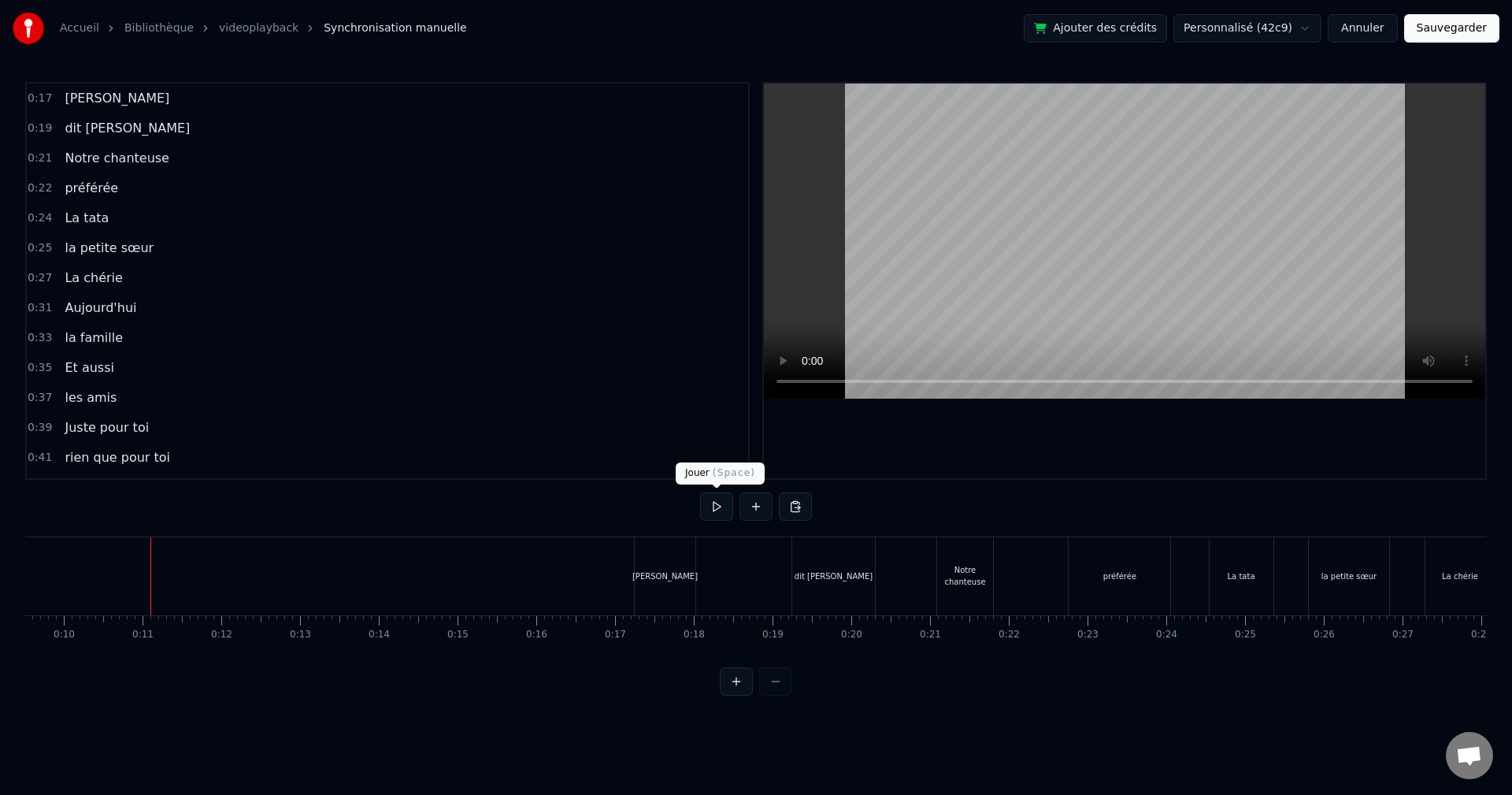
click at [721, 503] on button at bounding box center [716, 507] width 33 height 29
click at [672, 572] on div "[PERSON_NAME]" at bounding box center [665, 575] width 66 height 12
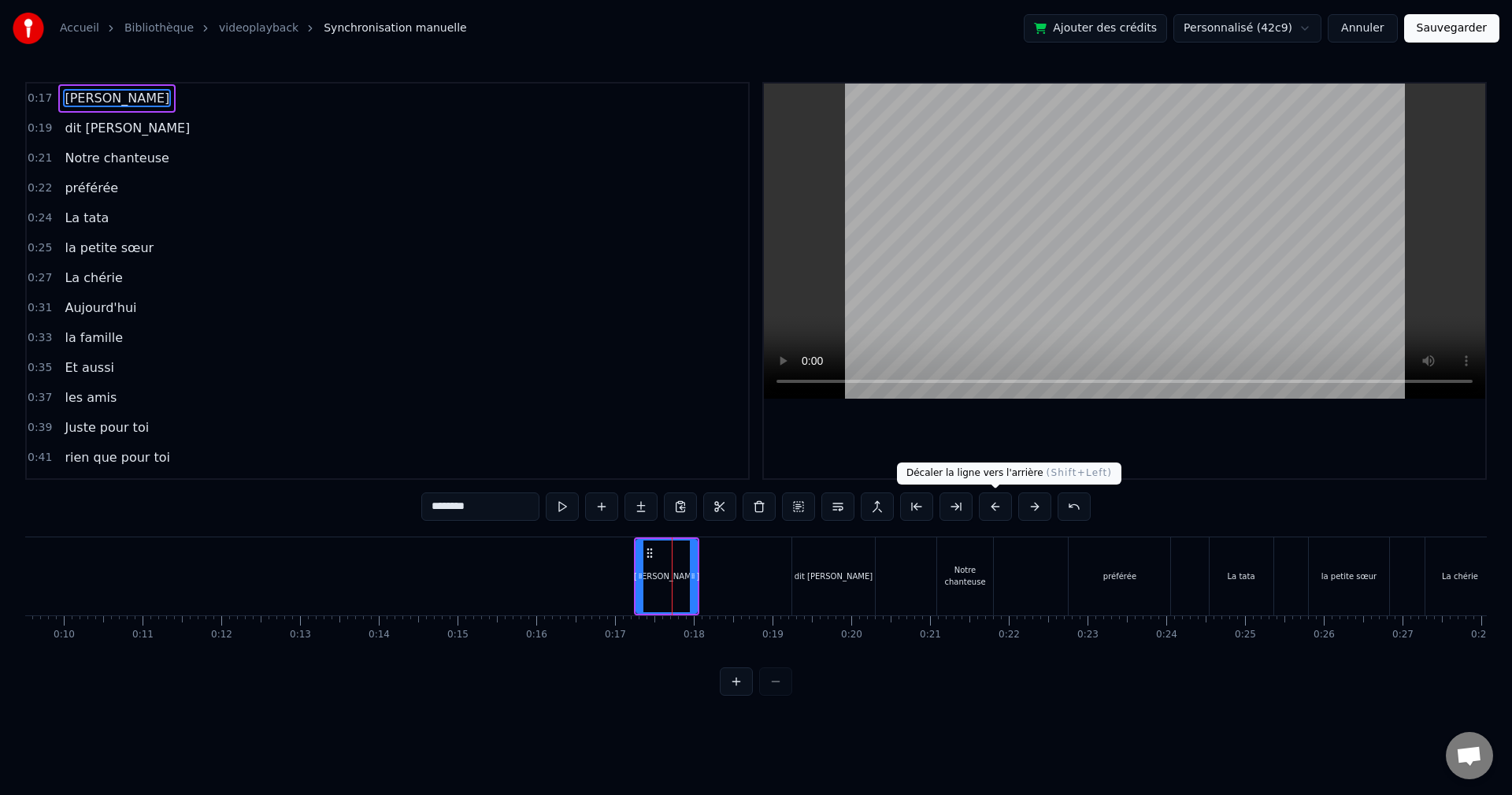
click at [993, 510] on button at bounding box center [995, 507] width 33 height 29
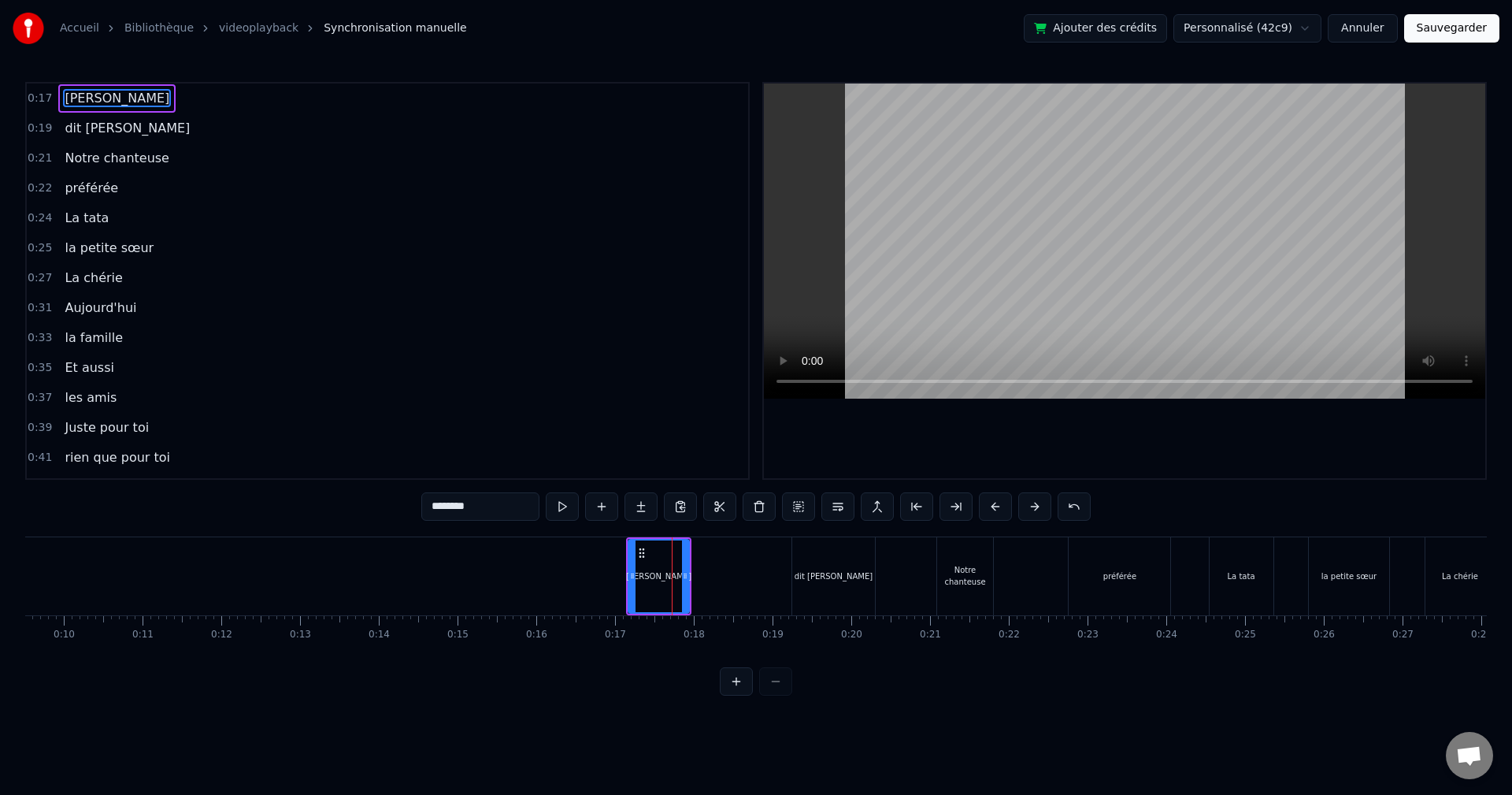
click at [993, 510] on button at bounding box center [995, 507] width 33 height 29
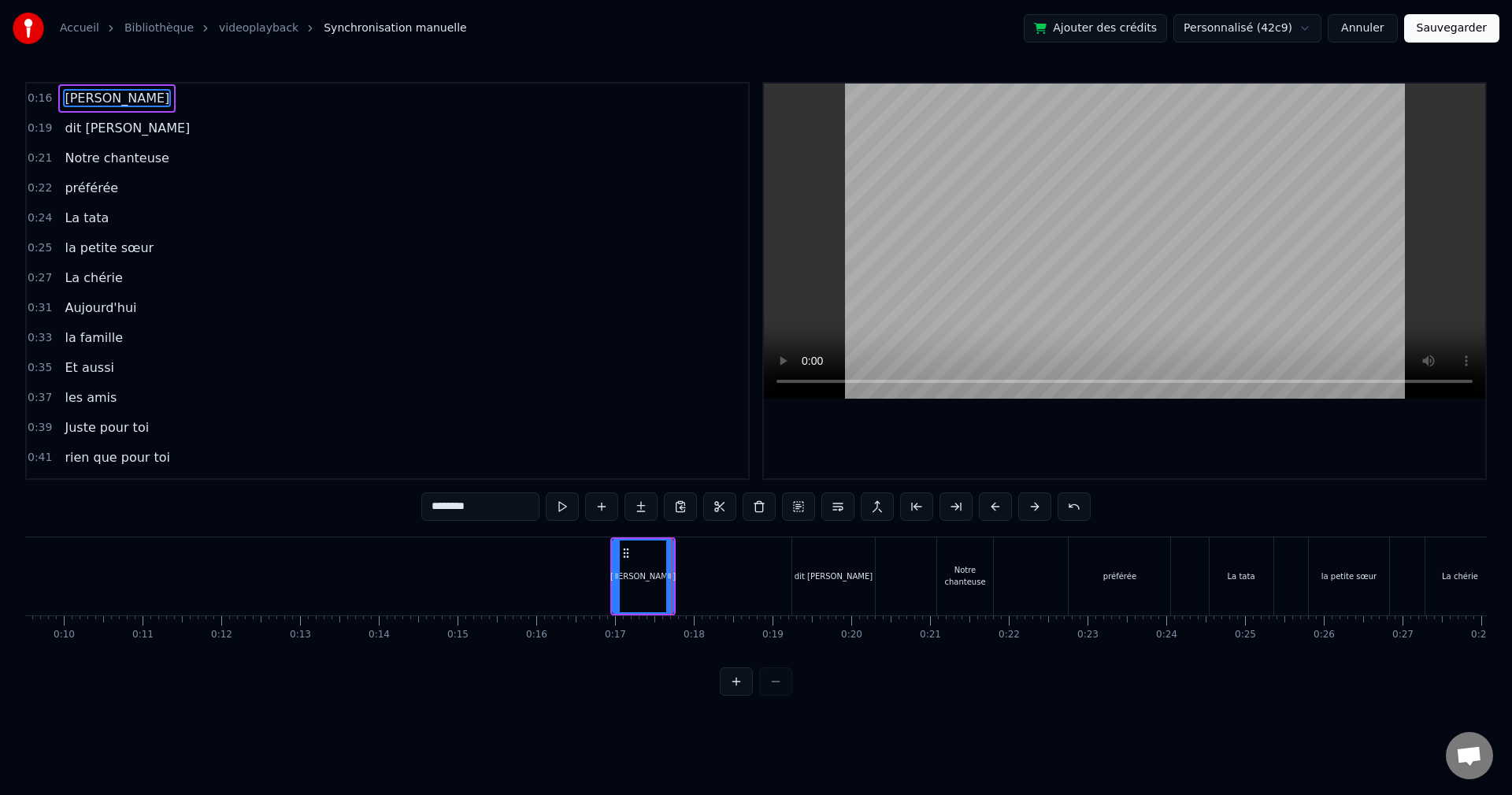
click at [993, 510] on button at bounding box center [995, 507] width 33 height 29
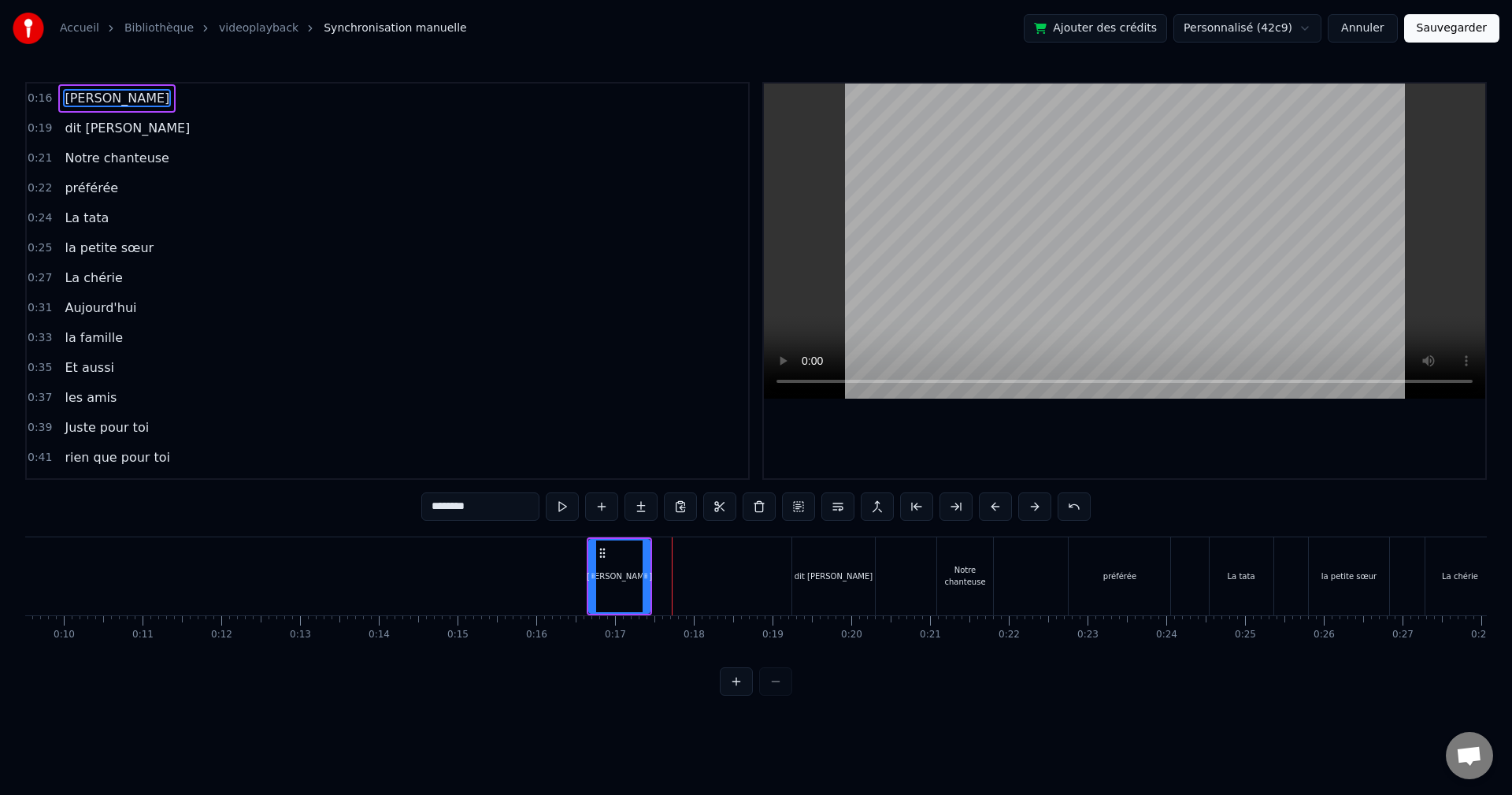
click at [993, 510] on button at bounding box center [995, 507] width 33 height 29
drag, startPoint x: 221, startPoint y: 578, endPoint x: 371, endPoint y: 546, distance: 153.4
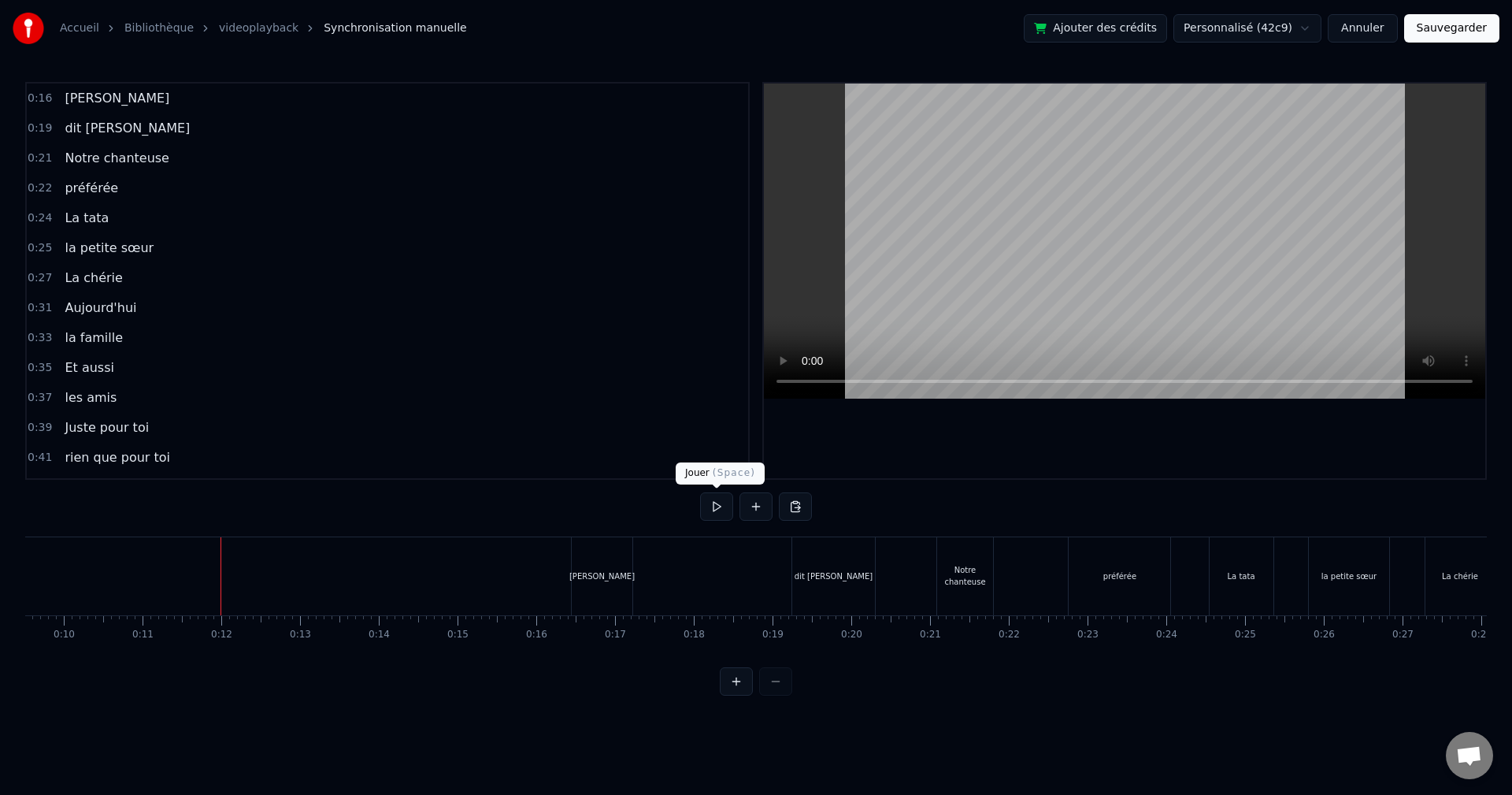
click at [718, 511] on button at bounding box center [716, 507] width 33 height 29
click at [715, 512] on button at bounding box center [716, 507] width 33 height 29
click at [595, 567] on div "[PERSON_NAME]" at bounding box center [602, 576] width 61 height 78
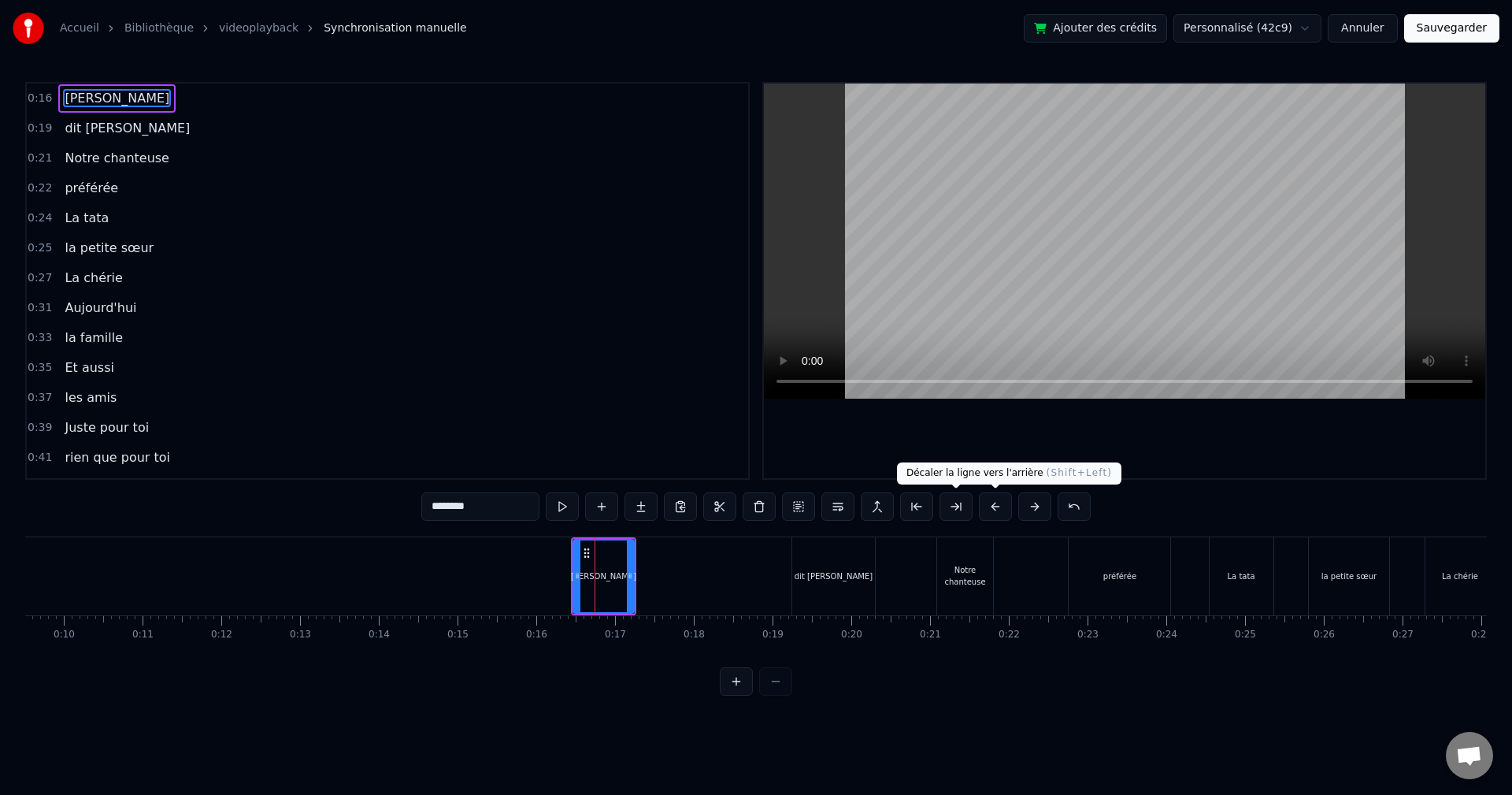
click at [990, 505] on button at bounding box center [995, 507] width 33 height 29
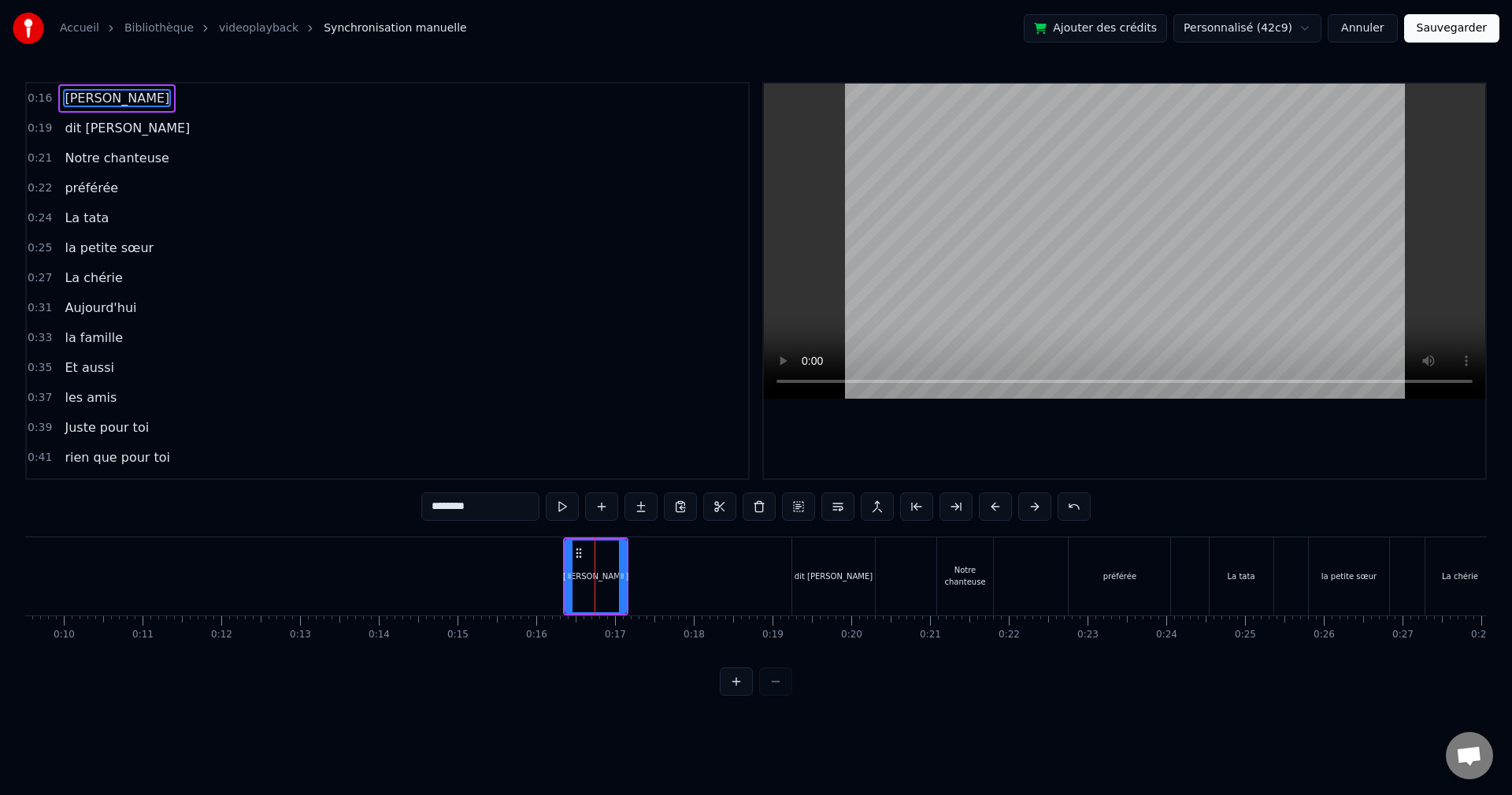
click at [990, 505] on button at bounding box center [995, 507] width 33 height 29
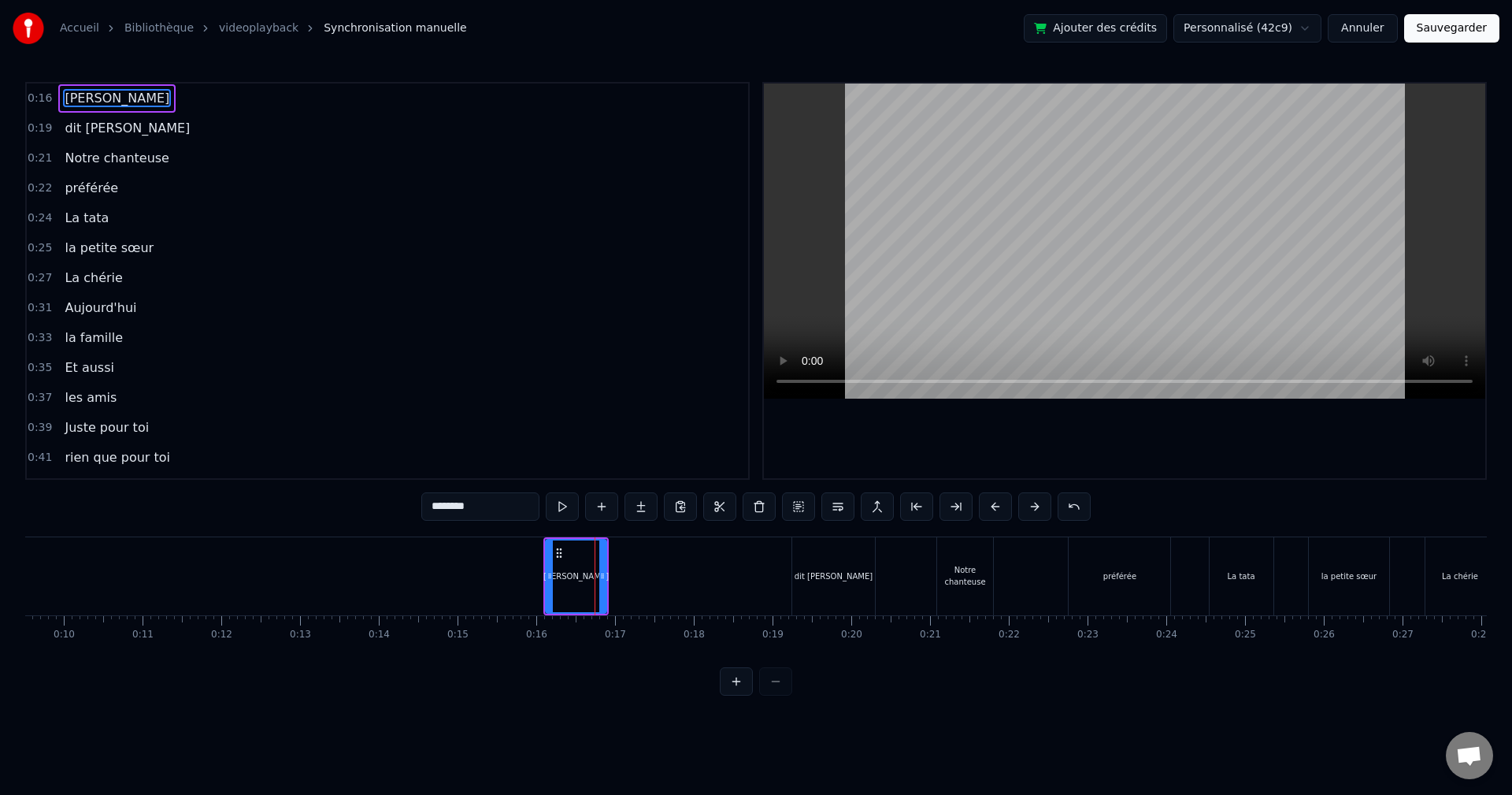
click at [990, 505] on button at bounding box center [995, 507] width 33 height 29
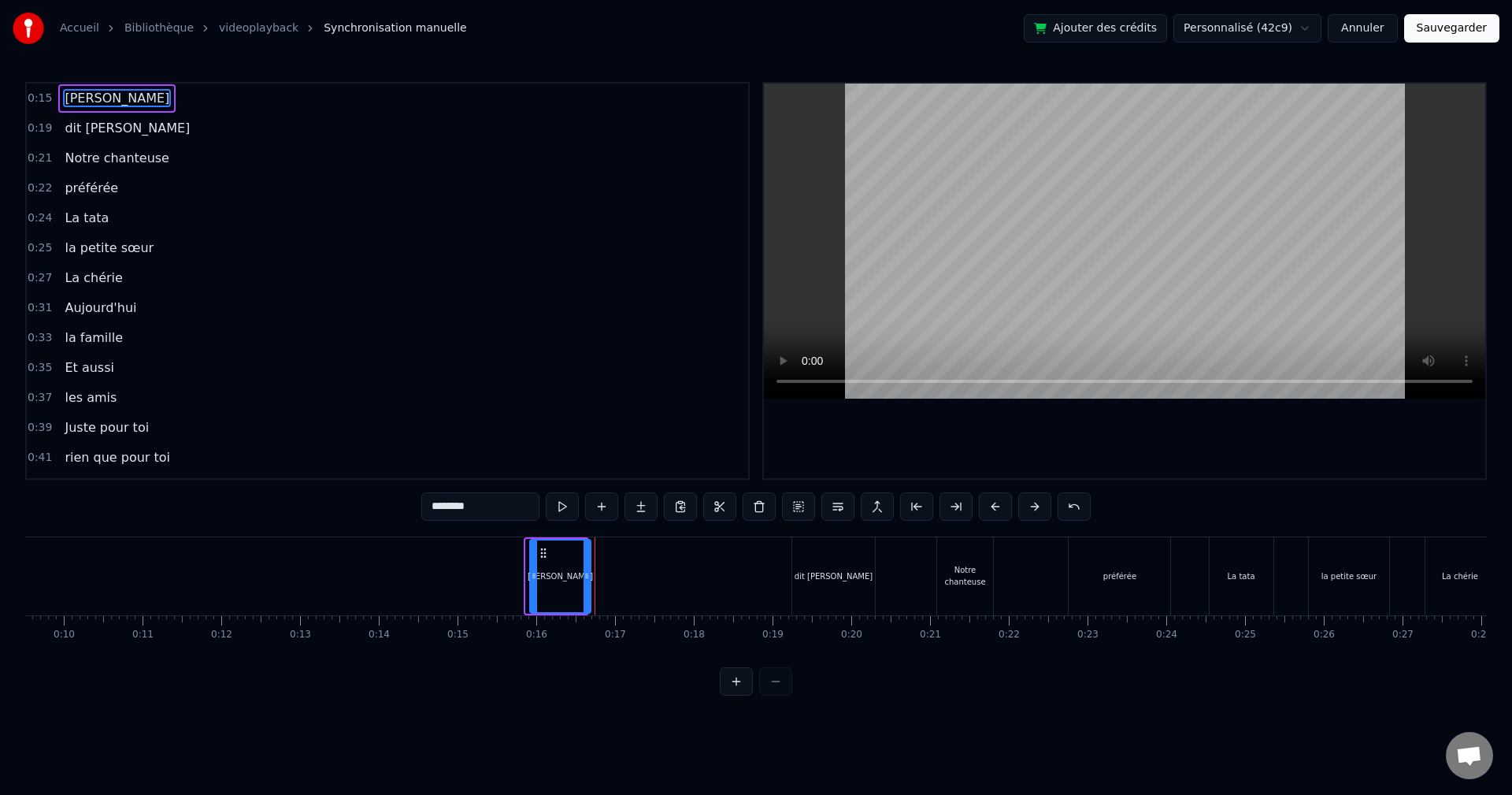
click at [990, 505] on button at bounding box center [995, 507] width 33 height 29
drag, startPoint x: 98, startPoint y: 582, endPoint x: 380, endPoint y: 570, distance: 282.3
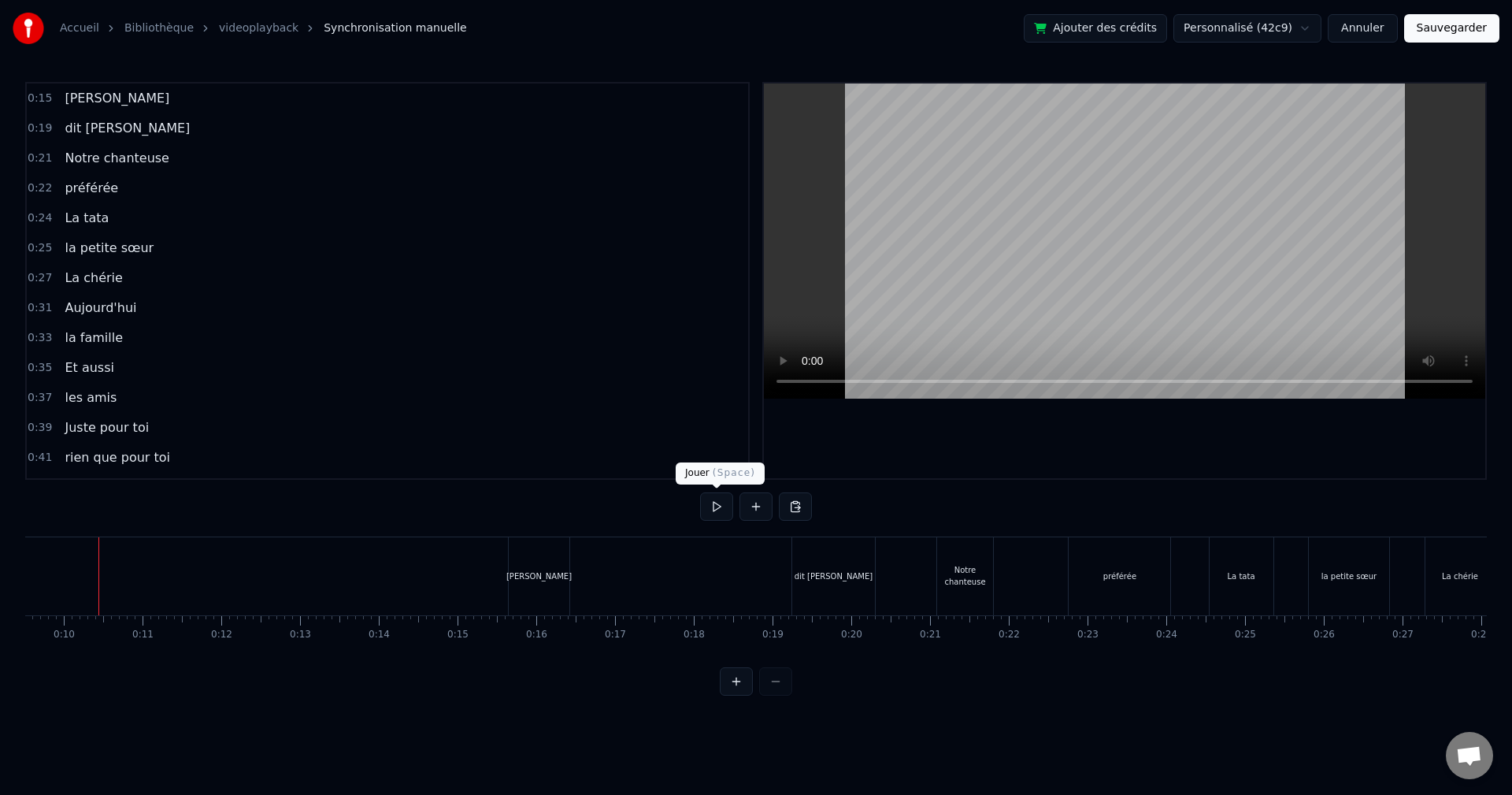
scroll to position [0, 743]
click at [719, 500] on button at bounding box center [716, 507] width 33 height 29
click at [708, 511] on button at bounding box center [716, 507] width 33 height 29
click at [719, 505] on button at bounding box center [716, 507] width 33 height 29
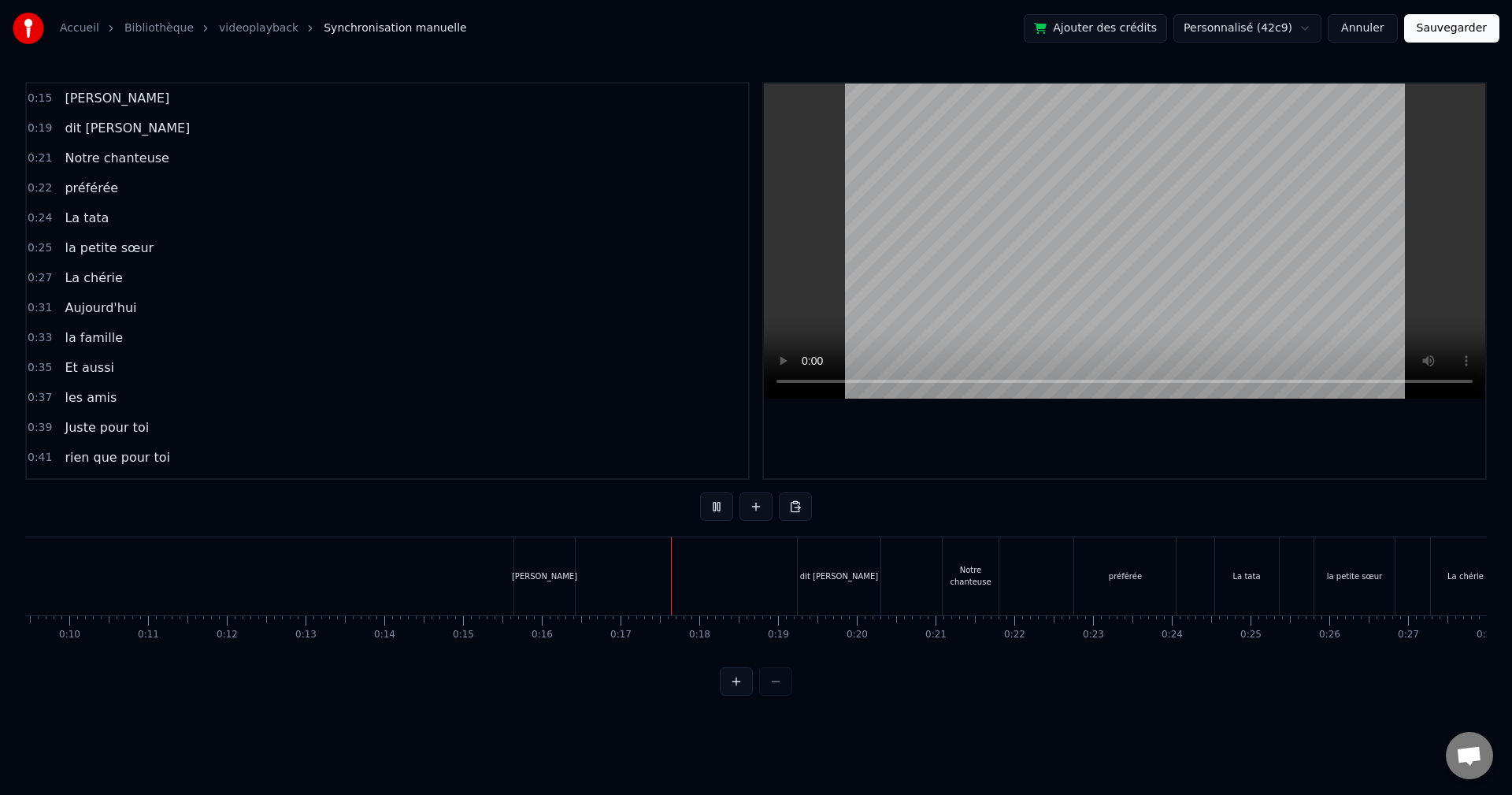
click at [721, 501] on button at bounding box center [716, 507] width 33 height 29
click at [829, 582] on div "dit [PERSON_NAME]" at bounding box center [839, 576] width 83 height 78
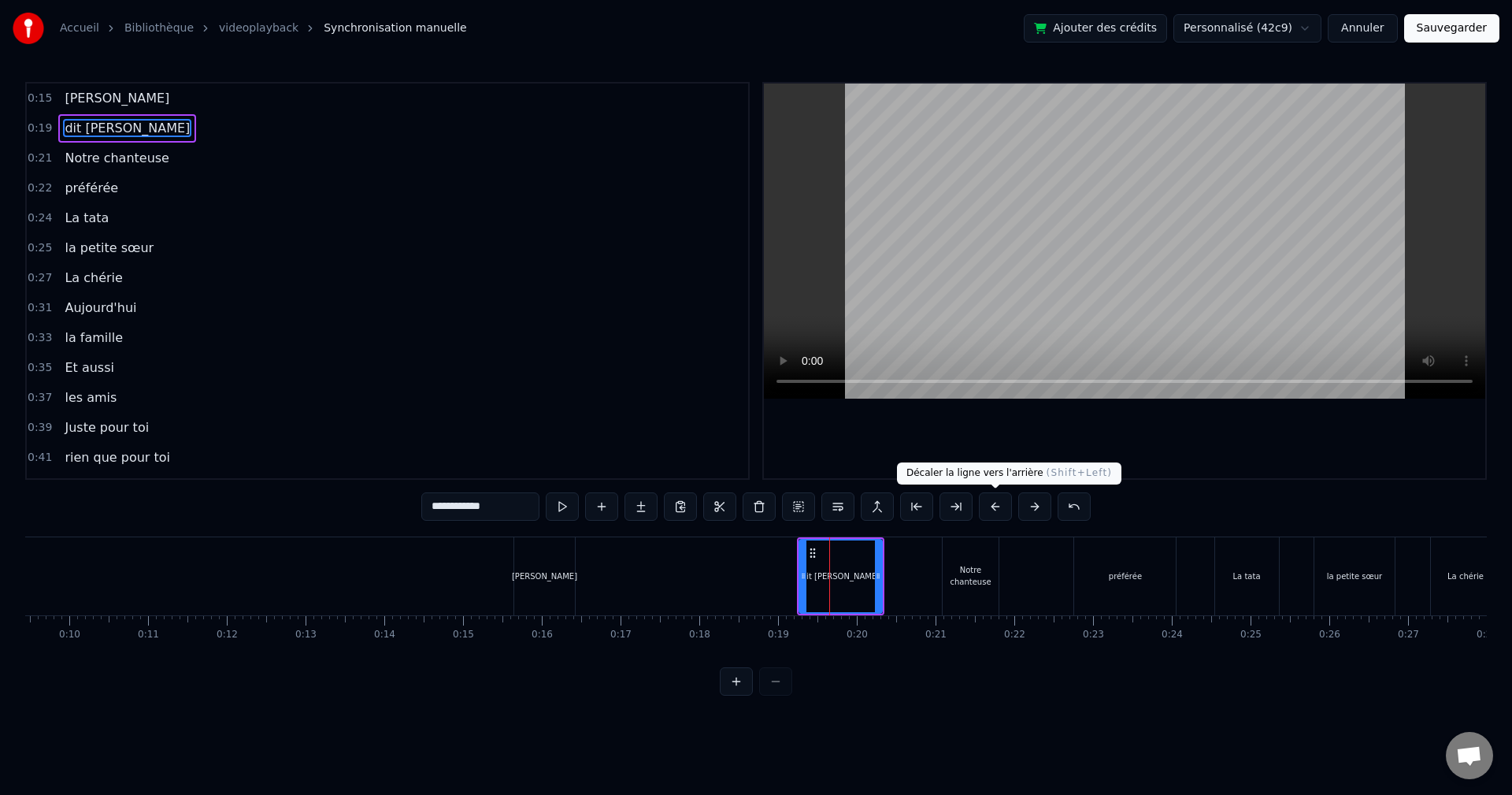
click at [1004, 510] on button at bounding box center [995, 507] width 33 height 29
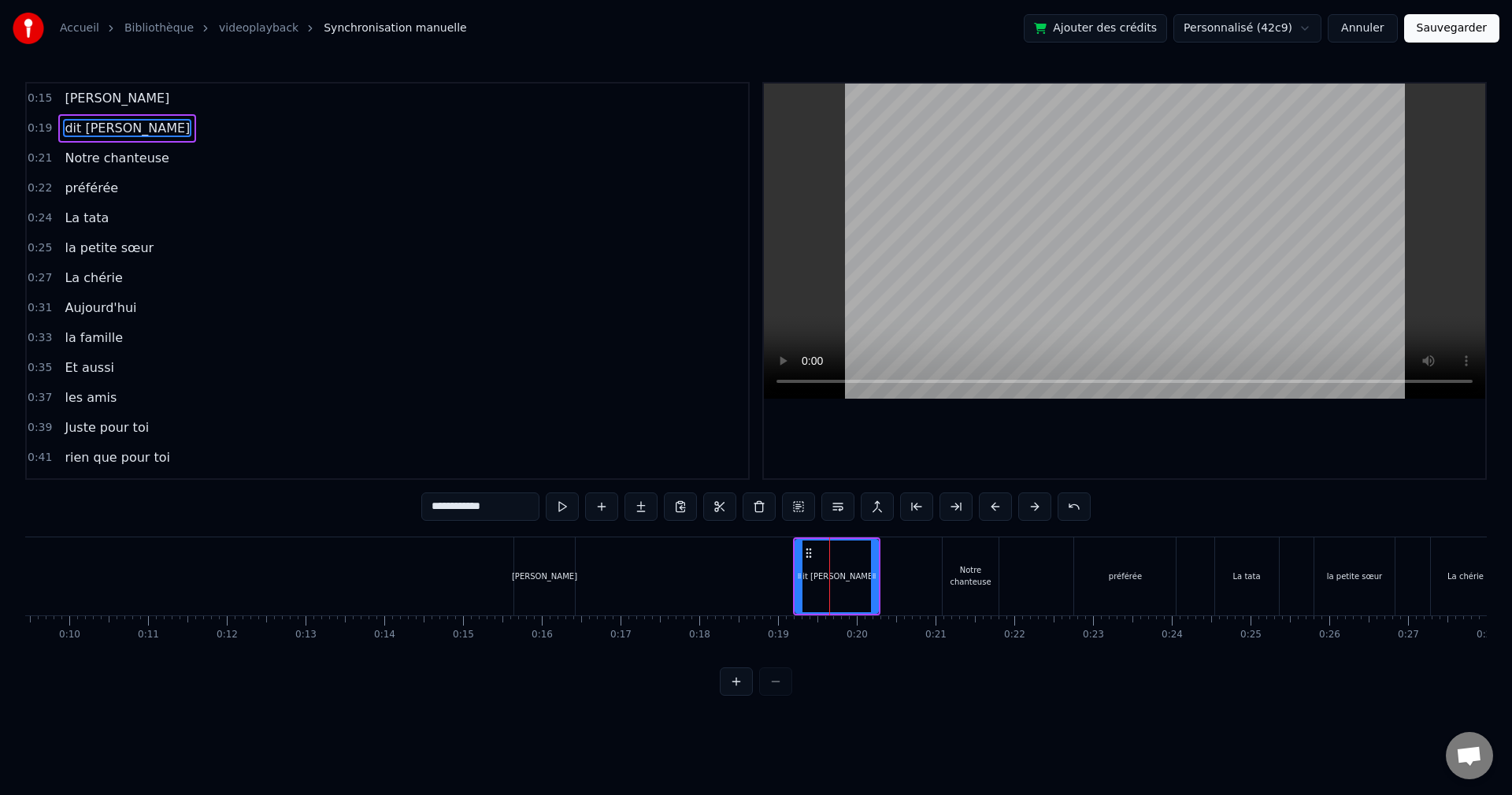
click at [1004, 510] on button at bounding box center [995, 507] width 33 height 29
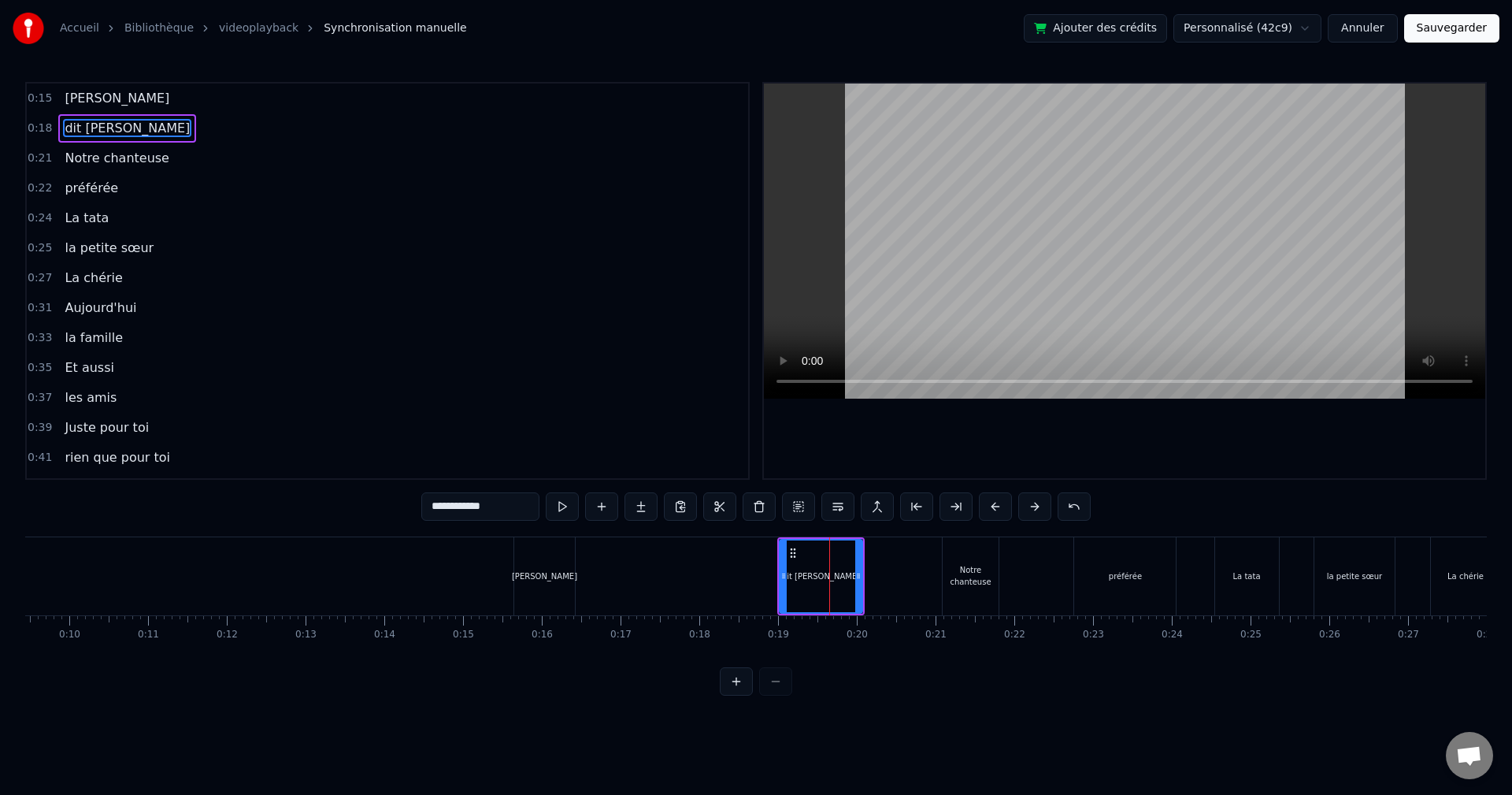
click at [1004, 510] on button at bounding box center [995, 507] width 33 height 29
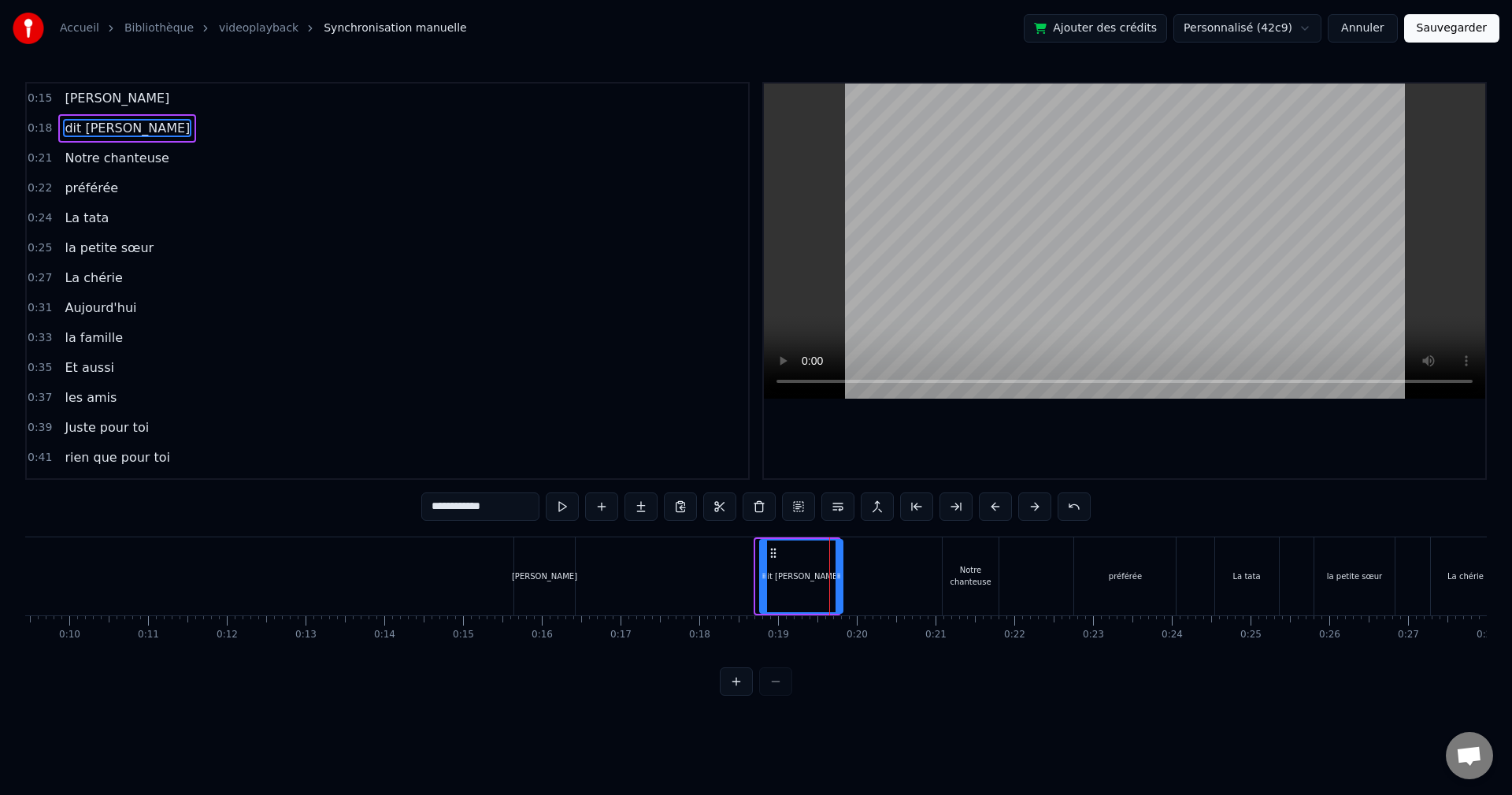
click at [1003, 511] on button at bounding box center [995, 507] width 33 height 29
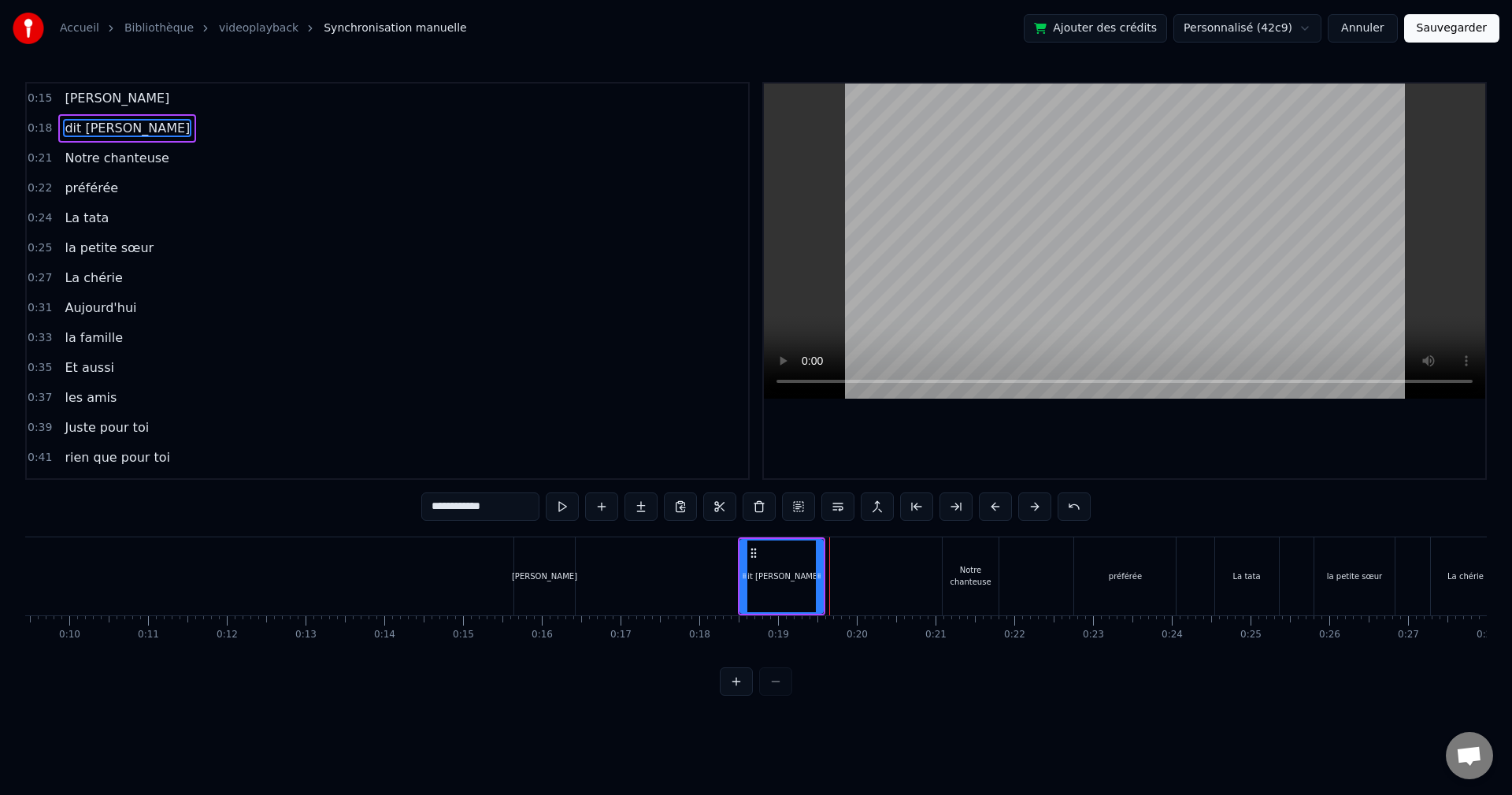
click at [1003, 511] on button at bounding box center [995, 507] width 33 height 29
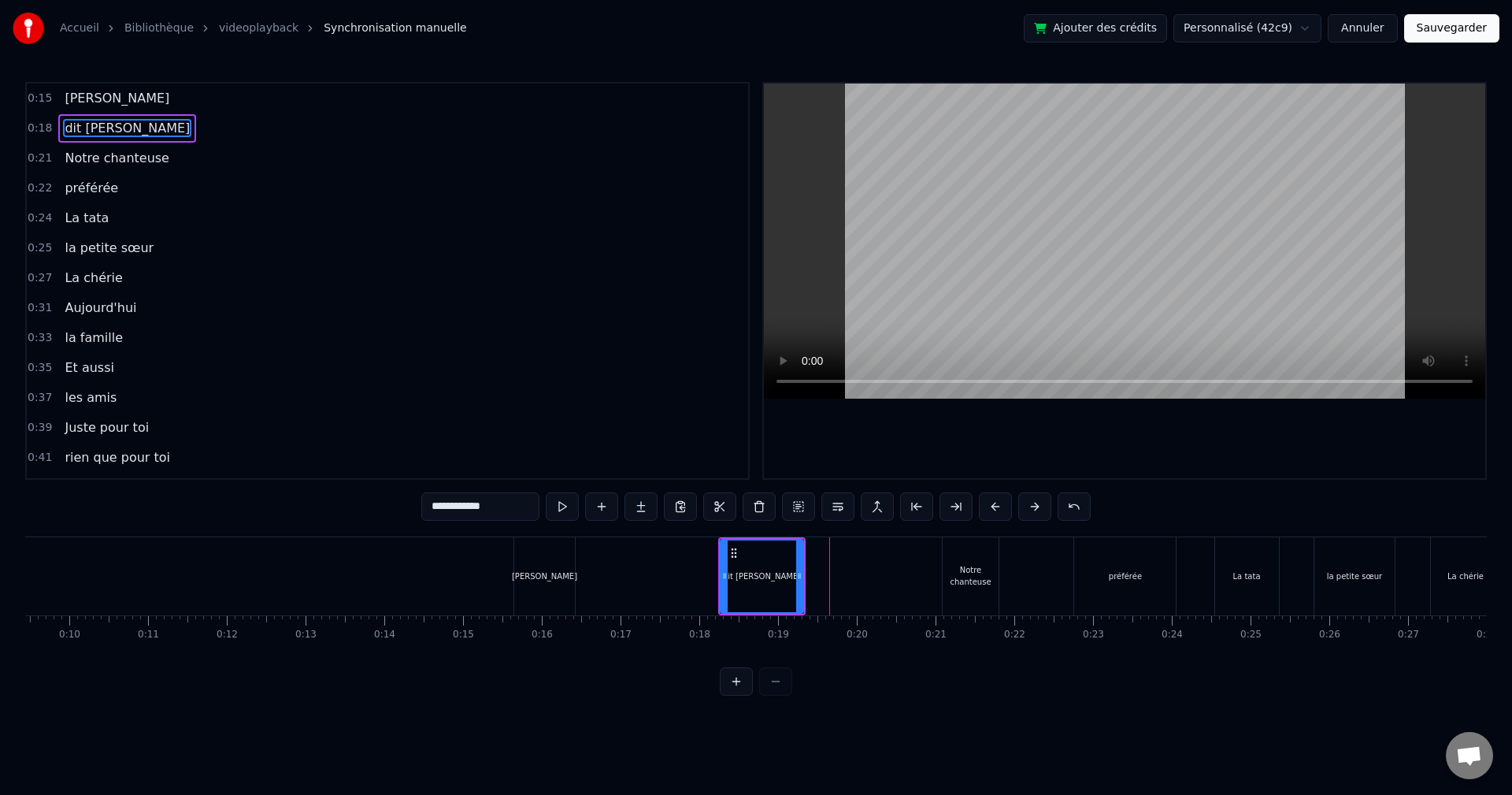
click at [1003, 511] on button at bounding box center [995, 507] width 33 height 29
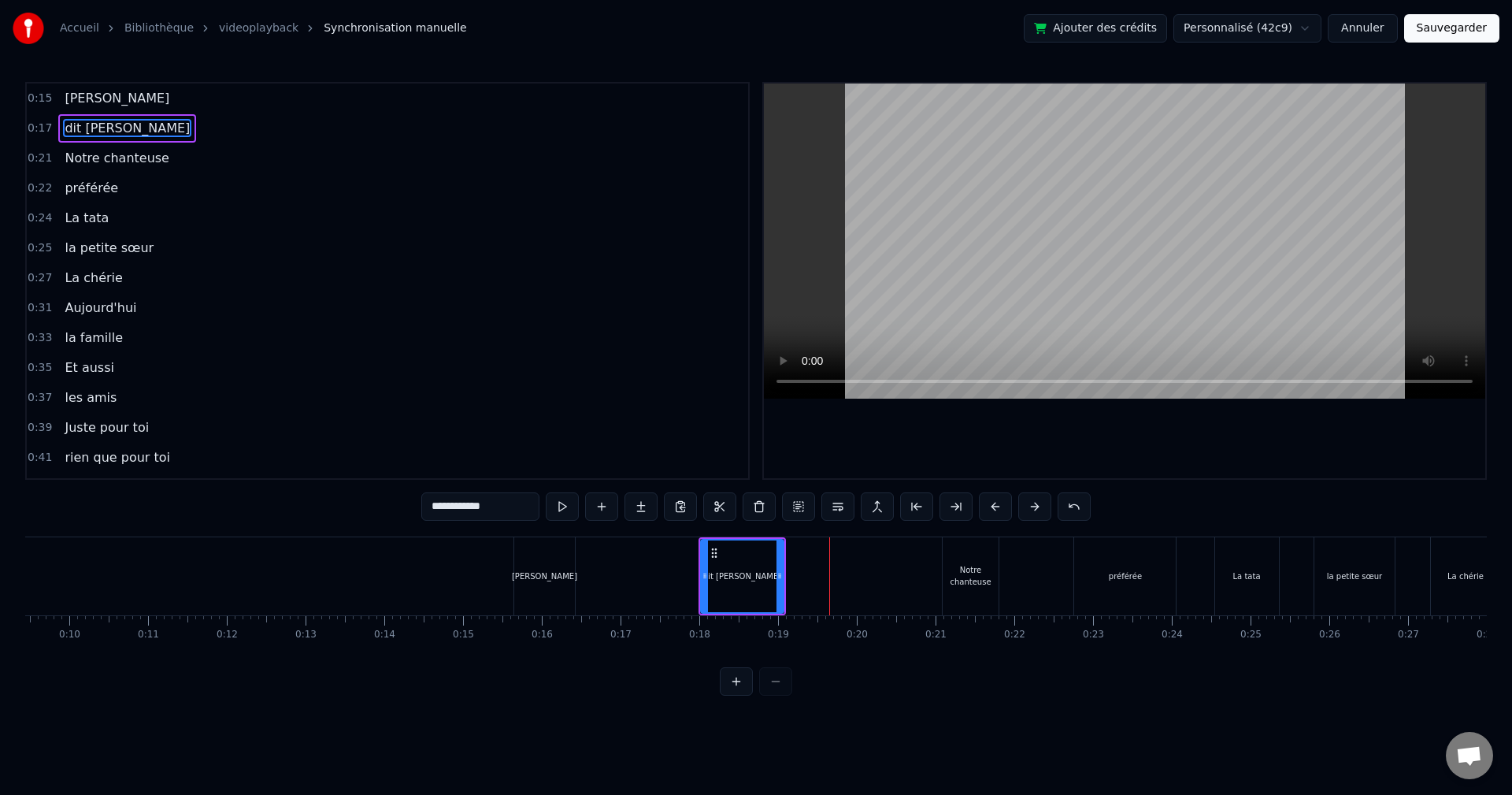
click at [1003, 511] on button at bounding box center [995, 507] width 33 height 29
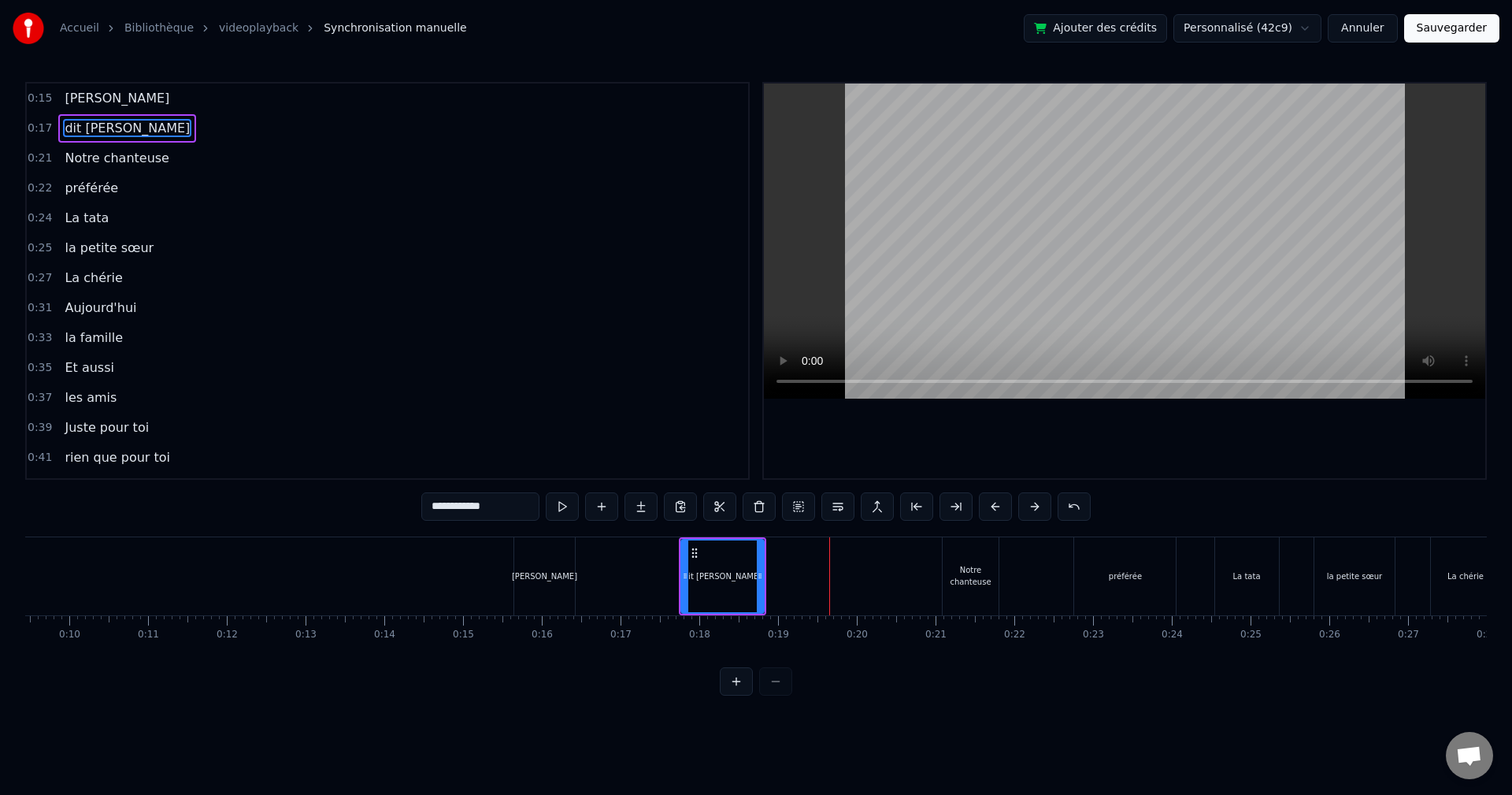
click at [1003, 511] on button at bounding box center [995, 507] width 33 height 29
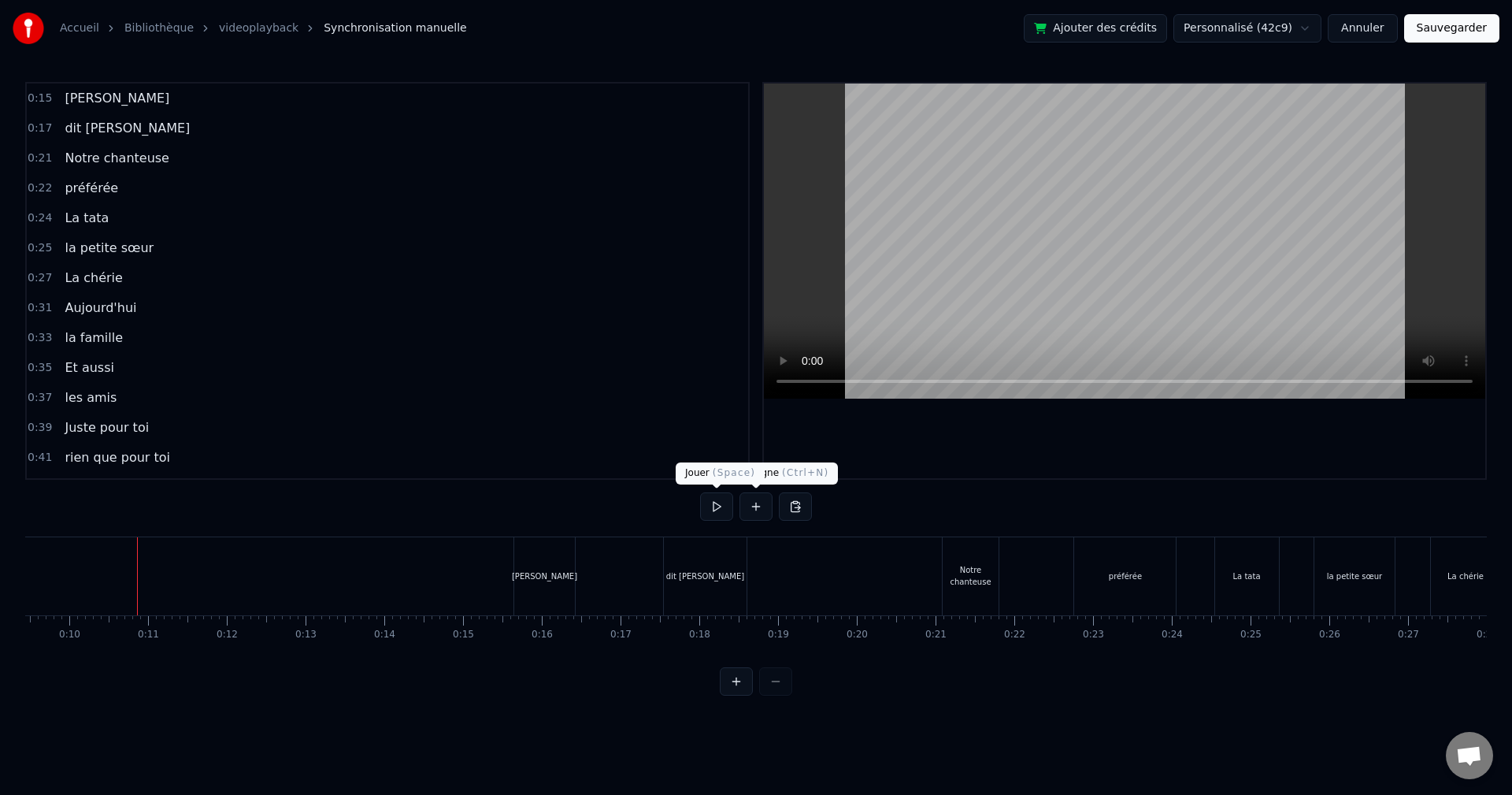
click at [721, 502] on button at bounding box center [716, 507] width 33 height 29
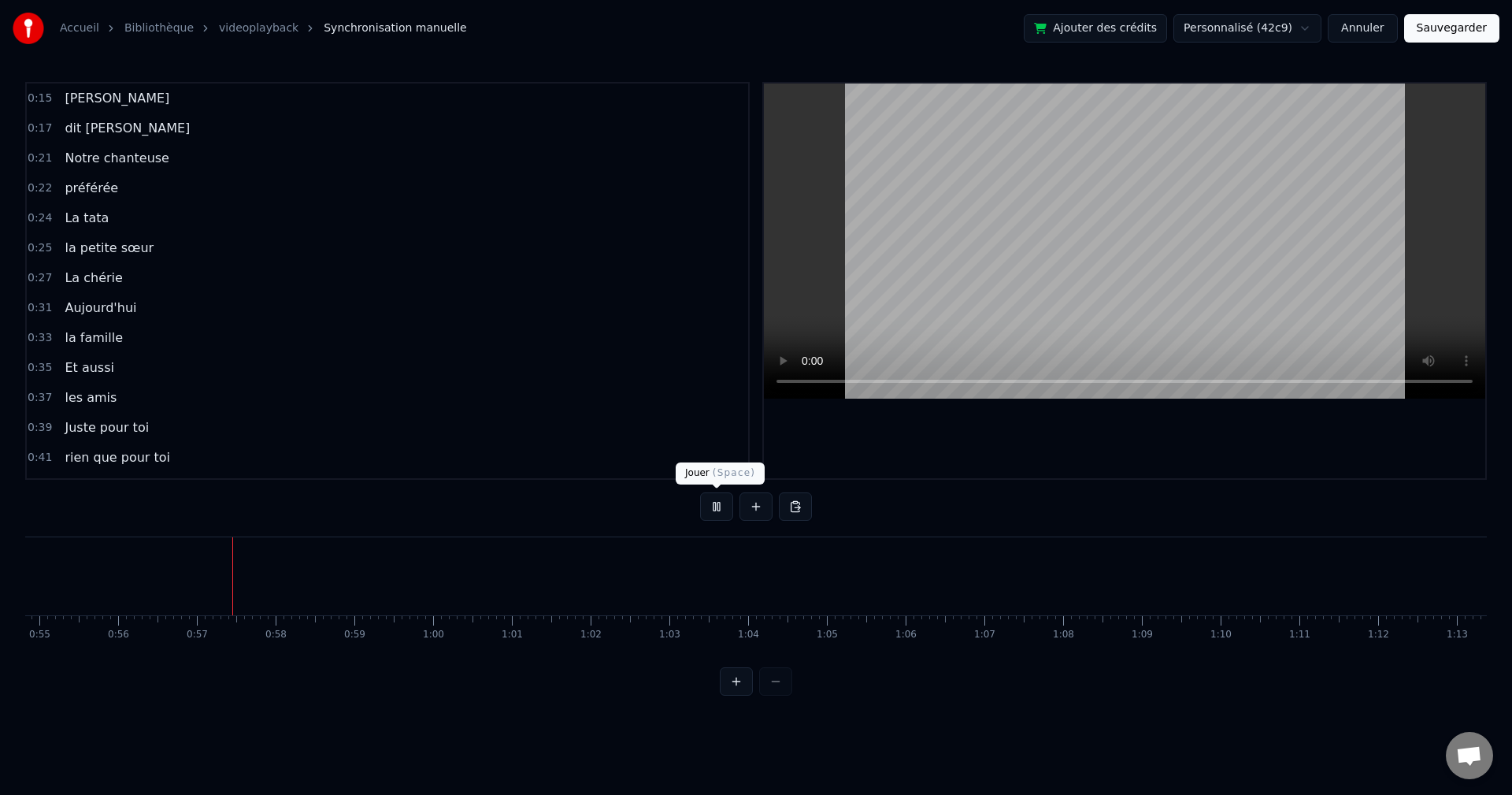
scroll to position [0, 4392]
click at [718, 502] on button at bounding box center [716, 507] width 33 height 29
click at [717, 504] on button at bounding box center [716, 507] width 33 height 29
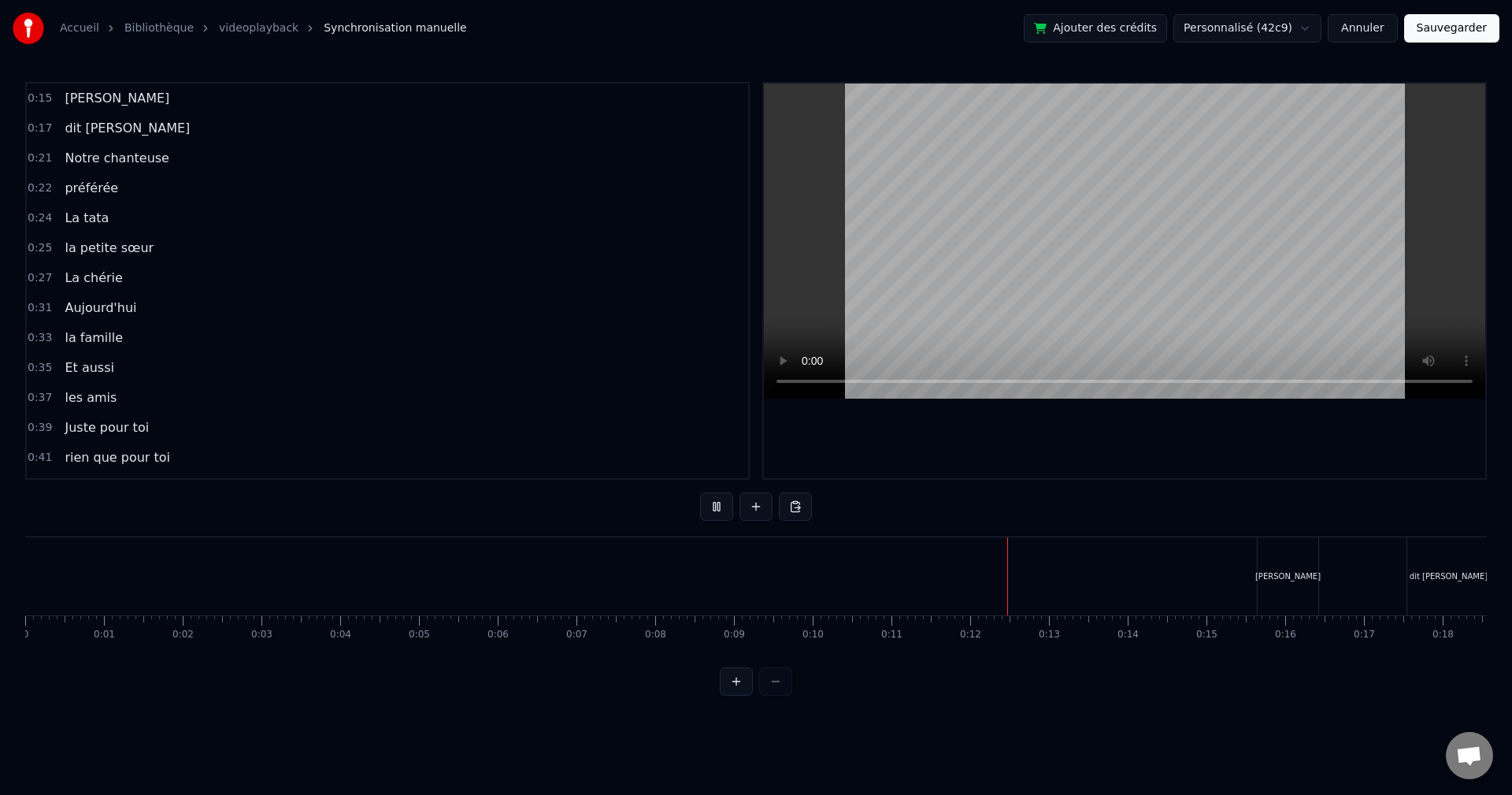
drag, startPoint x: 116, startPoint y: 668, endPoint x: 161, endPoint y: 666, distance: 45.0
click at [161, 667] on div "0:15 [PERSON_NAME] 0:17 dit [PERSON_NAME] 0:21 Notre chanteuse 0:22 préférée 0:…" at bounding box center [756, 389] width 1462 height 614
click at [775, 695] on div at bounding box center [756, 681] width 73 height 29
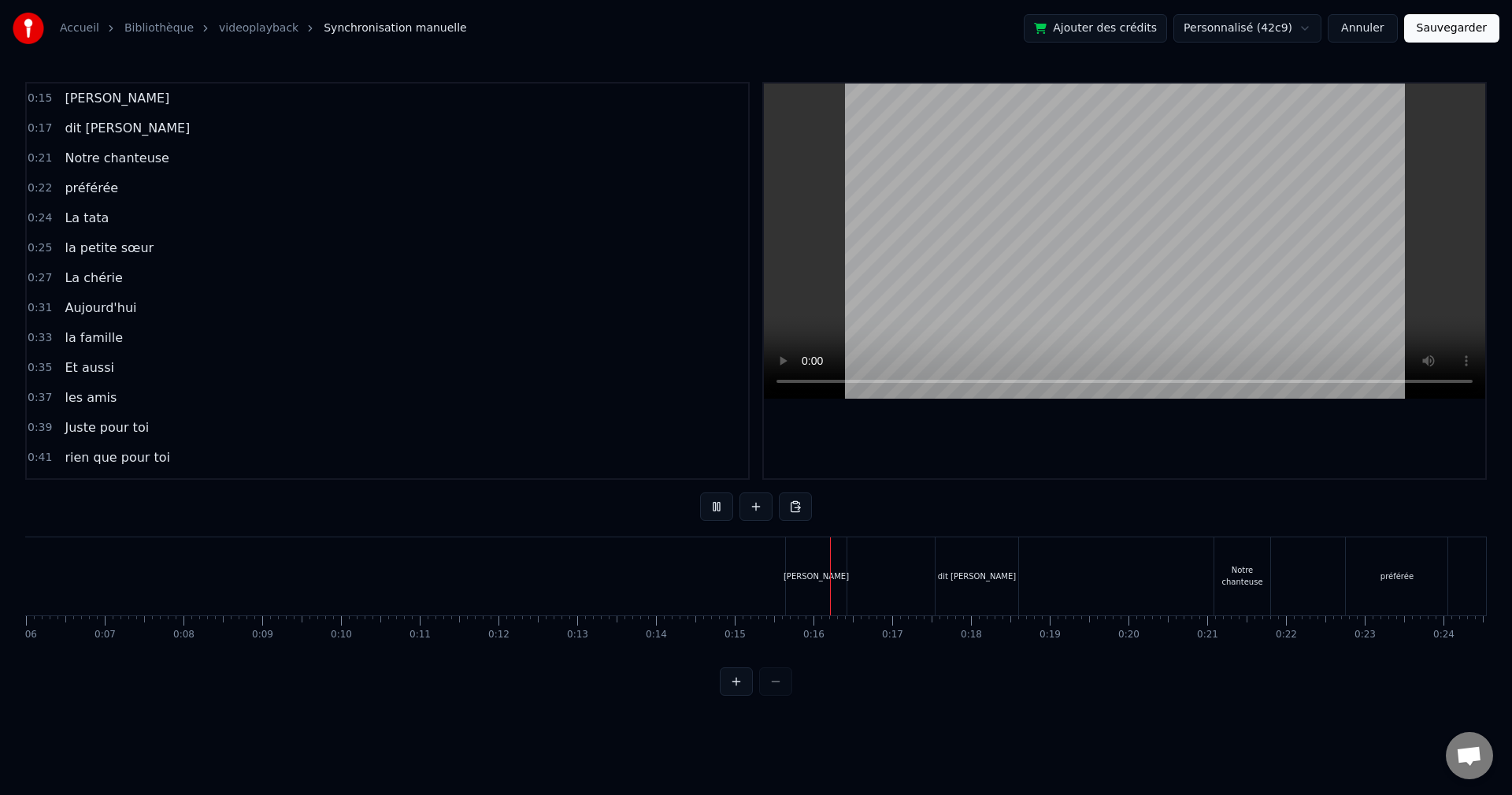
click at [805, 591] on div "[PERSON_NAME]" at bounding box center [817, 576] width 61 height 78
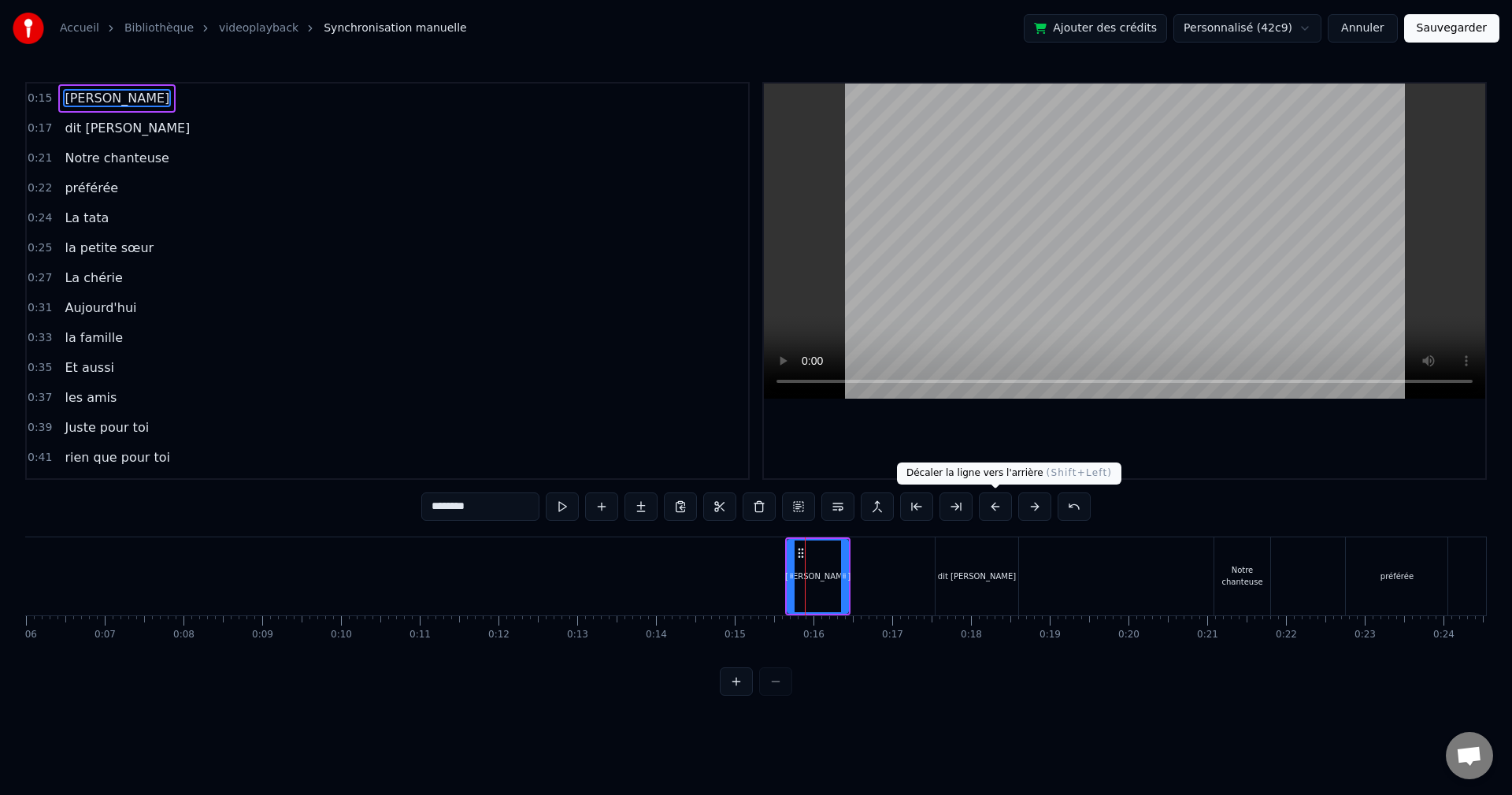
click at [994, 507] on button at bounding box center [995, 507] width 33 height 29
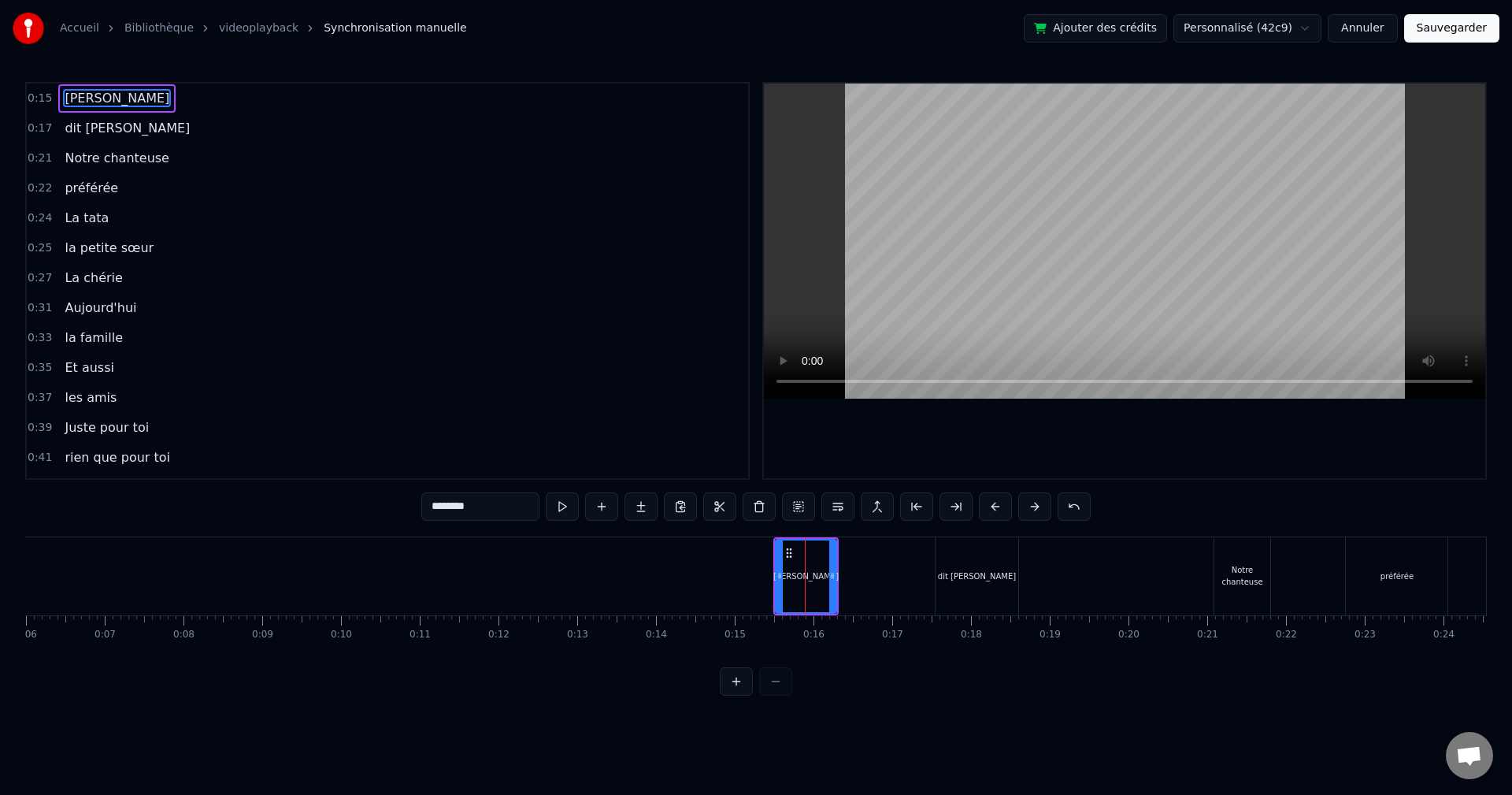
click at [994, 507] on button at bounding box center [995, 507] width 33 height 29
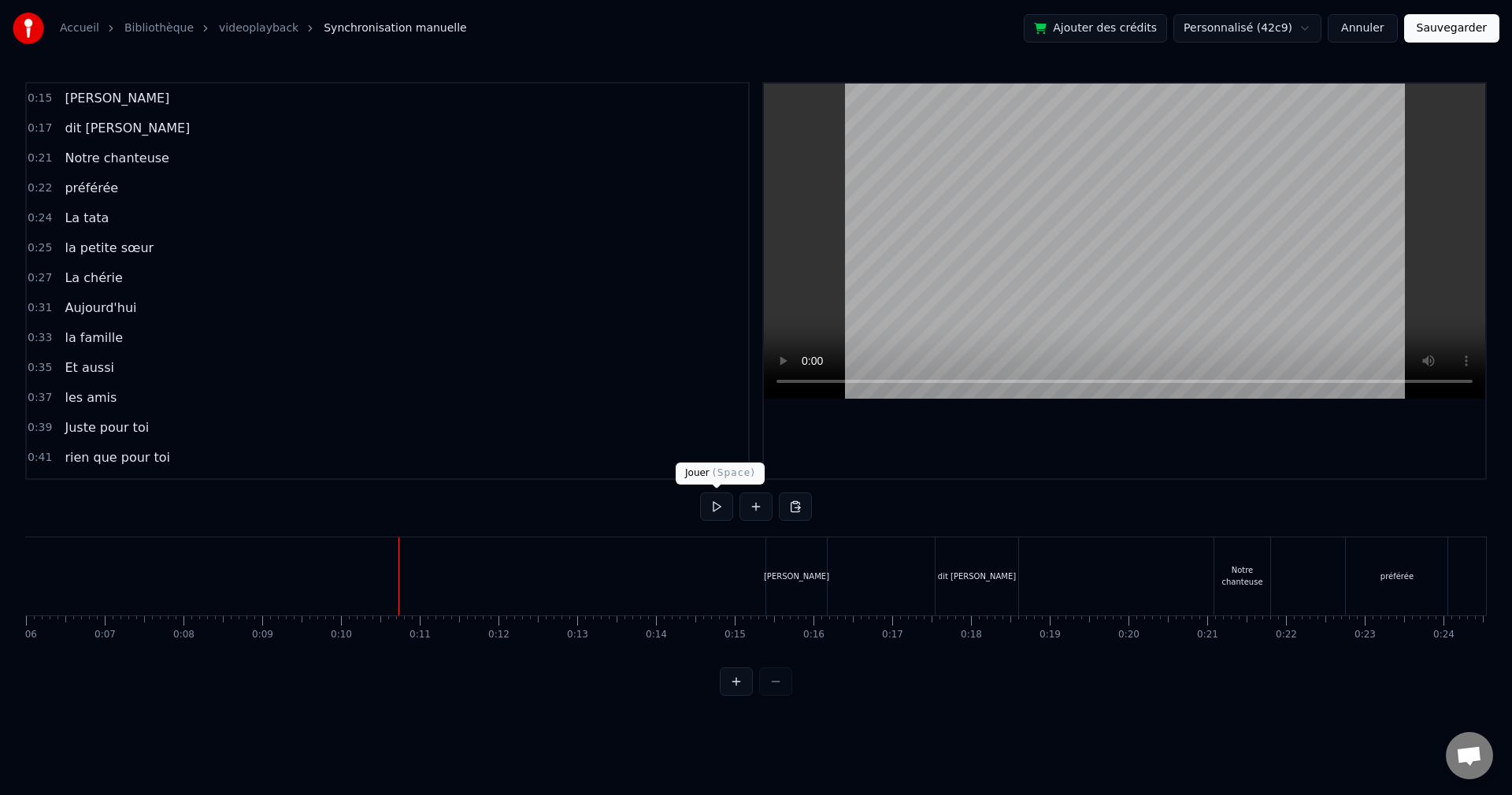
click at [716, 513] on button at bounding box center [716, 507] width 33 height 29
click at [716, 512] on button at bounding box center [716, 507] width 33 height 29
click at [1020, 575] on div "dit [PERSON_NAME]" at bounding box center [978, 576] width 87 height 78
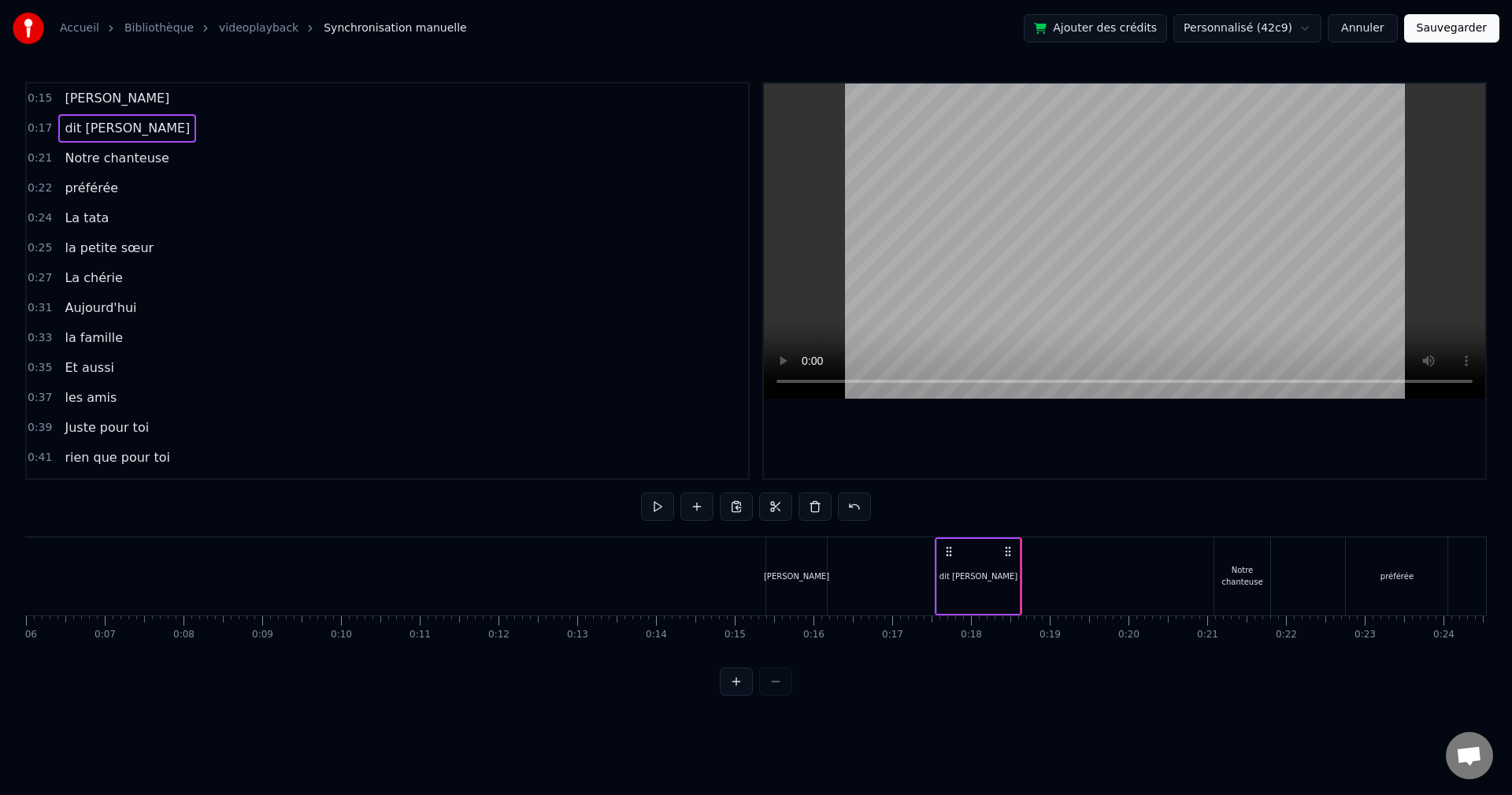
drag, startPoint x: 999, startPoint y: 579, endPoint x: 1051, endPoint y: 549, distance: 60.0
click at [1000, 578] on div "dit [PERSON_NAME]" at bounding box center [978, 575] width 83 height 74
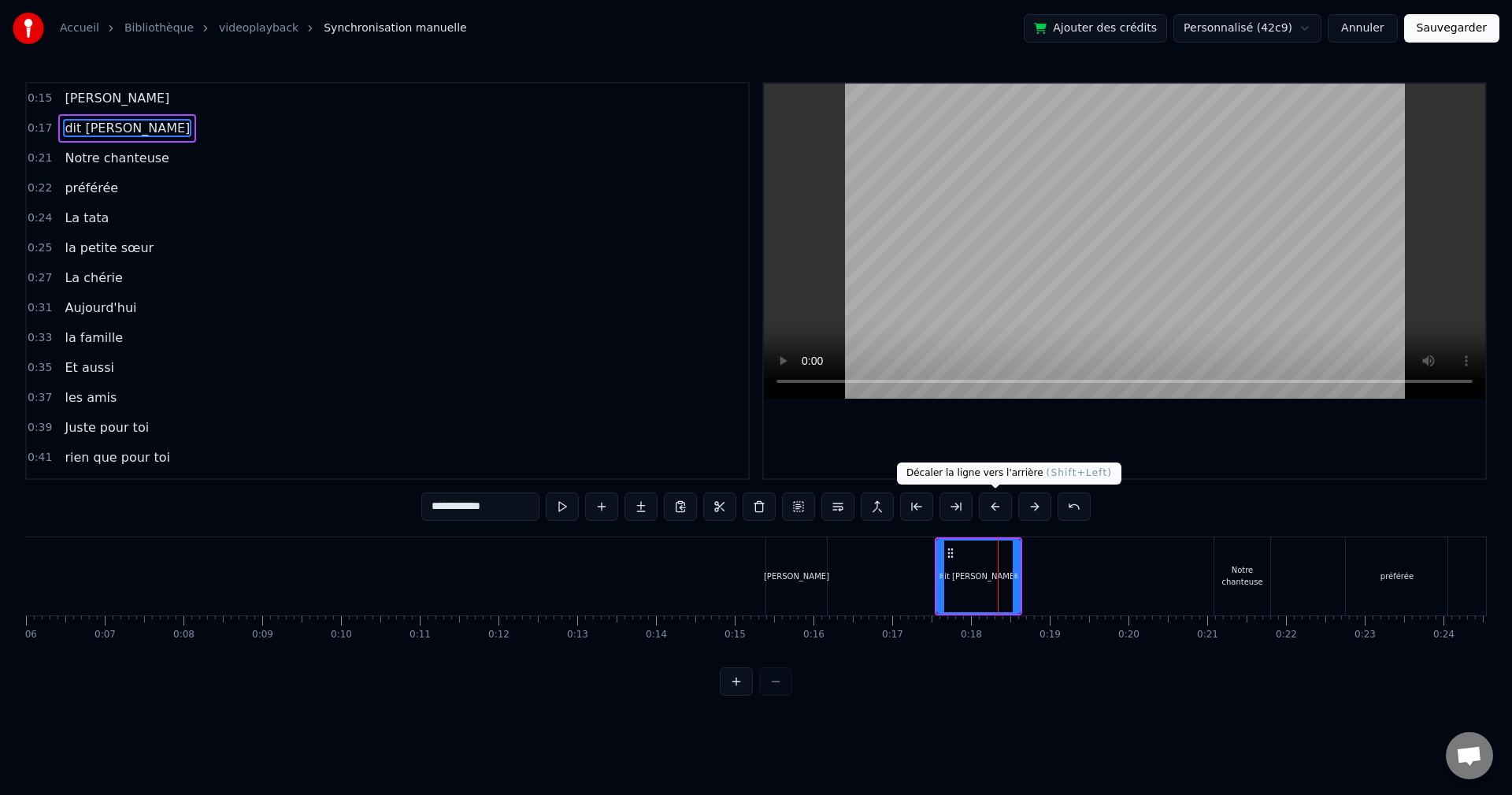
click at [991, 507] on button at bounding box center [995, 507] width 33 height 29
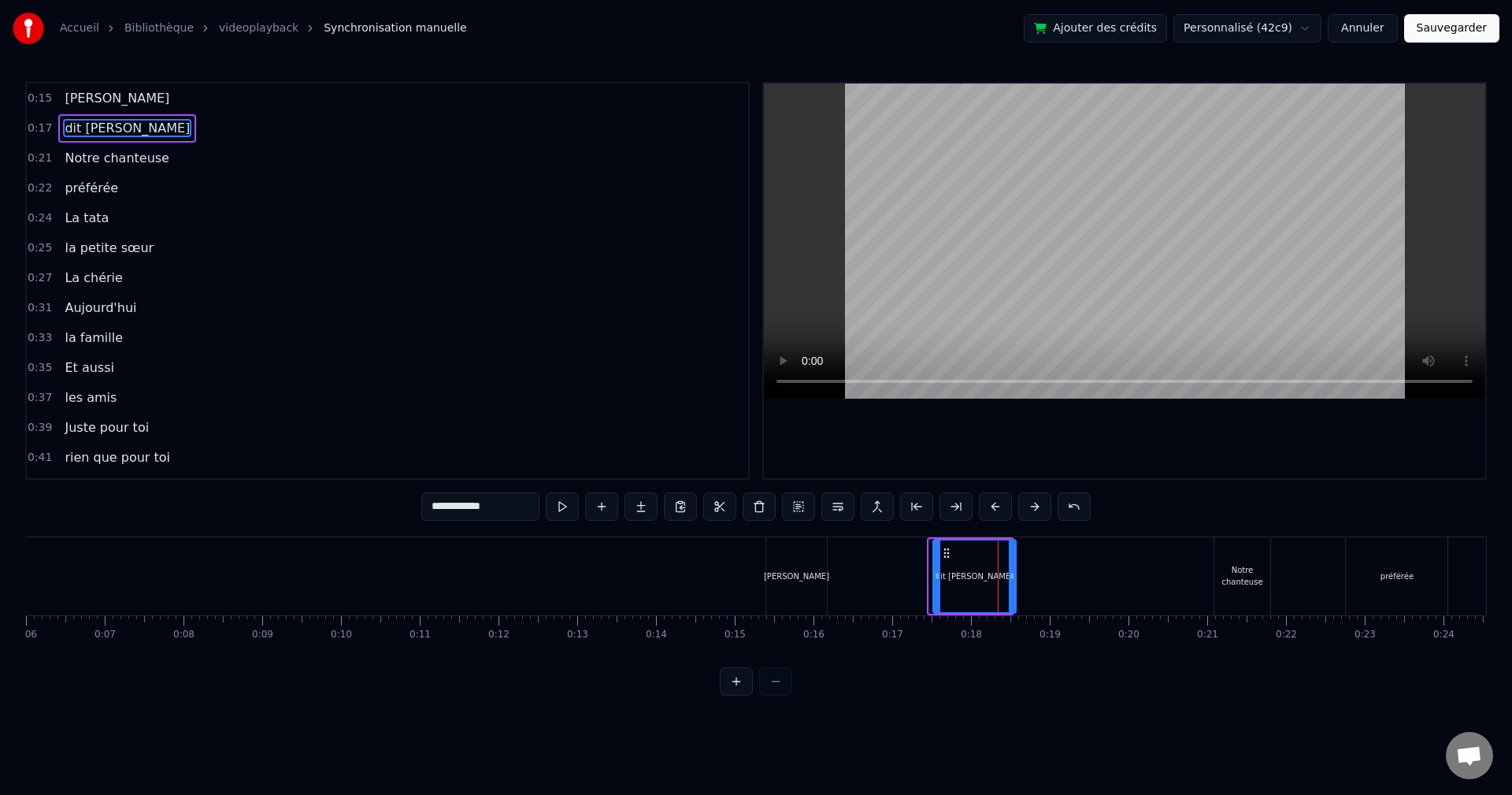
click at [991, 507] on button at bounding box center [995, 507] width 33 height 29
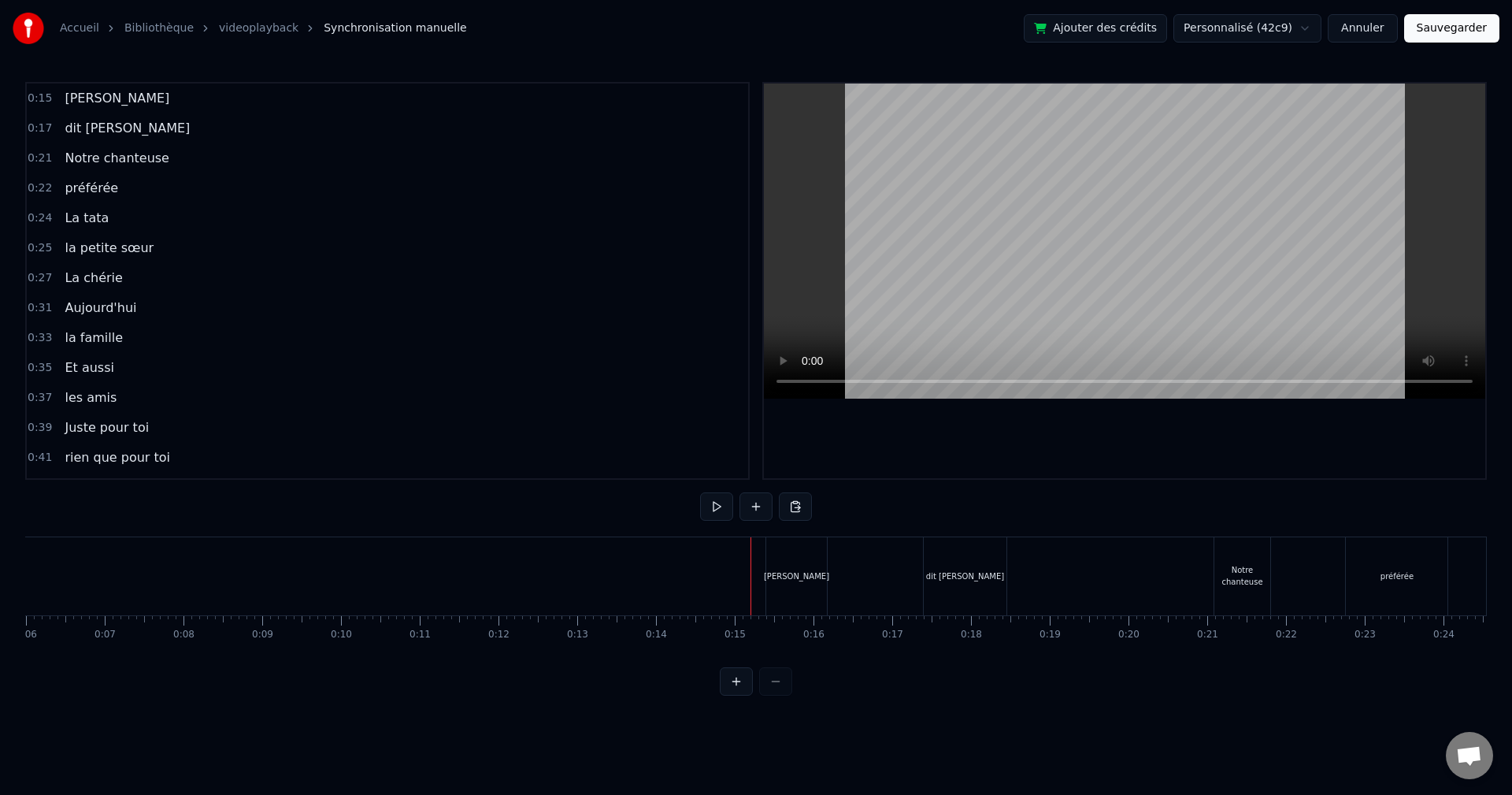
click at [795, 556] on div "[PERSON_NAME]" at bounding box center [797, 576] width 61 height 78
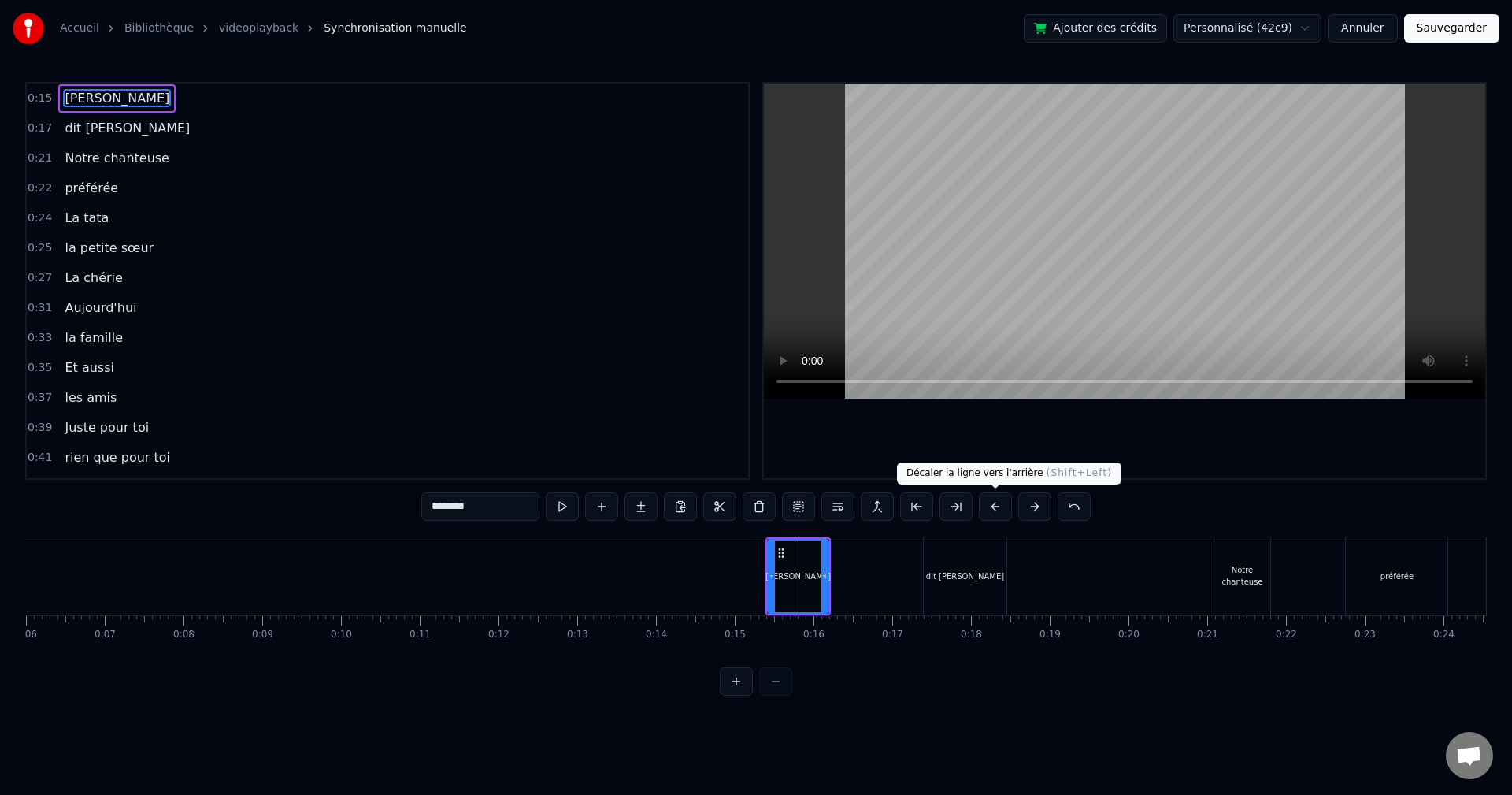
click at [988, 508] on button at bounding box center [995, 507] width 33 height 29
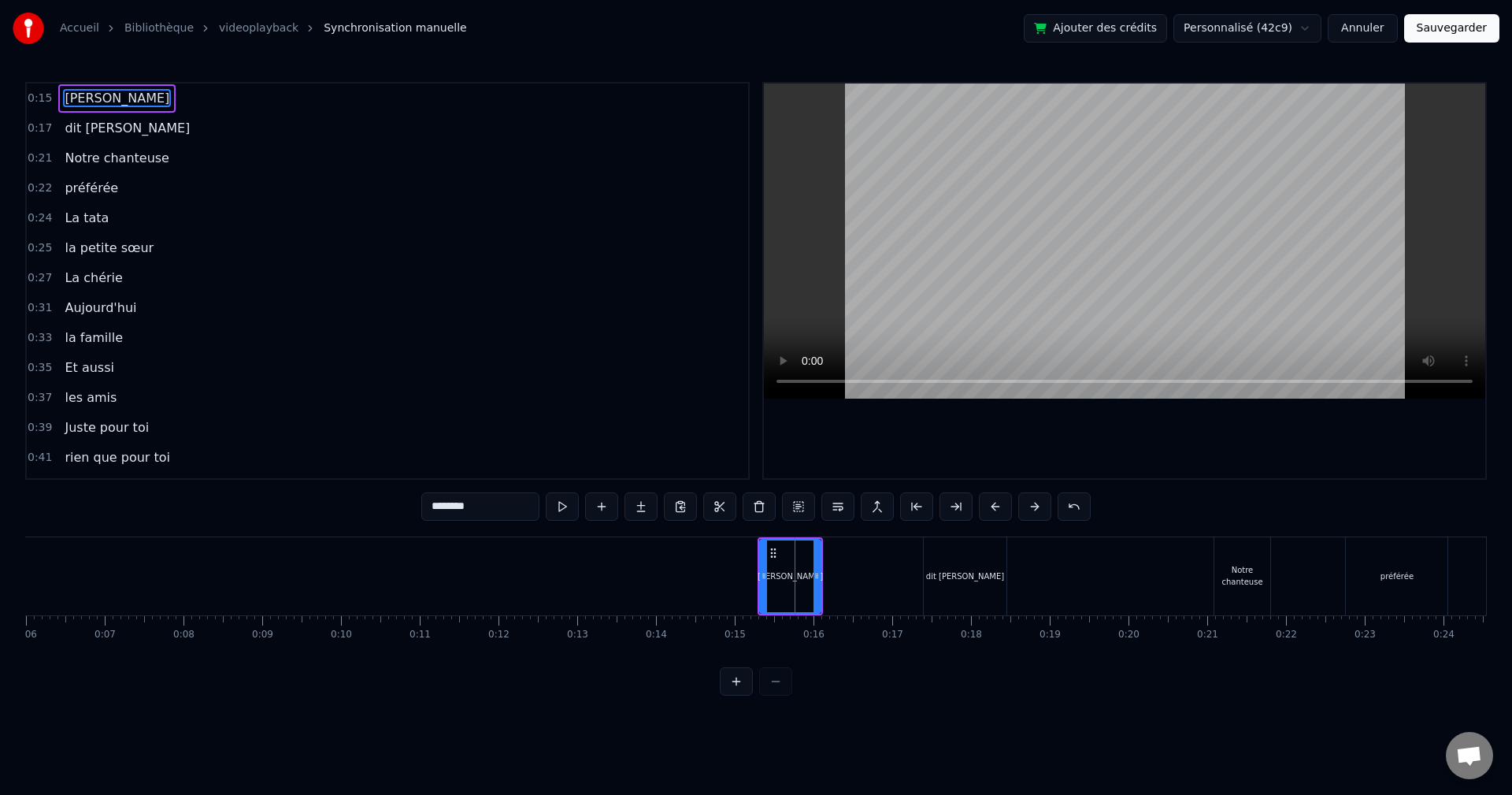
drag, startPoint x: 617, startPoint y: 548, endPoint x: 604, endPoint y: 556, distance: 15.3
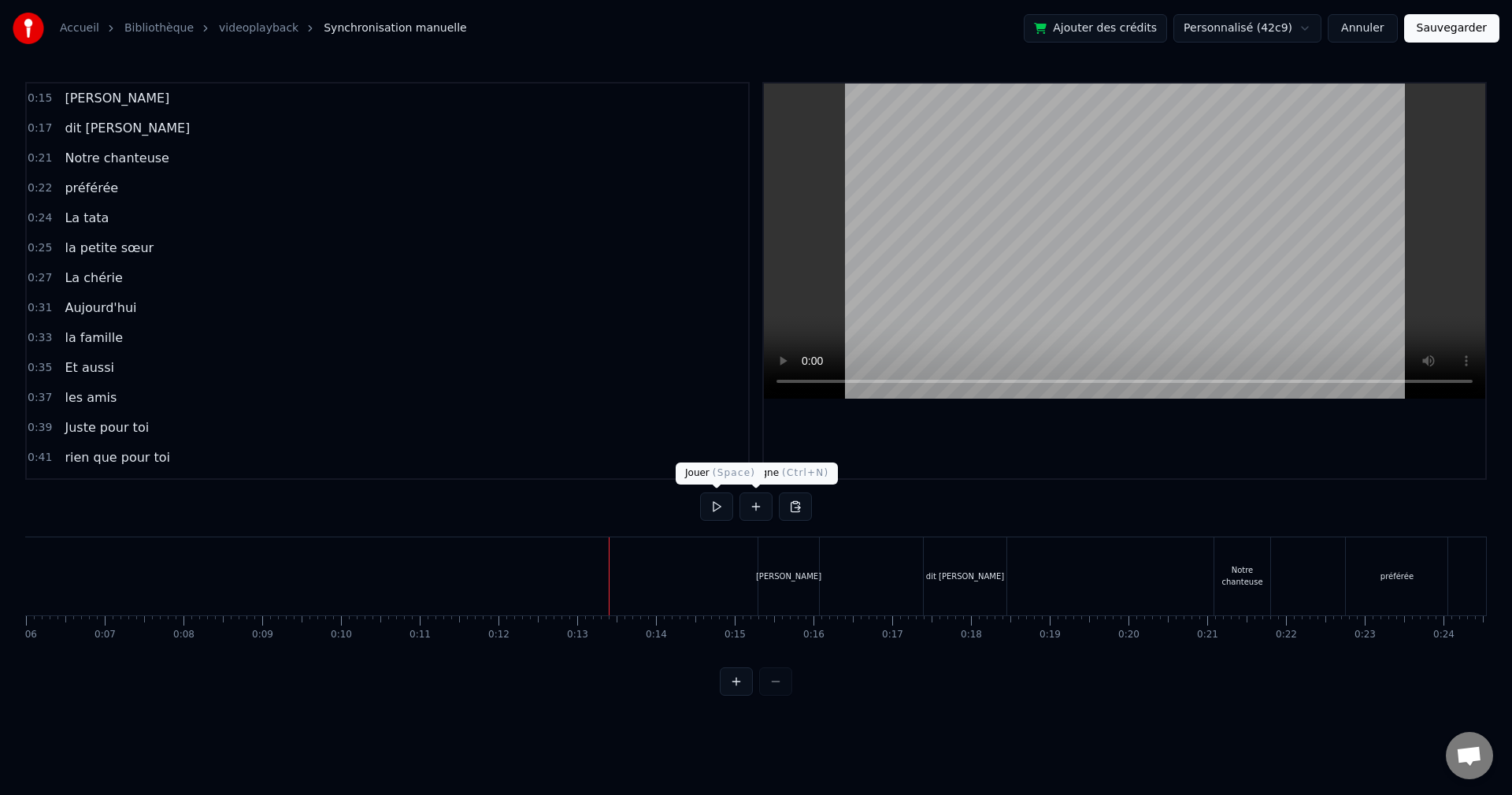
click at [721, 505] on button at bounding box center [716, 507] width 33 height 29
click at [718, 511] on button at bounding box center [716, 507] width 33 height 29
drag, startPoint x: 928, startPoint y: 576, endPoint x: 946, endPoint y: 575, distance: 18.0
click at [930, 576] on div "dit [PERSON_NAME]" at bounding box center [965, 576] width 83 height 78
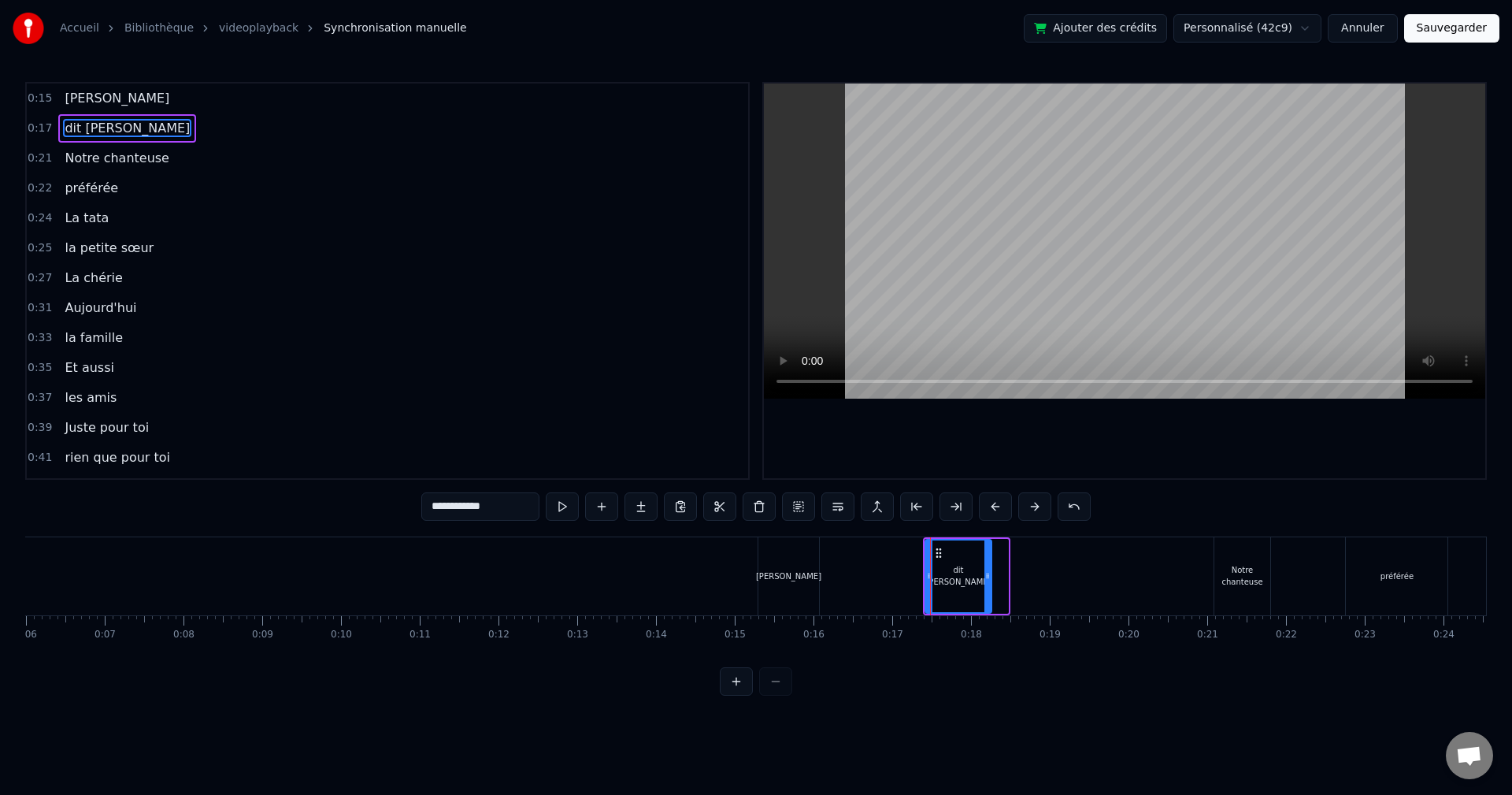
drag, startPoint x: 1002, startPoint y: 572, endPoint x: 986, endPoint y: 572, distance: 16.0
click at [986, 572] on icon at bounding box center [987, 576] width 6 height 13
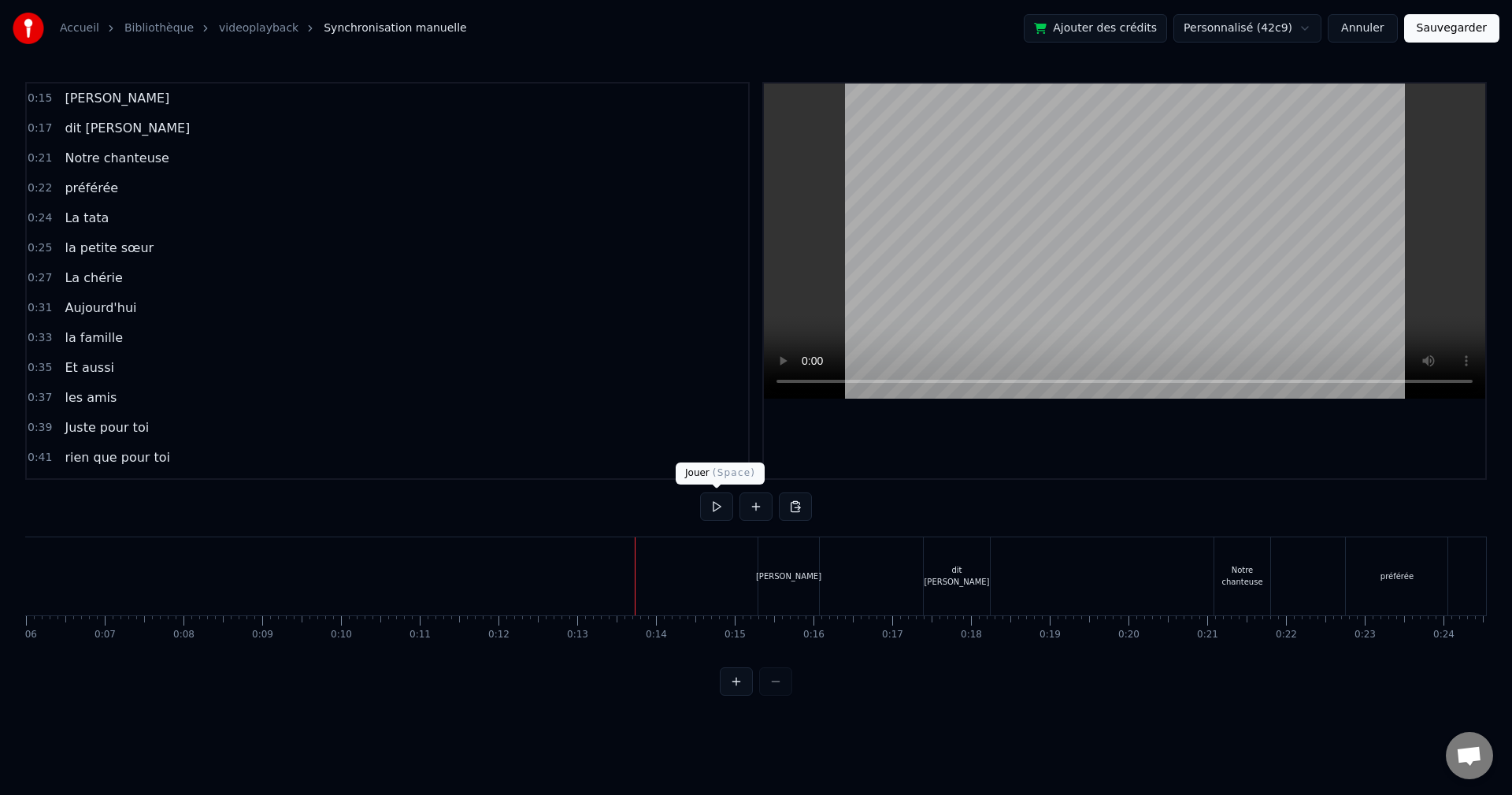
click at [707, 509] on button at bounding box center [716, 507] width 33 height 29
click at [717, 506] on button at bounding box center [716, 507] width 33 height 29
click at [709, 503] on button at bounding box center [716, 507] width 33 height 29
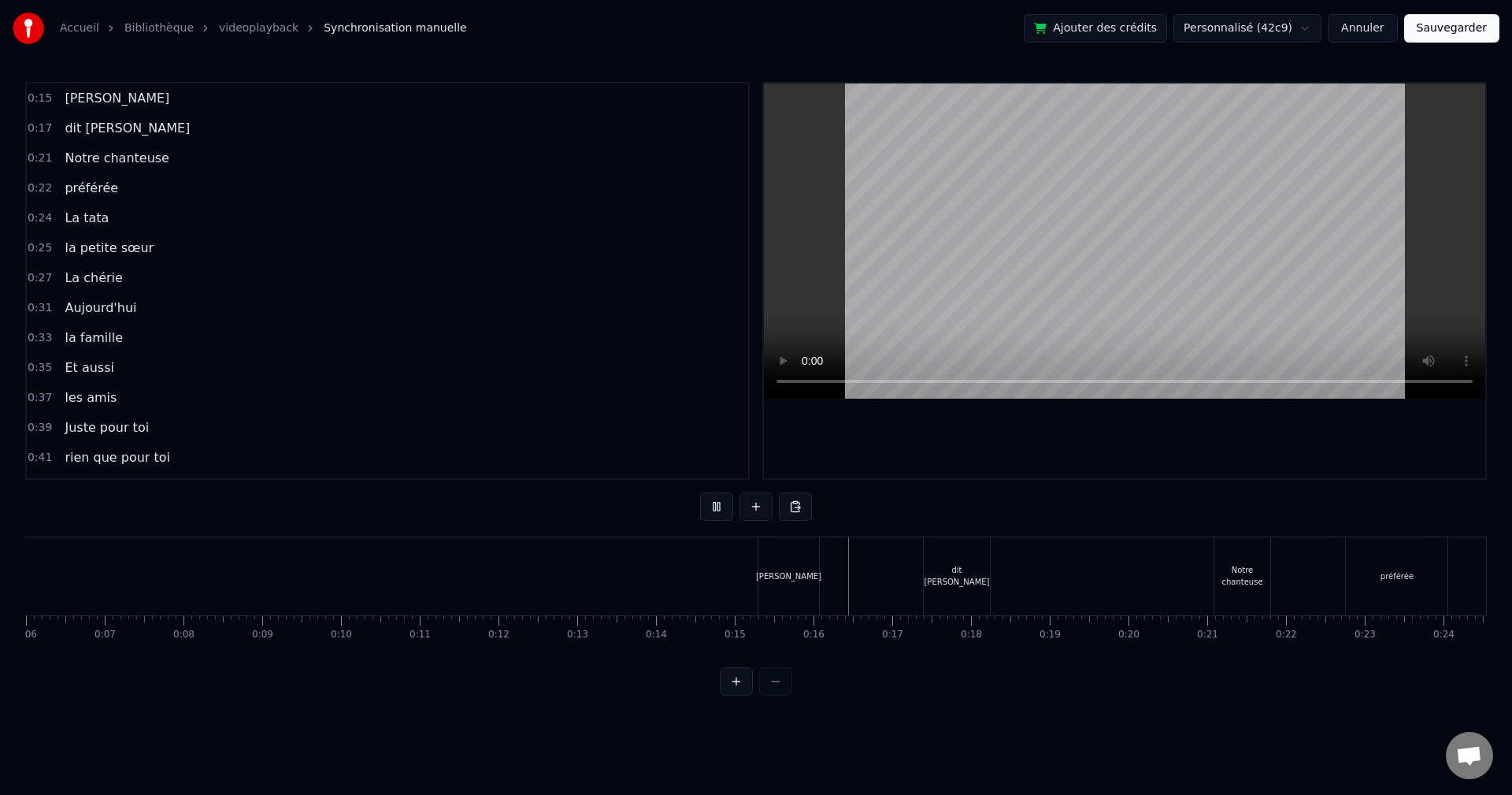
drag, startPoint x: 294, startPoint y: 578, endPoint x: 441, endPoint y: 563, distance: 147.8
drag, startPoint x: 339, startPoint y: 564, endPoint x: 348, endPoint y: 556, distance: 12.0
click at [718, 512] on button at bounding box center [716, 507] width 33 height 29
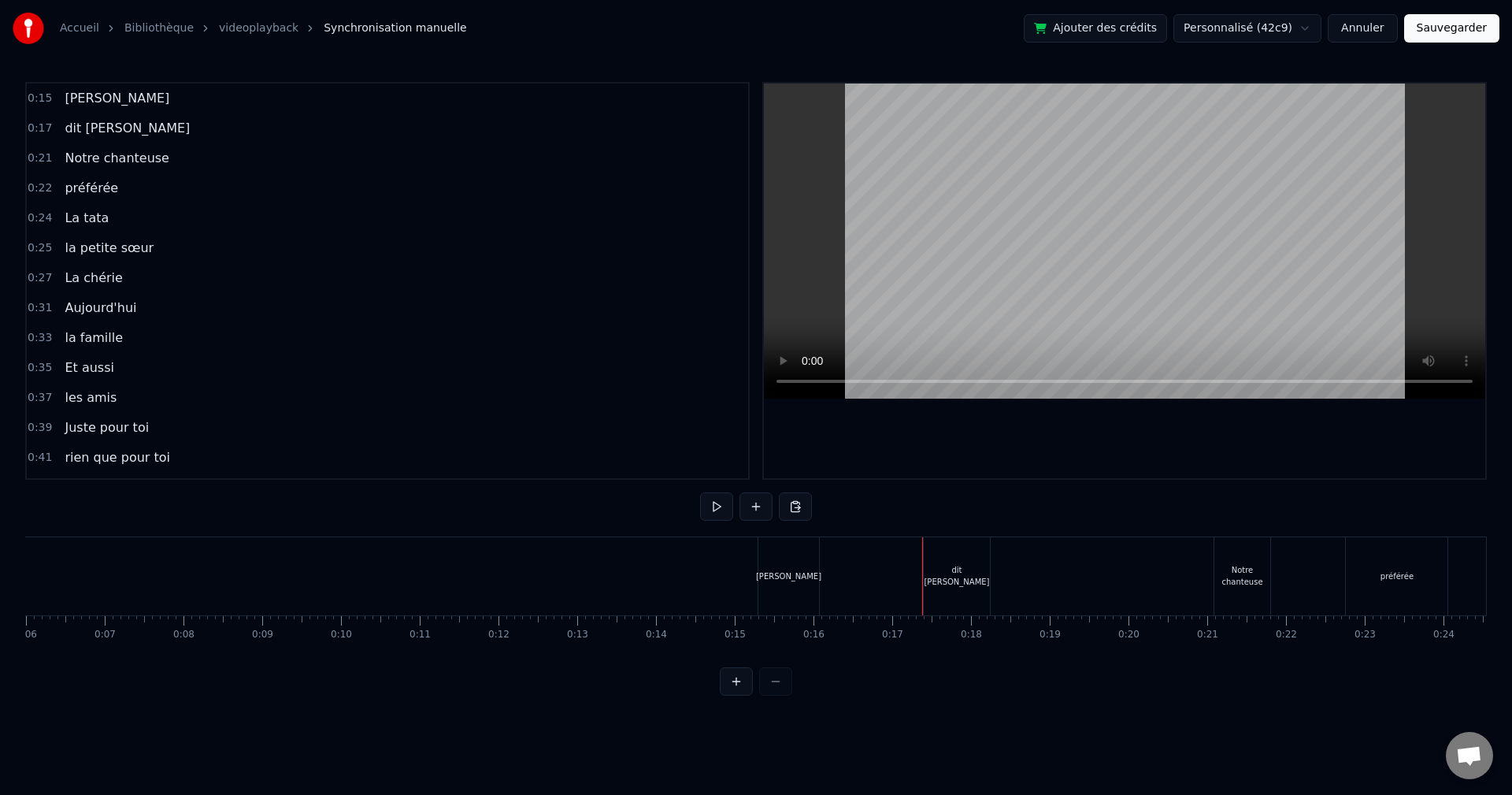
click at [716, 511] on button at bounding box center [716, 507] width 33 height 29
click at [721, 507] on button at bounding box center [716, 507] width 33 height 29
click at [719, 495] on button at bounding box center [716, 507] width 33 height 29
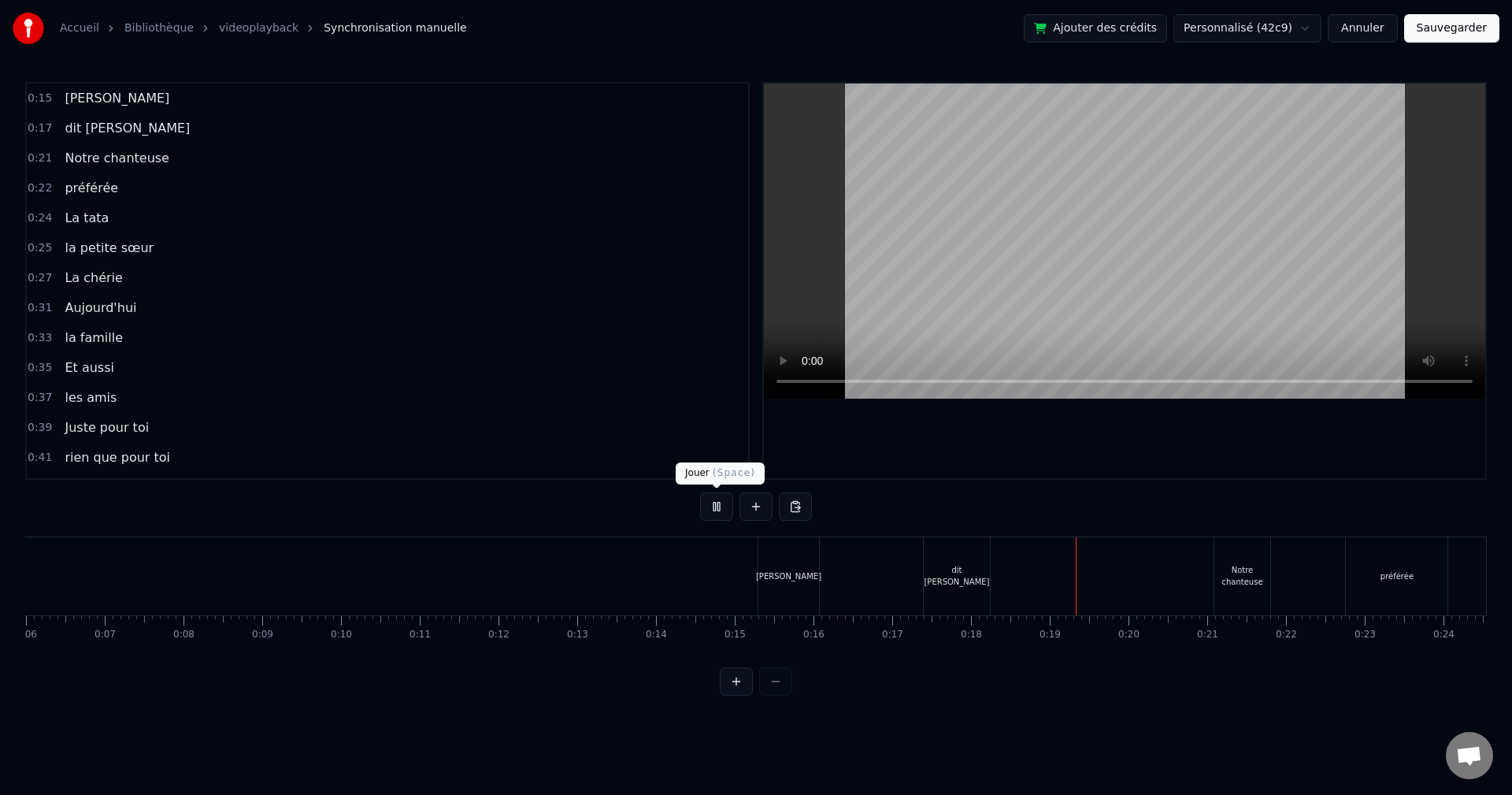
click at [712, 500] on button at bounding box center [716, 507] width 33 height 29
click at [655, 545] on div "0:15 [PERSON_NAME] 0:17 dit [PERSON_NAME] 0:21 Notre chanteuse 0:22 préférée 0:…" at bounding box center [756, 389] width 1462 height 614
drag, startPoint x: 677, startPoint y: 551, endPoint x: 694, endPoint y: 543, distance: 18.8
click at [710, 518] on button at bounding box center [716, 507] width 33 height 29
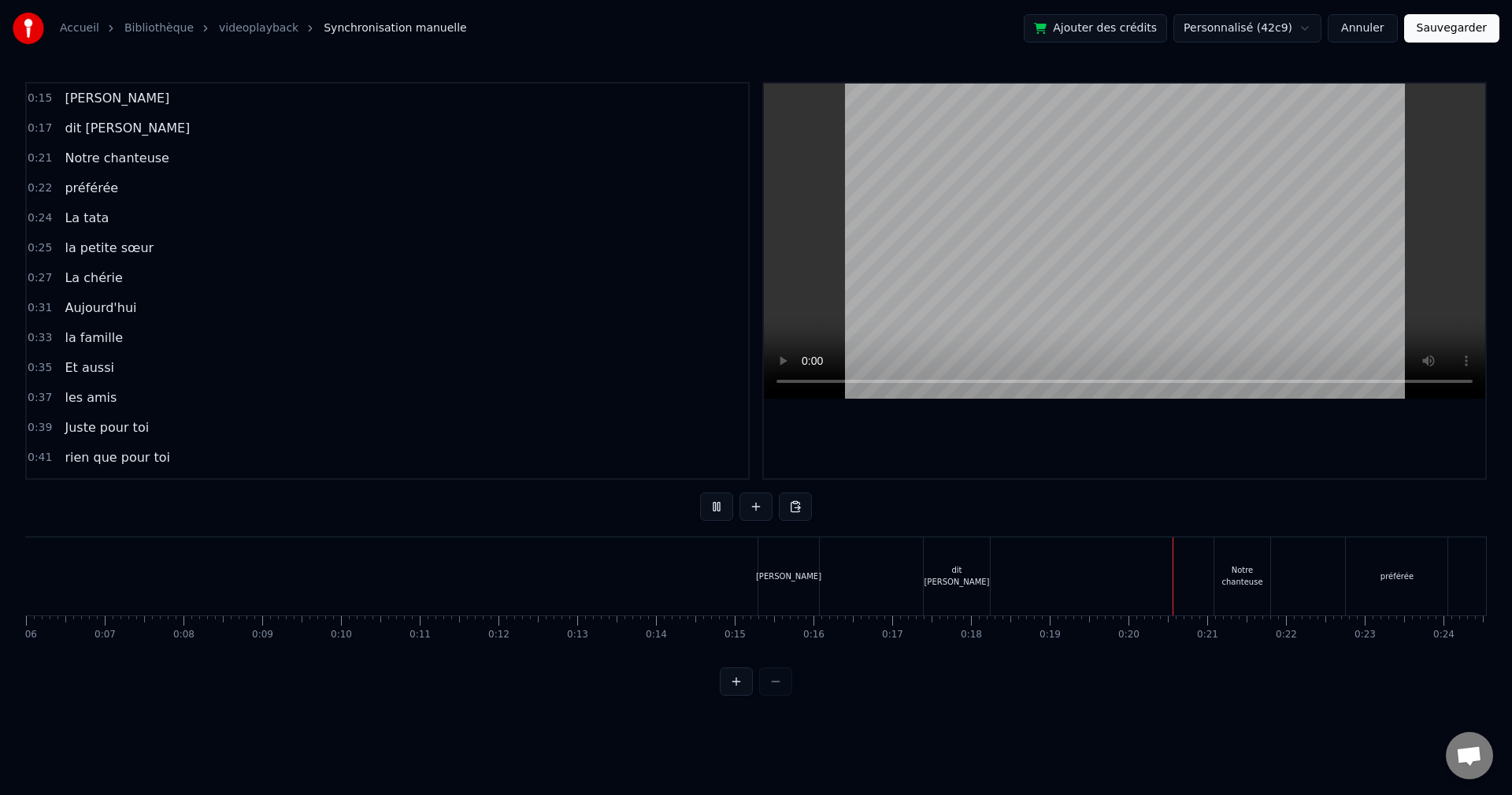
click at [730, 502] on button at bounding box center [716, 507] width 33 height 29
click at [715, 501] on button at bounding box center [716, 507] width 33 height 29
click at [717, 506] on button at bounding box center [716, 507] width 33 height 29
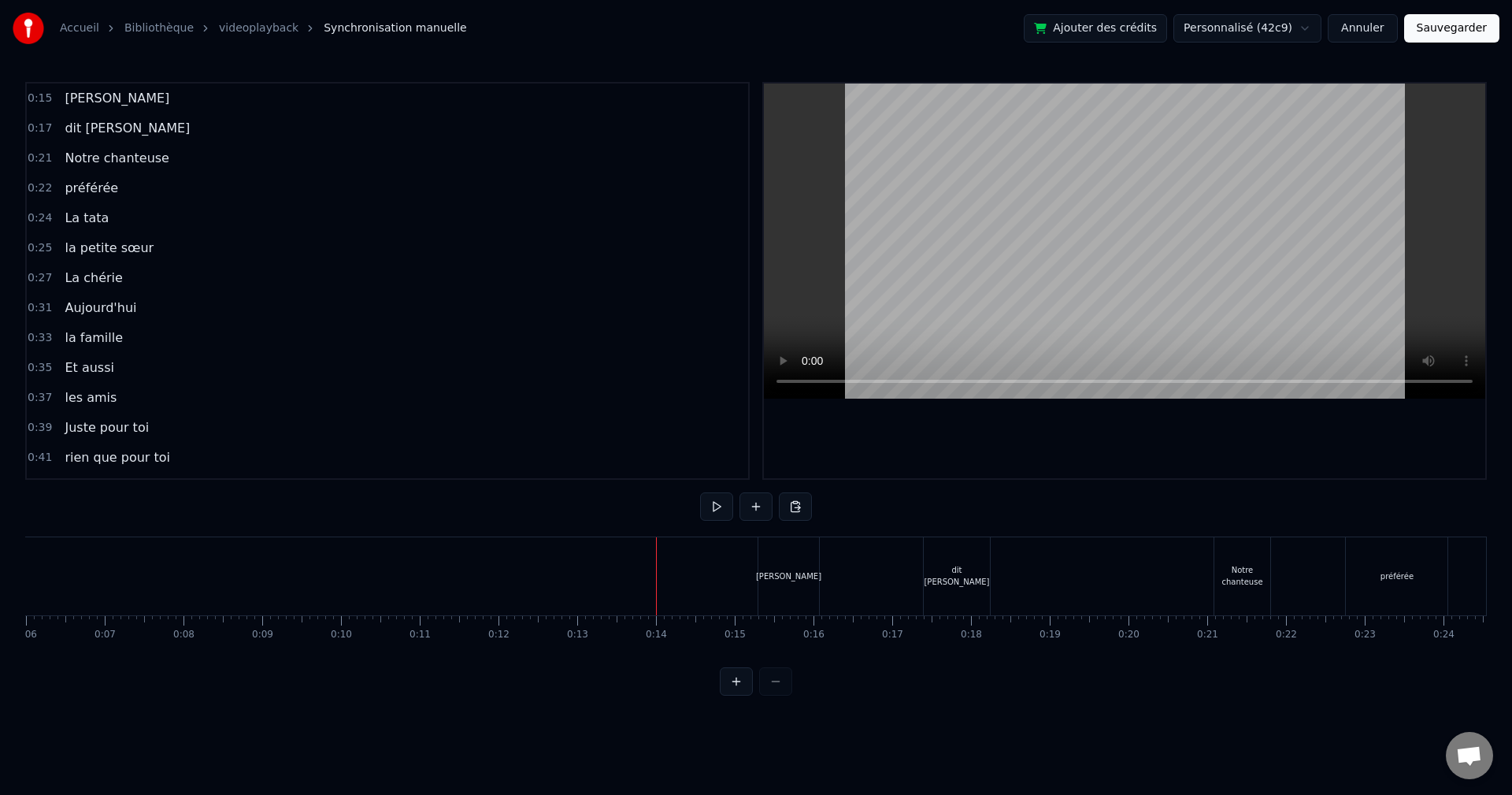
click at [769, 570] on div "[PERSON_NAME]" at bounding box center [789, 576] width 61 height 78
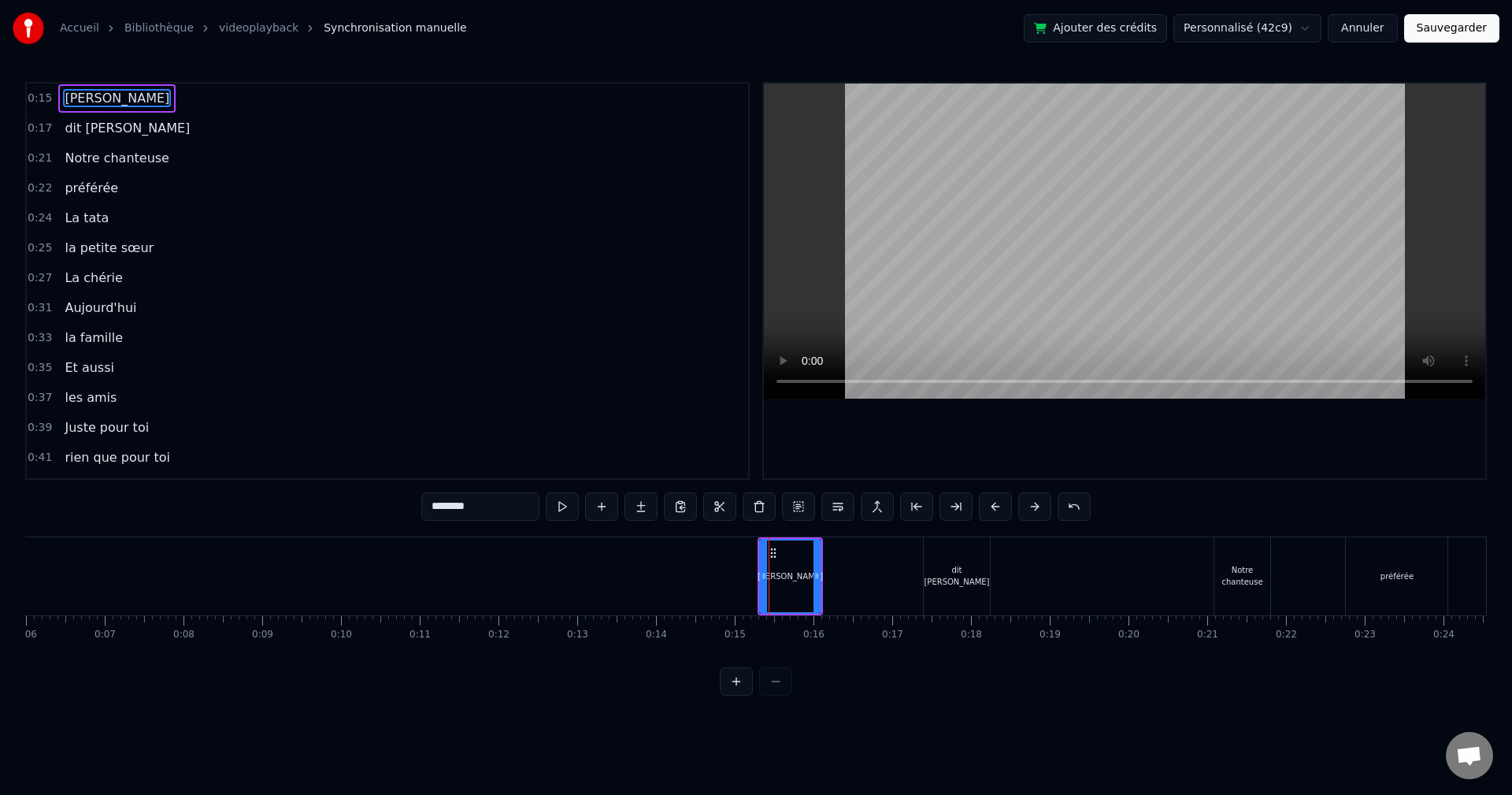
drag, startPoint x: 485, startPoint y: 590, endPoint x: 518, endPoint y: 549, distance: 52.6
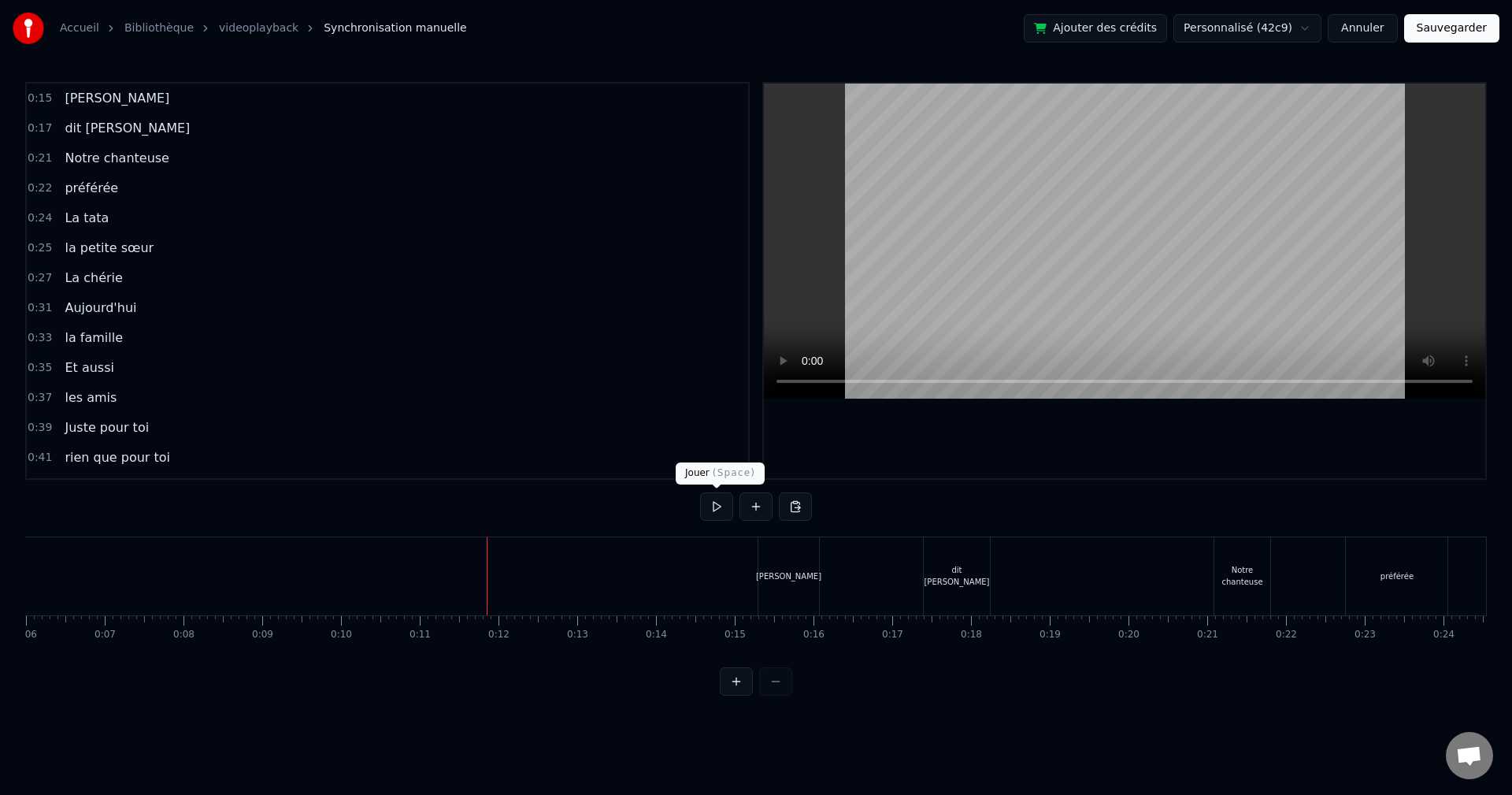
click at [716, 504] on button at bounding box center [716, 507] width 33 height 29
click at [717, 509] on button at bounding box center [716, 507] width 33 height 29
click at [725, 504] on button at bounding box center [716, 507] width 33 height 29
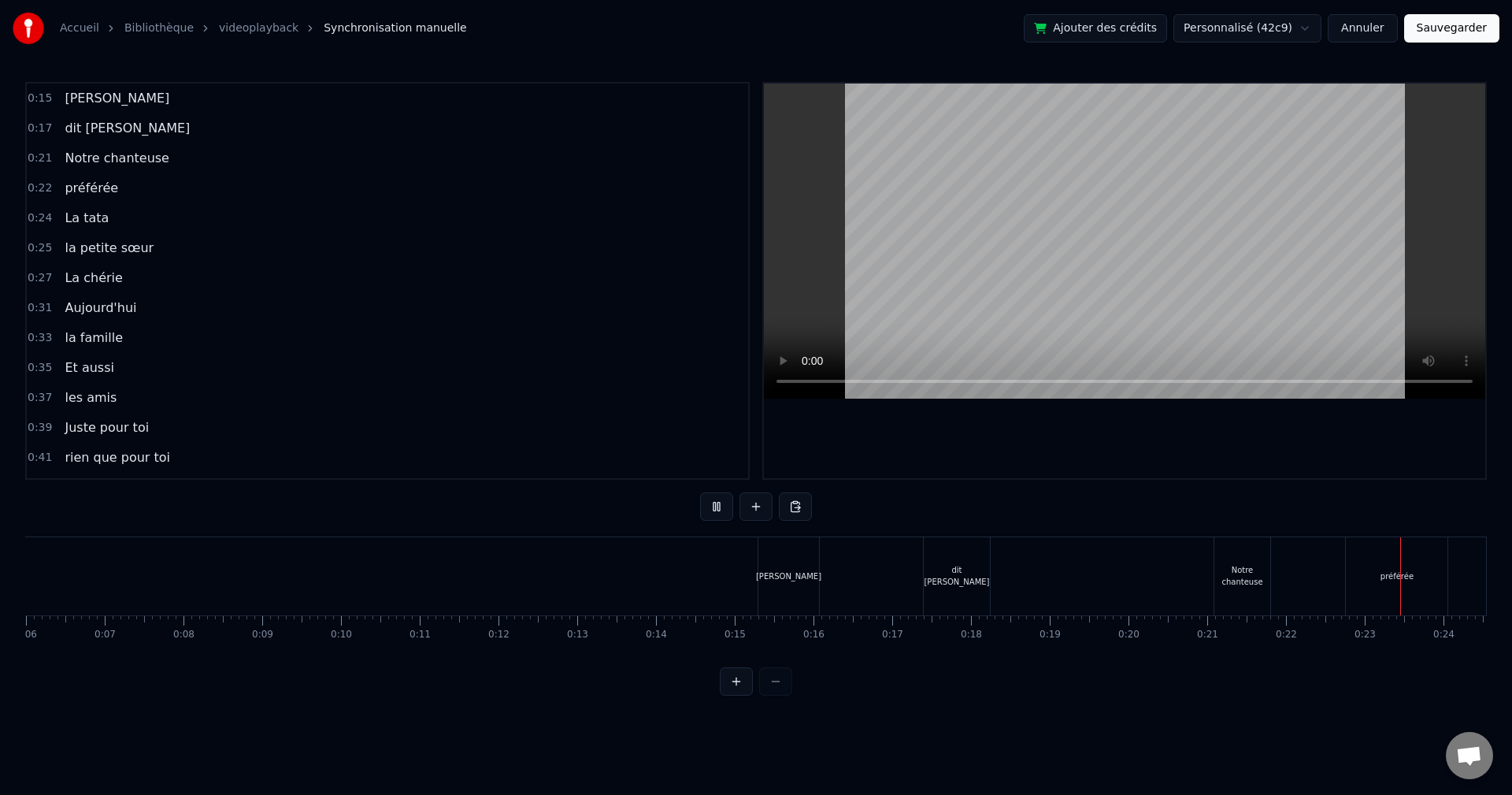
click at [727, 505] on button at bounding box center [716, 507] width 33 height 29
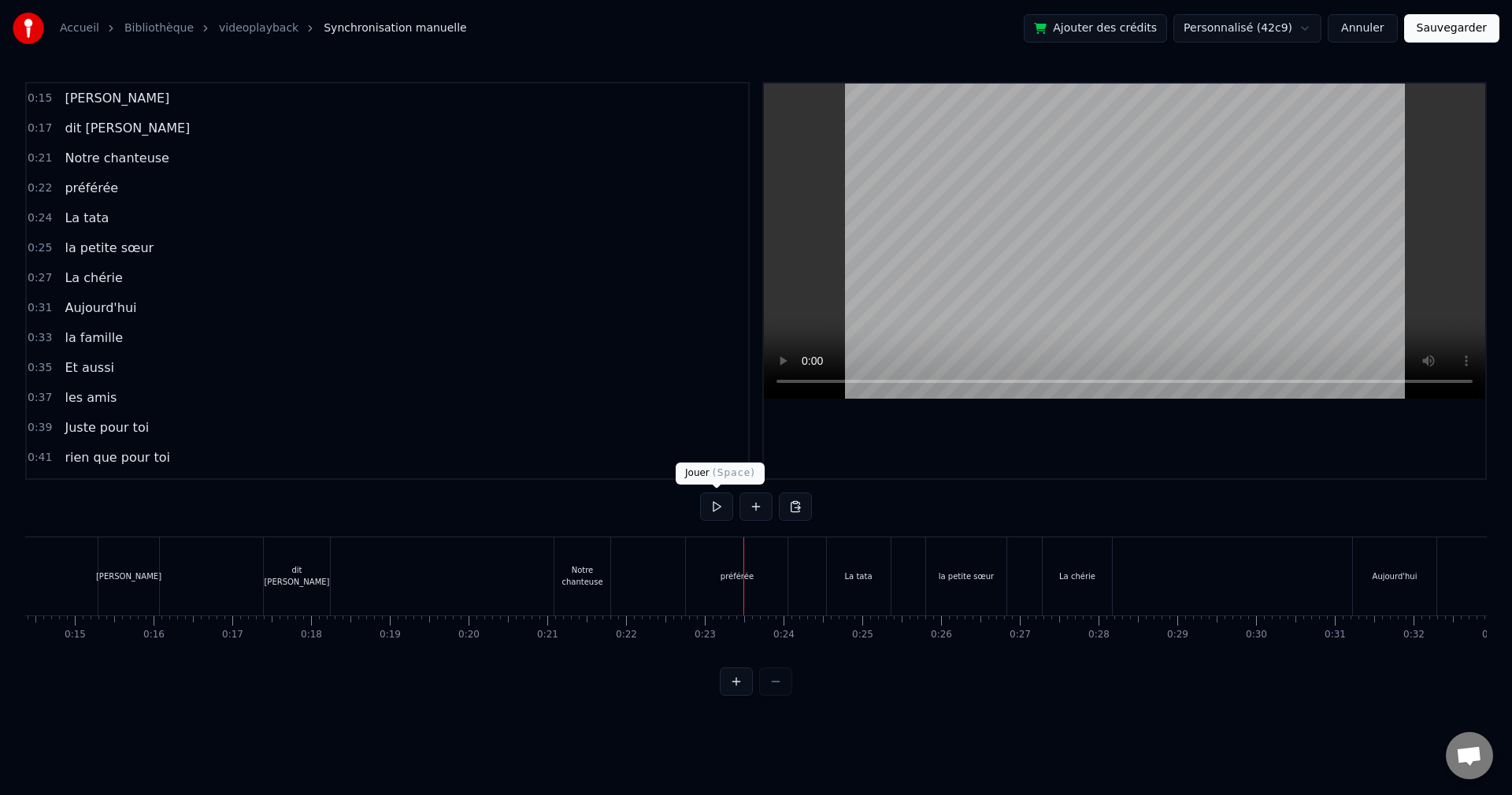
scroll to position [0, 597]
drag, startPoint x: 431, startPoint y: 587, endPoint x: 594, endPoint y: 529, distance: 173.0
click at [722, 515] on button at bounding box center [716, 507] width 33 height 29
click at [723, 508] on button at bounding box center [716, 507] width 33 height 29
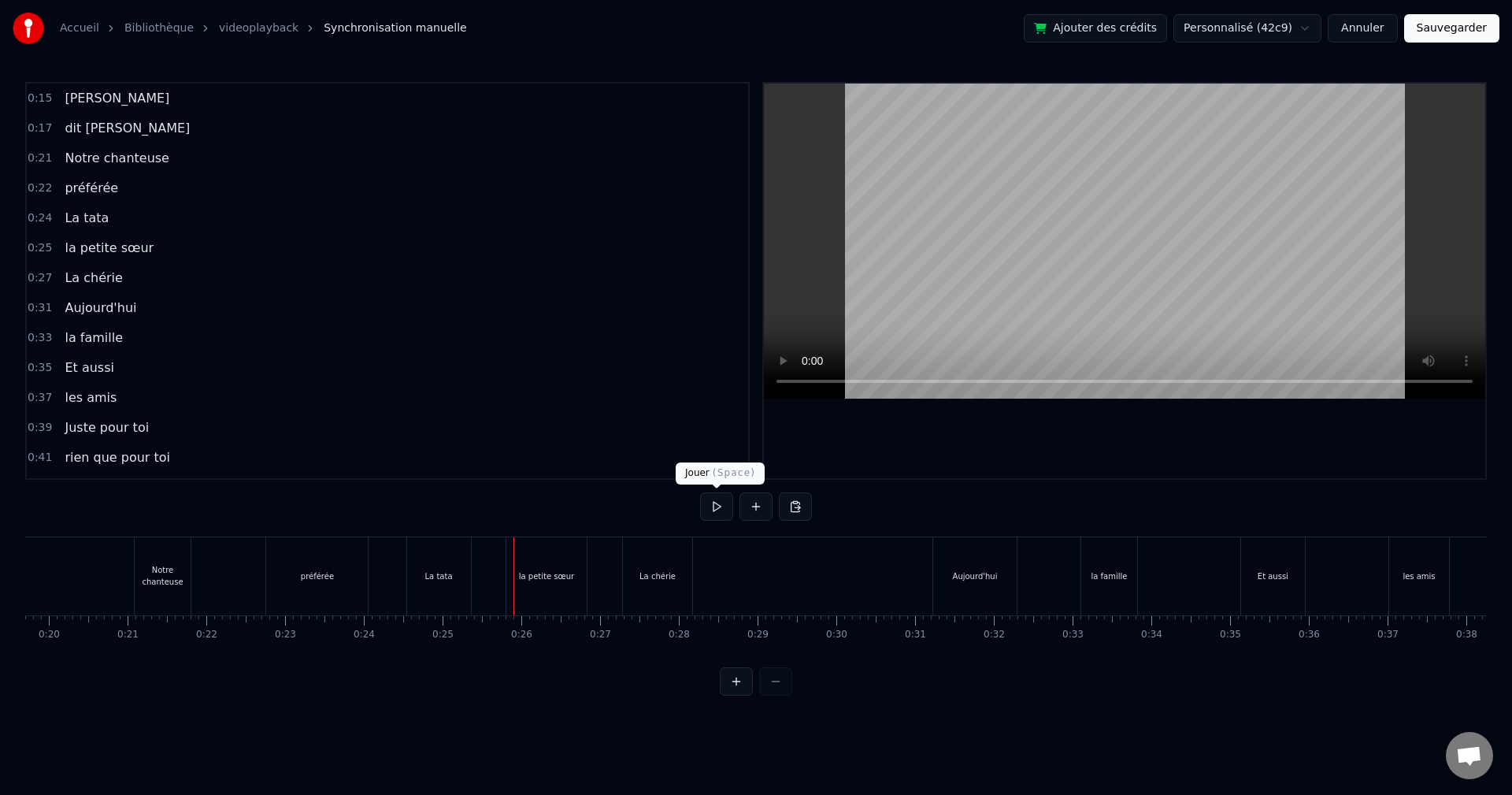
scroll to position [0, 1915]
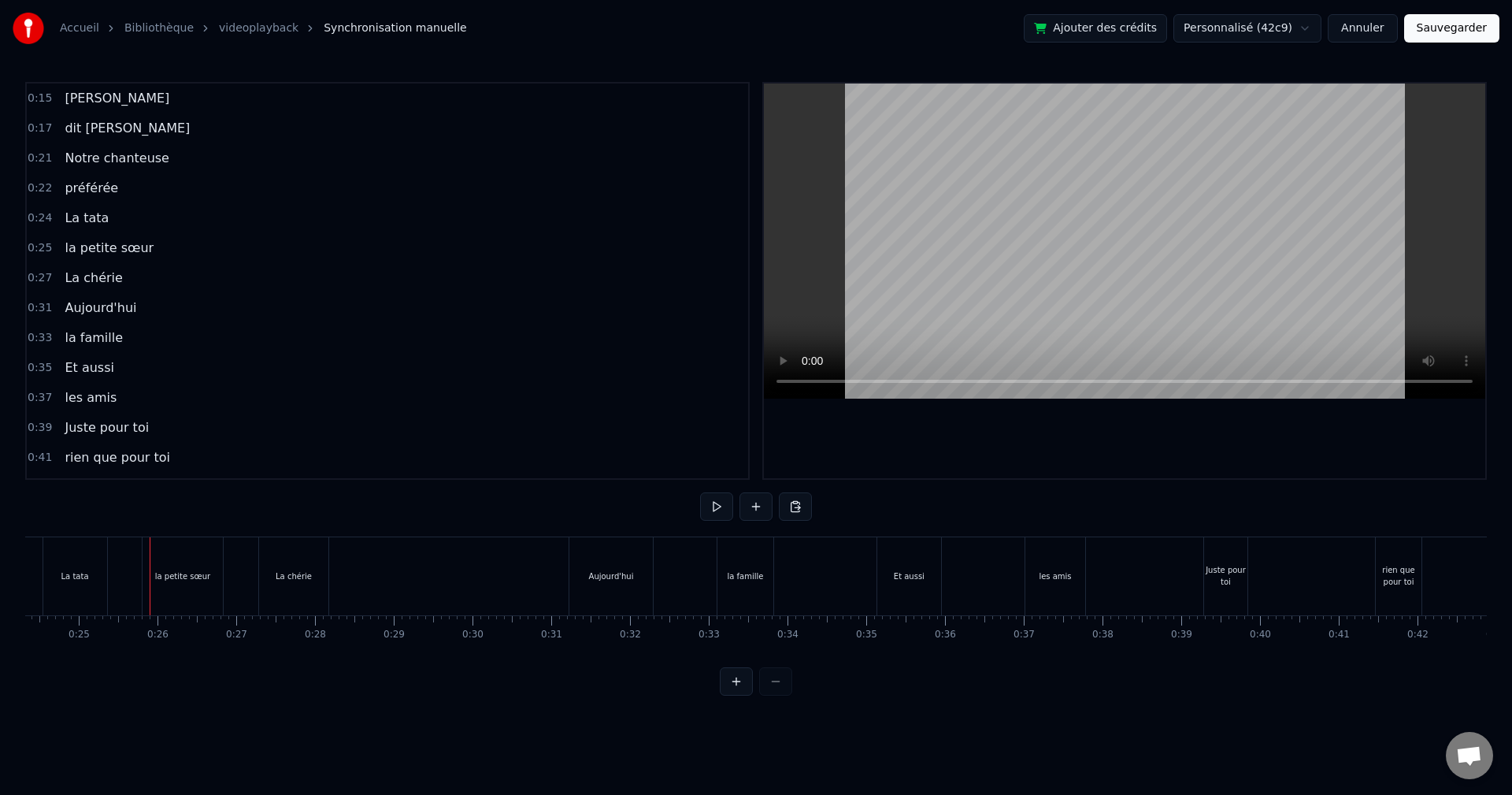
click at [723, 508] on button at bounding box center [716, 507] width 33 height 29
click at [780, 686] on div at bounding box center [756, 681] width 73 height 29
click at [779, 688] on div at bounding box center [756, 681] width 73 height 29
click at [777, 692] on div at bounding box center [756, 681] width 73 height 29
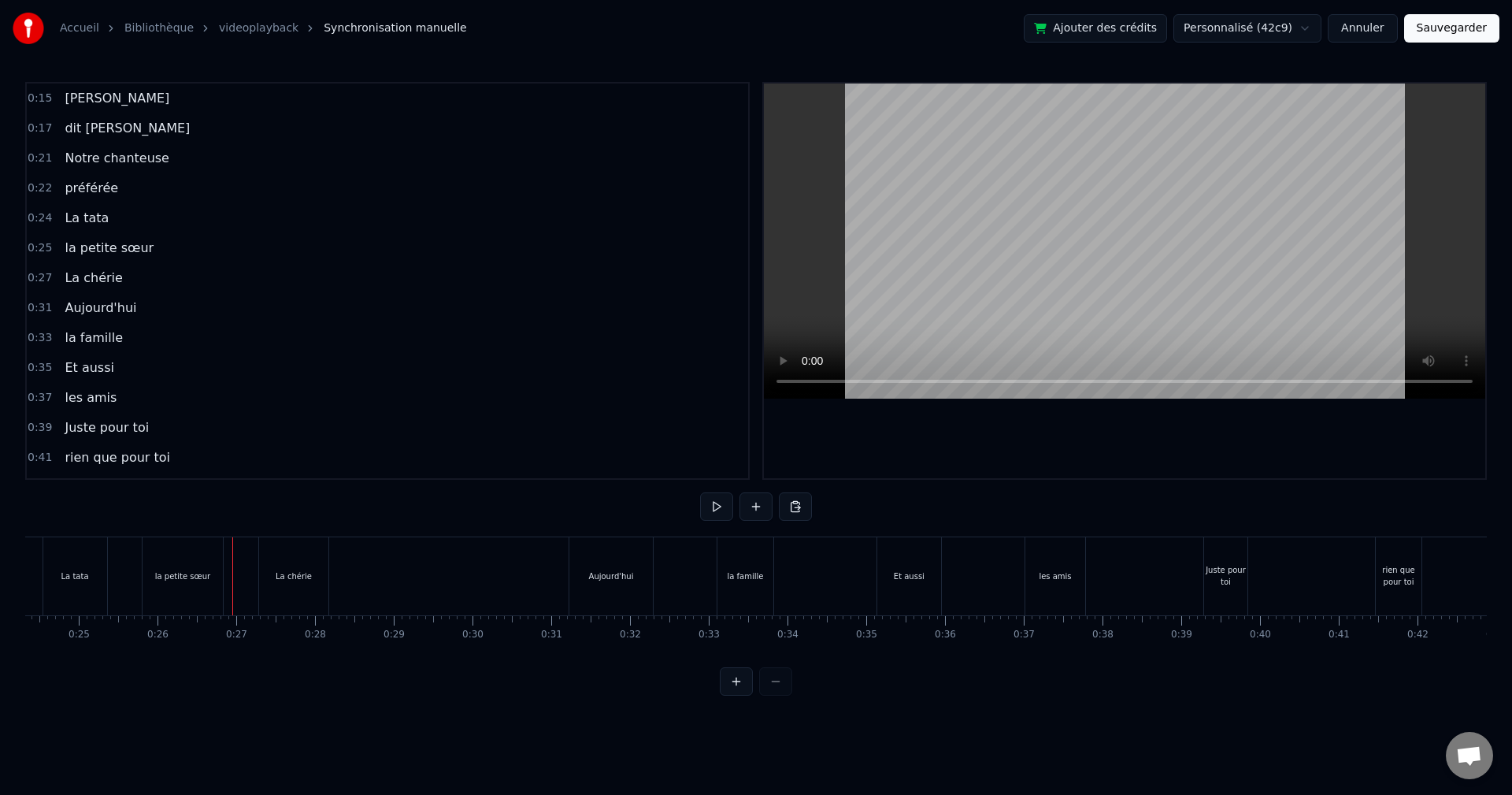
click at [776, 693] on div at bounding box center [756, 681] width 73 height 29
click at [770, 695] on div at bounding box center [756, 681] width 73 height 29
click at [737, 695] on button at bounding box center [736, 681] width 33 height 29
click at [771, 695] on button at bounding box center [775, 681] width 33 height 29
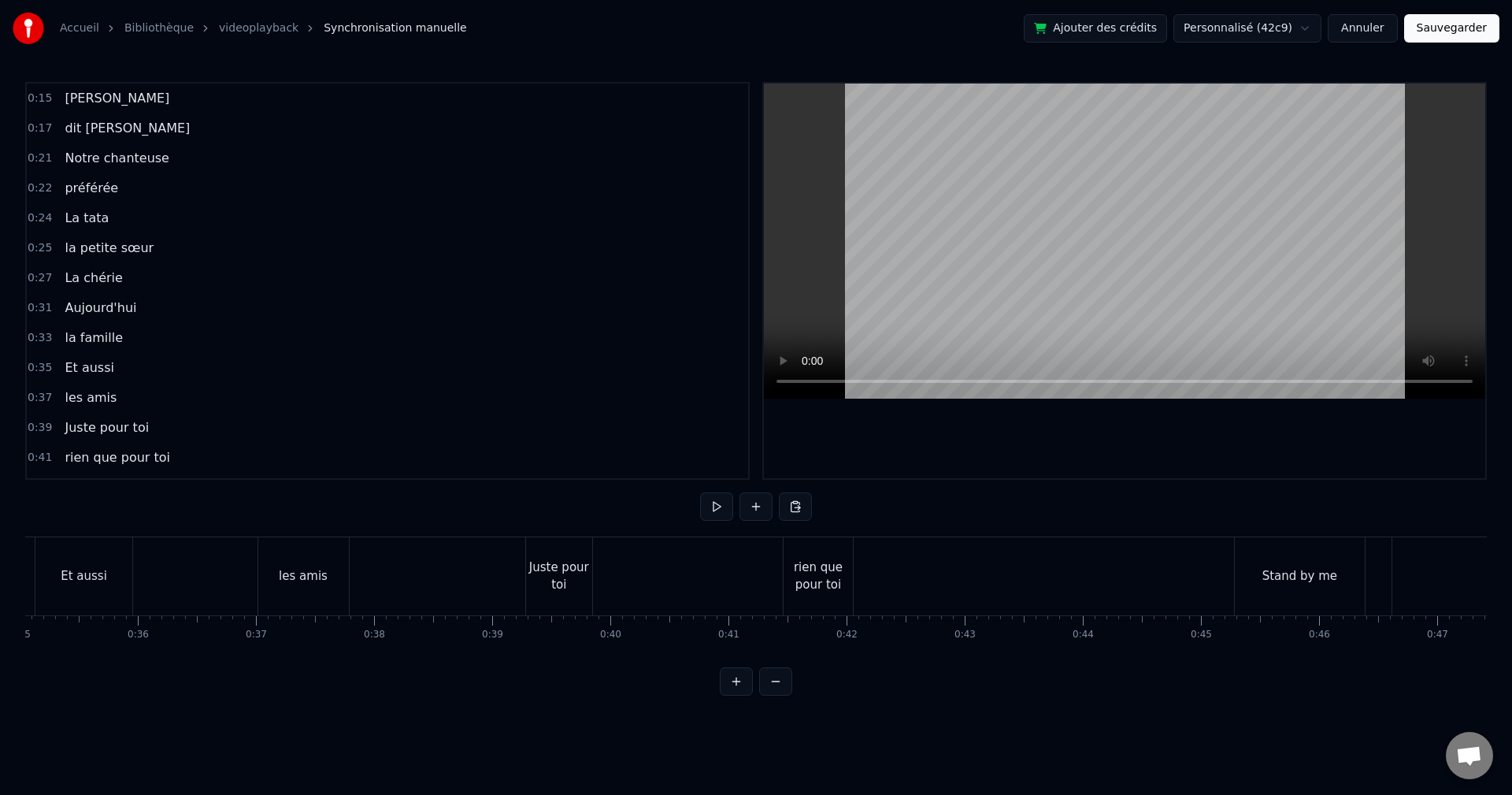
click at [771, 695] on button at bounding box center [775, 681] width 33 height 29
click at [771, 695] on div at bounding box center [756, 681] width 73 height 29
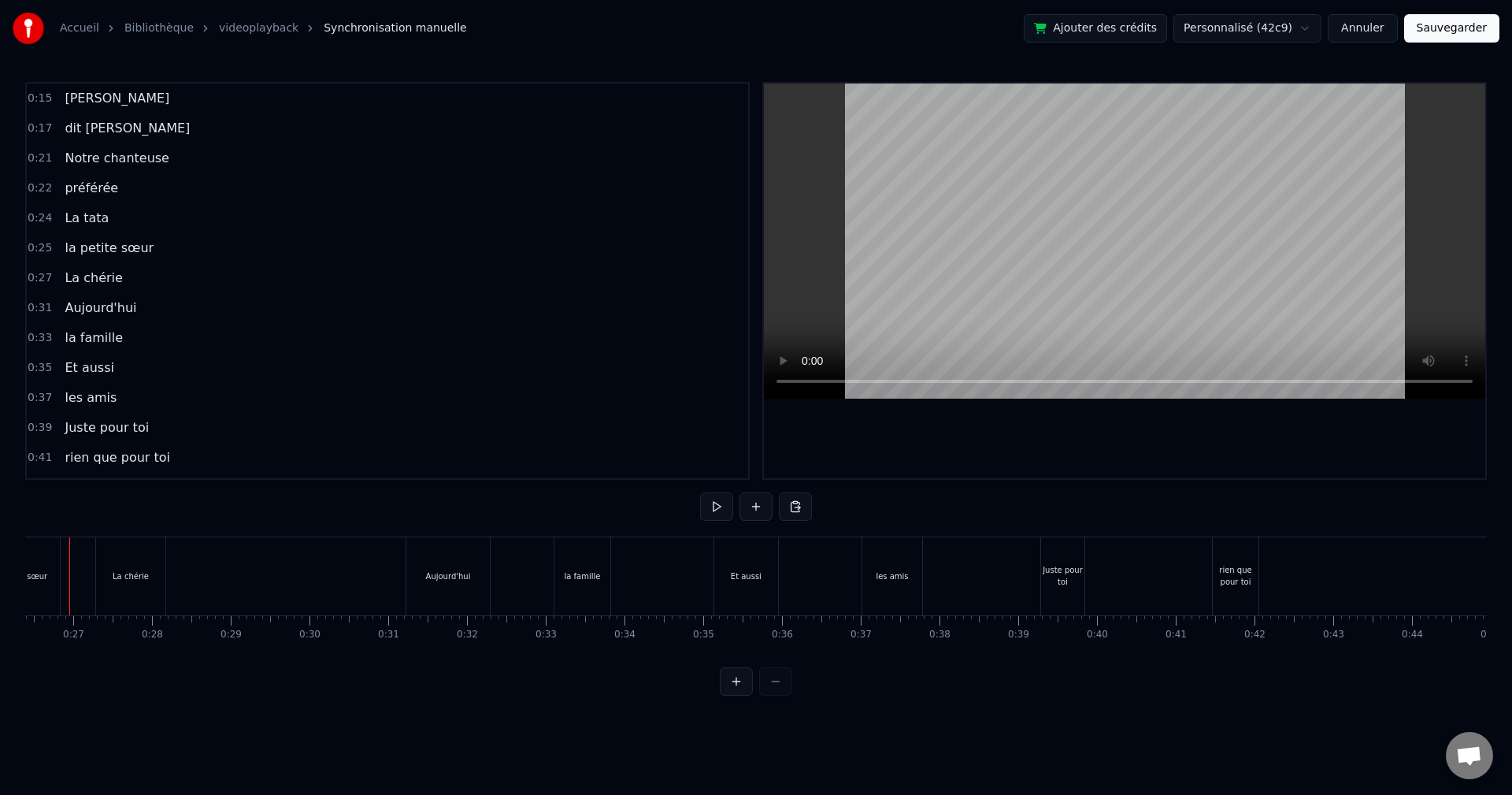
scroll to position [0, 2043]
click at [767, 695] on div at bounding box center [756, 681] width 73 height 29
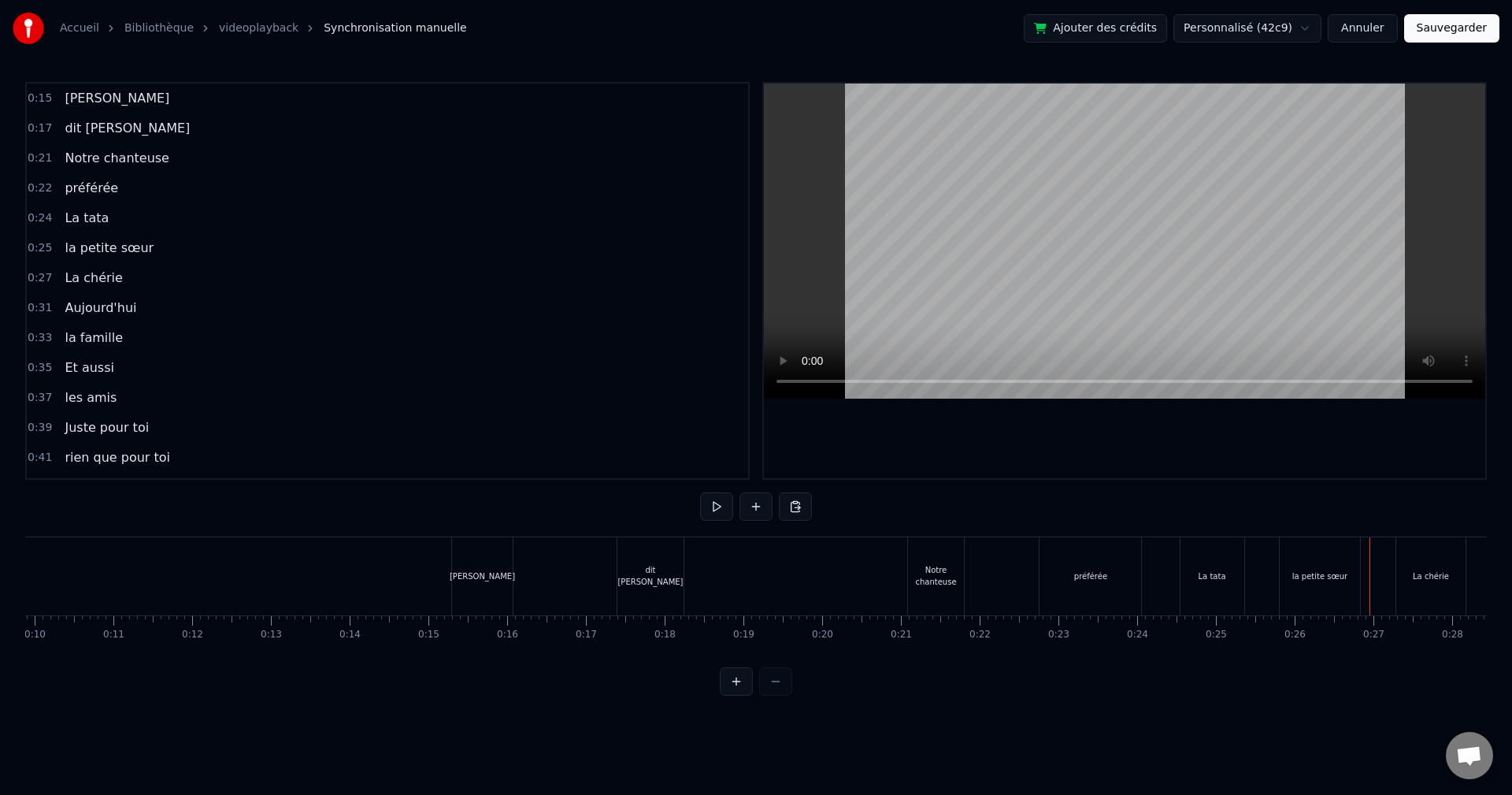
scroll to position [0, 793]
drag, startPoint x: 177, startPoint y: 583, endPoint x: 310, endPoint y: 552, distance: 136.6
click at [720, 511] on button at bounding box center [716, 507] width 33 height 29
click at [721, 506] on button at bounding box center [716, 507] width 33 height 29
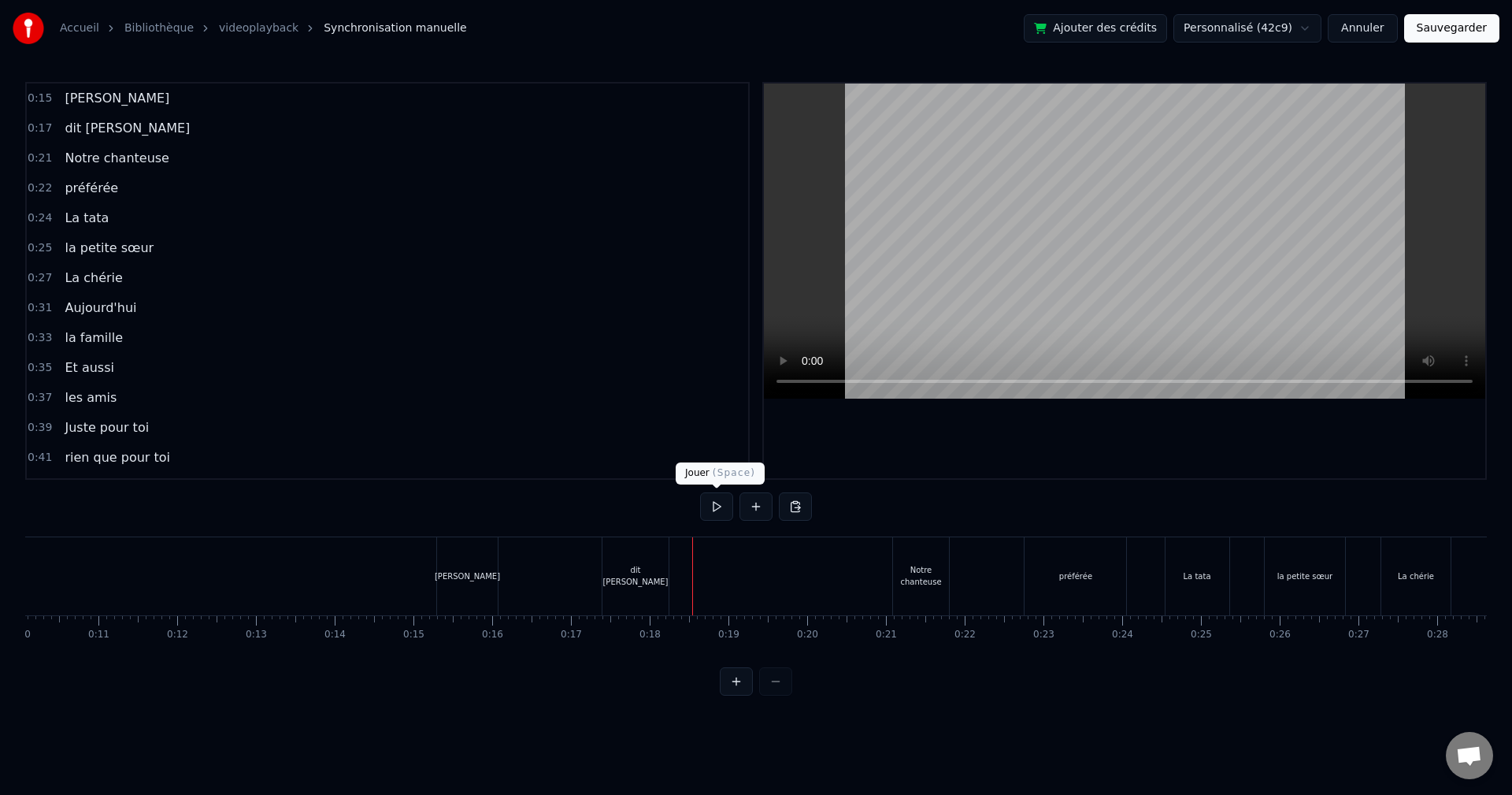
click at [260, 27] on link "videoplayback" at bounding box center [258, 29] width 80 height 16
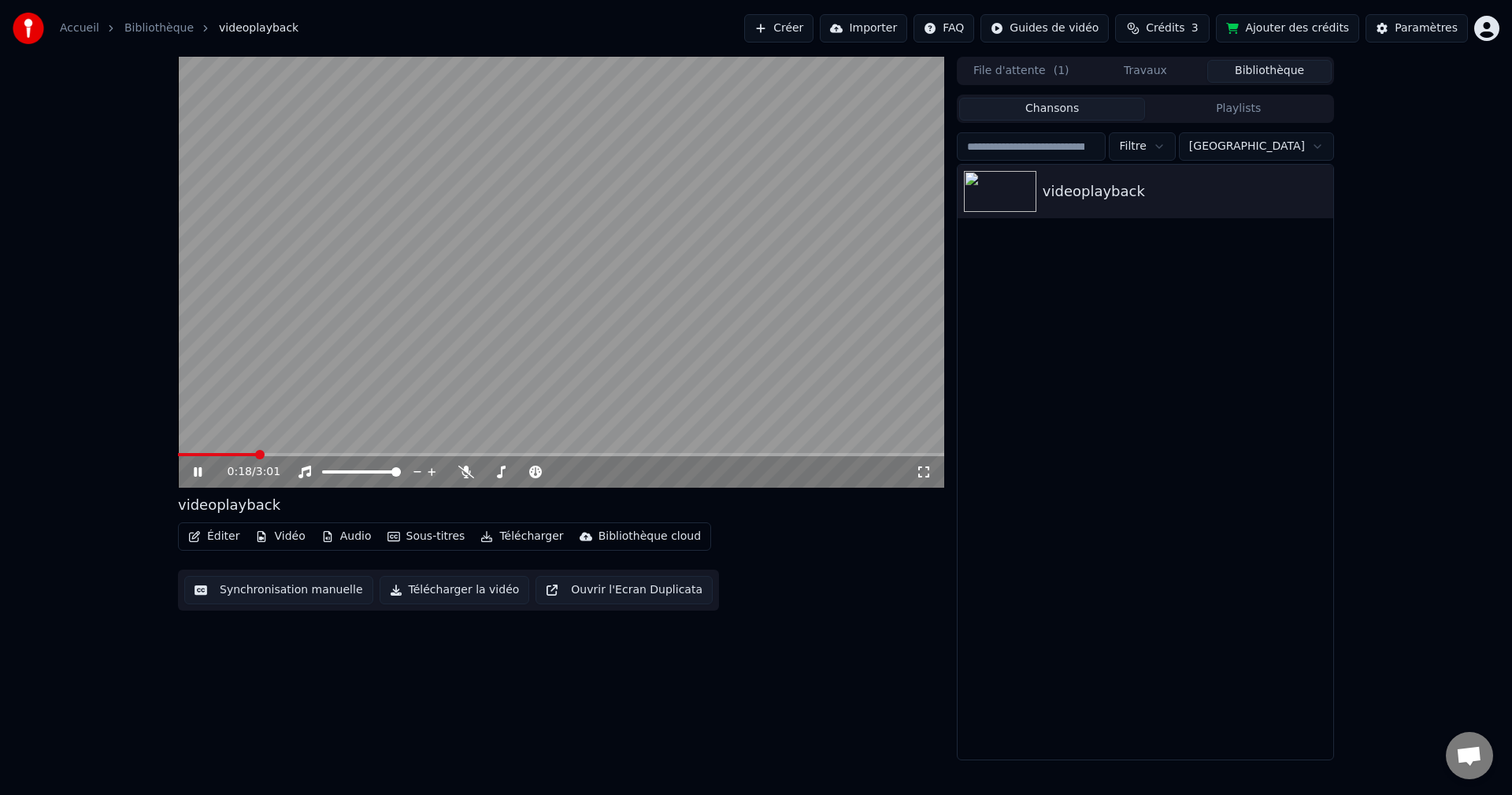
click at [199, 470] on icon at bounding box center [197, 471] width 8 height 10
click at [324, 536] on icon "button" at bounding box center [328, 537] width 13 height 11
click at [140, 26] on link "Bibliothèque" at bounding box center [159, 29] width 69 height 16
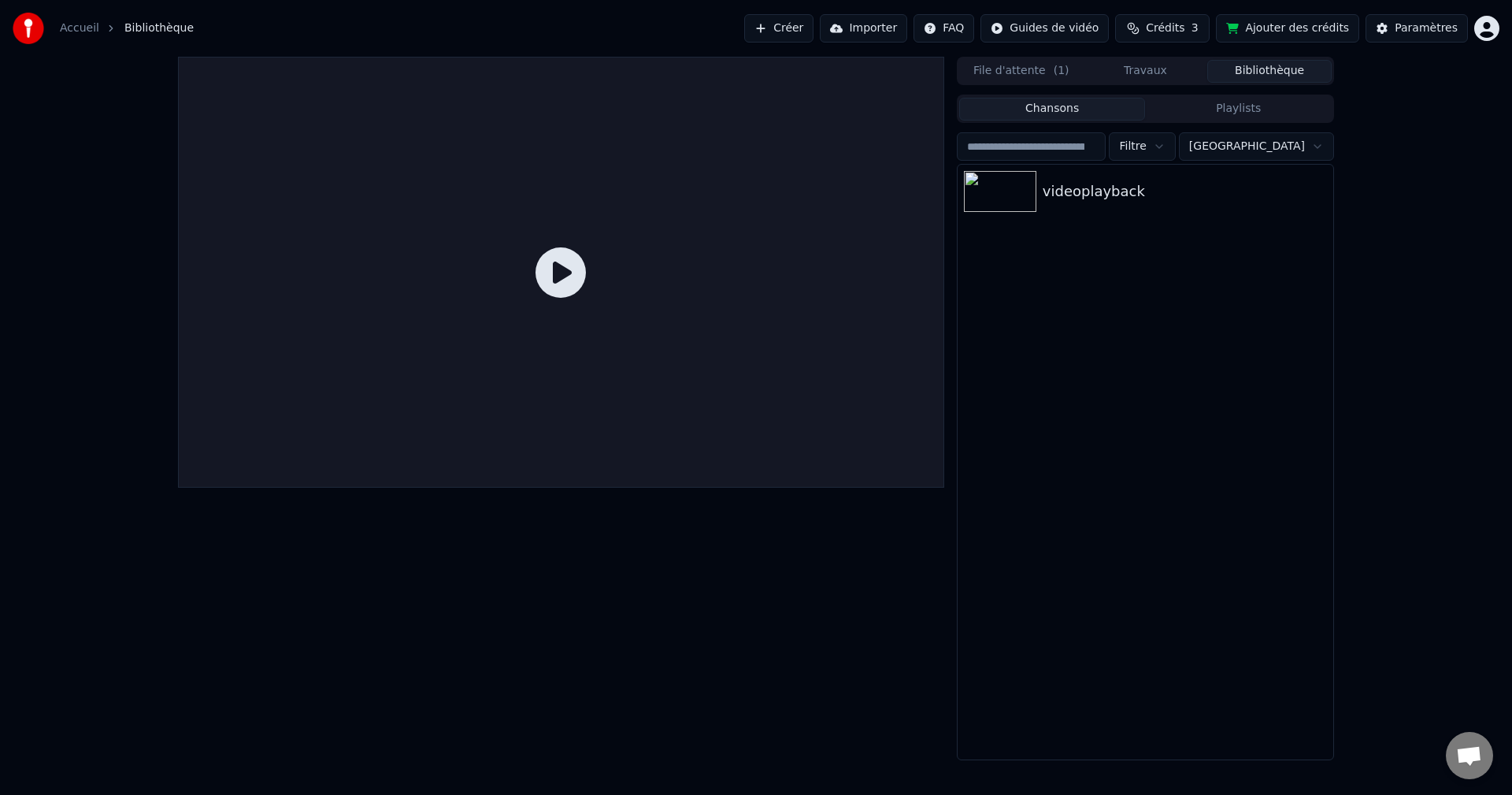
click at [75, 22] on link "Accueil" at bounding box center [80, 29] width 39 height 16
